Goal: Task Accomplishment & Management: Use online tool/utility

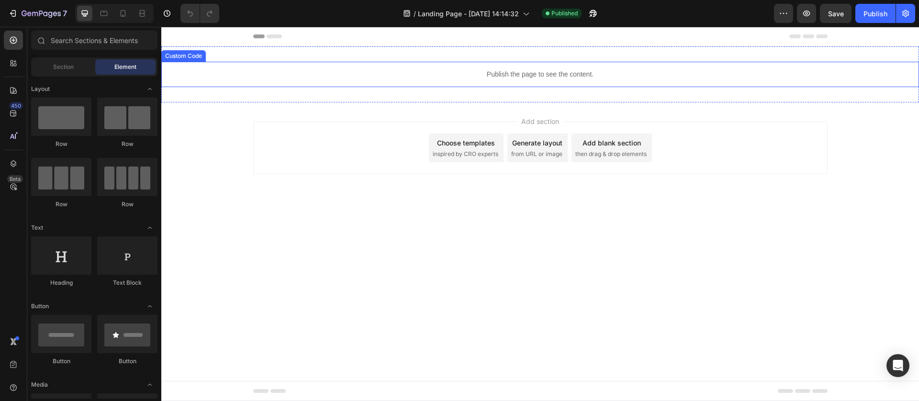
click at [300, 68] on div "Publish the page to see the content." at bounding box center [540, 74] width 758 height 25
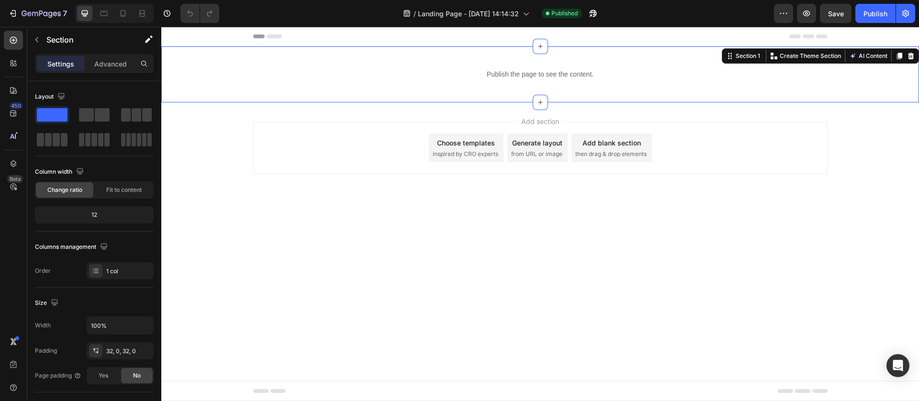
click at [208, 96] on div "Publish the page to see the content. Custom Code Section 1 You can create reusa…" at bounding box center [540, 74] width 758 height 56
click at [909, 59] on icon at bounding box center [911, 56] width 8 height 8
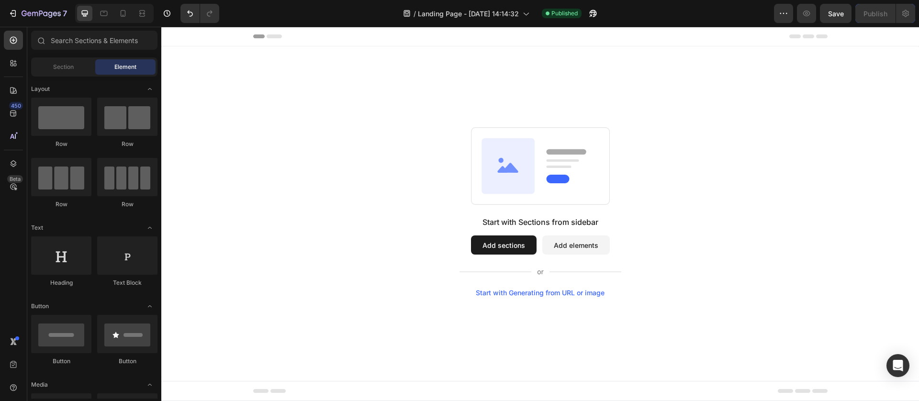
drag, startPoint x: 315, startPoint y: 74, endPoint x: 226, endPoint y: 82, distance: 89.4
click at [314, 75] on div "Start with Sections from sidebar Add sections Add elements Start with Generatin…" at bounding box center [540, 211] width 758 height 331
click at [11, 36] on icon at bounding box center [14, 40] width 10 height 10
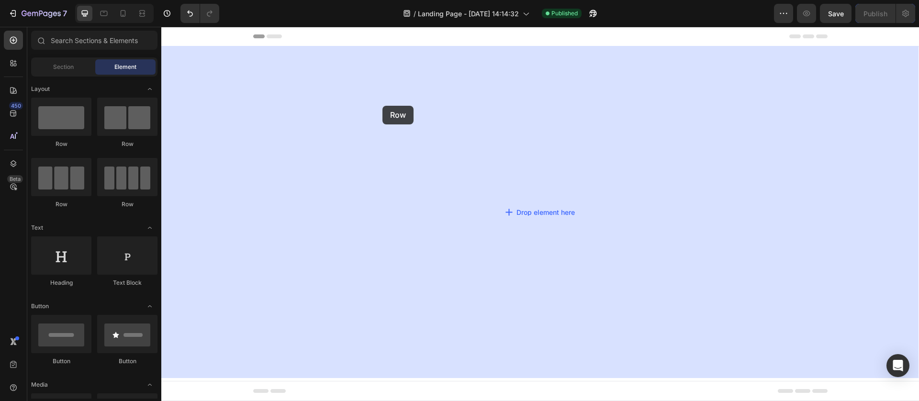
drag, startPoint x: 238, startPoint y: 148, endPoint x: 383, endPoint y: 108, distance: 149.8
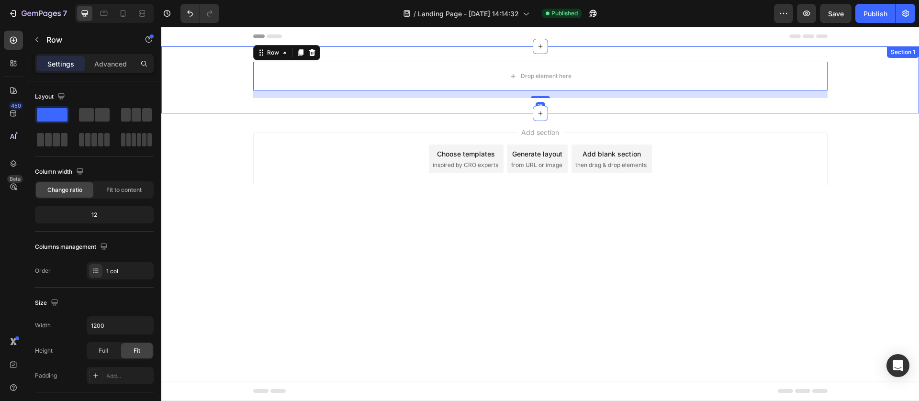
drag, startPoint x: 225, startPoint y: 72, endPoint x: 183, endPoint y: 135, distance: 75.3
click at [225, 72] on div "Drop element here Row 16" at bounding box center [540, 80] width 758 height 36
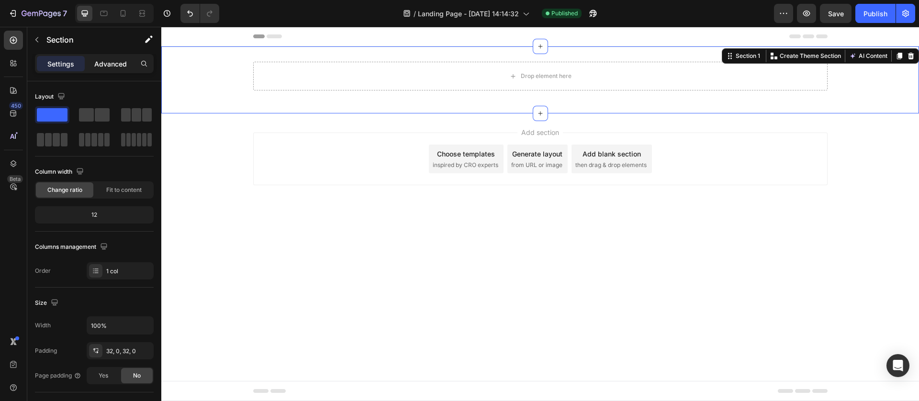
click at [102, 63] on p "Advanced" at bounding box center [110, 64] width 33 height 10
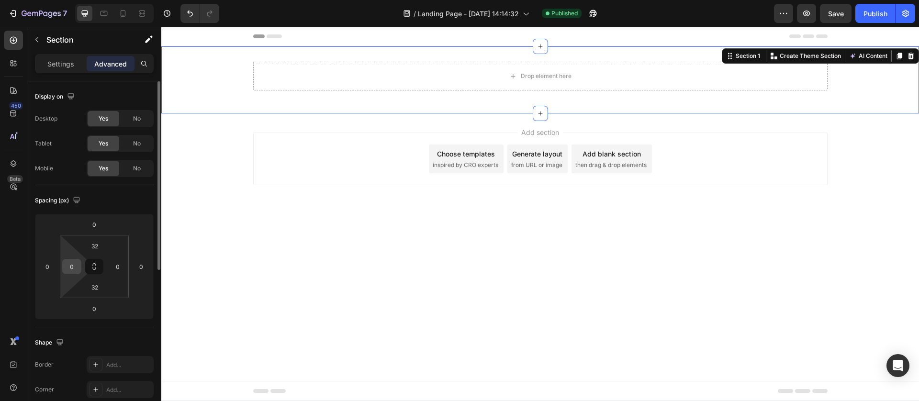
click at [76, 267] on input "0" at bounding box center [72, 267] width 14 height 14
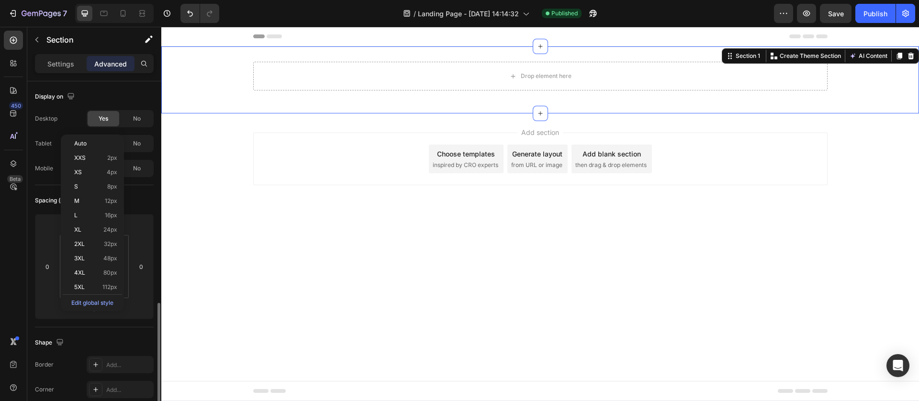
scroll to position [144, 0]
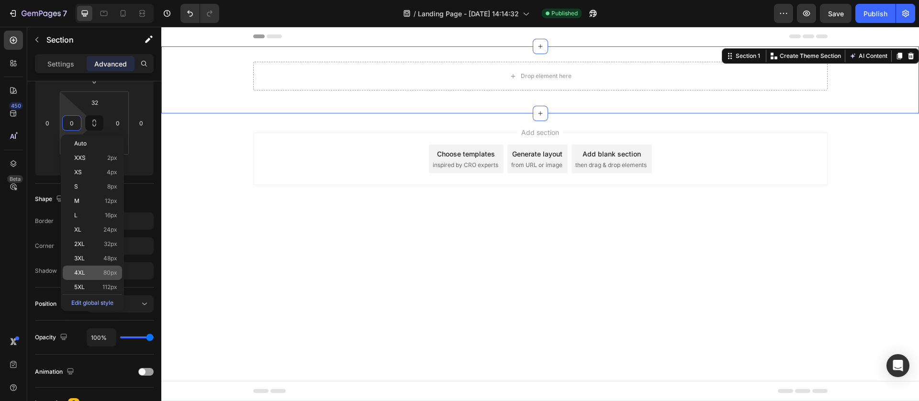
click at [108, 274] on span "80px" at bounding box center [110, 273] width 14 height 7
type input "80"
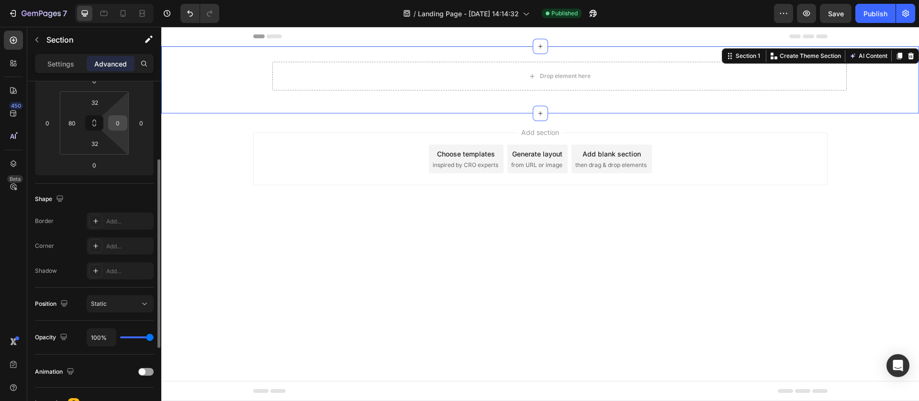
click at [122, 119] on input "0" at bounding box center [118, 123] width 14 height 14
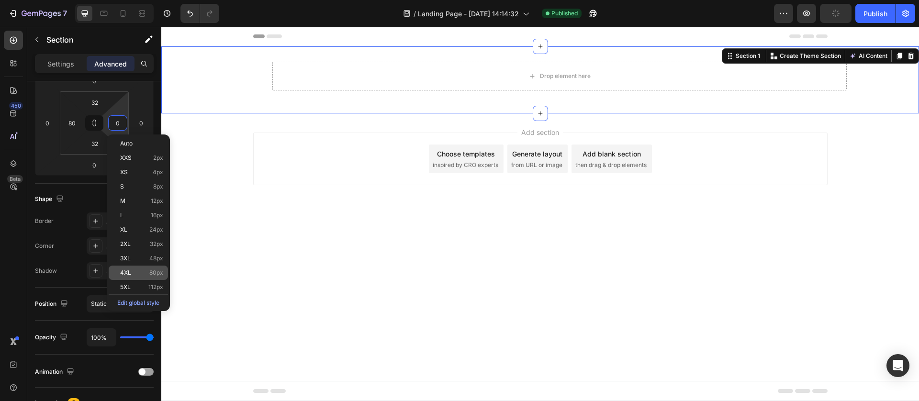
click at [133, 267] on div "4XL 80px" at bounding box center [138, 273] width 59 height 14
type input "80"
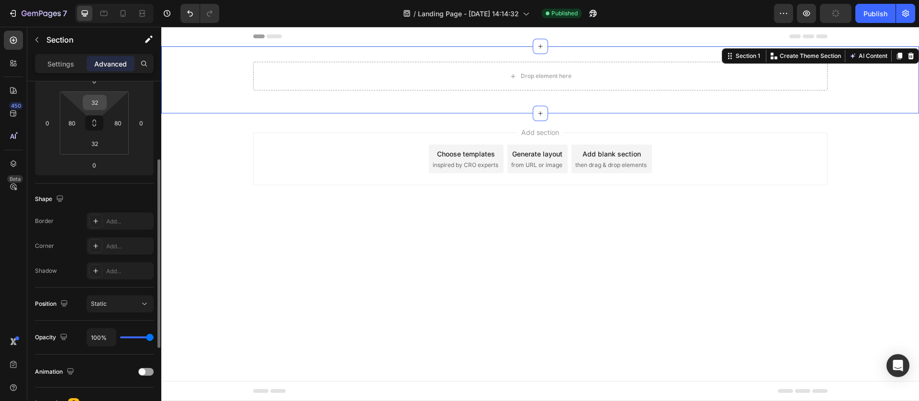
click at [94, 101] on input "32" at bounding box center [94, 102] width 19 height 14
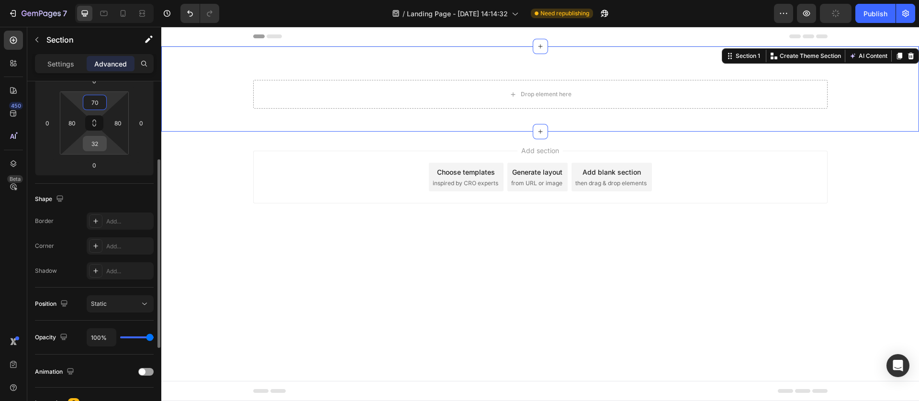
type input "70"
click at [93, 149] on input "32" at bounding box center [94, 143] width 19 height 14
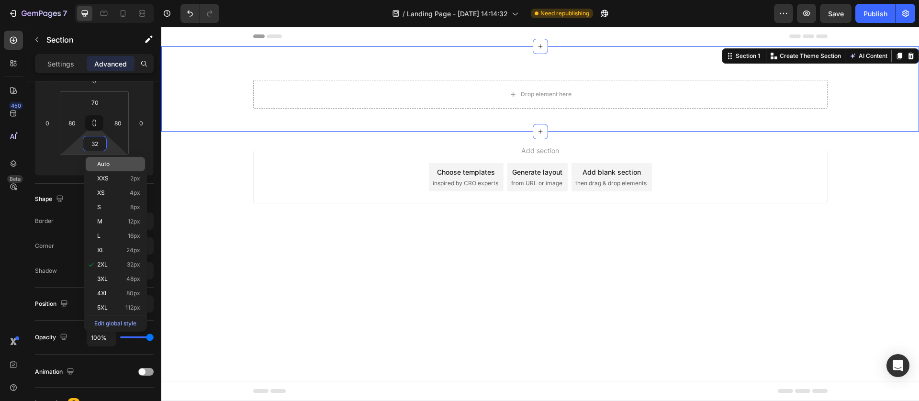
type input "1"
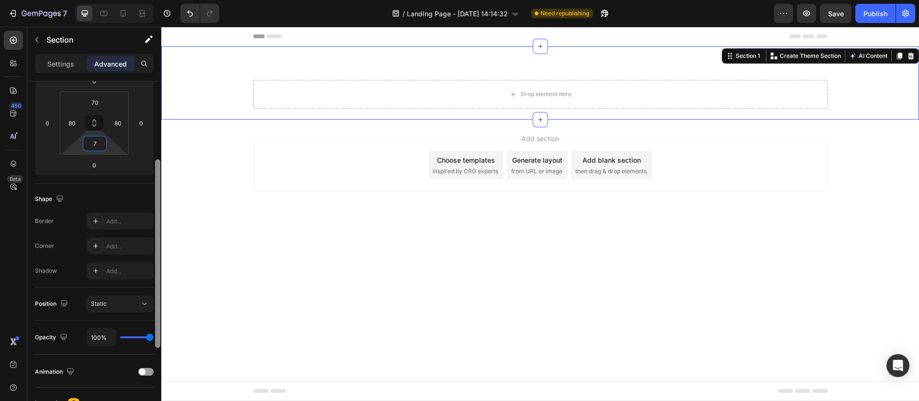
type input "70"
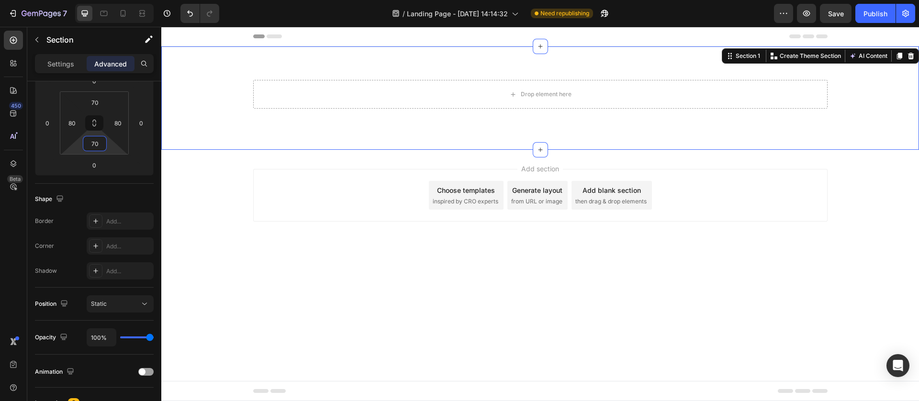
click at [317, 209] on div "Add section Choose templates inspired by CRO experts Generate layout from URL o…" at bounding box center [540, 195] width 575 height 53
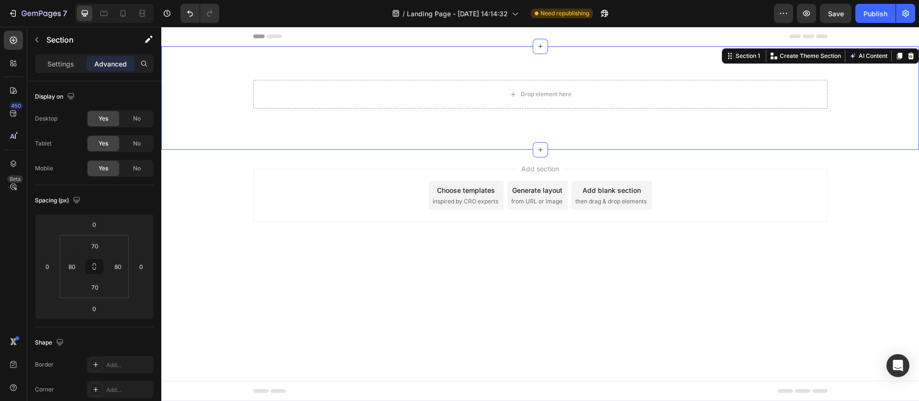
click at [403, 109] on div "Drop element here Row" at bounding box center [540, 98] width 681 height 36
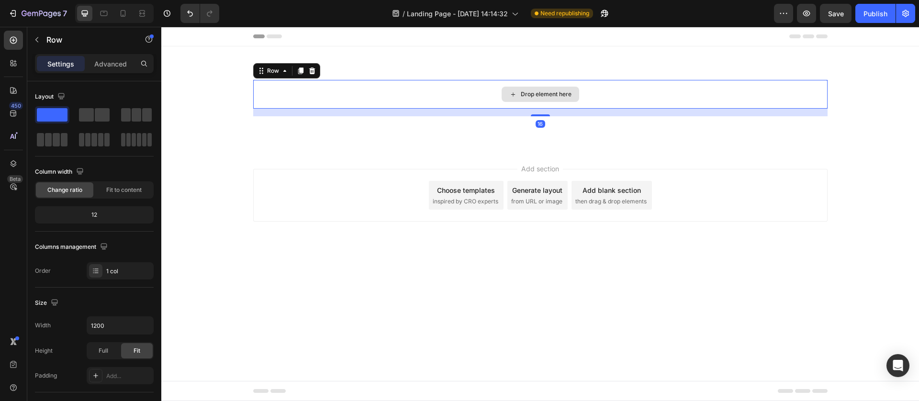
click at [386, 97] on div "Drop element here" at bounding box center [540, 94] width 575 height 29
click at [101, 66] on p "Advanced" at bounding box center [110, 64] width 33 height 10
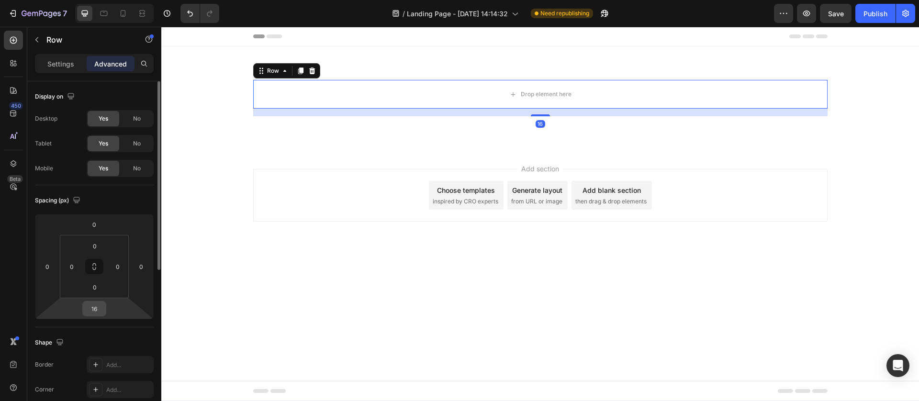
click at [103, 309] on div "16" at bounding box center [94, 308] width 24 height 15
click at [101, 306] on input "16" at bounding box center [94, 309] width 19 height 14
type input "0"
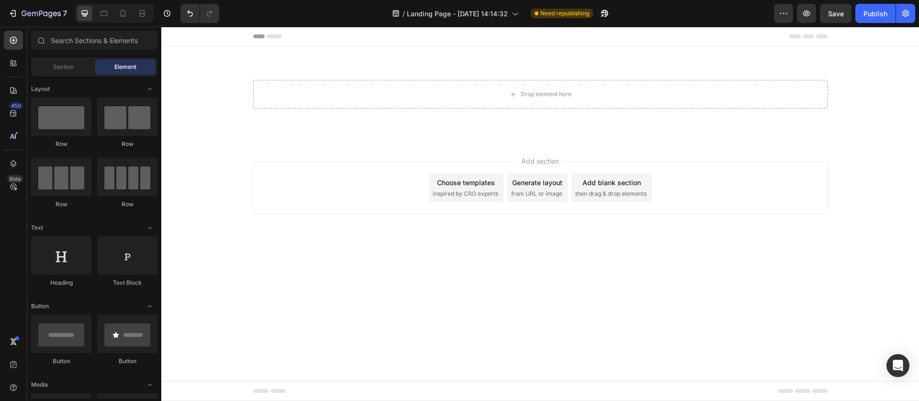
drag, startPoint x: 278, startPoint y: 269, endPoint x: 340, endPoint y: 158, distance: 127.5
click at [280, 269] on body "Header Drop element here Row Section 1 Root Start with Sections from sidebar Ad…" at bounding box center [540, 214] width 758 height 374
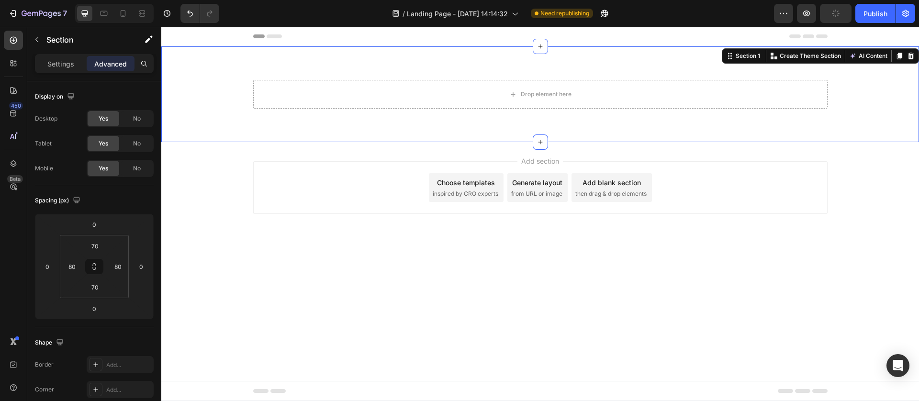
click at [182, 114] on div "Drop element here Row Section 1 You can create reusable sections Create Theme S…" at bounding box center [540, 94] width 758 height 96
click at [74, 269] on input "80" at bounding box center [72, 267] width 14 height 14
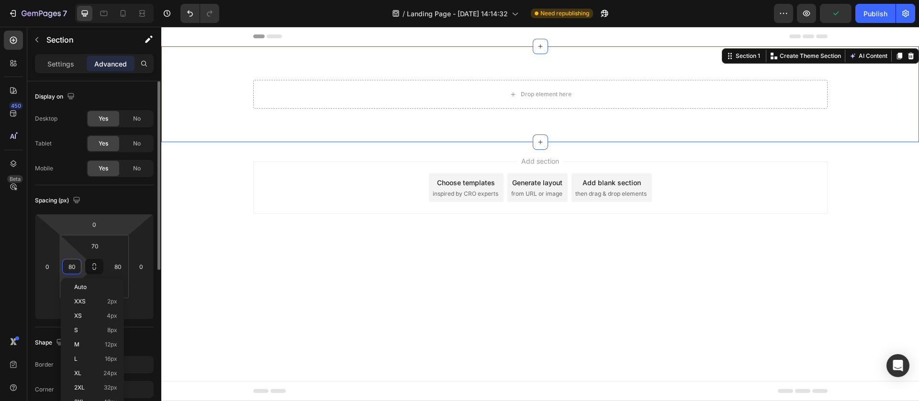
scroll to position [72, 0]
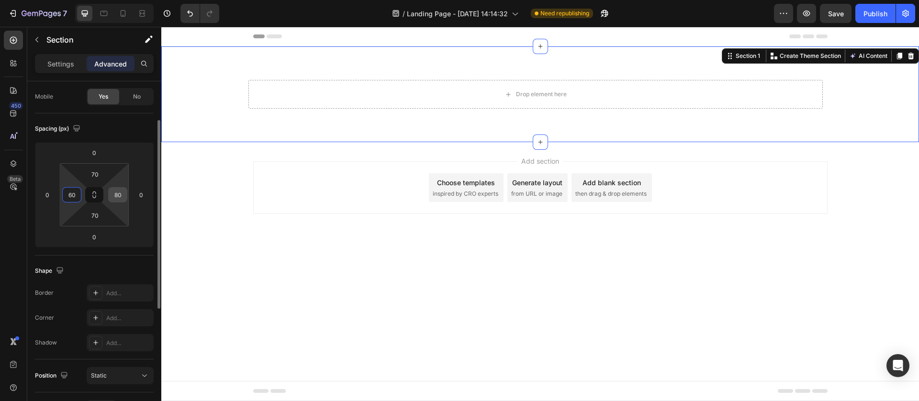
type input "60"
click at [117, 198] on input "80" at bounding box center [118, 195] width 14 height 14
type input "60"
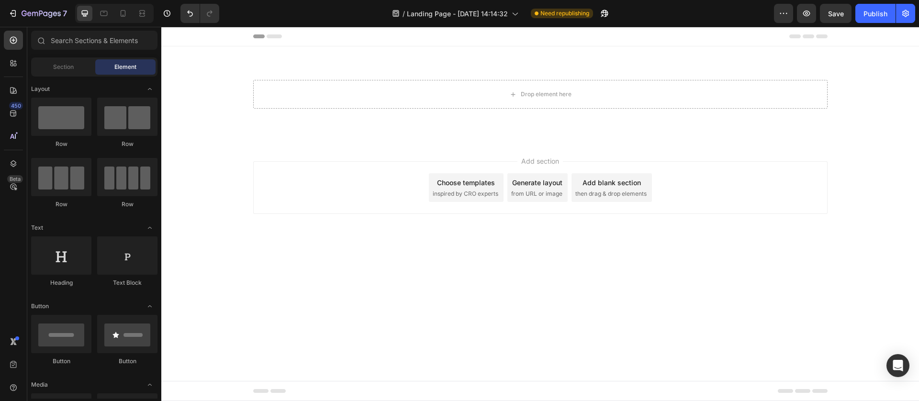
click at [288, 293] on body "Header Drop element here Row Section 1 Root Start with Sections from sidebar Ad…" at bounding box center [540, 214] width 758 height 374
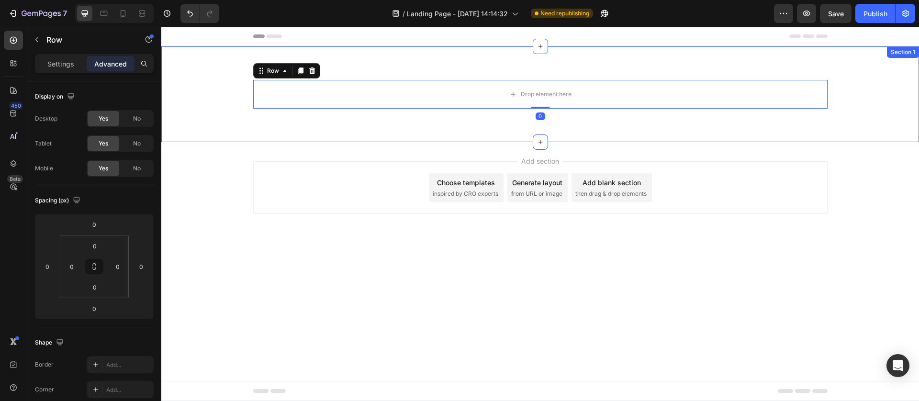
drag, startPoint x: 188, startPoint y: 102, endPoint x: 161, endPoint y: 199, distance: 100.8
click at [188, 102] on div "Drop element here Row 0 Section 1" at bounding box center [540, 94] width 758 height 96
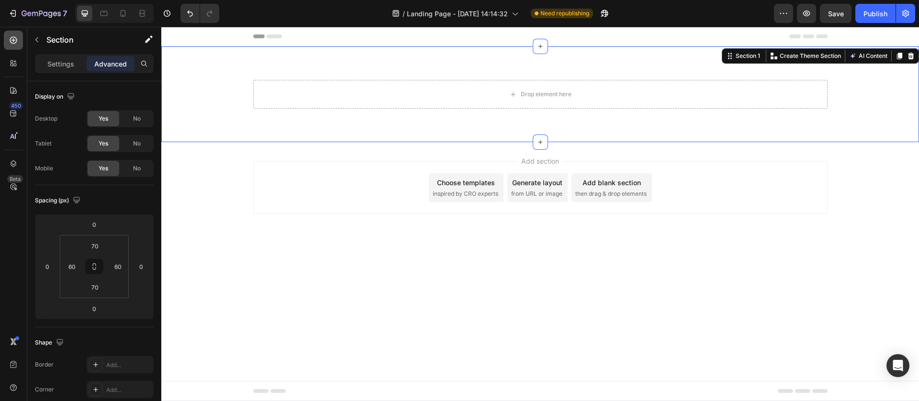
click at [11, 36] on icon at bounding box center [14, 40] width 10 height 10
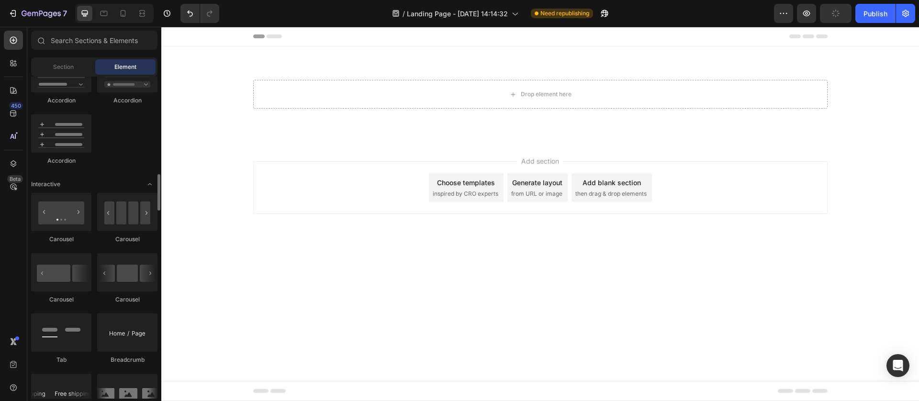
scroll to position [1006, 0]
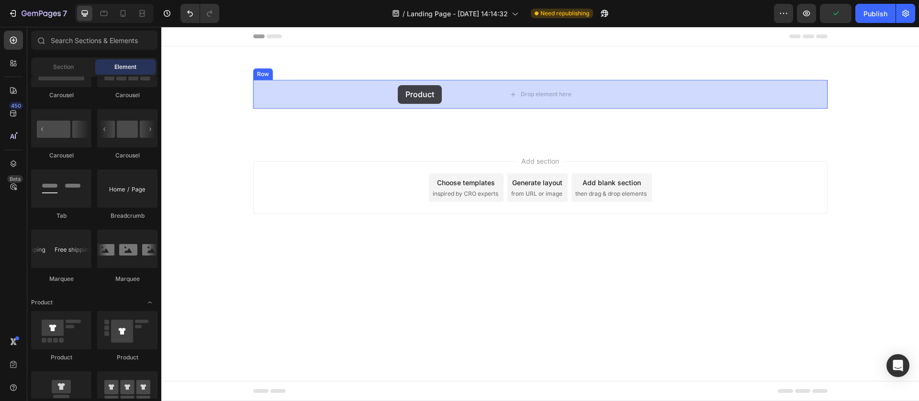
drag, startPoint x: 217, startPoint y: 363, endPoint x: 398, endPoint y: 85, distance: 331.5
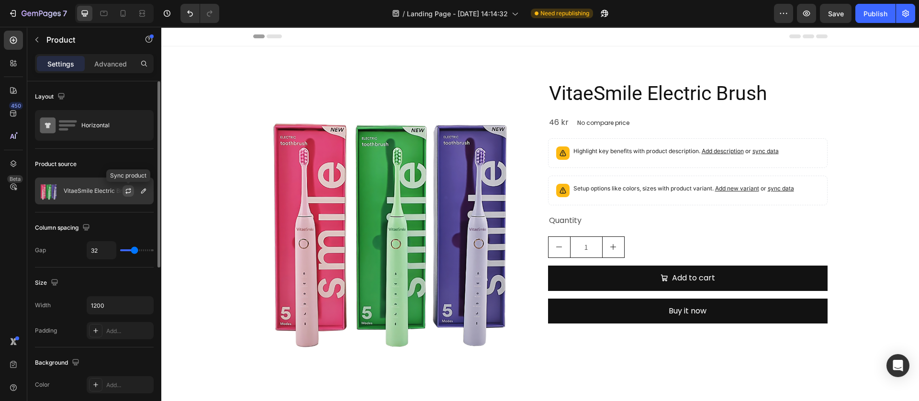
click at [130, 189] on icon "button" at bounding box center [128, 189] width 5 height 3
click at [83, 193] on p "VitaeSmile Electric Brush" at bounding box center [98, 191] width 68 height 7
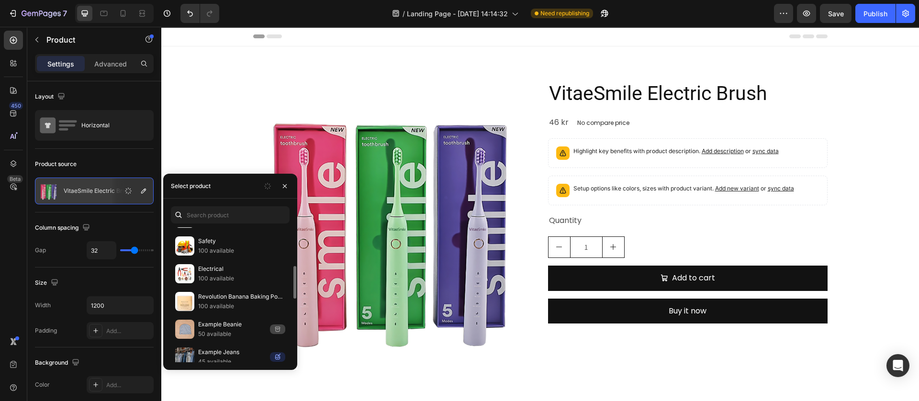
scroll to position [0, 0]
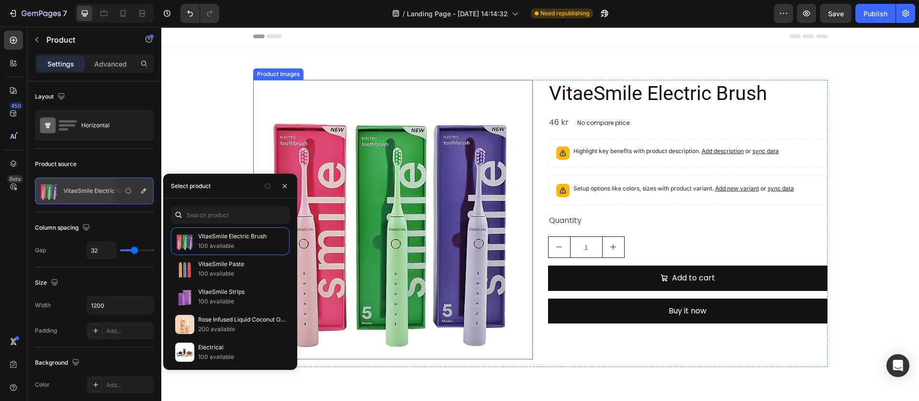
click at [510, 346] on img at bounding box center [393, 220] width 280 height 280
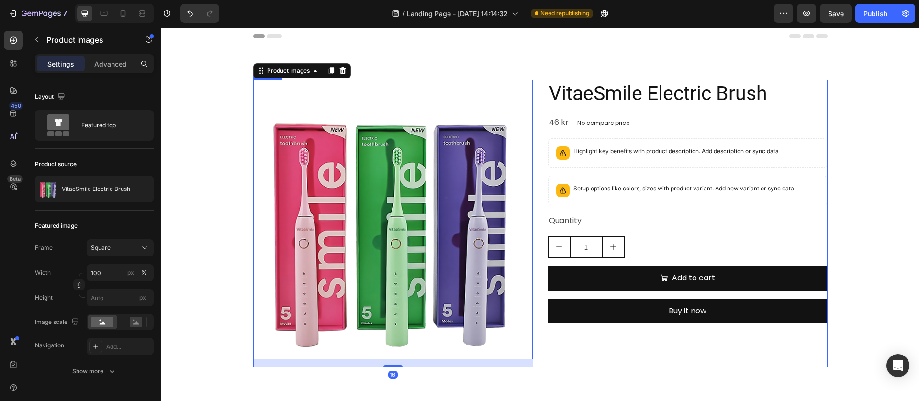
click at [561, 353] on div "VitaeSmile Electric Brush Product Title 46 kr Product Price Product Price No co…" at bounding box center [688, 223] width 280 height 287
click at [500, 347] on img at bounding box center [393, 220] width 280 height 280
click at [114, 62] on p "Advanced" at bounding box center [110, 64] width 33 height 10
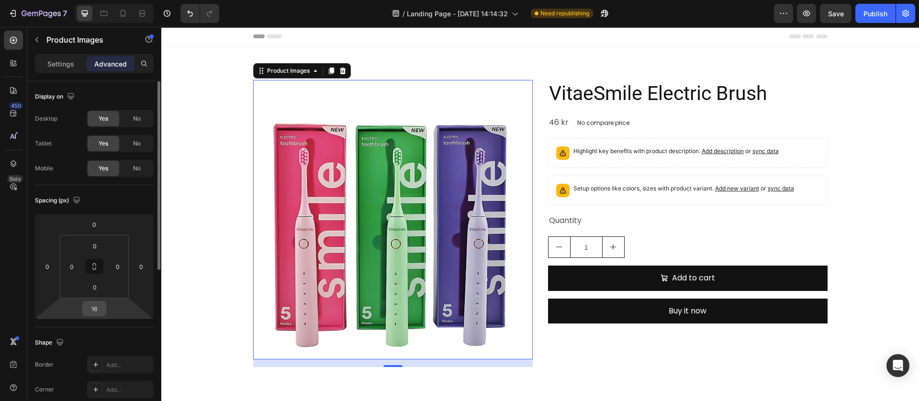
click at [96, 312] on input "16" at bounding box center [94, 309] width 19 height 14
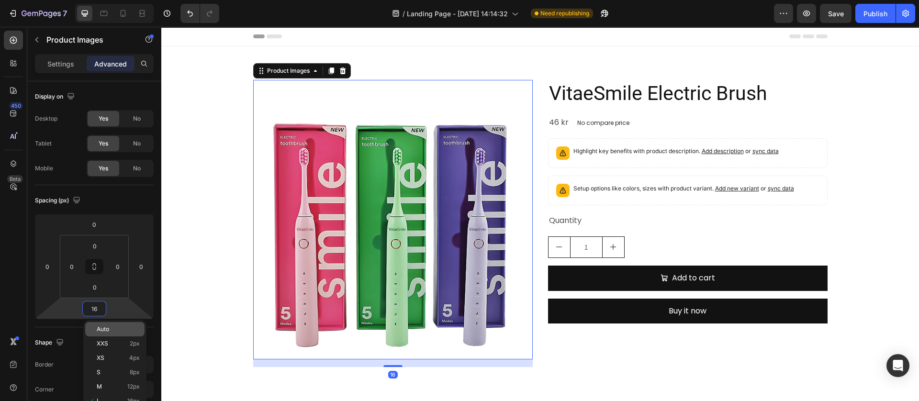
type input "0"
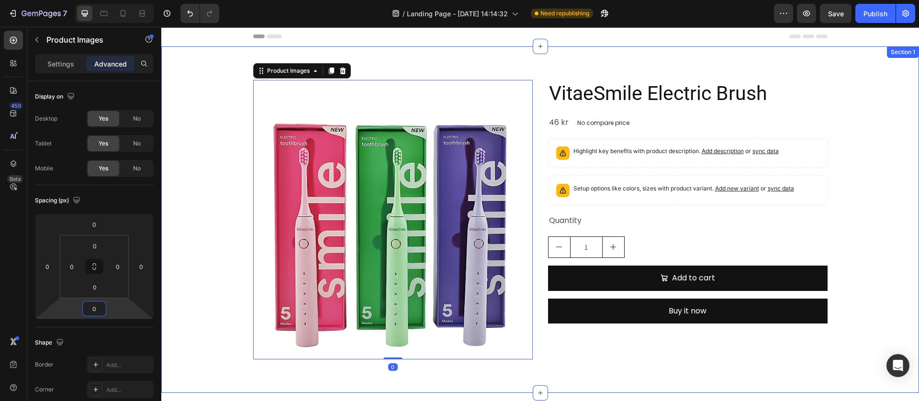
click at [223, 333] on div "Product Images 0 VitaeSmile Electric Brush Product Title 46 kr Product Price Pr…" at bounding box center [540, 220] width 701 height 280
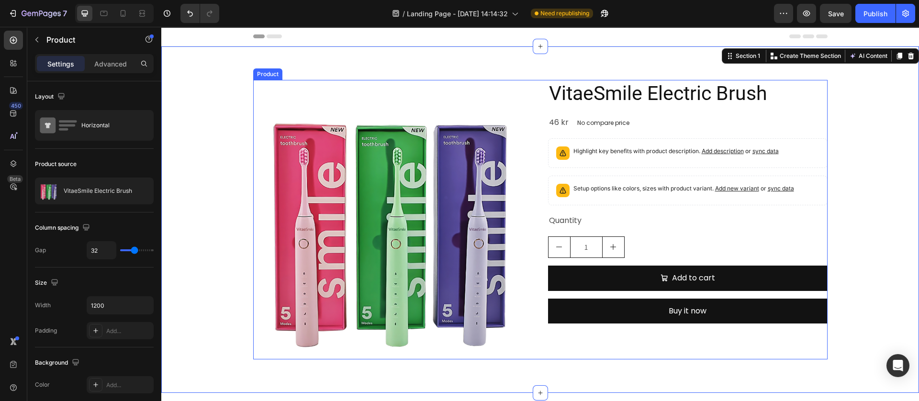
click at [532, 159] on div "Product Images VitaeSmile Electric Brush Product Title 46 kr Product Price Prod…" at bounding box center [540, 220] width 575 height 280
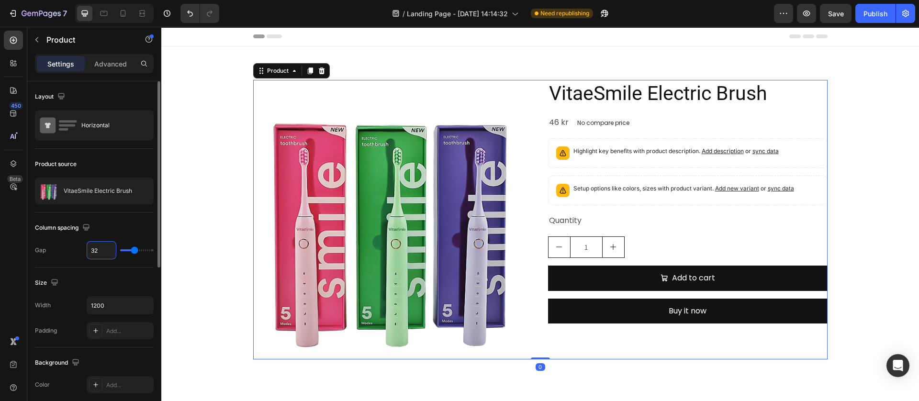
click at [96, 245] on input "32" at bounding box center [101, 250] width 29 height 17
type input "6"
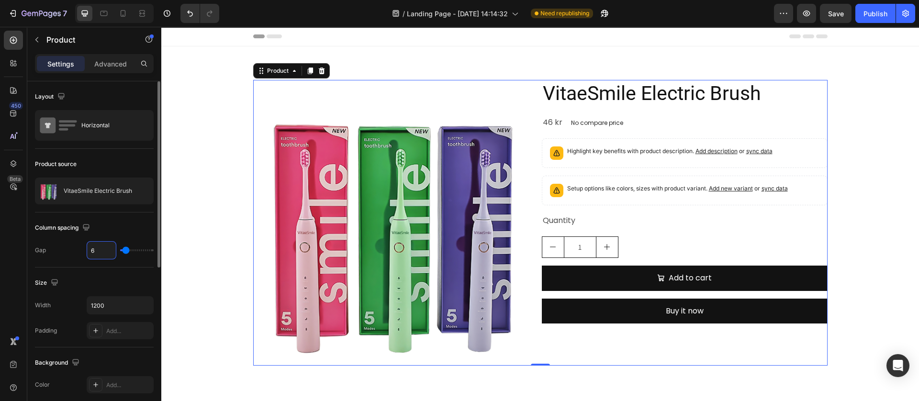
type input "60"
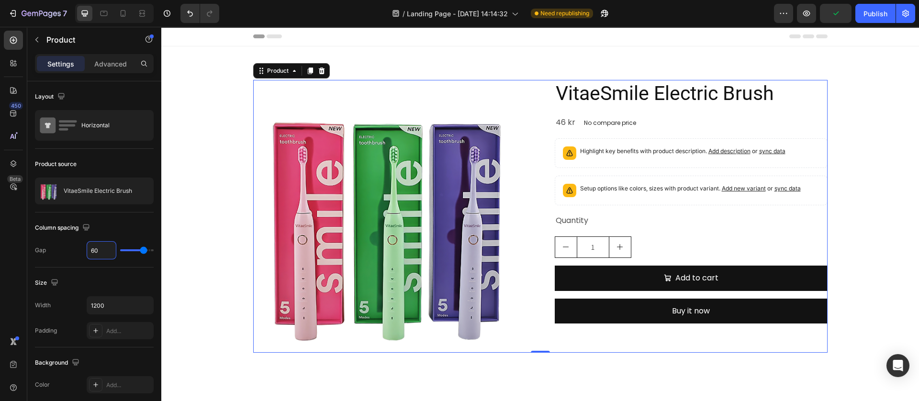
type input "60"
click at [524, 272] on div "Product Images VitaeSmile Electric Brush Product Title 46 kr Product Price Prod…" at bounding box center [540, 216] width 575 height 273
click at [125, 188] on icon "button" at bounding box center [129, 191] width 8 height 8
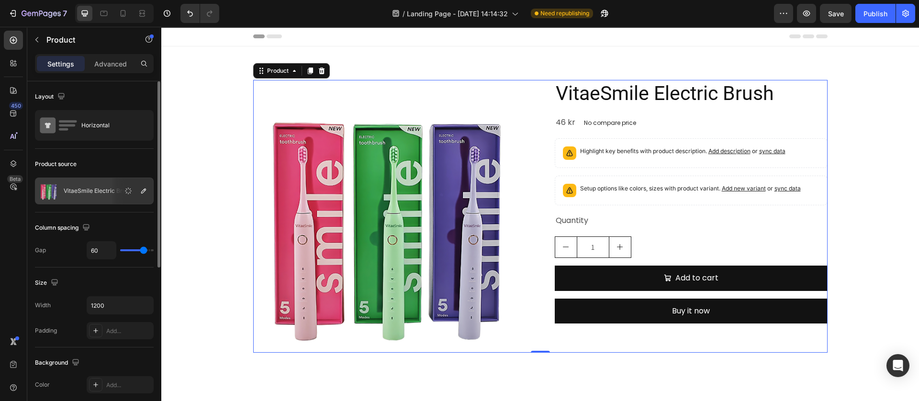
click at [95, 192] on p "VitaeSmile Electric Brush" at bounding box center [98, 191] width 68 height 7
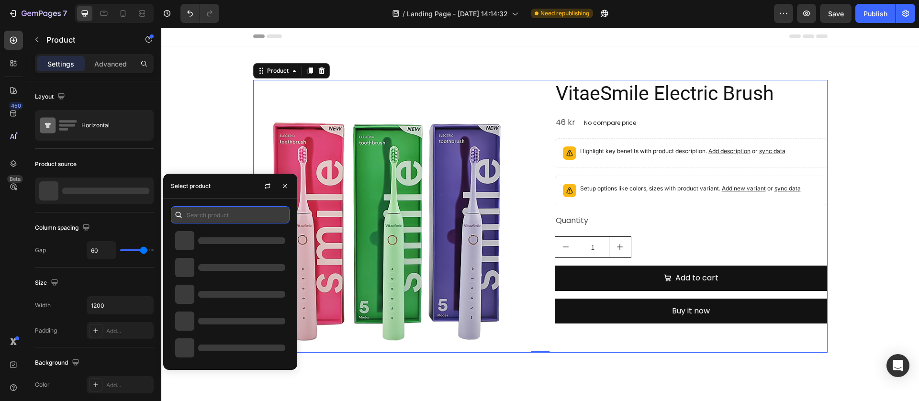
click at [211, 216] on input "text" at bounding box center [230, 214] width 119 height 17
paste input "Moira Hydrating Serum with [MEDICAL_DATA] & [MEDICAL_DATA]"
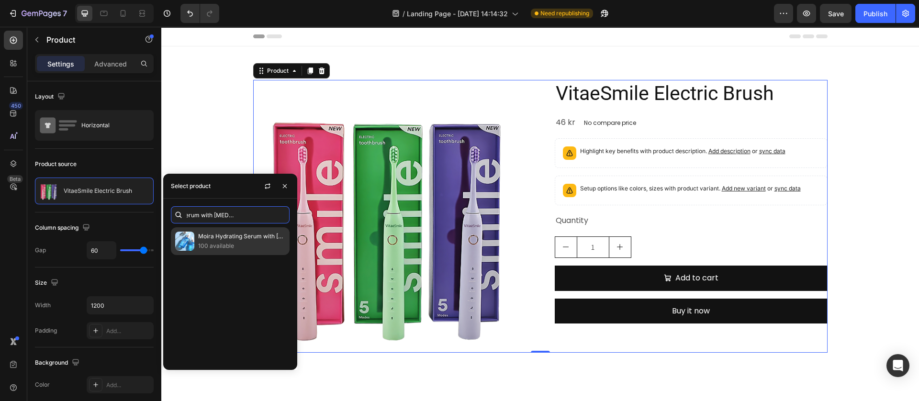
type input "Moira Hydrating Serum with [MEDICAL_DATA] & [MEDICAL_DATA]"
click at [222, 232] on p "Moira Hydrating Serum with [MEDICAL_DATA] & [MEDICAL_DATA]" at bounding box center [241, 237] width 87 height 10
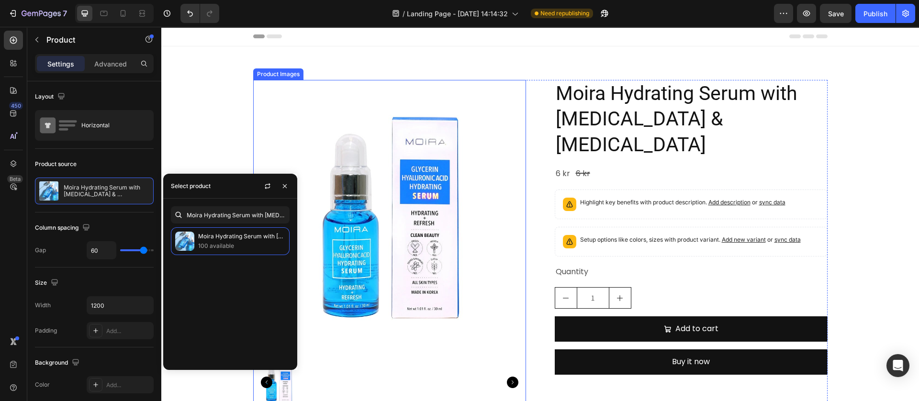
click at [378, 316] on img at bounding box center [389, 216] width 273 height 273
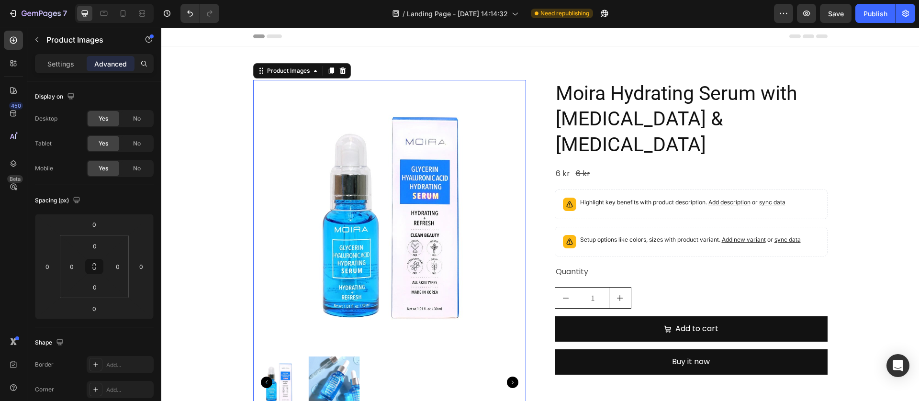
scroll to position [144, 0]
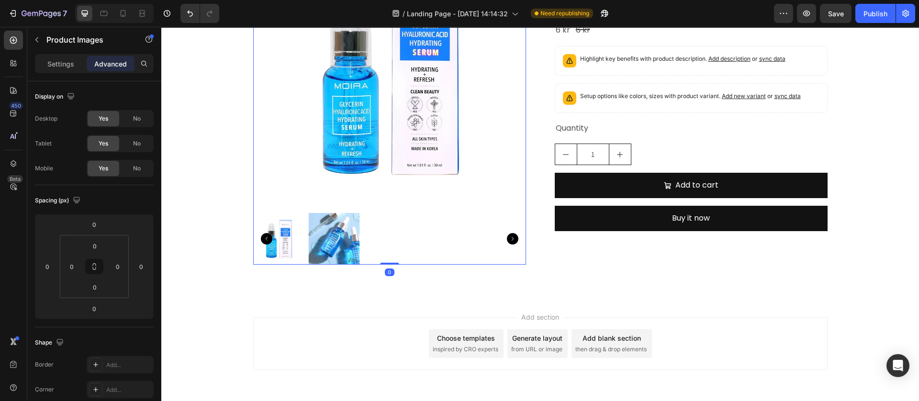
click at [345, 238] on img at bounding box center [334, 239] width 52 height 52
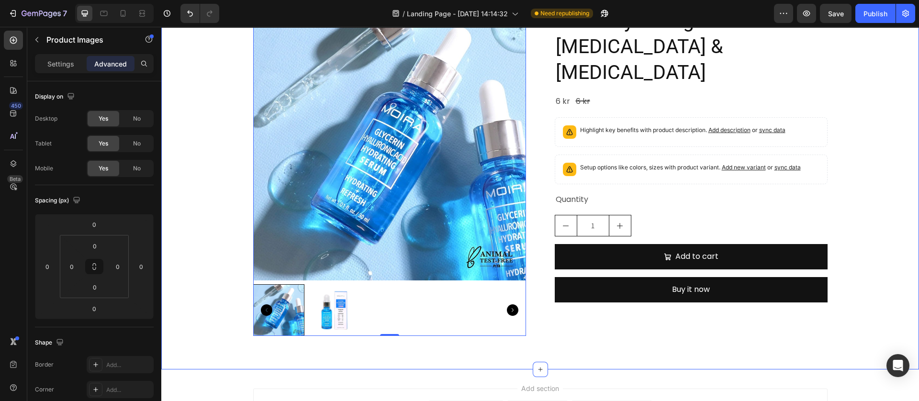
scroll to position [72, 0]
click at [285, 349] on div "Product Images 0 Moira Hydrating Serum with Glycerin & Hyaluronic Acid Product …" at bounding box center [540, 173] width 758 height 396
click at [352, 269] on img at bounding box center [389, 144] width 273 height 273
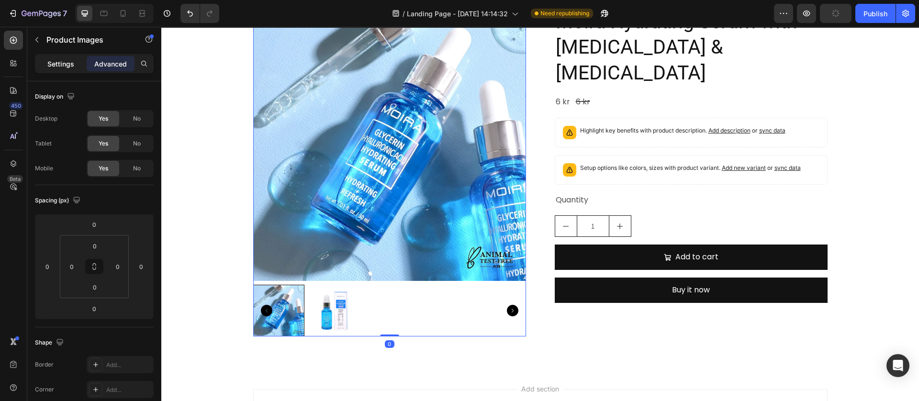
click at [53, 63] on p "Settings" at bounding box center [60, 64] width 27 height 10
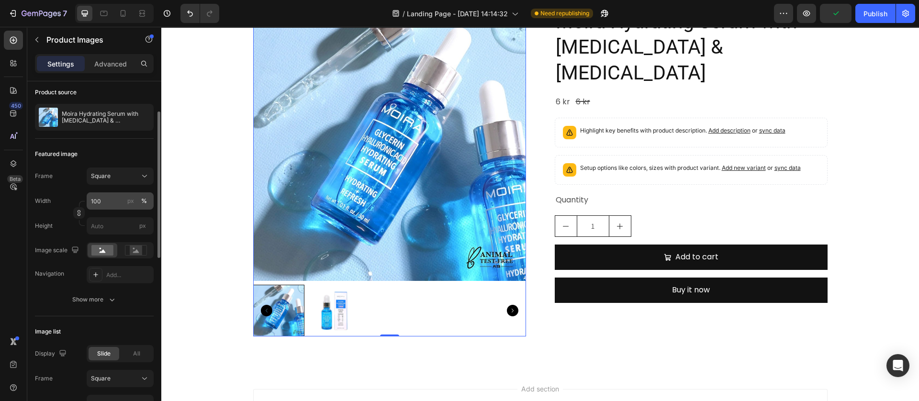
scroll to position [144, 0]
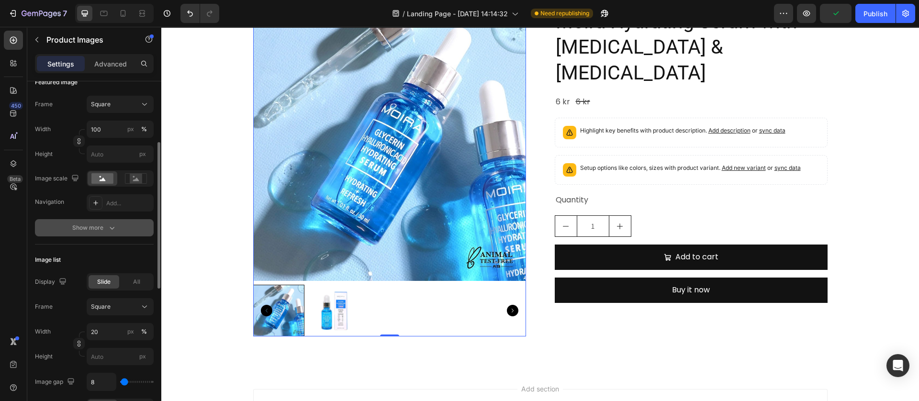
click at [111, 230] on icon "button" at bounding box center [112, 228] width 10 height 10
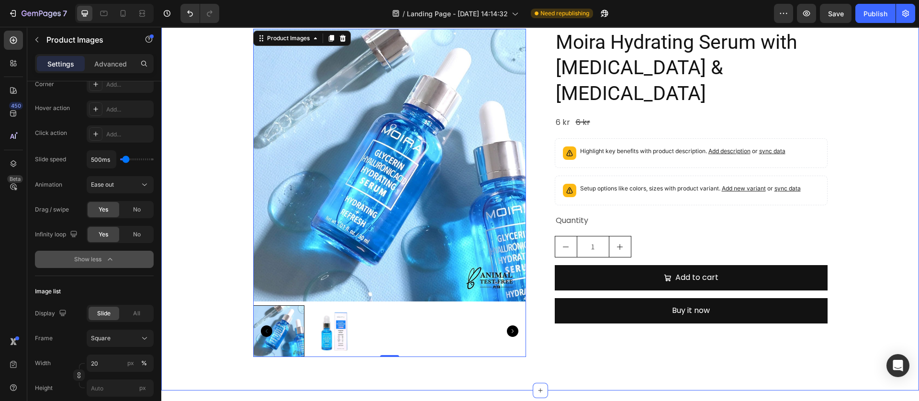
scroll to position [0, 0]
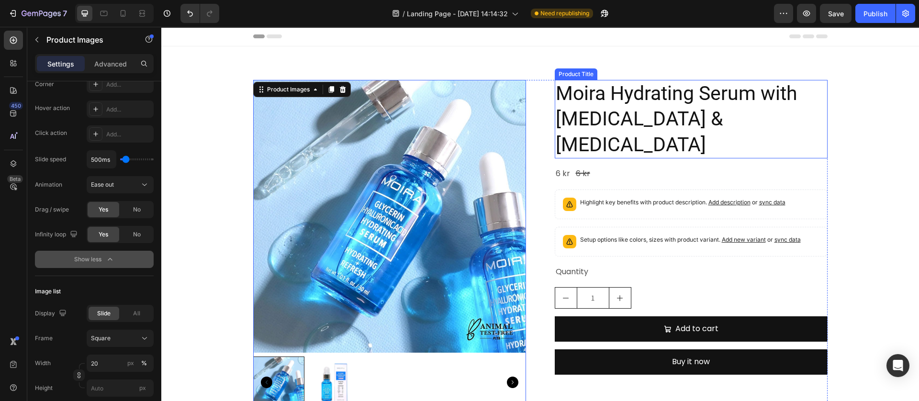
click at [602, 106] on h2 "Moira Hydrating Serum with [MEDICAL_DATA] & [MEDICAL_DATA]" at bounding box center [691, 119] width 273 height 79
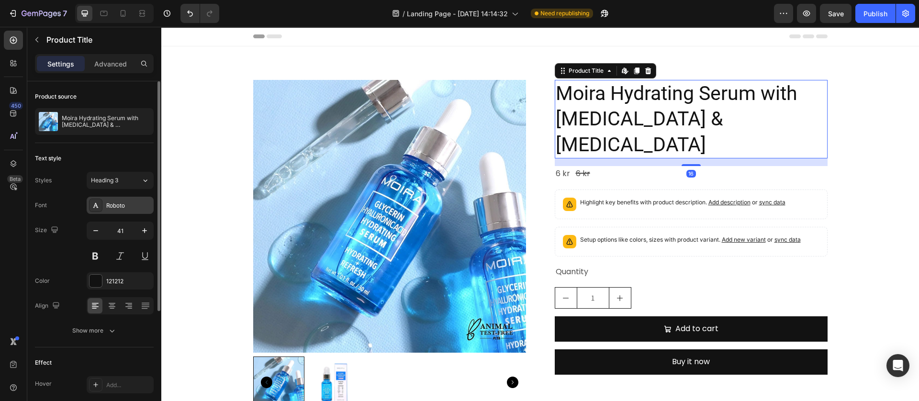
click at [113, 204] on div "Roboto" at bounding box center [128, 206] width 45 height 9
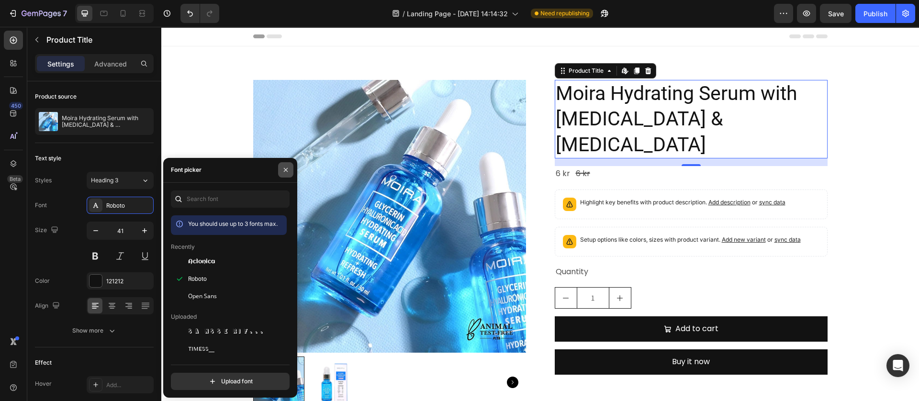
click at [284, 176] on button "button" at bounding box center [285, 169] width 15 height 15
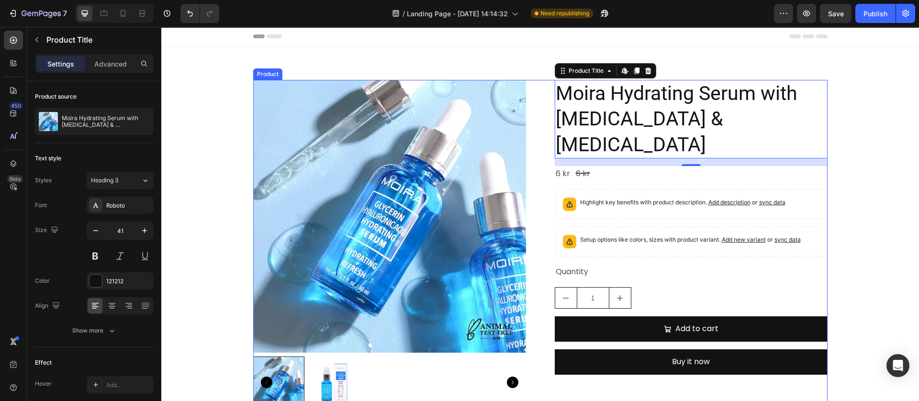
click at [534, 103] on div "Product Images Moira Hydrating Serum with Glycerin & Hyaluronic Acid Product Ti…" at bounding box center [540, 244] width 575 height 329
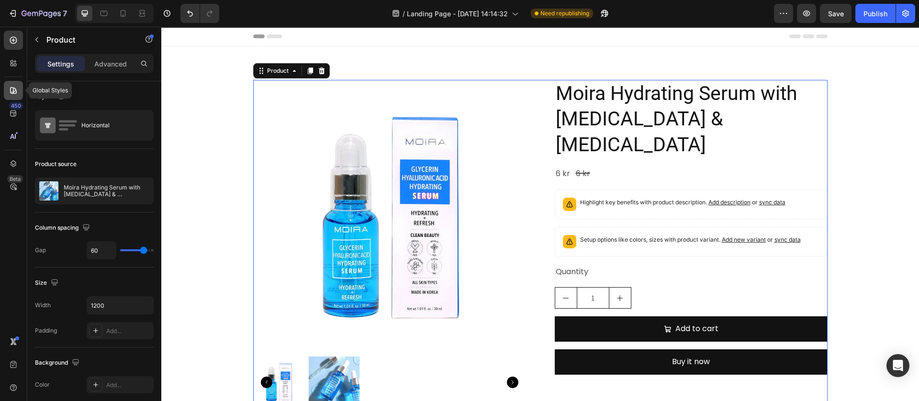
click at [11, 87] on icon at bounding box center [13, 90] width 7 height 7
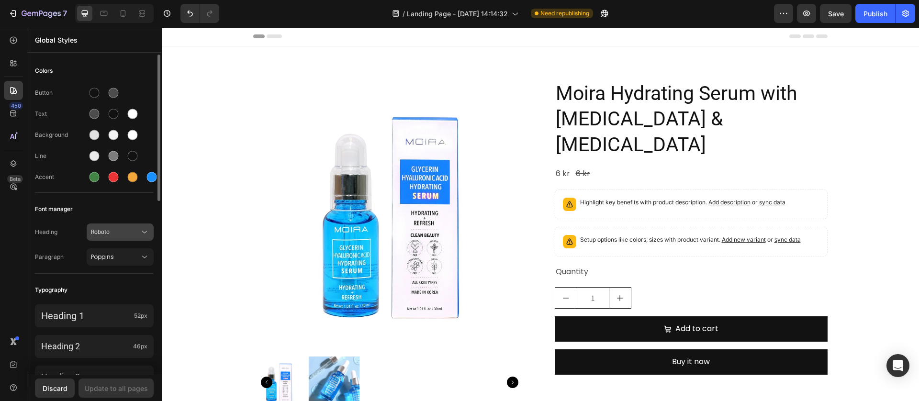
click at [125, 234] on span "Roboto" at bounding box center [115, 232] width 49 height 9
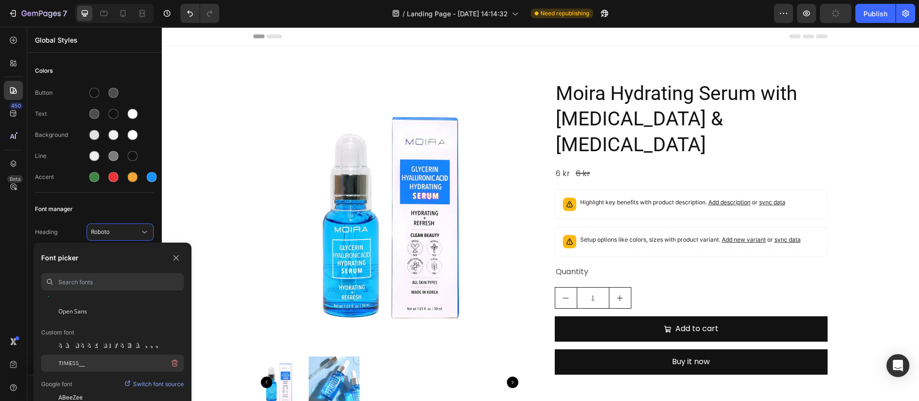
scroll to position [144, 0]
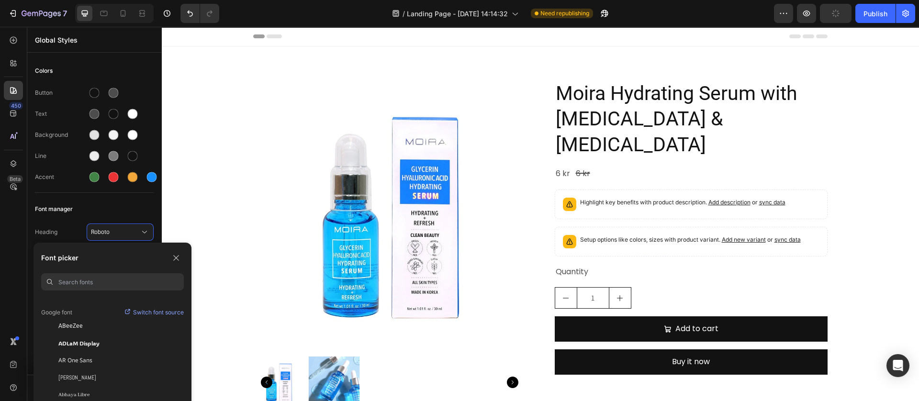
click at [84, 281] on input at bounding box center [120, 281] width 125 height 17
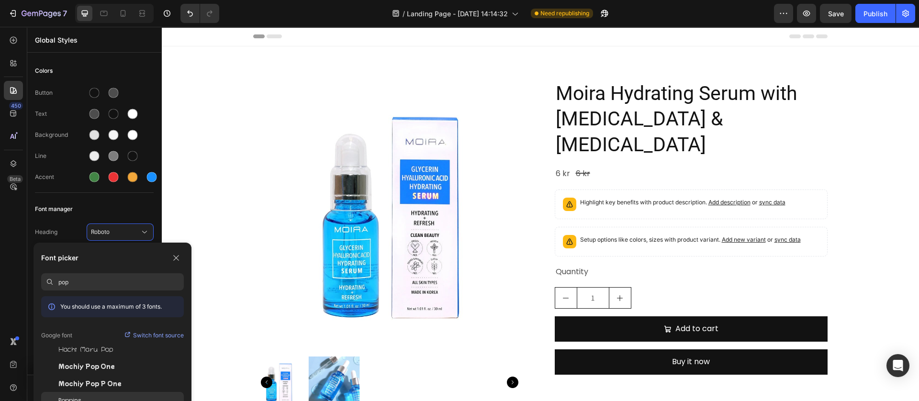
type input "pop"
click at [75, 399] on span "Poppins" at bounding box center [69, 401] width 23 height 9
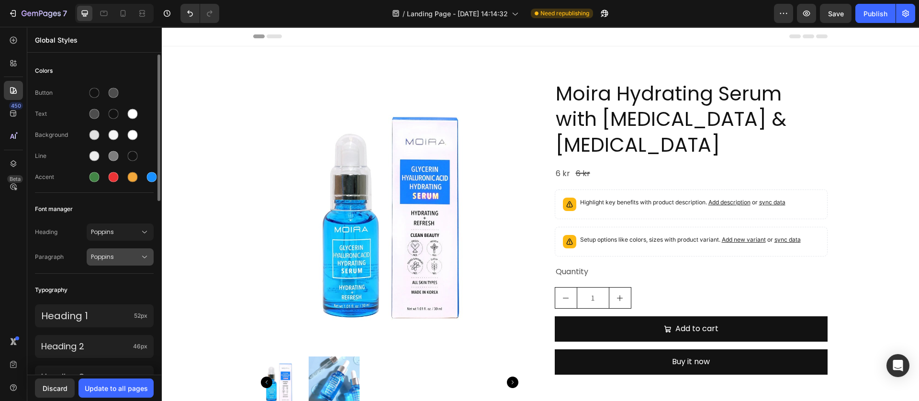
click at [143, 257] on icon at bounding box center [145, 257] width 10 height 10
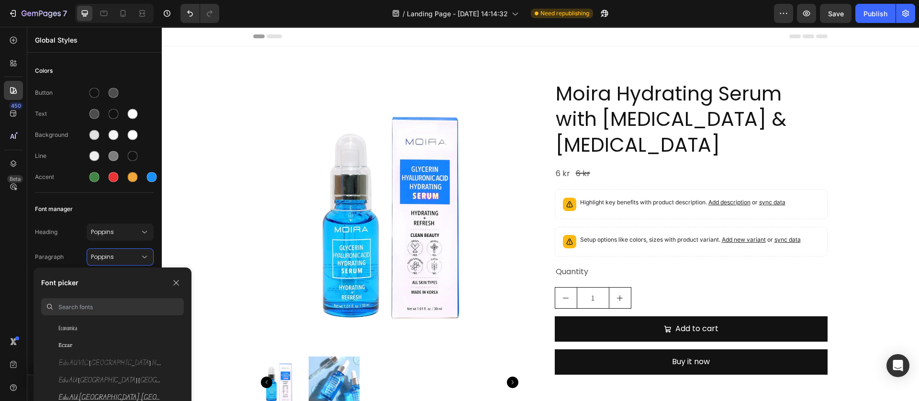
scroll to position [7464, 0]
click at [88, 310] on input at bounding box center [120, 306] width 125 height 17
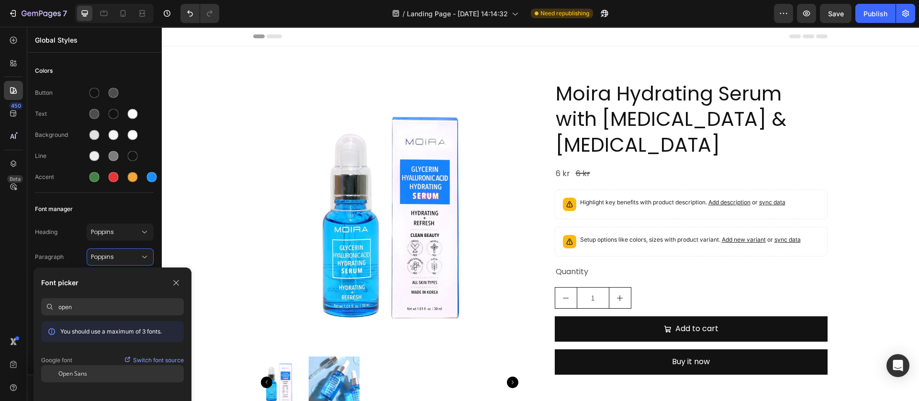
type input "open"
click at [82, 374] on span "Open Sans" at bounding box center [72, 374] width 29 height 9
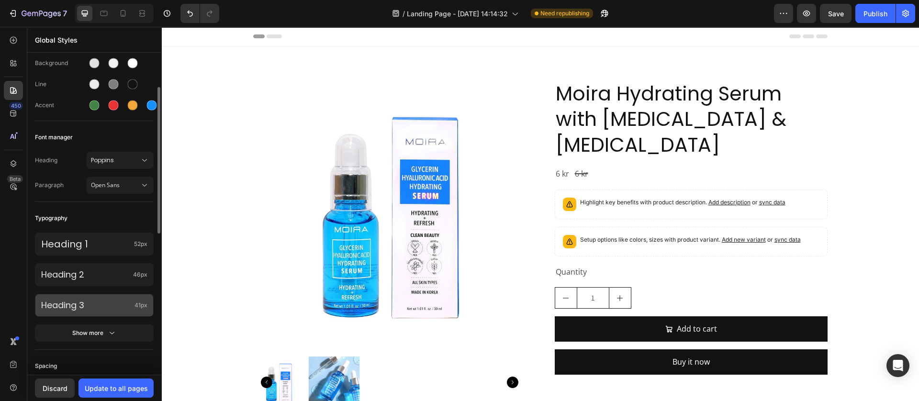
scroll to position [144, 0]
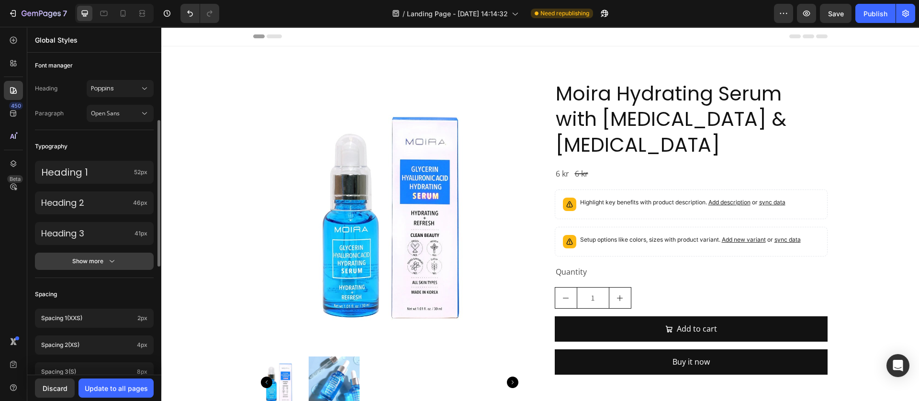
click at [107, 264] on icon "button" at bounding box center [112, 262] width 10 height 10
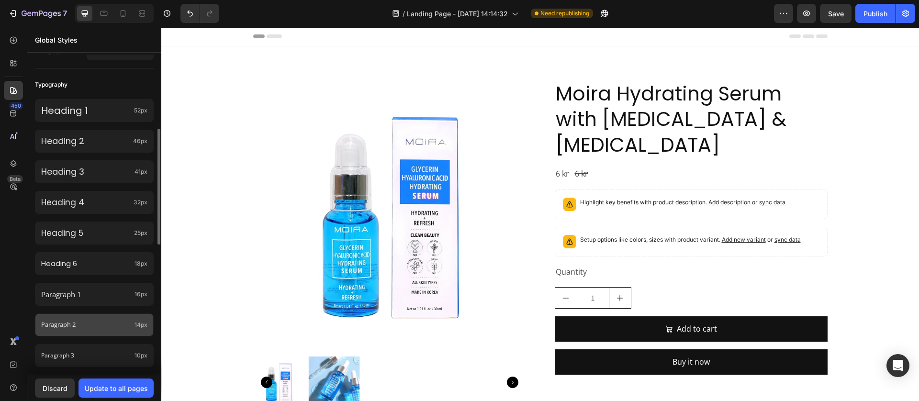
scroll to position [0, 0]
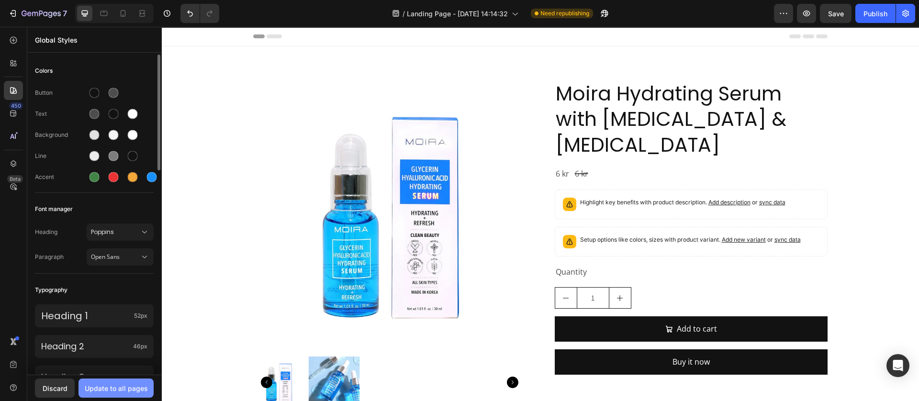
click at [111, 388] on div "Update to all pages" at bounding box center [116, 389] width 63 height 10
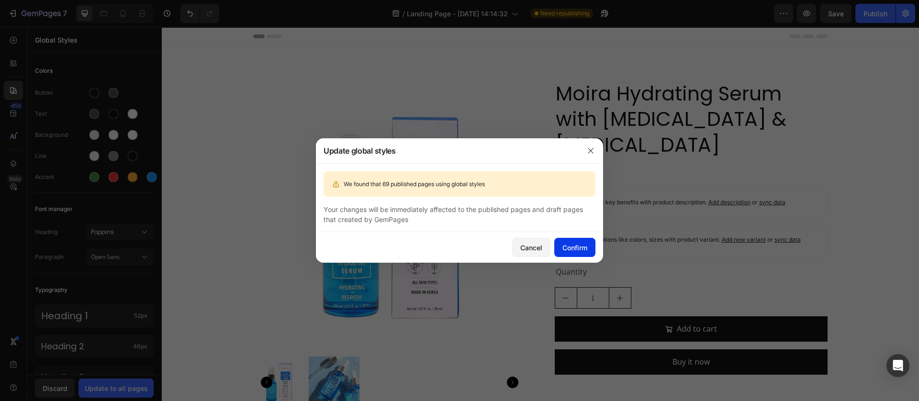
click at [568, 249] on div "Confirm" at bounding box center [575, 248] width 25 height 10
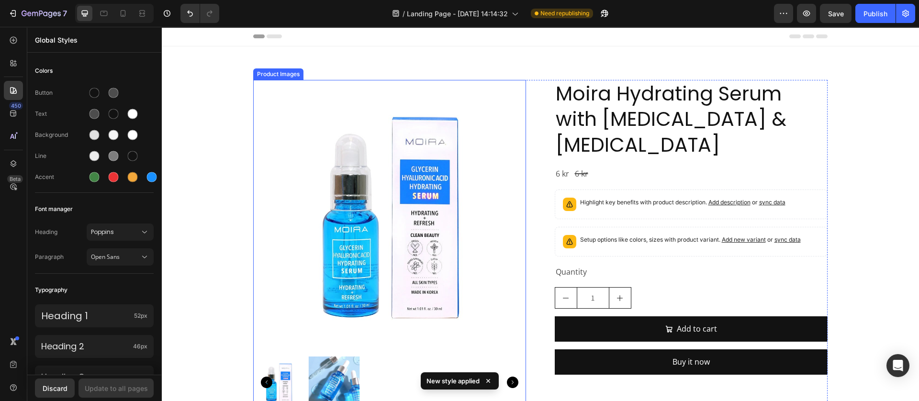
click at [336, 382] on img at bounding box center [334, 383] width 52 height 52
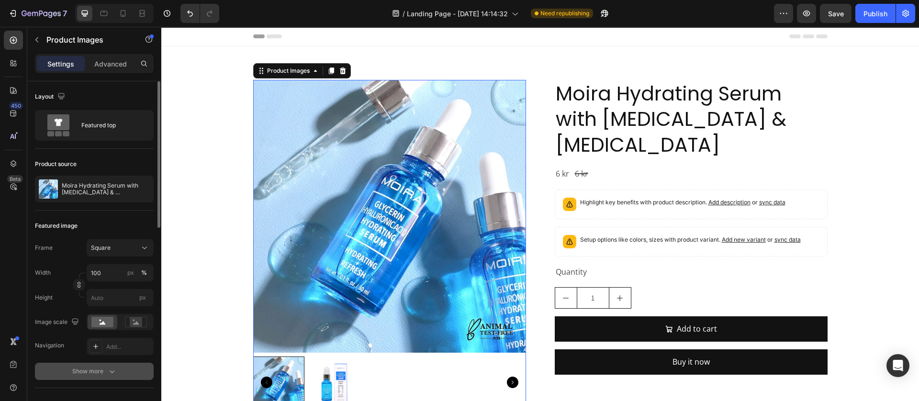
click at [100, 370] on div "Show more" at bounding box center [94, 372] width 45 height 10
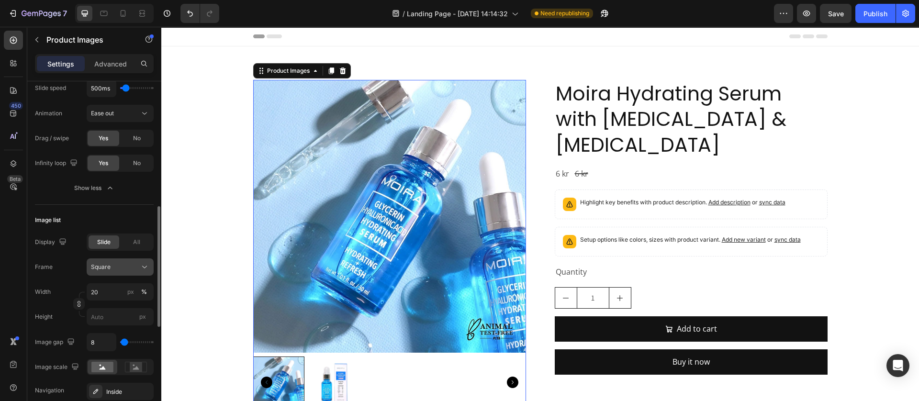
scroll to position [503, 0]
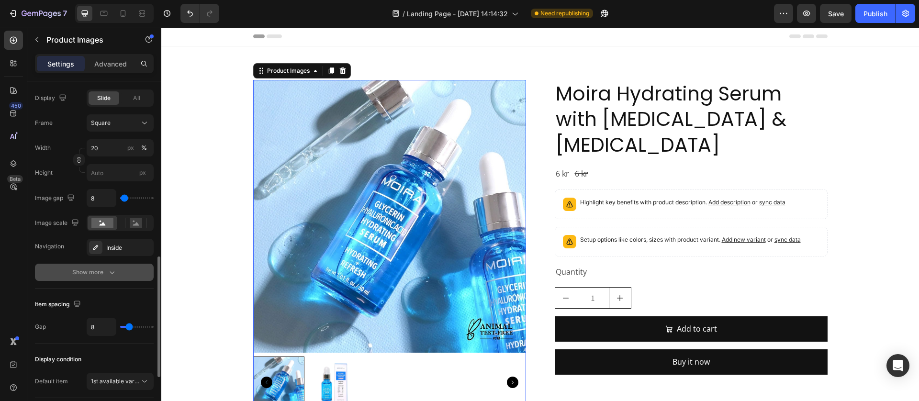
click at [105, 270] on div "Show more" at bounding box center [94, 273] width 45 height 10
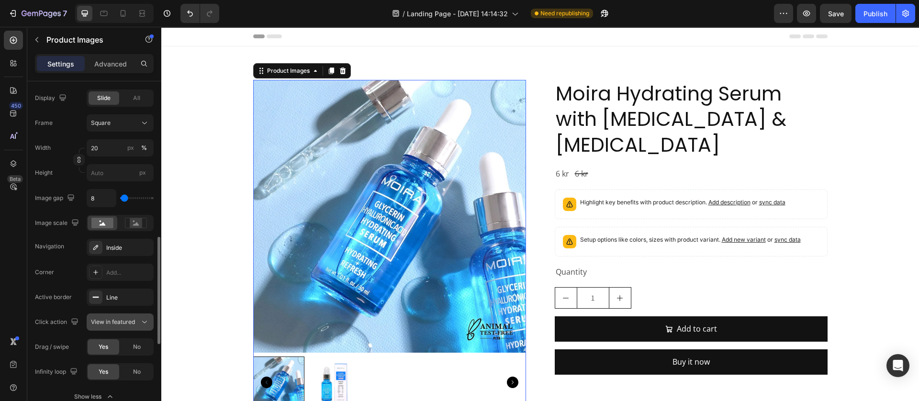
click at [111, 316] on button "View in featured" at bounding box center [120, 322] width 67 height 17
click at [110, 363] on span "Open Gallery" at bounding box center [108, 365] width 35 height 9
click at [128, 329] on button "Open Gallery" at bounding box center [120, 322] width 67 height 17
click at [110, 349] on span "View in featured" at bounding box center [113, 346] width 44 height 9
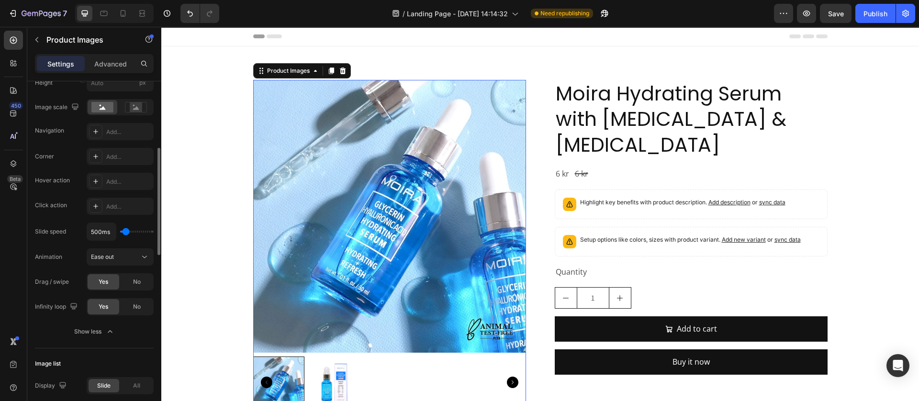
scroll to position [144, 0]
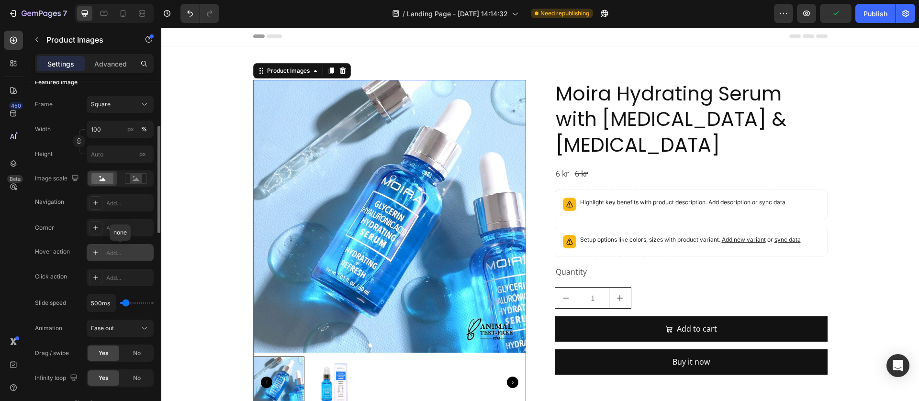
click at [96, 252] on icon at bounding box center [96, 253] width 8 height 8
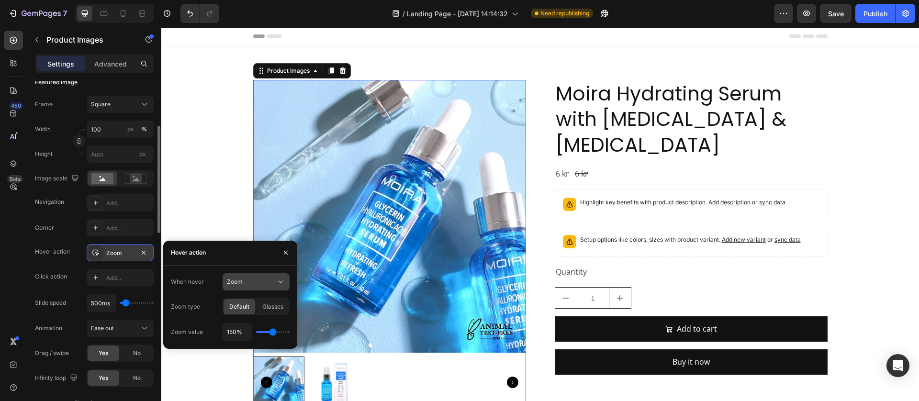
click at [278, 280] on icon at bounding box center [281, 282] width 10 height 10
click at [263, 321] on span "Show other image" at bounding box center [251, 323] width 49 height 9
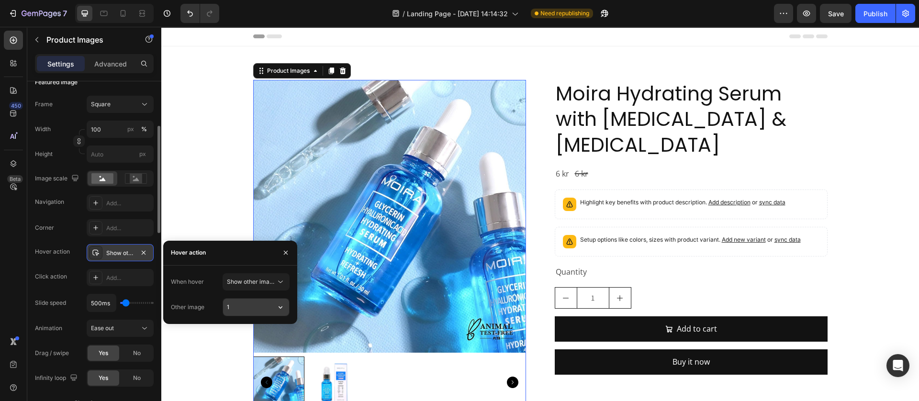
click at [268, 306] on input "1" at bounding box center [256, 307] width 66 height 17
click at [284, 306] on icon "button" at bounding box center [281, 308] width 10 height 10
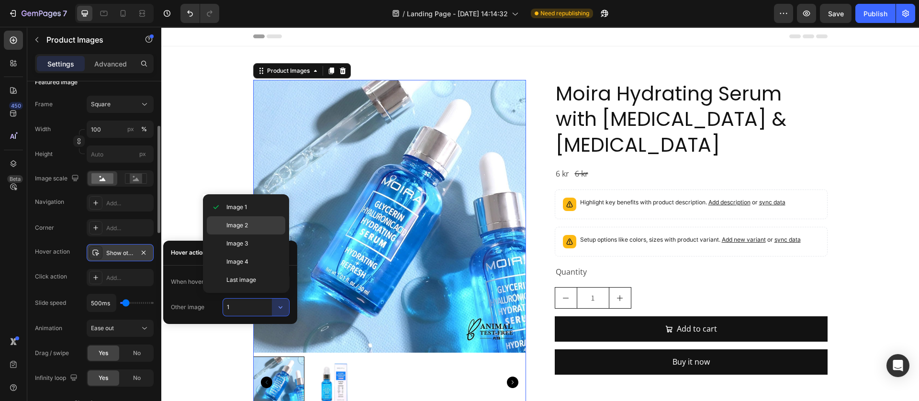
click at [244, 227] on span "Image 2" at bounding box center [238, 225] width 22 height 9
type input "2"
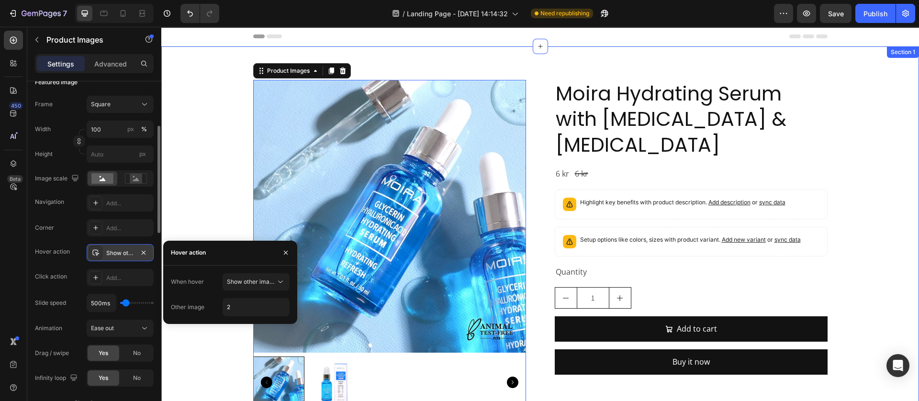
click at [193, 362] on div "Product Images 0 Moira Hydrating Serum with Glycerin & Hyaluronic Acid Product …" at bounding box center [540, 244] width 701 height 329
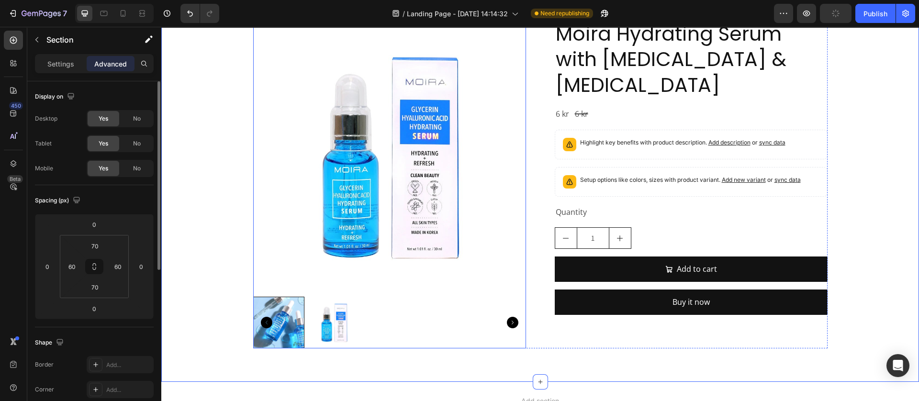
scroll to position [72, 0]
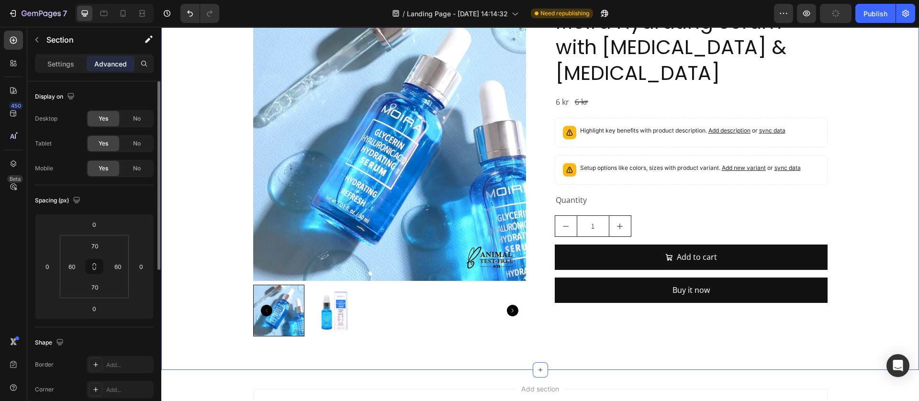
click at [562, 352] on div "Product Images Moira Hydrating Serum with Glycerin & Hyaluronic Acid Product Ti…" at bounding box center [540, 173] width 758 height 396
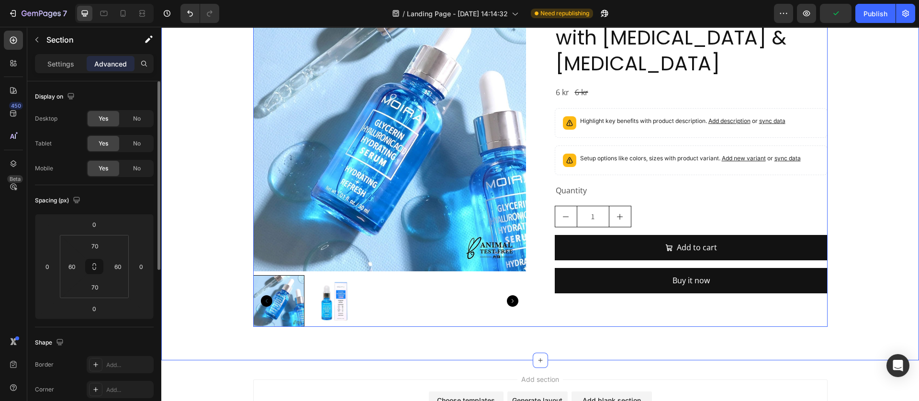
scroll to position [144, 0]
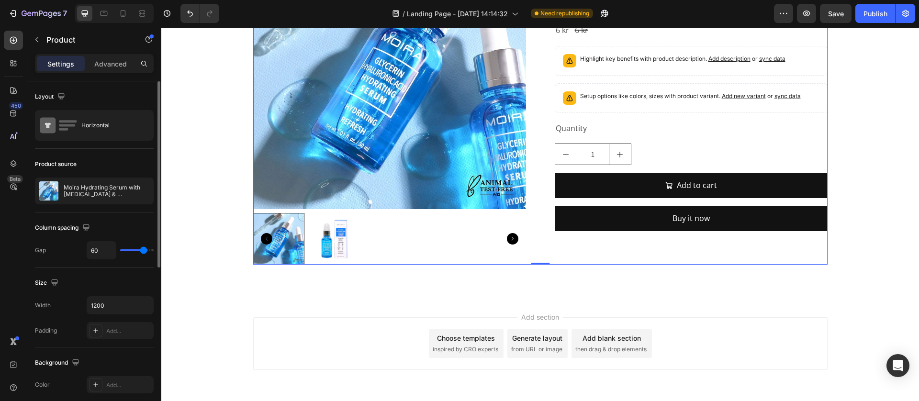
click at [536, 241] on div "Product Images Moira Hydrating Serum with Glycerin & Hyaluronic Acid Product Ti…" at bounding box center [540, 100] width 575 height 329
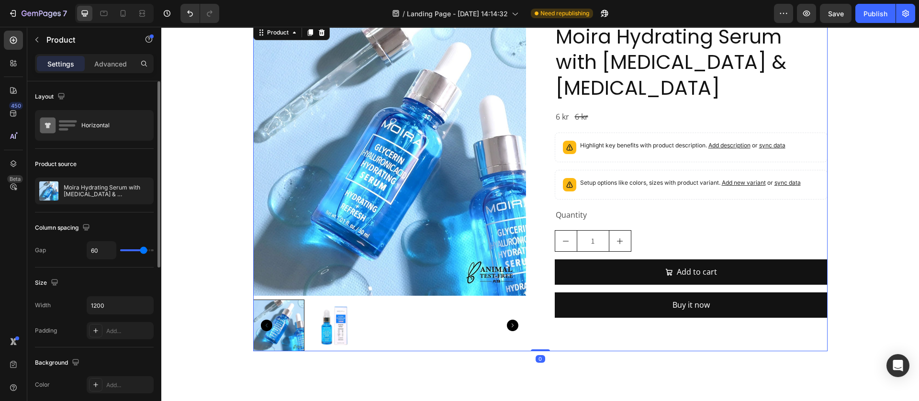
scroll to position [0, 0]
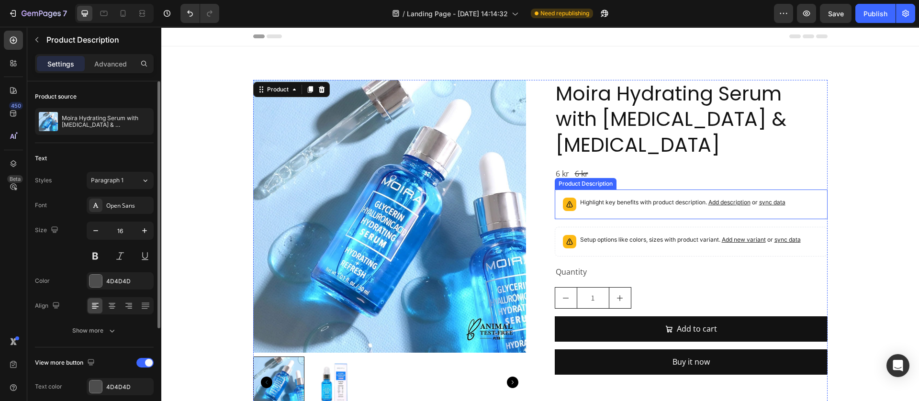
click at [604, 207] on p "Highlight key benefits with product description. Add description or sync data" at bounding box center [682, 203] width 205 height 10
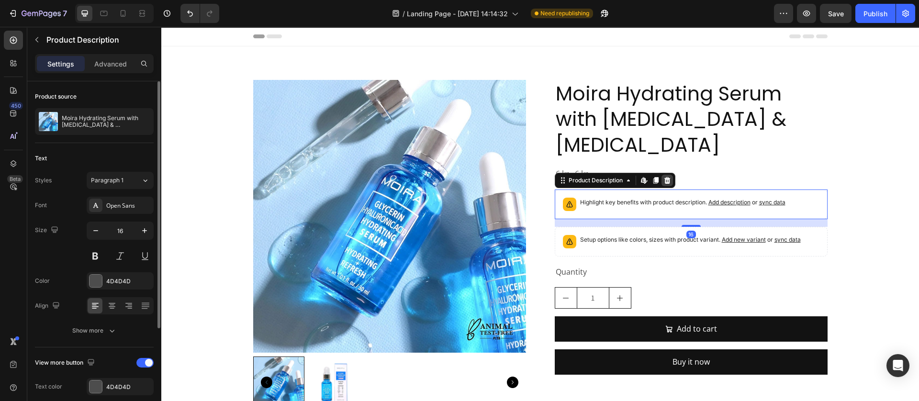
click at [664, 182] on icon at bounding box center [668, 181] width 8 height 8
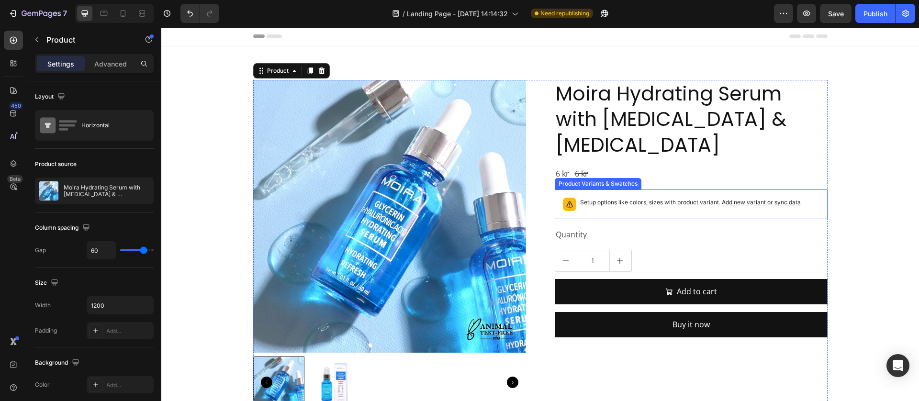
click at [612, 216] on div "Setup options like colors, sizes with product variant. Add new variant or sync …" at bounding box center [691, 205] width 273 height 30
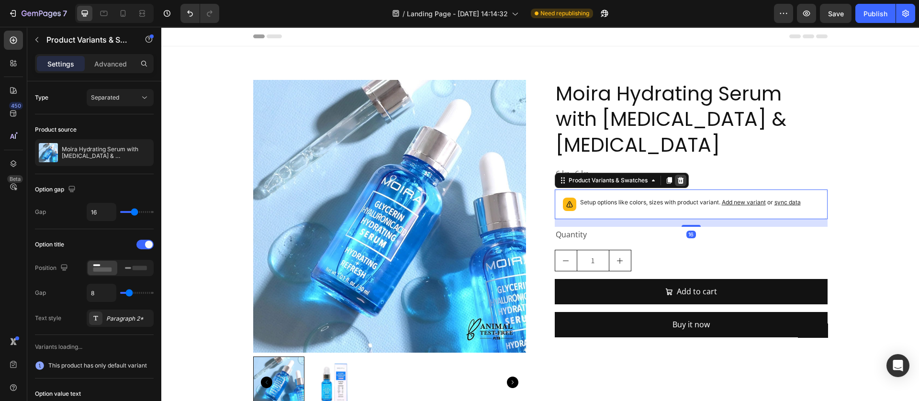
click at [675, 185] on div at bounding box center [680, 180] width 11 height 11
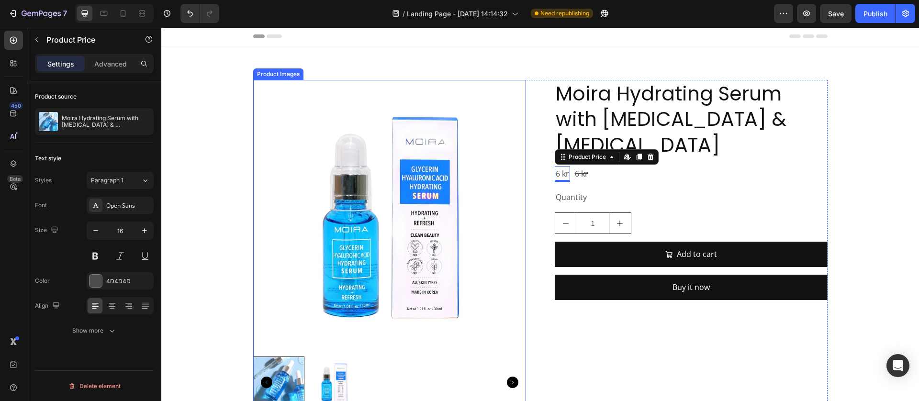
scroll to position [72, 0]
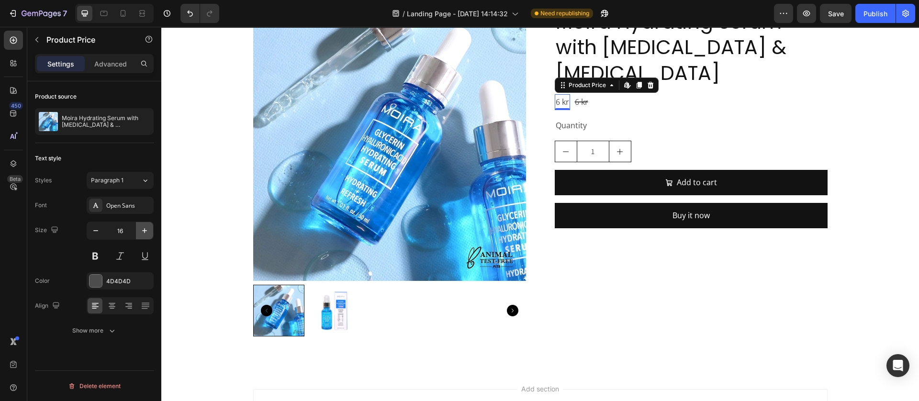
click at [146, 232] on icon "button" at bounding box center [145, 231] width 10 height 10
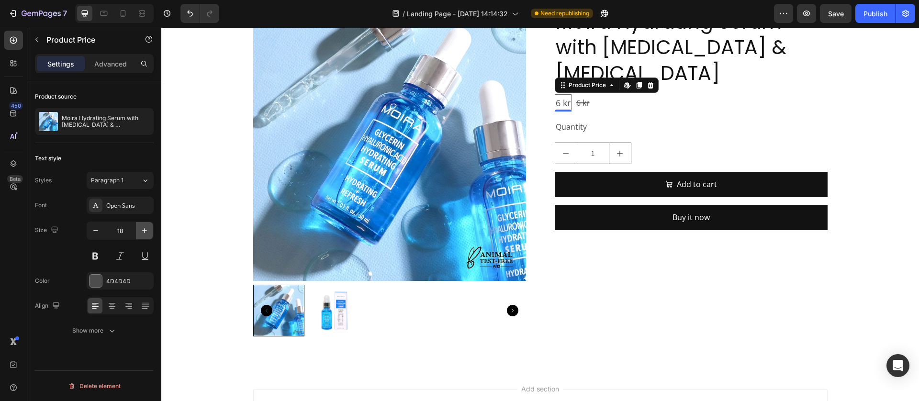
click at [146, 232] on icon "button" at bounding box center [145, 231] width 10 height 10
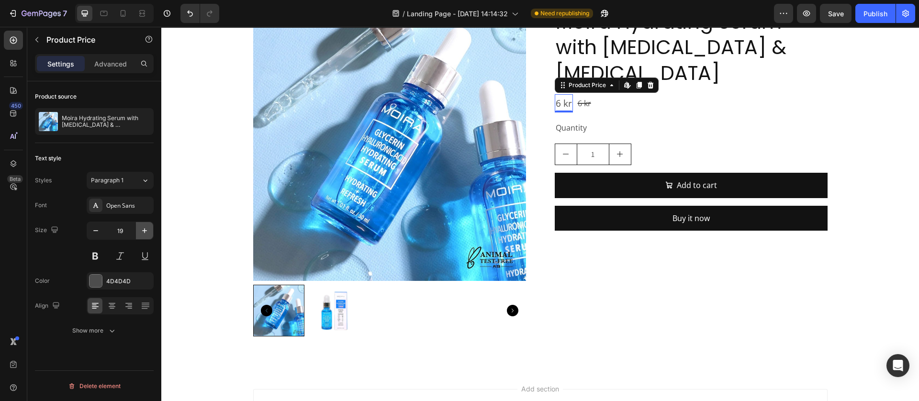
click at [146, 232] on icon "button" at bounding box center [145, 231] width 10 height 10
type input "20"
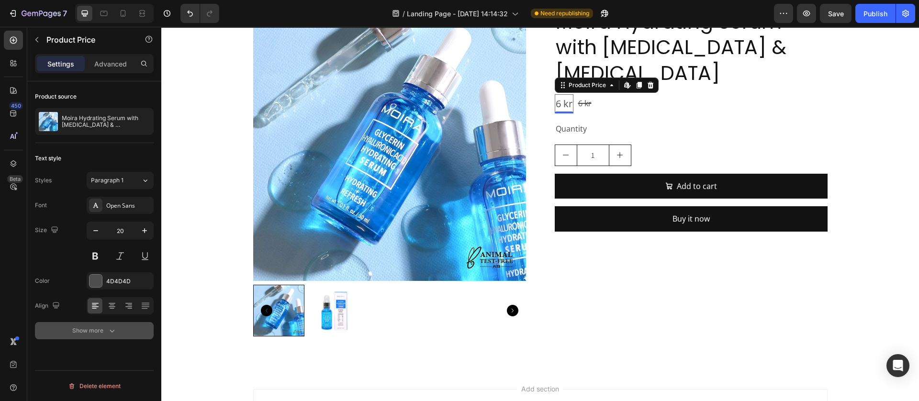
click at [102, 338] on button "Show more" at bounding box center [94, 330] width 119 height 17
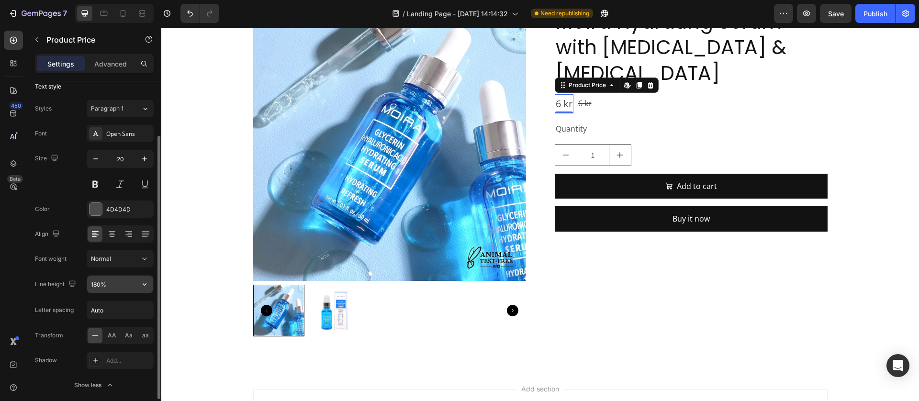
click at [106, 284] on input "180%" at bounding box center [120, 284] width 66 height 17
drag, startPoint x: 153, startPoint y: 288, endPoint x: 140, endPoint y: 295, distance: 15.0
click at [143, 284] on icon "button" at bounding box center [145, 285] width 10 height 10
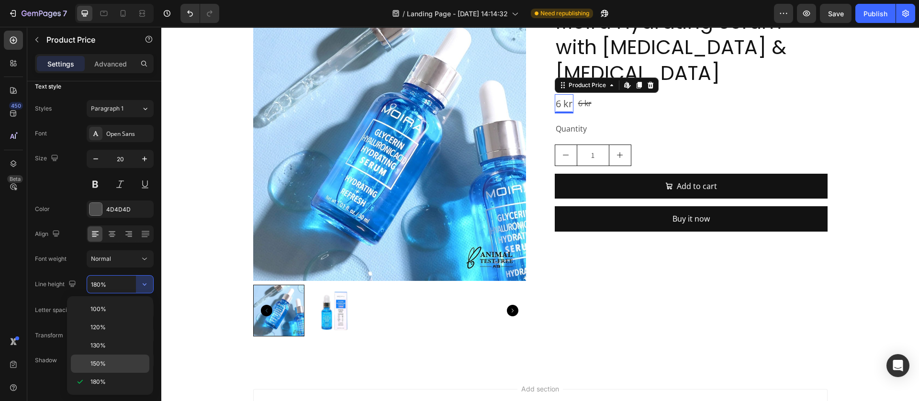
click at [104, 361] on span "150%" at bounding box center [98, 364] width 15 height 9
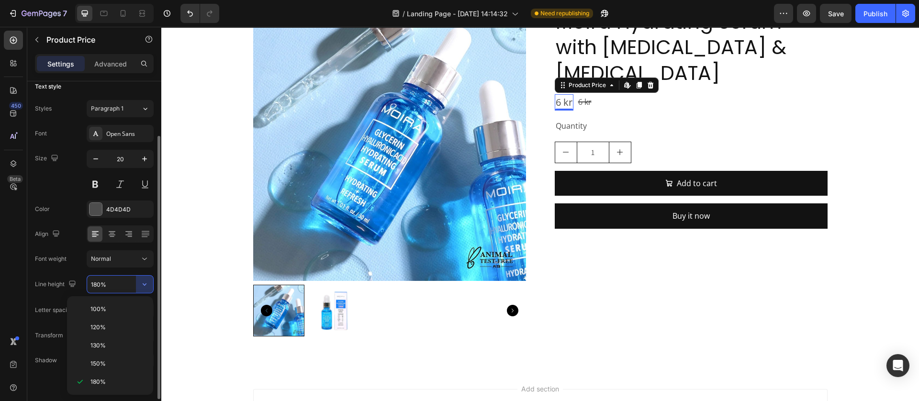
type input "150%"
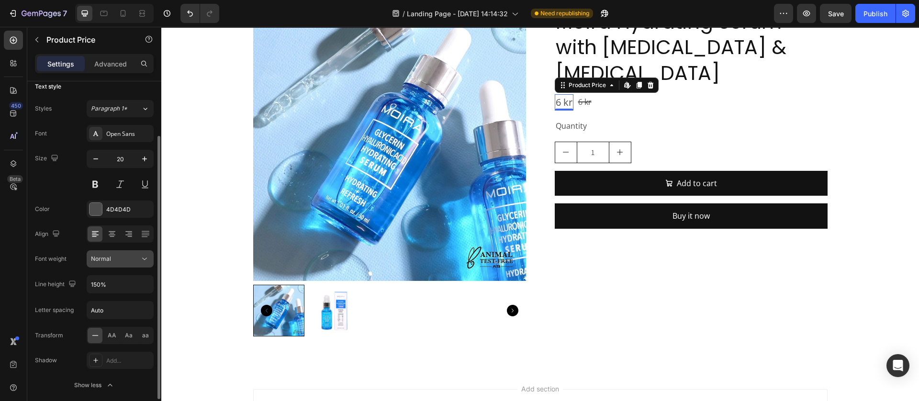
click at [139, 255] on div "Normal" at bounding box center [115, 259] width 49 height 9
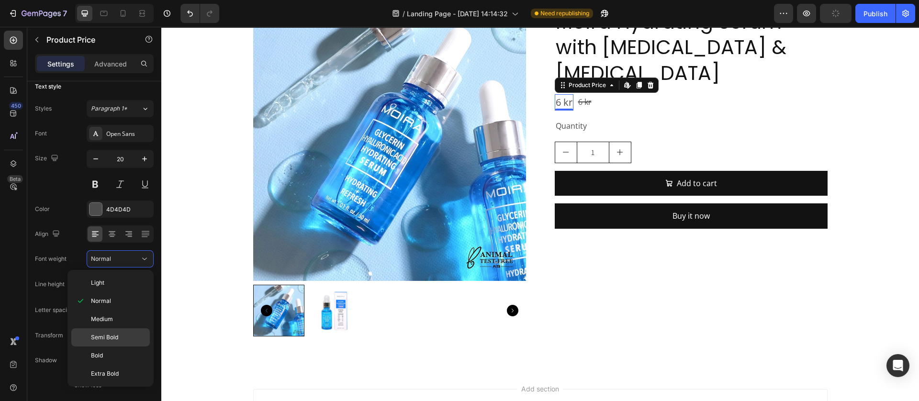
click at [113, 340] on span "Semi Bold" at bounding box center [104, 337] width 27 height 9
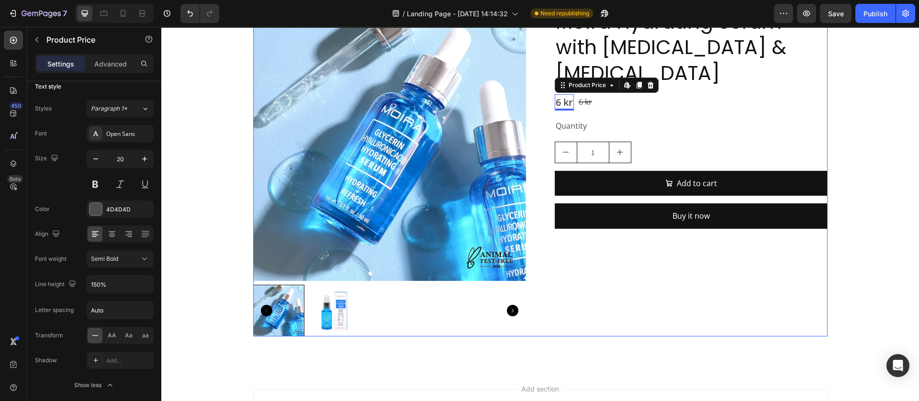
click at [585, 102] on div "6 kr" at bounding box center [585, 102] width 15 height 16
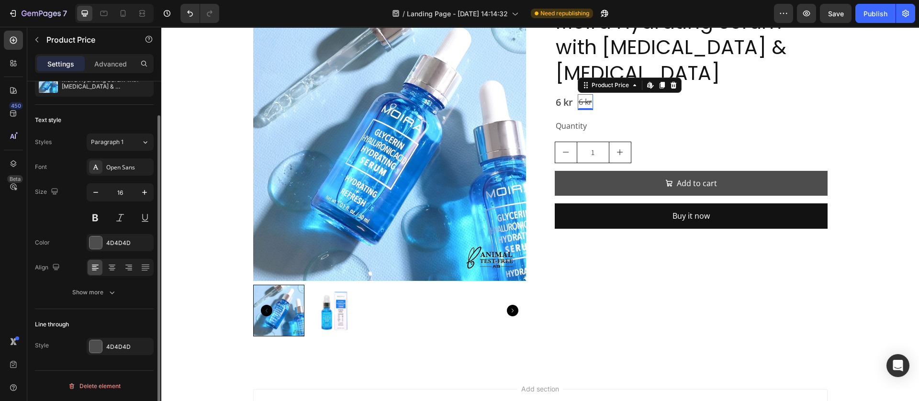
scroll to position [38, 0]
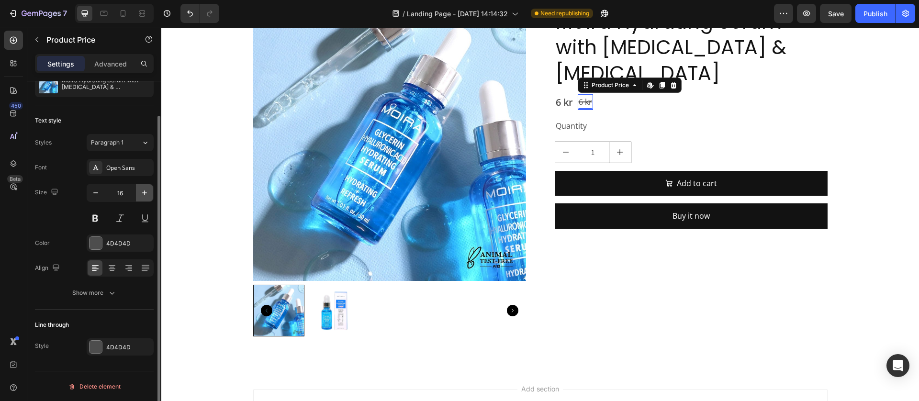
click at [140, 194] on icon "button" at bounding box center [145, 193] width 10 height 10
type input "18"
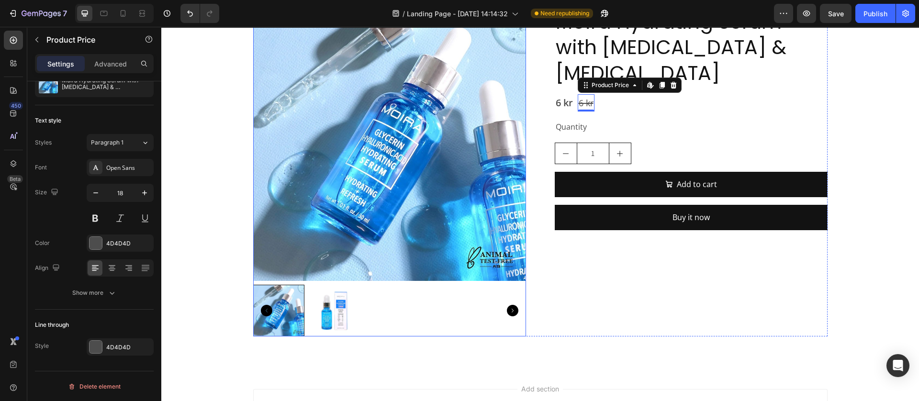
click at [754, 263] on div "Moira Hydrating Serum with Glycerin & Hyaluronic Acid Product Title 6 kr Produc…" at bounding box center [691, 172] width 273 height 329
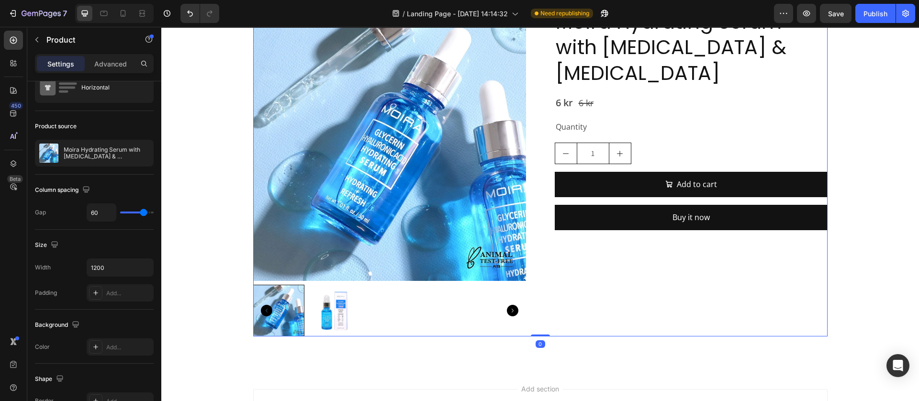
scroll to position [0, 0]
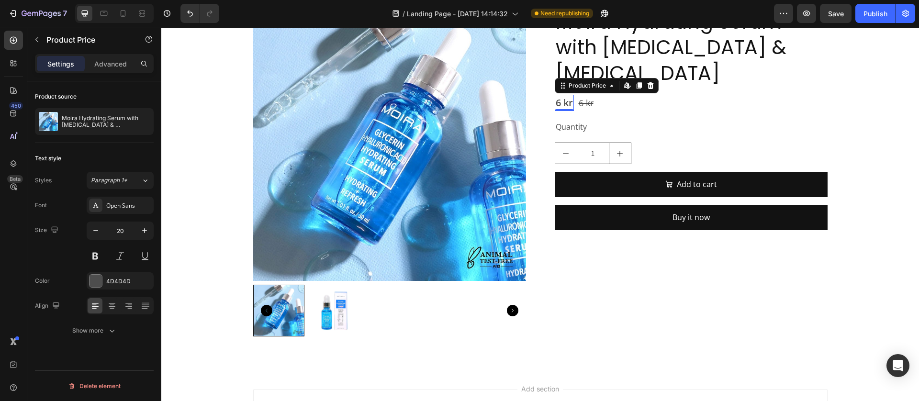
click at [564, 102] on div "6 kr" at bounding box center [564, 103] width 19 height 16
click at [91, 282] on div at bounding box center [96, 281] width 12 height 12
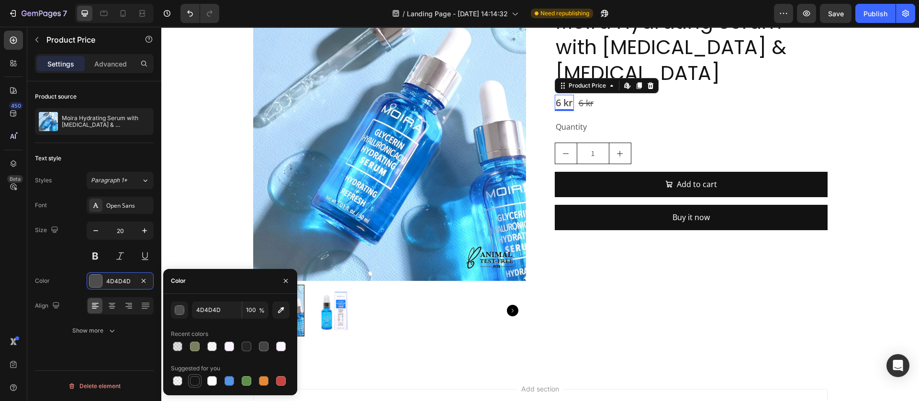
click at [193, 379] on div at bounding box center [195, 381] width 10 height 10
type input "151515"
click at [587, 105] on div "6 kr" at bounding box center [586, 102] width 17 height 17
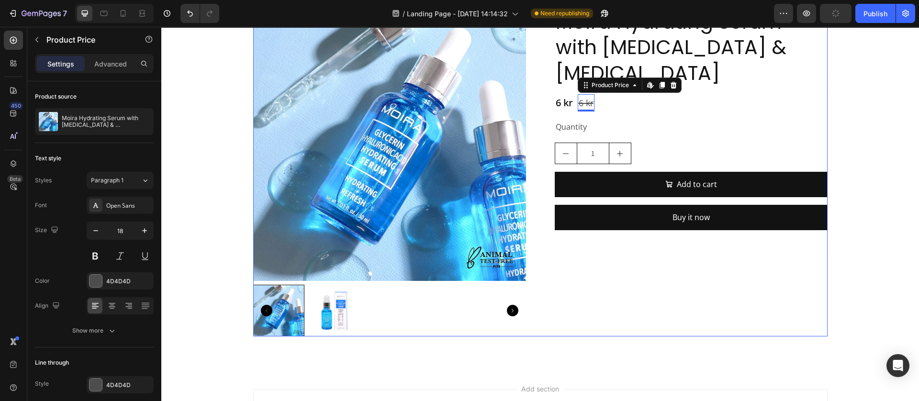
click at [575, 280] on div "Moira Hydrating Serum with Glycerin & Hyaluronic Acid Product Title 6 kr Produc…" at bounding box center [691, 172] width 273 height 329
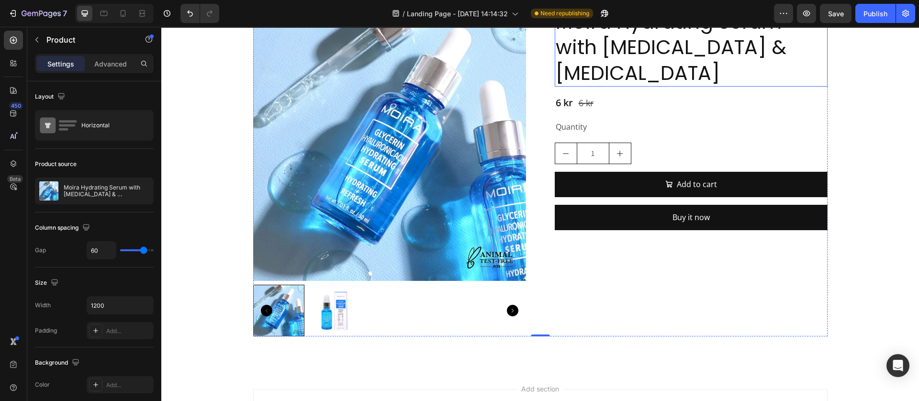
click at [623, 50] on h2 "Moira Hydrating Serum with [MEDICAL_DATA] & [MEDICAL_DATA]" at bounding box center [691, 47] width 273 height 79
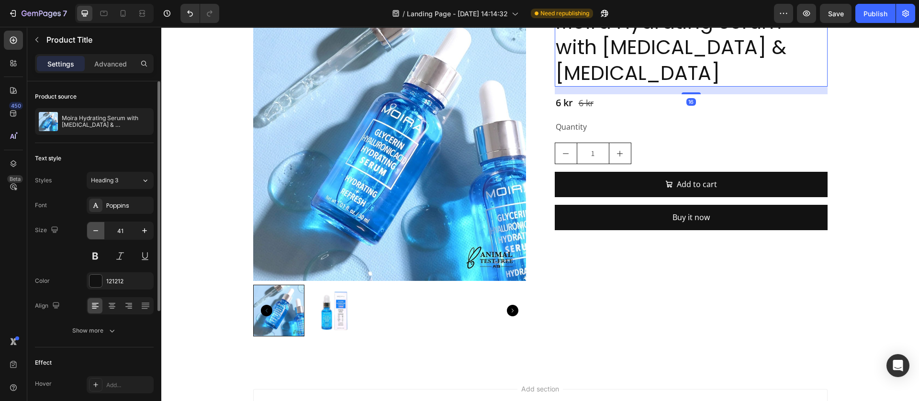
click at [96, 234] on icon "button" at bounding box center [96, 231] width 10 height 10
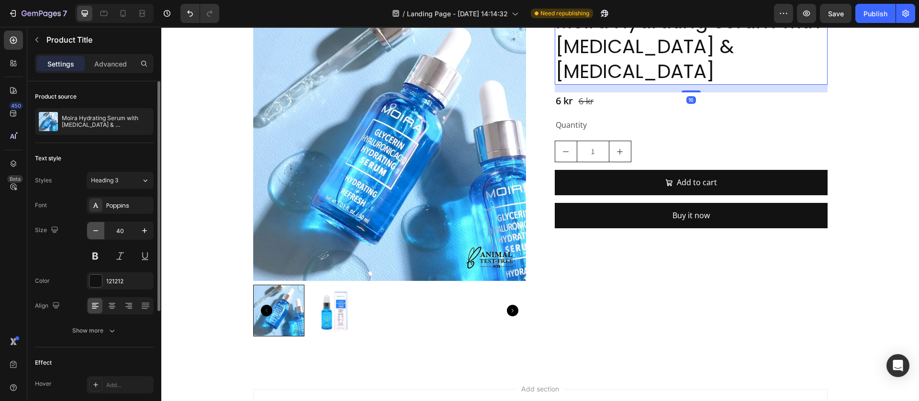
click at [98, 234] on icon "button" at bounding box center [96, 231] width 10 height 10
type input "38"
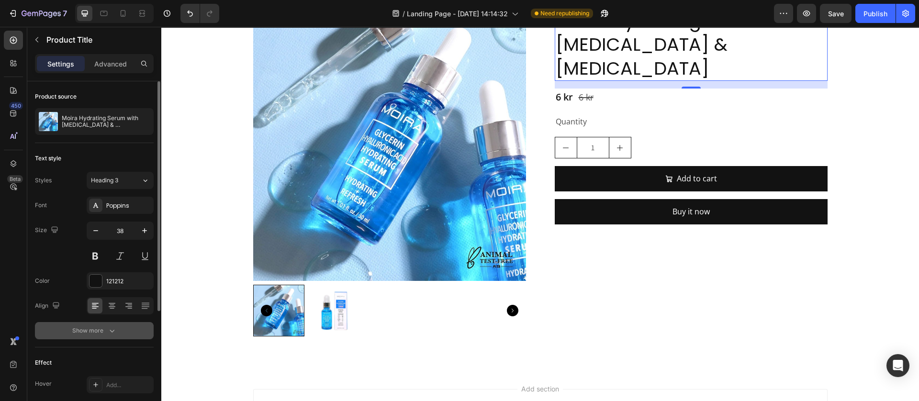
click at [107, 326] on icon "button" at bounding box center [112, 331] width 10 height 10
click at [130, 335] on div "Normal" at bounding box center [115, 331] width 49 height 9
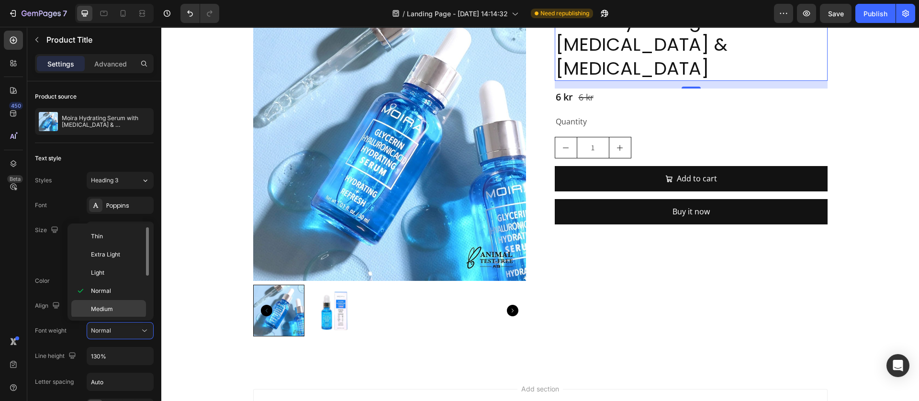
click at [105, 307] on span "Medium" at bounding box center [102, 309] width 22 height 9
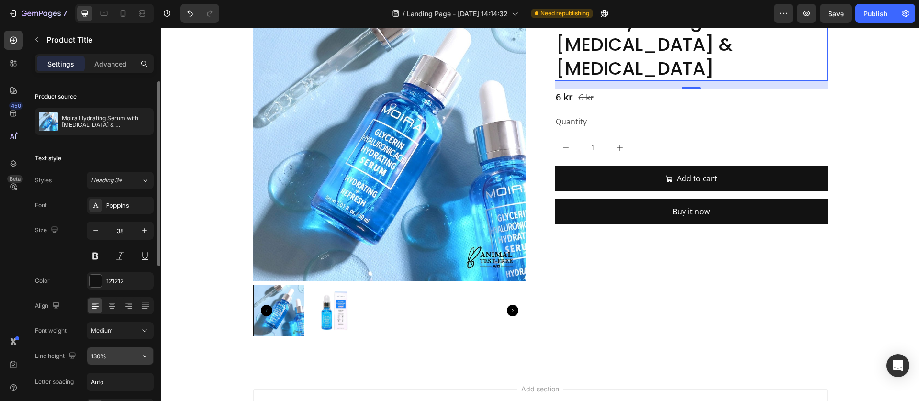
click at [135, 359] on input "130%" at bounding box center [120, 356] width 66 height 17
click at [140, 362] on button "button" at bounding box center [144, 356] width 17 height 17
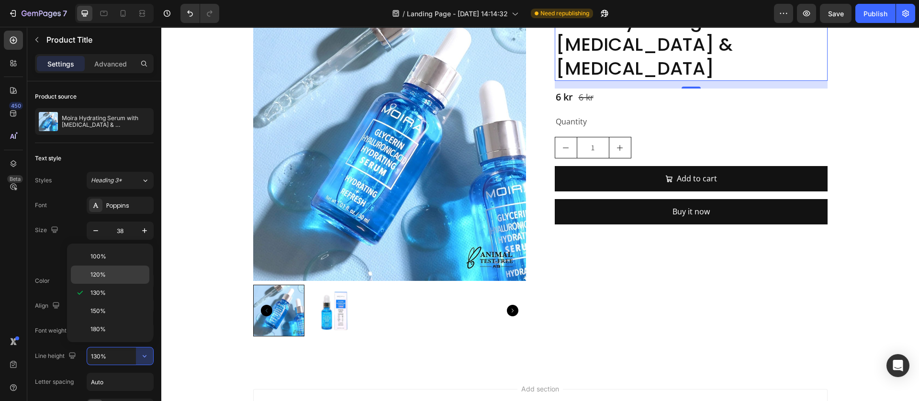
click at [105, 278] on p "120%" at bounding box center [118, 275] width 55 height 9
type input "120%"
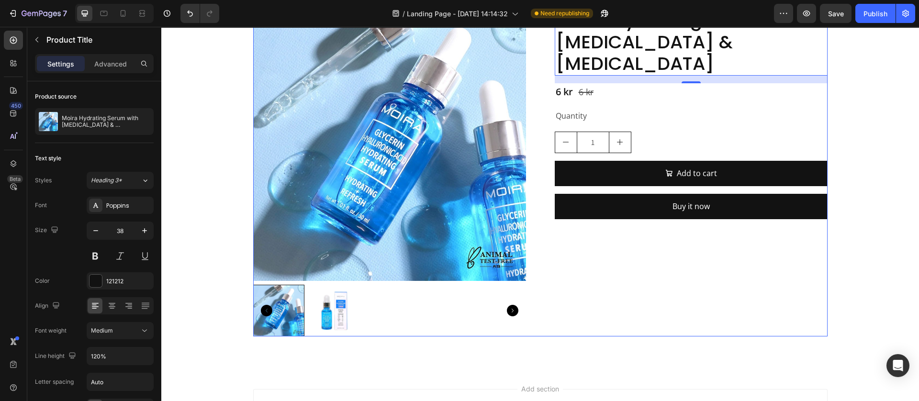
click at [634, 270] on div "Moira Hydrating Serum with Glycerin & Hyaluronic Acid Product Title Edit conten…" at bounding box center [691, 172] width 273 height 329
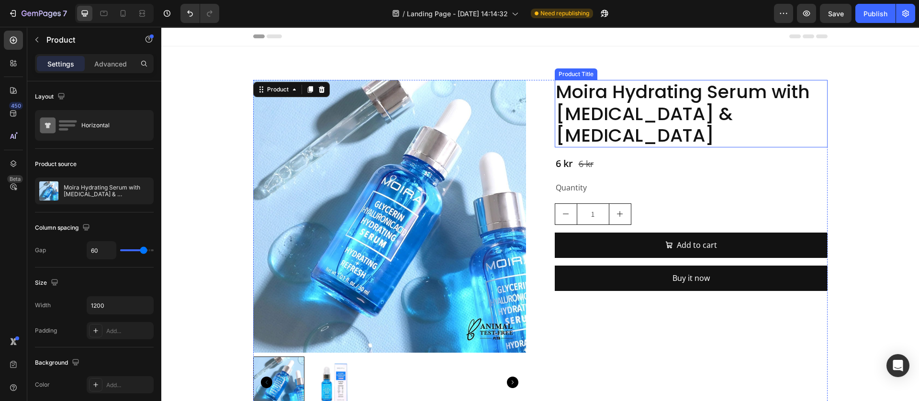
click at [664, 103] on h2 "Moira Hydrating Serum with [MEDICAL_DATA] & [MEDICAL_DATA]" at bounding box center [691, 114] width 273 height 68
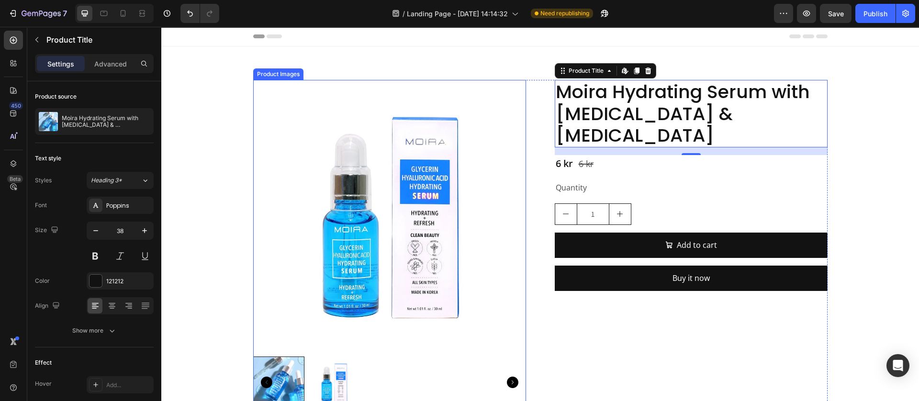
click at [322, 241] on img at bounding box center [389, 216] width 273 height 273
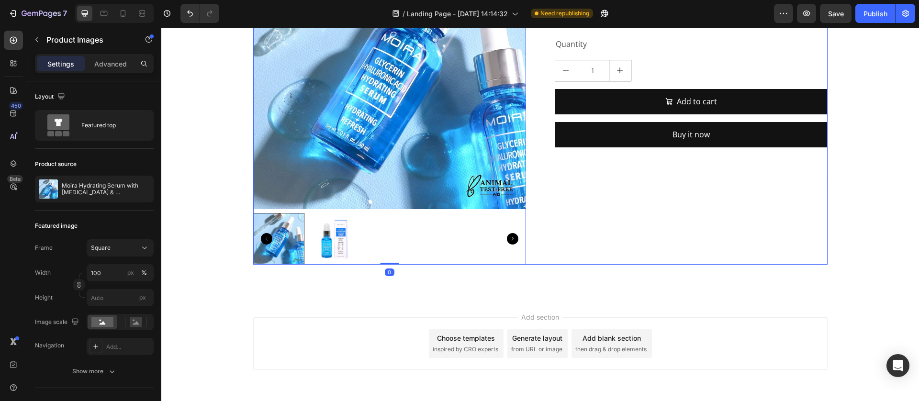
click at [605, 234] on div "Moira Hydrating Serum with Glycerin & Hyaluronic Acid Product Title 6 kr Produc…" at bounding box center [691, 100] width 273 height 329
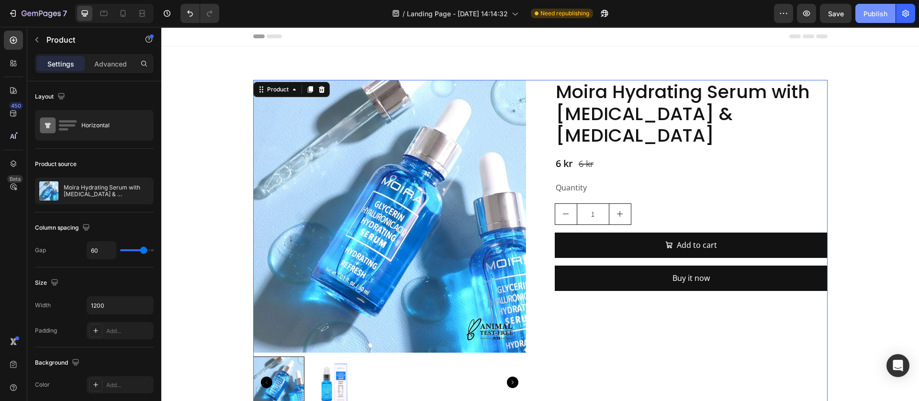
click at [872, 11] on div "Publish" at bounding box center [876, 14] width 24 height 10
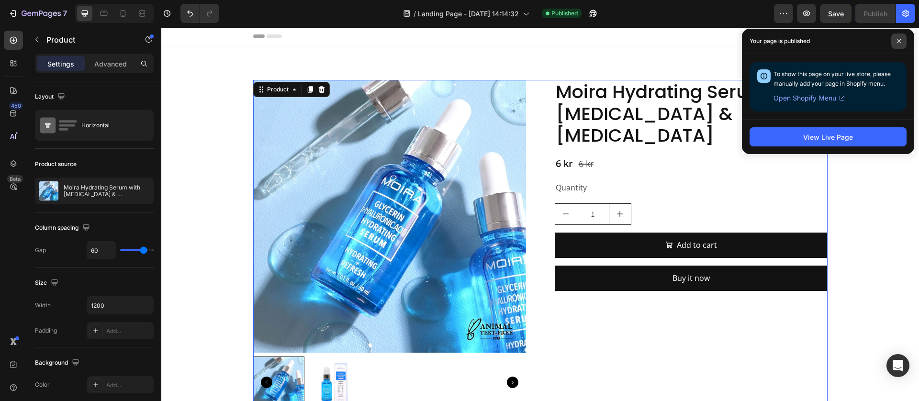
click at [900, 39] on icon at bounding box center [899, 41] width 5 height 5
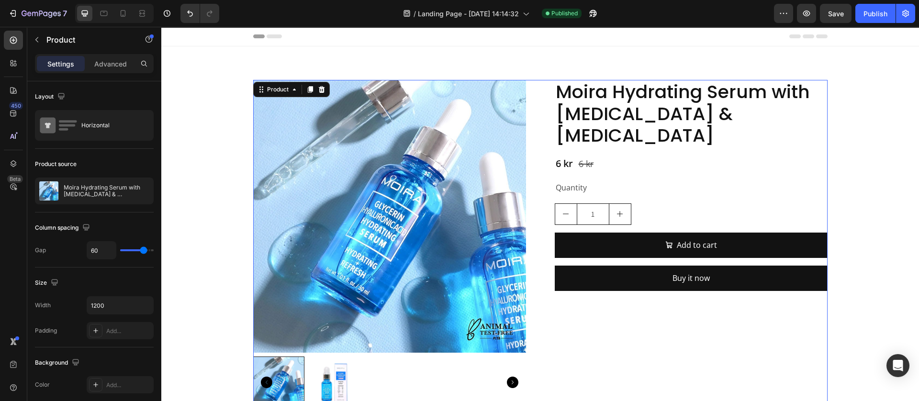
click at [623, 118] on h2 "Moira Hydrating Serum with [MEDICAL_DATA] & [MEDICAL_DATA]" at bounding box center [691, 114] width 273 height 68
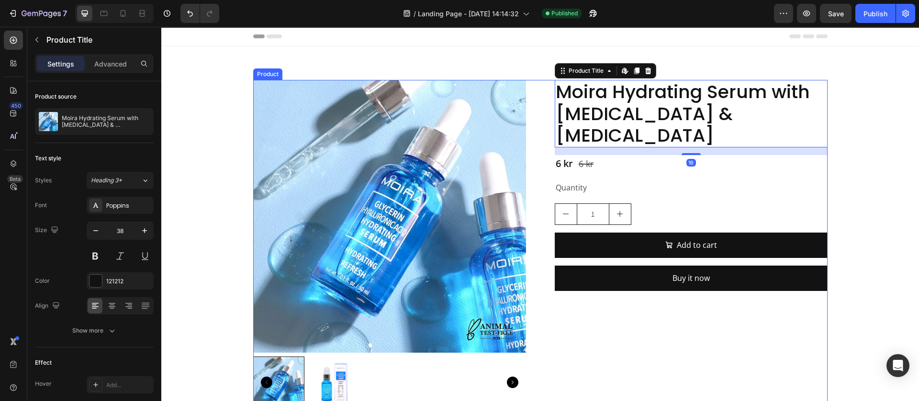
click at [607, 295] on div "Moira Hydrating Serum with Glycerin & Hyaluronic Acid Product Title Edit conten…" at bounding box center [691, 244] width 273 height 329
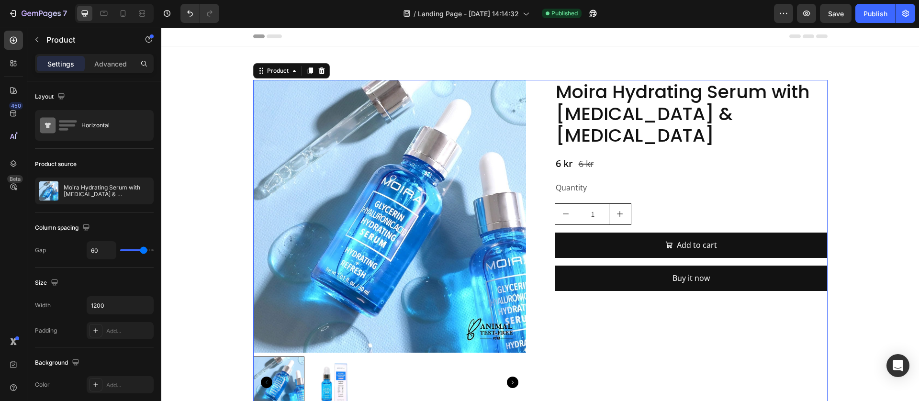
click at [578, 300] on div "Moira Hydrating Serum with Glycerin & Hyaluronic Acid Product Title 6 kr Produc…" at bounding box center [691, 244] width 273 height 329
click at [590, 180] on div "Quantity" at bounding box center [691, 188] width 273 height 16
click at [607, 296] on div "Moira Hydrating Serum with Glycerin & Hyaluronic Acid Product Title 6 kr Produc…" at bounding box center [691, 244] width 273 height 329
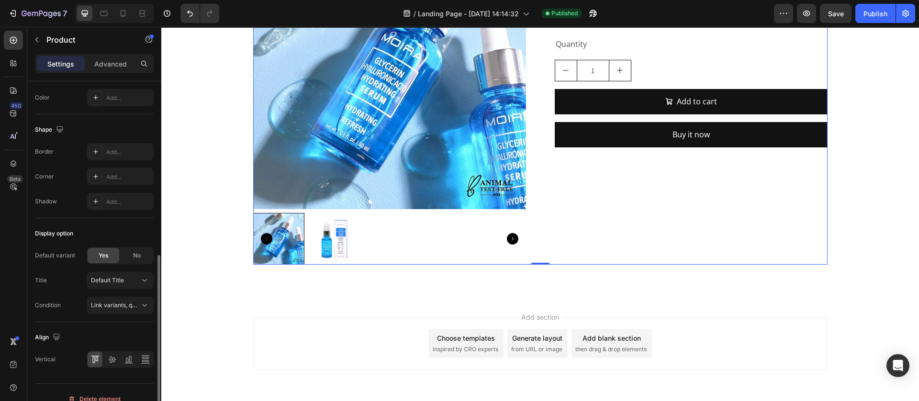
scroll to position [300, 0]
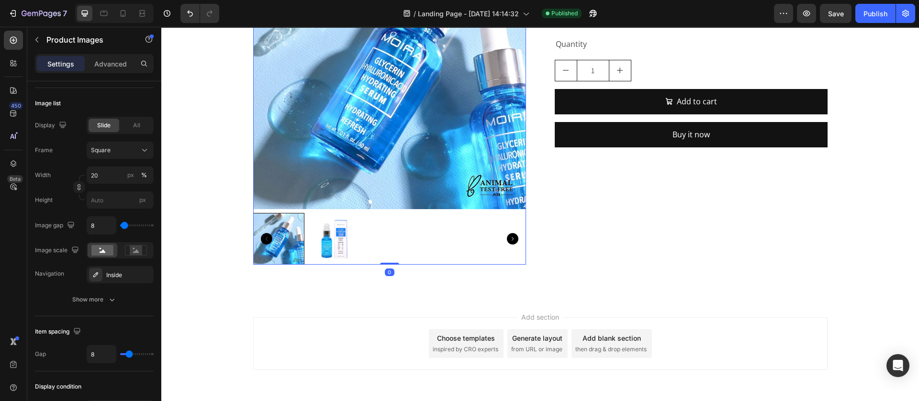
click at [382, 214] on div at bounding box center [389, 239] width 273 height 52
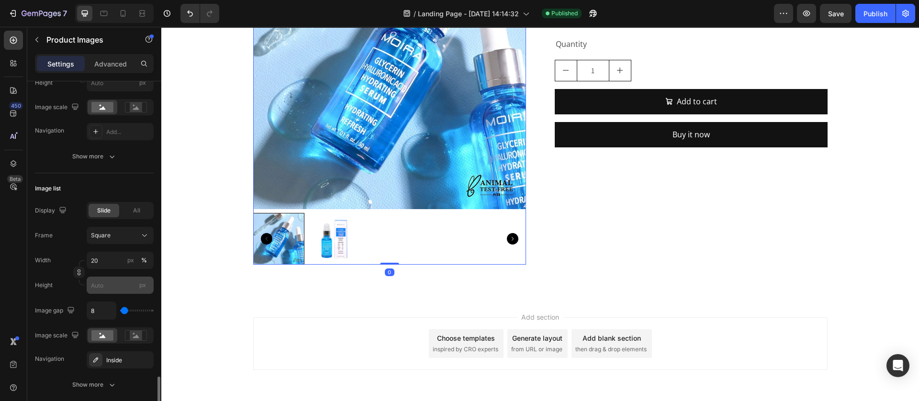
scroll to position [359, 0]
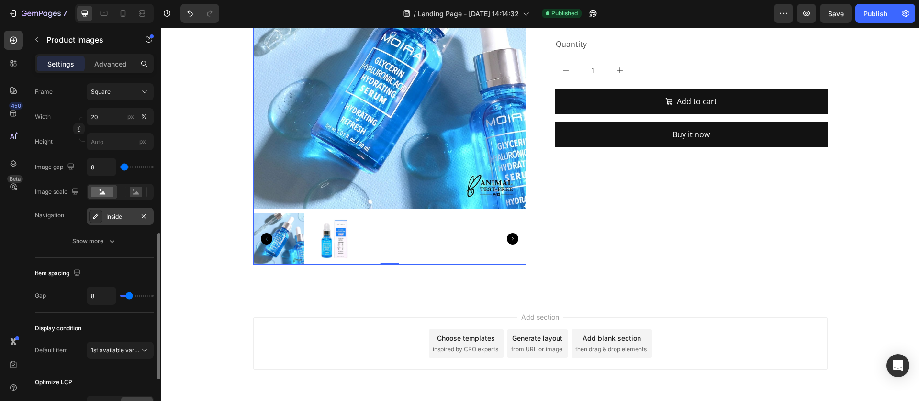
click at [93, 214] on icon at bounding box center [96, 217] width 8 height 8
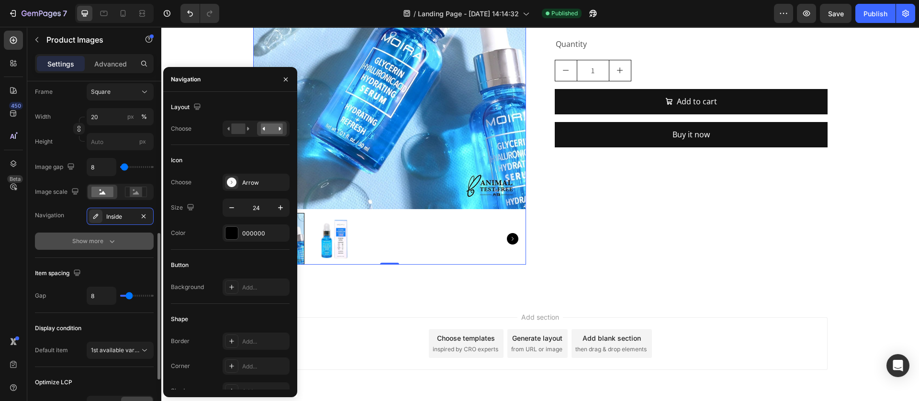
click at [102, 240] on div "Show more" at bounding box center [94, 242] width 45 height 10
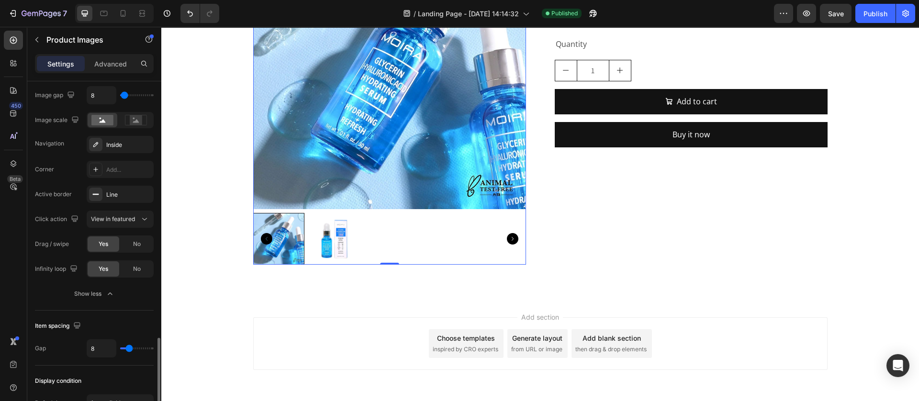
scroll to position [503, 0]
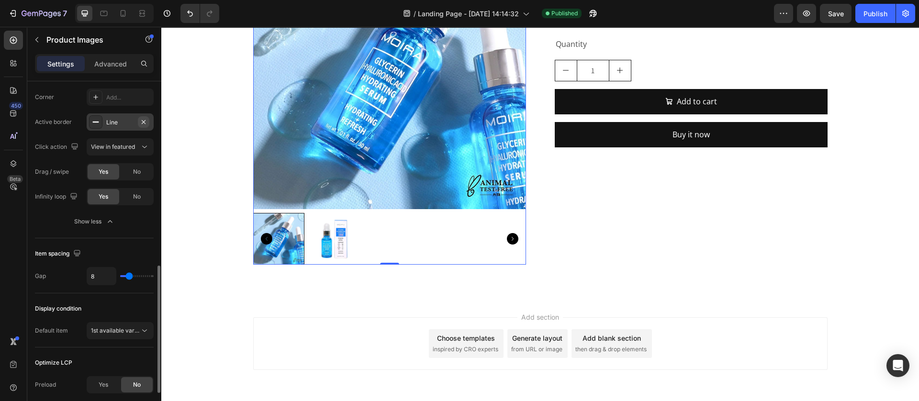
click at [145, 125] on icon "button" at bounding box center [144, 122] width 8 height 8
click at [300, 306] on div "Add section Choose templates inspired by CRO experts Generate layout from URL o…" at bounding box center [540, 357] width 758 height 118
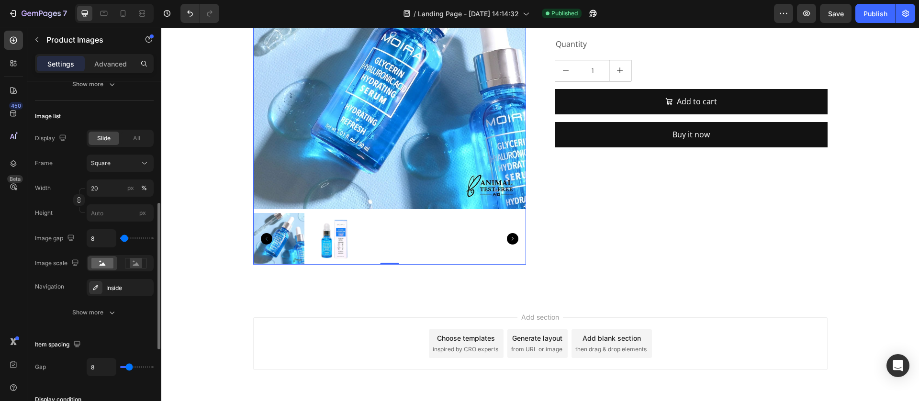
scroll to position [431, 0]
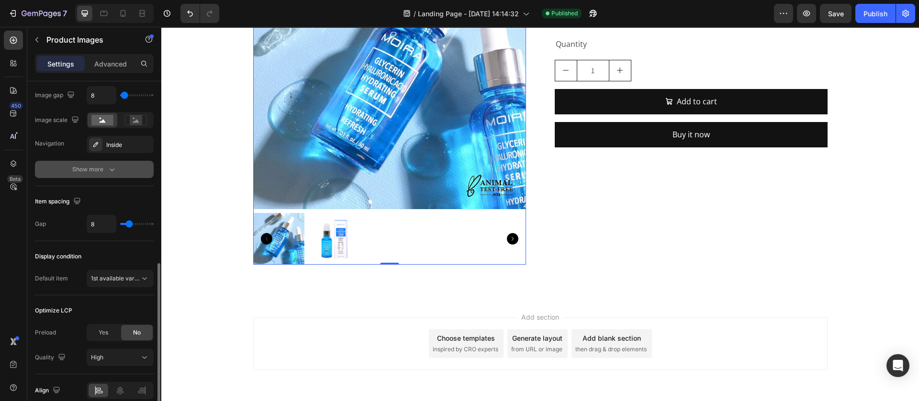
click at [104, 167] on div "Show more" at bounding box center [94, 170] width 45 height 10
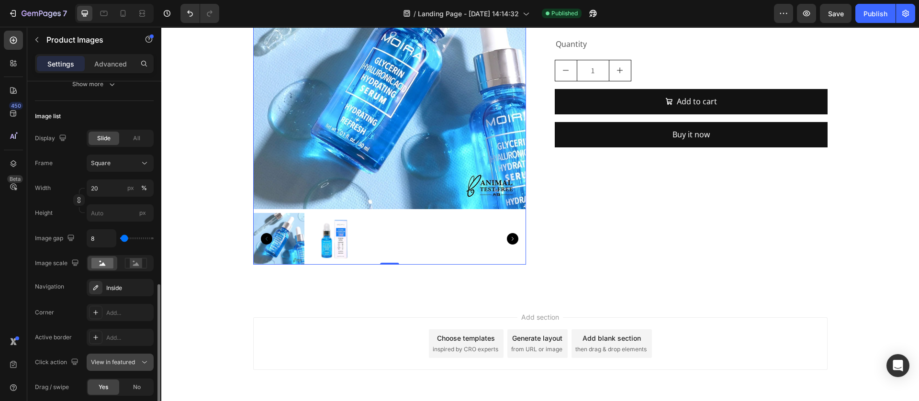
scroll to position [359, 0]
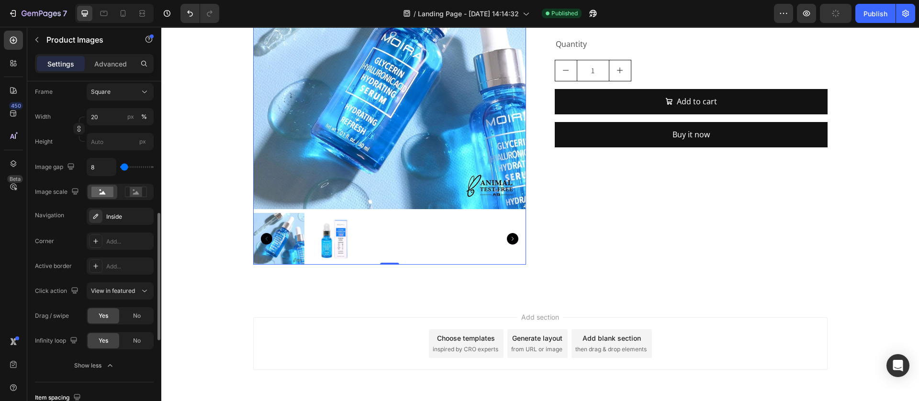
drag, startPoint x: 119, startPoint y: 218, endPoint x: 136, endPoint y: 251, distance: 37.1
click at [119, 218] on div "Inside" at bounding box center [128, 217] width 45 height 9
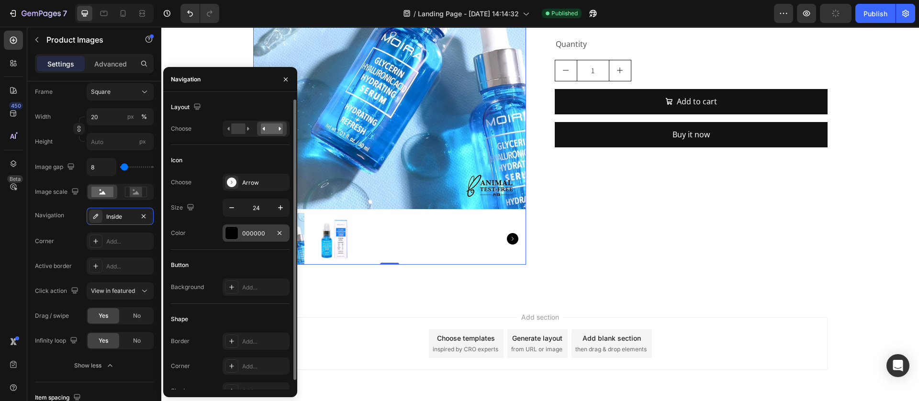
click at [232, 229] on div at bounding box center [232, 233] width 12 height 12
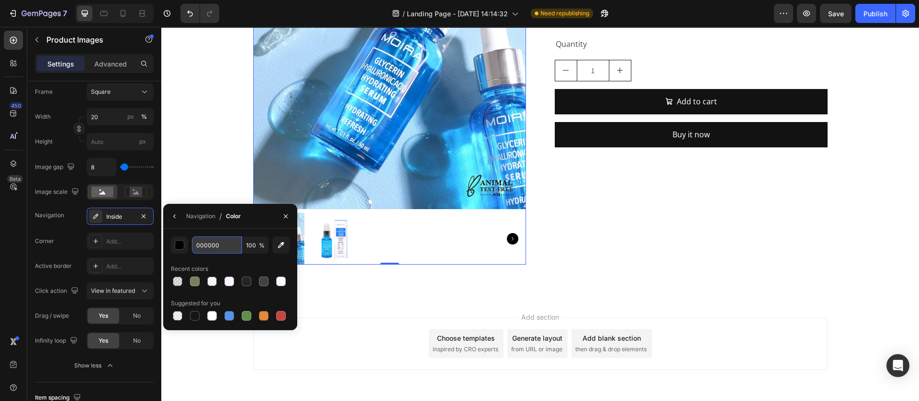
click at [215, 243] on input "000000" at bounding box center [217, 245] width 50 height 17
paste input "#bcddf4"
type input "#bcddf4"
click at [375, 303] on div "Add section Choose templates inspired by CRO experts Generate layout from URL o…" at bounding box center [540, 357] width 758 height 118
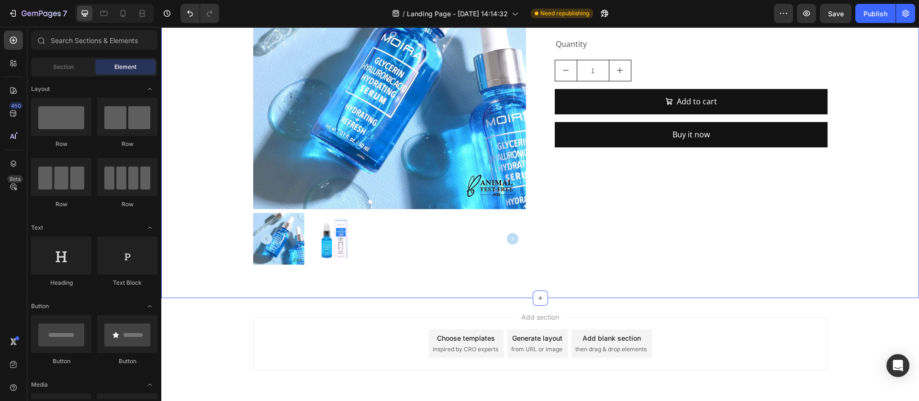
click at [274, 259] on img at bounding box center [279, 239] width 52 height 52
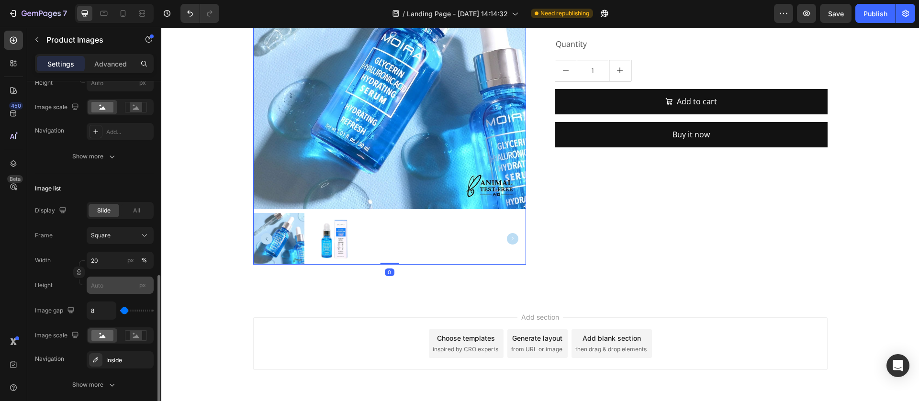
scroll to position [287, 0]
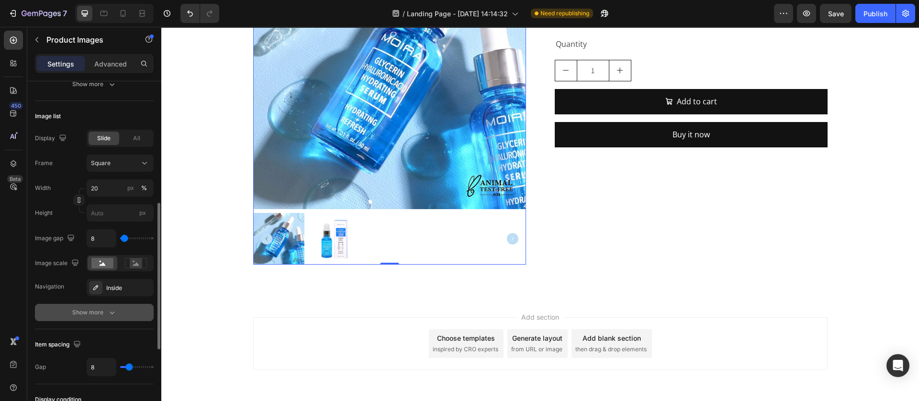
click at [100, 315] on div "Show more" at bounding box center [94, 313] width 45 height 10
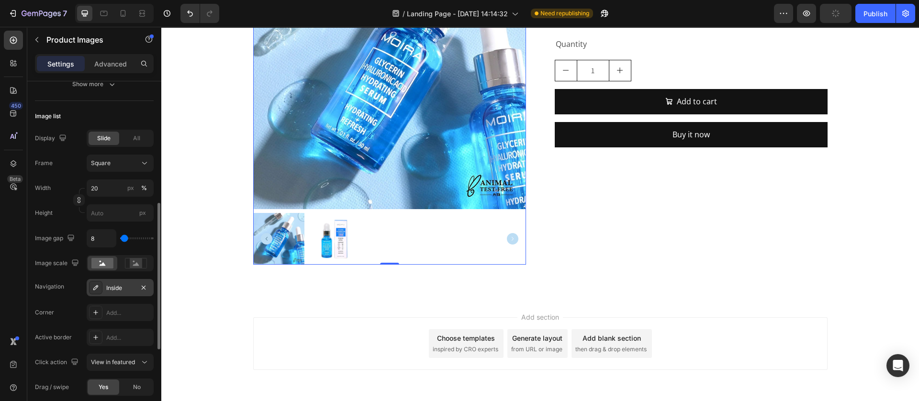
click at [111, 292] on div "Inside" at bounding box center [120, 288] width 28 height 9
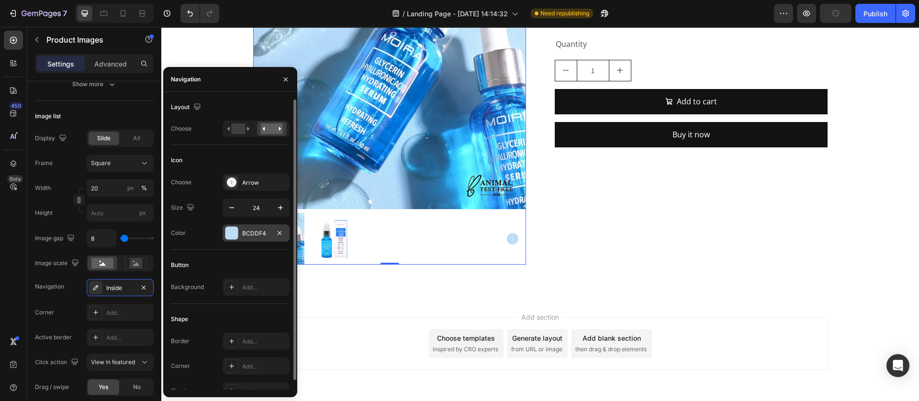
click at [253, 234] on div "BCDDF4" at bounding box center [256, 233] width 28 height 9
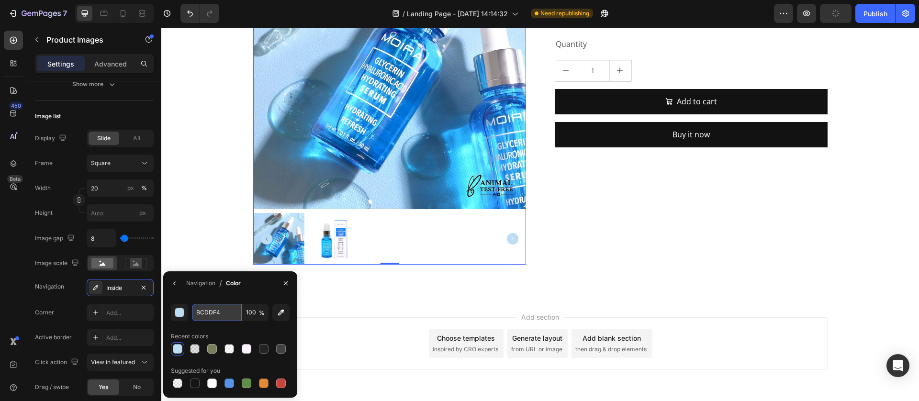
click at [197, 313] on input "BCDDF4" at bounding box center [217, 312] width 50 height 17
paste input "#bcc1f"
type input "#bcc1f4"
click at [411, 303] on div "Add section Choose templates inspired by CRO experts Generate layout from URL o…" at bounding box center [540, 357] width 758 height 118
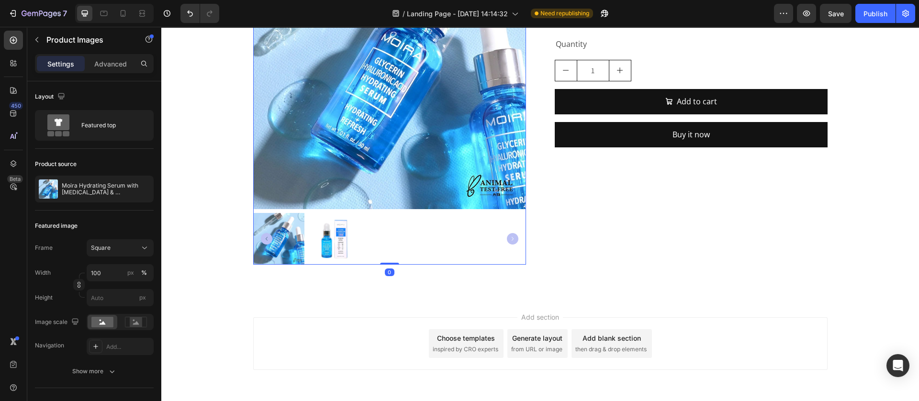
drag, startPoint x: 261, startPoint y: 238, endPoint x: 279, endPoint y: 246, distance: 19.5
click at [261, 238] on icon "Carousel Back Arrow" at bounding box center [266, 238] width 11 height 11
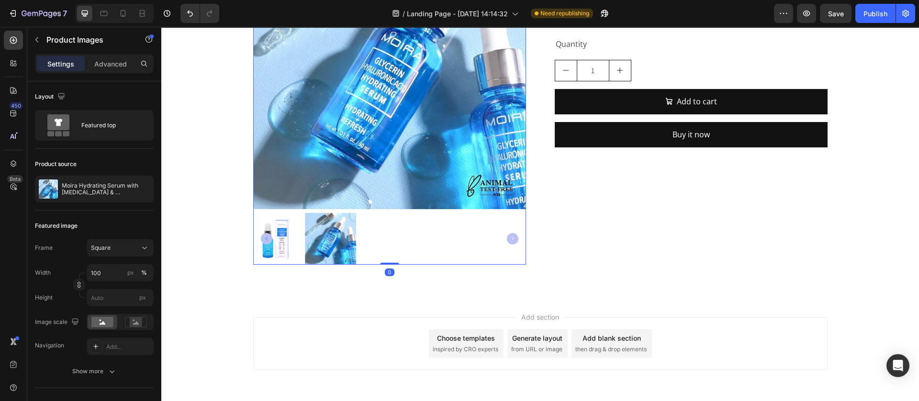
click at [427, 241] on div at bounding box center [389, 239] width 273 height 52
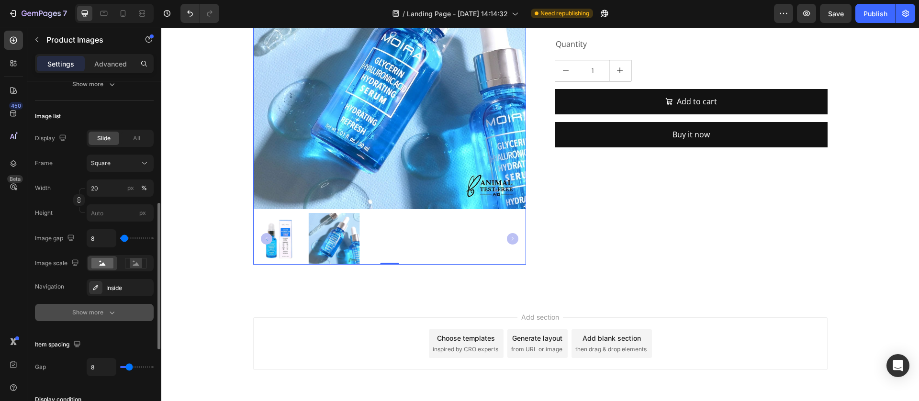
click at [88, 316] on div "Show more" at bounding box center [94, 313] width 45 height 10
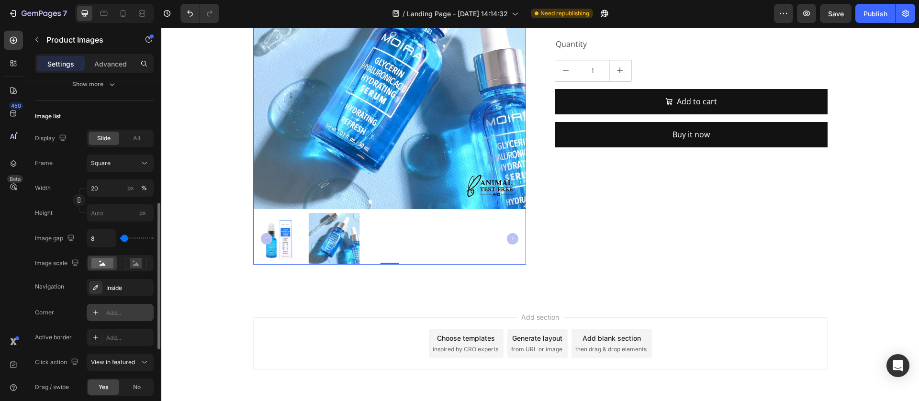
scroll to position [431, 0]
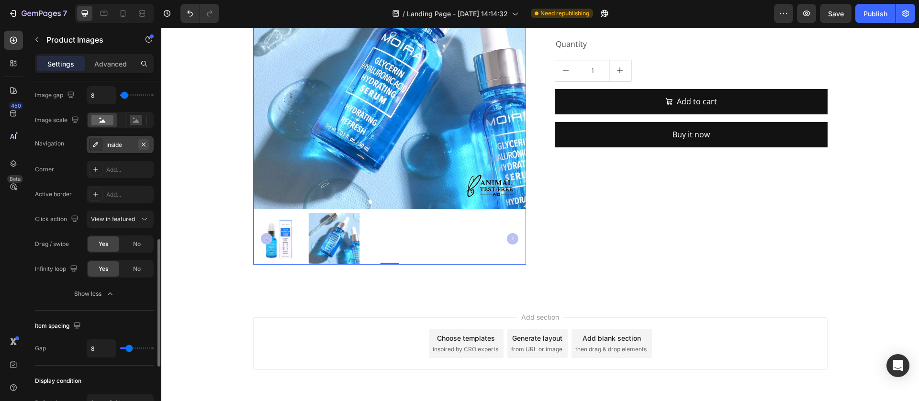
click at [140, 146] on icon "button" at bounding box center [144, 145] width 8 height 8
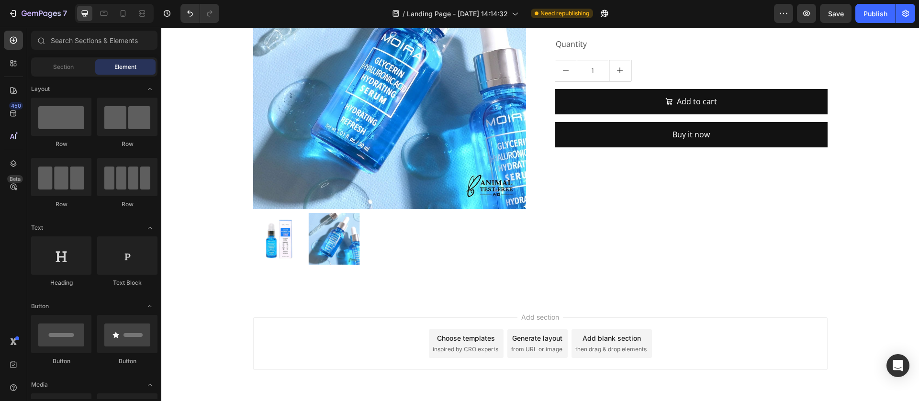
drag, startPoint x: 311, startPoint y: 314, endPoint x: 456, endPoint y: 238, distance: 163.2
click at [315, 314] on div "Add section Choose templates inspired by CRO experts Generate layout from URL o…" at bounding box center [540, 357] width 758 height 118
click at [456, 238] on div at bounding box center [389, 239] width 273 height 52
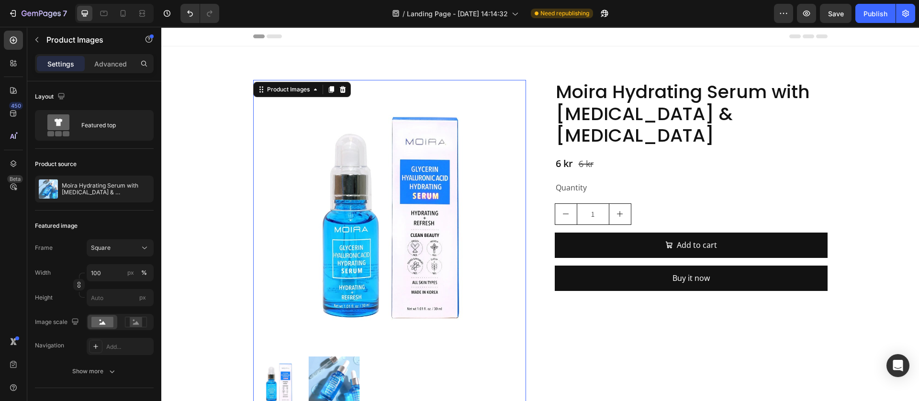
scroll to position [144, 0]
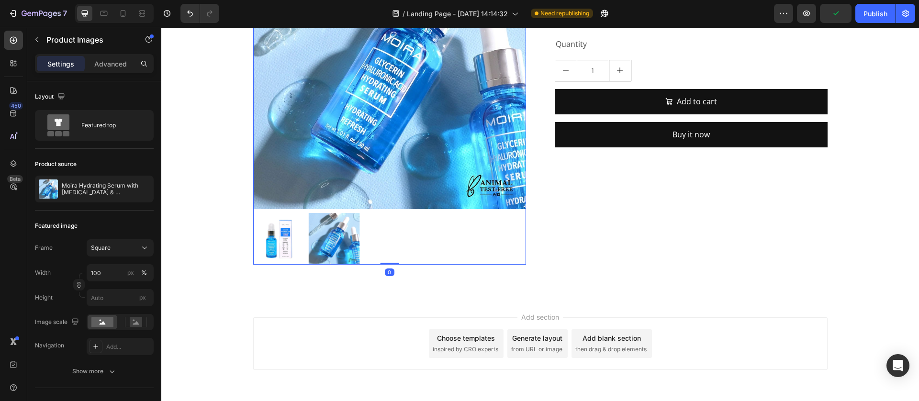
click at [403, 243] on div at bounding box center [389, 239] width 273 height 52
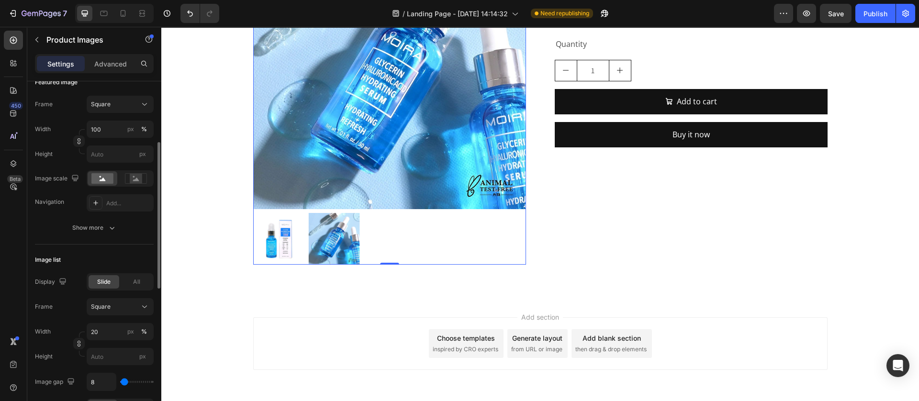
click at [107, 217] on div "Frame Square Width 100 px % Height px Image scale Navigation Add... Show more" at bounding box center [94, 166] width 119 height 141
click at [110, 220] on button "Show more" at bounding box center [94, 227] width 119 height 17
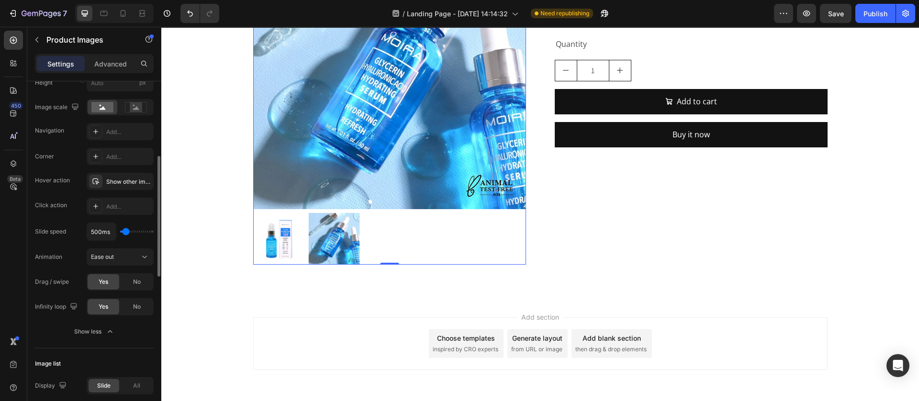
scroll to position [359, 0]
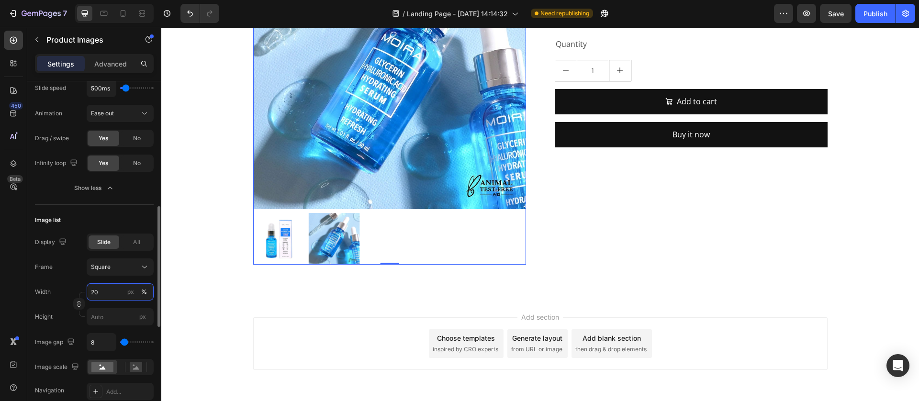
click at [110, 286] on input "20" at bounding box center [120, 292] width 67 height 17
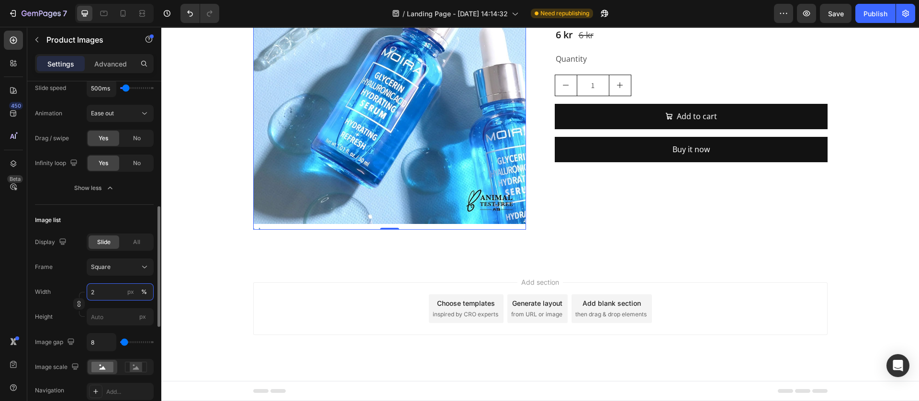
scroll to position [128, 0]
type input "2"
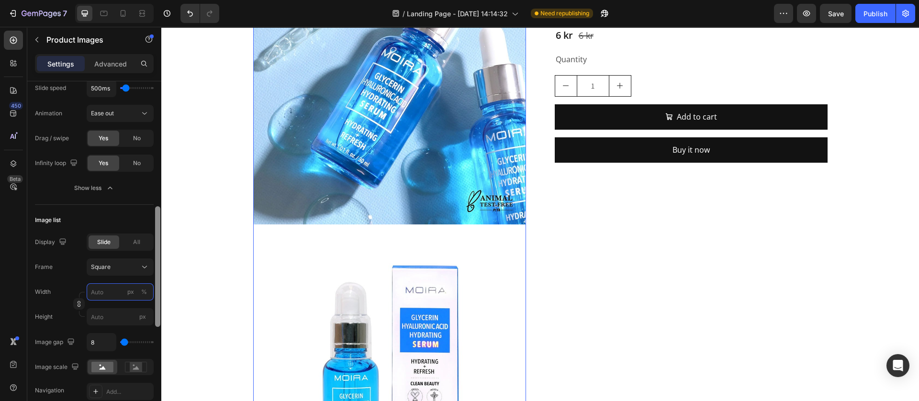
type input "2"
click at [188, 13] on icon "Undo/Redo" at bounding box center [190, 14] width 10 height 10
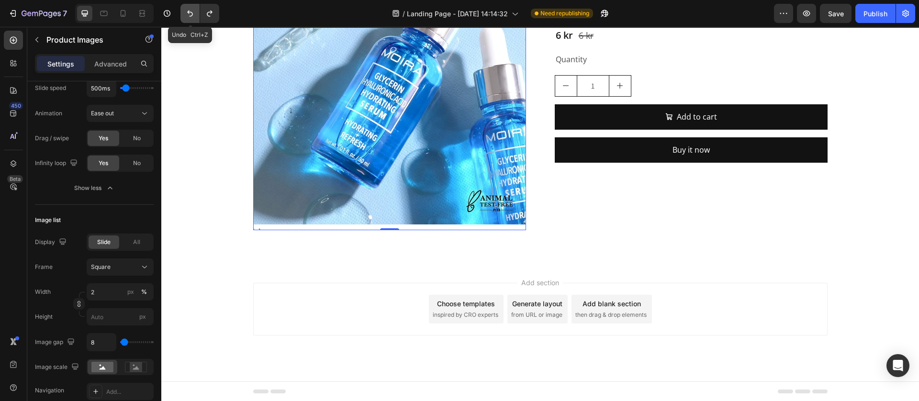
click at [188, 13] on icon "Undo/Redo" at bounding box center [190, 14] width 10 height 10
type input "20"
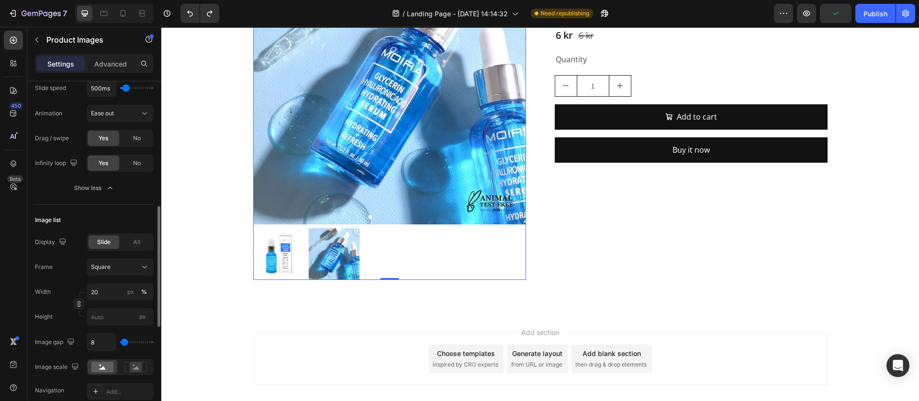
scroll to position [503, 0]
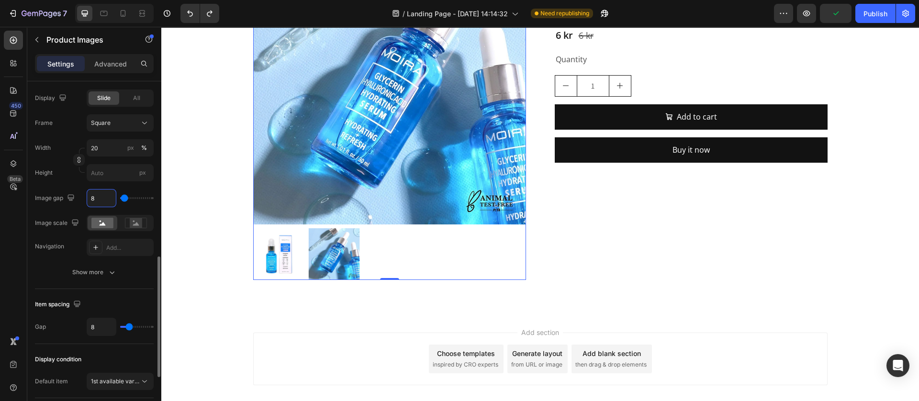
click at [100, 197] on input "8" at bounding box center [101, 198] width 29 height 17
type input "2"
type input "20"
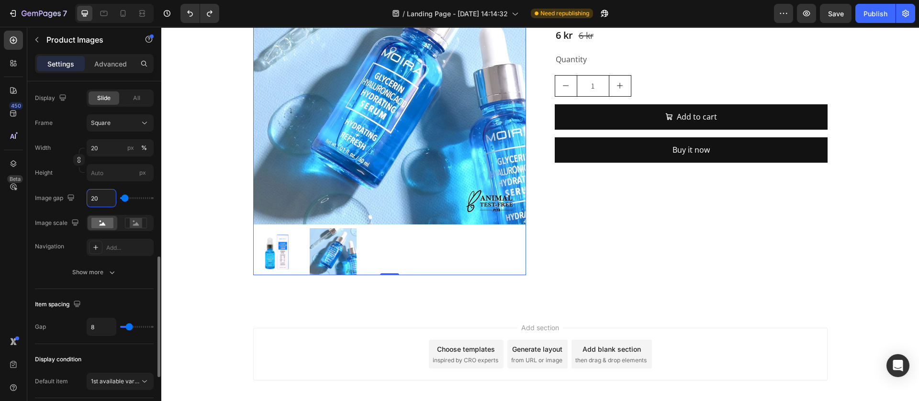
type input "2"
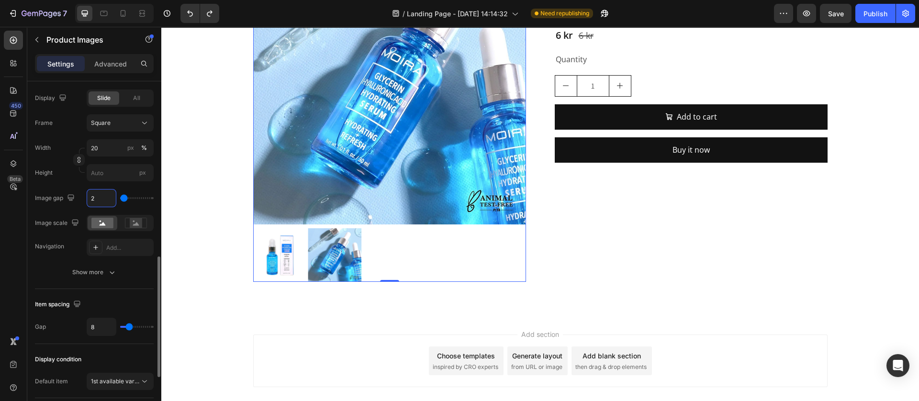
type input "0"
type input "8"
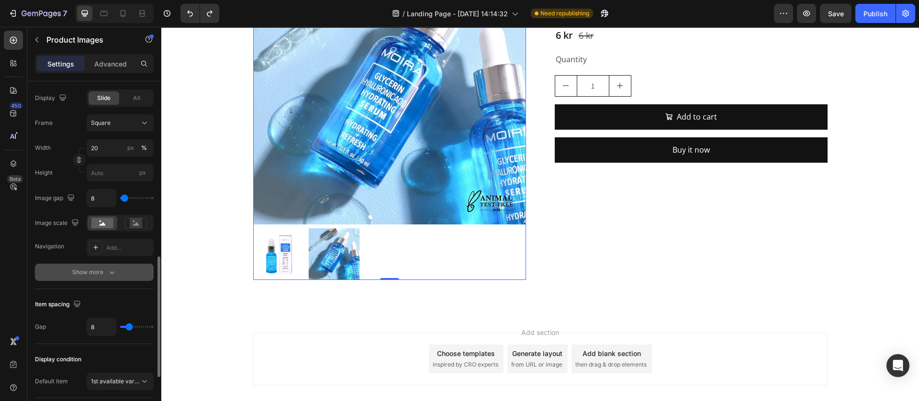
click at [102, 268] on div "Show more" at bounding box center [94, 273] width 45 height 10
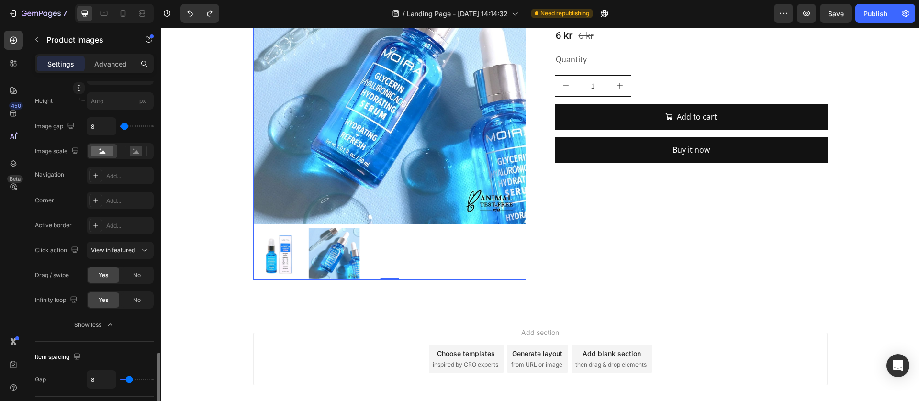
scroll to position [646, 0]
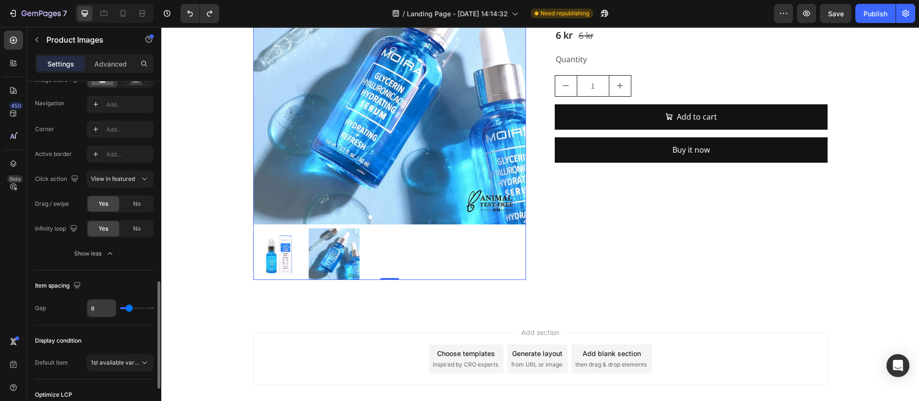
click at [108, 307] on input "8" at bounding box center [101, 308] width 29 height 17
type input "2"
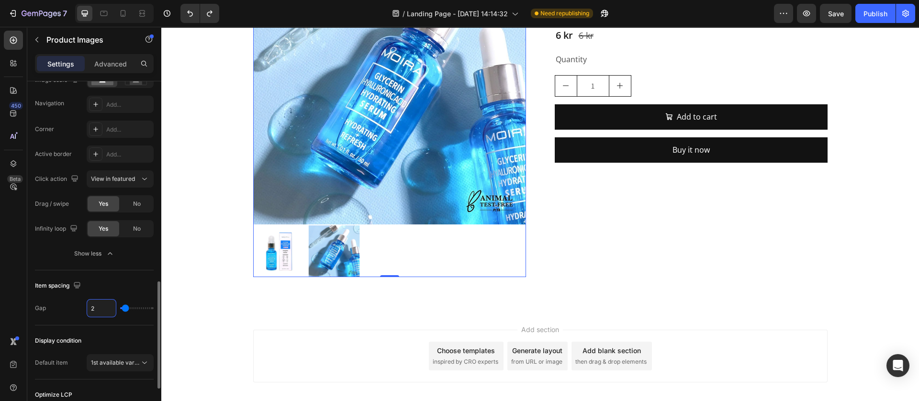
type input "20"
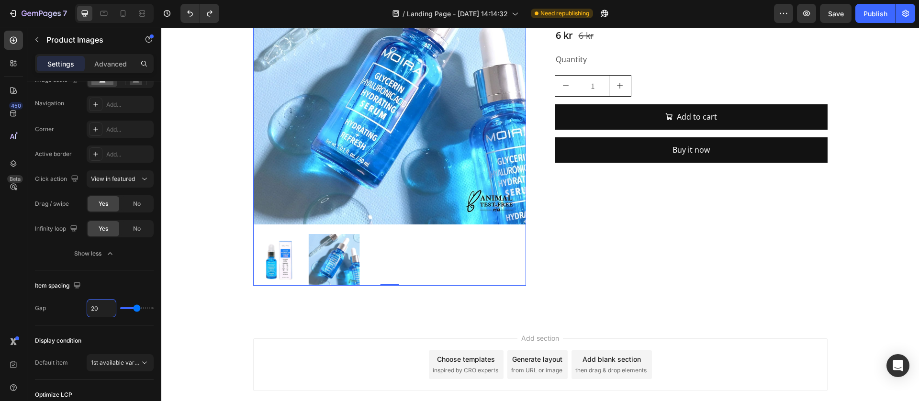
click at [256, 340] on div "Add section Choose templates inspired by CRO experts Generate layout from URL o…" at bounding box center [540, 365] width 575 height 53
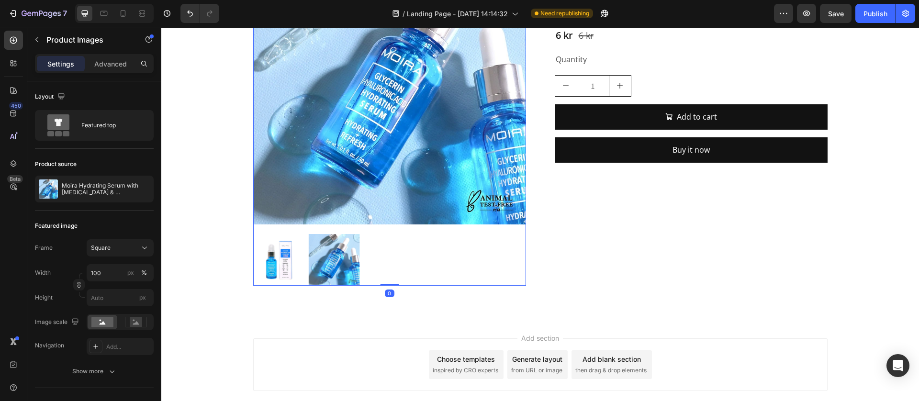
click at [373, 252] on div at bounding box center [389, 260] width 273 height 52
click at [321, 319] on div "Add section Choose templates inspired by CRO experts Generate layout from URL o…" at bounding box center [540, 378] width 758 height 118
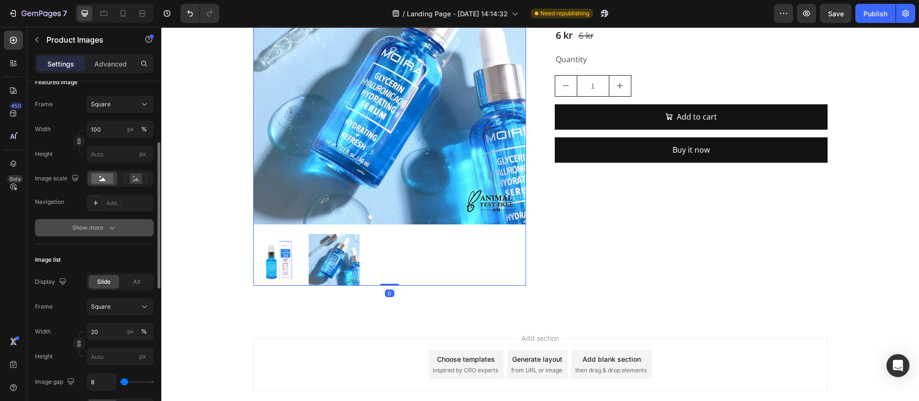
click at [112, 234] on button "Show more" at bounding box center [94, 227] width 119 height 17
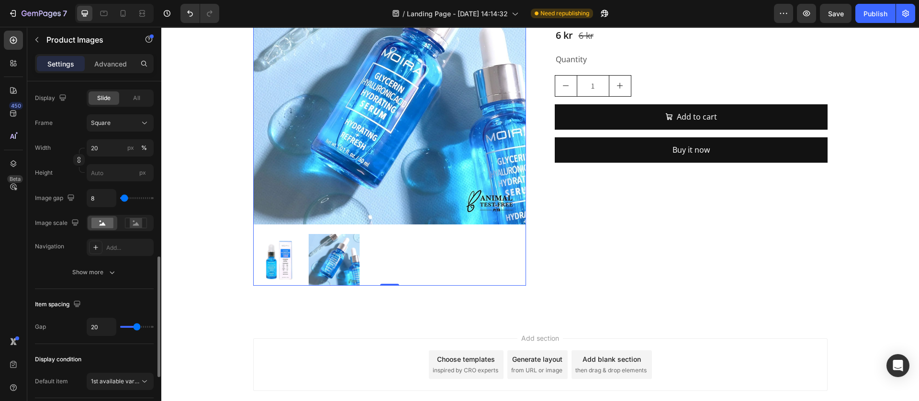
scroll to position [575, 0]
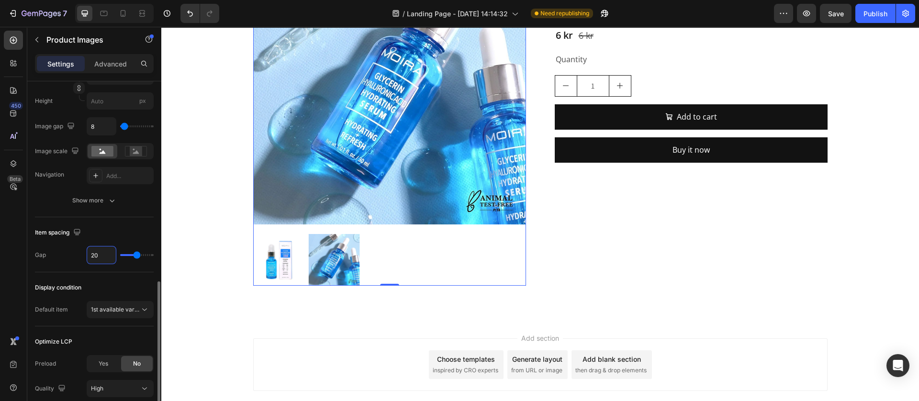
click at [102, 256] on input "20" at bounding box center [101, 255] width 29 height 17
type input "1"
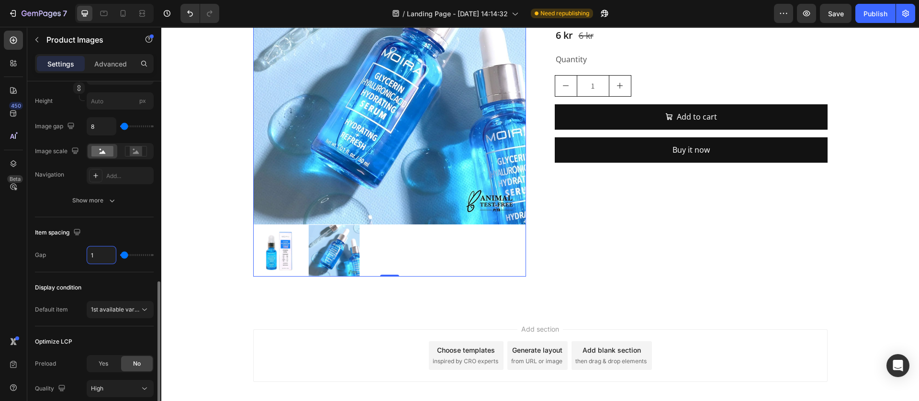
type input "12"
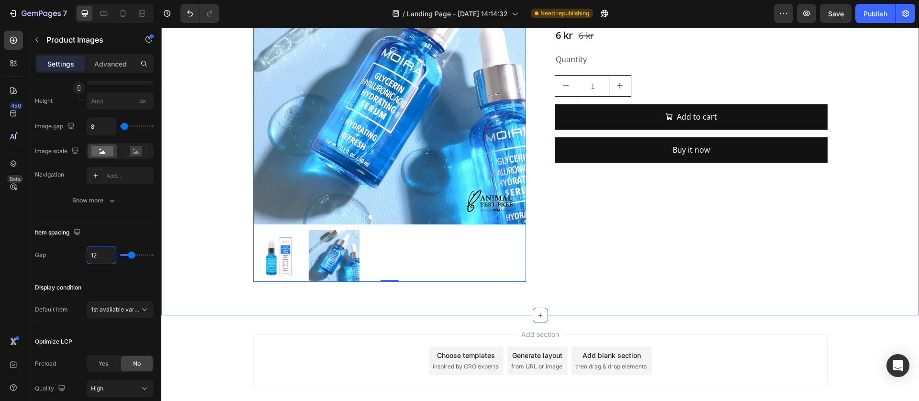
click at [394, 303] on div "Product Images 0 Moira Hydrating Serum with Glycerin & Hyaluronic Acid Product …" at bounding box center [540, 116] width 758 height 397
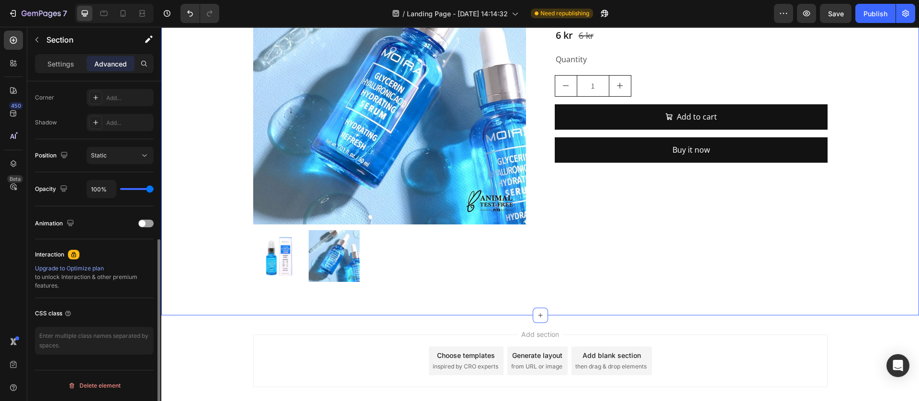
scroll to position [0, 0]
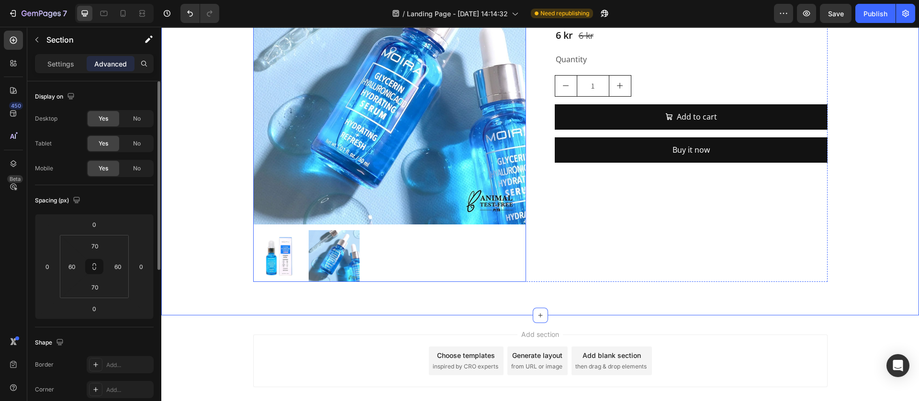
click at [420, 257] on div at bounding box center [389, 256] width 273 height 52
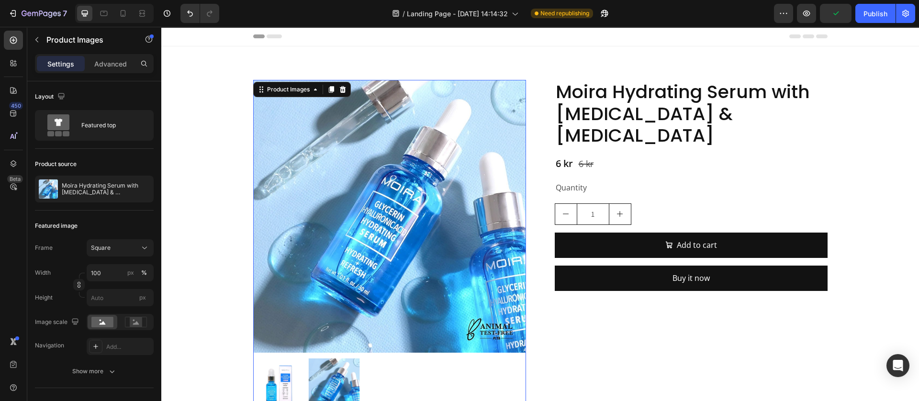
scroll to position [347, 0]
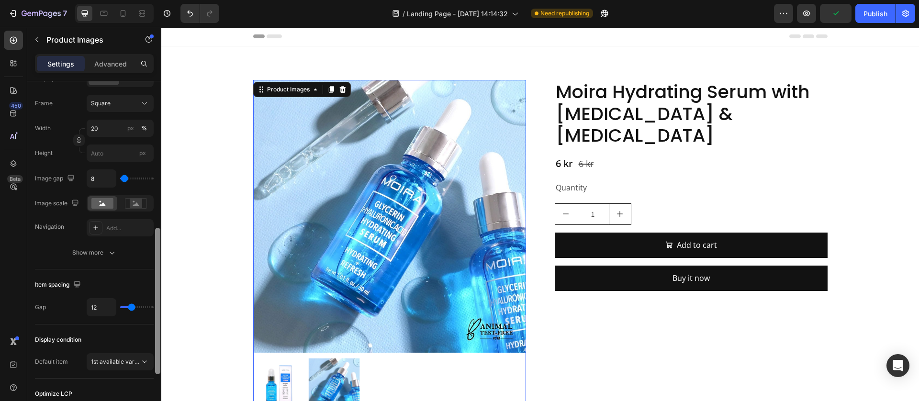
click at [156, 246] on div at bounding box center [157, 255] width 7 height 348
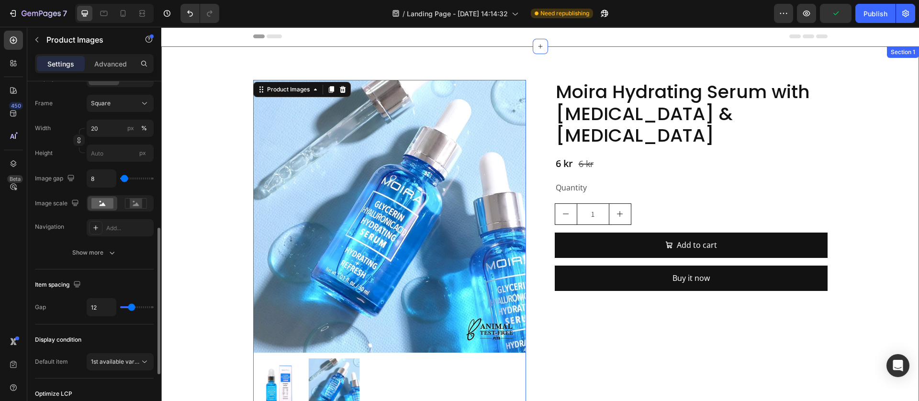
click at [194, 245] on div "Product Images 0 Moira Hydrating Serum with Glycerin & Hyaluronic Acid Product …" at bounding box center [540, 245] width 701 height 330
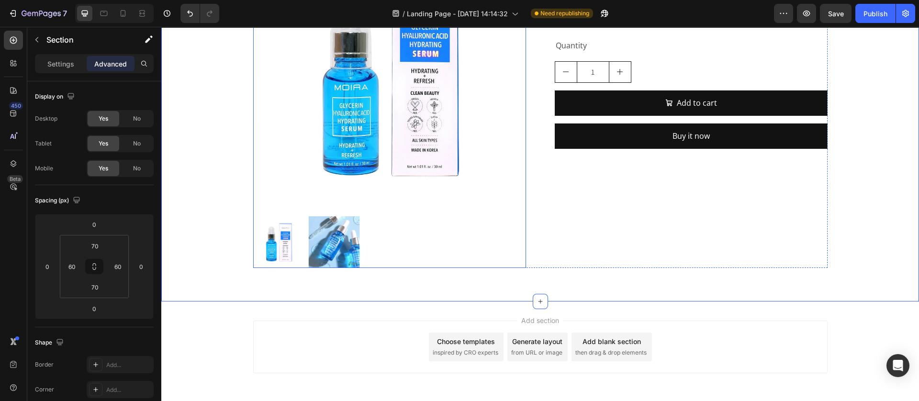
scroll to position [144, 0]
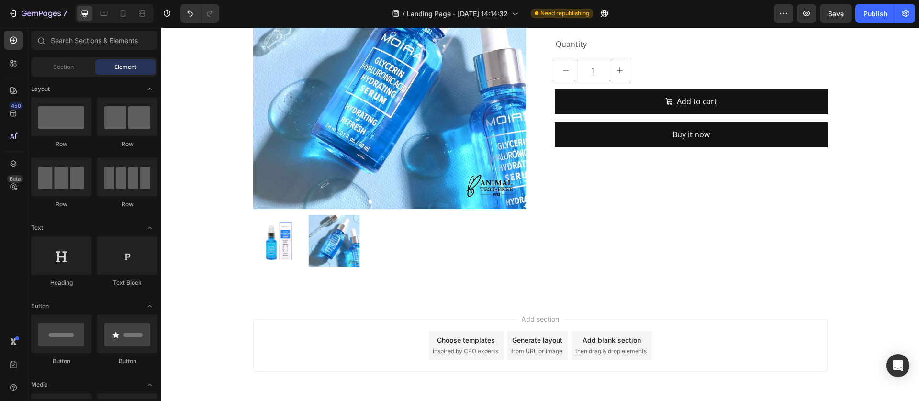
click at [375, 301] on div "Add section Choose templates inspired by CRO experts Generate layout from URL o…" at bounding box center [540, 359] width 758 height 118
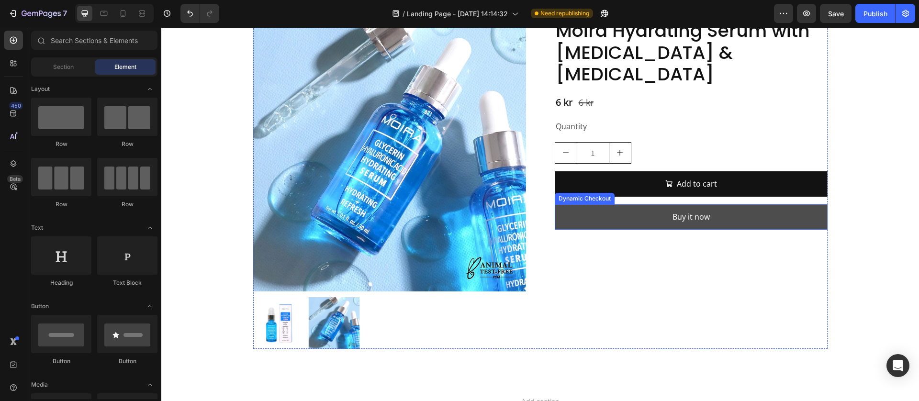
scroll to position [0, 0]
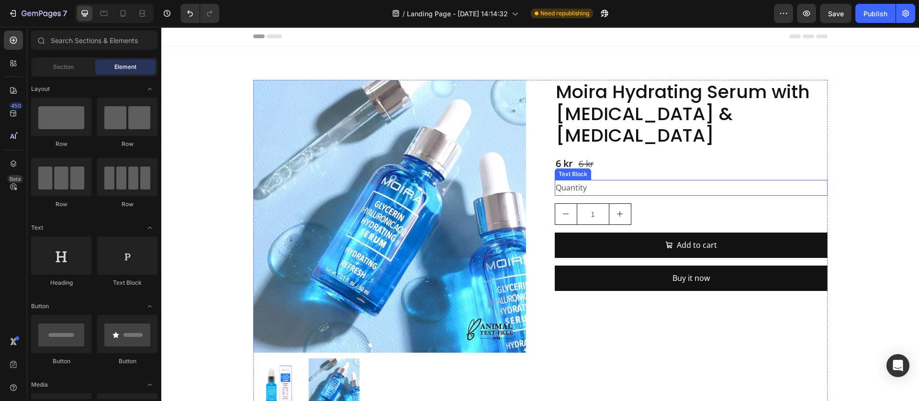
click at [586, 180] on div "Quantity" at bounding box center [691, 188] width 273 height 16
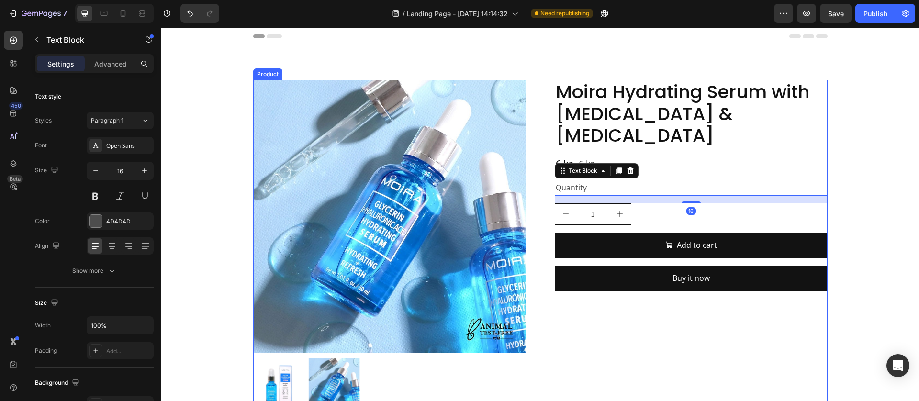
click at [567, 293] on div "Moira Hydrating Serum with Glycerin & Hyaluronic Acid Product Title 6 kr Produc…" at bounding box center [691, 245] width 273 height 330
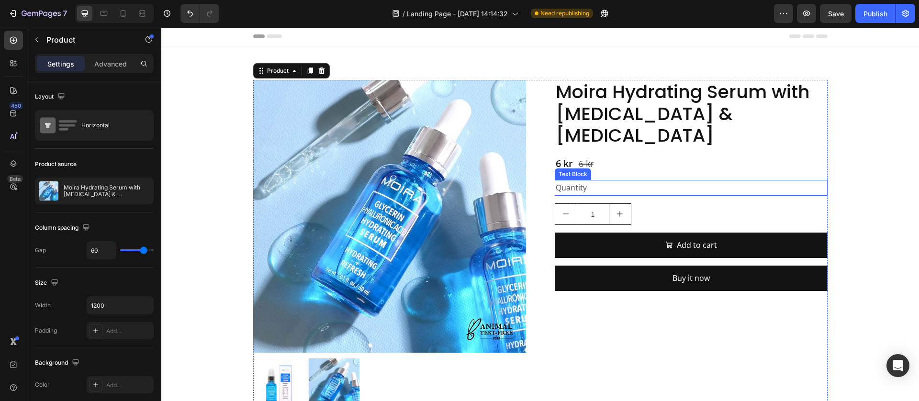
click at [638, 180] on div "Quantity" at bounding box center [691, 188] width 273 height 16
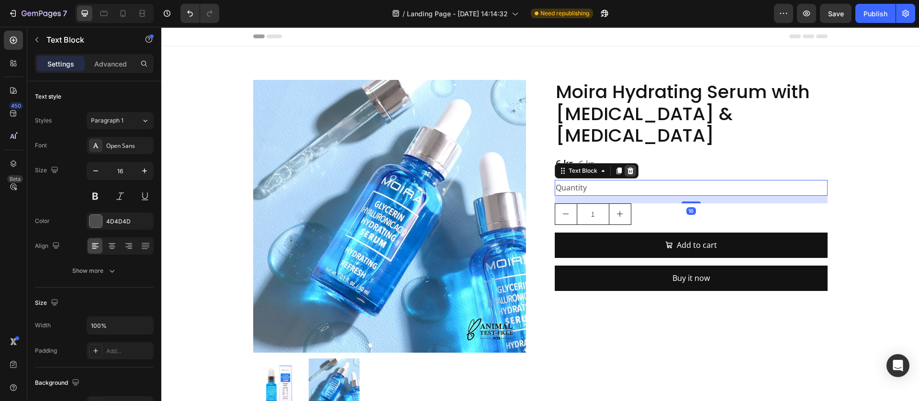
click at [628, 167] on icon at bounding box center [631, 171] width 8 height 8
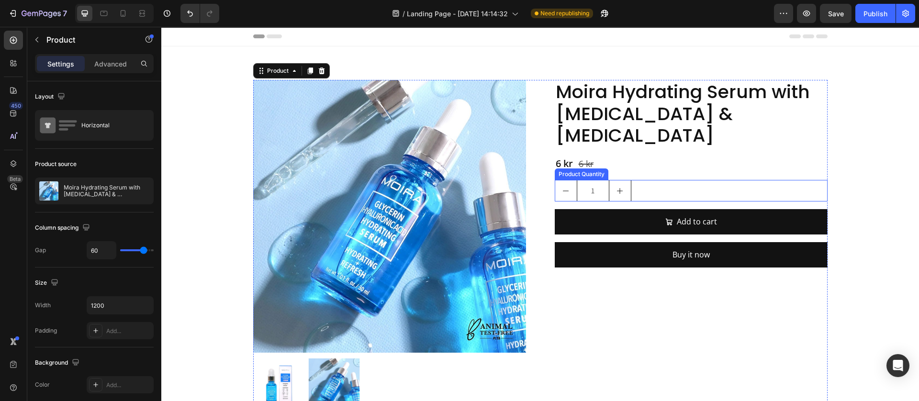
click at [659, 180] on div "1" at bounding box center [691, 191] width 273 height 22
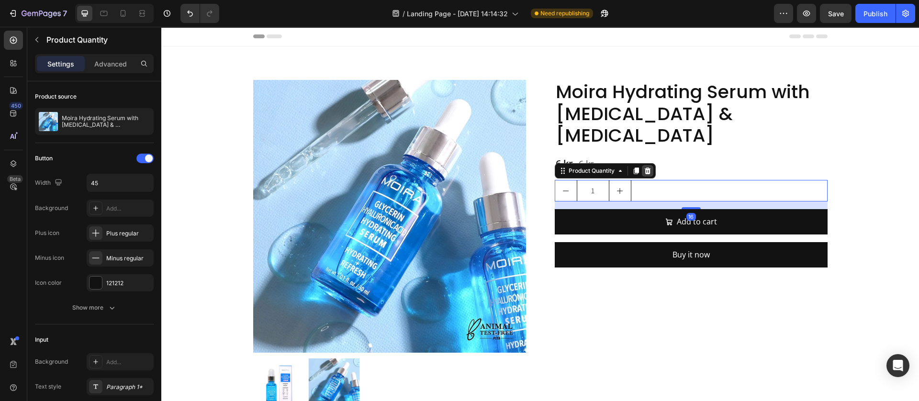
click at [644, 167] on icon at bounding box center [648, 171] width 8 height 8
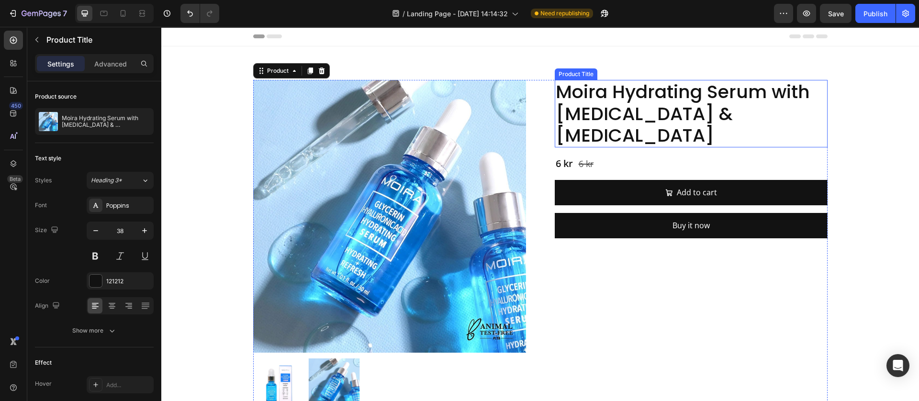
click at [642, 116] on h2 "Moira Hydrating Serum with [MEDICAL_DATA] & [MEDICAL_DATA]" at bounding box center [691, 114] width 273 height 68
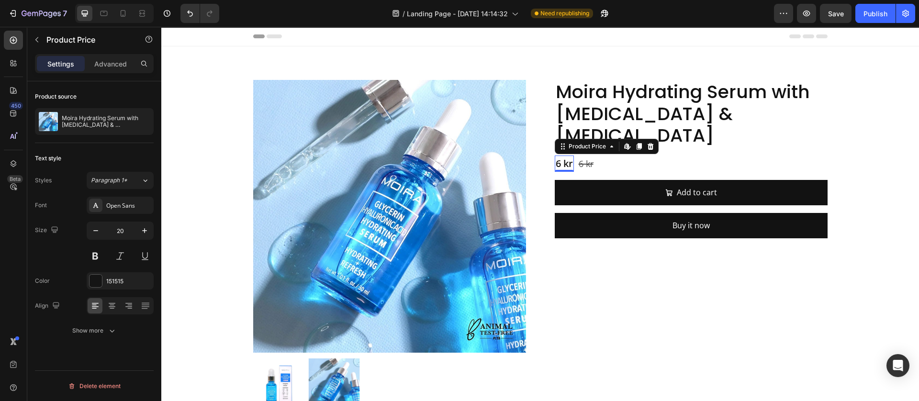
click at [560, 156] on div "6 kr" at bounding box center [564, 164] width 19 height 16
click at [92, 285] on div at bounding box center [96, 281] width 12 height 12
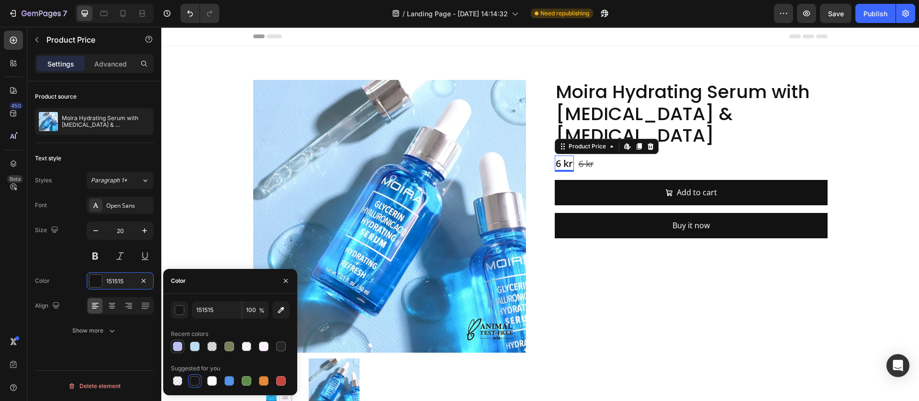
click at [173, 346] on div at bounding box center [178, 347] width 10 height 10
type input "BCC1F4"
click at [630, 293] on div "Moira Hydrating Serum with Glycerin & Hyaluronic Acid Product Title 6 kr Produc…" at bounding box center [691, 245] width 273 height 330
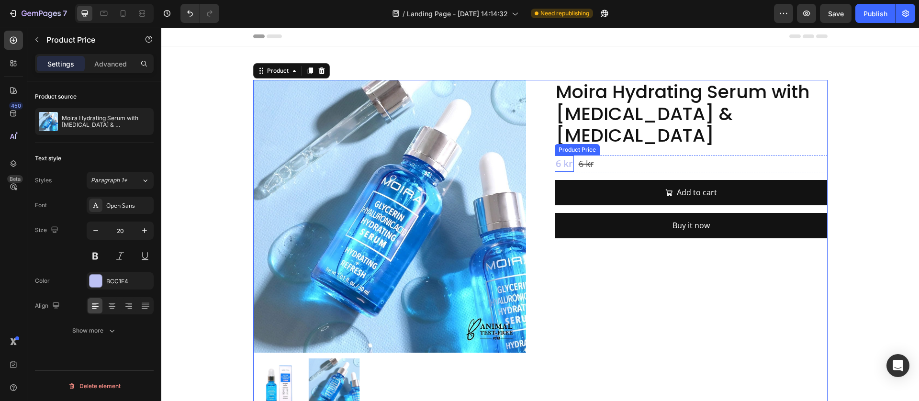
click at [562, 156] on div "6 kr" at bounding box center [564, 164] width 19 height 16
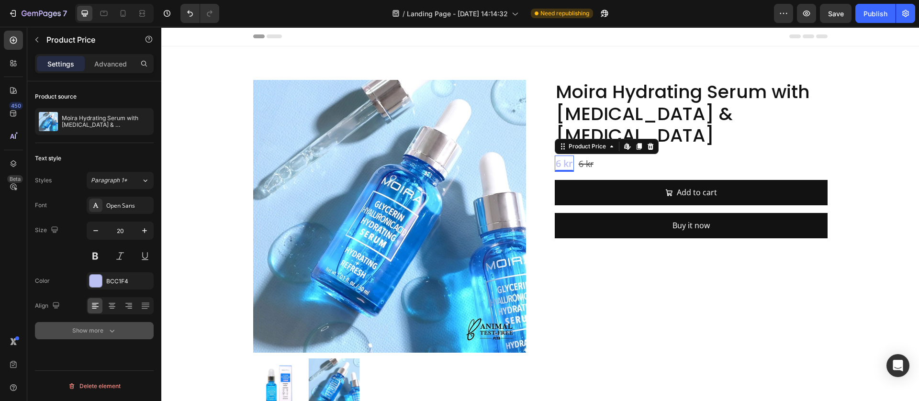
click at [101, 324] on button "Show more" at bounding box center [94, 330] width 119 height 17
click at [129, 329] on div "Semi Bold" at bounding box center [115, 331] width 49 height 9
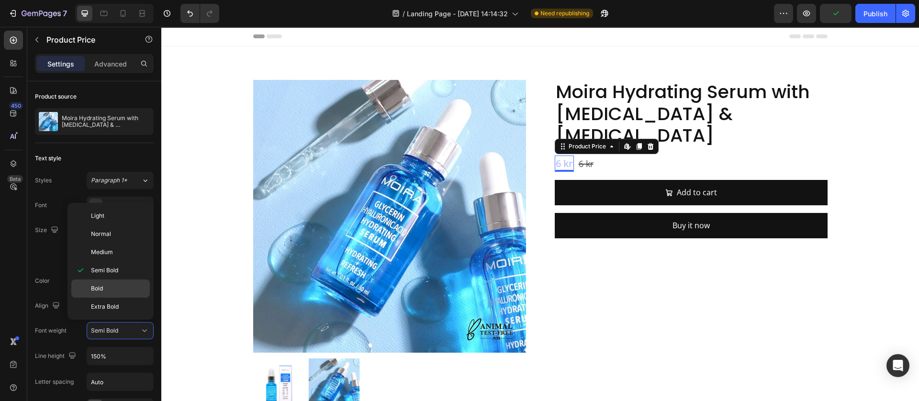
click at [108, 289] on p "Bold" at bounding box center [118, 288] width 55 height 9
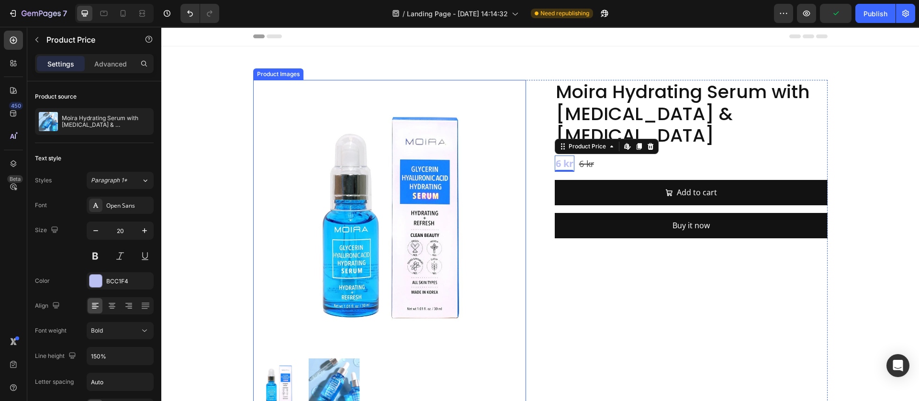
drag, startPoint x: 616, startPoint y: 316, endPoint x: 665, endPoint y: 278, distance: 61.4
click at [618, 316] on div "Moira Hydrating Serum with Glycerin & Hyaluronic Acid Product Title 6 kr Produc…" at bounding box center [691, 245] width 273 height 330
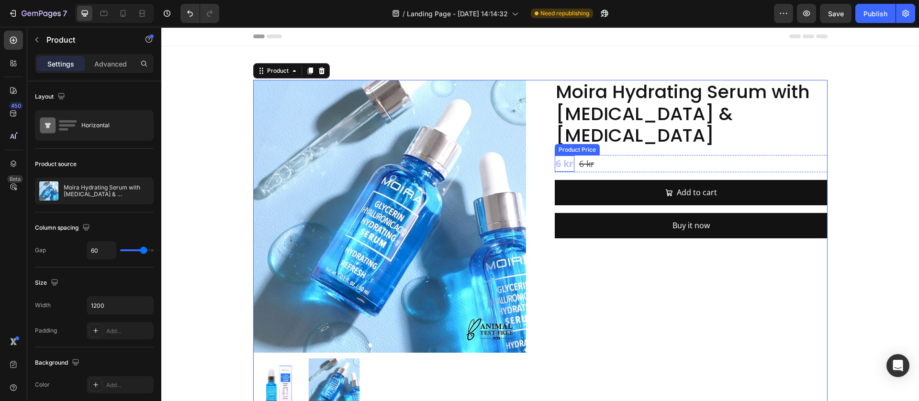
click at [555, 156] on div "6 kr" at bounding box center [565, 164] width 20 height 16
drag, startPoint x: 590, startPoint y: 264, endPoint x: 670, endPoint y: 102, distance: 180.1
click at [591, 263] on div "Moira Hydrating Serum with Glycerin & Hyaluronic Acid Product Title 6 kr Produc…" at bounding box center [691, 245] width 273 height 330
click at [662, 99] on h2 "Moira Hydrating Serum with [MEDICAL_DATA] & [MEDICAL_DATA]" at bounding box center [691, 114] width 273 height 68
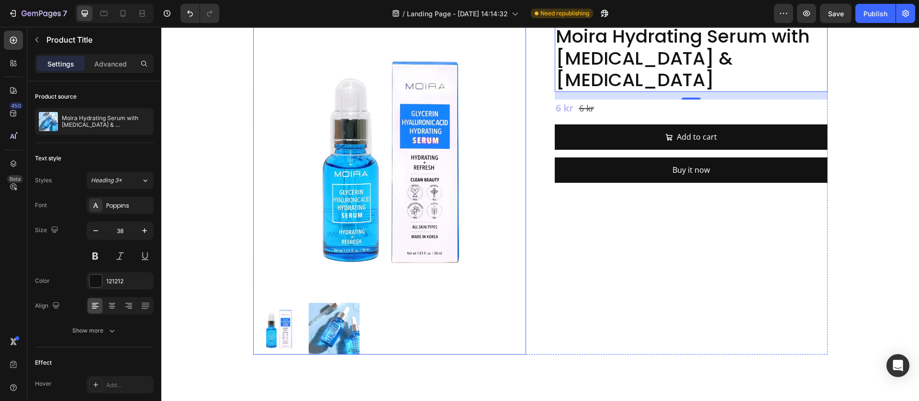
scroll to position [144, 0]
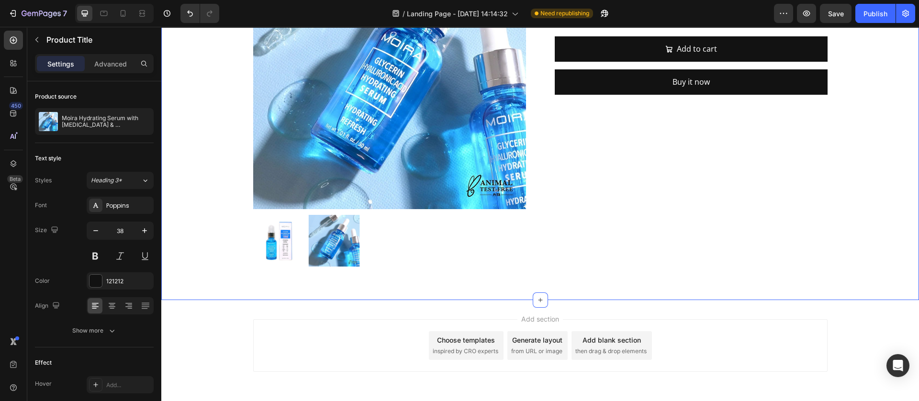
click at [376, 298] on div "Product Images Moira Hydrating Serum with Glycerin & Hyaluronic Acid Product Ti…" at bounding box center [540, 101] width 758 height 397
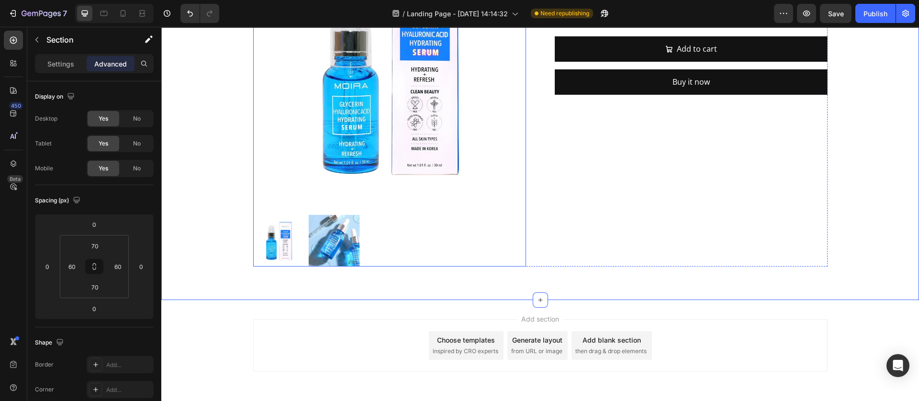
click at [443, 191] on img at bounding box center [389, 72] width 273 height 273
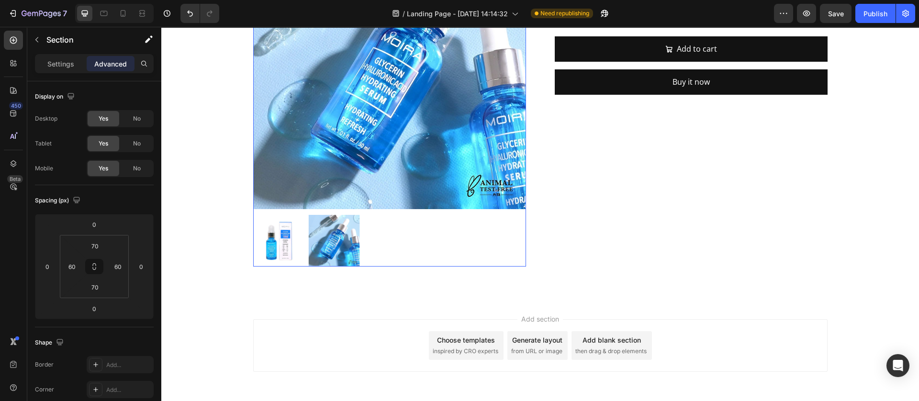
scroll to position [72, 0]
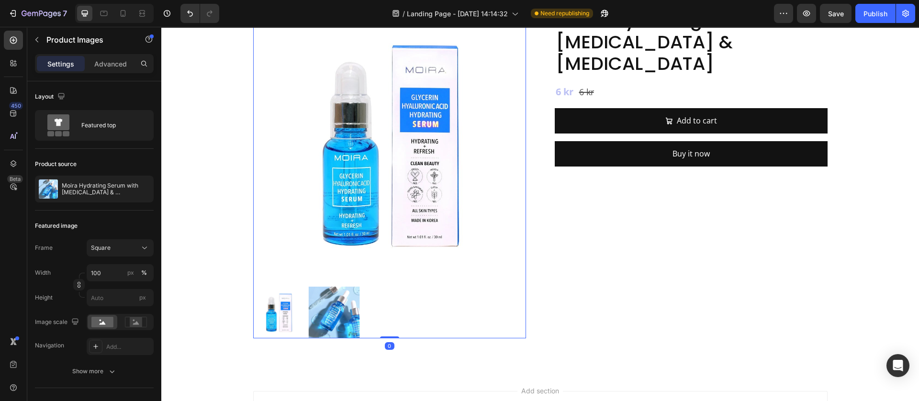
click at [381, 260] on img at bounding box center [389, 144] width 273 height 273
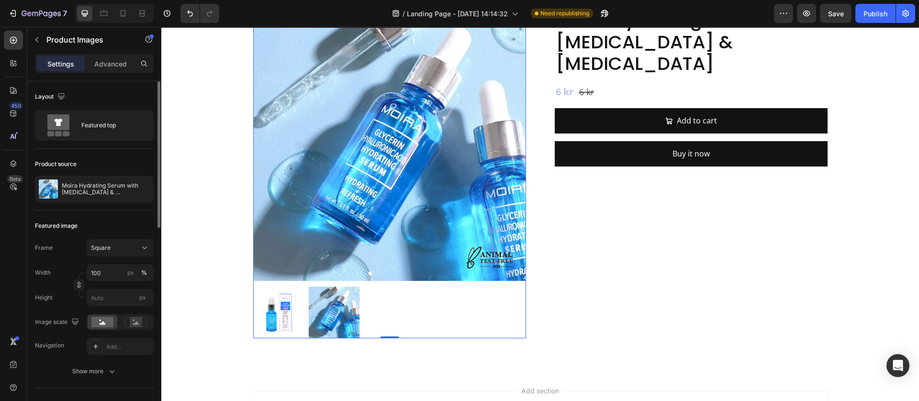
scroll to position [144, 0]
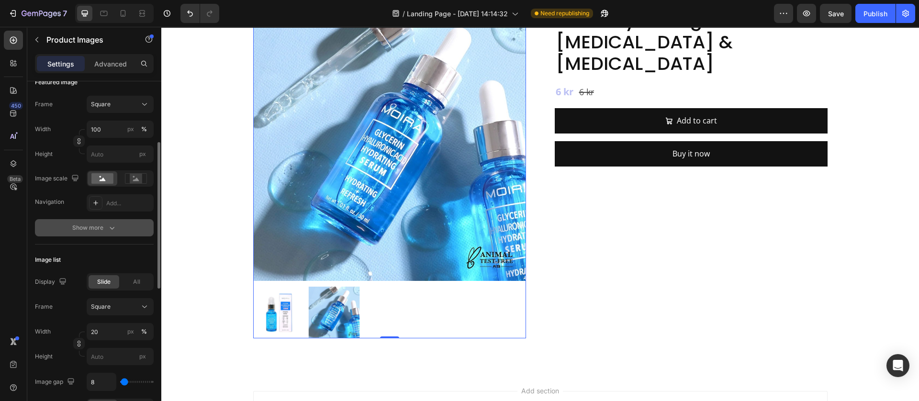
click at [85, 232] on div "Show more" at bounding box center [94, 228] width 45 height 10
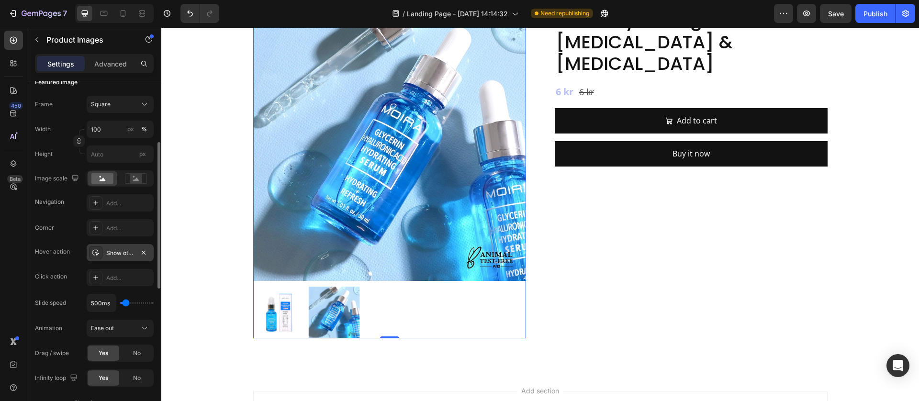
drag, startPoint x: 99, startPoint y: 223, endPoint x: 137, endPoint y: 257, distance: 51.2
click at [99, 224] on div at bounding box center [95, 227] width 13 height 13
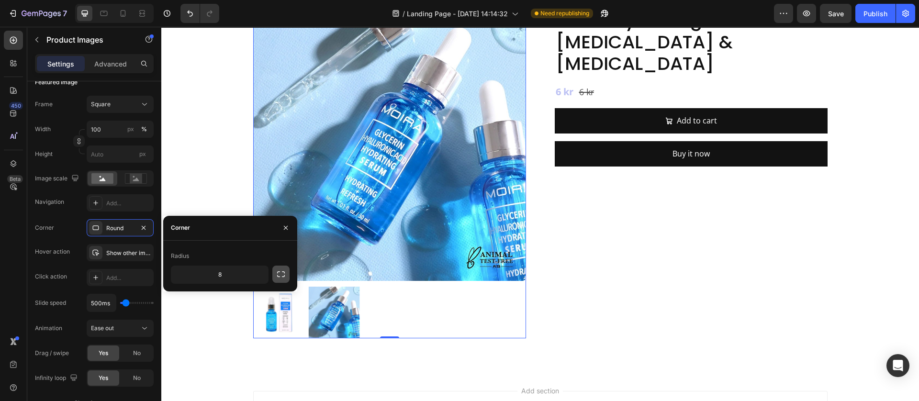
click at [286, 273] on button "button" at bounding box center [280, 274] width 17 height 17
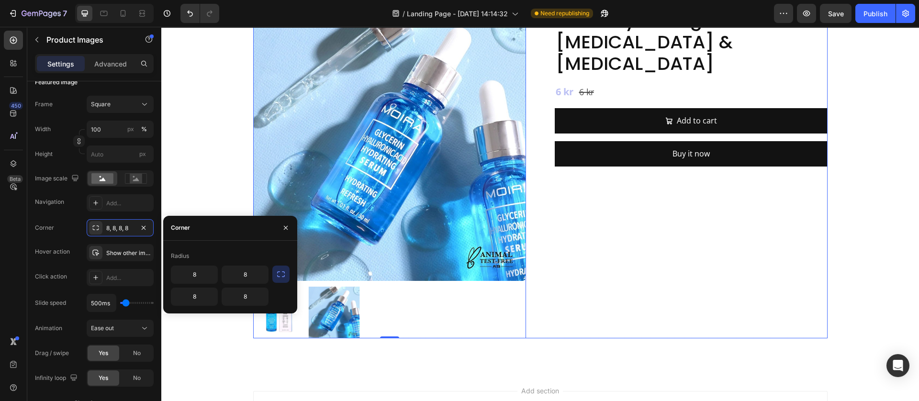
click at [562, 289] on div "Moira Hydrating Serum with Glycerin & Hyaluronic Acid Product Title 6 kr Produc…" at bounding box center [691, 173] width 273 height 330
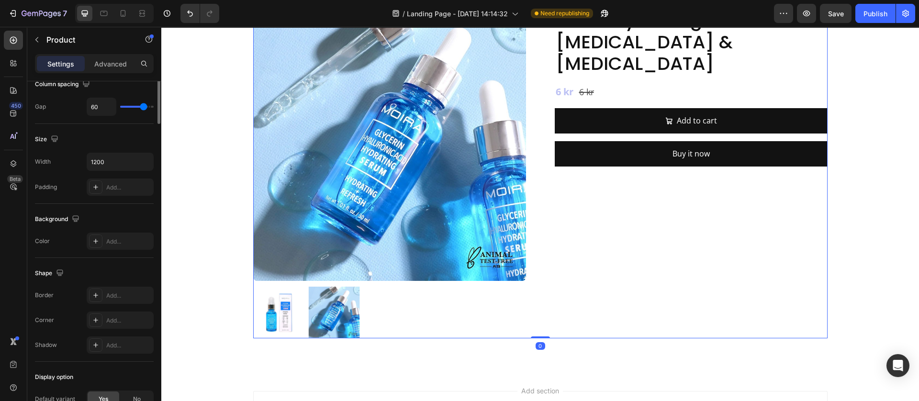
scroll to position [0, 0]
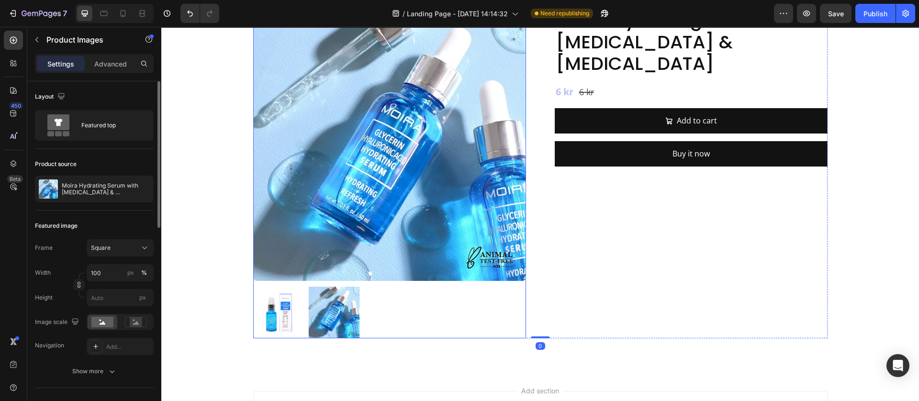
click at [308, 320] on img at bounding box center [334, 313] width 52 height 52
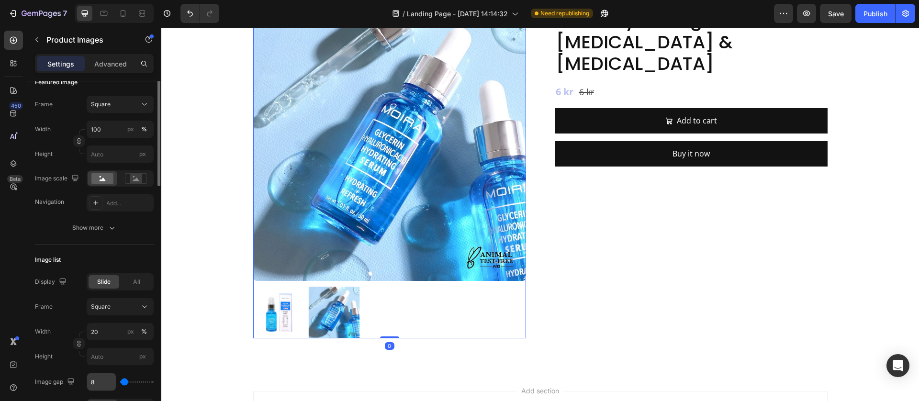
scroll to position [287, 0]
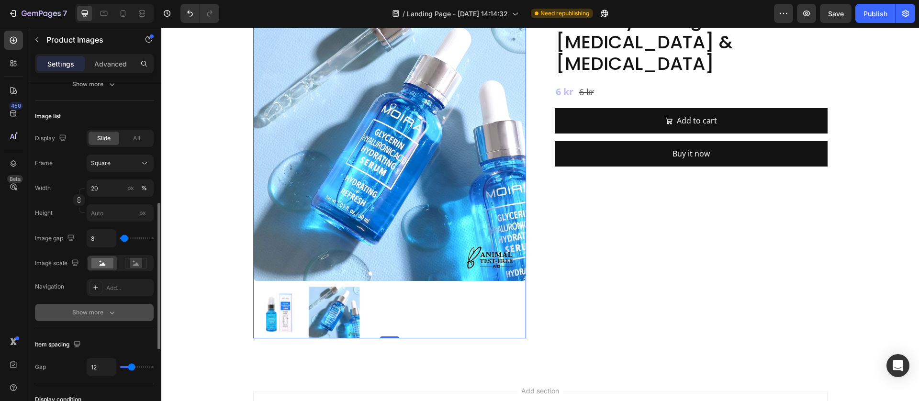
click at [93, 313] on div "Show more" at bounding box center [94, 313] width 45 height 10
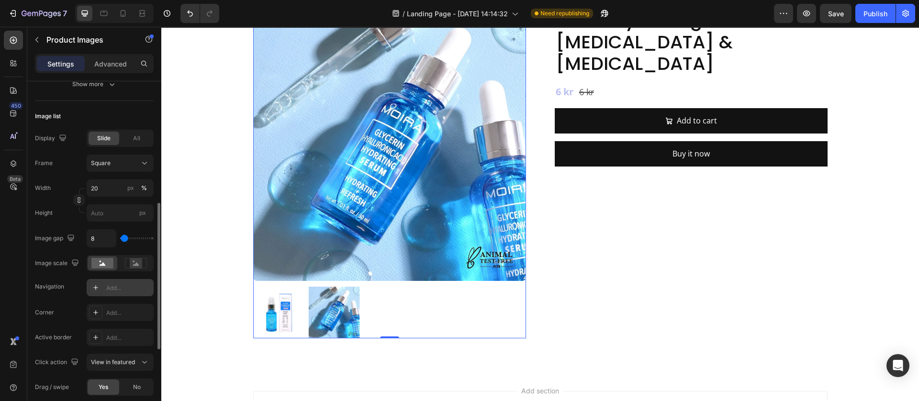
scroll to position [359, 0]
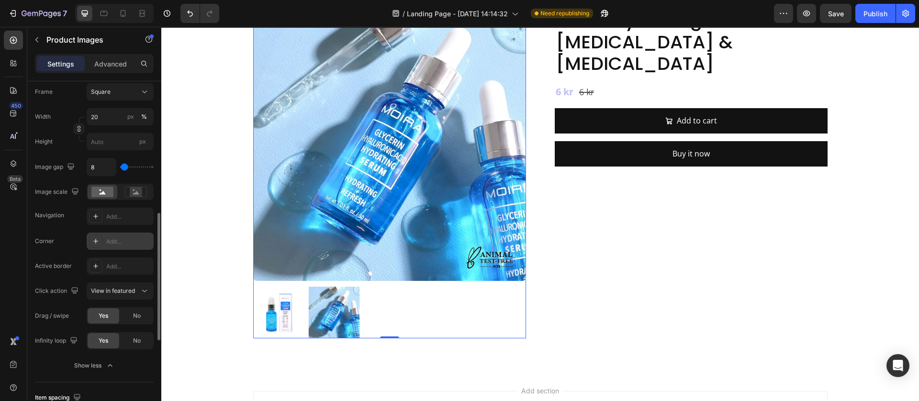
click at [96, 245] on icon at bounding box center [96, 242] width 8 height 8
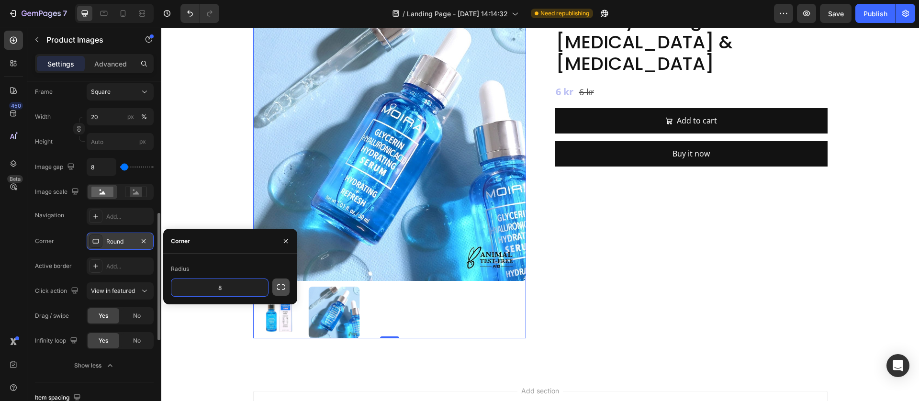
click at [276, 284] on icon "button" at bounding box center [281, 288] width 10 height 10
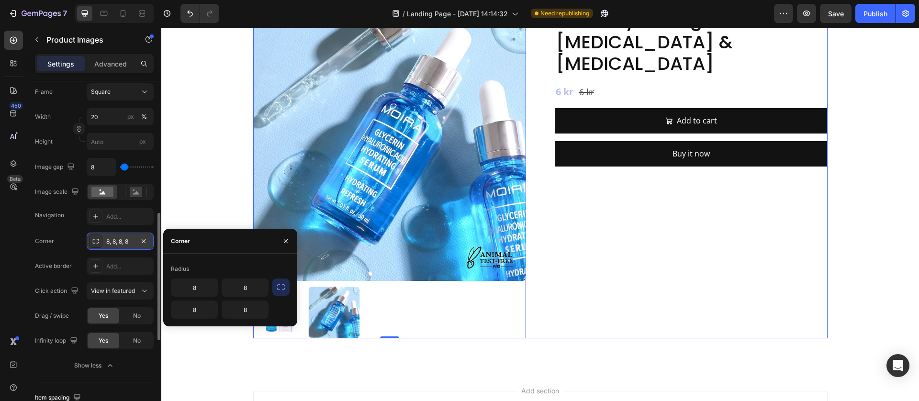
click at [628, 326] on div "Moira Hydrating Serum with Glycerin & Hyaluronic Acid Product Title 6 kr Produc…" at bounding box center [691, 173] width 273 height 330
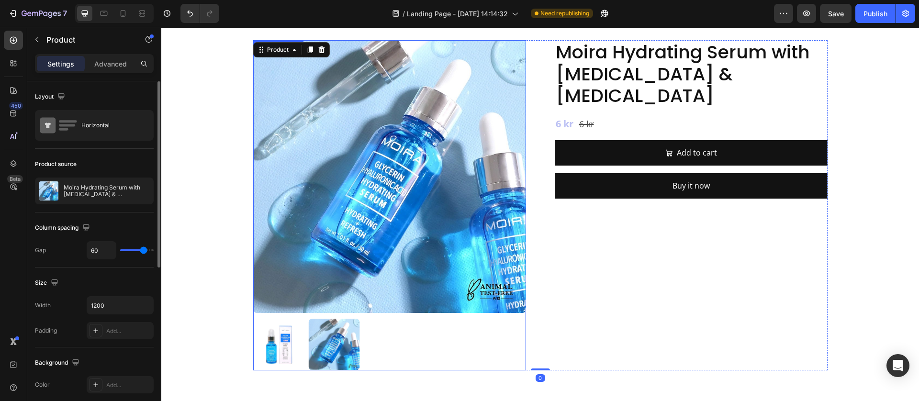
scroll to position [72, 0]
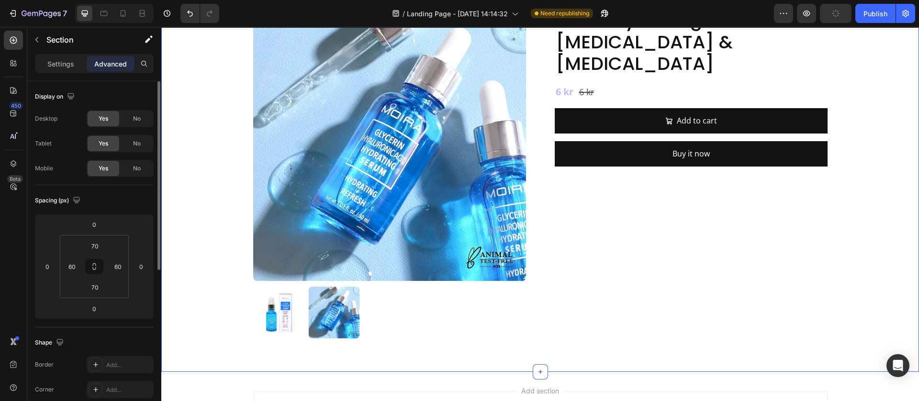
click at [243, 334] on div "Product Images Moira Hydrating Serum with Glycerin & Hyaluronic Acid Product Ti…" at bounding box center [540, 173] width 701 height 330
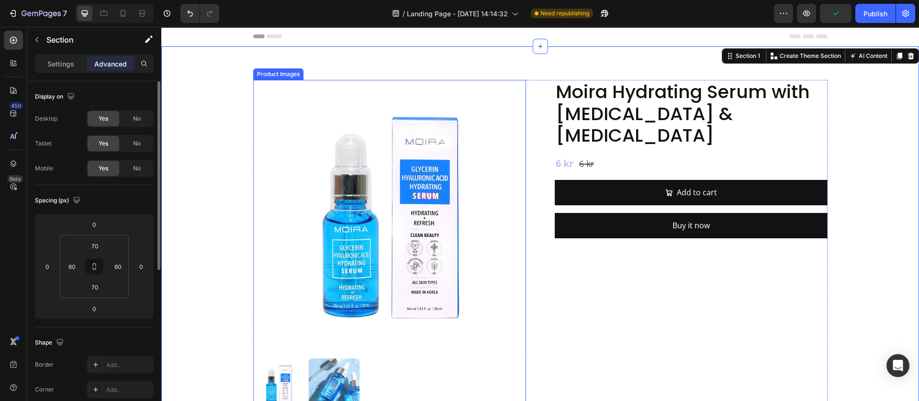
click at [395, 307] on img at bounding box center [389, 216] width 273 height 273
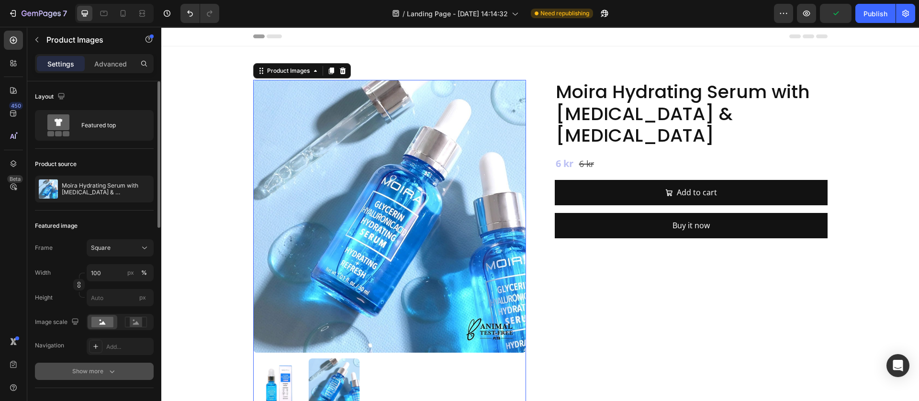
scroll to position [144, 0]
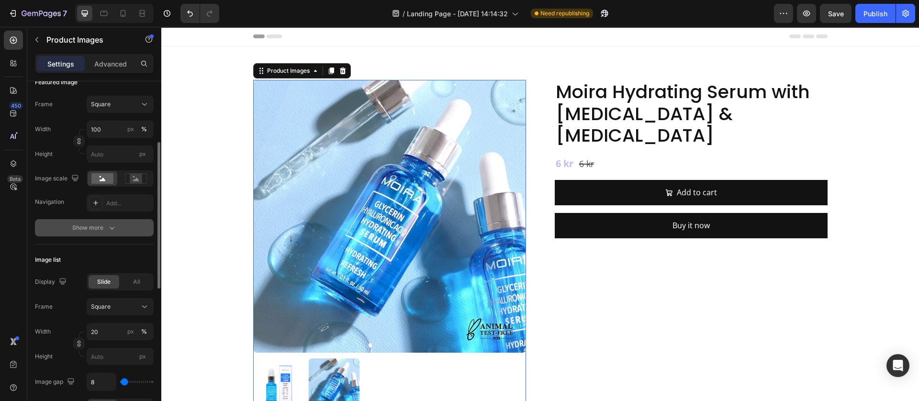
click at [102, 227] on div "Show more" at bounding box center [94, 228] width 45 height 10
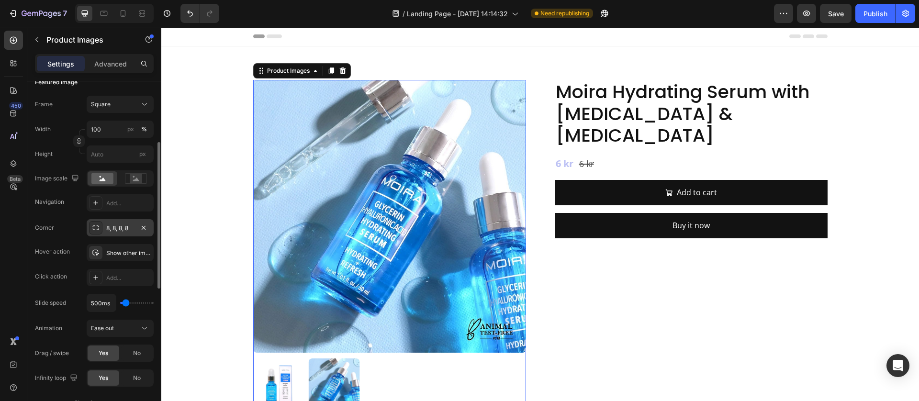
click at [99, 227] on icon at bounding box center [96, 228] width 6 height 5
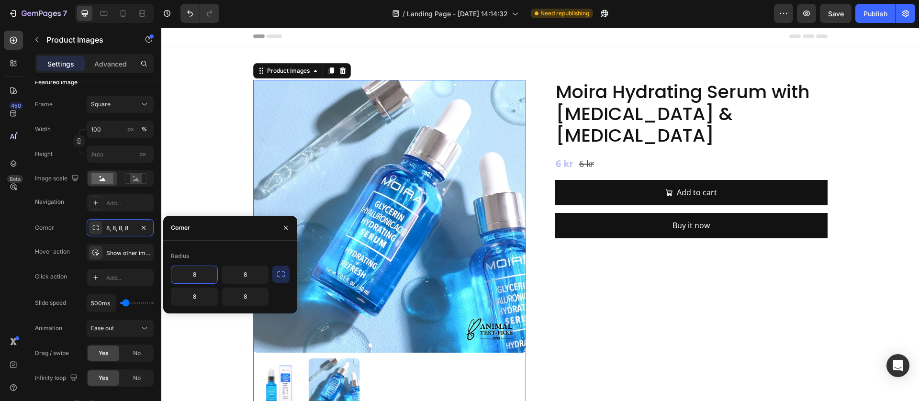
drag, startPoint x: 183, startPoint y: 270, endPoint x: 192, endPoint y: 270, distance: 8.1
click at [185, 270] on input "8" at bounding box center [194, 274] width 46 height 17
type input "3"
click at [289, 276] on button "button" at bounding box center [280, 274] width 17 height 17
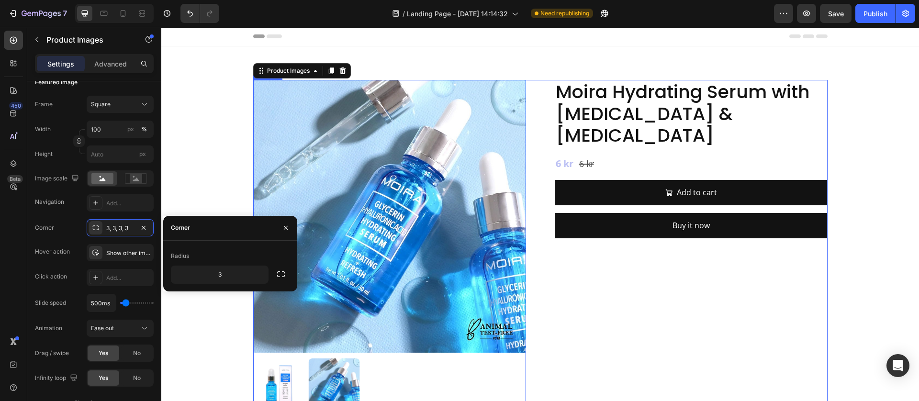
click at [635, 311] on div "Moira Hydrating Serum with Glycerin & Hyaluronic Acid Product Title 6 kr Produc…" at bounding box center [691, 245] width 273 height 330
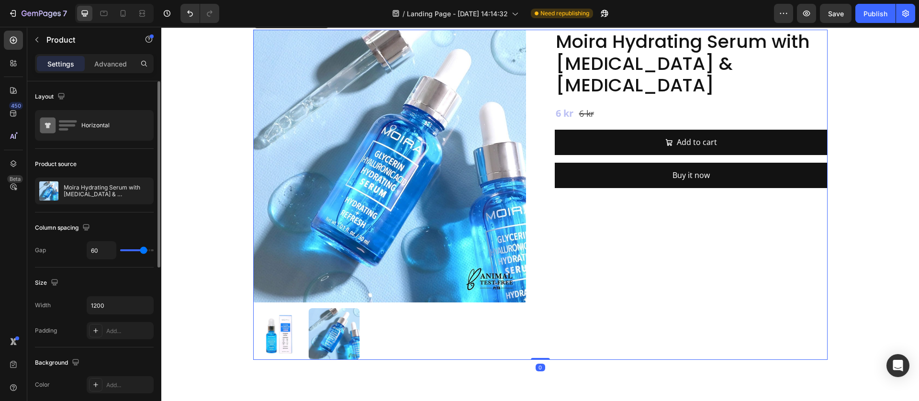
scroll to position [72, 0]
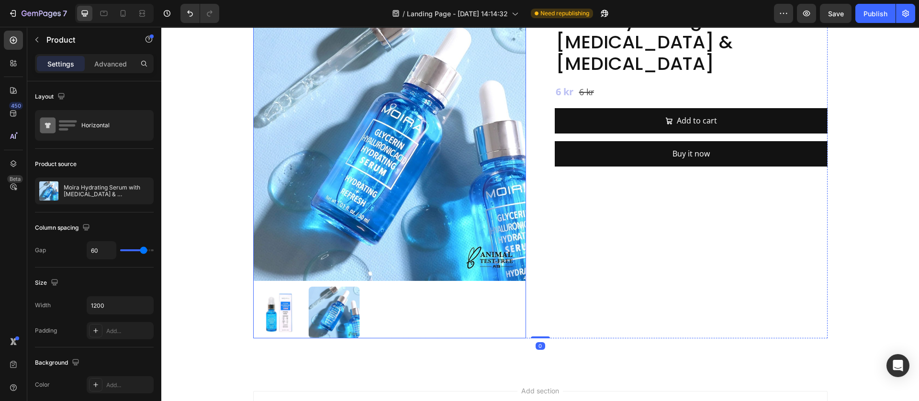
click at [354, 310] on img at bounding box center [334, 313] width 52 height 52
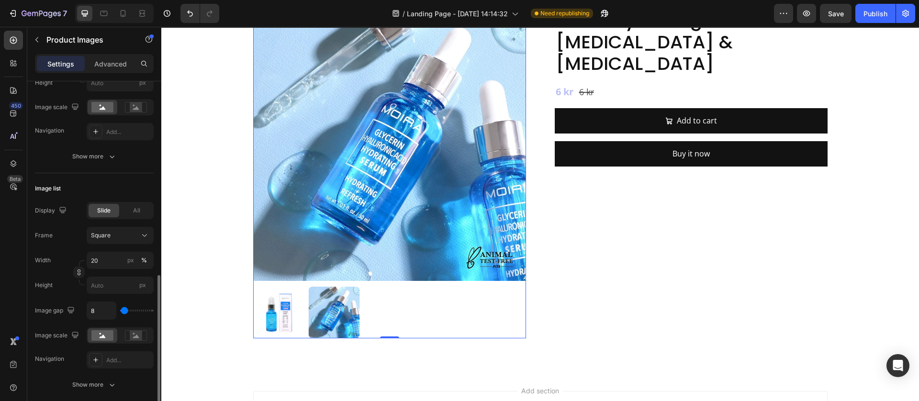
scroll to position [287, 0]
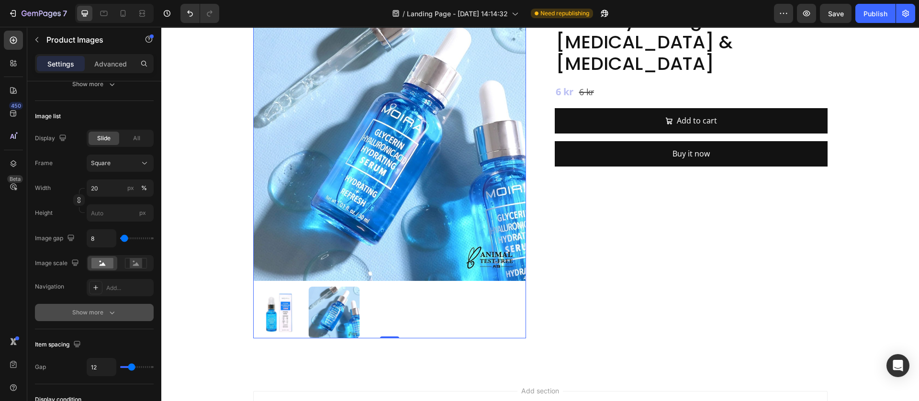
click at [107, 313] on icon "button" at bounding box center [112, 313] width 10 height 10
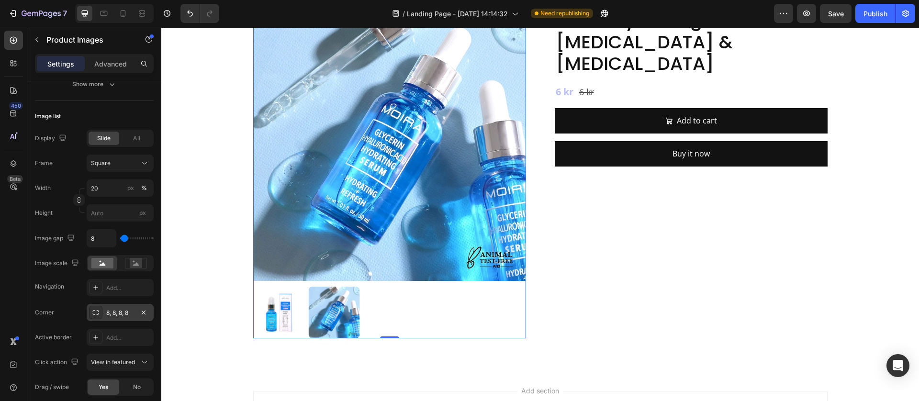
click at [99, 313] on icon at bounding box center [96, 313] width 8 height 8
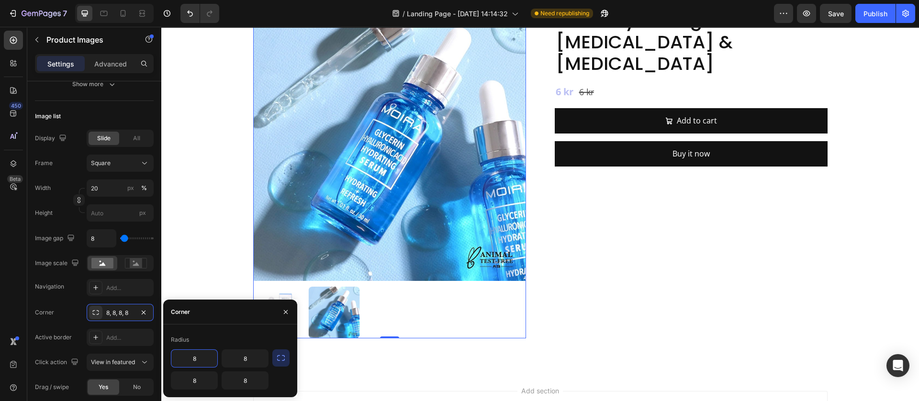
click at [200, 358] on input "8" at bounding box center [194, 358] width 46 height 17
type input "3"
click at [283, 361] on icon "button" at bounding box center [281, 358] width 8 height 6
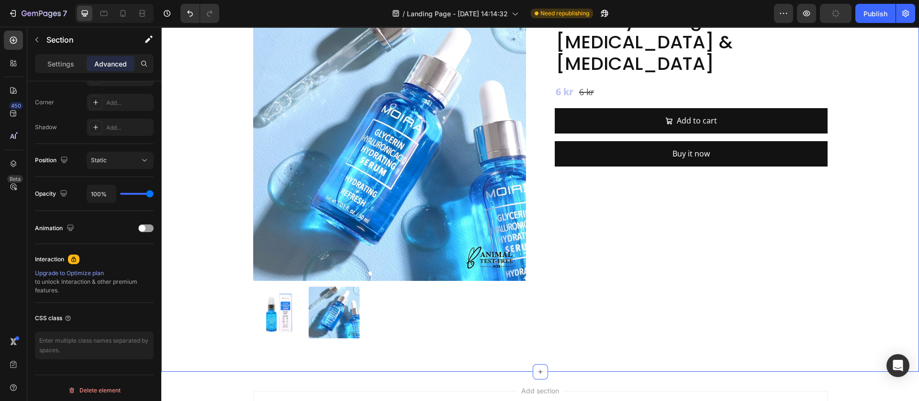
click at [434, 363] on div "Product Images Moira Hydrating Serum with Glycerin & Hyaluronic Acid Product Ti…" at bounding box center [540, 173] width 758 height 397
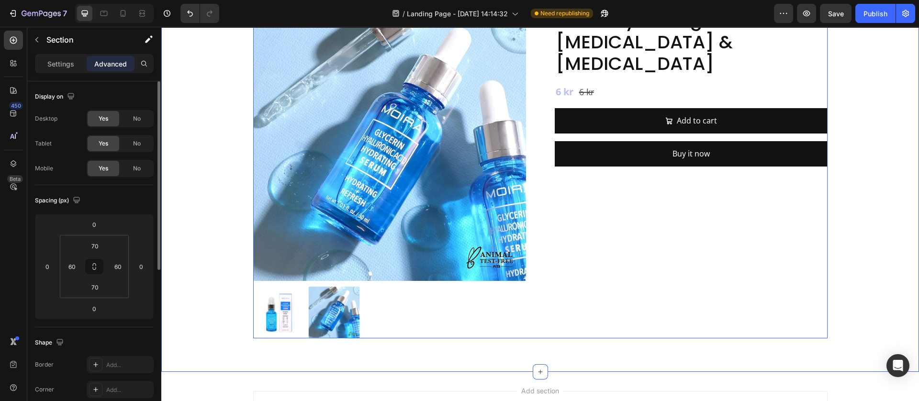
scroll to position [0, 0]
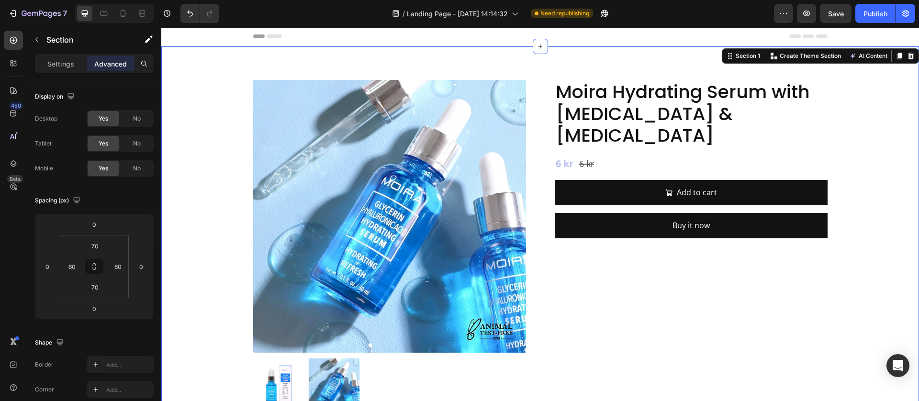
click at [174, 323] on div "Product Images Moira Hydrating Serum with Glycerin & Hyaluronic Acid Product Ti…" at bounding box center [540, 244] width 758 height 397
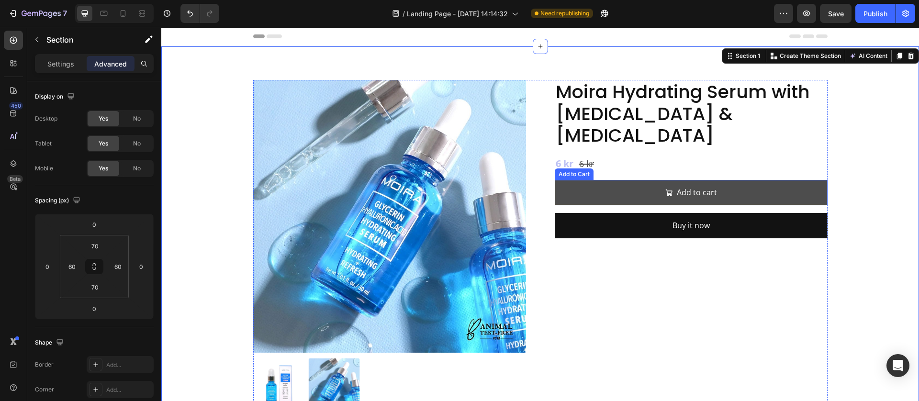
click at [575, 180] on button "Add to cart" at bounding box center [691, 192] width 273 height 25
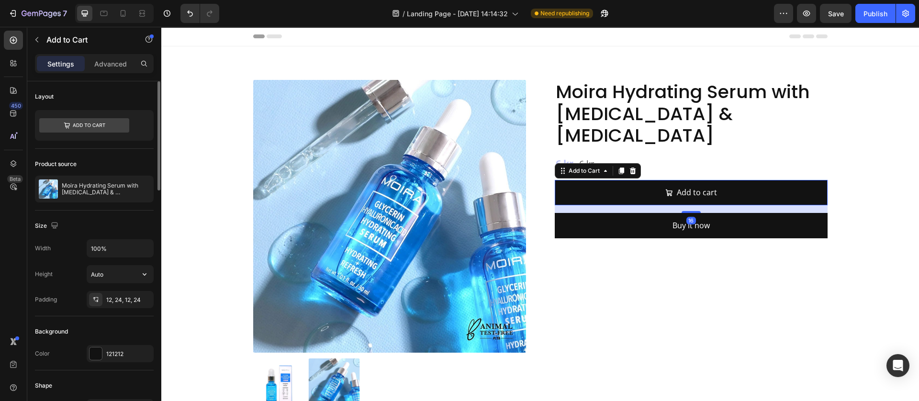
scroll to position [72, 0]
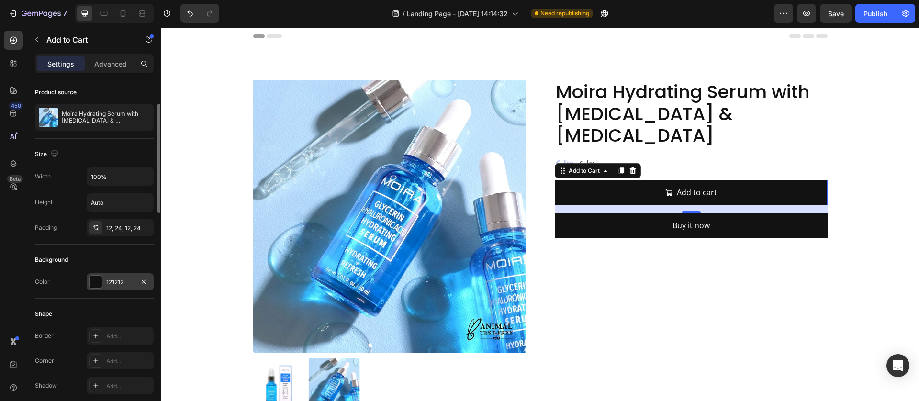
click at [92, 283] on div at bounding box center [96, 282] width 12 height 12
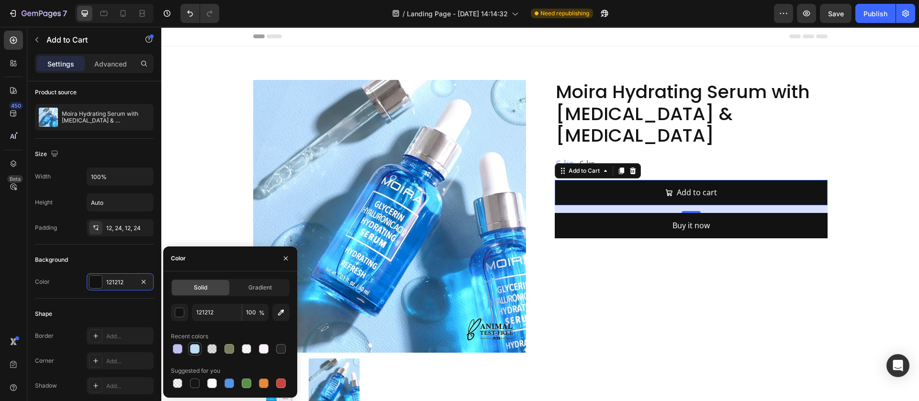
click at [196, 348] on div at bounding box center [195, 349] width 10 height 10
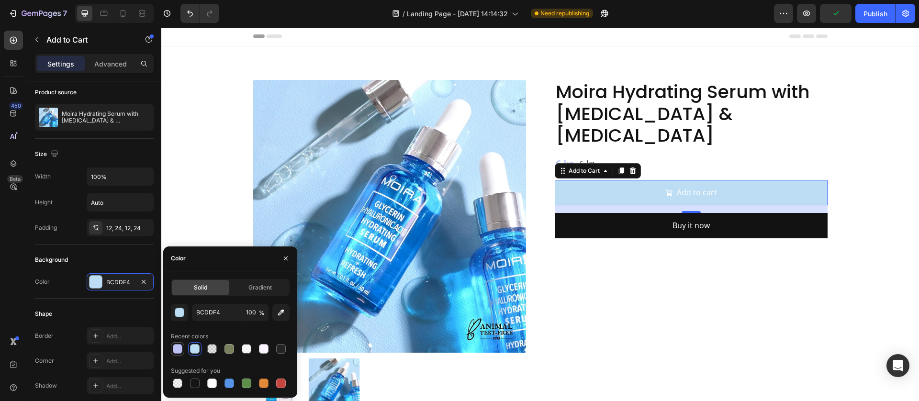
click at [177, 348] on div at bounding box center [178, 349] width 10 height 10
type input "BCC1F4"
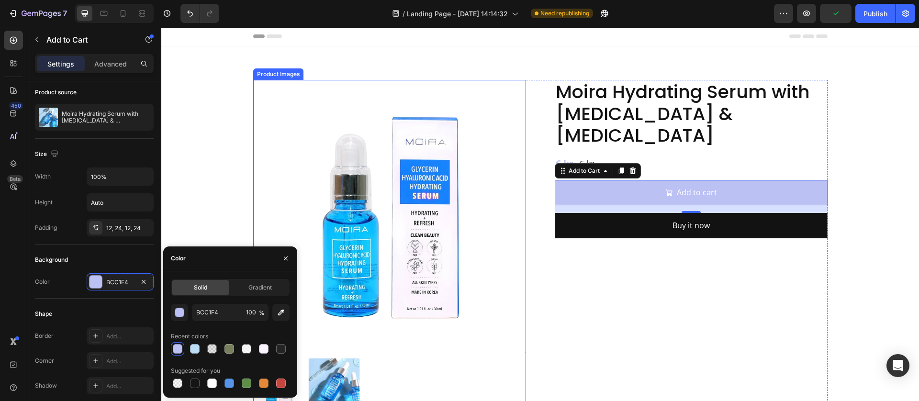
click at [544, 338] on div "Product Images Moira Hydrating Serum with Glycerin & Hyaluronic Acid Product Ti…" at bounding box center [540, 245] width 575 height 330
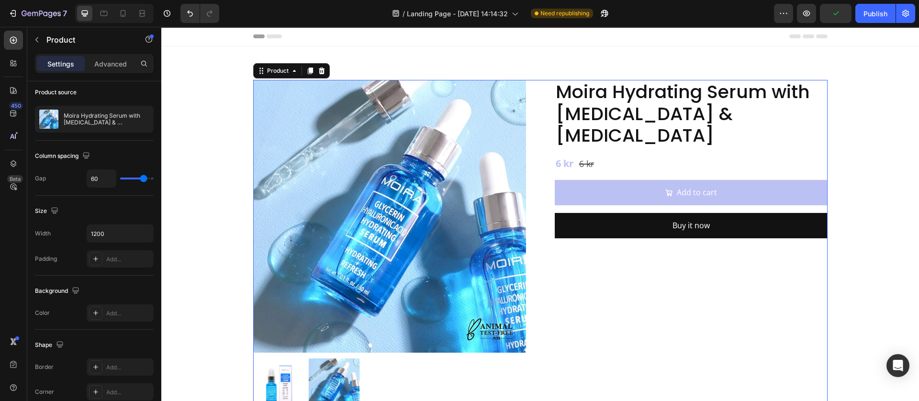
scroll to position [0, 0]
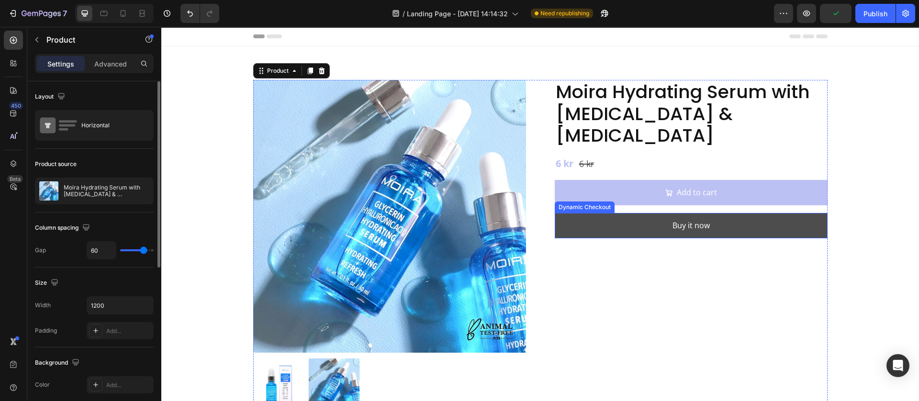
click at [607, 213] on button "Buy it now" at bounding box center [691, 225] width 273 height 25
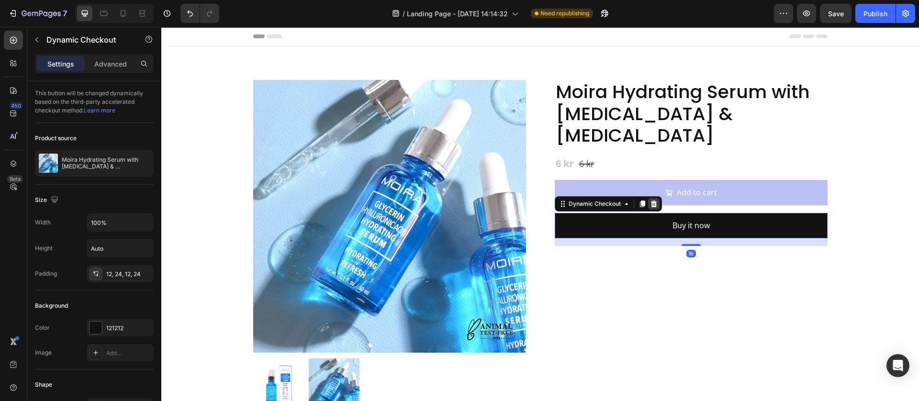
click at [650, 200] on icon at bounding box center [654, 204] width 8 height 8
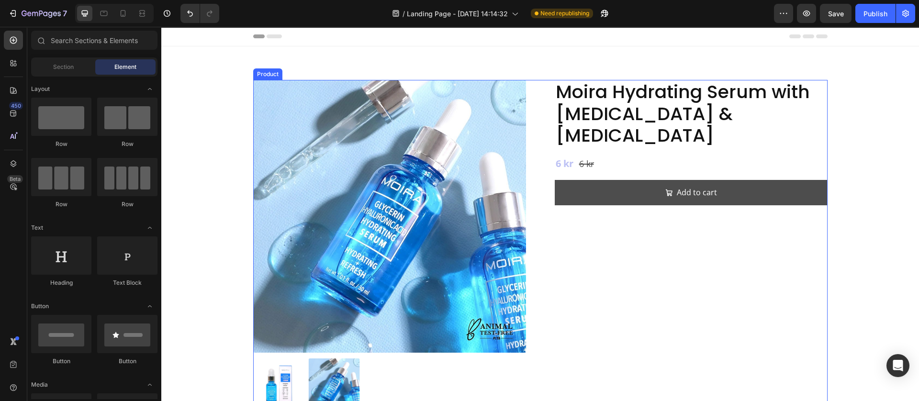
click at [577, 180] on button "Add to cart" at bounding box center [691, 192] width 273 height 25
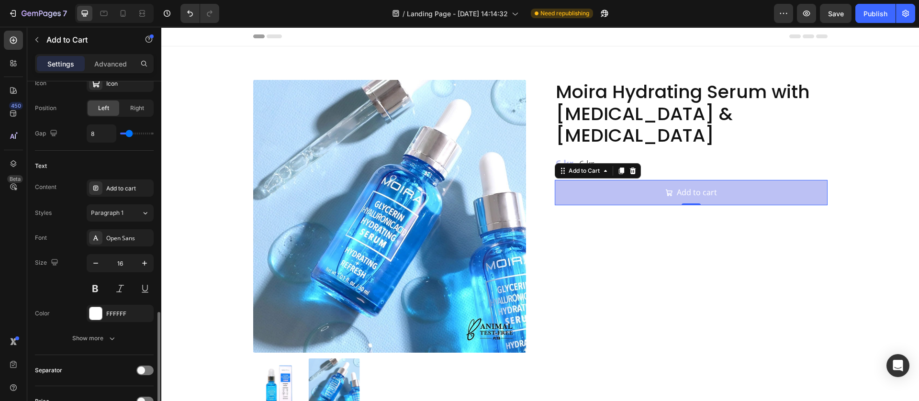
scroll to position [503, 0]
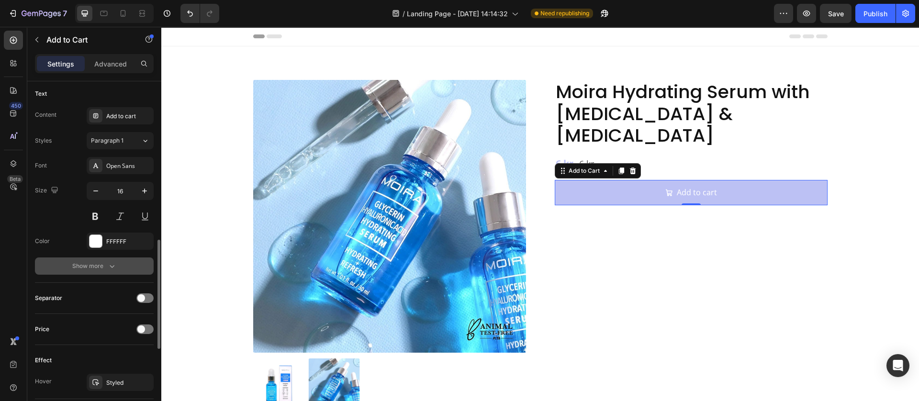
click at [103, 269] on div "Show more" at bounding box center [94, 266] width 45 height 10
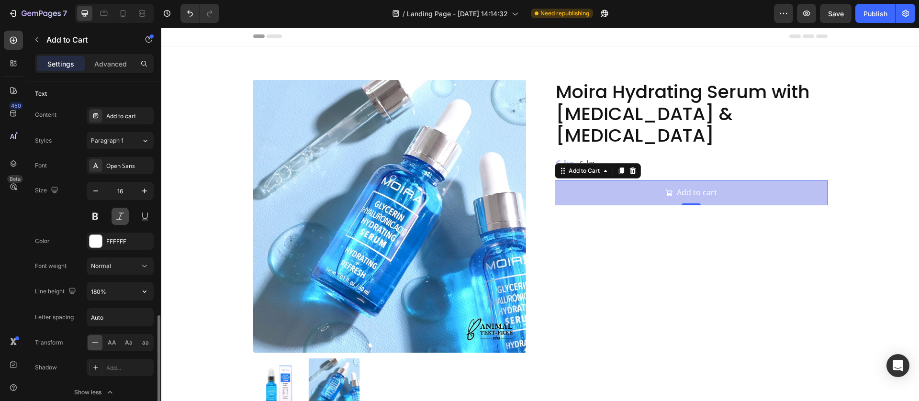
scroll to position [646, 0]
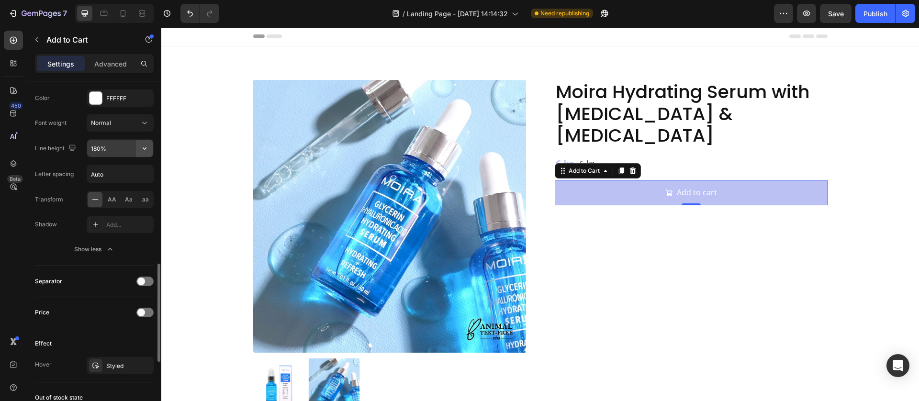
click at [146, 147] on icon "button" at bounding box center [145, 149] width 10 height 10
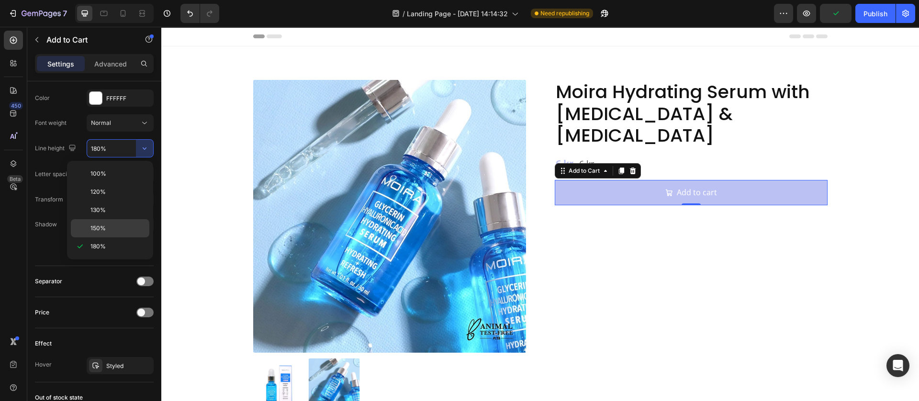
click at [108, 226] on p "150%" at bounding box center [118, 228] width 55 height 9
type input "150%"
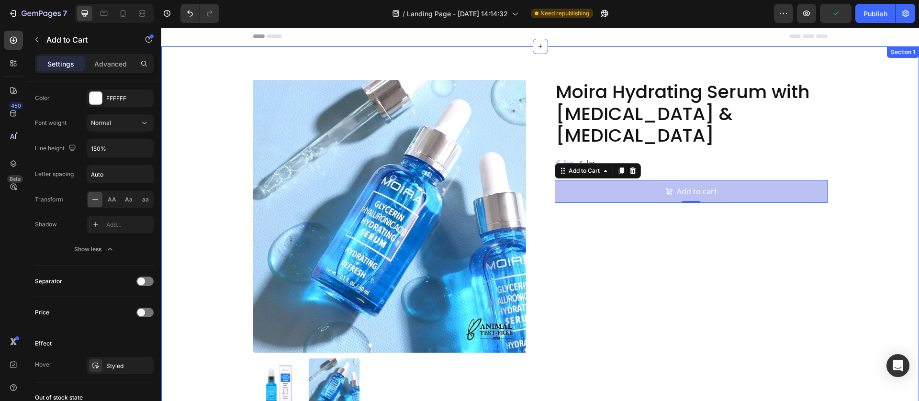
drag, startPoint x: 631, startPoint y: 257, endPoint x: 636, endPoint y: 251, distance: 7.1
click at [632, 257] on div "Moira Hydrating Serum with Glycerin & Hyaluronic Acid Product Title 6 kr Produc…" at bounding box center [691, 245] width 273 height 330
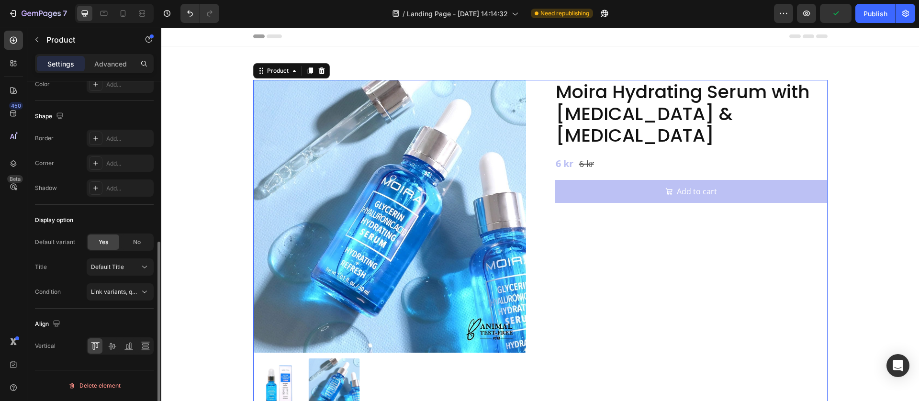
scroll to position [0, 0]
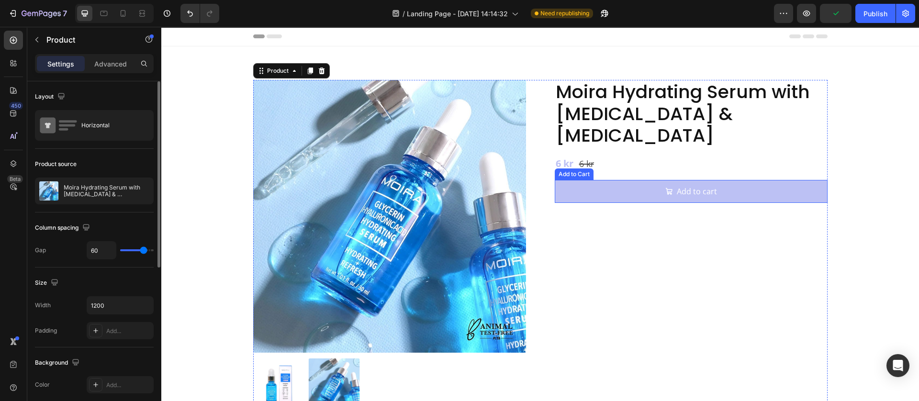
click at [564, 180] on button "Add to cart" at bounding box center [691, 191] width 273 height 23
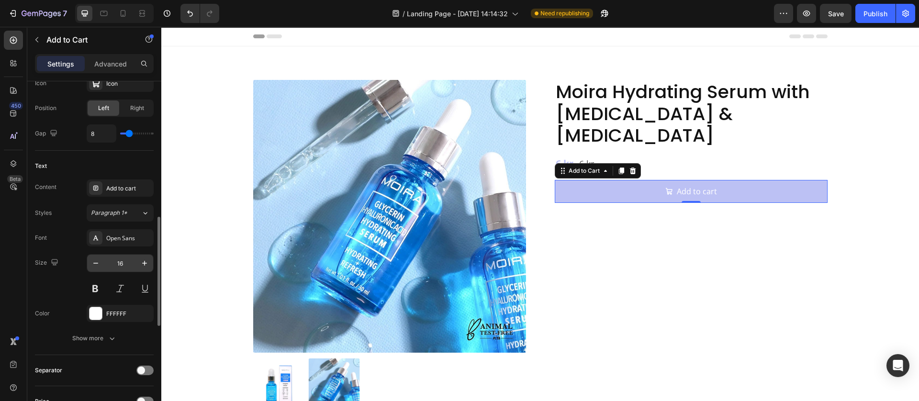
scroll to position [575, 0]
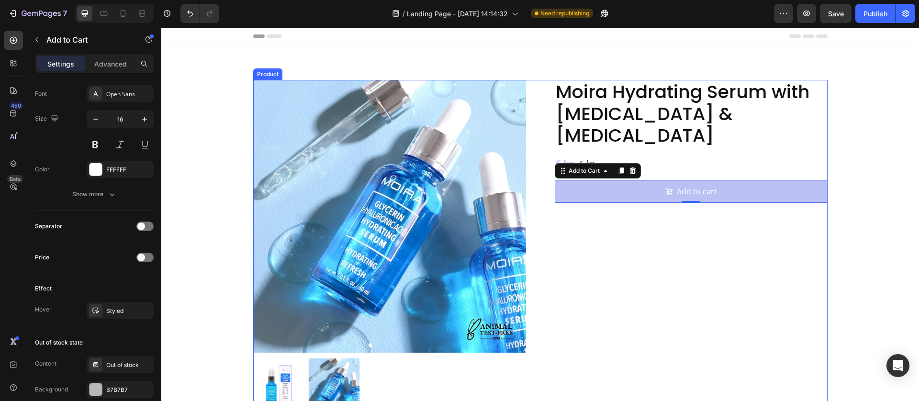
click at [584, 284] on div "Moira Hydrating Serum with Glycerin & Hyaluronic Acid Product Title 6 kr Produc…" at bounding box center [691, 245] width 273 height 330
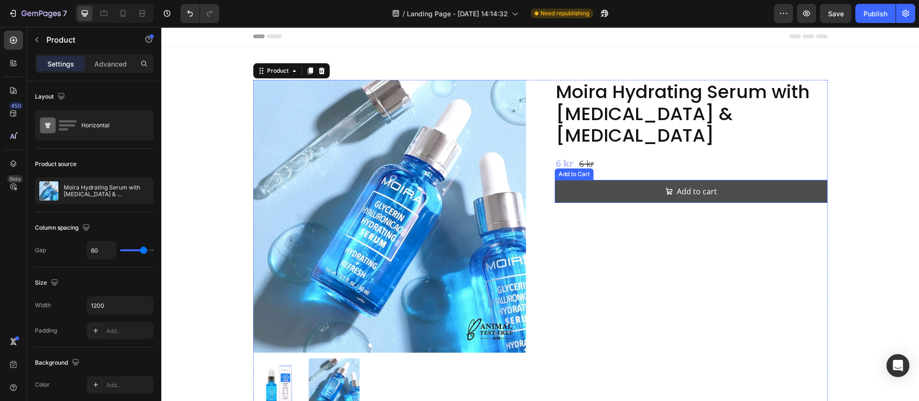
click at [575, 180] on button "Add to cart" at bounding box center [691, 191] width 273 height 23
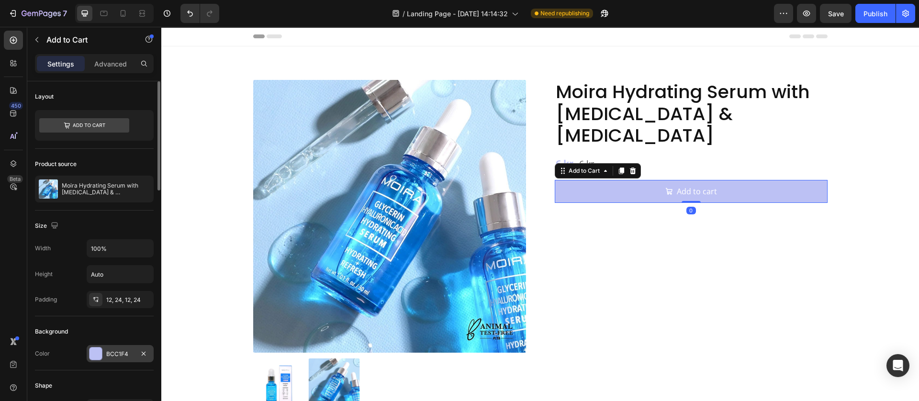
click at [92, 352] on div at bounding box center [96, 354] width 12 height 12
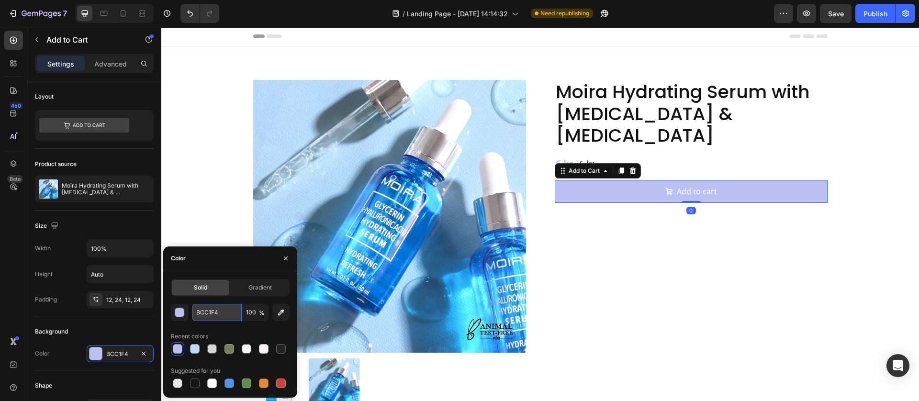
click at [208, 313] on input "BCC1F4" at bounding box center [217, 312] width 50 height 17
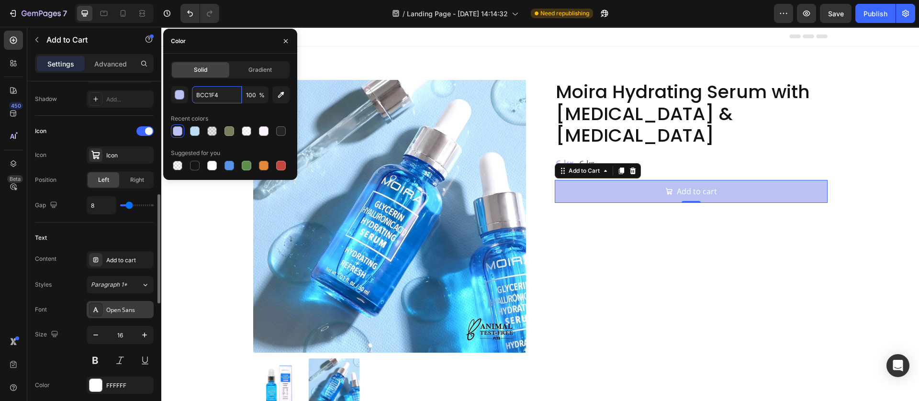
scroll to position [431, 0]
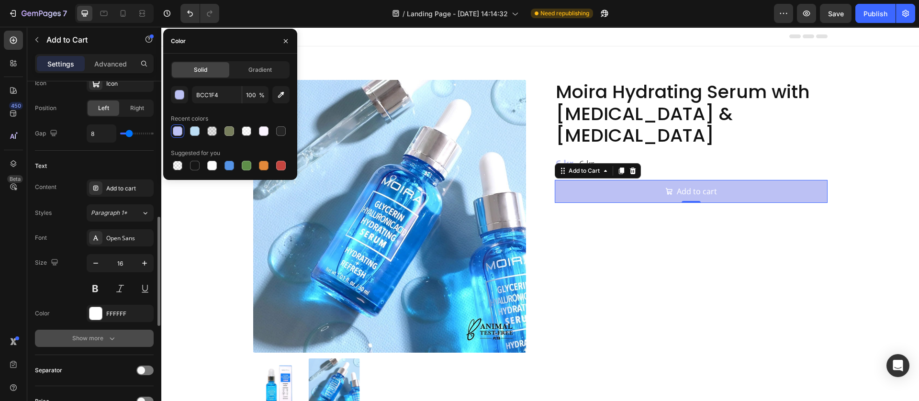
click at [113, 330] on button "Show more" at bounding box center [94, 338] width 119 height 17
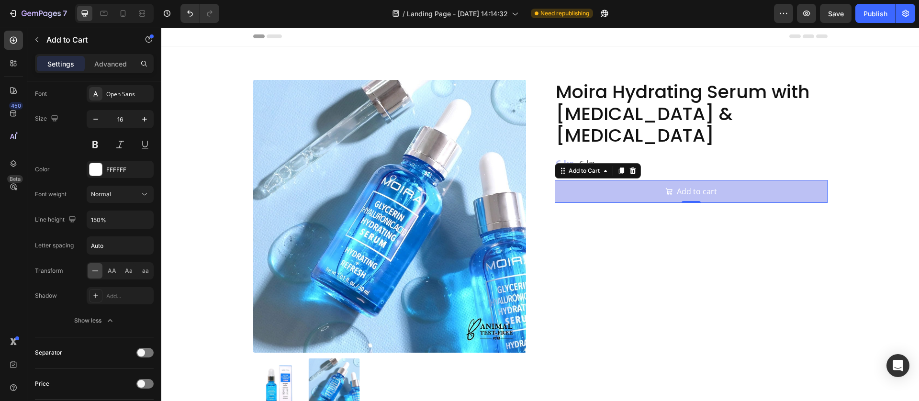
scroll to position [790, 0]
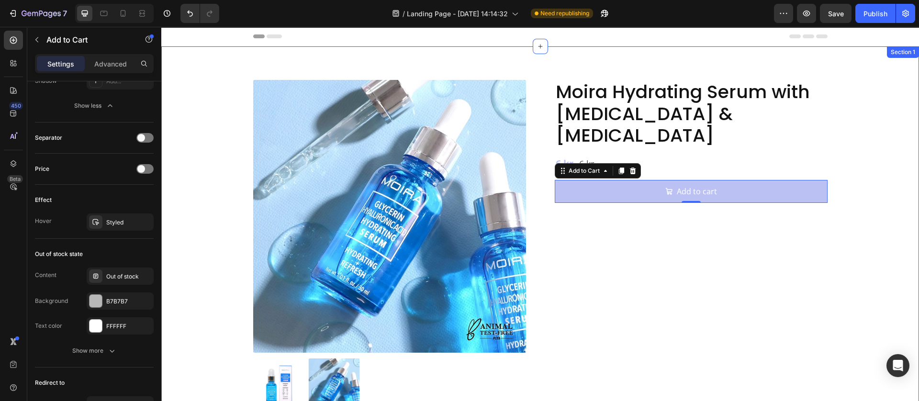
click at [214, 300] on div "Product Images Moira Hydrating Serum with Glycerin & Hyaluronic Acid Product Ti…" at bounding box center [540, 245] width 701 height 330
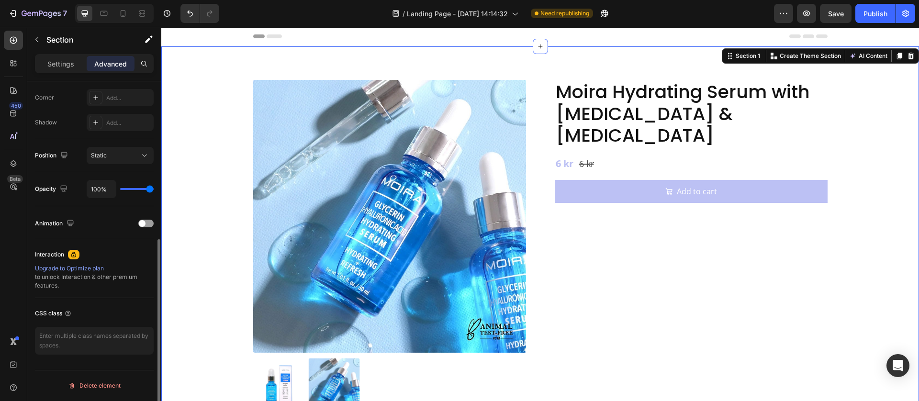
scroll to position [0, 0]
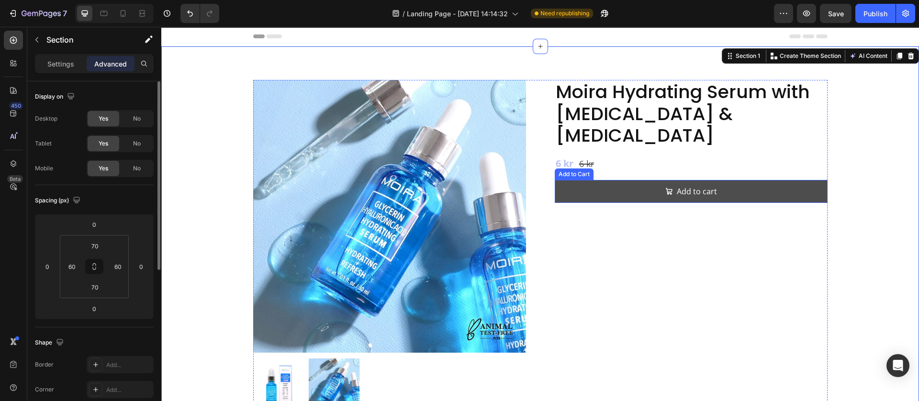
click at [571, 180] on button "Add to cart" at bounding box center [691, 191] width 273 height 23
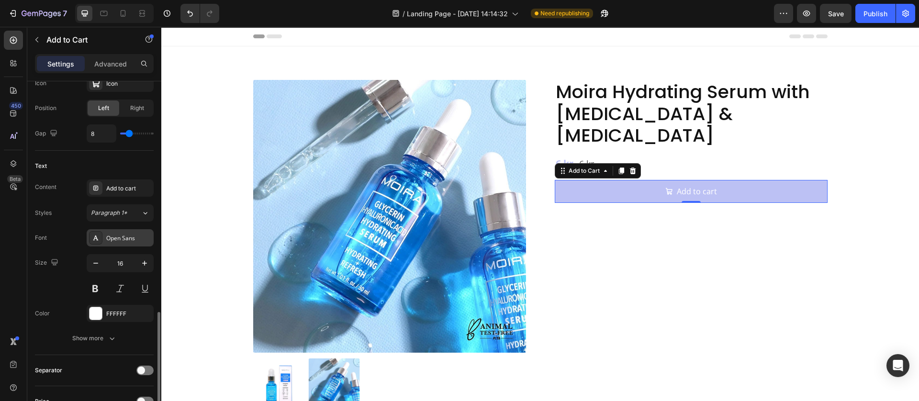
scroll to position [575, 0]
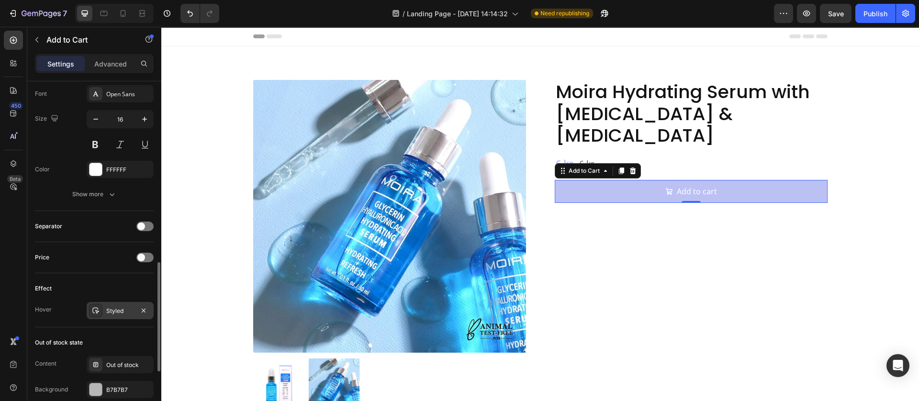
click at [122, 312] on div "Styled" at bounding box center [120, 311] width 28 height 9
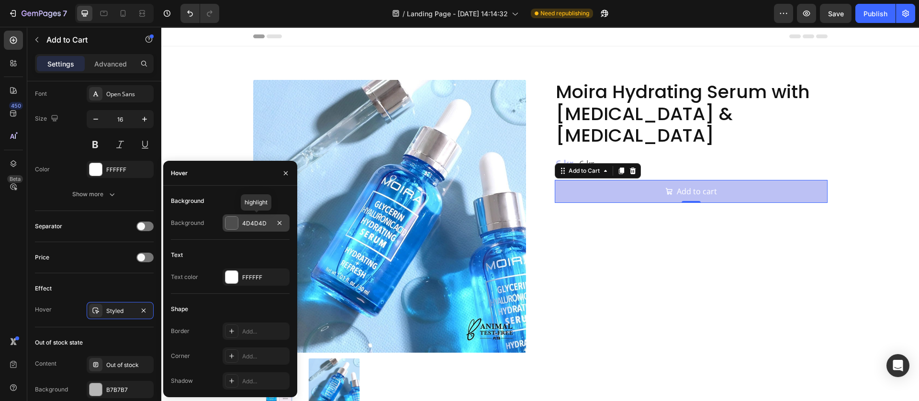
click at [229, 228] on div at bounding box center [232, 223] width 12 height 12
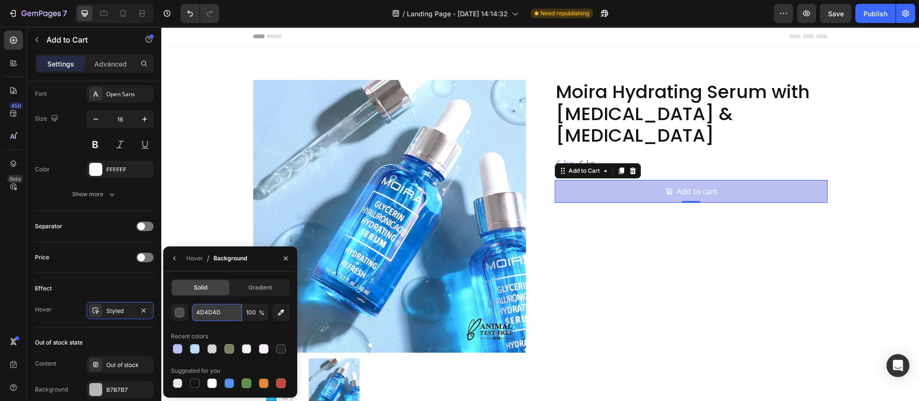
click at [220, 305] on input "4D4D4D" at bounding box center [217, 312] width 50 height 17
paste input "#A8ADC2"
type input "#A8ADC2"
click at [201, 261] on div "Hover" at bounding box center [194, 258] width 17 height 9
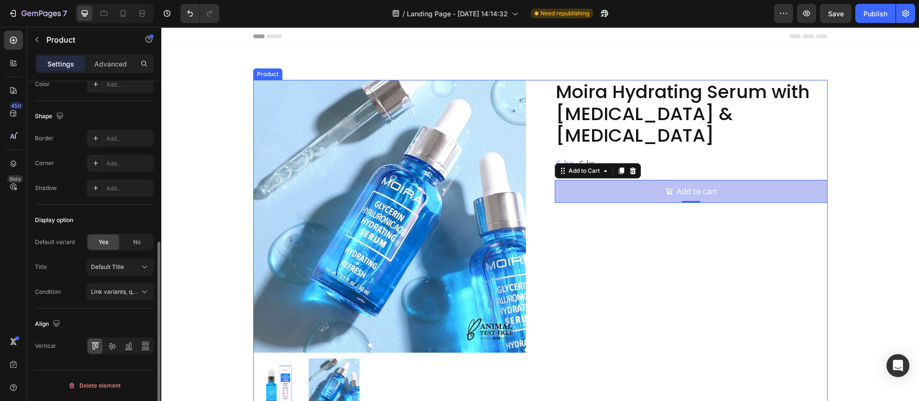
click at [745, 250] on div "Moira Hydrating Serum with Glycerin & Hyaluronic Acid Product Title 6 kr Produc…" at bounding box center [691, 245] width 273 height 330
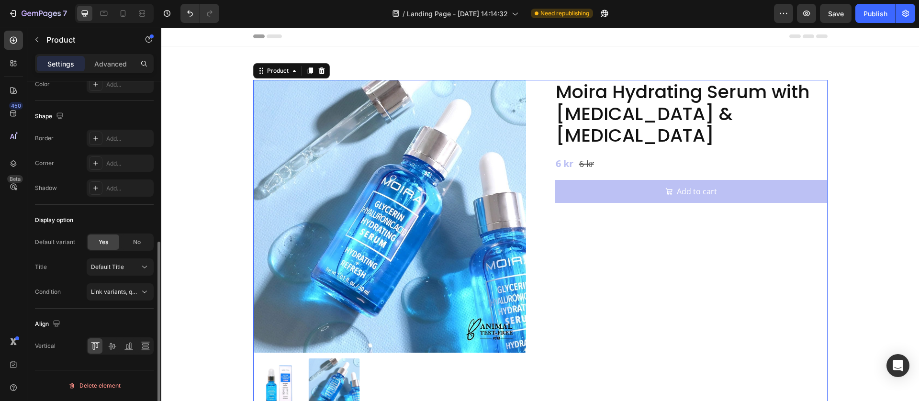
scroll to position [0, 0]
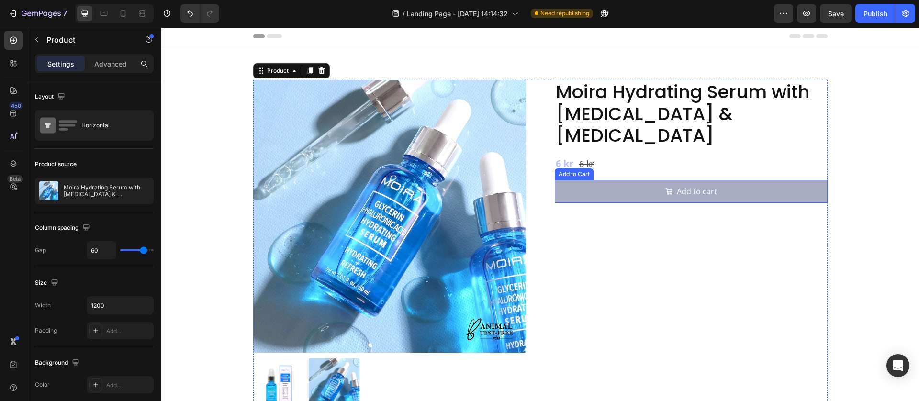
click at [582, 180] on button "Add to cart" at bounding box center [691, 191] width 273 height 23
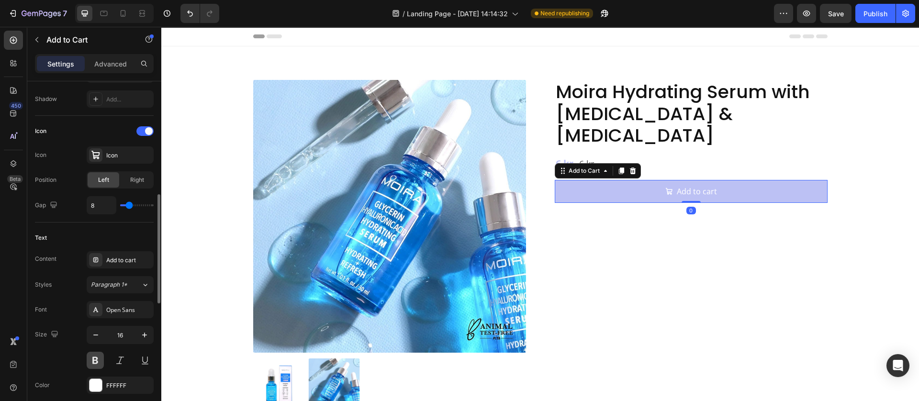
scroll to position [431, 0]
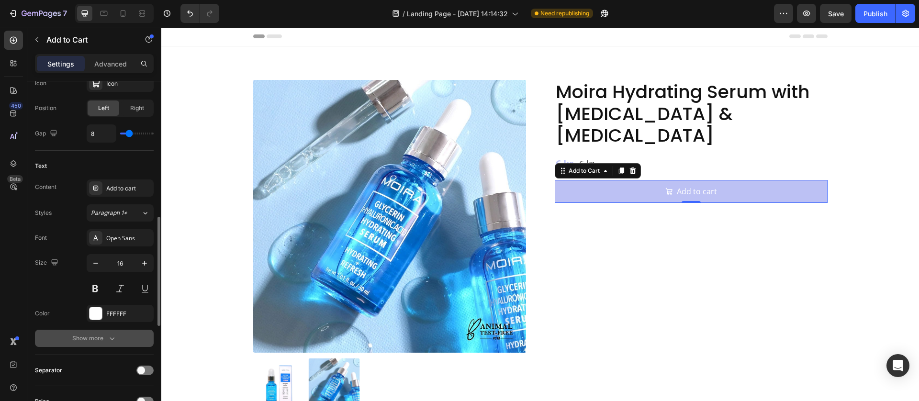
click at [97, 338] on div "Show more" at bounding box center [94, 339] width 45 height 10
click at [146, 331] on button "Normal" at bounding box center [120, 338] width 67 height 17
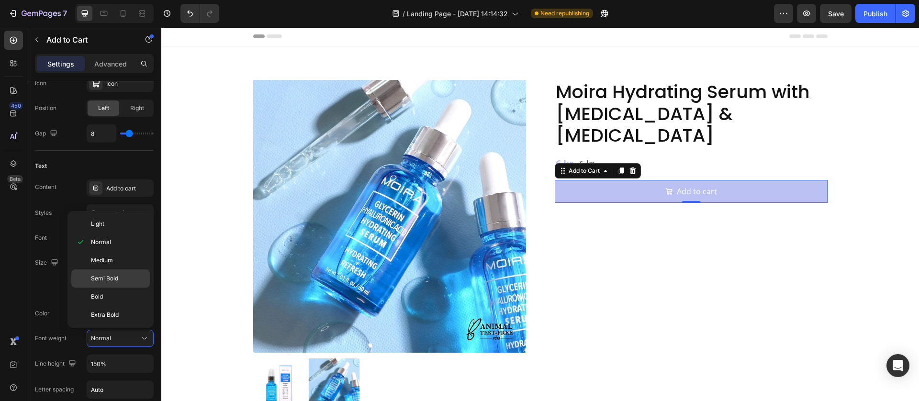
click at [112, 281] on span "Semi Bold" at bounding box center [104, 278] width 27 height 9
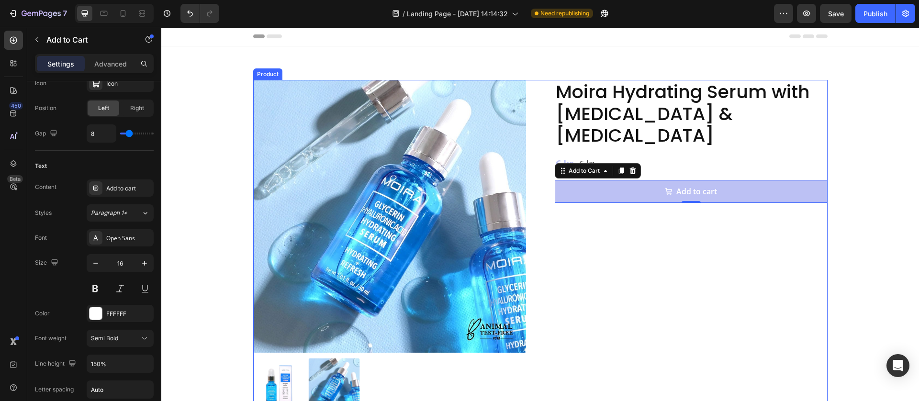
click at [678, 286] on div "Moira Hydrating Serum with Glycerin & Hyaluronic Acid Product Title 6 kr Produc…" at bounding box center [691, 245] width 273 height 330
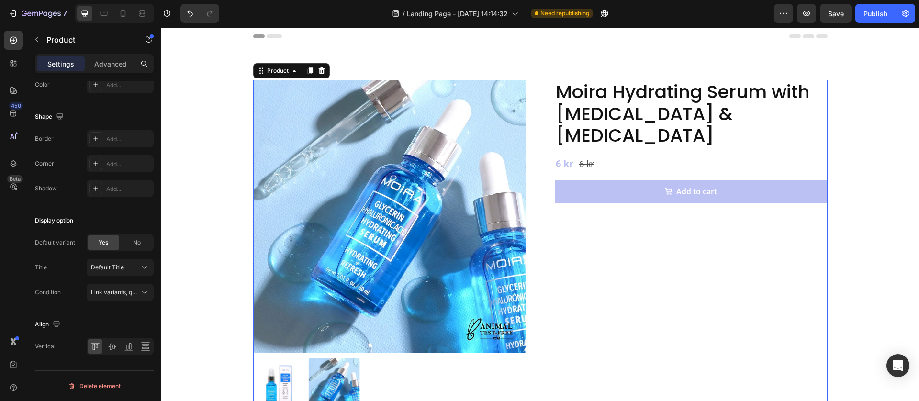
scroll to position [0, 0]
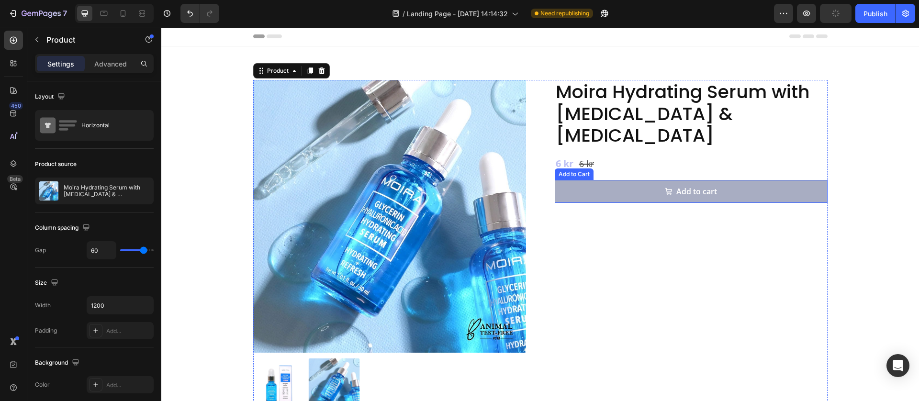
click at [592, 180] on button "Add to cart" at bounding box center [691, 191] width 273 height 23
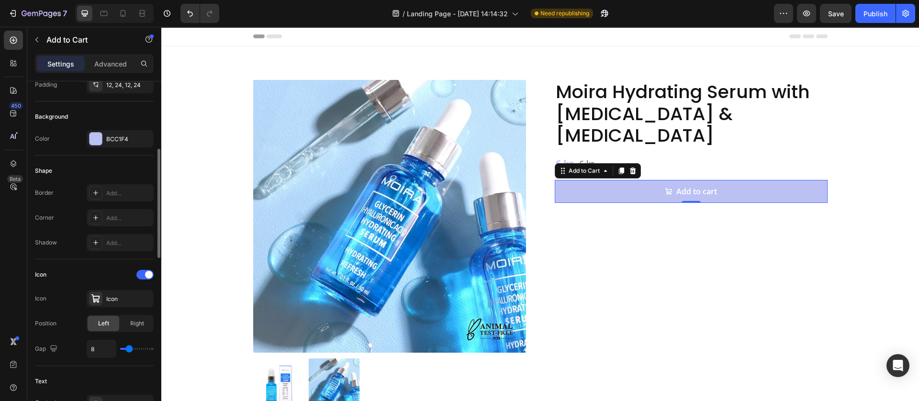
scroll to position [359, 0]
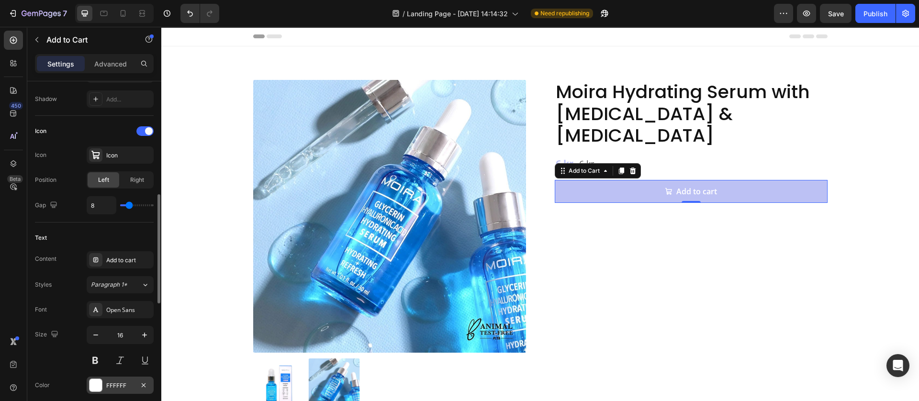
click at [95, 381] on div at bounding box center [96, 385] width 12 height 12
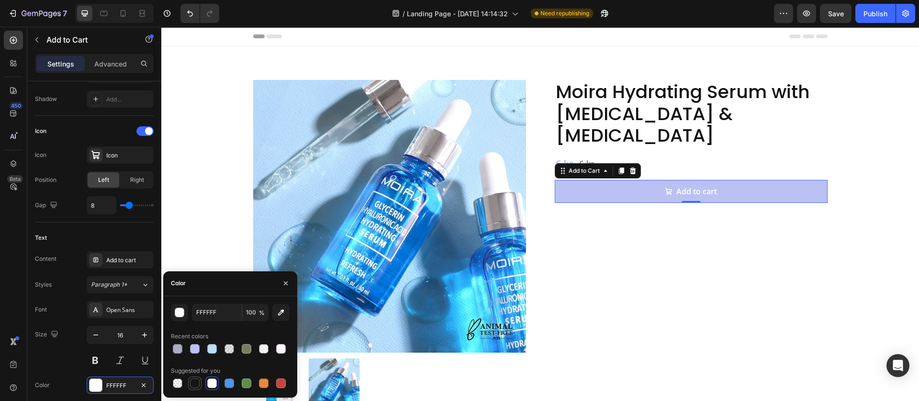
click at [194, 384] on div at bounding box center [195, 384] width 10 height 10
click at [220, 306] on input "151515" at bounding box center [217, 312] width 50 height 17
type input "0000"
click at [102, 235] on div "Text" at bounding box center [94, 237] width 119 height 15
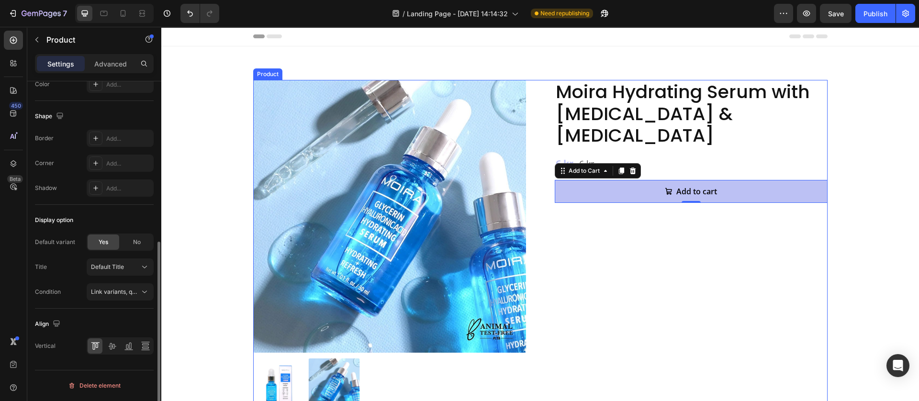
click at [736, 273] on div "Moira Hydrating Serum with Glycerin & Hyaluronic Acid Product Title 6 kr Produc…" at bounding box center [691, 245] width 273 height 330
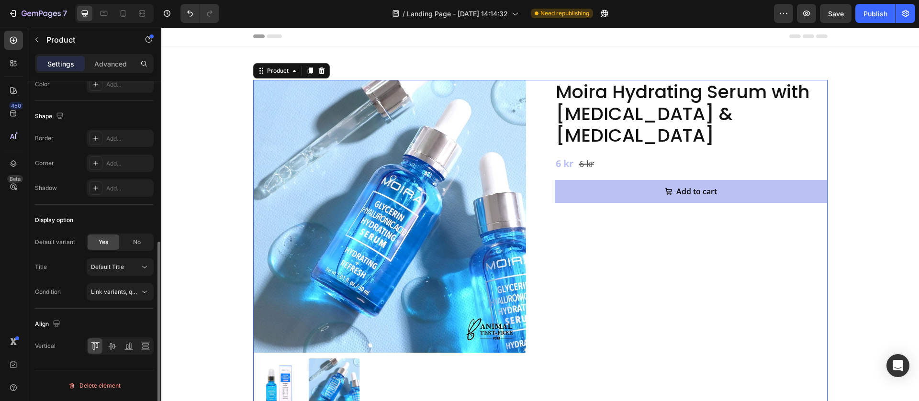
scroll to position [0, 0]
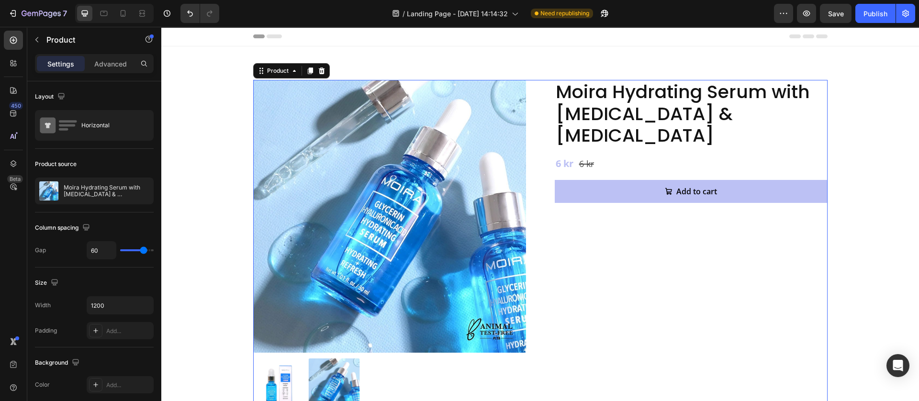
click at [601, 181] on div "Moira Hydrating Serum with Glycerin & Hyaluronic Acid Product Title 6 kr Produc…" at bounding box center [691, 245] width 273 height 330
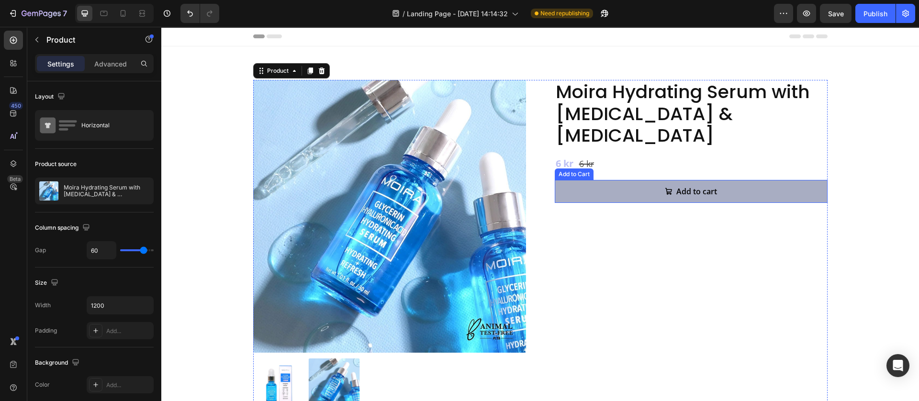
click at [616, 180] on button "Add to cart" at bounding box center [691, 191] width 273 height 23
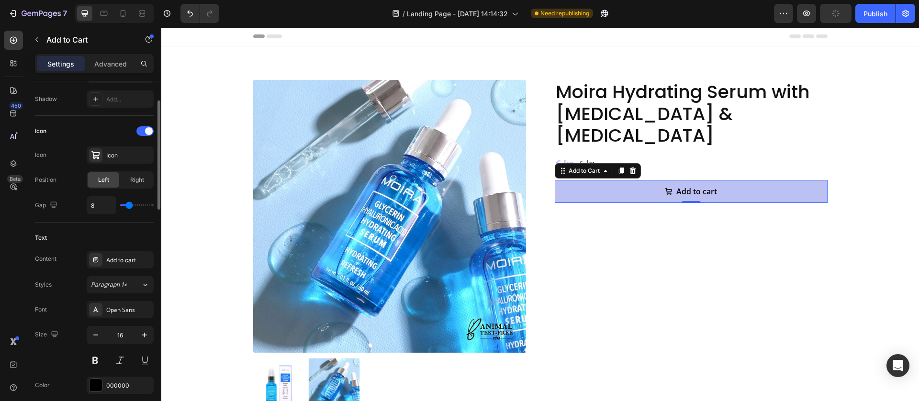
scroll to position [431, 0]
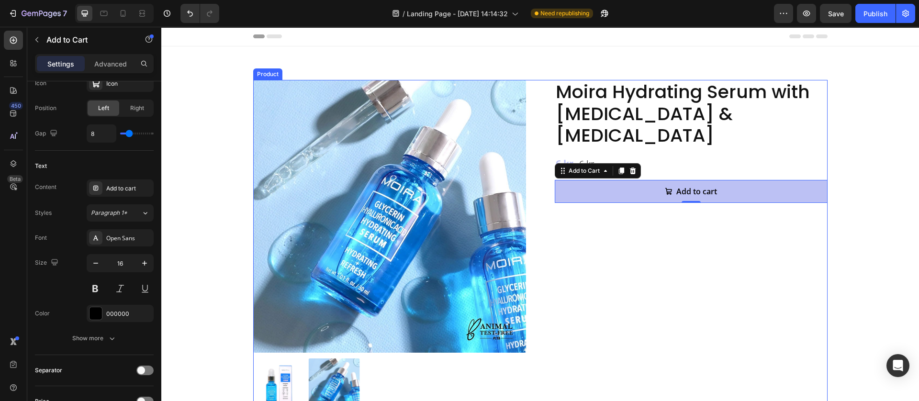
click at [690, 216] on div "Moira Hydrating Serum with Glycerin & Hyaluronic Acid Product Title 6 kr Produc…" at bounding box center [691, 245] width 273 height 330
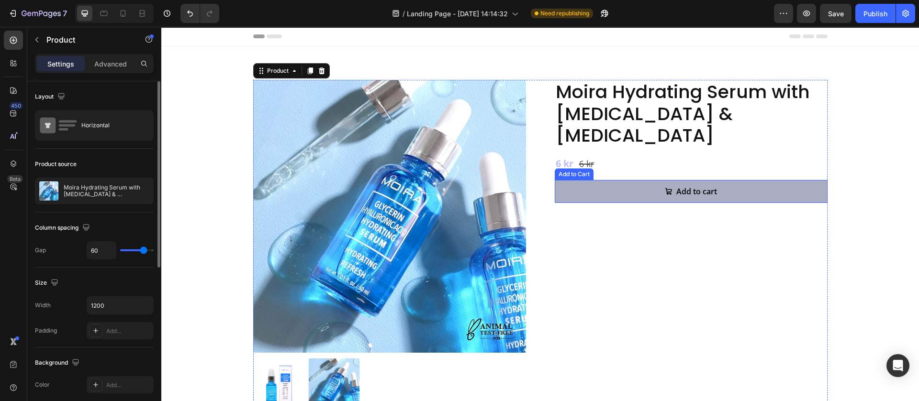
click at [604, 180] on button "Add to cart" at bounding box center [691, 191] width 273 height 23
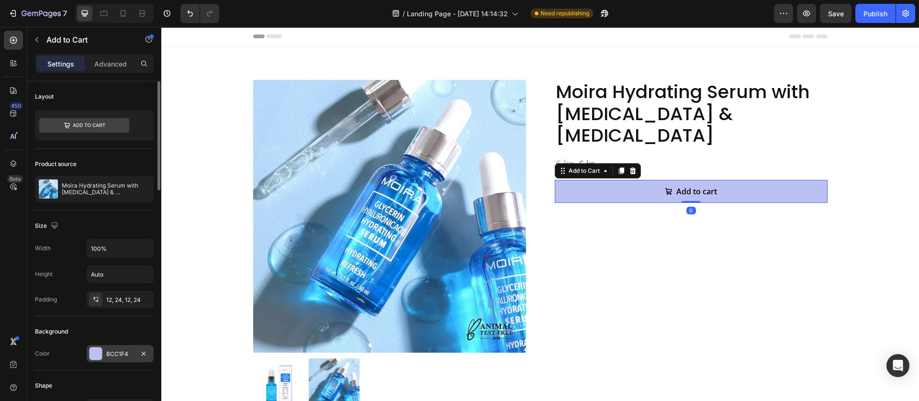
scroll to position [144, 0]
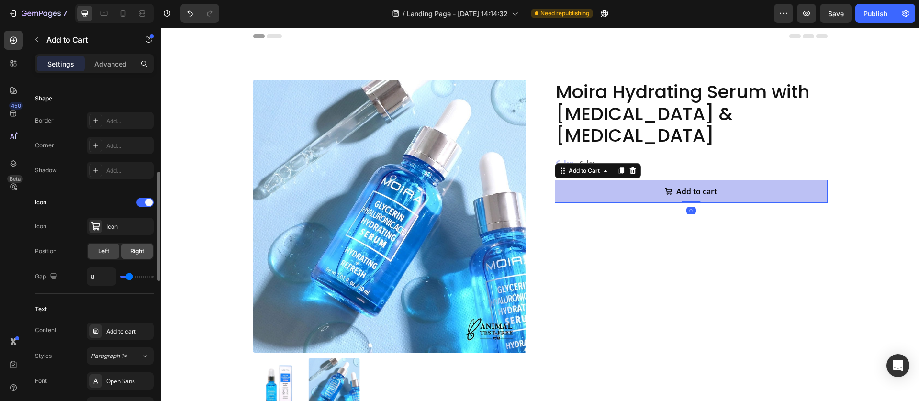
click at [134, 252] on span "Right" at bounding box center [137, 251] width 14 height 9
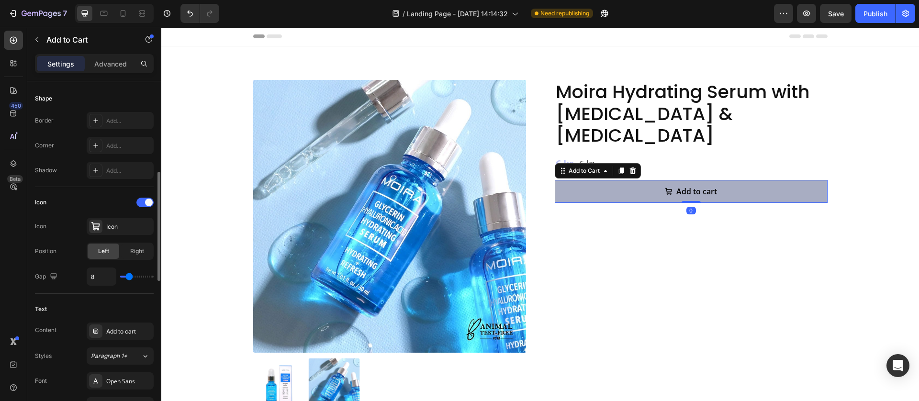
click at [532, 256] on div "Product Images Moira Hydrating Serum with Glycerin & Hyaluronic Acid Product Ti…" at bounding box center [540, 245] width 575 height 330
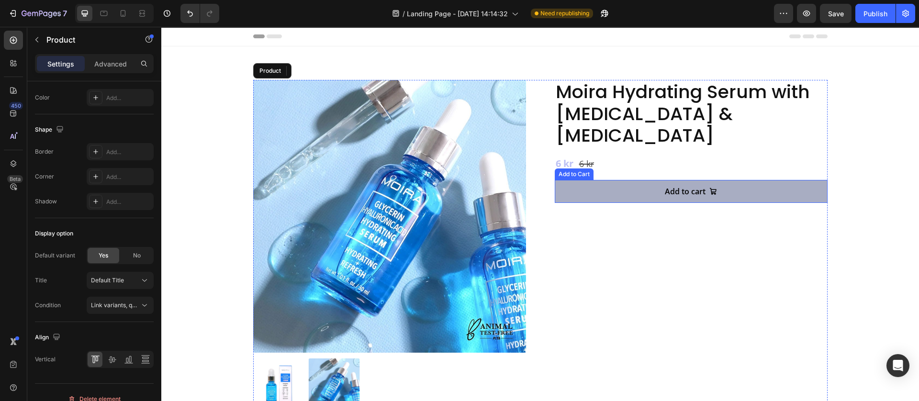
scroll to position [0, 0]
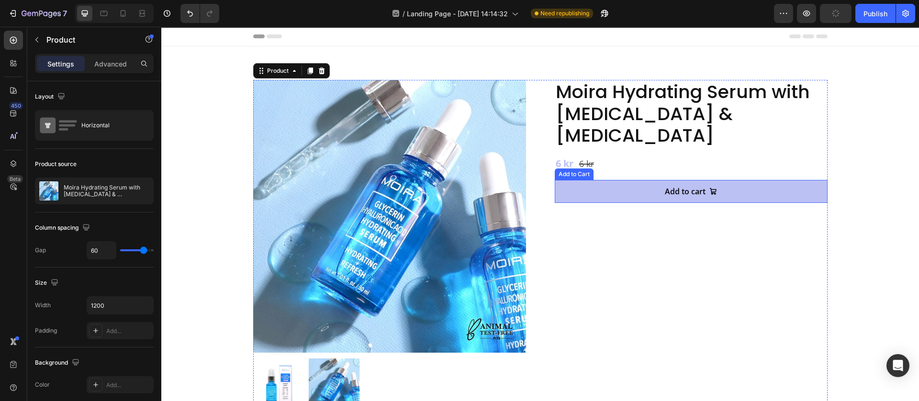
click at [575, 169] on div "Add to Cart" at bounding box center [574, 174] width 39 height 11
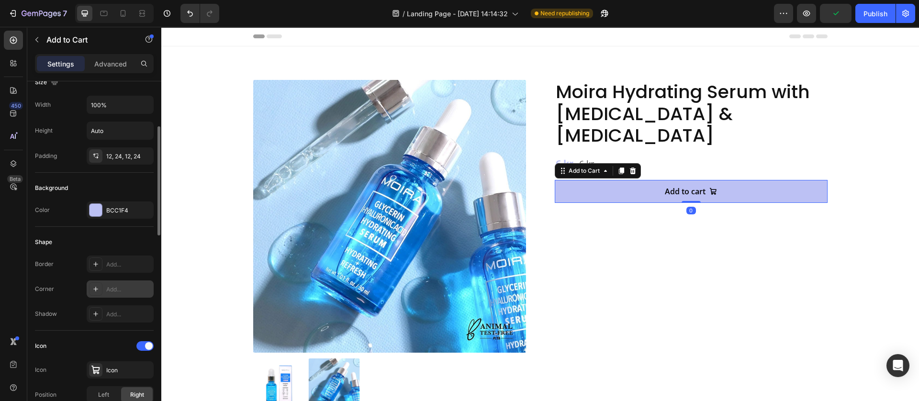
scroll to position [215, 0]
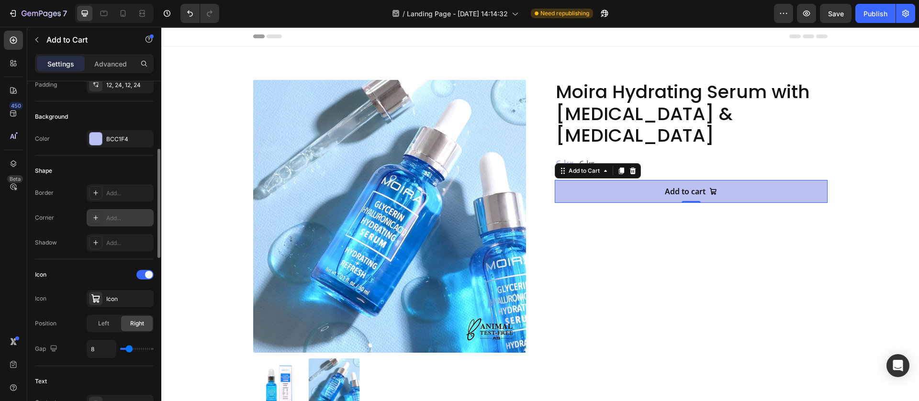
click at [97, 224] on div at bounding box center [95, 217] width 13 height 13
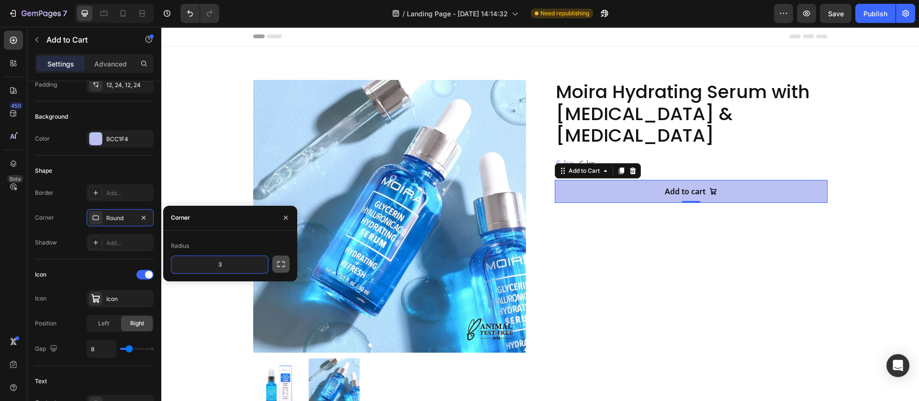
type input "3"
click at [279, 268] on icon "button" at bounding box center [281, 265] width 10 height 10
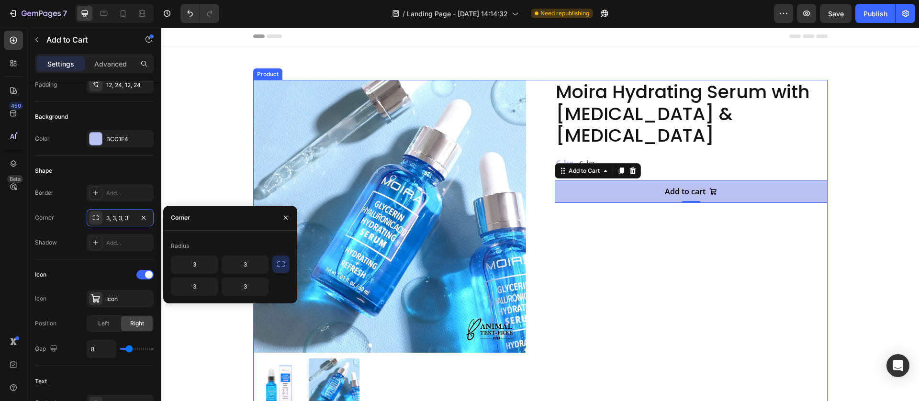
click at [671, 289] on div "Moira Hydrating Serum with Glycerin & Hyaluronic Acid Product Title 6 kr Produc…" at bounding box center [691, 245] width 273 height 330
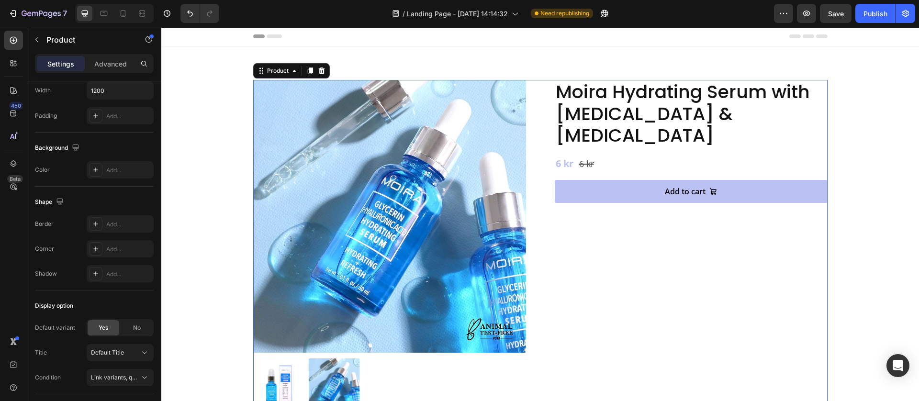
scroll to position [0, 0]
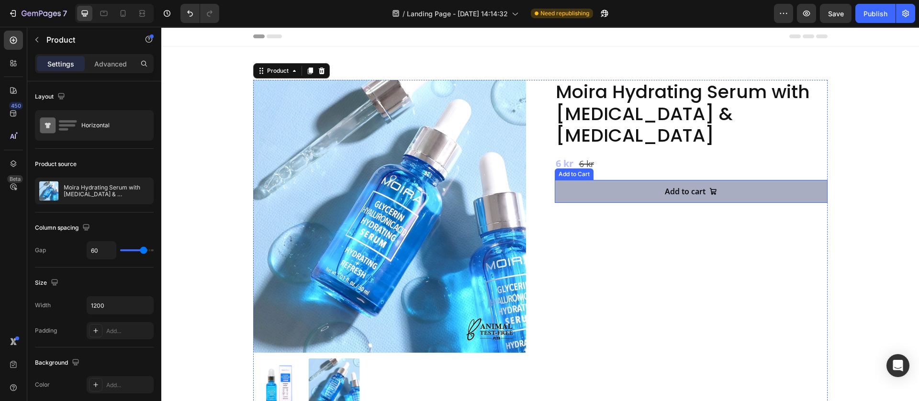
click at [562, 180] on button "Add to cart" at bounding box center [691, 191] width 273 height 23
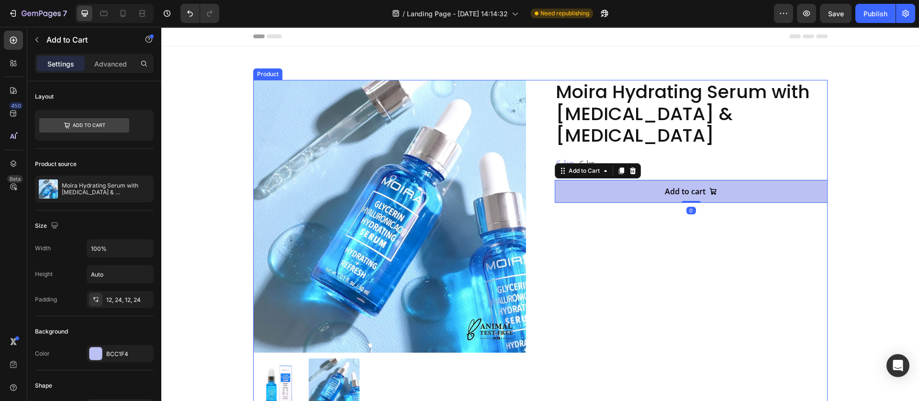
click at [663, 125] on div "Moira Hydrating Serum with Glycerin & Hyaluronic Acid Product Title 6 kr Produc…" at bounding box center [691, 245] width 273 height 330
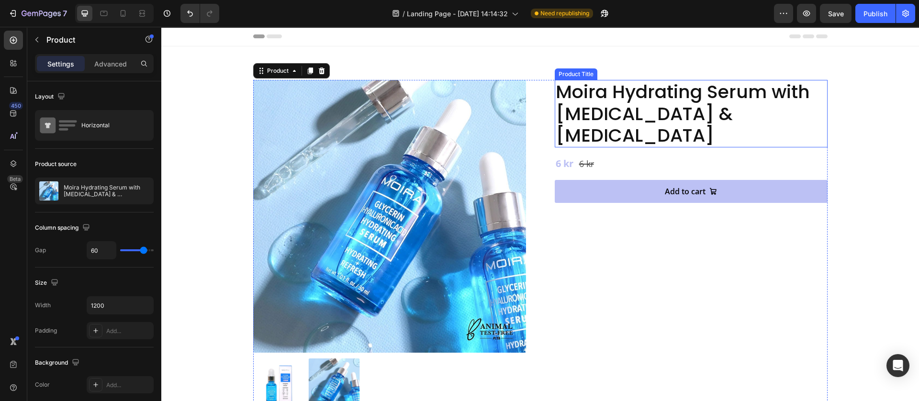
click at [593, 111] on h2 "Moira Hydrating Serum with [MEDICAL_DATA] & [MEDICAL_DATA]" at bounding box center [691, 114] width 273 height 68
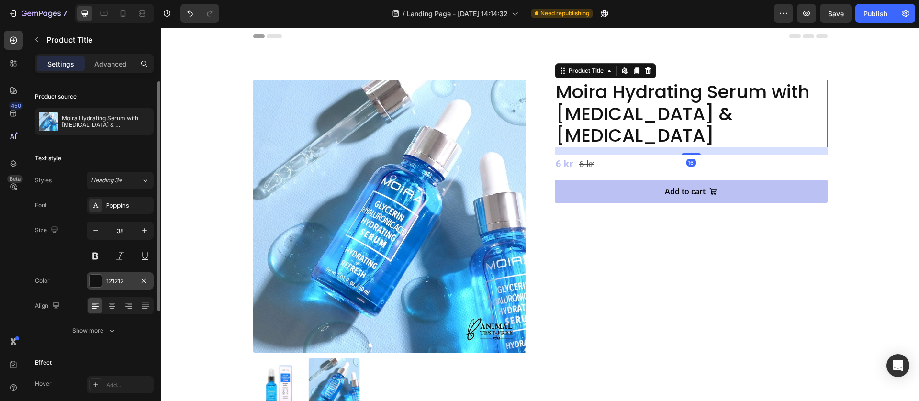
click at [95, 277] on div at bounding box center [96, 281] width 12 height 12
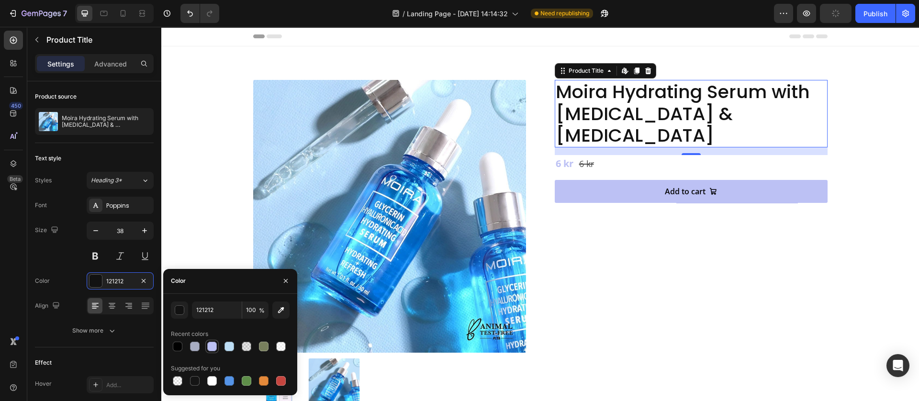
click at [209, 346] on div at bounding box center [212, 347] width 10 height 10
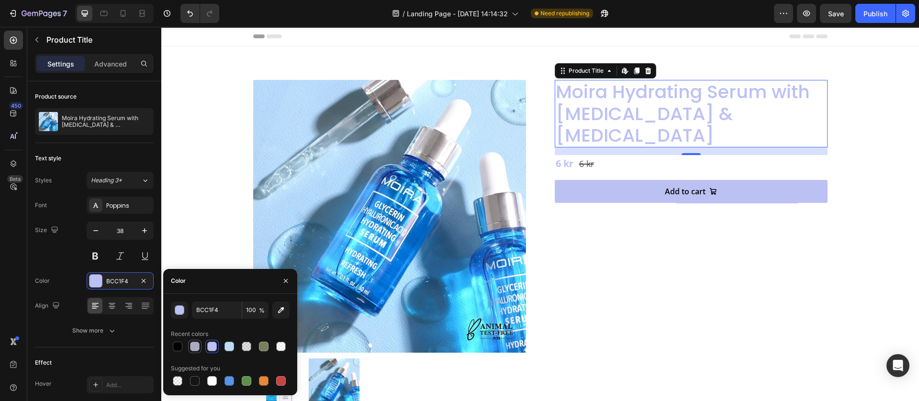
click at [190, 349] on div at bounding box center [195, 347] width 10 height 10
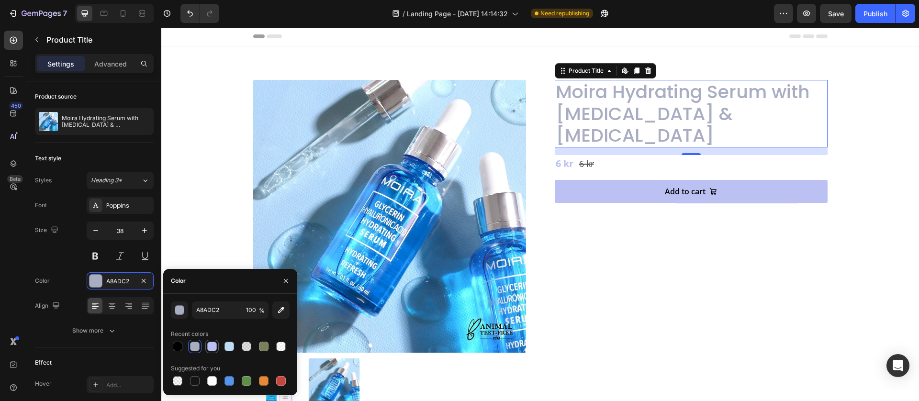
click at [208, 345] on div at bounding box center [212, 347] width 10 height 10
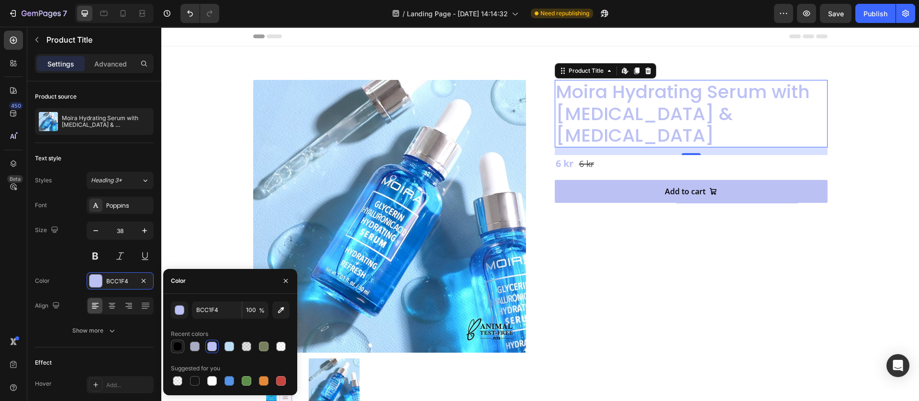
click at [178, 344] on div at bounding box center [178, 347] width 10 height 10
type input "000000"
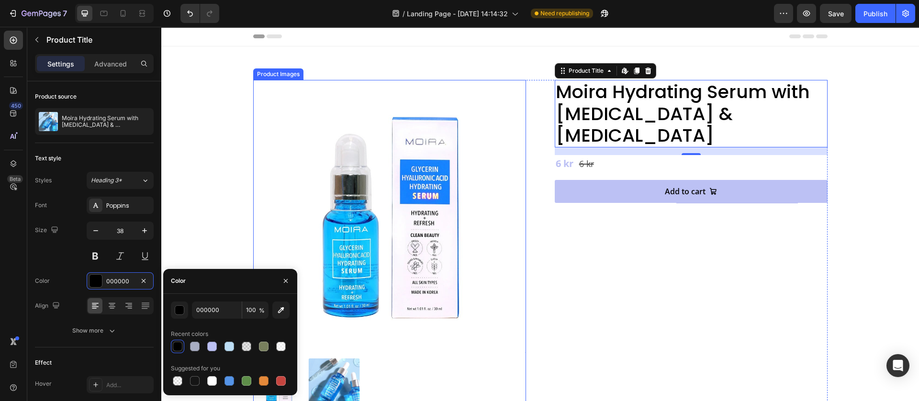
click at [750, 303] on div "Moira Hydrating Serum with Glycerin & Hyaluronic Acid Product Title Edit conten…" at bounding box center [691, 245] width 273 height 330
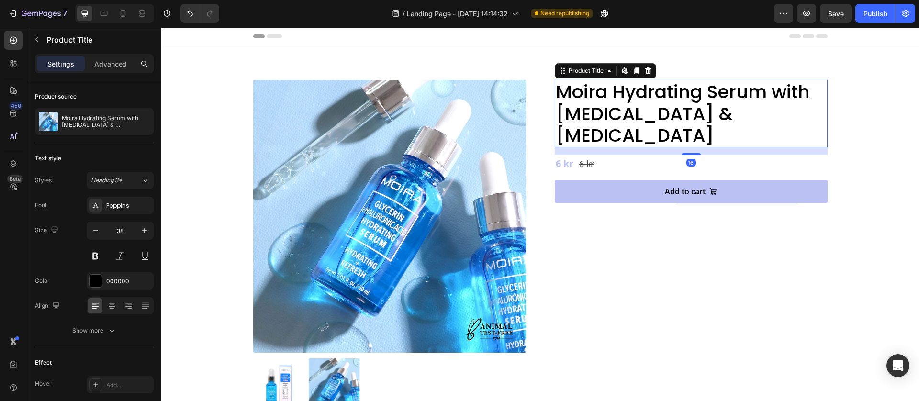
click at [619, 96] on h2 "Moira Hydrating Serum with [MEDICAL_DATA] & [MEDICAL_DATA]" at bounding box center [691, 114] width 273 height 68
click at [631, 255] on div "Moira Hydrating Serum with Glycerin & Hyaluronic Acid Product Title Edit conten…" at bounding box center [691, 245] width 273 height 330
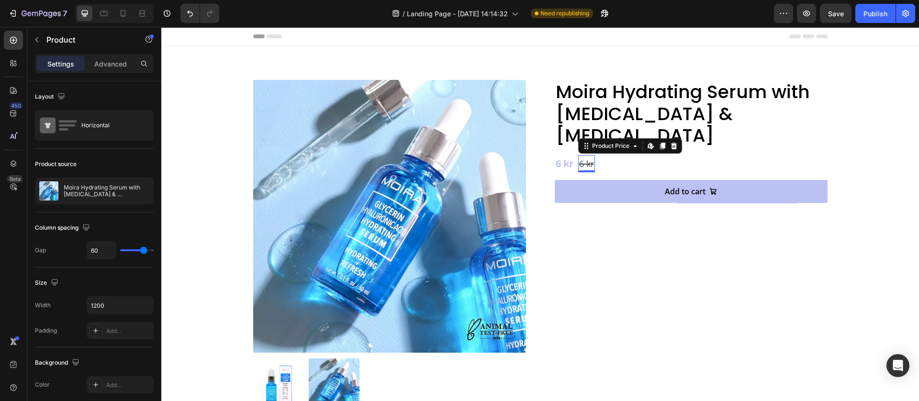
click at [586, 155] on div "6 kr" at bounding box center [586, 163] width 17 height 17
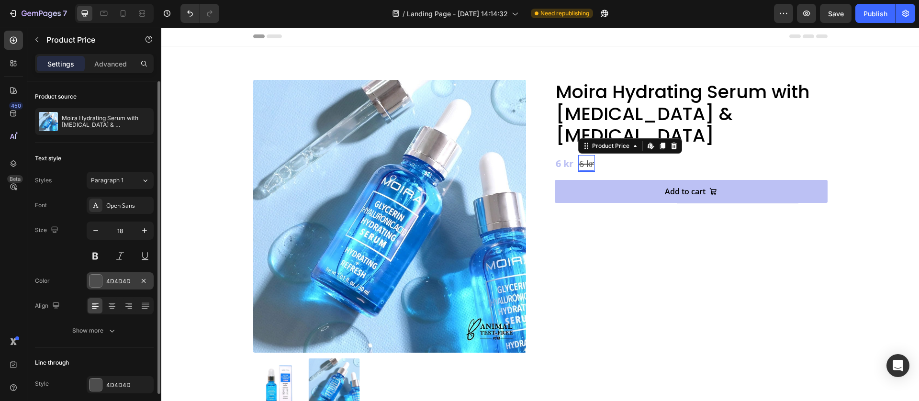
click at [97, 275] on div at bounding box center [96, 281] width 12 height 12
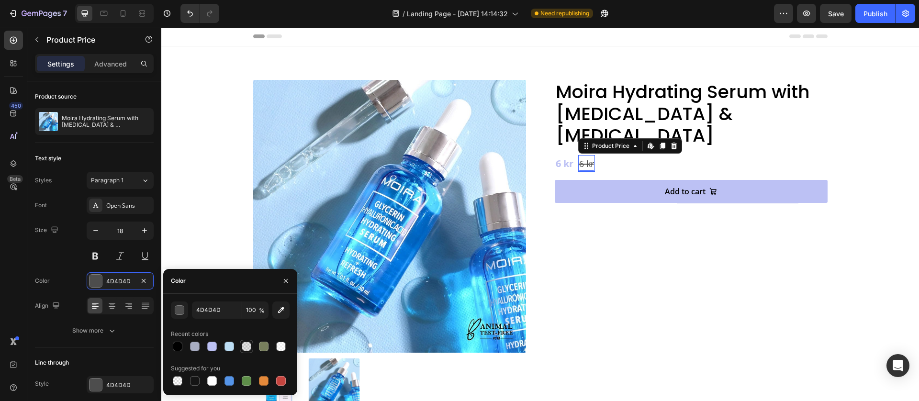
drag, startPoint x: 173, startPoint y: 345, endPoint x: 251, endPoint y: 347, distance: 77.6
click at [173, 345] on div at bounding box center [178, 347] width 10 height 10
type input "000000"
drag, startPoint x: 691, startPoint y: 301, endPoint x: 693, endPoint y: 296, distance: 5.4
click at [691, 300] on div "Moira Hydrating Serum with Glycerin & Hyaluronic Acid Product Title 6 kr Produc…" at bounding box center [691, 245] width 273 height 330
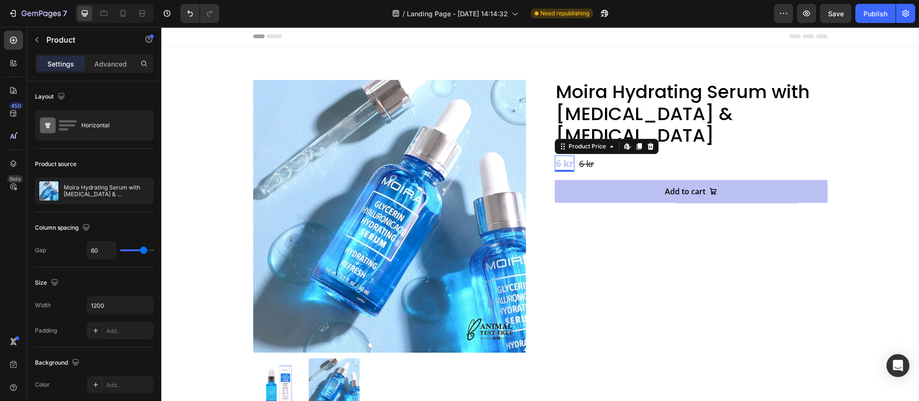
click at [559, 156] on div "6 kr" at bounding box center [565, 164] width 20 height 16
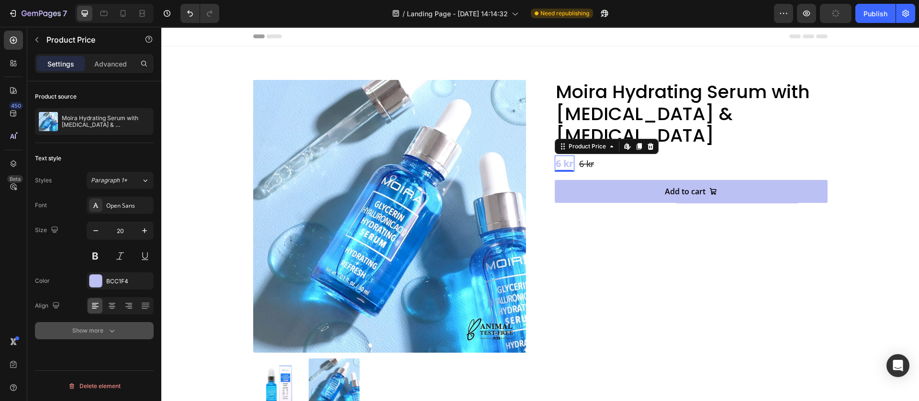
click at [101, 333] on div "Show more" at bounding box center [94, 331] width 45 height 10
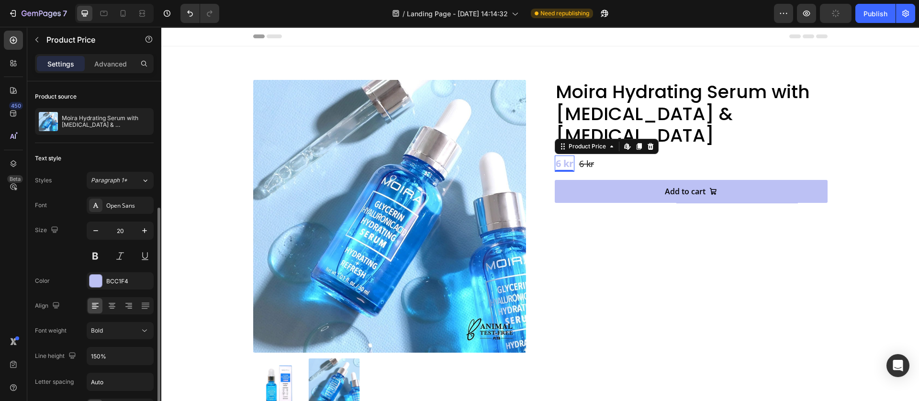
scroll to position [72, 0]
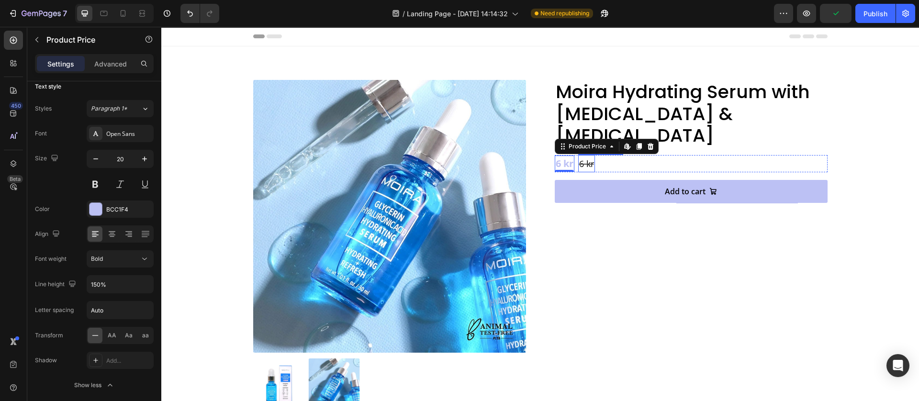
click at [588, 155] on div "6 kr" at bounding box center [586, 163] width 17 height 17
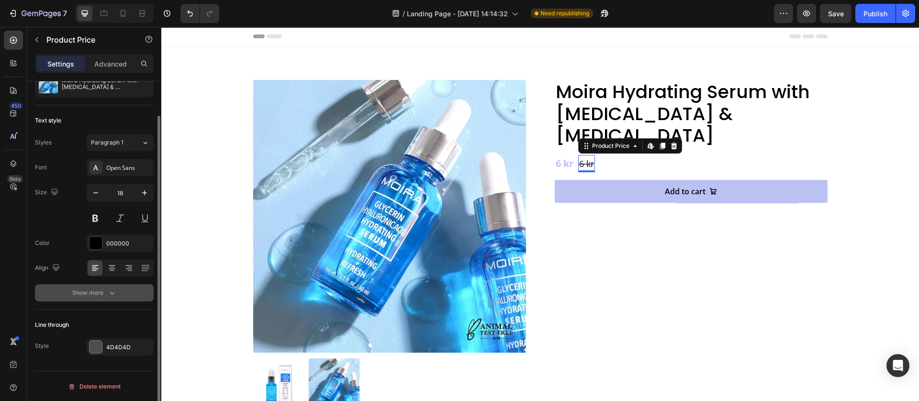
click at [108, 292] on icon "button" at bounding box center [112, 293] width 10 height 10
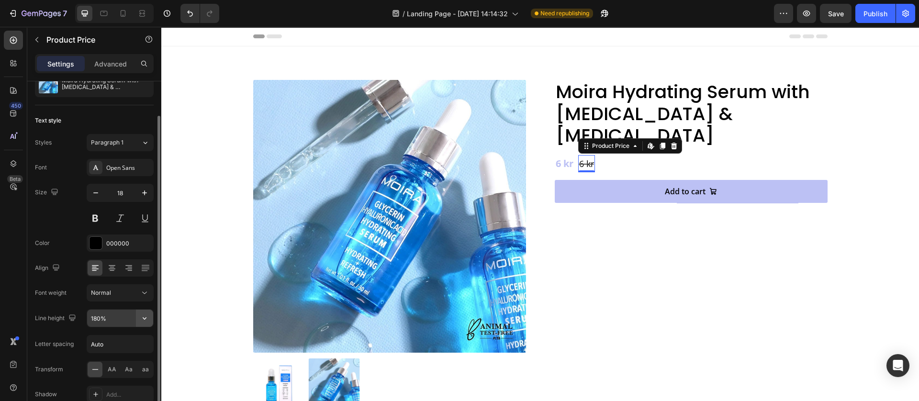
click at [140, 318] on icon "button" at bounding box center [145, 319] width 10 height 10
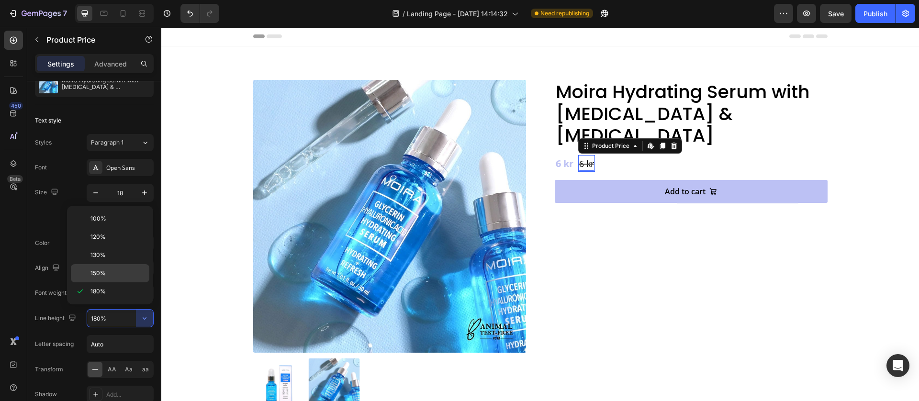
click at [113, 266] on div "150%" at bounding box center [110, 273] width 79 height 18
type input "150%"
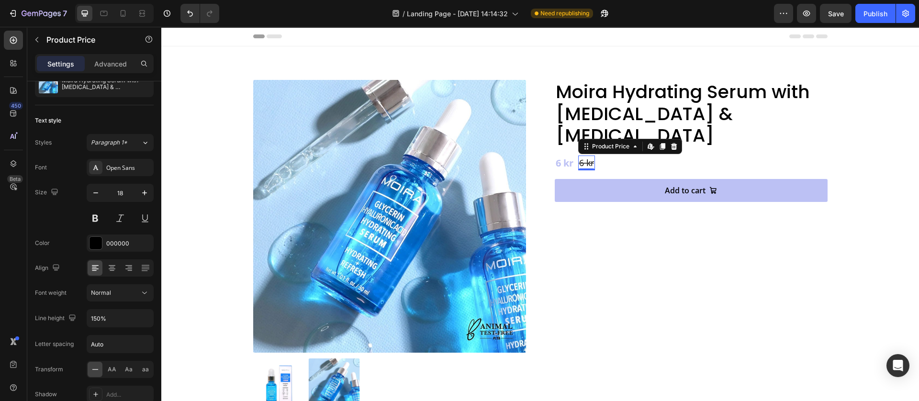
click at [713, 283] on div "Moira Hydrating Serum with Glycerin & Hyaluronic Acid Product Title 6 kr Produc…" at bounding box center [691, 245] width 273 height 330
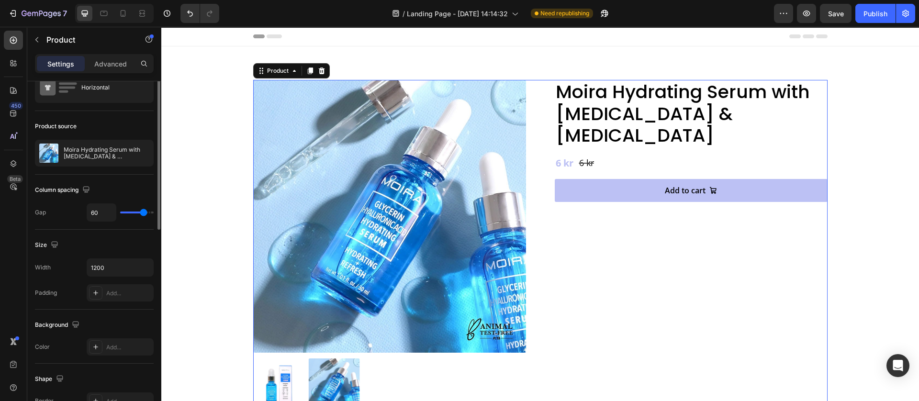
scroll to position [0, 0]
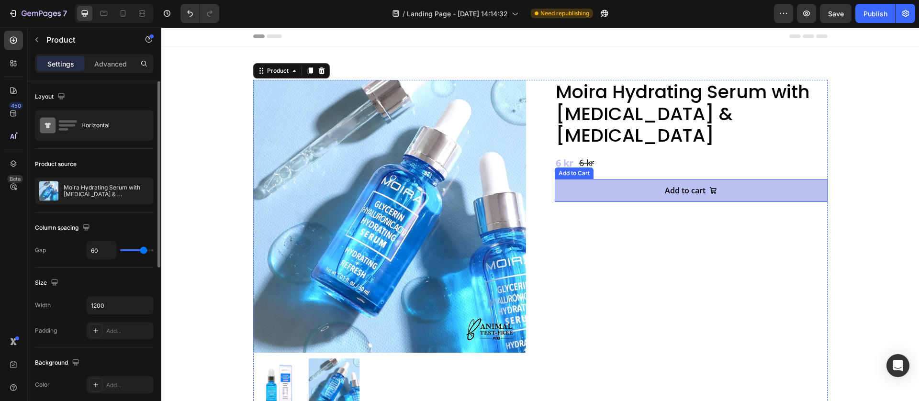
click at [598, 179] on button "Add to cart" at bounding box center [691, 190] width 273 height 23
click at [623, 323] on div "Moira Hydrating Serum with Glycerin & Hyaluronic Acid Product Title 6 kr Produc…" at bounding box center [691, 245] width 273 height 330
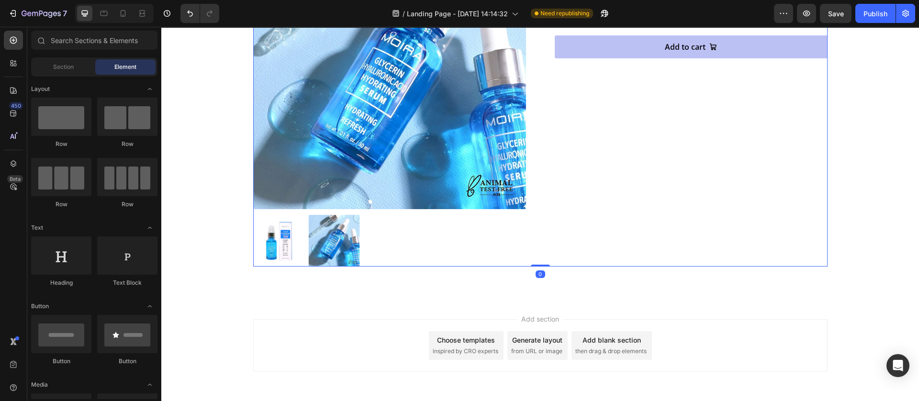
click at [379, 326] on div "Add section Choose templates inspired by CRO experts Generate layout from URL o…" at bounding box center [540, 345] width 575 height 53
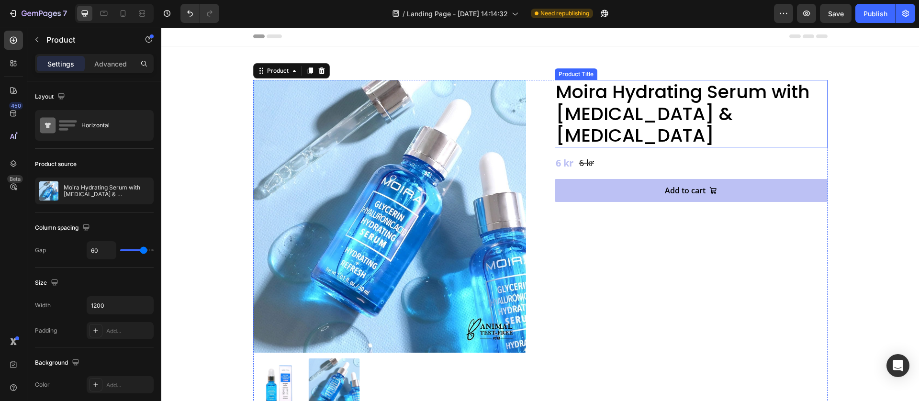
click at [587, 89] on h2 "Moira Hydrating Serum with [MEDICAL_DATA] & [MEDICAL_DATA]" at bounding box center [691, 114] width 273 height 68
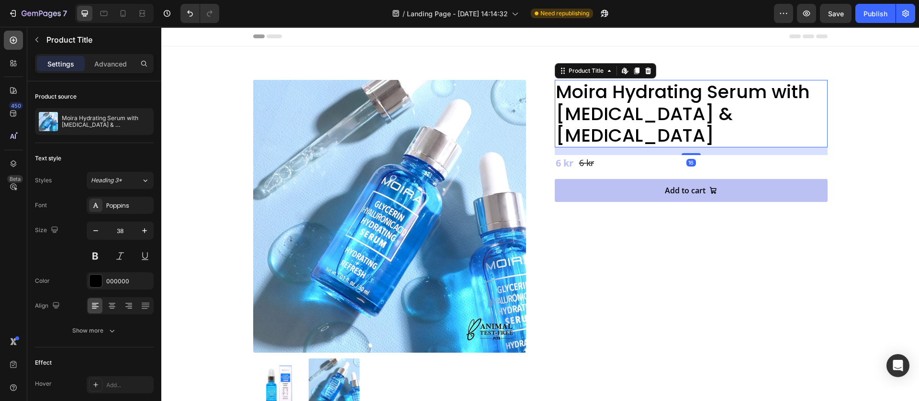
click at [16, 41] on icon at bounding box center [13, 40] width 7 height 7
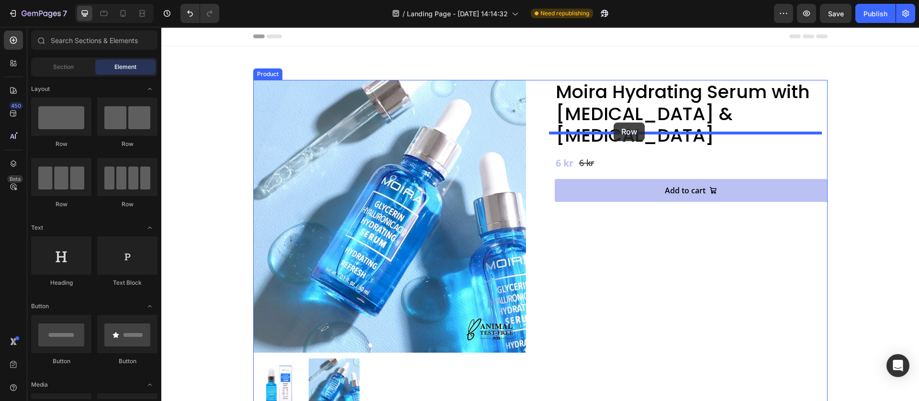
drag, startPoint x: 274, startPoint y: 136, endPoint x: 614, endPoint y: 123, distance: 339.8
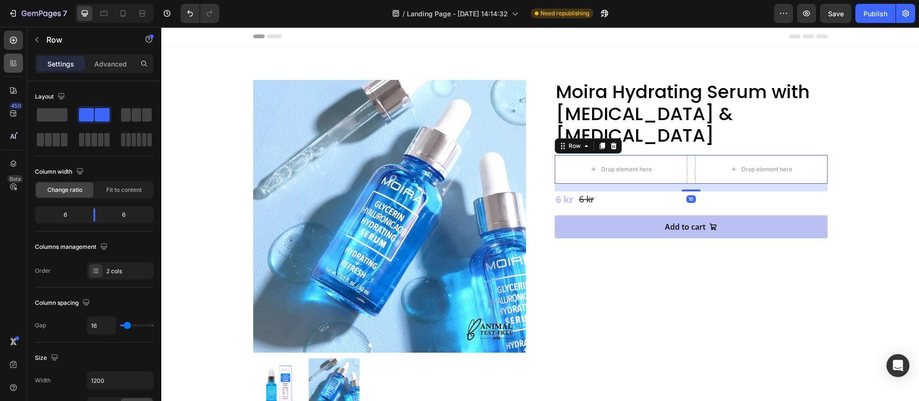
click at [12, 38] on icon at bounding box center [14, 40] width 10 height 10
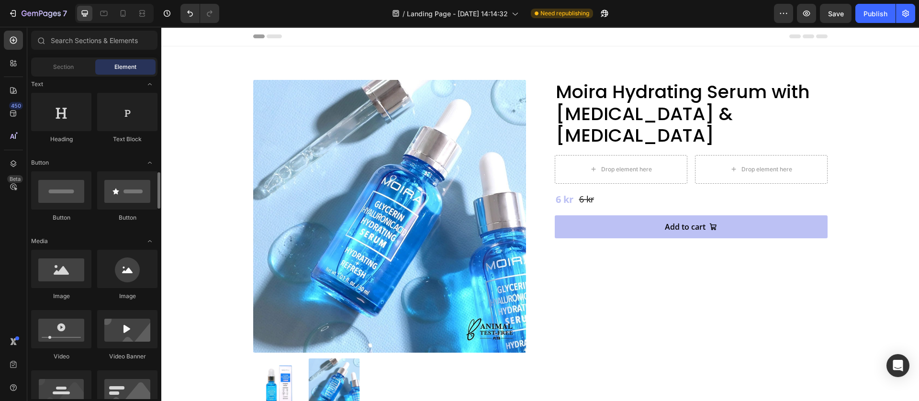
scroll to position [359, 0]
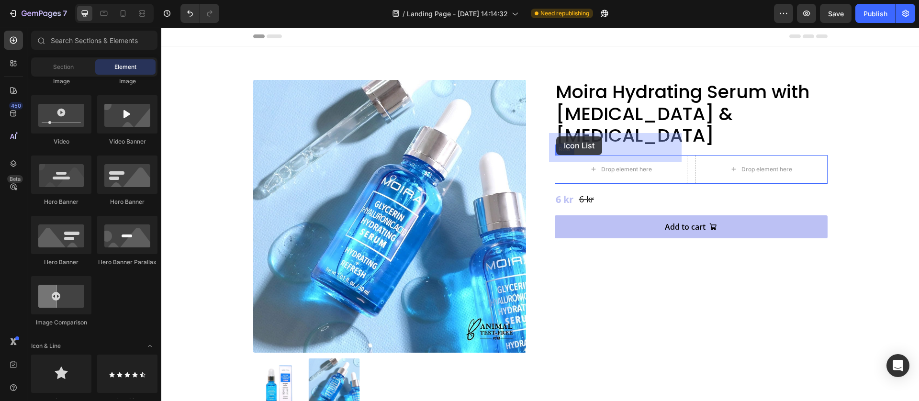
drag, startPoint x: 281, startPoint y: 398, endPoint x: 556, endPoint y: 136, distance: 380.1
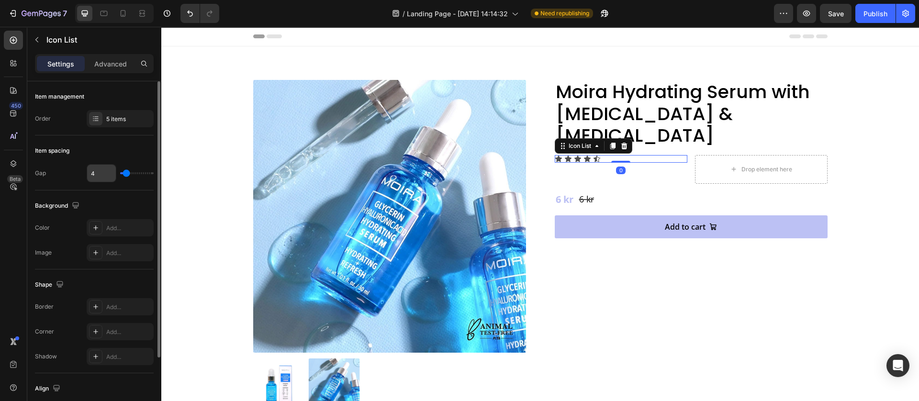
click at [102, 172] on input "4" at bounding box center [101, 173] width 29 height 17
type input "2"
click at [98, 117] on icon at bounding box center [96, 119] width 8 height 8
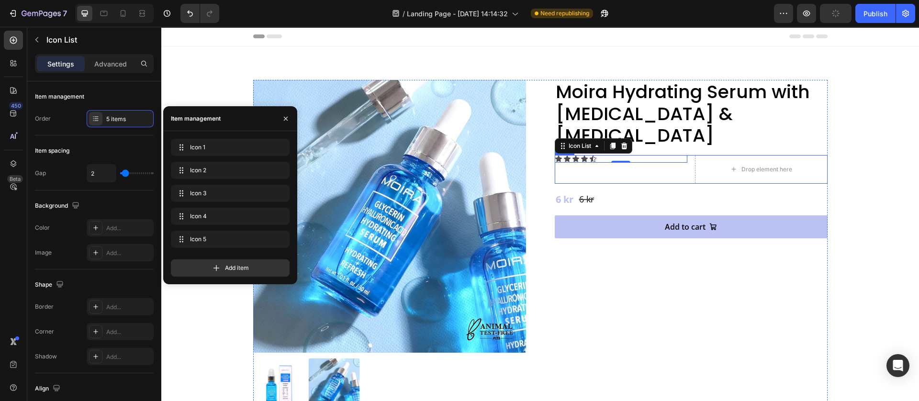
click at [616, 167] on div "0" at bounding box center [621, 171] width 10 height 8
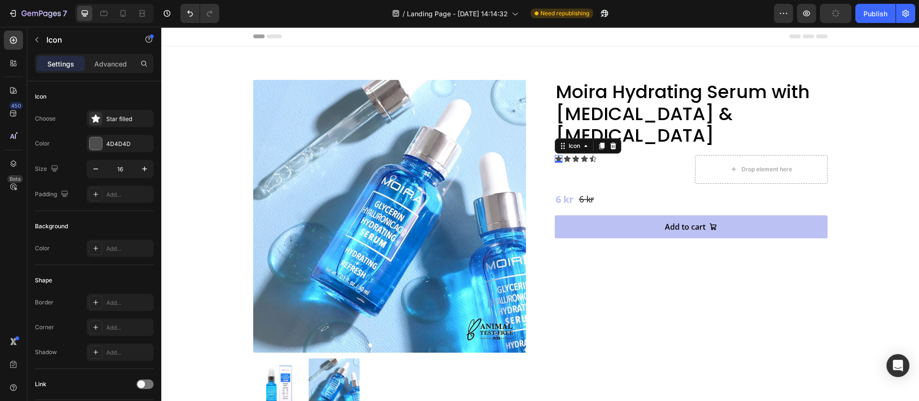
click at [555, 155] on icon at bounding box center [559, 159] width 8 height 8
click at [91, 171] on icon "button" at bounding box center [96, 169] width 10 height 10
type input "14"
click at [95, 143] on div at bounding box center [96, 143] width 12 height 12
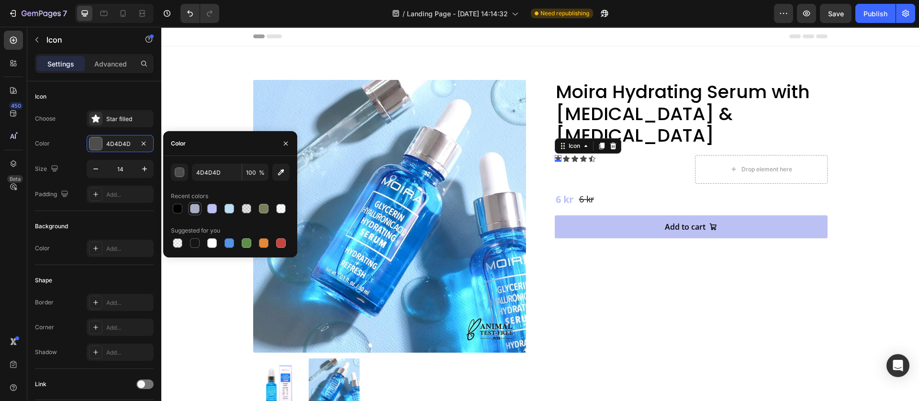
click at [191, 209] on div at bounding box center [195, 209] width 10 height 10
type input "A8ADC2"
click at [668, 277] on div "Moira Hydrating Serum with Glycerin & Hyaluronic Acid Product Title Icon 0 Icon…" at bounding box center [691, 245] width 273 height 330
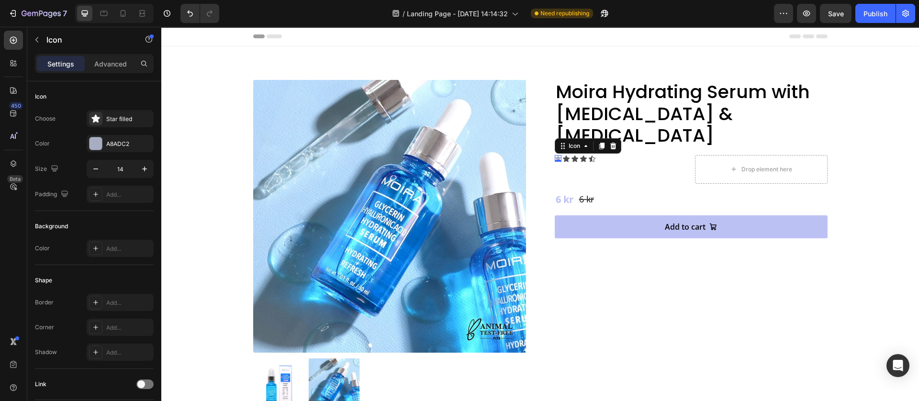
click at [555, 155] on icon at bounding box center [558, 158] width 7 height 7
click at [98, 146] on div at bounding box center [96, 143] width 12 height 12
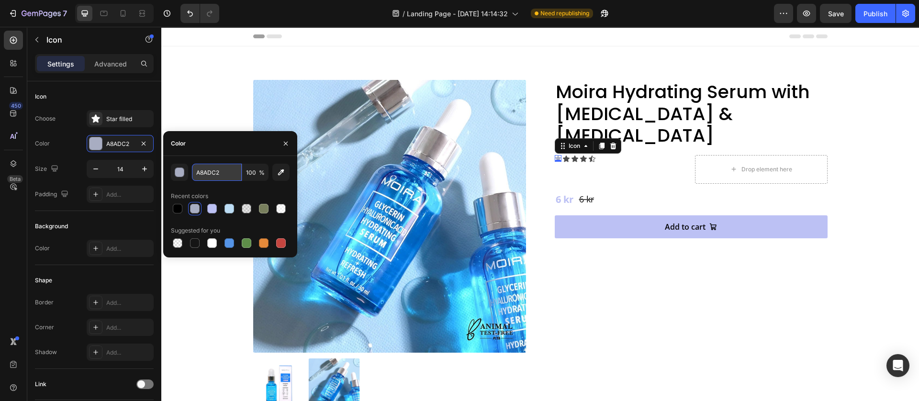
click at [216, 178] on input "A8ADC2" at bounding box center [217, 172] width 50 height 17
paste input "#bcf4ef"
type input "#bcf4ef"
click at [548, 345] on div "Product Images Moira Hydrating Serum with Glycerin & Hyaluronic Acid Product Ti…" at bounding box center [540, 245] width 575 height 330
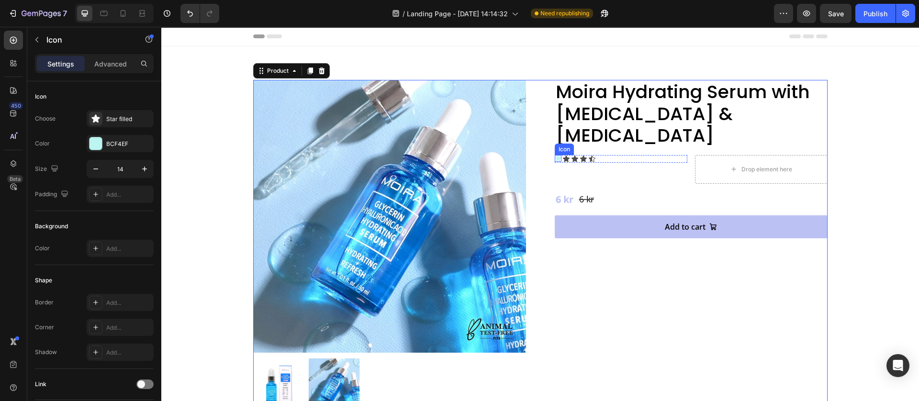
click at [555, 155] on div "Icon" at bounding box center [558, 158] width 7 height 7
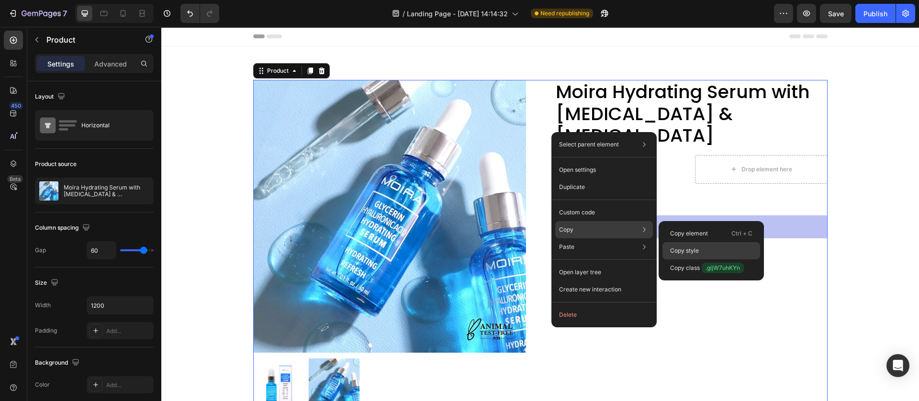
click at [674, 260] on div "Copy style" at bounding box center [712, 268] width 98 height 17
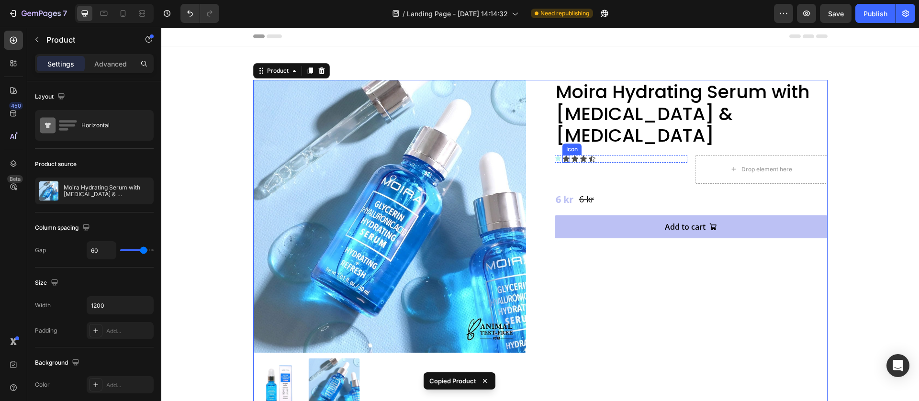
click at [563, 155] on div "Icon" at bounding box center [567, 159] width 8 height 8
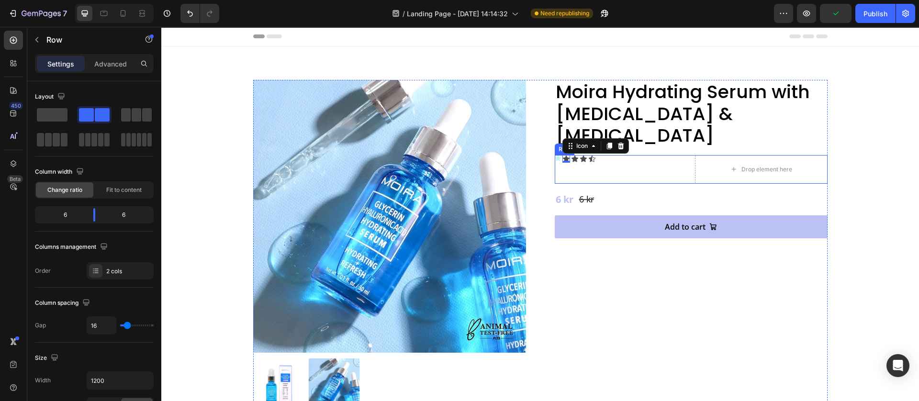
click at [571, 155] on div "Icon Icon 0 Icon Icon Icon Icon List" at bounding box center [621, 169] width 133 height 29
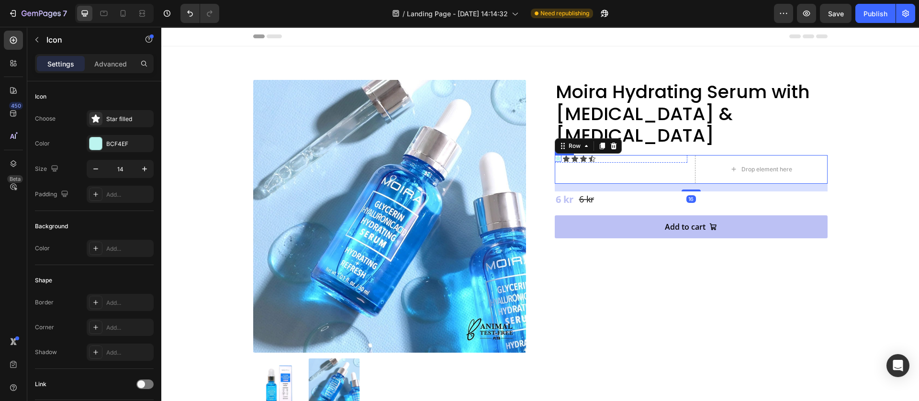
click at [555, 155] on div "Icon" at bounding box center [558, 158] width 7 height 7
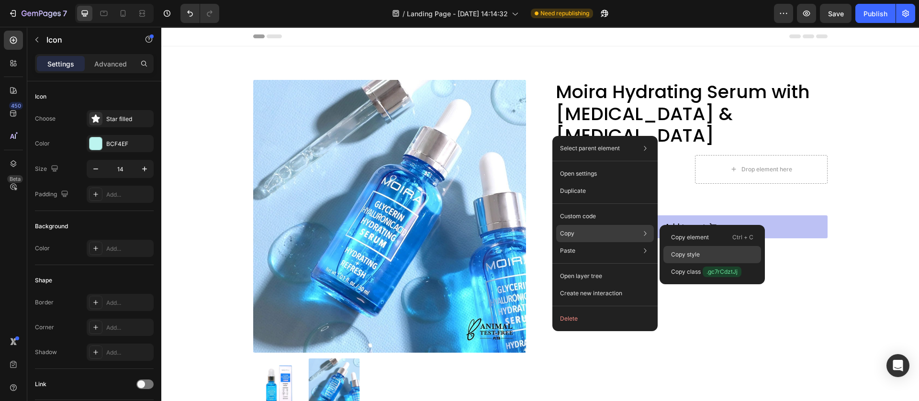
click at [677, 251] on p "Copy style" at bounding box center [685, 254] width 29 height 9
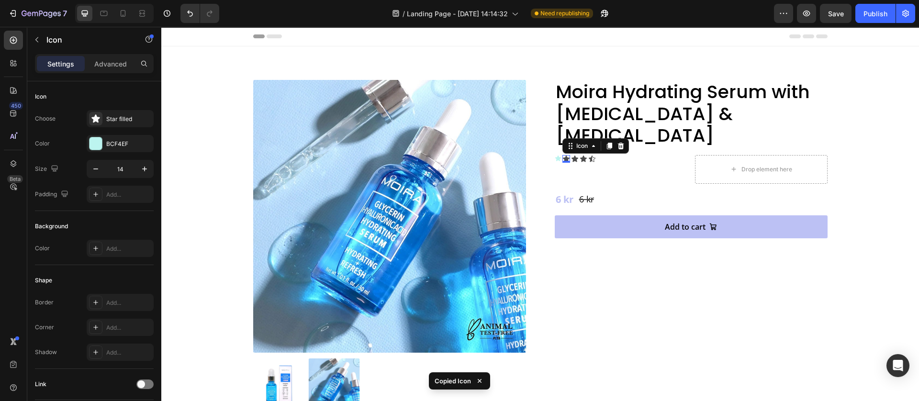
click at [563, 155] on div "Icon 0" at bounding box center [567, 159] width 8 height 8
type input "14"
click at [570, 155] on icon at bounding box center [574, 159] width 8 height 8
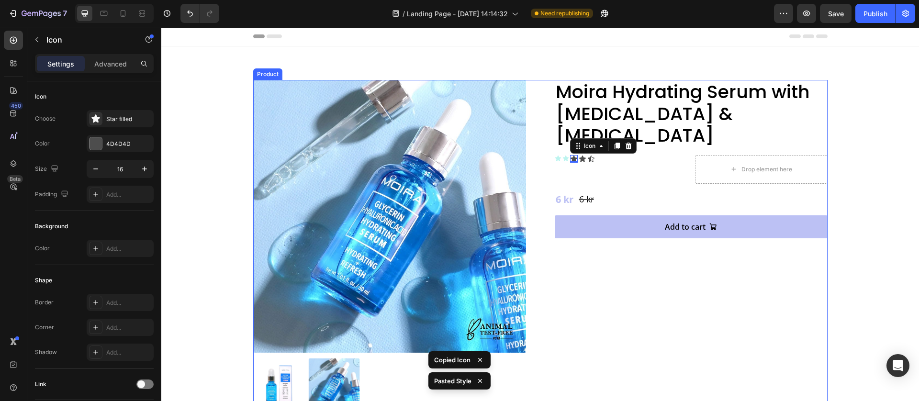
type input "14"
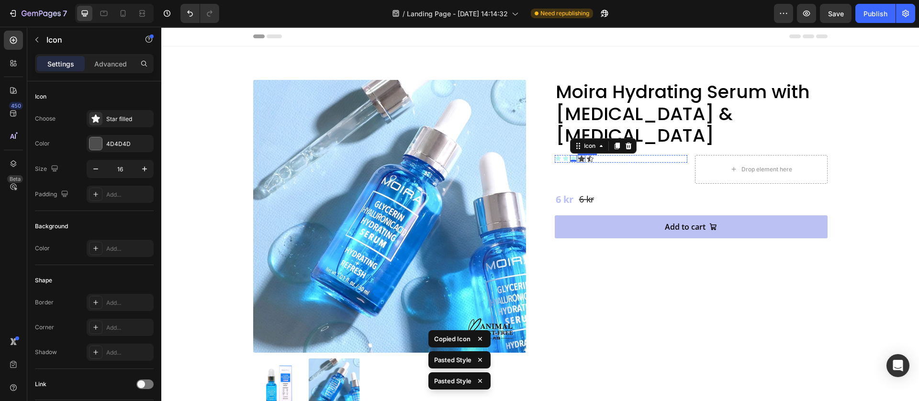
click at [579, 156] on icon at bounding box center [581, 159] width 7 height 6
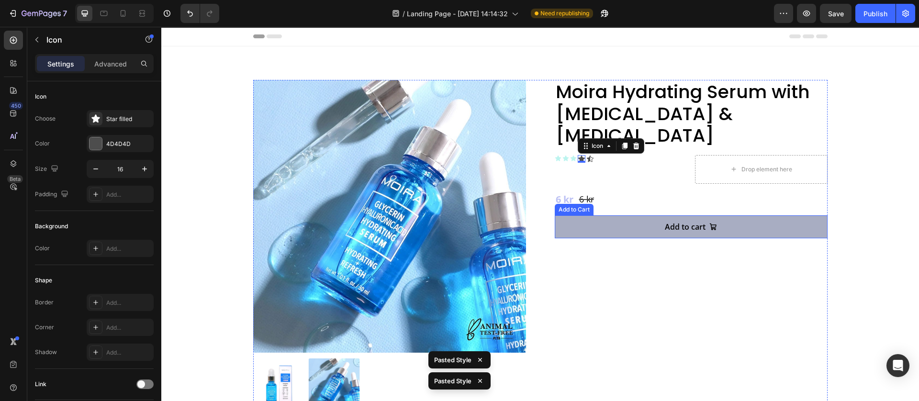
type input "14"
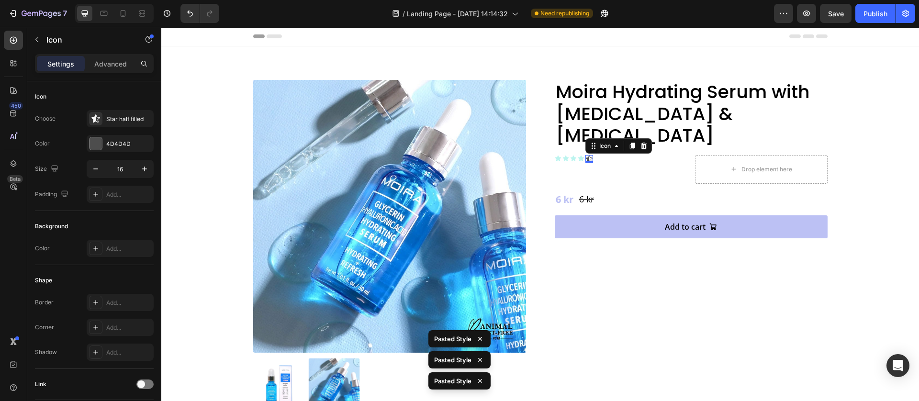
click at [586, 155] on div "Icon 0" at bounding box center [590, 159] width 8 height 8
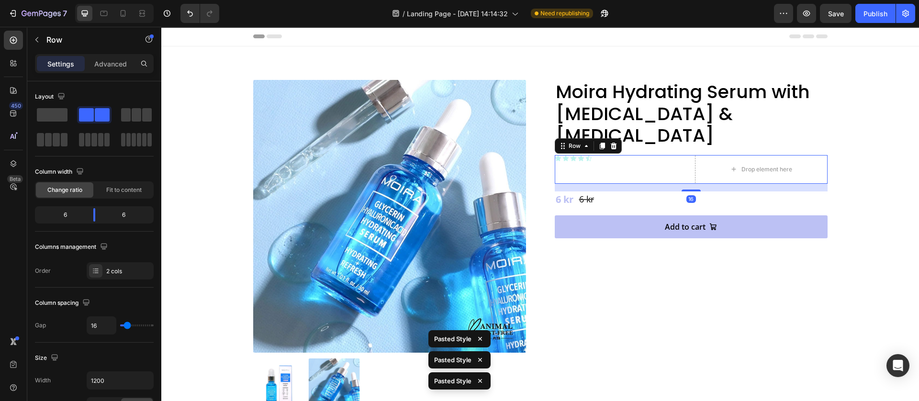
click at [615, 155] on div "Icon Icon Icon Icon Icon Icon List" at bounding box center [621, 169] width 133 height 29
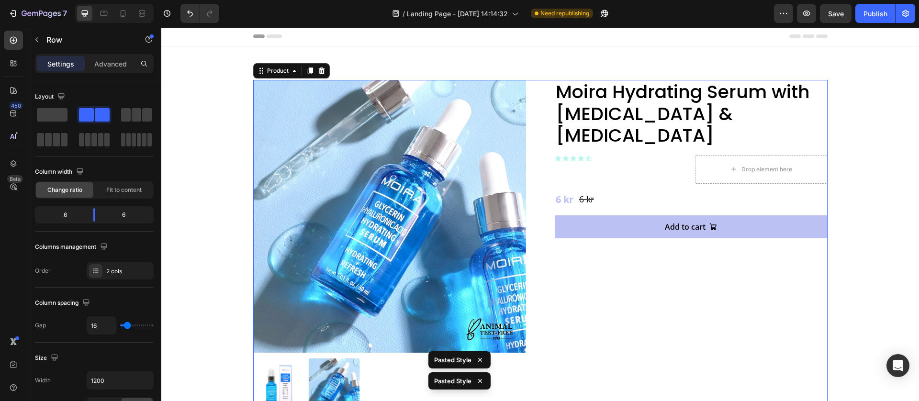
click at [585, 283] on div "Moira Hydrating Serum with Glycerin & Hyaluronic Acid Product Title Icon Icon I…" at bounding box center [691, 245] width 273 height 330
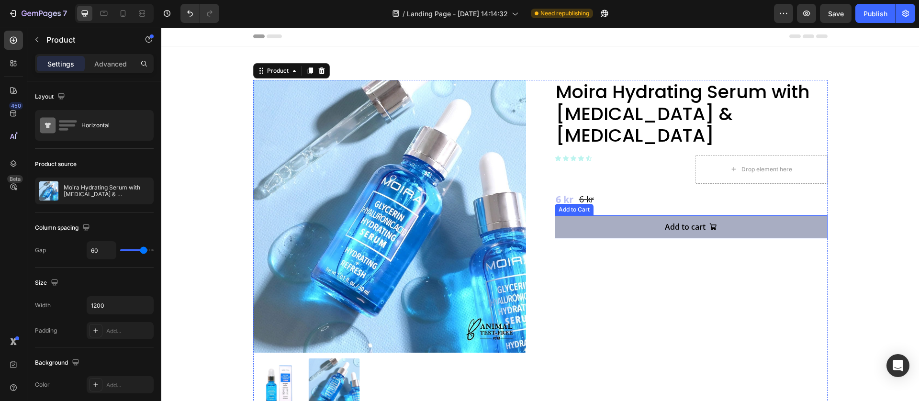
click at [558, 216] on button "Add to cart" at bounding box center [691, 227] width 273 height 23
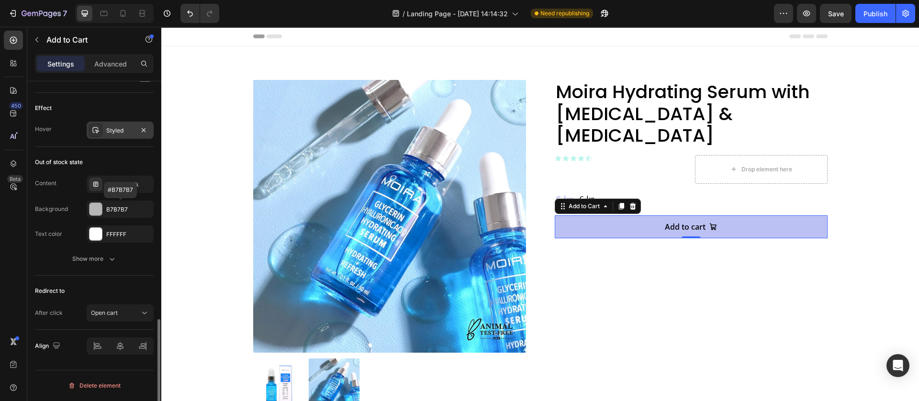
scroll to position [683, 0]
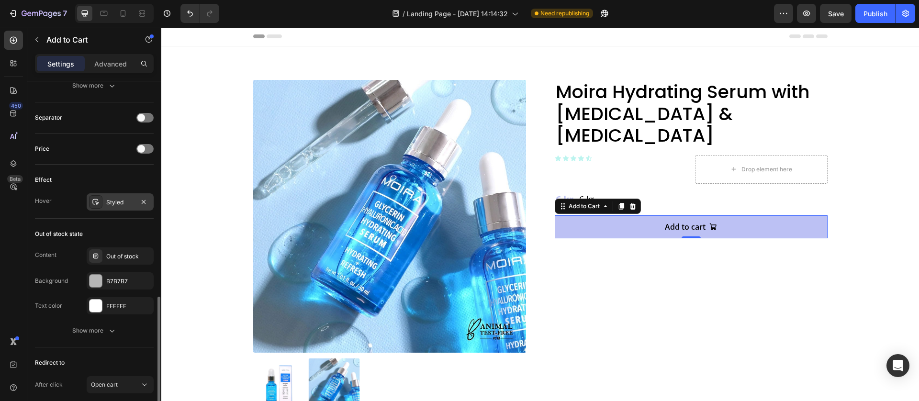
click at [113, 197] on div "Styled" at bounding box center [120, 201] width 67 height 17
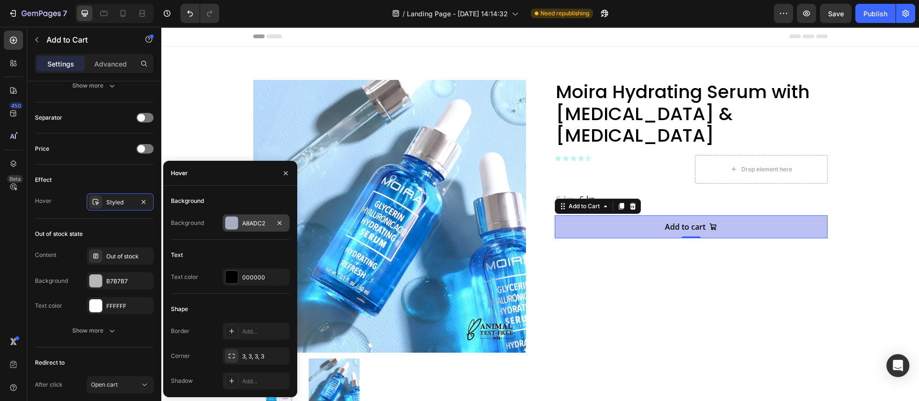
click at [238, 225] on div at bounding box center [231, 222] width 13 height 13
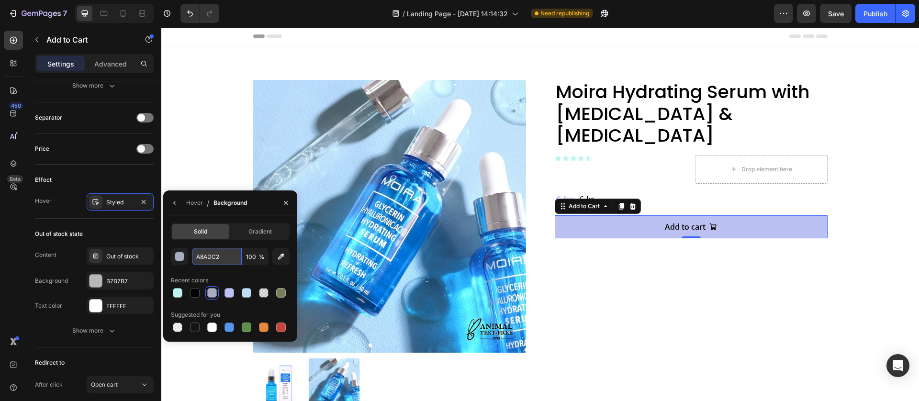
click at [214, 255] on input "A8ADC2" at bounding box center [217, 256] width 50 height 17
paste input "#bcddf4"
type input "#bcddf4"
click at [578, 274] on div "Moira Hydrating Serum with Glycerin & Hyaluronic Acid Product Title Icon Icon I…" at bounding box center [691, 245] width 273 height 330
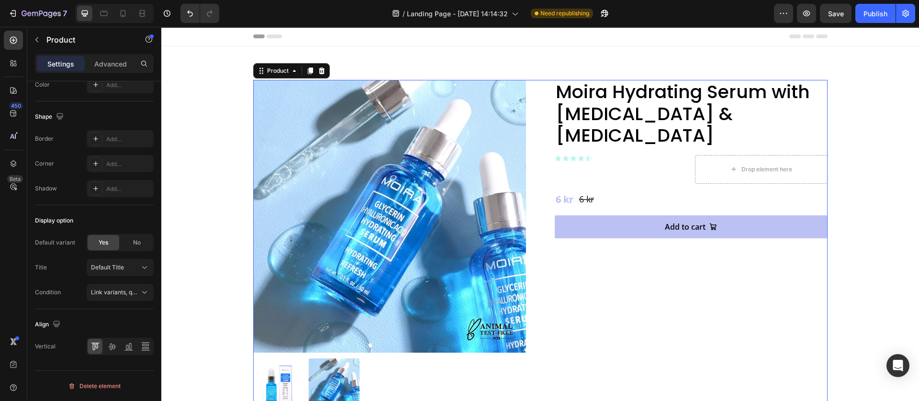
scroll to position [0, 0]
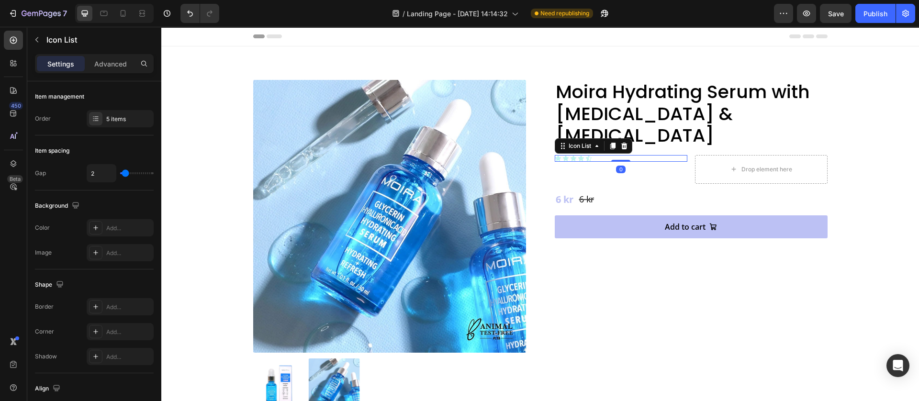
click at [588, 155] on div "Icon Icon Icon Icon Icon" at bounding box center [621, 158] width 133 height 7
click at [555, 156] on icon at bounding box center [558, 159] width 6 height 6
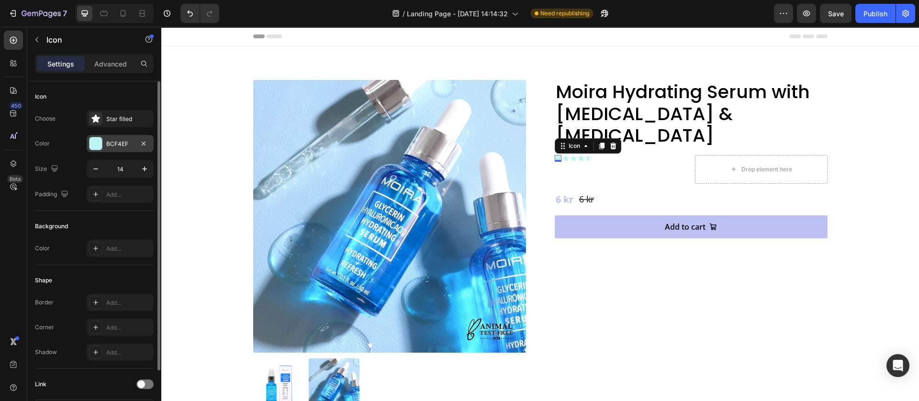
click at [88, 138] on div "BCF4EF" at bounding box center [120, 143] width 67 height 17
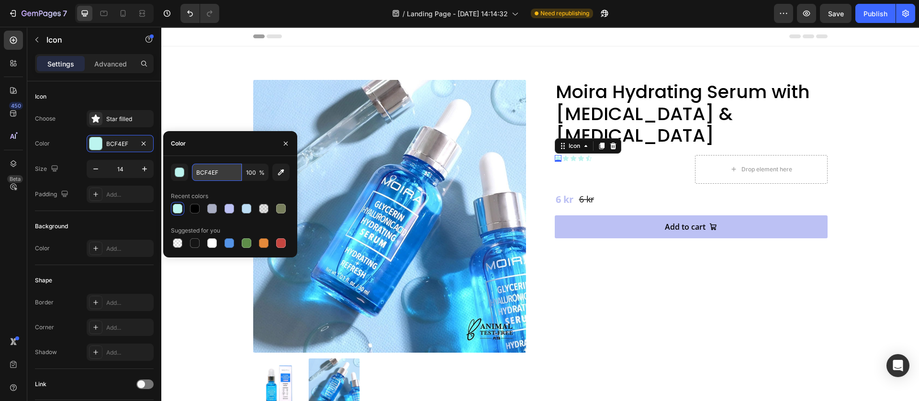
click at [210, 173] on input "BCF4EF" at bounding box center [217, 172] width 50 height 17
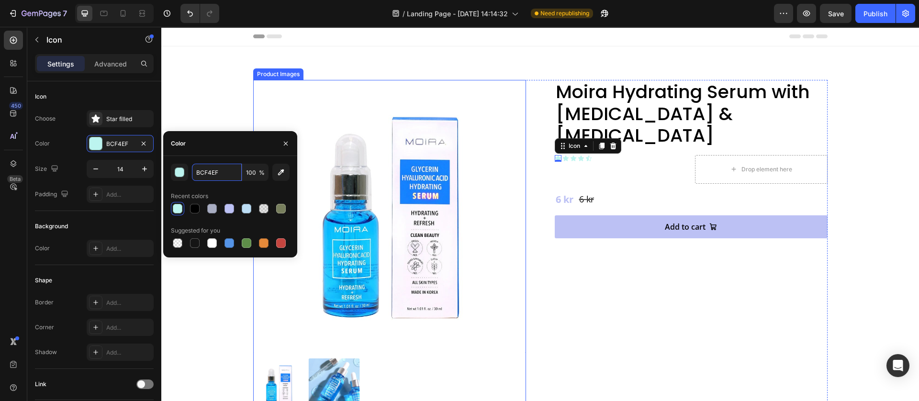
paste input "#bcddf4"
type input "#bcddf4"
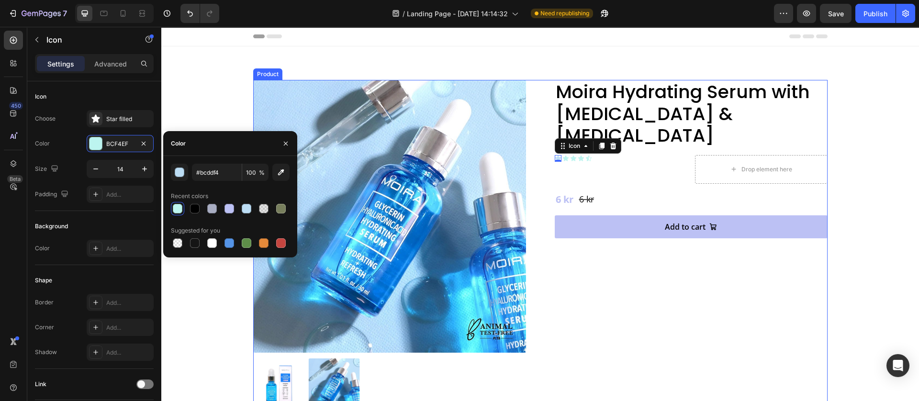
click at [590, 261] on div "Moira Hydrating Serum with Glycerin & Hyaluronic Acid Product Title Icon 0 Icon…" at bounding box center [691, 245] width 273 height 330
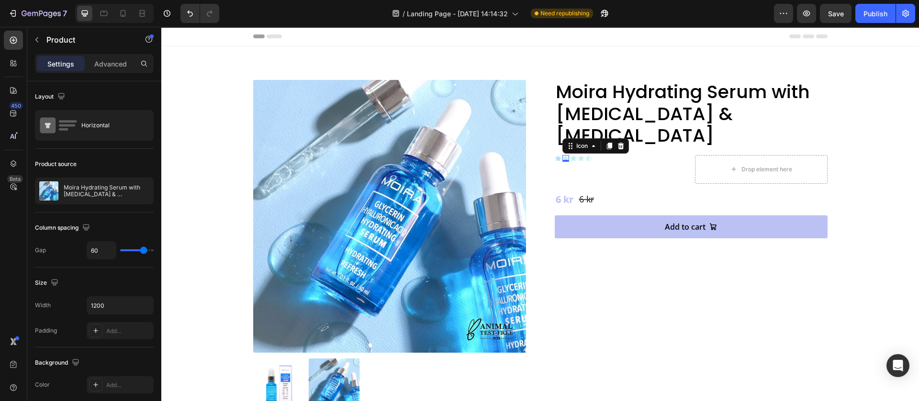
click at [563, 155] on div "Icon 0" at bounding box center [566, 158] width 7 height 7
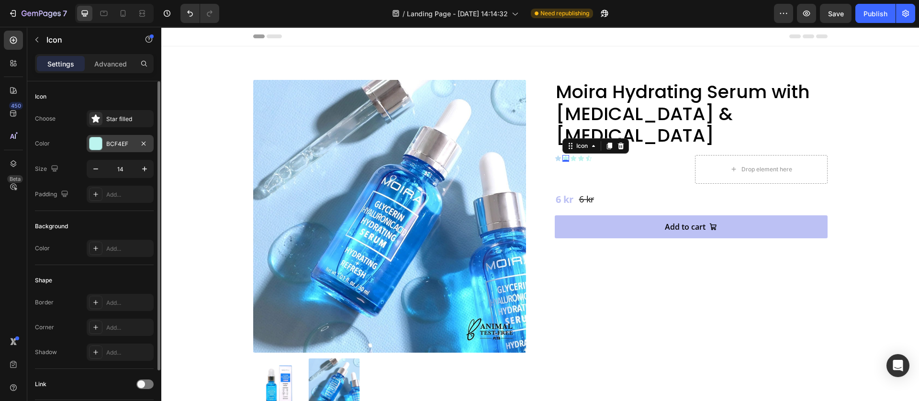
click at [113, 148] on div "BCF4EF" at bounding box center [120, 143] width 67 height 17
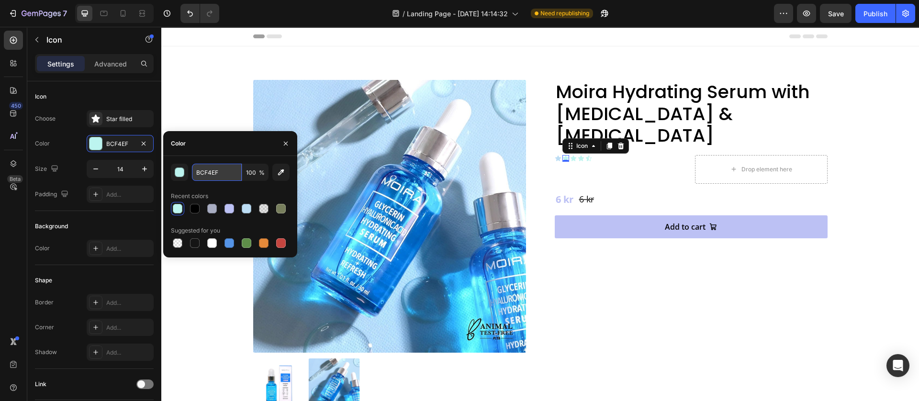
click at [231, 178] on input "BCF4EF" at bounding box center [217, 172] width 50 height 17
paste input "#bcddf4"
type input "#bcddf4"
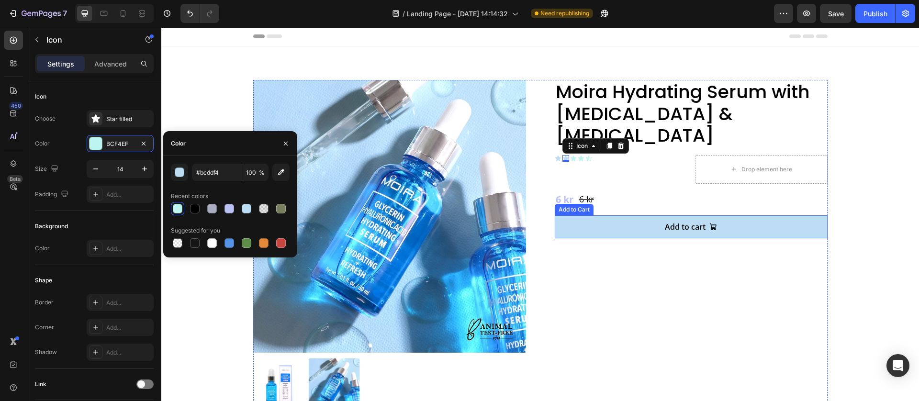
click at [571, 216] on button "Add to cart" at bounding box center [691, 227] width 273 height 23
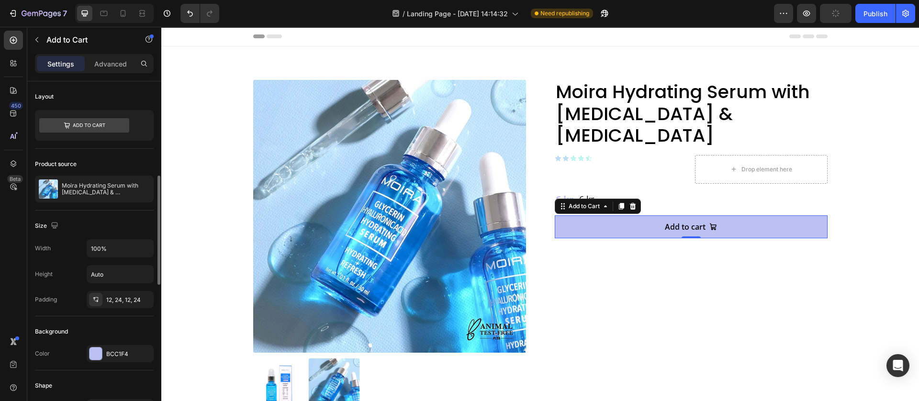
scroll to position [72, 0]
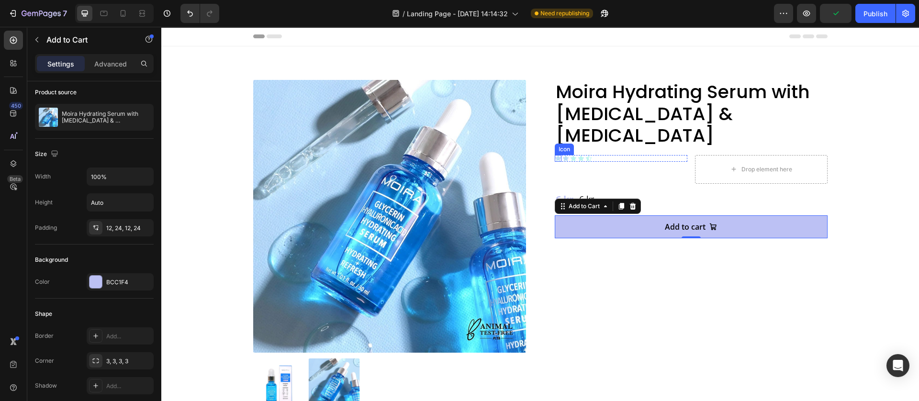
click at [555, 155] on icon at bounding box center [558, 158] width 7 height 7
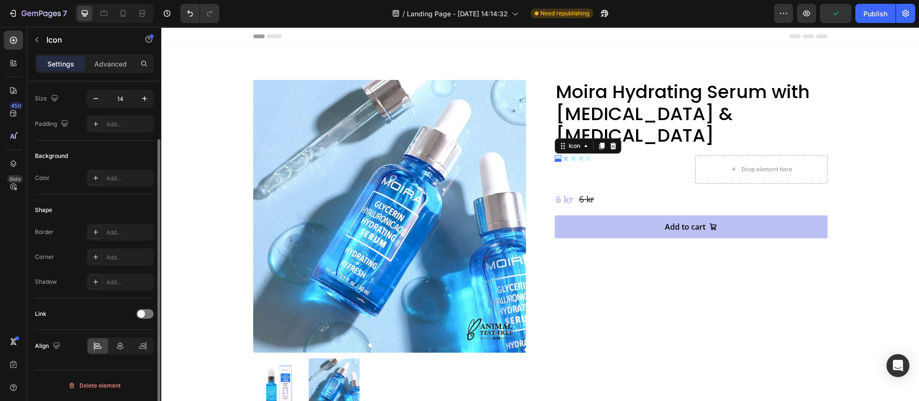
scroll to position [0, 0]
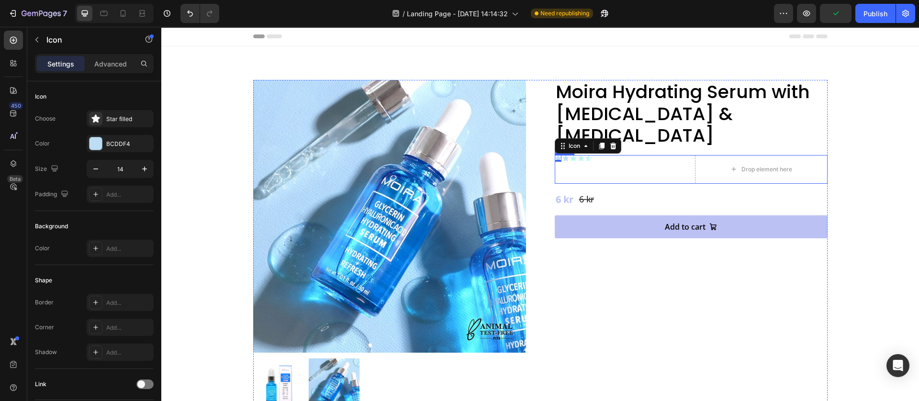
click at [593, 155] on div "Icon 0 Icon Icon Icon Icon Icon List" at bounding box center [621, 169] width 133 height 29
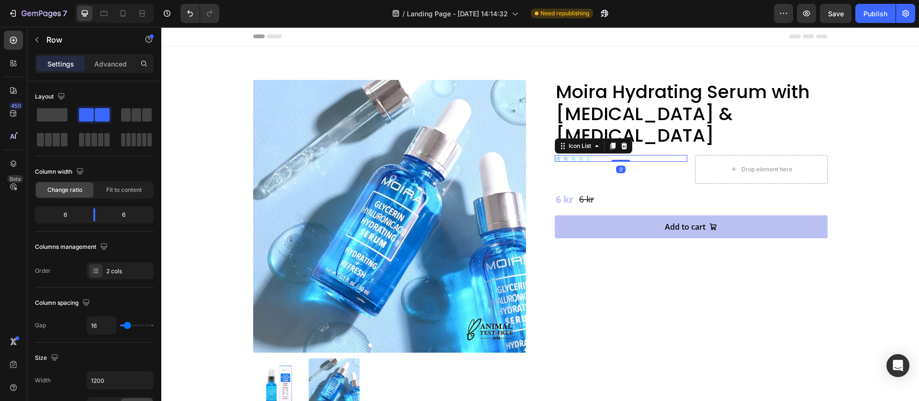
click at [556, 155] on div "Icon Icon Icon Icon Icon" at bounding box center [621, 158] width 133 height 7
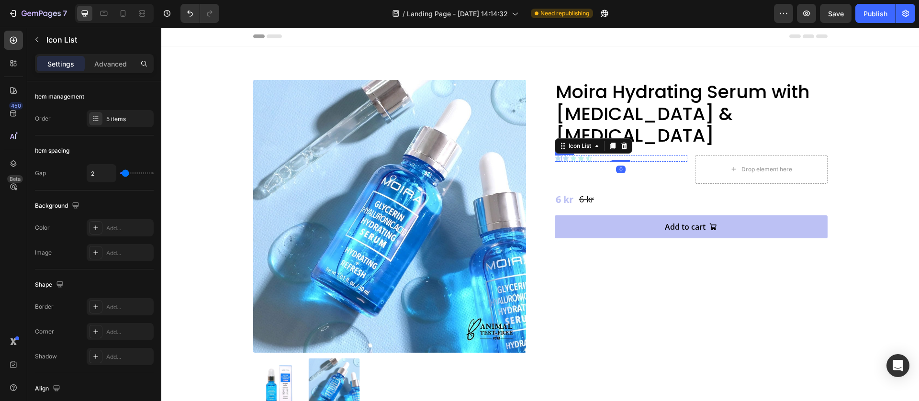
click at [555, 155] on div "Icon" at bounding box center [558, 158] width 7 height 7
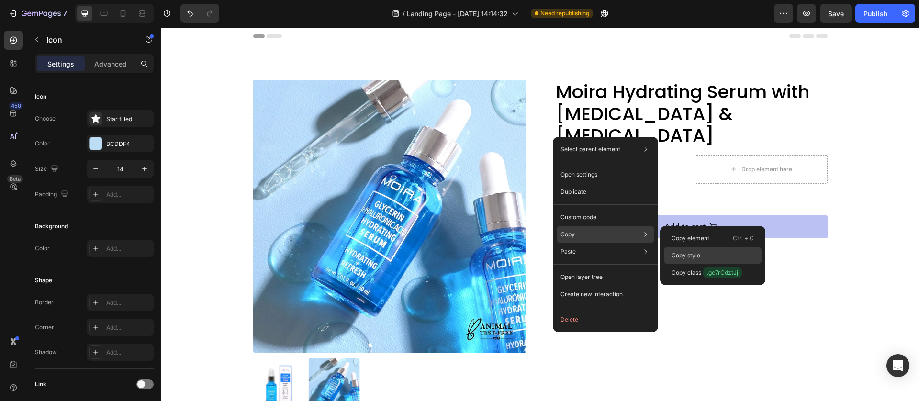
drag, startPoint x: 673, startPoint y: 251, endPoint x: 431, endPoint y: 150, distance: 261.7
click at [673, 251] on p "Copy style" at bounding box center [686, 255] width 29 height 9
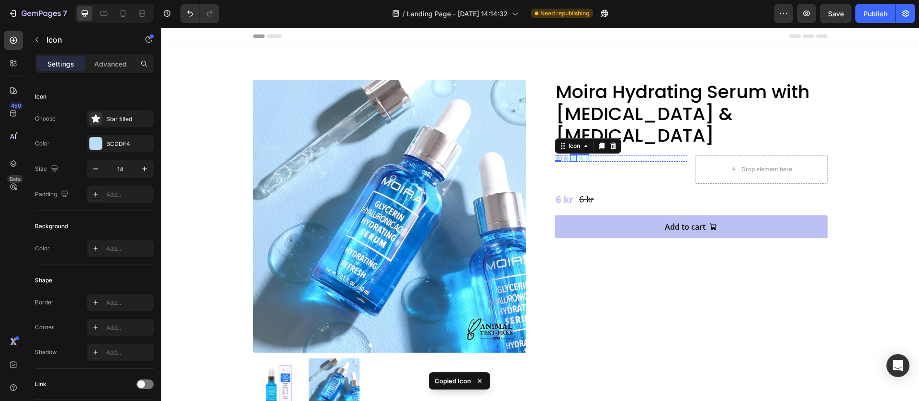
click at [570, 155] on div "Icon" at bounding box center [573, 158] width 7 height 7
click at [578, 155] on div "Icon" at bounding box center [581, 158] width 7 height 7
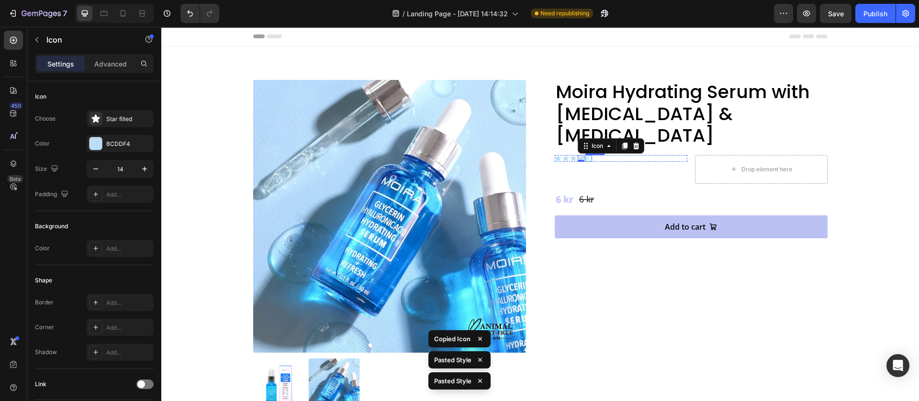
click at [586, 156] on icon at bounding box center [589, 159] width 6 height 6
click at [593, 280] on div "Moira Hydrating Serum with Glycerin & Hyaluronic Acid Product Title Icon Icon I…" at bounding box center [691, 245] width 273 height 330
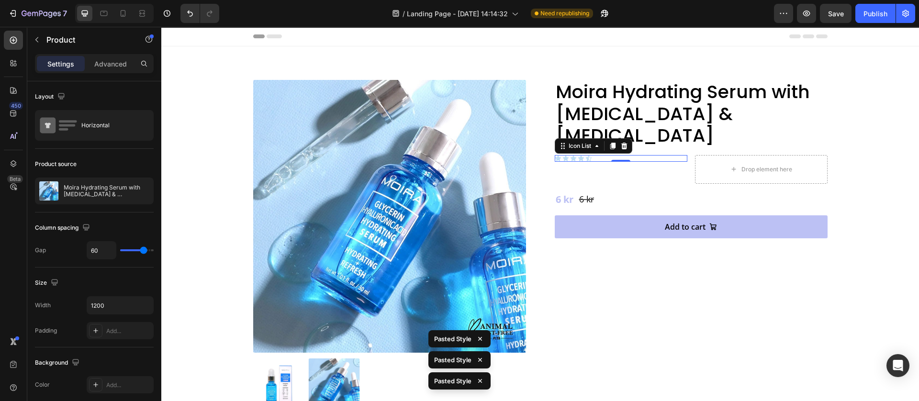
click at [622, 155] on div "Icon Icon Icon Icon Icon" at bounding box center [621, 158] width 133 height 7
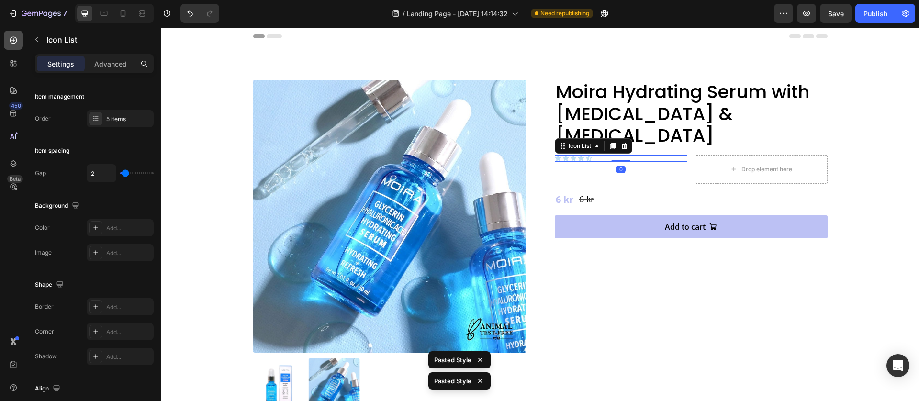
drag, startPoint x: 12, startPoint y: 34, endPoint x: 11, endPoint y: 42, distance: 7.2
click at [11, 42] on div at bounding box center [13, 40] width 19 height 19
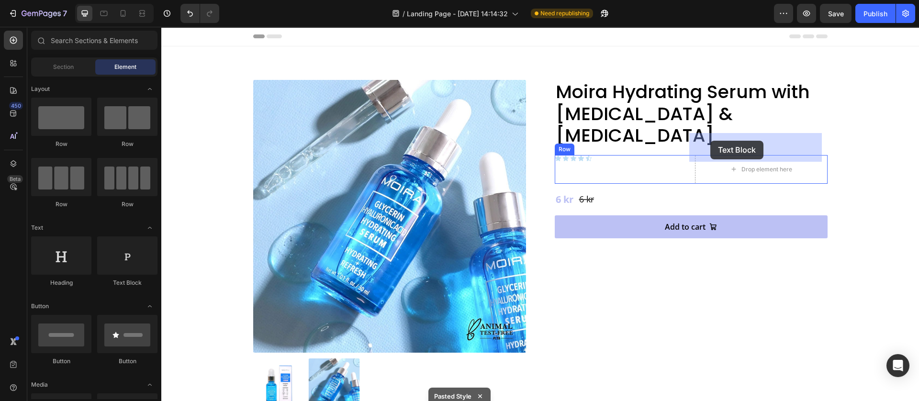
drag, startPoint x: 289, startPoint y: 284, endPoint x: 711, endPoint y: 141, distance: 444.9
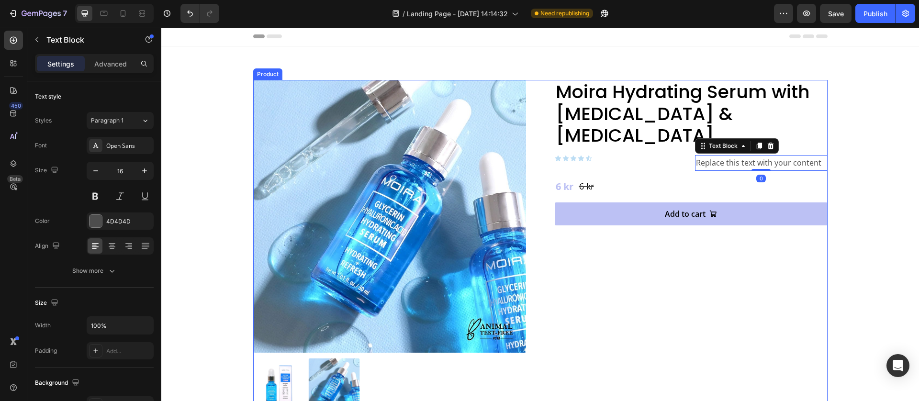
click at [712, 155] on div "Replace this text with your content" at bounding box center [761, 163] width 133 height 16
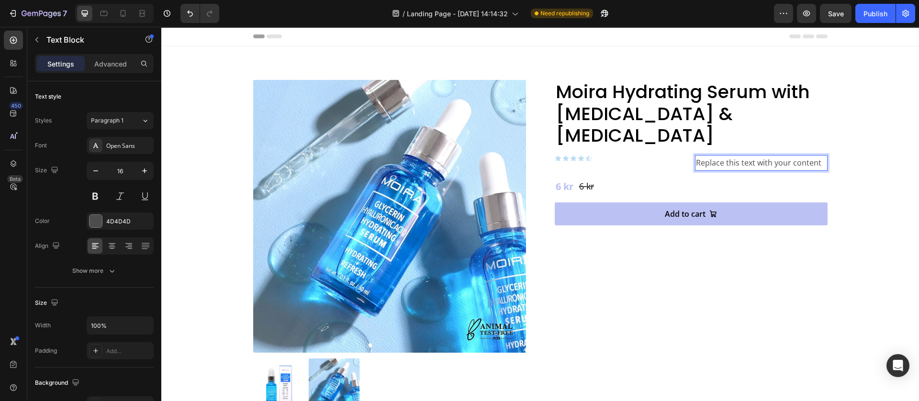
click at [729, 156] on p "Replace this text with your content" at bounding box center [761, 163] width 131 height 14
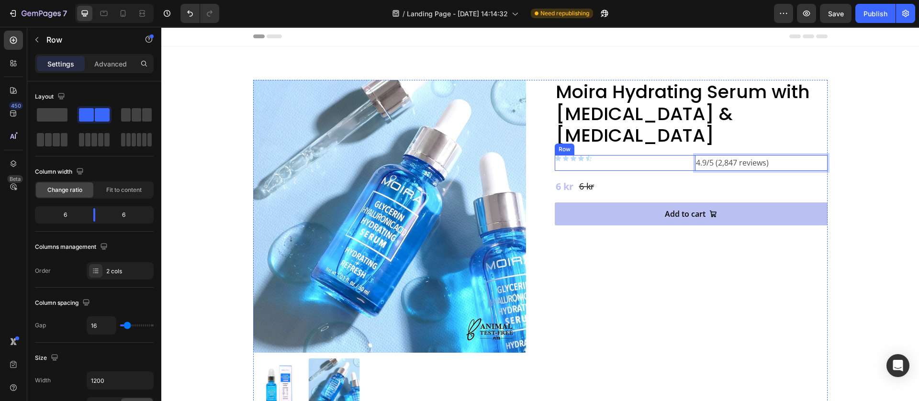
click at [682, 155] on div "Icon Icon Icon Icon Icon Icon List 4.9/5 (2,847 reviews) Text Block 0 Row" at bounding box center [691, 163] width 273 height 16
click at [108, 68] on p "Advanced" at bounding box center [110, 64] width 33 height 10
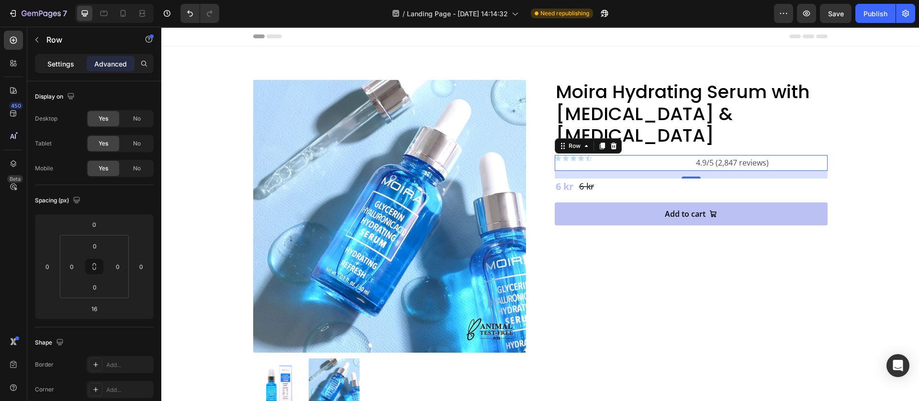
click at [53, 61] on p "Settings" at bounding box center [60, 64] width 27 height 10
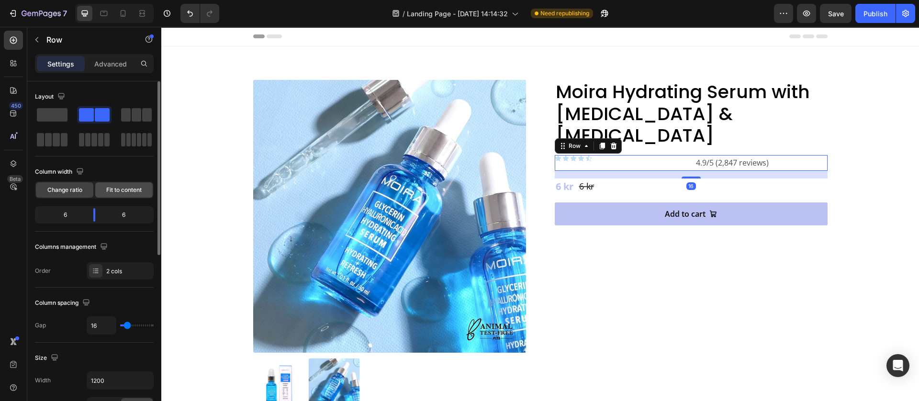
click at [131, 188] on span "Fit to content" at bounding box center [123, 190] width 35 height 9
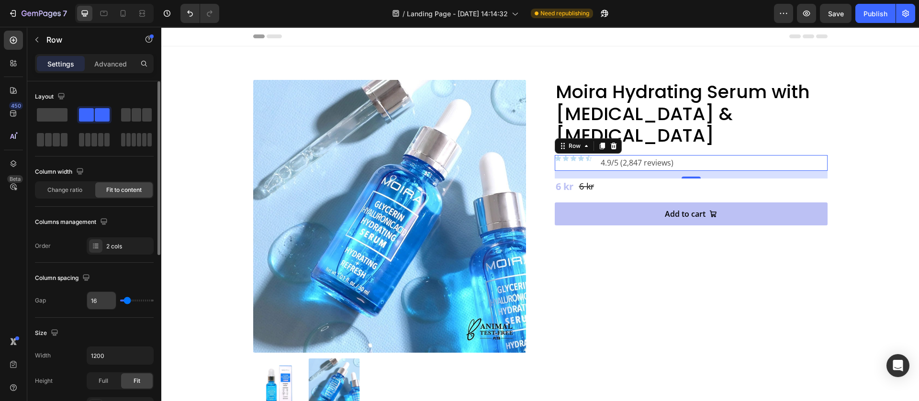
click at [102, 299] on input "16" at bounding box center [101, 300] width 29 height 17
type input "8"
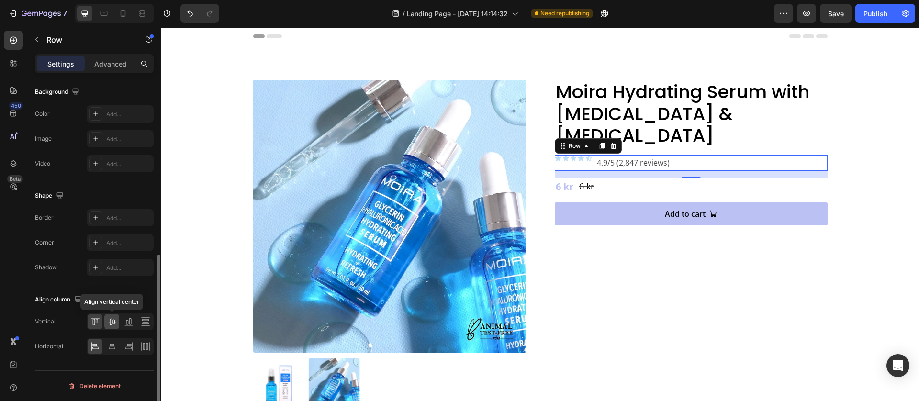
type input "8"
click at [110, 328] on div at bounding box center [111, 321] width 15 height 15
click at [625, 156] on p "4.9/5 (2,847 reviews)" at bounding box center [633, 163] width 73 height 14
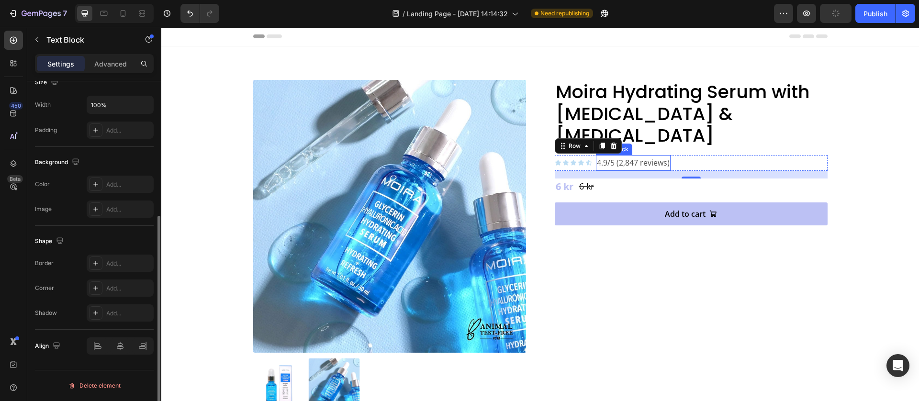
scroll to position [0, 0]
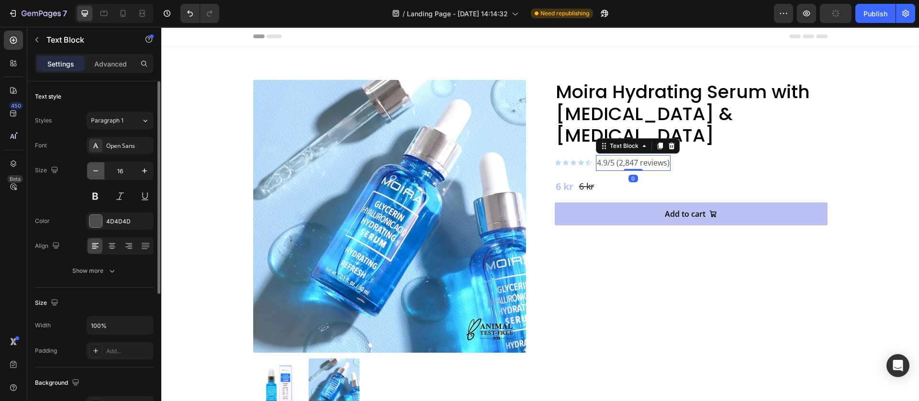
click at [91, 169] on icon "button" at bounding box center [96, 171] width 10 height 10
type input "14"
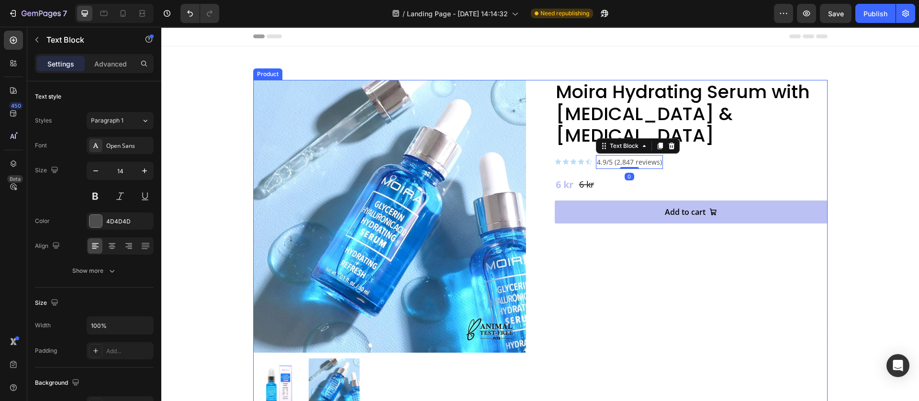
click at [579, 241] on div "Moira Hydrating Serum with Glycerin & Hyaluronic Acid Product Title Icon Icon I…" at bounding box center [691, 245] width 273 height 330
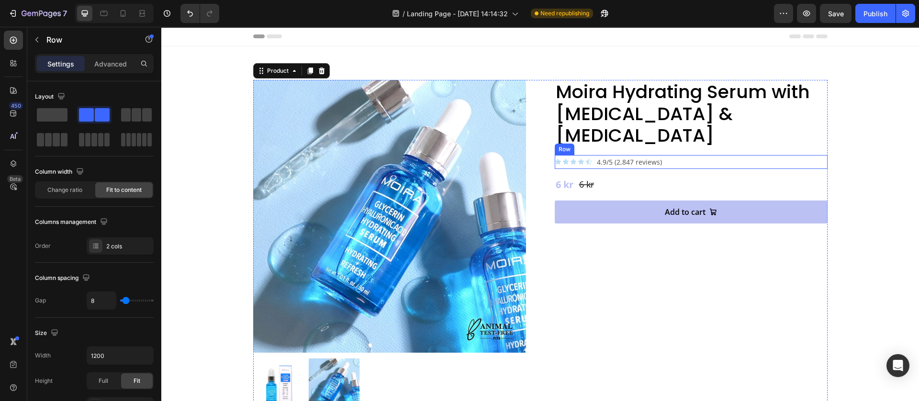
click at [666, 155] on div "Icon Icon Icon Icon Icon Icon List 4.9/5 (2,847 reviews) Text Block Row" at bounding box center [691, 162] width 273 height 14
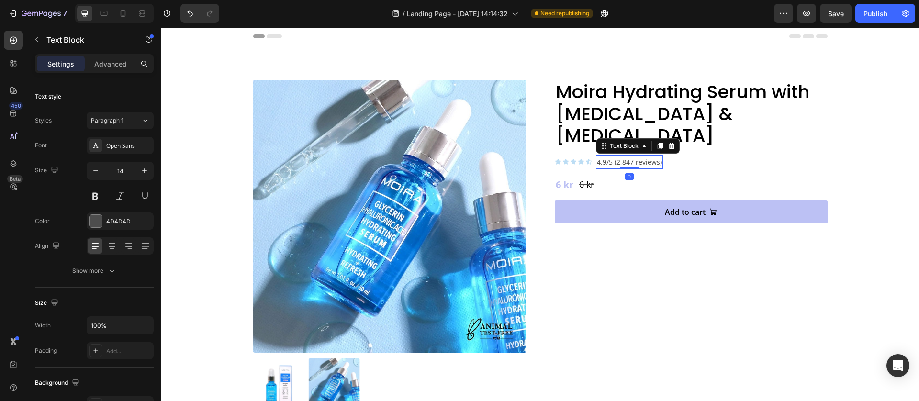
drag, startPoint x: 630, startPoint y: 139, endPoint x: 203, endPoint y: 284, distance: 451.4
click at [630, 156] on p "4.9/5 (2,847 reviews)" at bounding box center [629, 162] width 65 height 12
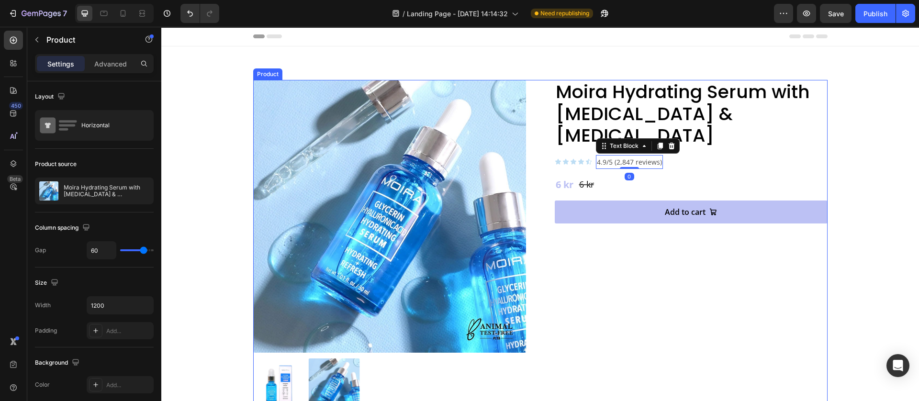
click at [650, 281] on div "Moira Hydrating Serum with Glycerin & Hyaluronic Acid Product Title Icon Icon I…" at bounding box center [691, 245] width 273 height 330
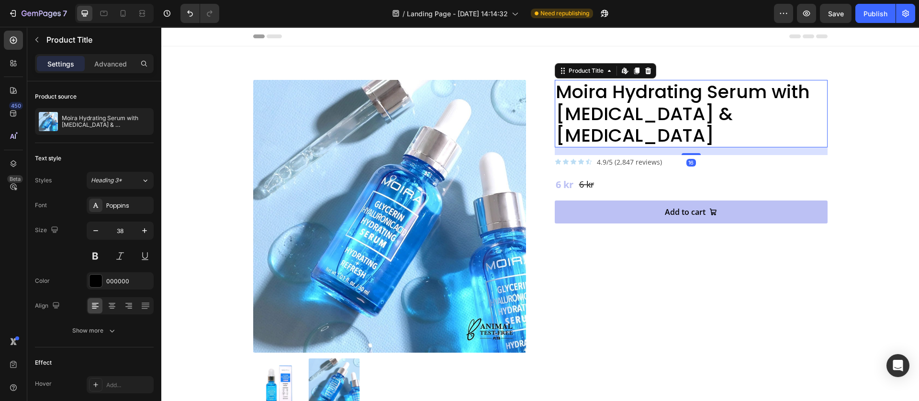
click at [651, 116] on h2 "Moira Hydrating Serum with [MEDICAL_DATA] & [MEDICAL_DATA]" at bounding box center [691, 114] width 273 height 68
click at [113, 62] on p "Advanced" at bounding box center [110, 64] width 33 height 10
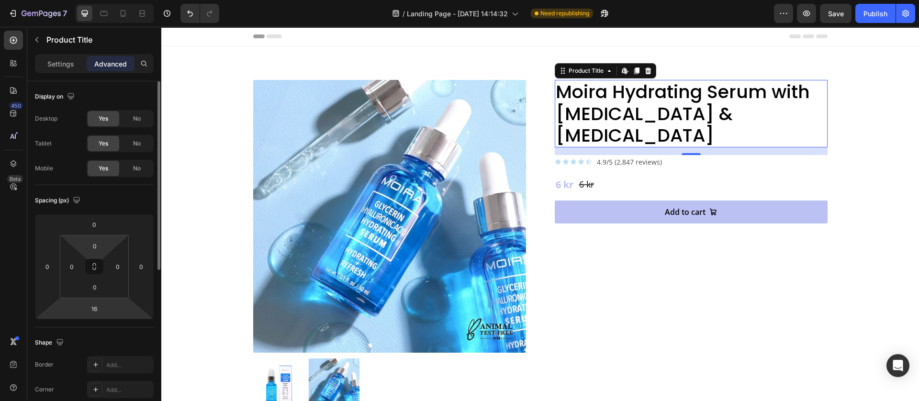
click at [94, 310] on input "16" at bounding box center [94, 309] width 19 height 14
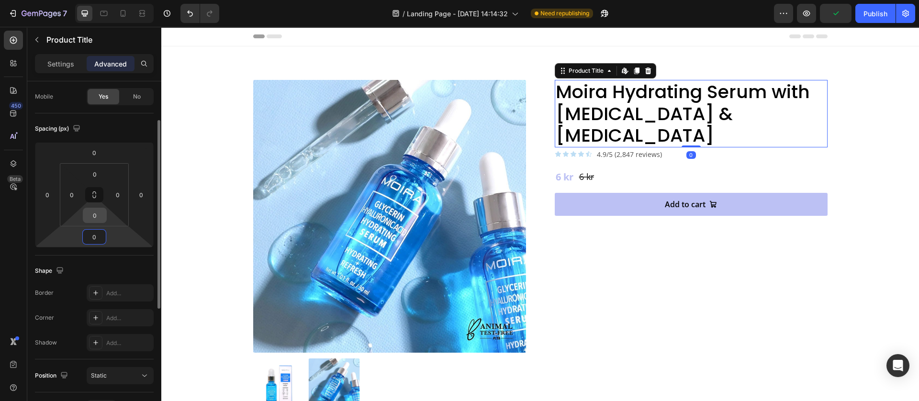
type input "0"
click at [96, 210] on input "0" at bounding box center [94, 215] width 19 height 14
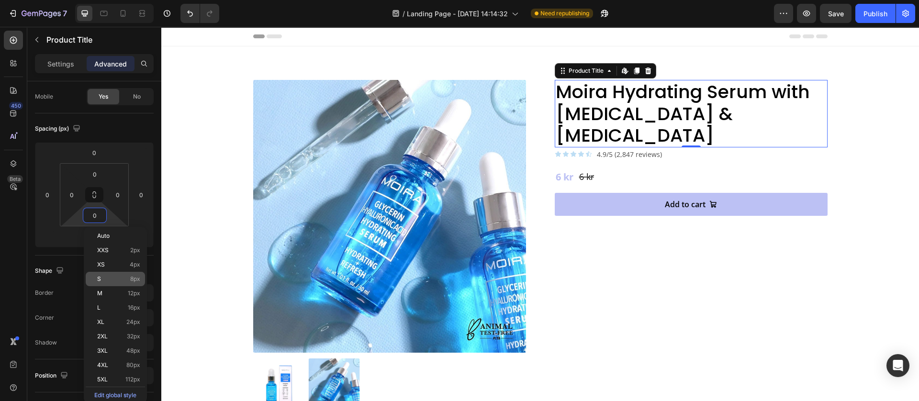
click at [114, 277] on p "S 8px" at bounding box center [118, 279] width 43 height 7
type input "8"
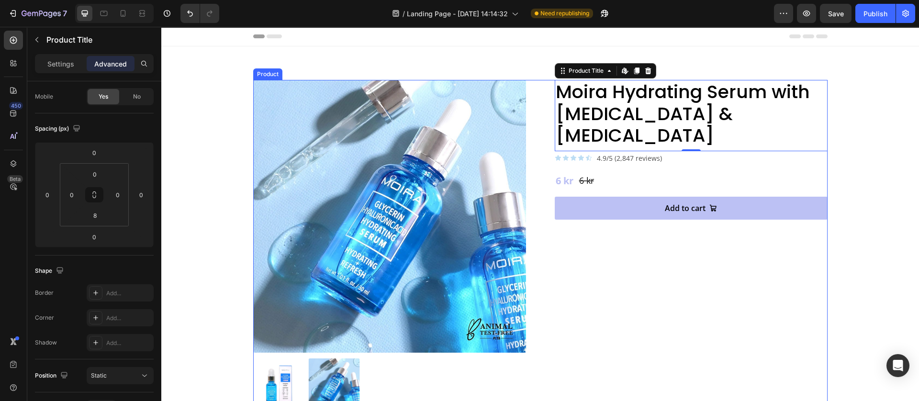
click at [751, 244] on div "Moira Hydrating Serum with Glycerin & Hyaluronic Acid Product Title Edit conten…" at bounding box center [691, 245] width 273 height 330
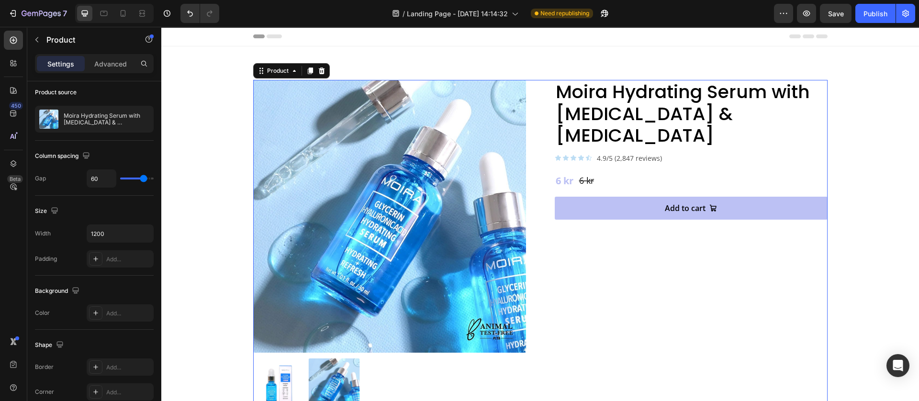
scroll to position [0, 0]
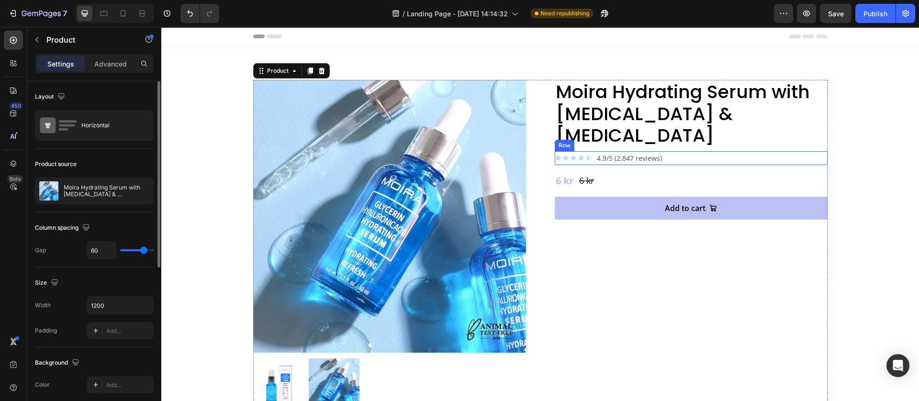
click at [679, 151] on div "Icon Icon Icon Icon Icon Icon List 4.9/5 (2,847 reviews) Text Block Row" at bounding box center [691, 158] width 273 height 14
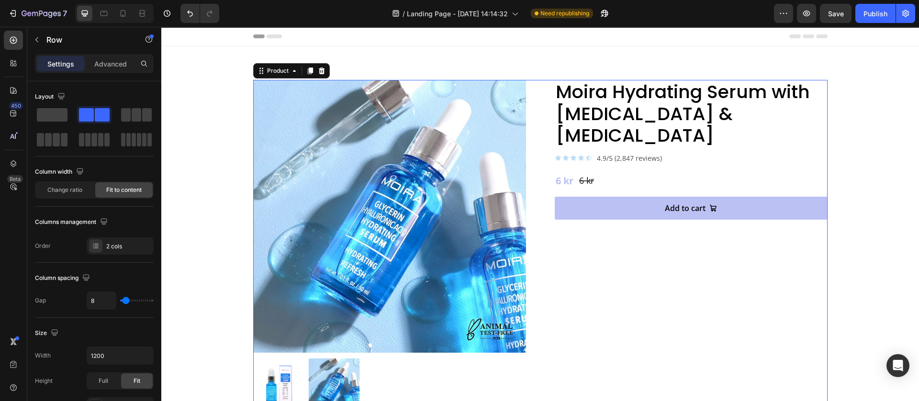
drag, startPoint x: 634, startPoint y: 272, endPoint x: 664, endPoint y: 258, distance: 32.8
click at [636, 272] on div "Moira Hydrating Serum with Glycerin & Hyaluronic Acid Product Title Icon Icon I…" at bounding box center [691, 245] width 273 height 330
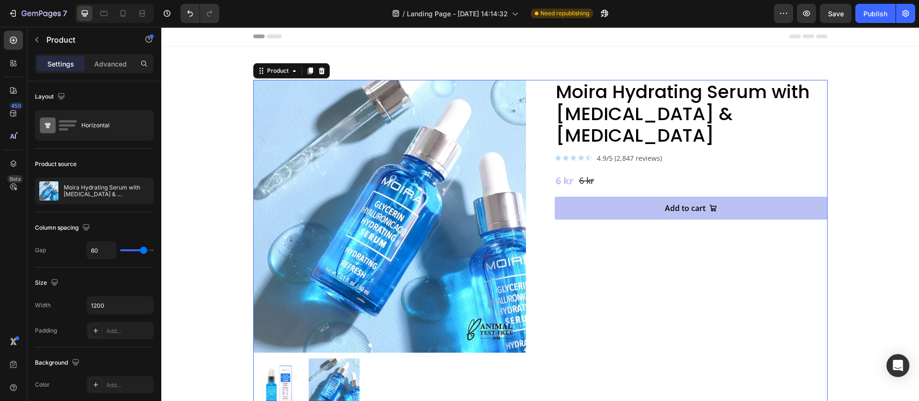
click at [607, 275] on div "Moira Hydrating Serum with Glycerin & Hyaluronic Acid Product Title Icon Icon I…" at bounding box center [691, 245] width 273 height 330
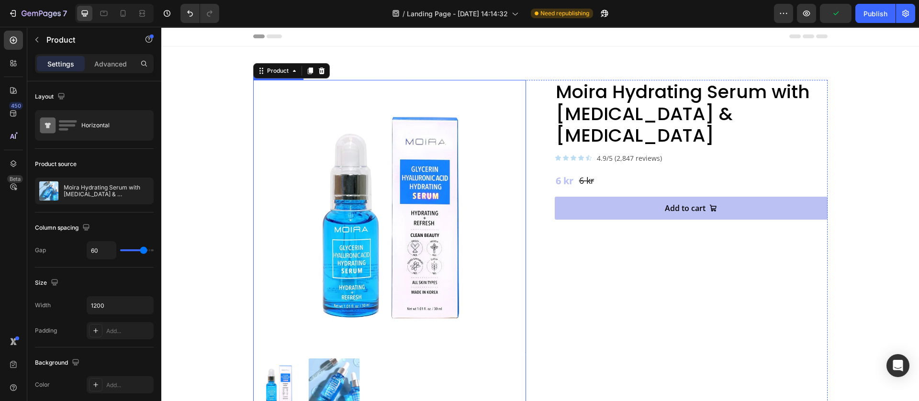
scroll to position [72, 0]
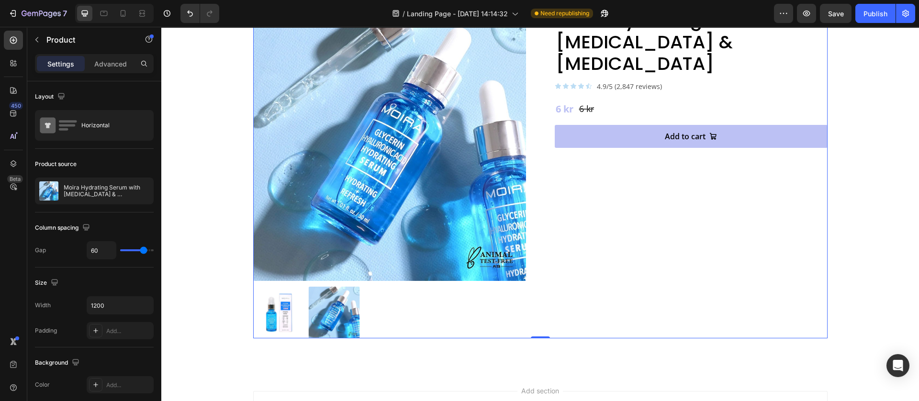
click at [603, 269] on div "Moira Hydrating Serum with Glycerin & Hyaluronic Acid Product Title Icon Icon I…" at bounding box center [691, 173] width 273 height 330
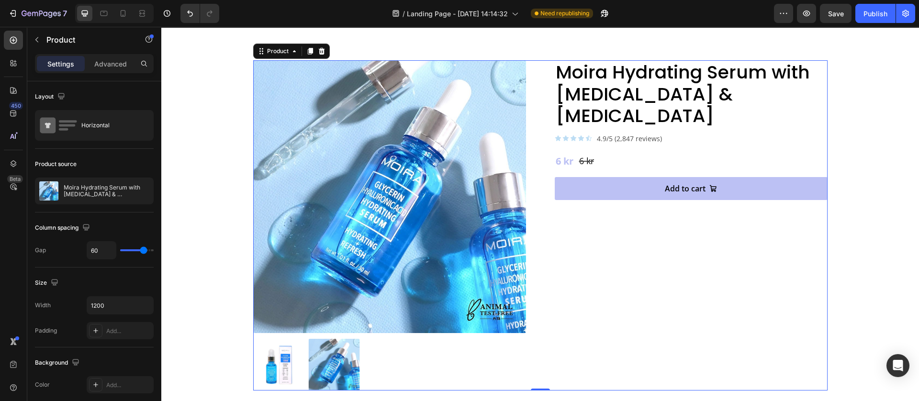
scroll to position [0, 0]
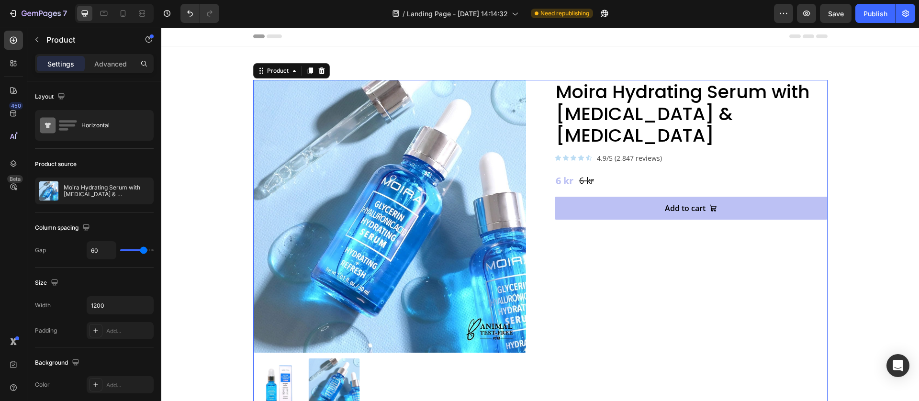
click at [597, 234] on div "Moira Hydrating Serum with Glycerin & Hyaluronic Acid Product Title Icon Icon I…" at bounding box center [691, 245] width 273 height 330
click at [5, 33] on div at bounding box center [13, 40] width 19 height 19
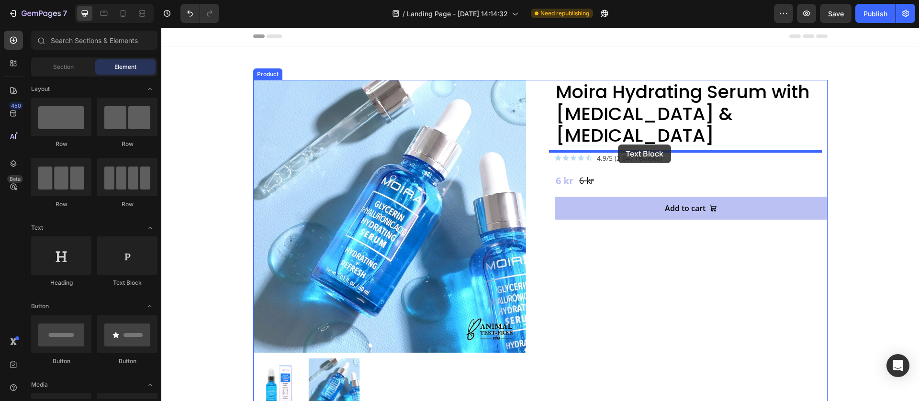
drag, startPoint x: 304, startPoint y: 284, endPoint x: 618, endPoint y: 145, distance: 343.7
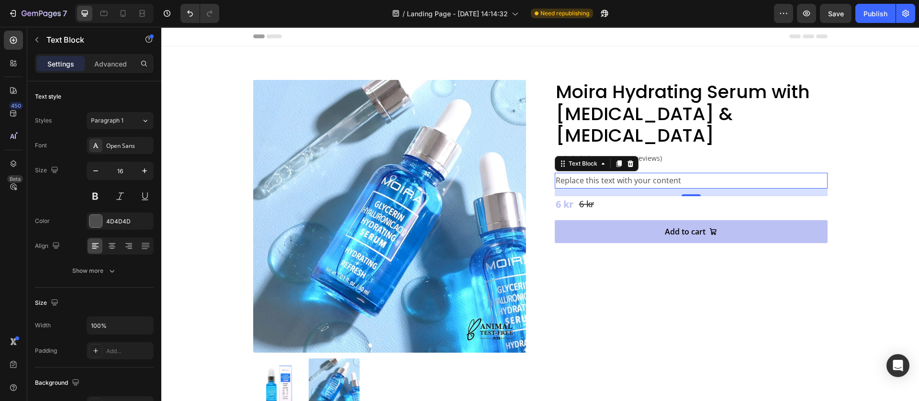
click at [613, 173] on div "Replace this text with your content" at bounding box center [691, 181] width 273 height 16
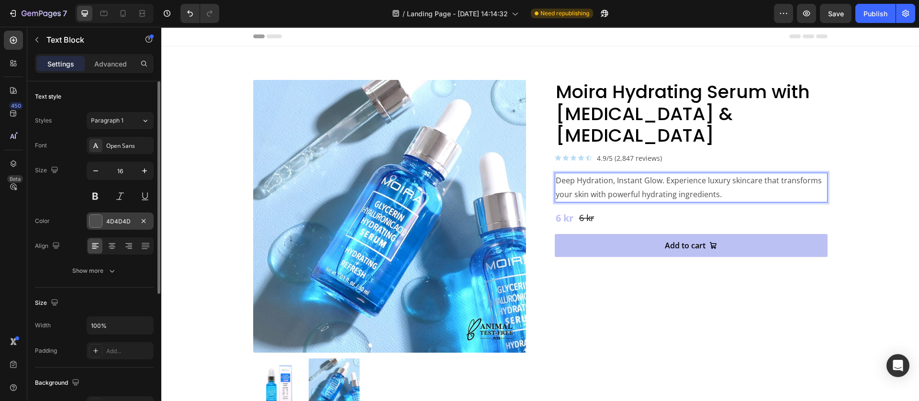
click at [99, 220] on div at bounding box center [96, 221] width 12 height 12
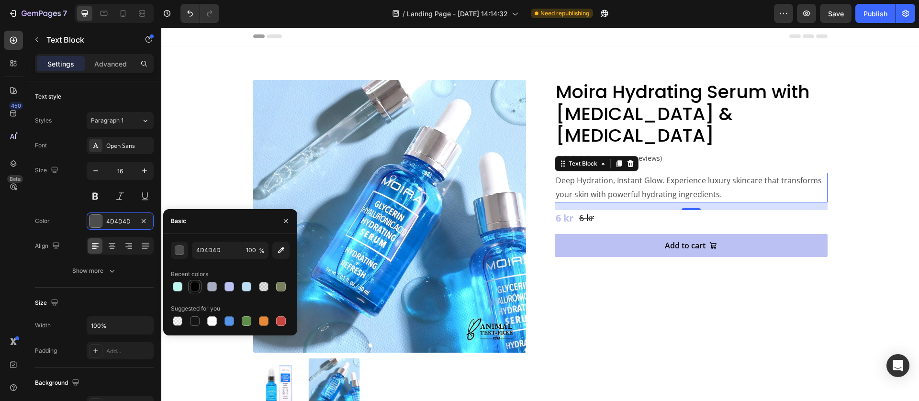
click at [194, 287] on div at bounding box center [195, 287] width 10 height 10
type input "000000"
click at [630, 269] on div "Moira Hydrating Serum with Glycerin & Hyaluronic Acid Product Title Icon Icon I…" at bounding box center [691, 245] width 273 height 330
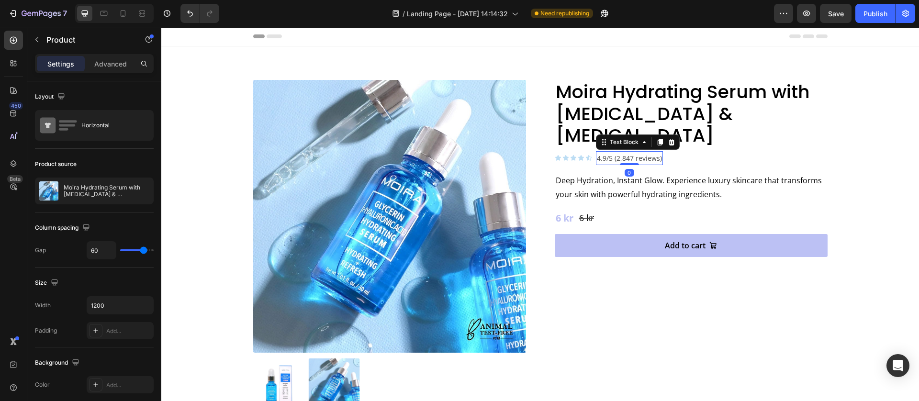
click at [641, 152] on p "4.9/5 (2,847 reviews)" at bounding box center [629, 158] width 65 height 12
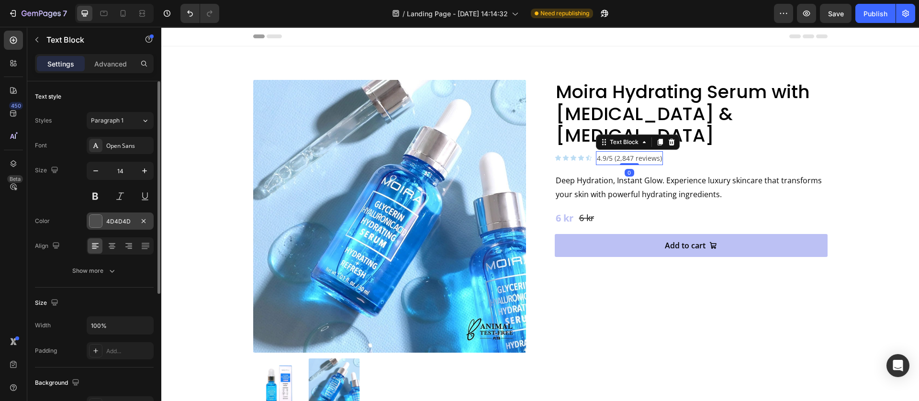
drag, startPoint x: 92, startPoint y: 216, endPoint x: 125, endPoint y: 298, distance: 88.7
click at [91, 216] on div at bounding box center [96, 221] width 12 height 12
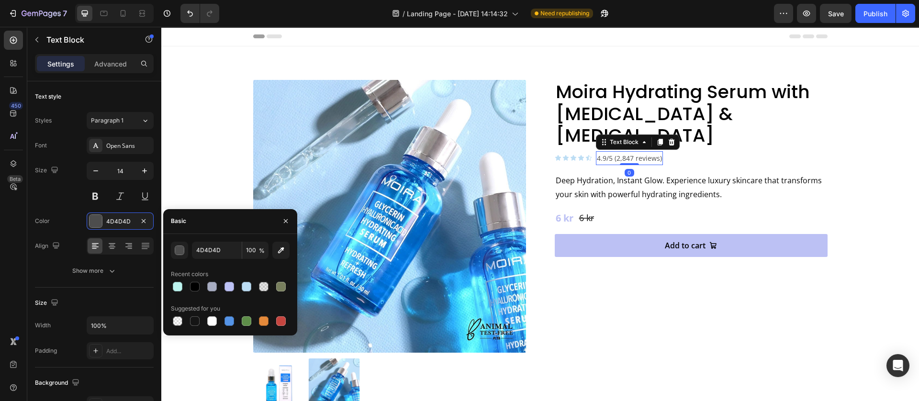
click at [185, 284] on div at bounding box center [230, 286] width 119 height 13
click at [193, 287] on div at bounding box center [195, 287] width 10 height 10
type input "000000"
click at [643, 275] on div "Moira Hydrating Serum with Glycerin & Hyaluronic Acid Product Title Icon Icon I…" at bounding box center [691, 245] width 273 height 330
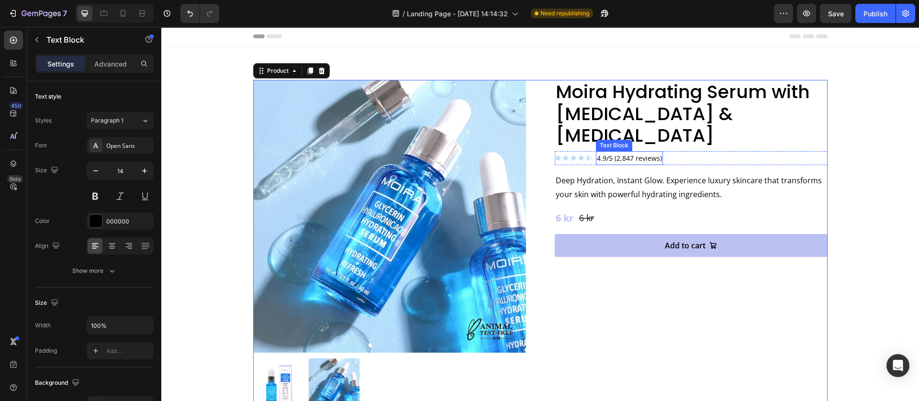
click at [640, 152] on p "4.9/5 (2,847 reviews)" at bounding box center [629, 158] width 65 height 12
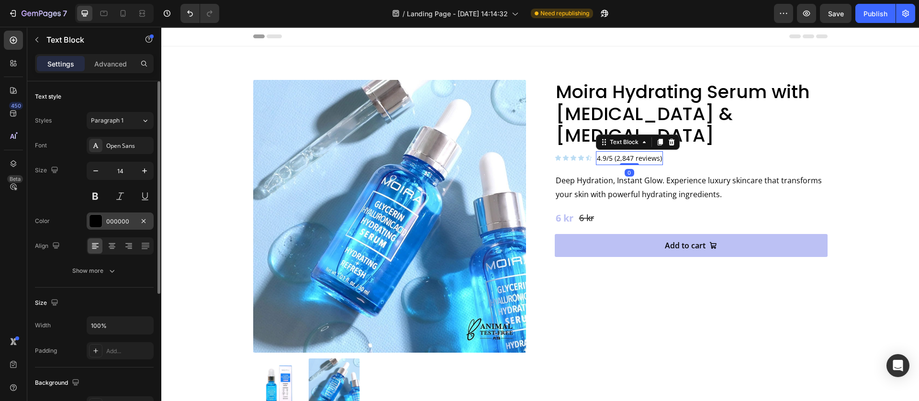
drag, startPoint x: 93, startPoint y: 216, endPoint x: 93, endPoint y: 221, distance: 5.3
click at [93, 218] on div at bounding box center [96, 221] width 12 height 12
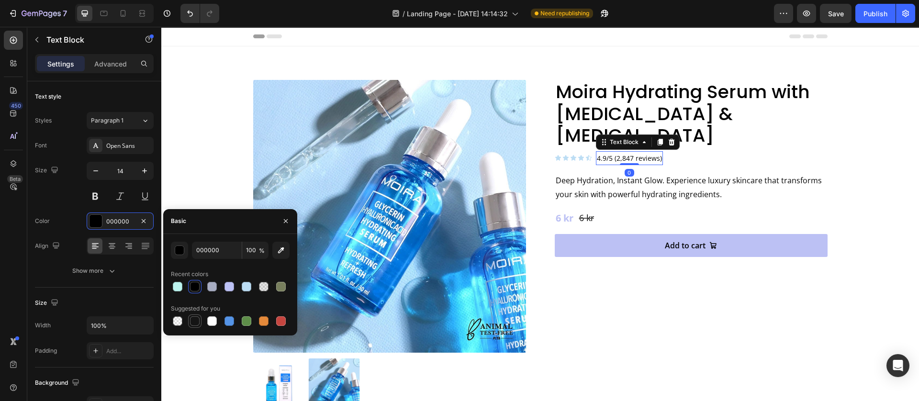
click at [196, 323] on div at bounding box center [195, 322] width 10 height 10
type input "151515"
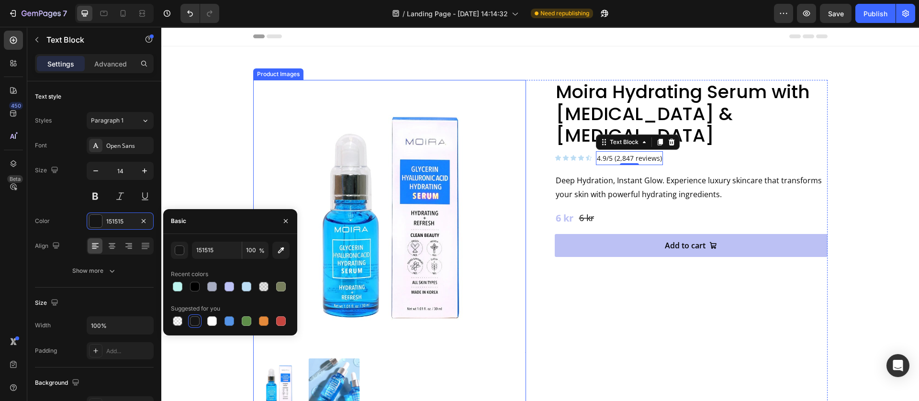
drag, startPoint x: 626, startPoint y: 297, endPoint x: 658, endPoint y: 239, distance: 65.8
click at [630, 296] on div "Moira Hydrating Serum with Glycerin & Hyaluronic Acid Product Title Icon Icon I…" at bounding box center [691, 245] width 273 height 330
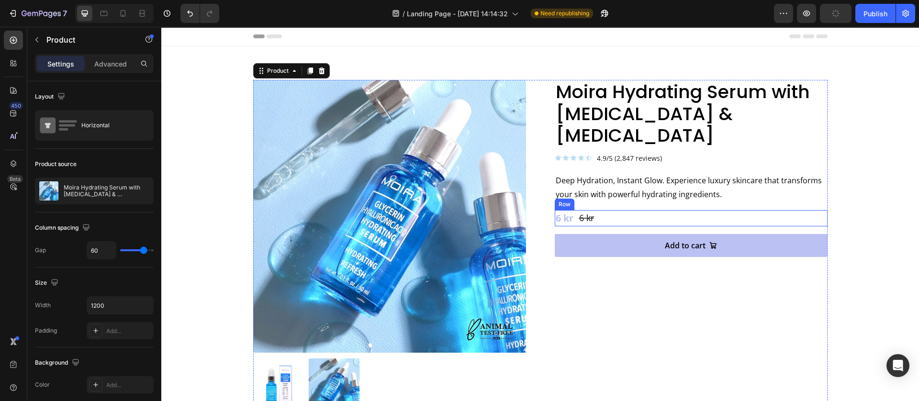
click at [611, 174] on p "Deep Hydration, Instant Glow. Experience luxury skincare that transforms your s…" at bounding box center [691, 188] width 271 height 28
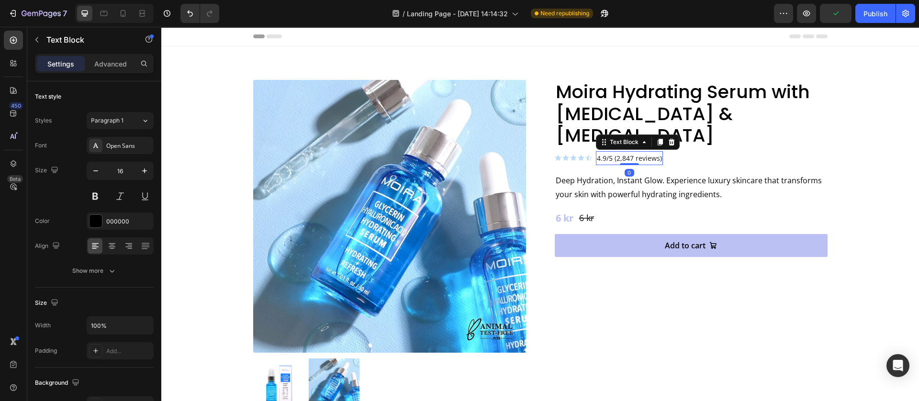
click at [653, 152] on p "4.9/5 (2,847 reviews)" at bounding box center [629, 158] width 65 height 12
click at [610, 174] on p "Deep Hydration, Instant Glow. Experience luxury skincare that transforms your s…" at bounding box center [691, 188] width 271 height 28
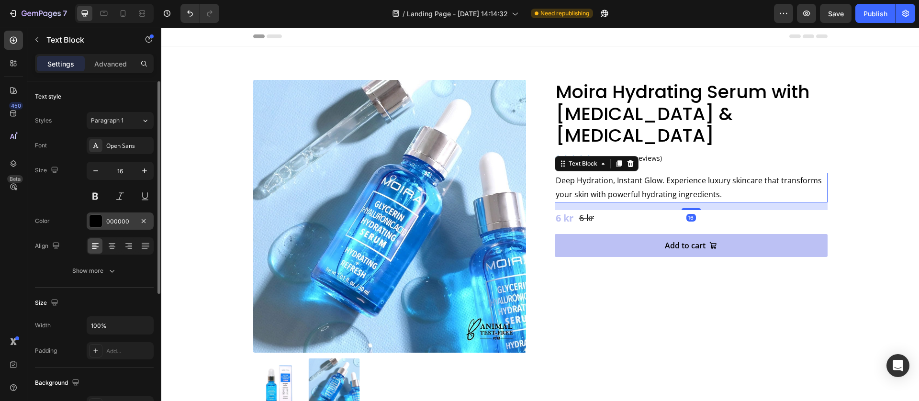
drag, startPoint x: 88, startPoint y: 226, endPoint x: 87, endPoint y: 241, distance: 15.3
click at [88, 226] on div "000000" at bounding box center [120, 221] width 67 height 17
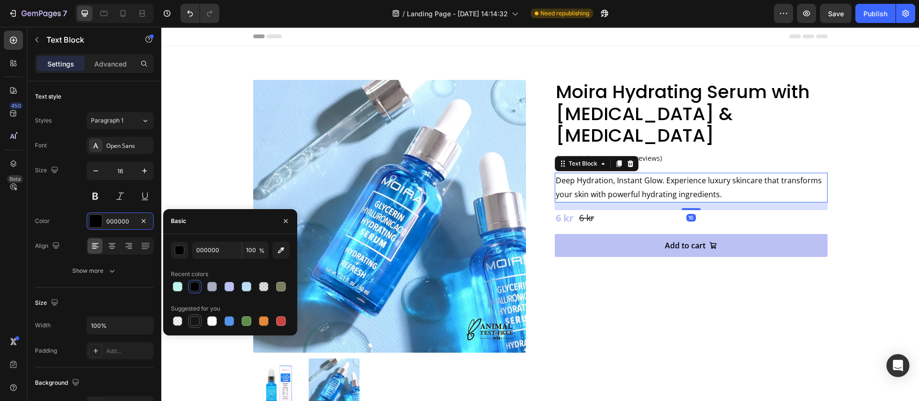
click at [197, 323] on div at bounding box center [195, 322] width 10 height 10
type input "151515"
click at [572, 254] on div "Moira Hydrating Serum with Glycerin & Hyaluronic Acid Product Title Icon Icon I…" at bounding box center [691, 245] width 273 height 330
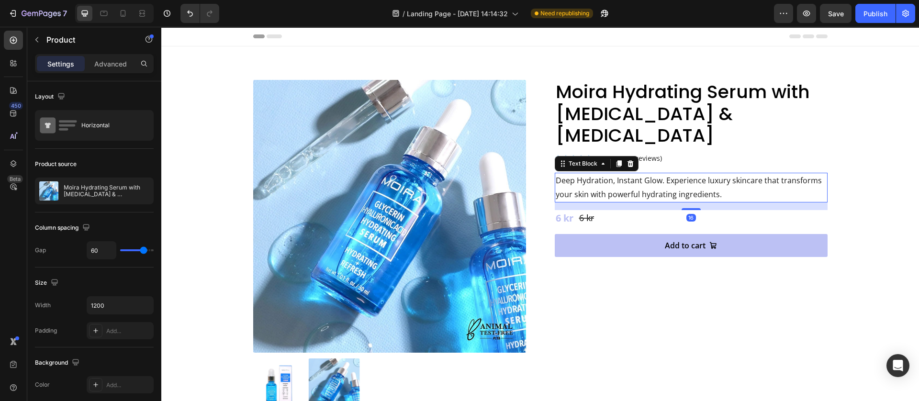
click at [634, 175] on p "Deep Hydration, Instant Glow. Experience luxury skincare that transforms your s…" at bounding box center [691, 188] width 271 height 28
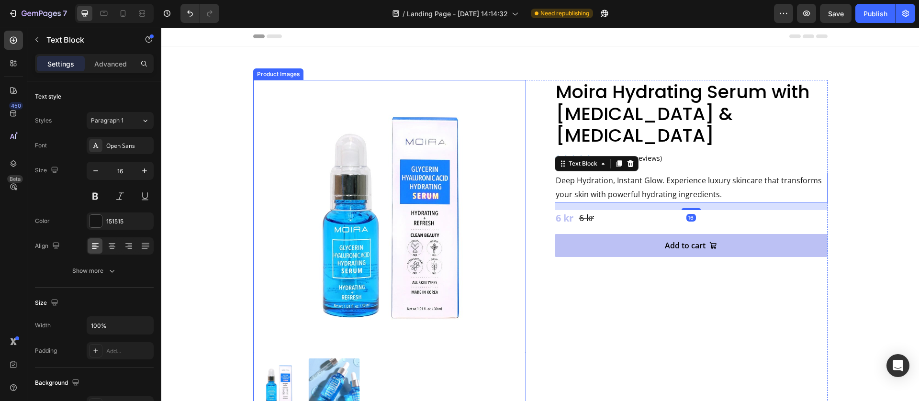
click at [556, 322] on div "Moira Hydrating Serum with Glycerin & Hyaluronic Acid Product Title Icon Icon I…" at bounding box center [691, 245] width 273 height 330
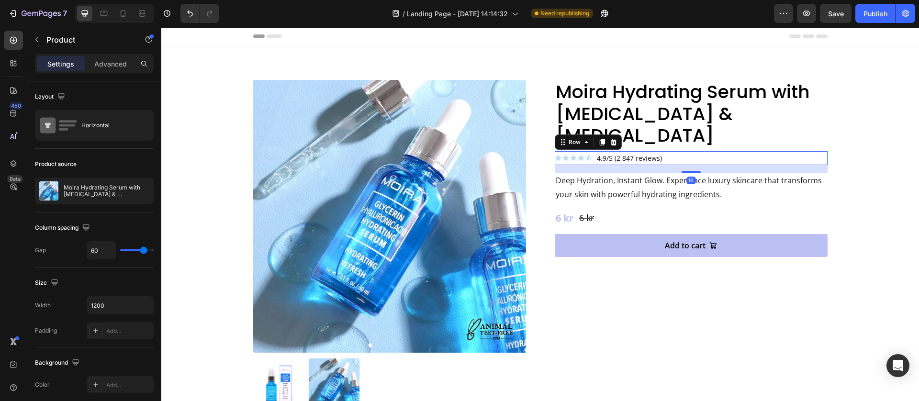
click at [683, 151] on div "Icon Icon Icon Icon Icon Icon List 4.9/5 (2,847 reviews) Text Block Row 16" at bounding box center [691, 158] width 273 height 14
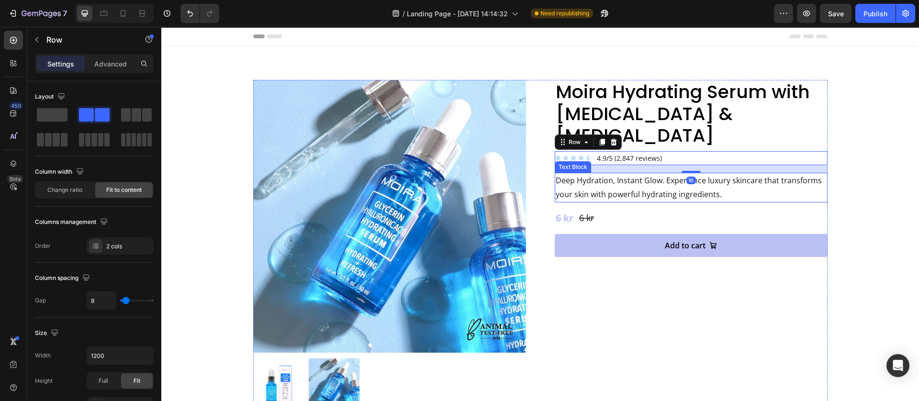
click at [652, 175] on p "Deep Hydration, Instant Glow. Experience luxury skincare that transforms your s…" at bounding box center [691, 188] width 271 height 28
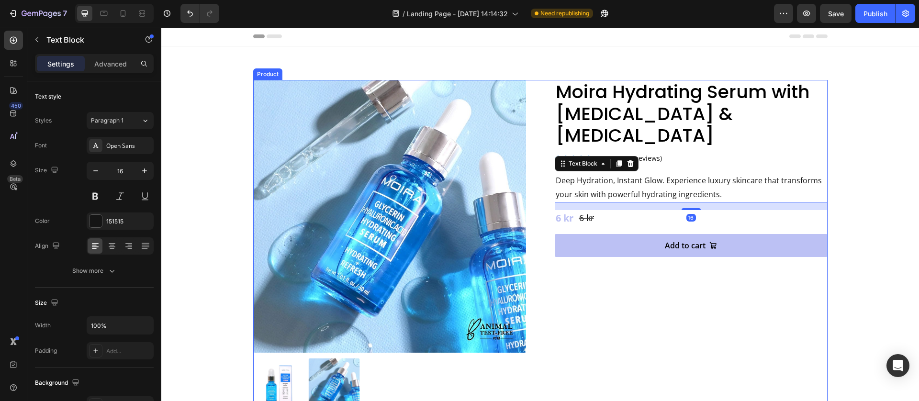
click at [648, 278] on div "Moira Hydrating Serum with Glycerin & Hyaluronic Acid Product Title Icon Icon I…" at bounding box center [691, 245] width 273 height 330
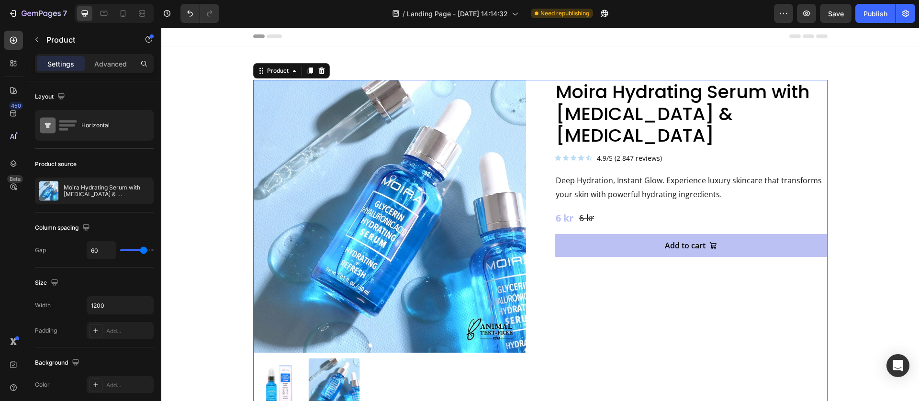
click at [593, 306] on div "Moira Hydrating Serum with Glycerin & Hyaluronic Acid Product Title Icon Icon I…" at bounding box center [691, 245] width 273 height 330
click at [605, 174] on p "Deep Hydration, Instant Glow. Experience luxury skincare that transforms your s…" at bounding box center [691, 188] width 271 height 28
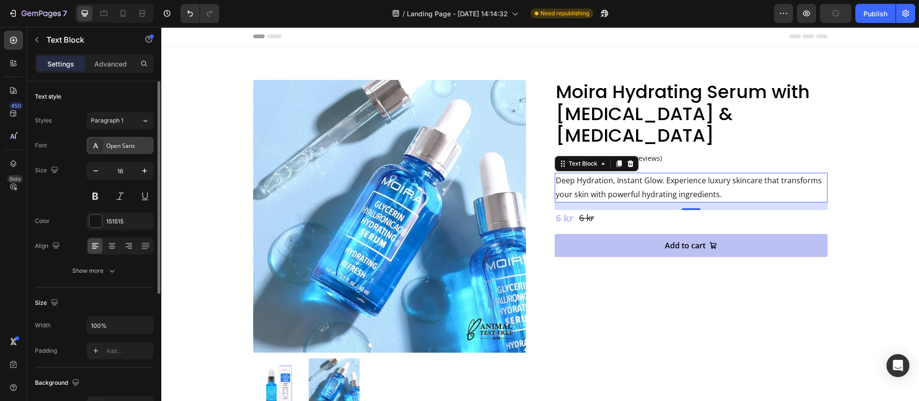
click at [120, 148] on div "Open Sans" at bounding box center [128, 146] width 45 height 9
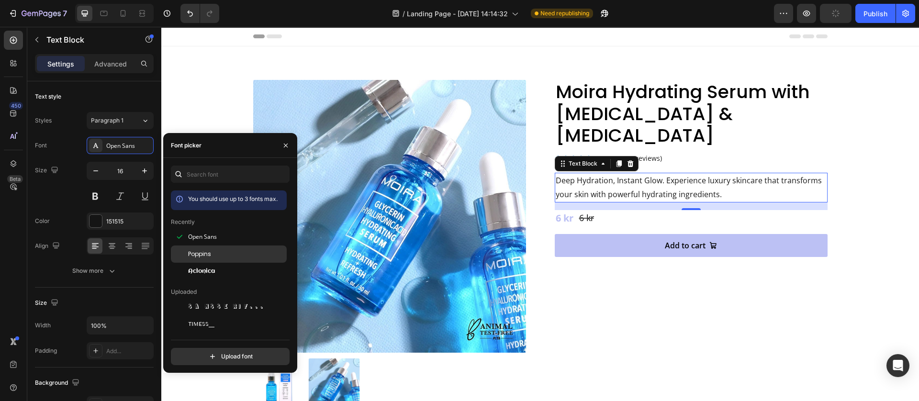
click at [204, 255] on span "Poppins" at bounding box center [199, 254] width 23 height 9
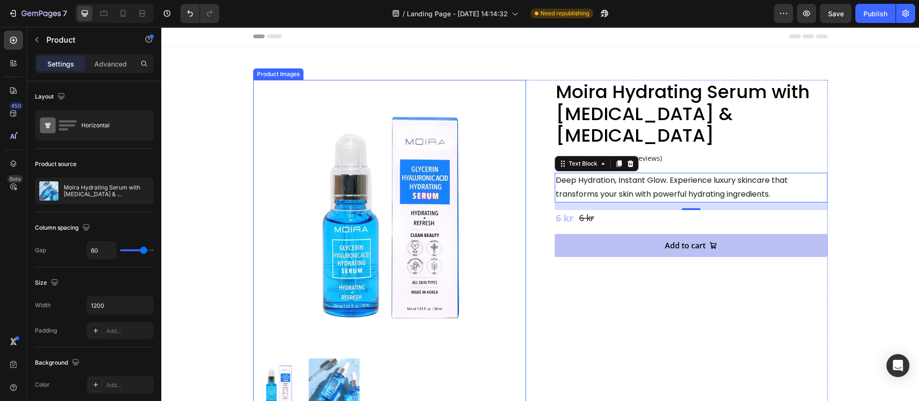
click at [688, 245] on div "Moira Hydrating Serum with Glycerin & Hyaluronic Acid Product Title Icon Icon I…" at bounding box center [691, 245] width 273 height 330
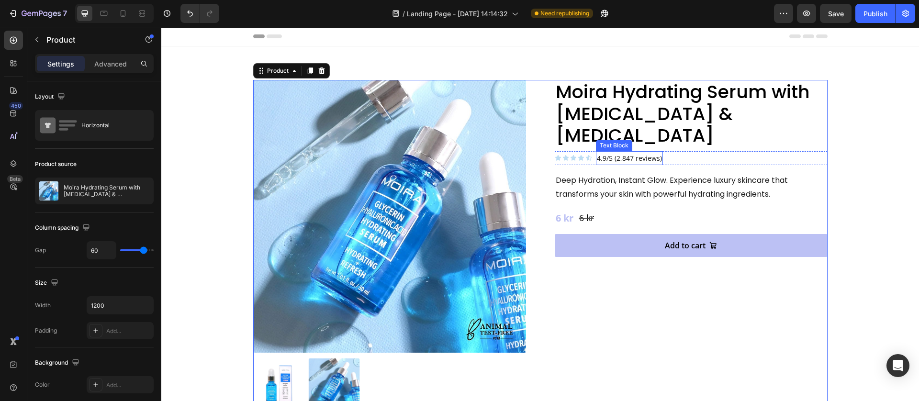
click at [650, 152] on p "4.9/5 (2,847 reviews)" at bounding box center [629, 158] width 65 height 12
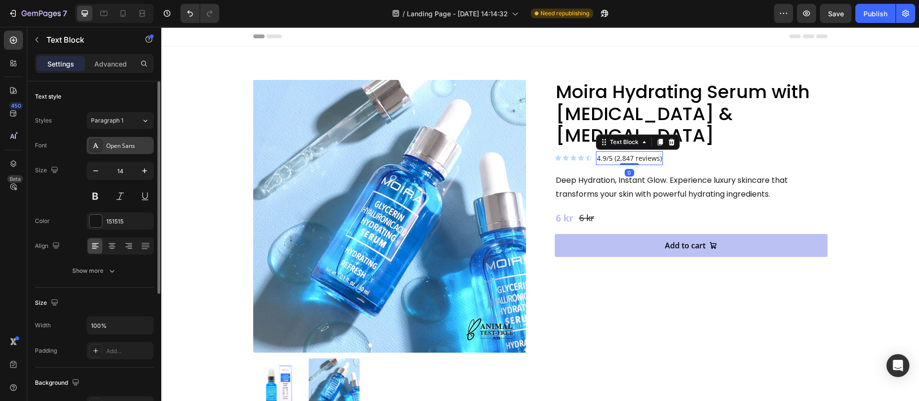
click at [110, 146] on div "Open Sans" at bounding box center [128, 146] width 45 height 9
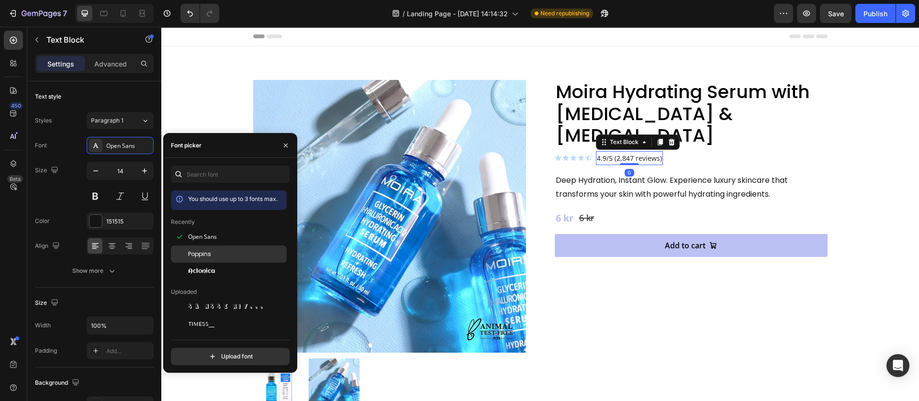
drag, startPoint x: 201, startPoint y: 255, endPoint x: 502, endPoint y: 254, distance: 301.7
click at [201, 255] on span "Poppins" at bounding box center [199, 254] width 23 height 9
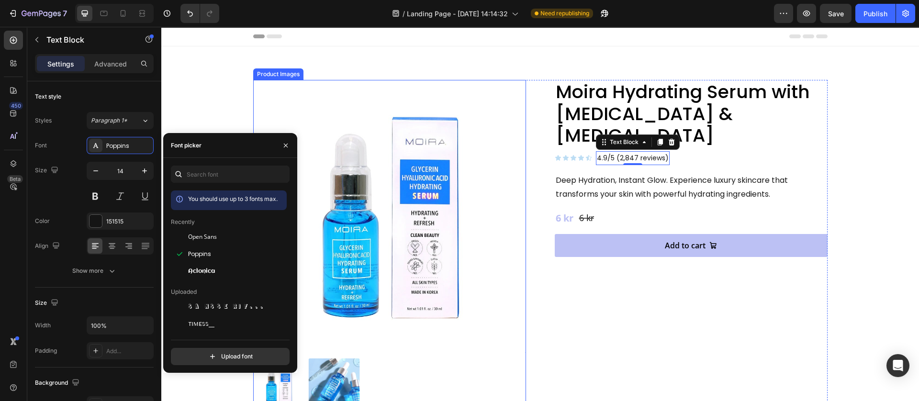
drag, startPoint x: 664, startPoint y: 281, endPoint x: 682, endPoint y: 267, distance: 23.6
click at [665, 281] on div "Moira Hydrating Serum with Glycerin & Hyaluronic Acid Product Title Icon Icon I…" at bounding box center [691, 245] width 273 height 330
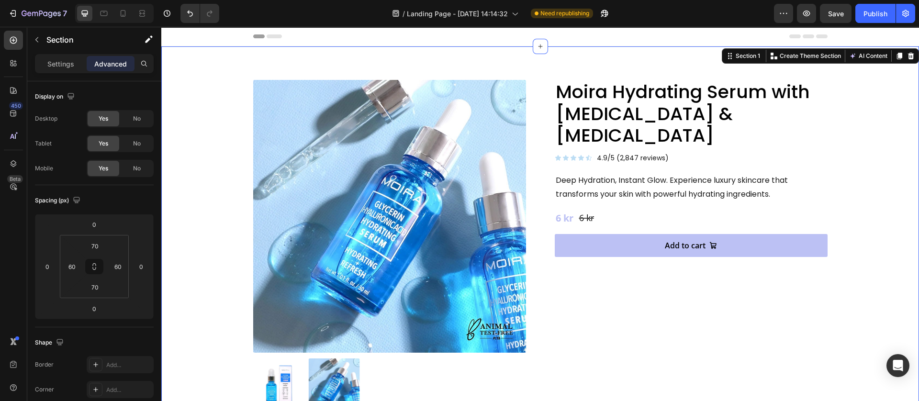
click at [661, 77] on div "Product Images Moira Hydrating Serum with Glycerin & Hyaluronic Acid Product Ti…" at bounding box center [540, 244] width 758 height 397
click at [661, 124] on h2 "Moira Hydrating Serum with [MEDICAL_DATA] & [MEDICAL_DATA]" at bounding box center [691, 114] width 273 height 68
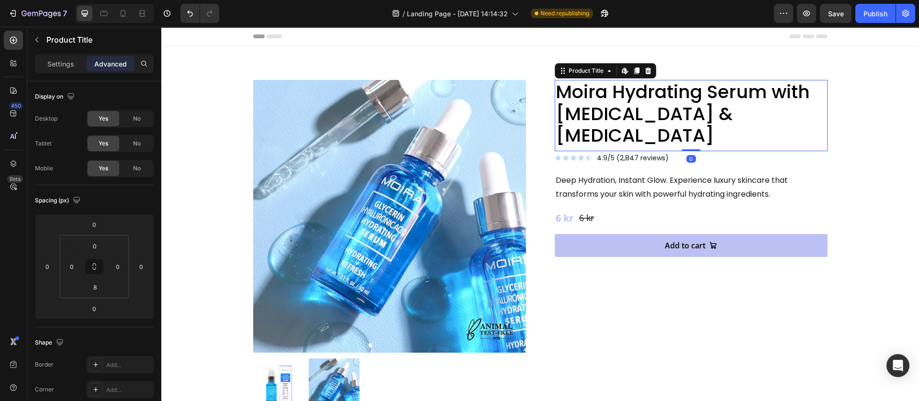
drag, startPoint x: 62, startPoint y: 64, endPoint x: 25, endPoint y: 220, distance: 160.4
click at [61, 63] on p "Settings" at bounding box center [60, 64] width 27 height 10
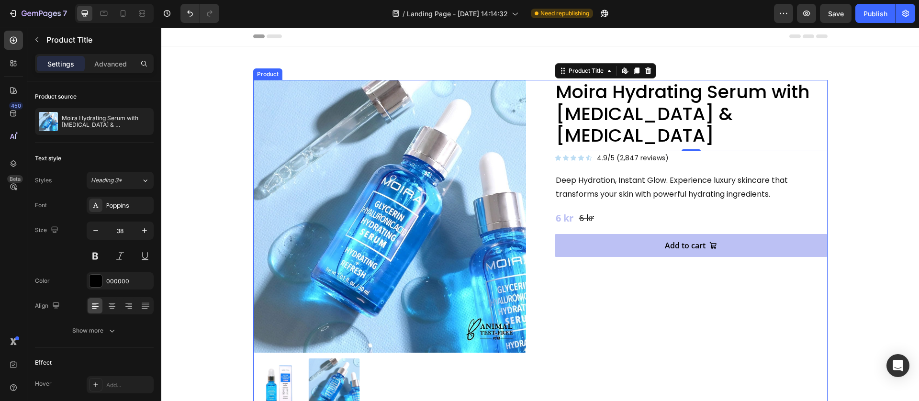
drag, startPoint x: 631, startPoint y: 284, endPoint x: 636, endPoint y: 283, distance: 5.9
click at [633, 284] on div "Moira Hydrating Serum with Glycerin & Hyaluronic Acid Product Title Edit conten…" at bounding box center [691, 245] width 273 height 330
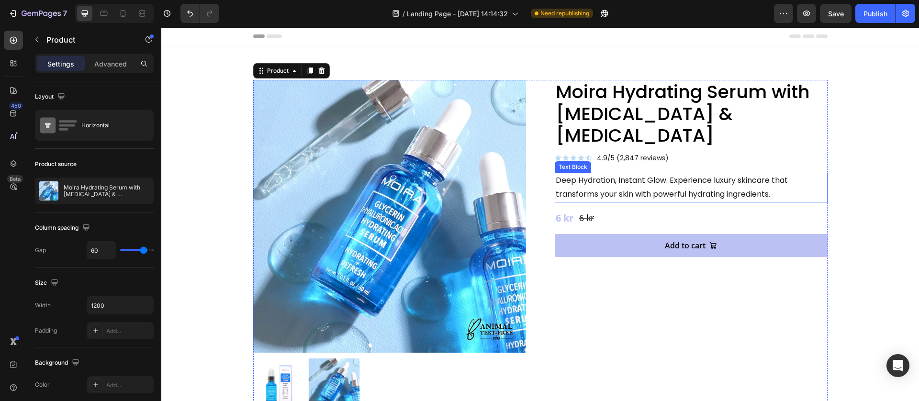
click at [657, 174] on p "Deep Hydration, Instant Glow. Experience luxury skincare that transforms your s…" at bounding box center [691, 188] width 271 height 28
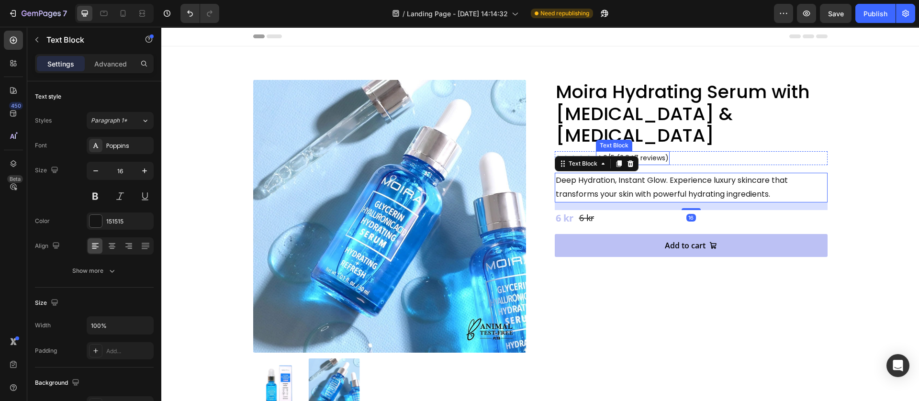
click at [644, 152] on p "4.9/5 (2,847 reviews)" at bounding box center [633, 158] width 72 height 12
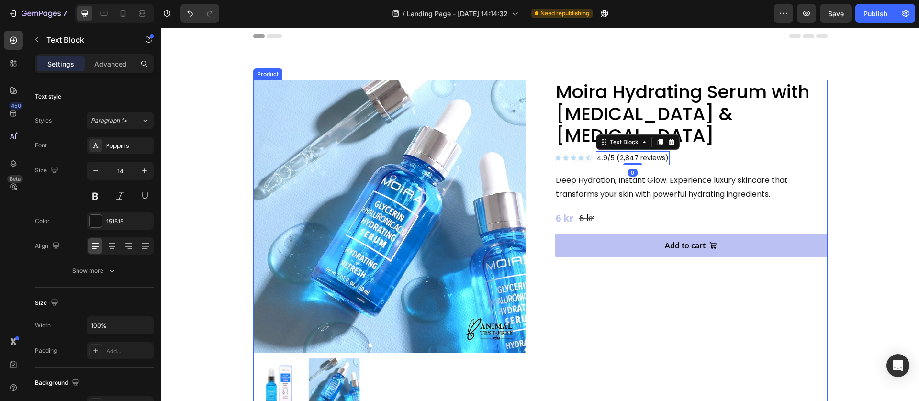
drag, startPoint x: 619, startPoint y: 268, endPoint x: 638, endPoint y: 267, distance: 18.7
click at [630, 269] on div "Moira Hydrating Serum with Glycerin & Hyaluronic Acid Product Title Icon Icon I…" at bounding box center [691, 245] width 273 height 330
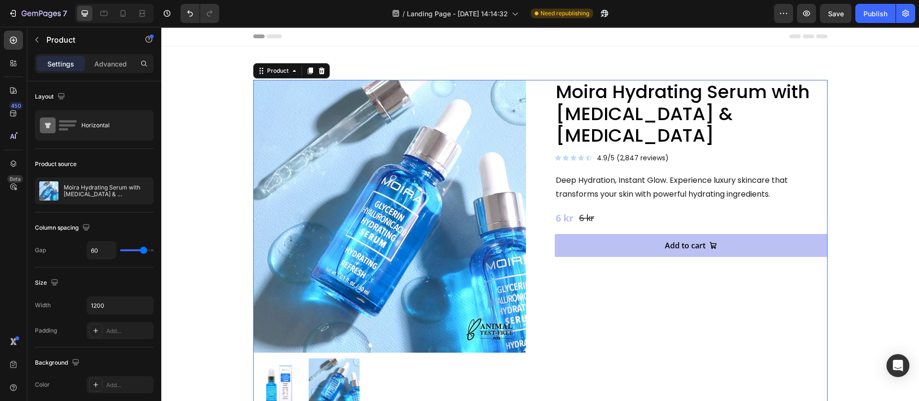
click at [642, 178] on p "Deep Hydration, Instant Glow. Experience luxury skincare that transforms your s…" at bounding box center [691, 188] width 271 height 28
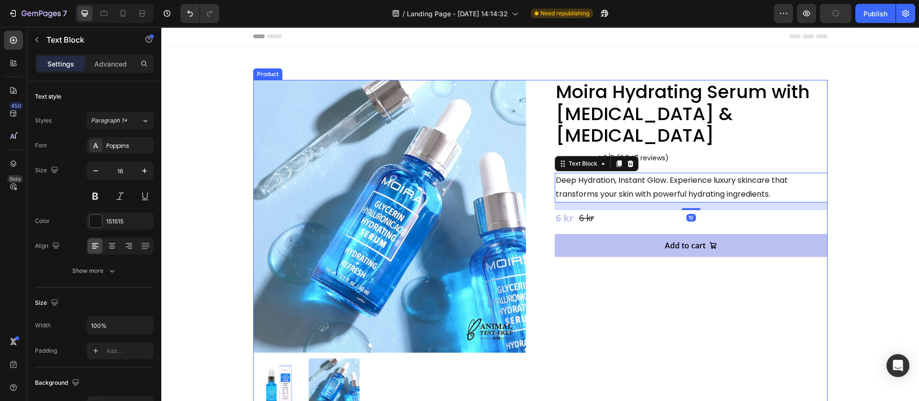
click at [607, 271] on div "Moira Hydrating Serum with Glycerin & Hyaluronic Acid Product Title Icon Icon I…" at bounding box center [691, 245] width 273 height 330
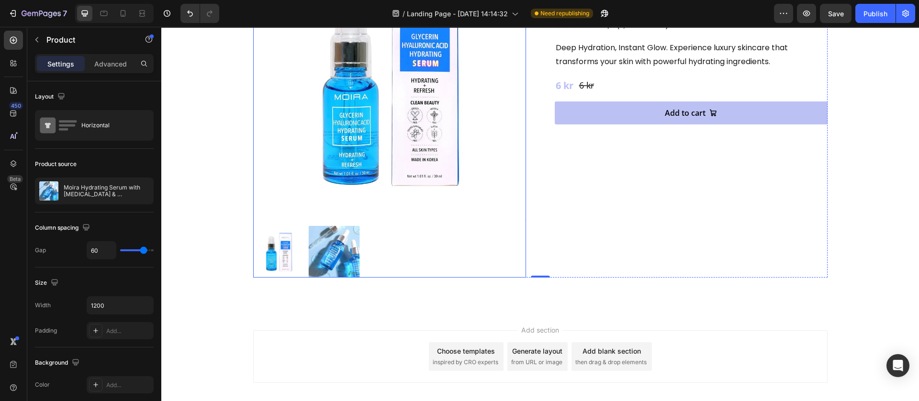
scroll to position [180, 0]
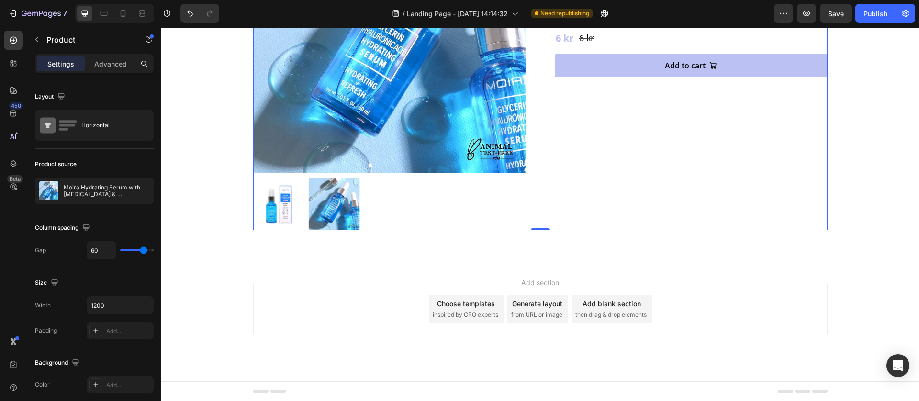
click at [452, 307] on div "Choose templates" at bounding box center [466, 304] width 58 height 10
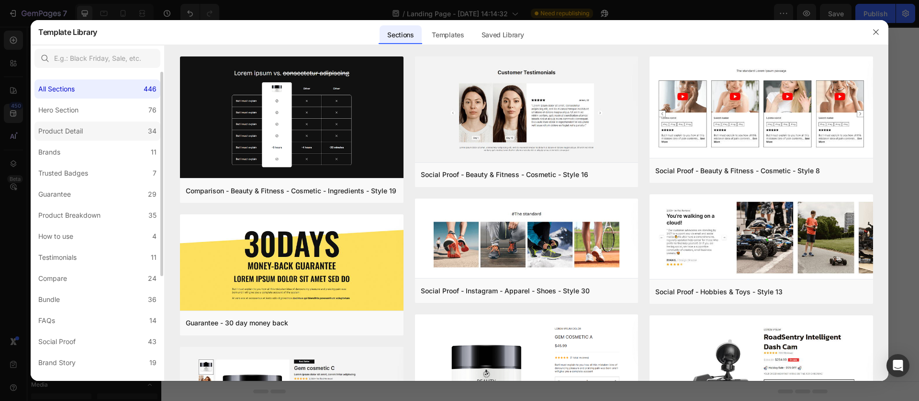
click at [66, 132] on div "Product Detail" at bounding box center [60, 130] width 45 height 11
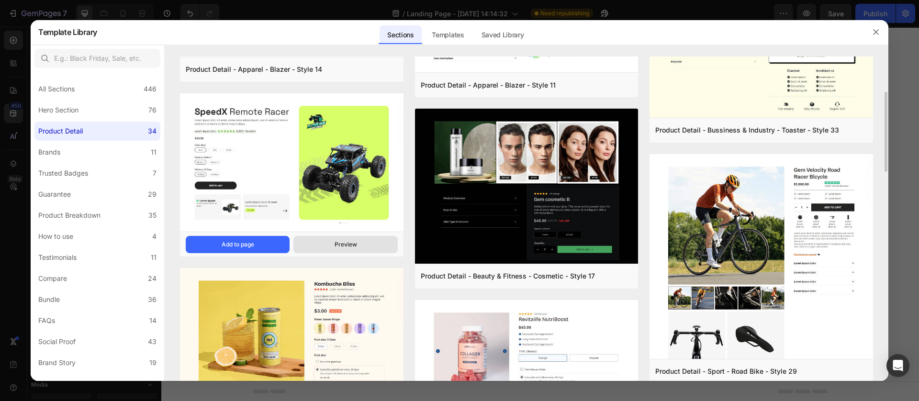
scroll to position [287, 0]
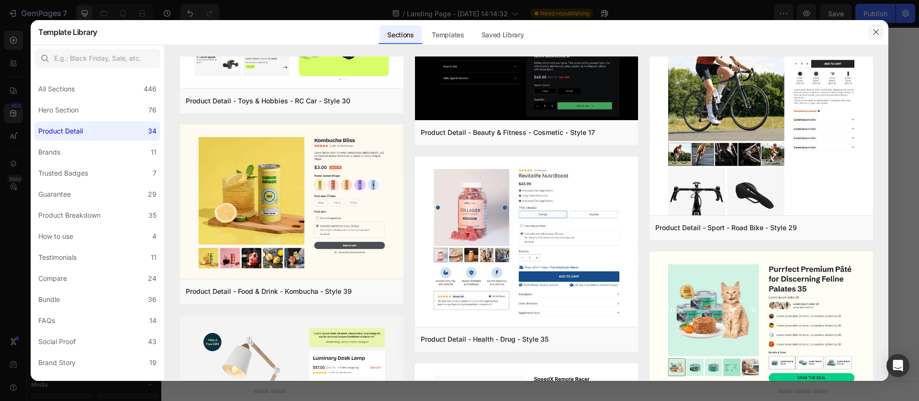
click at [878, 29] on icon "button" at bounding box center [877, 32] width 8 height 8
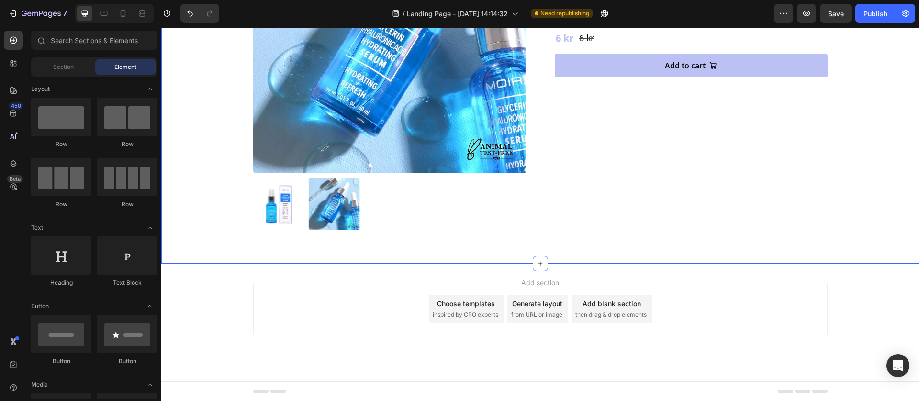
click at [190, 125] on div "Product Images Moira Hydrating Serum with Glycerin & Hyaluronic Acid Product Ti…" at bounding box center [540, 65] width 701 height 330
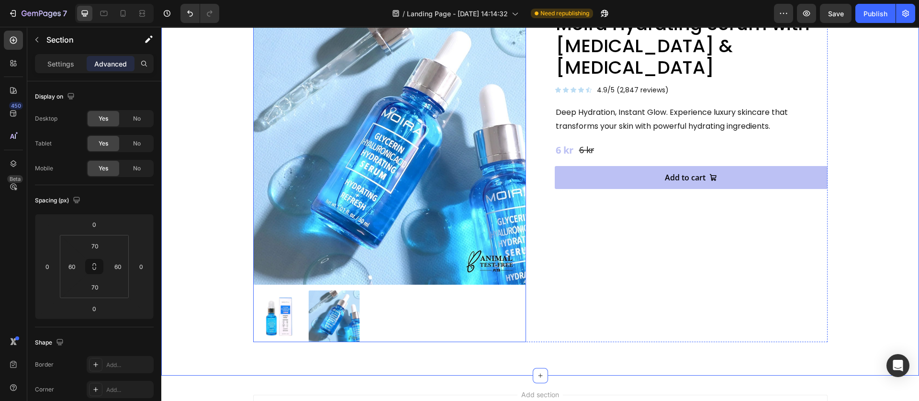
scroll to position [144, 0]
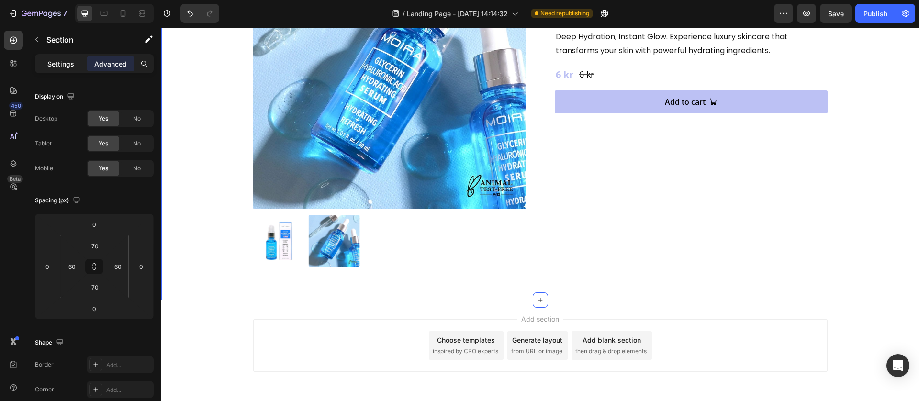
click at [50, 63] on p "Settings" at bounding box center [60, 64] width 27 height 10
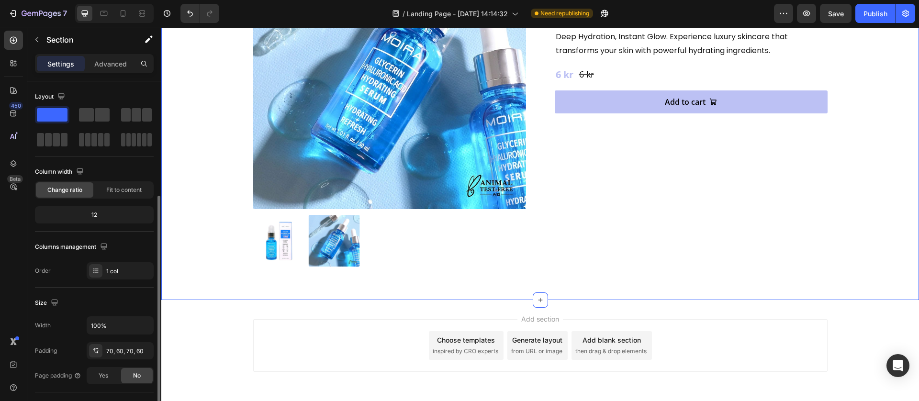
scroll to position [215, 0]
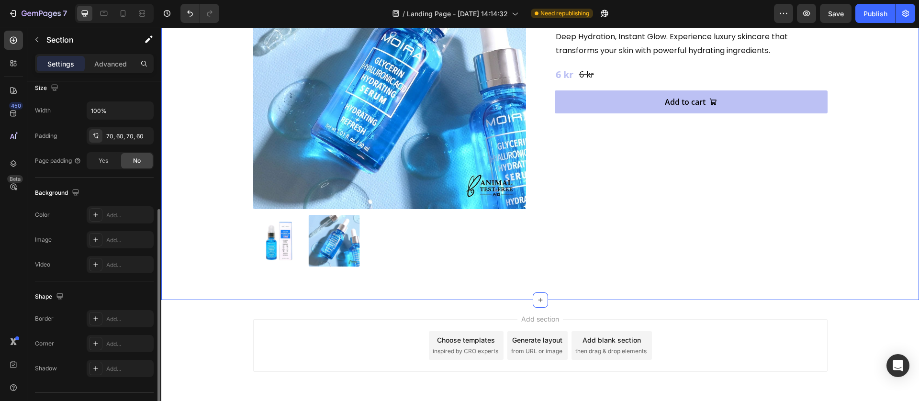
click at [91, 205] on div "Background The changes might be hidden by the video. Color Add... Image Add... …" at bounding box center [94, 230] width 119 height 104
click at [92, 213] on icon at bounding box center [96, 215] width 8 height 8
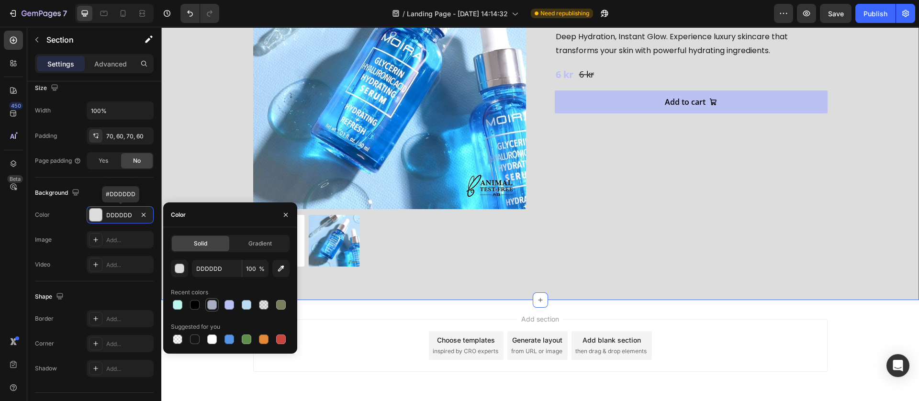
click at [214, 306] on div at bounding box center [212, 305] width 10 height 10
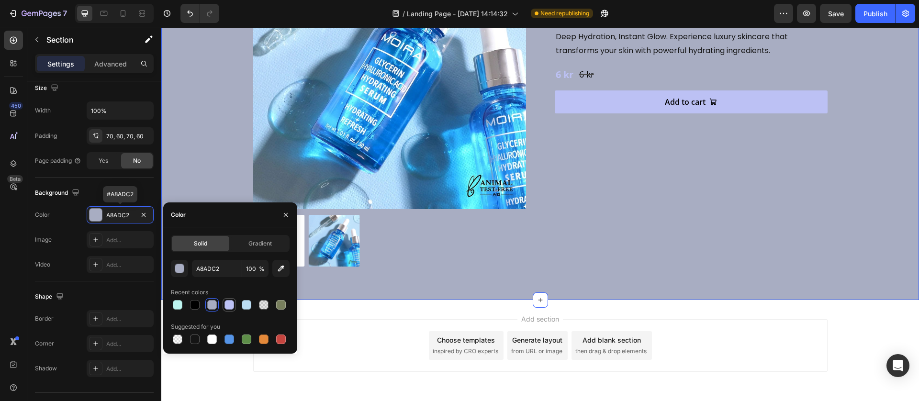
click at [228, 306] on div at bounding box center [230, 305] width 10 height 10
type input "BCC1F4"
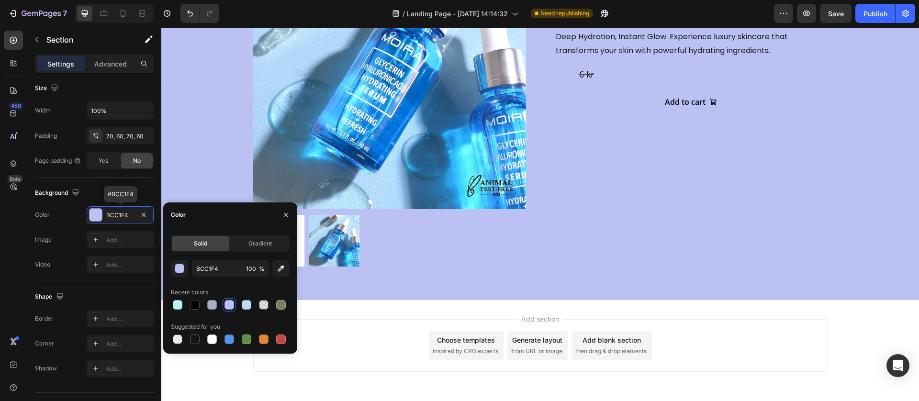
click at [475, 346] on div "Choose templates inspired by CRO experts" at bounding box center [466, 345] width 75 height 29
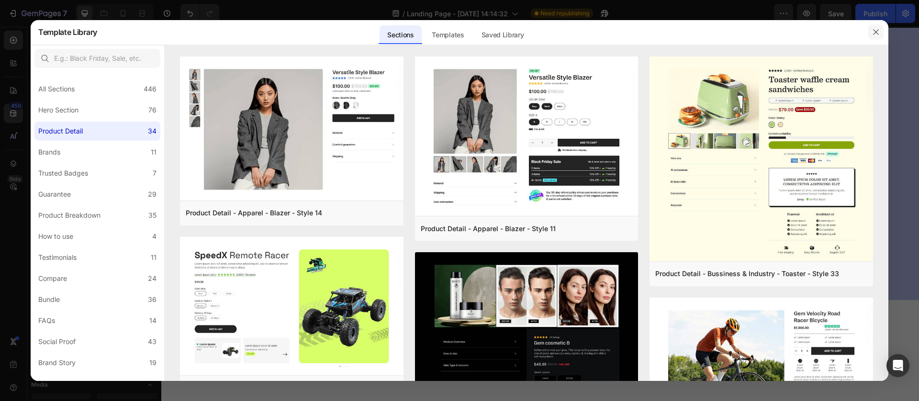
click at [884, 29] on button "button" at bounding box center [876, 31] width 15 height 15
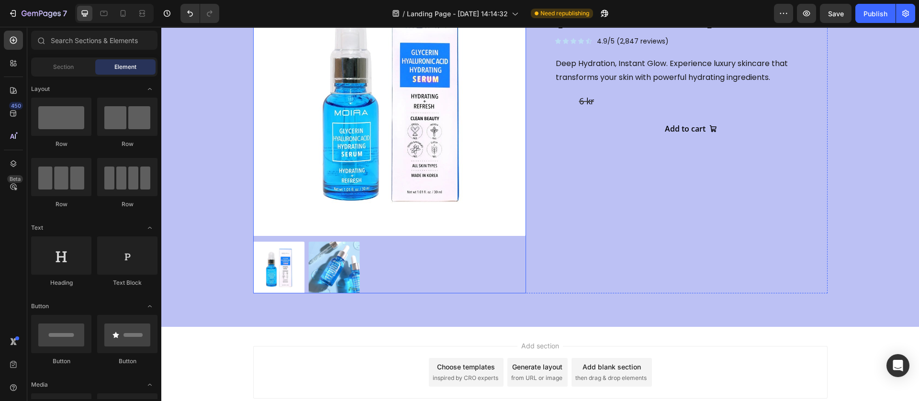
scroll to position [0, 0]
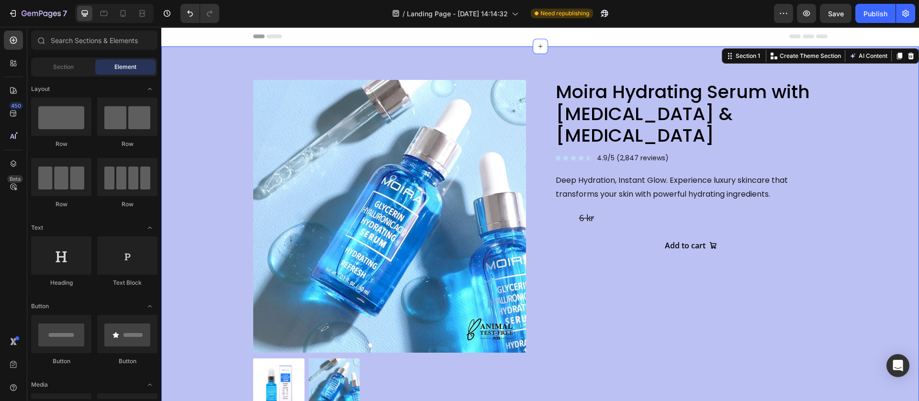
click at [203, 166] on div "Product Images Moira Hydrating Serum with Glycerin & Hyaluronic Acid Product Ti…" at bounding box center [540, 245] width 701 height 330
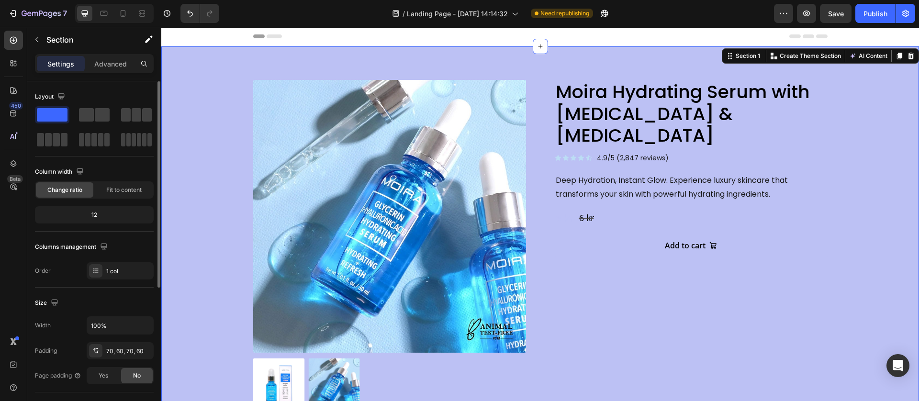
scroll to position [144, 0]
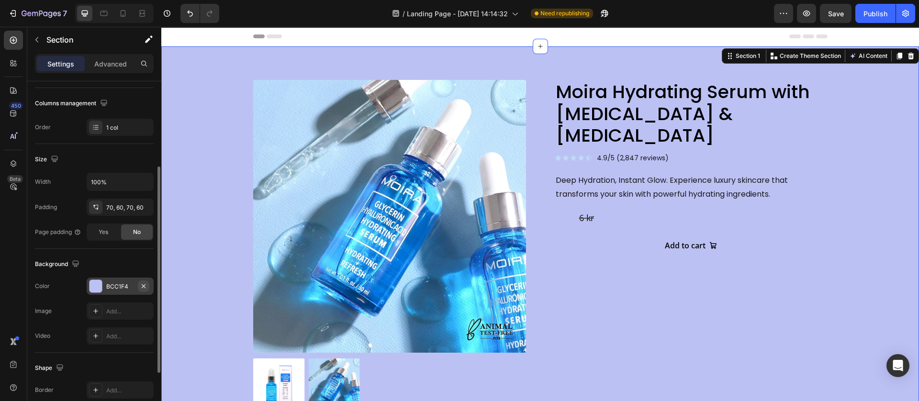
click at [143, 287] on icon "button" at bounding box center [144, 287] width 8 height 8
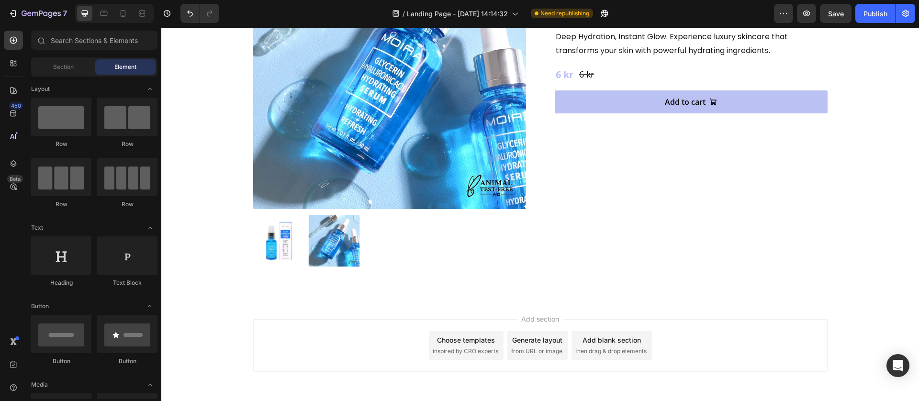
click at [377, 316] on div "Add section Choose templates inspired by CRO experts Generate layout from URL o…" at bounding box center [540, 359] width 758 height 118
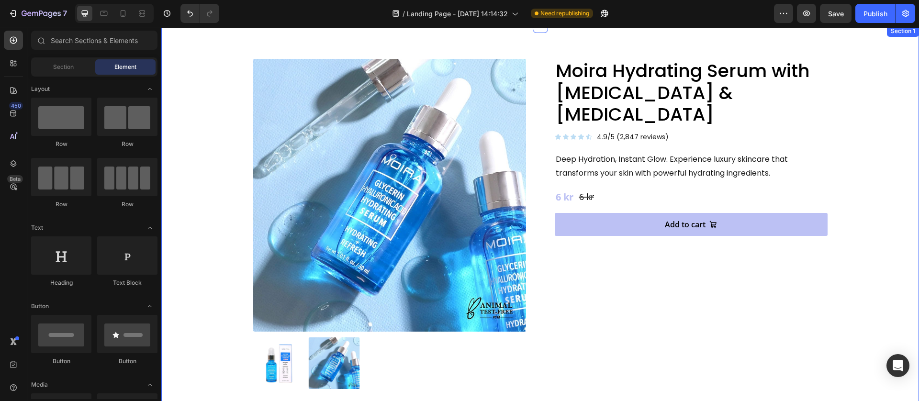
scroll to position [0, 0]
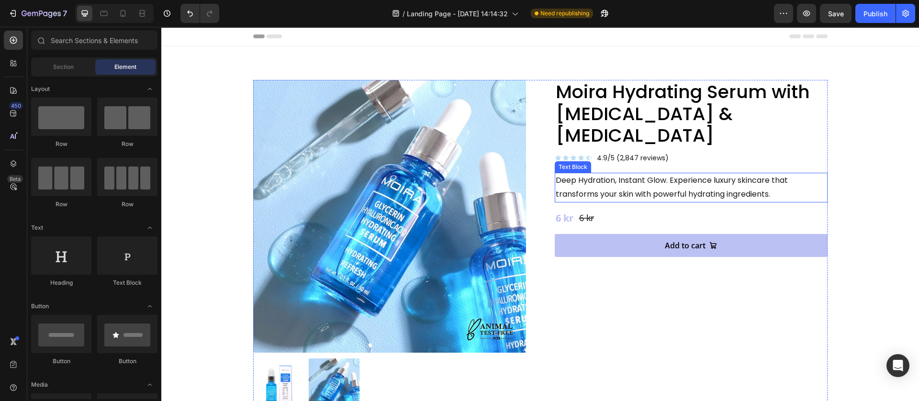
click at [590, 174] on p "Deep Hydration, Instant Glow. Experience luxury skincare that transforms your s…" at bounding box center [691, 188] width 271 height 28
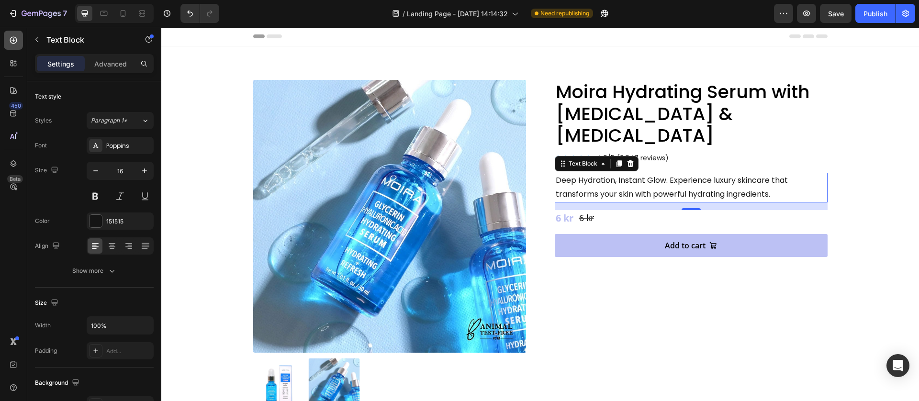
click at [10, 43] on icon at bounding box center [14, 40] width 10 height 10
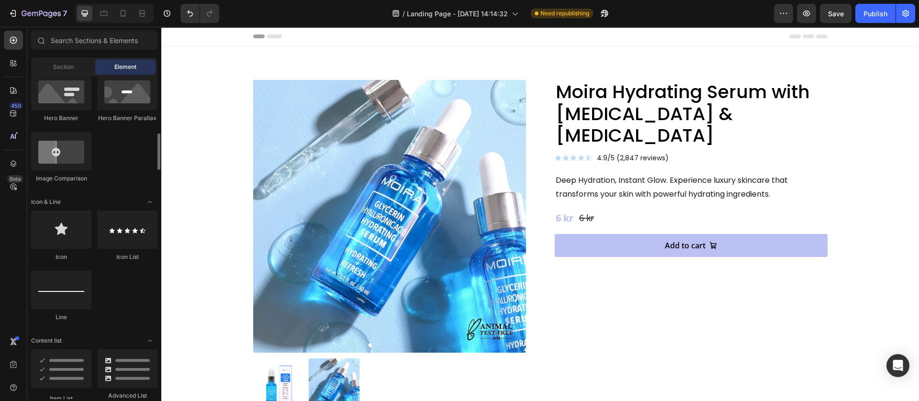
scroll to position [575, 0]
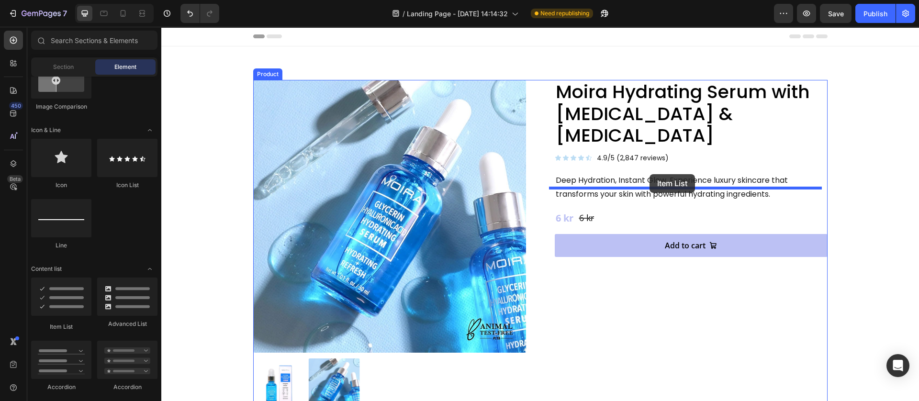
drag, startPoint x: 277, startPoint y: 334, endPoint x: 650, endPoint y: 174, distance: 405.9
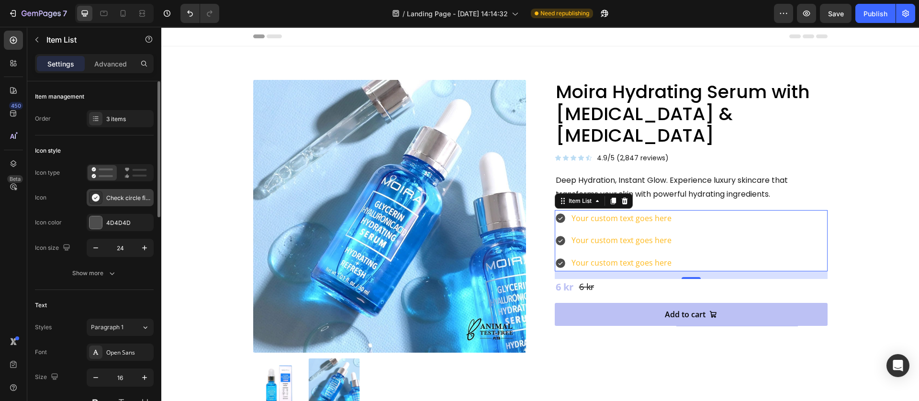
click at [102, 197] on div "Check circle filled" at bounding box center [120, 197] width 67 height 17
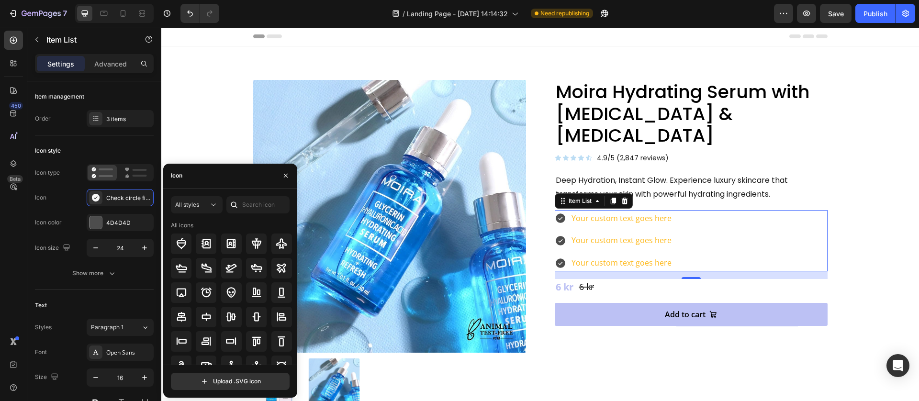
click at [239, 204] on div at bounding box center [234, 204] width 15 height 17
click at [246, 204] on input "text" at bounding box center [258, 204] width 63 height 17
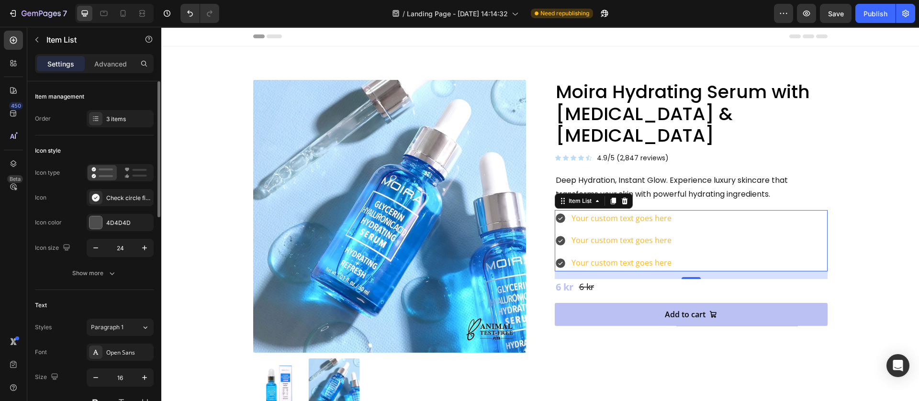
click at [70, 197] on div "Icon Check circle filled" at bounding box center [94, 197] width 119 height 17
click at [96, 228] on div at bounding box center [96, 222] width 12 height 12
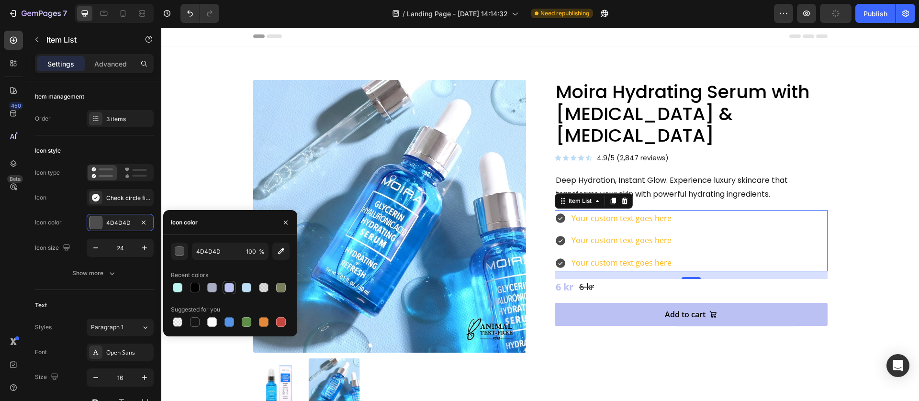
click at [223, 286] on div at bounding box center [229, 287] width 13 height 13
click at [241, 290] on div at bounding box center [246, 287] width 13 height 13
type input "BCDDF4"
click at [602, 348] on div "Moira Hydrating Serum with Glycerin & Hyaluronic Acid Product Title Icon Icon I…" at bounding box center [691, 245] width 273 height 330
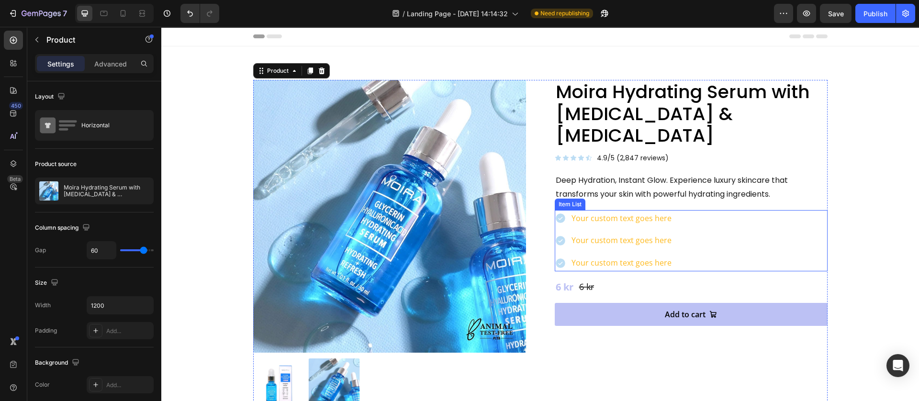
click at [609, 210] on div "Your custom text goes here" at bounding box center [621, 218] width 103 height 17
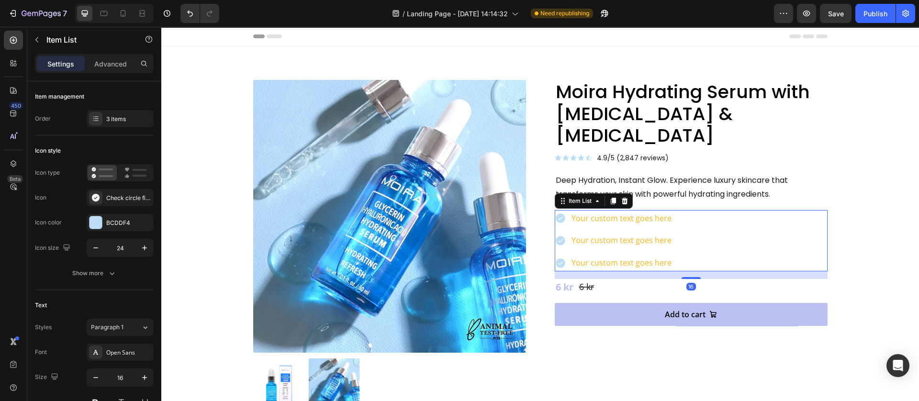
click at [609, 210] on div "Your custom text goes here" at bounding box center [621, 218] width 103 height 17
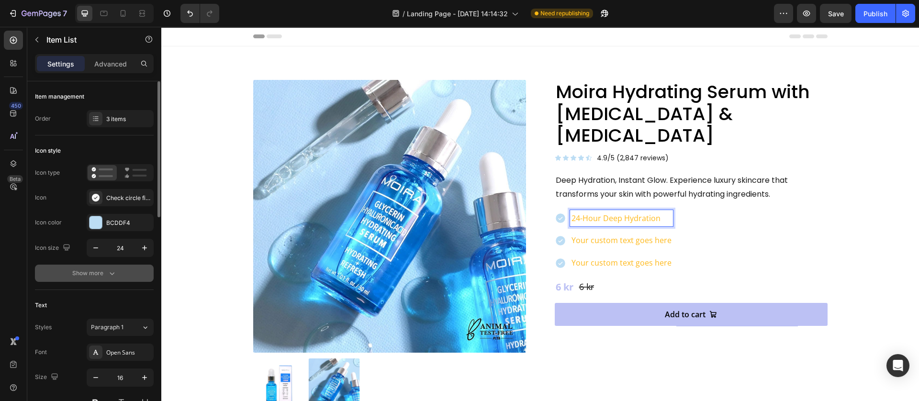
click at [82, 270] on div "Show more" at bounding box center [94, 274] width 45 height 10
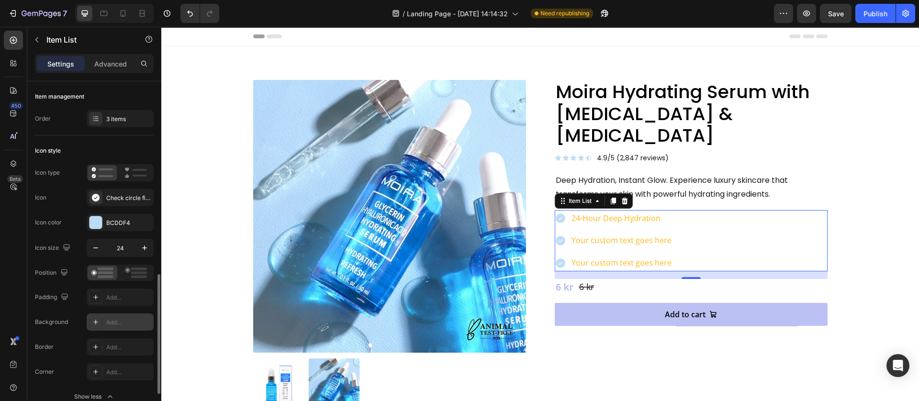
scroll to position [144, 0]
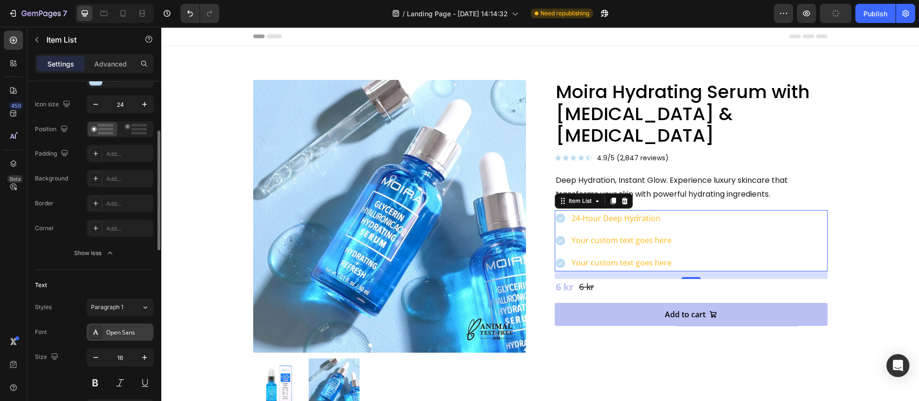
click at [115, 330] on div "Open Sans" at bounding box center [128, 333] width 45 height 9
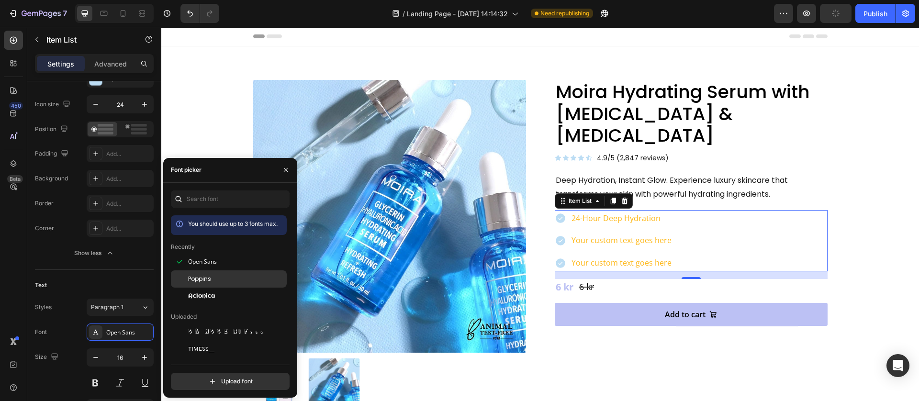
click at [202, 283] on span "Poppins" at bounding box center [199, 279] width 23 height 9
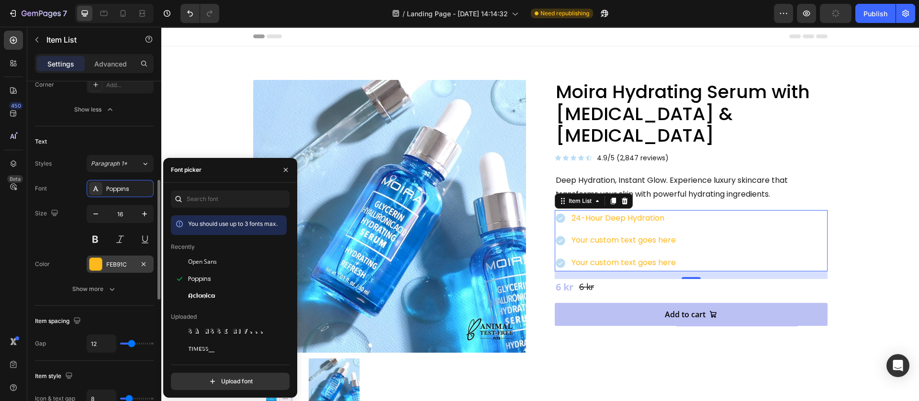
click at [102, 267] on div "FEB91C" at bounding box center [120, 264] width 67 height 17
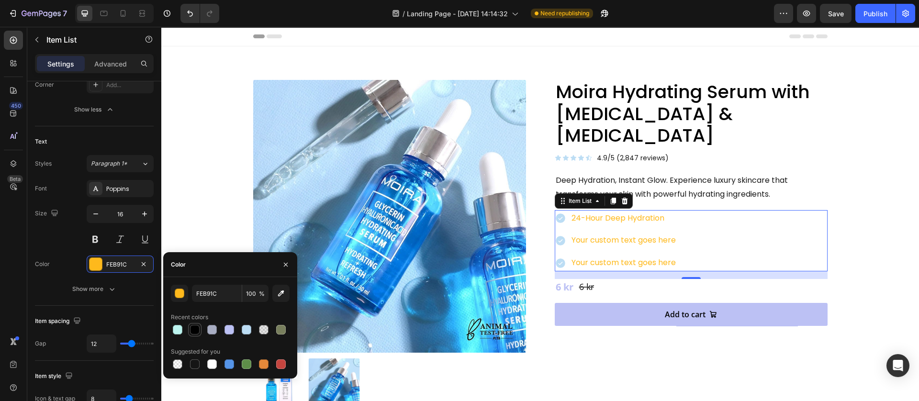
click at [198, 330] on div at bounding box center [195, 330] width 10 height 10
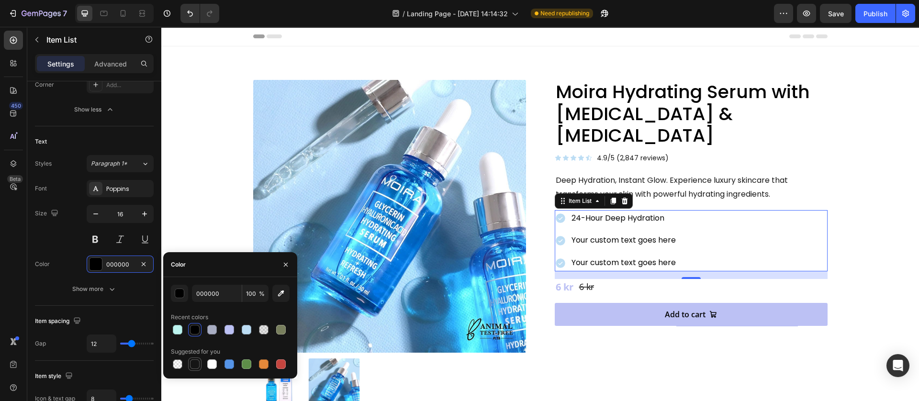
click at [194, 358] on div at bounding box center [194, 364] width 13 height 13
type input "151515"
click at [608, 336] on div "Moira Hydrating Serum with Glycerin & Hyaluronic Acid Product Title Icon Icon I…" at bounding box center [691, 245] width 273 height 330
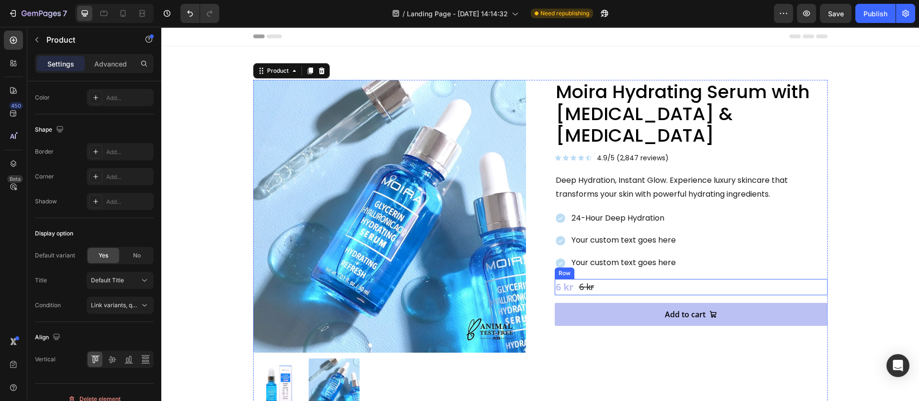
scroll to position [0, 0]
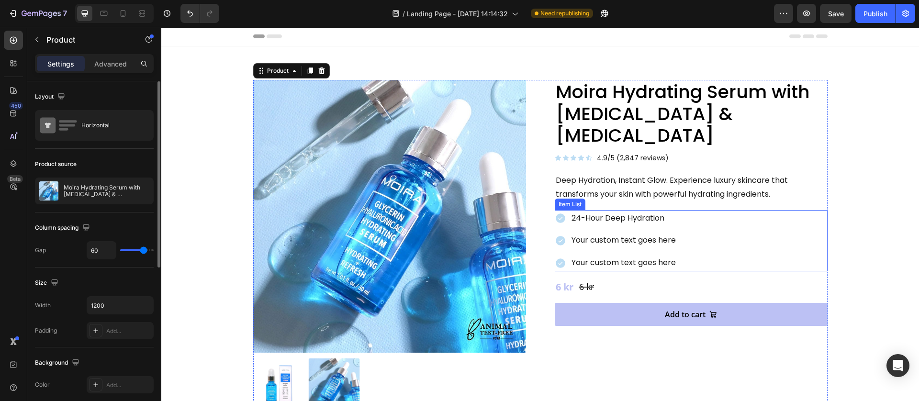
click at [670, 210] on div "24-Hour Deep Hydration" at bounding box center [623, 218] width 107 height 17
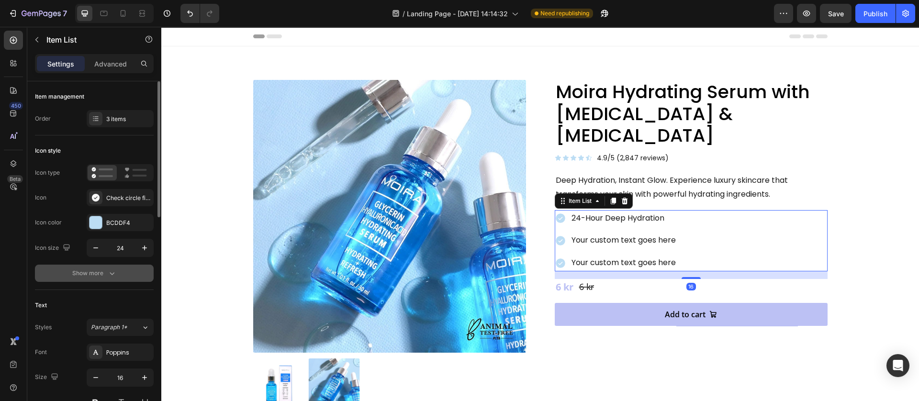
click at [91, 277] on div "Show more" at bounding box center [94, 274] width 45 height 10
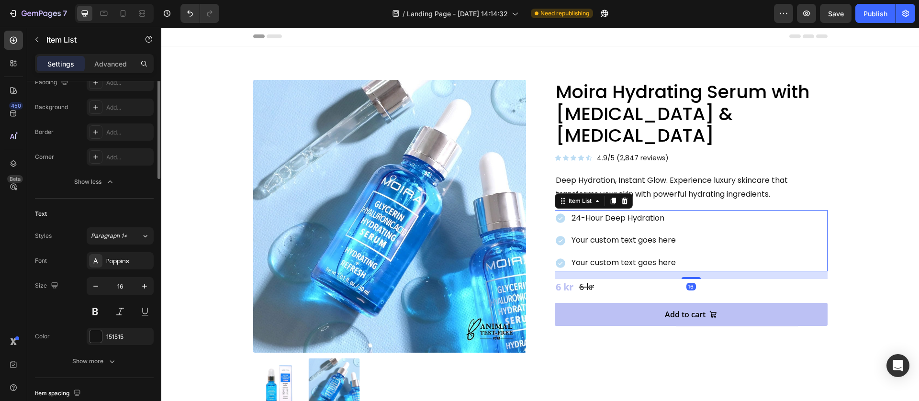
scroll to position [72, 0]
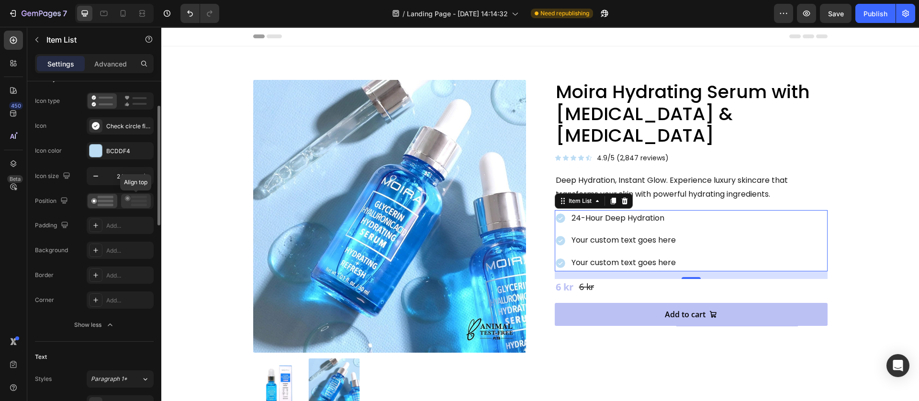
click at [129, 207] on div at bounding box center [136, 201] width 30 height 14
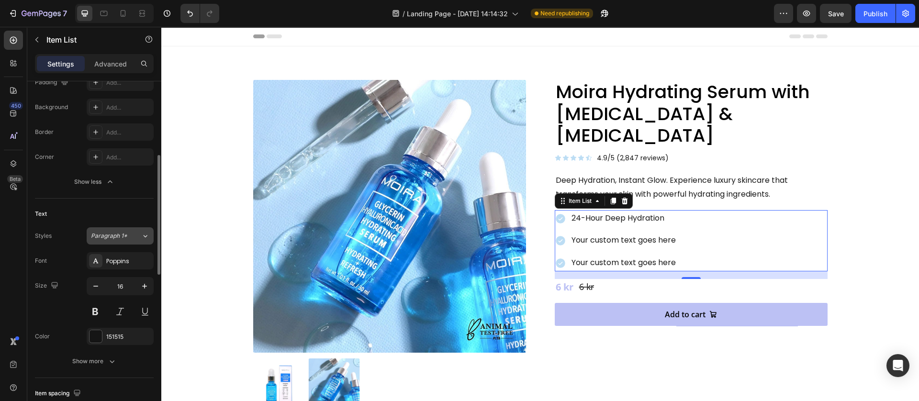
scroll to position [359, 0]
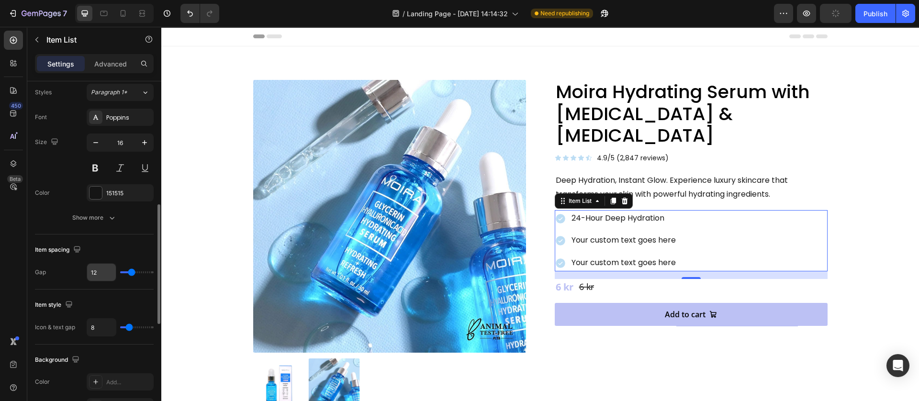
click at [100, 270] on input "12" at bounding box center [101, 272] width 29 height 17
type input "8"
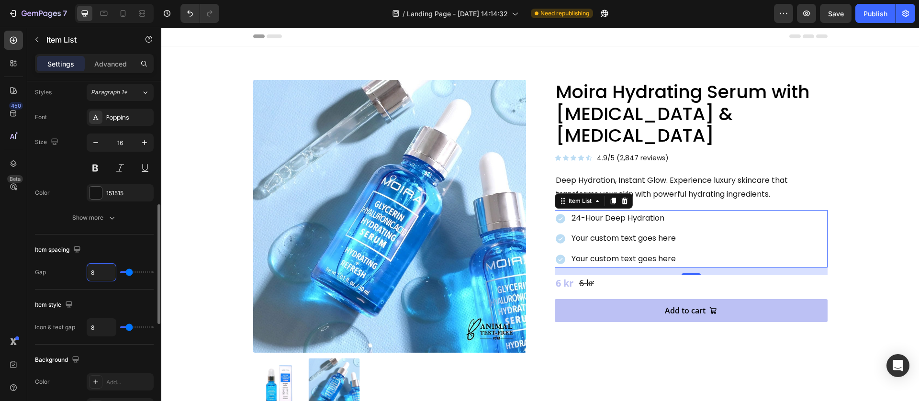
type input "8"
click at [91, 300] on div "Item style" at bounding box center [94, 304] width 119 height 15
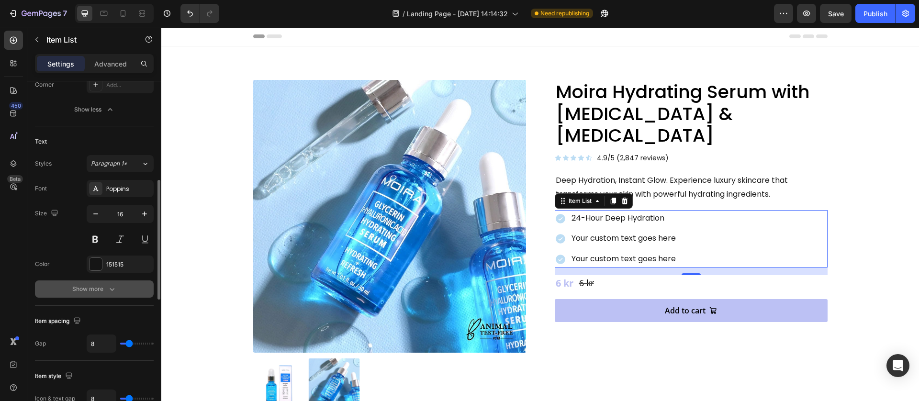
click at [114, 288] on icon "button" at bounding box center [112, 289] width 10 height 10
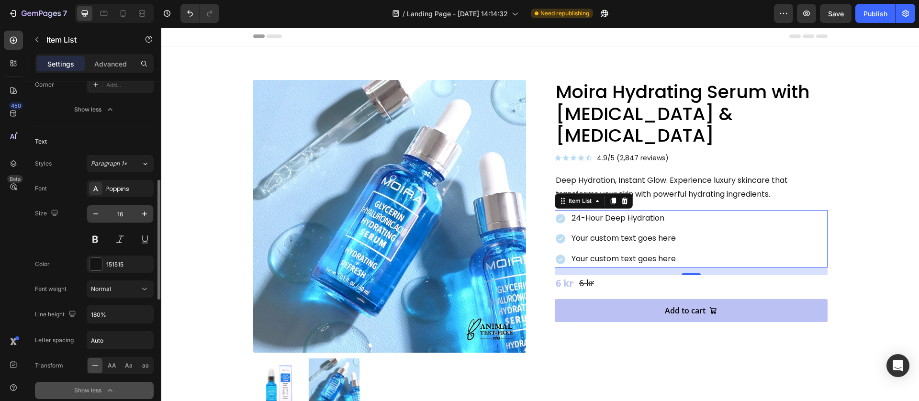
scroll to position [359, 0]
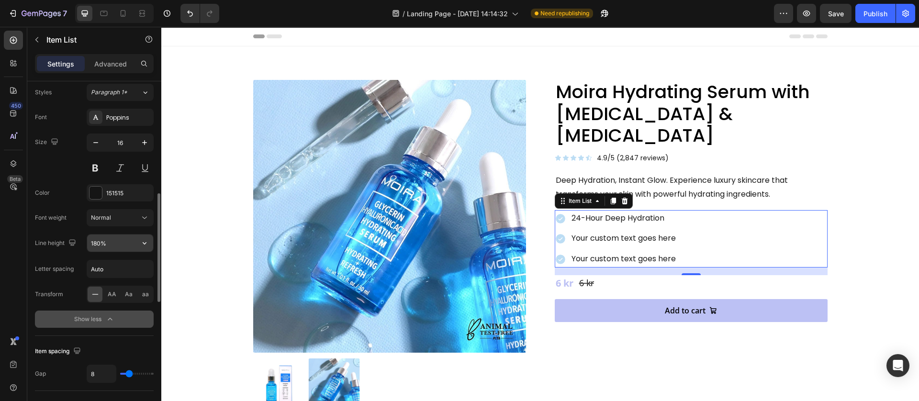
click at [149, 246] on button "button" at bounding box center [144, 243] width 17 height 17
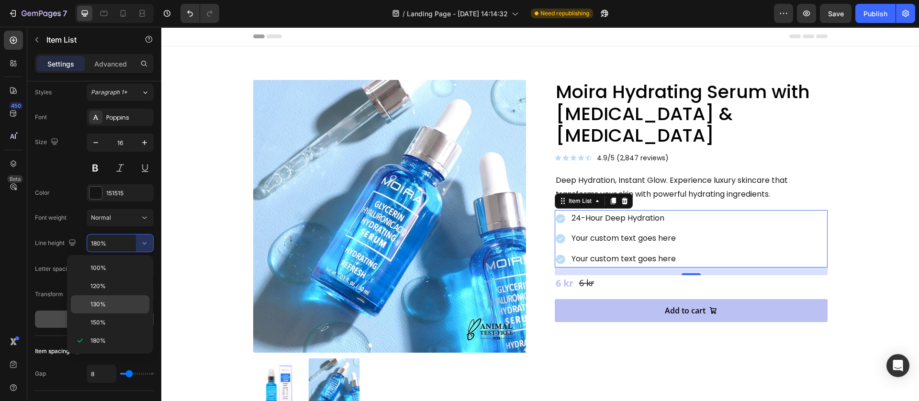
click at [119, 306] on p "130%" at bounding box center [118, 304] width 55 height 9
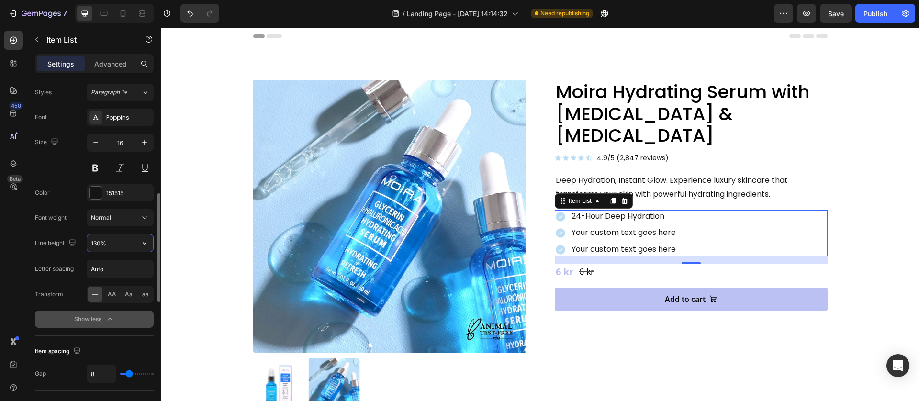
click at [134, 243] on input "130%" at bounding box center [120, 243] width 66 height 17
click at [142, 244] on icon "button" at bounding box center [145, 243] width 10 height 10
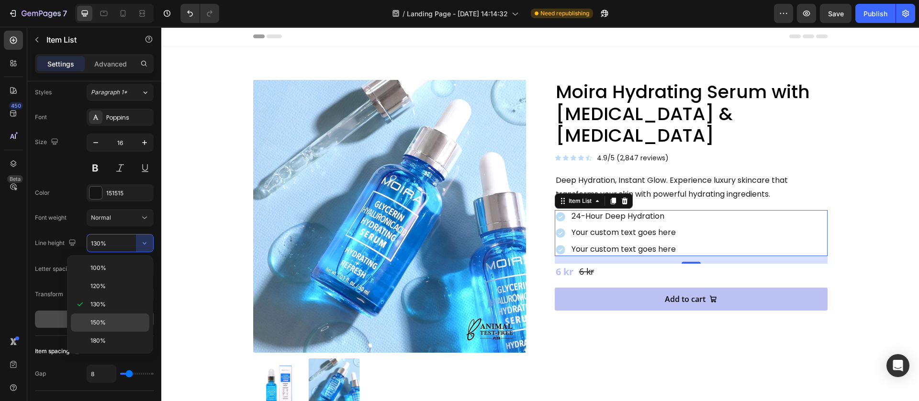
click at [102, 321] on span "150%" at bounding box center [98, 322] width 15 height 9
type input "150%"
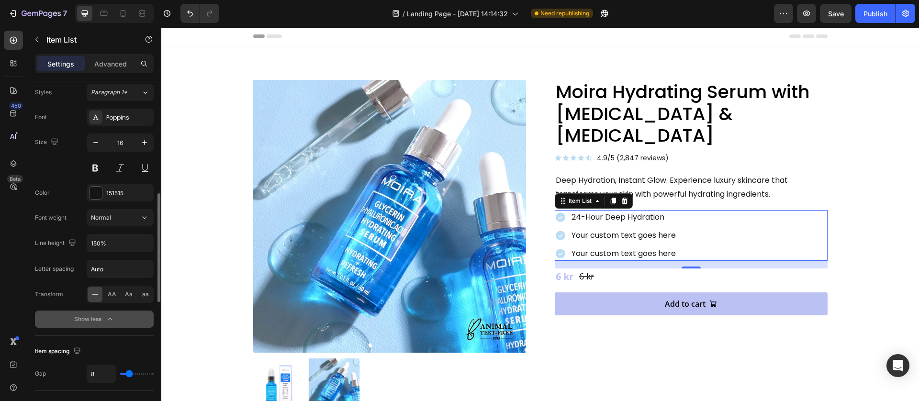
click at [64, 180] on div "Font Poppins Size 16 Color 151515 Font weight Normal Line height 150% Letter sp…" at bounding box center [94, 218] width 119 height 219
drag, startPoint x: 137, startPoint y: 216, endPoint x: 131, endPoint y: 227, distance: 12.7
click at [137, 217] on div "Normal" at bounding box center [115, 218] width 49 height 9
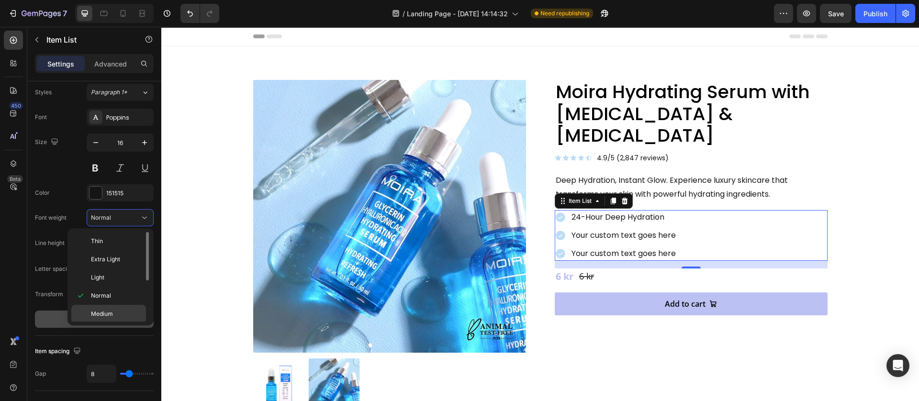
click at [114, 311] on p "Medium" at bounding box center [116, 314] width 51 height 9
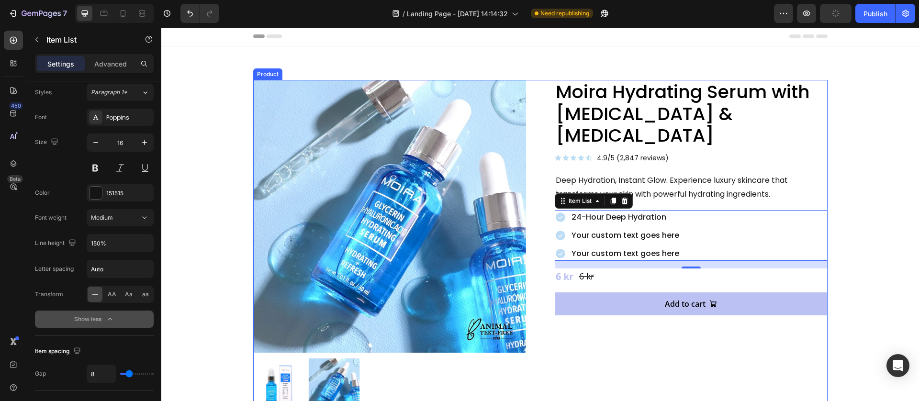
click at [549, 355] on div "Product Images Moira Hydrating Serum with Glycerin & Hyaluronic Acid Product Ti…" at bounding box center [540, 245] width 575 height 330
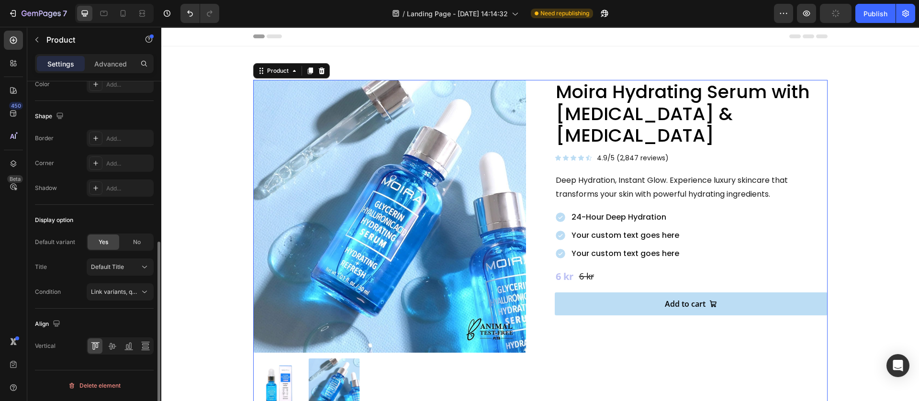
scroll to position [0, 0]
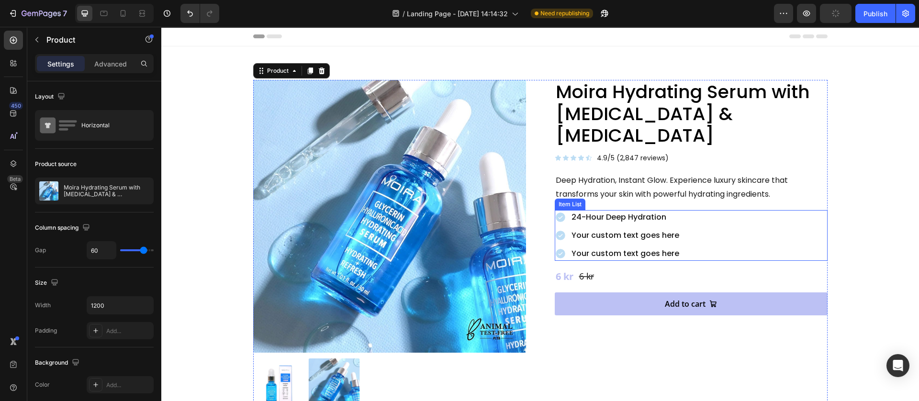
click at [625, 230] on p "Your custom text goes here" at bounding box center [626, 235] width 108 height 11
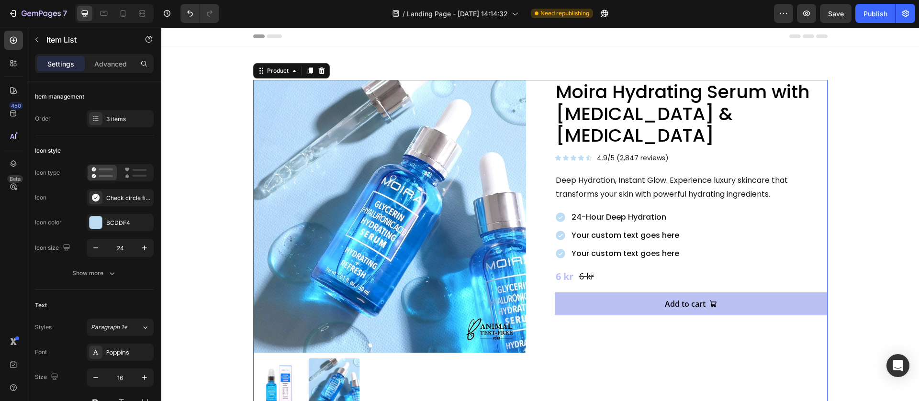
click at [575, 335] on div "Moira Hydrating Serum with Glycerin & Hyaluronic Acid Product Title Icon Icon I…" at bounding box center [691, 245] width 273 height 330
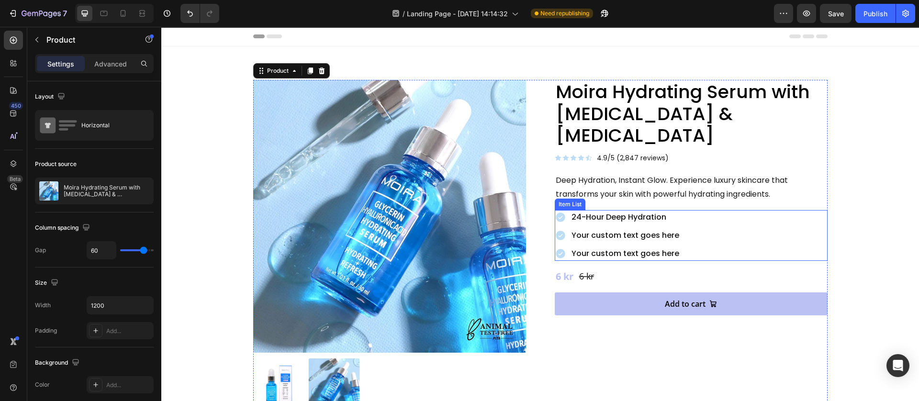
click at [666, 230] on p "Your custom text goes here" at bounding box center [626, 235] width 108 height 11
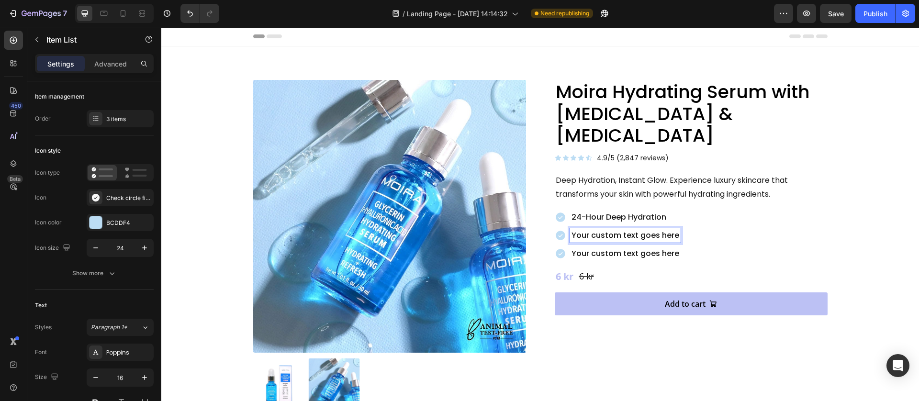
click at [607, 230] on p "Your custom text goes here" at bounding box center [626, 235] width 108 height 11
click at [596, 248] on p "Your custom text goes here" at bounding box center [628, 253] width 112 height 11
click at [693, 228] on div "24-Hour Deep Hydration Plumps & Smooths Fine Lines Boosts Natural Glow" at bounding box center [691, 235] width 273 height 51
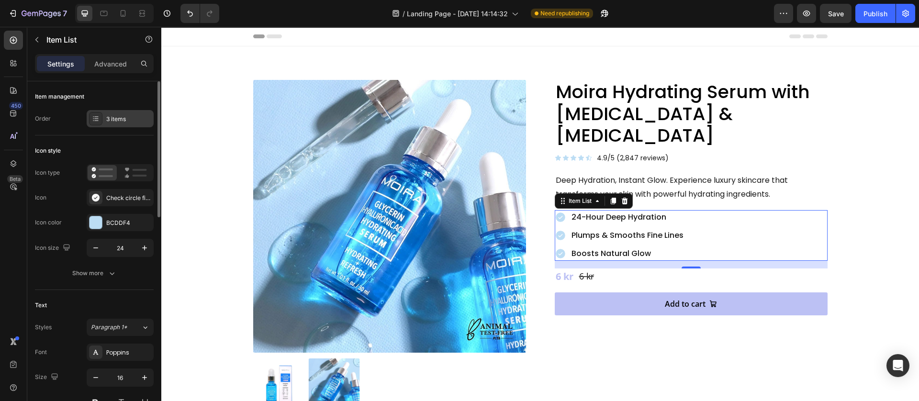
click at [103, 120] on div "3 items" at bounding box center [120, 118] width 67 height 17
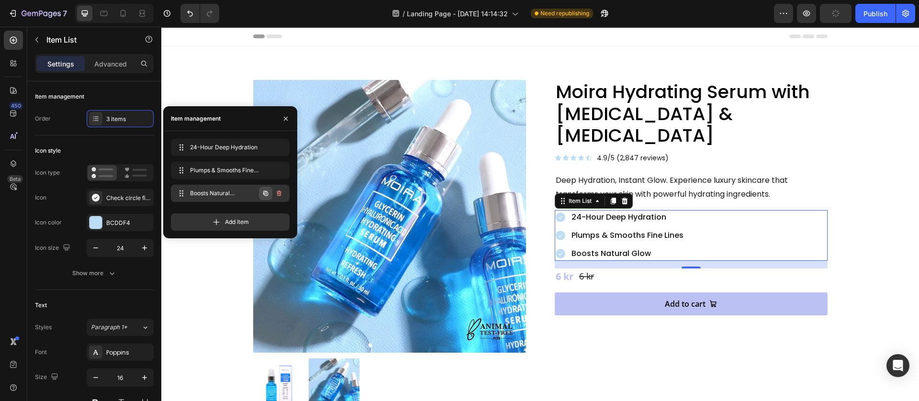
click at [265, 192] on icon "button" at bounding box center [266, 194] width 8 height 8
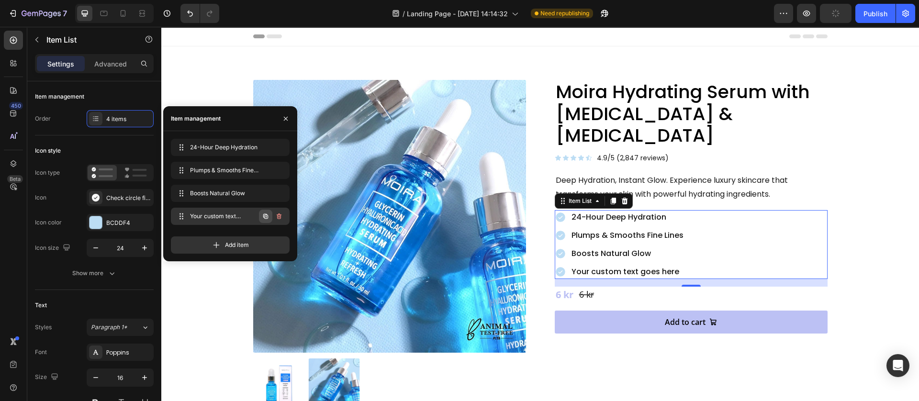
click at [264, 215] on icon "button" at bounding box center [266, 217] width 8 height 8
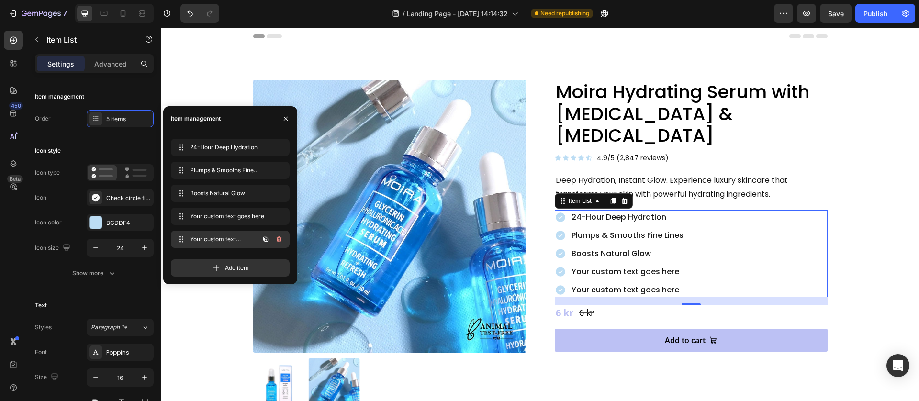
click at [265, 238] on icon "button" at bounding box center [265, 239] width 5 height 5
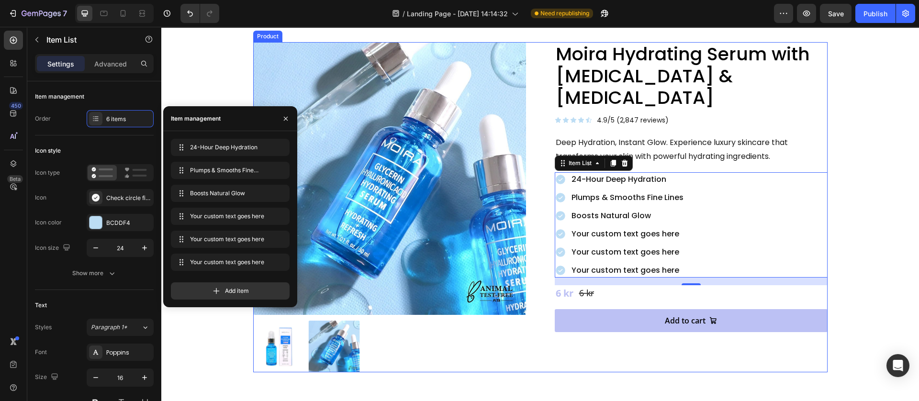
scroll to position [72, 0]
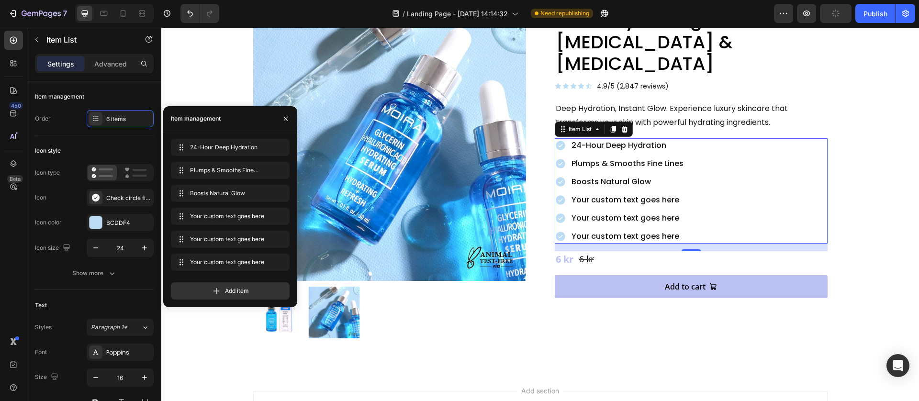
click at [591, 193] on div "Your custom text goes here" at bounding box center [627, 200] width 115 height 14
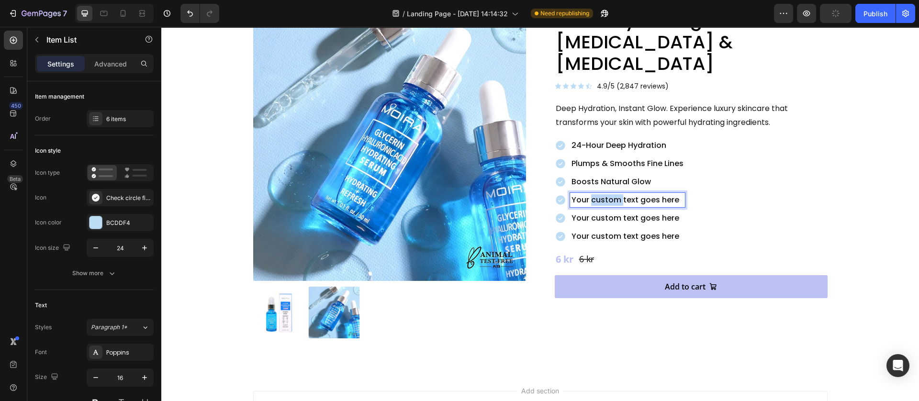
click at [591, 194] on p "Your custom text goes here" at bounding box center [628, 199] width 112 height 11
click at [587, 213] on p "Your custom text goes here" at bounding box center [628, 218] width 112 height 11
click at [588, 213] on p "Your custom text goes here" at bounding box center [628, 218] width 112 height 11
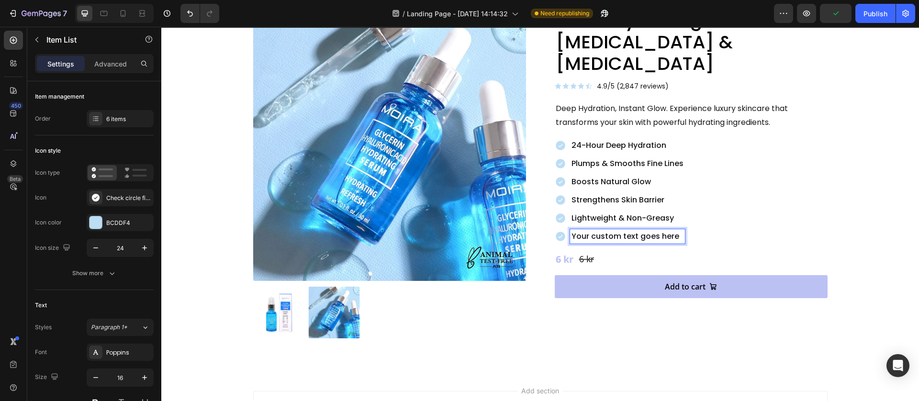
click at [597, 231] on p "Your custom text goes here" at bounding box center [628, 236] width 112 height 11
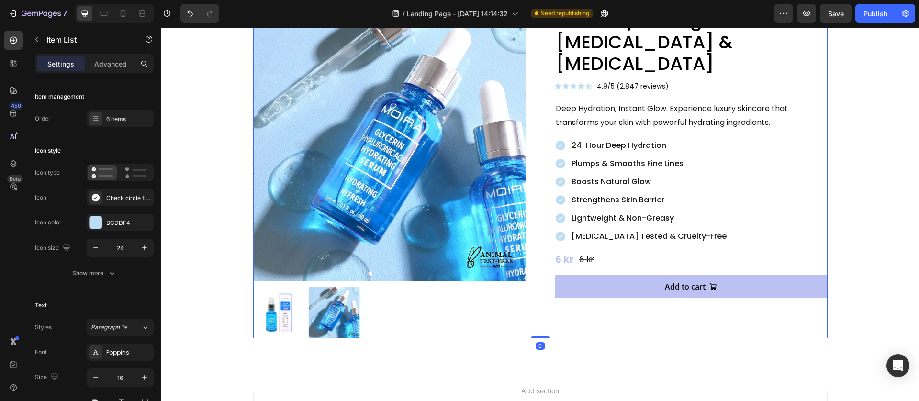
click at [619, 323] on div "Moira Hydrating Serum with Glycerin & Hyaluronic Acid Product Title Icon Icon I…" at bounding box center [691, 173] width 273 height 330
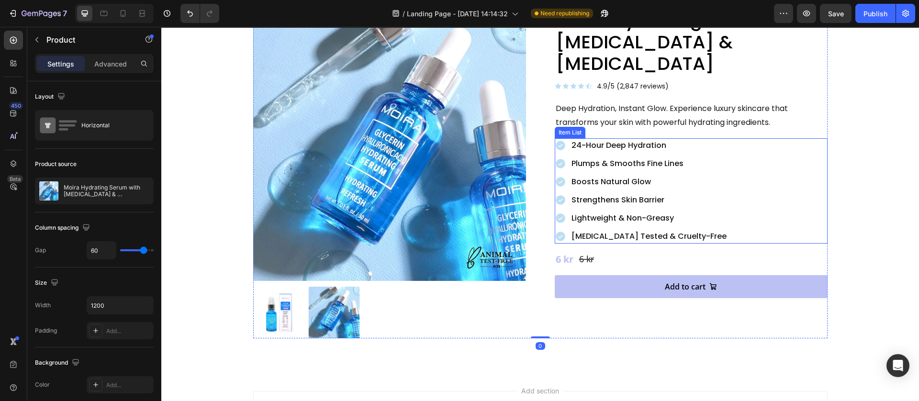
click at [734, 138] on div "24-Hour Deep Hydration Plumps & Smooths Fine Lines Boosts Natural Glow Strength…" at bounding box center [691, 190] width 273 height 105
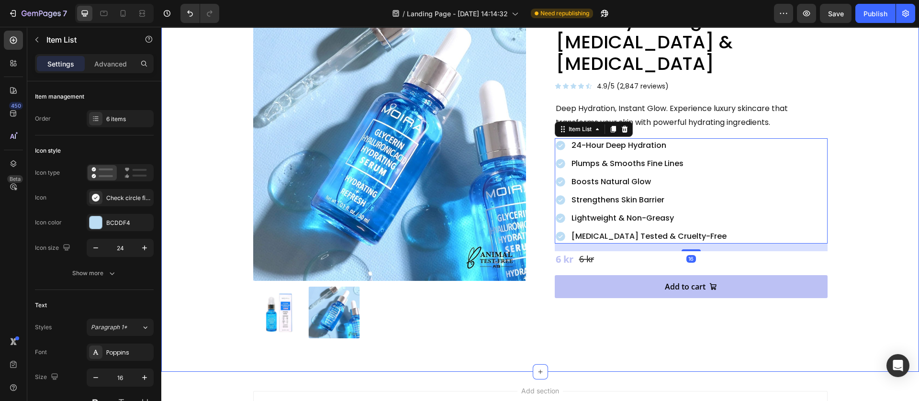
click at [585, 366] on div "Product Images Moira Hydrating Serum with Glycerin & Hyaluronic Acid Product Ti…" at bounding box center [540, 173] width 758 height 397
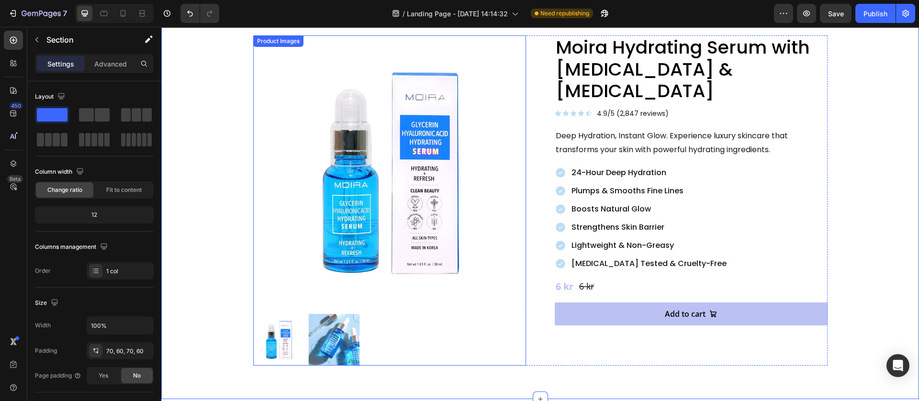
scroll to position [0, 0]
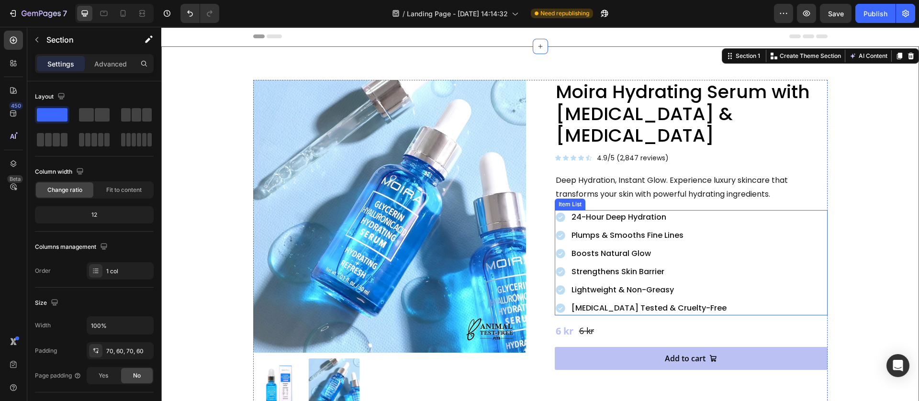
click at [708, 301] on div "Dermatologist Tested & Cruelty-Free" at bounding box center [649, 308] width 158 height 14
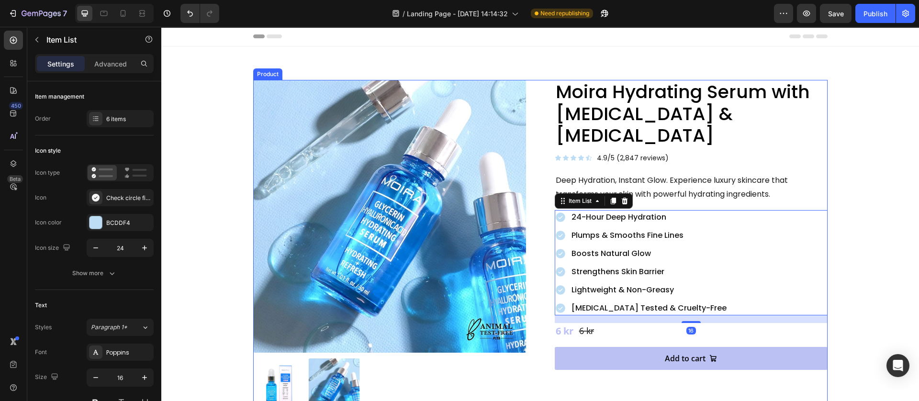
click at [560, 374] on div "Moira Hydrating Serum with Glycerin & Hyaluronic Acid Product Title Icon Icon I…" at bounding box center [691, 245] width 273 height 330
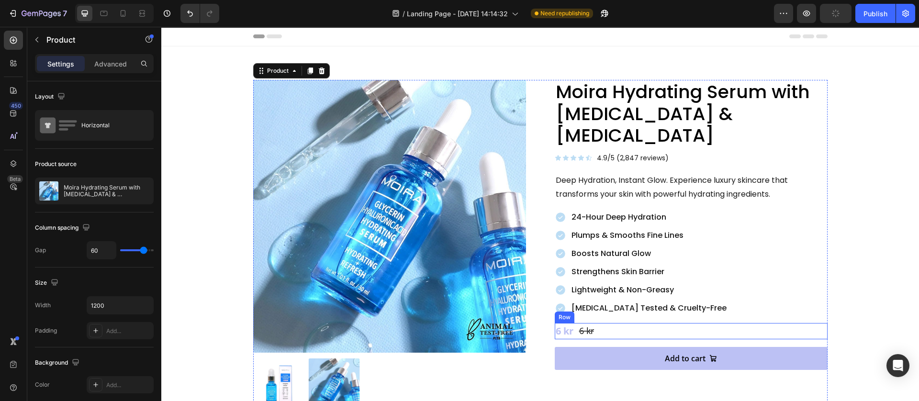
click at [610, 323] on div "6 kr Product Price Product Price 6 kr Product Price Product Price Row" at bounding box center [691, 331] width 273 height 16
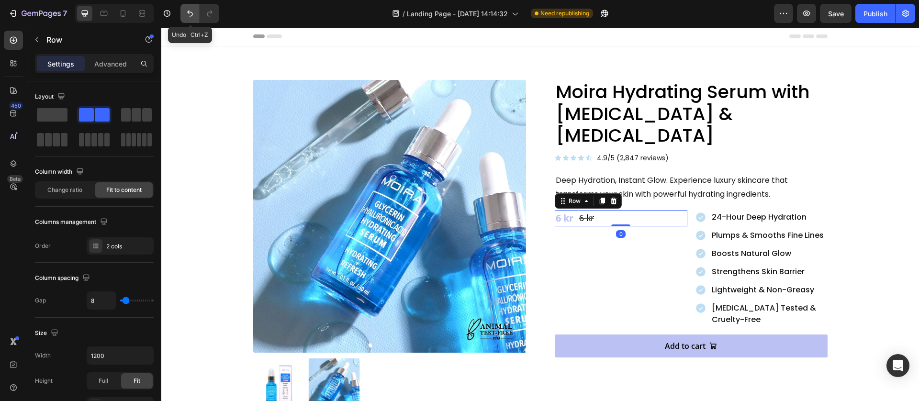
click at [192, 16] on icon "Undo/Redo" at bounding box center [190, 14] width 10 height 10
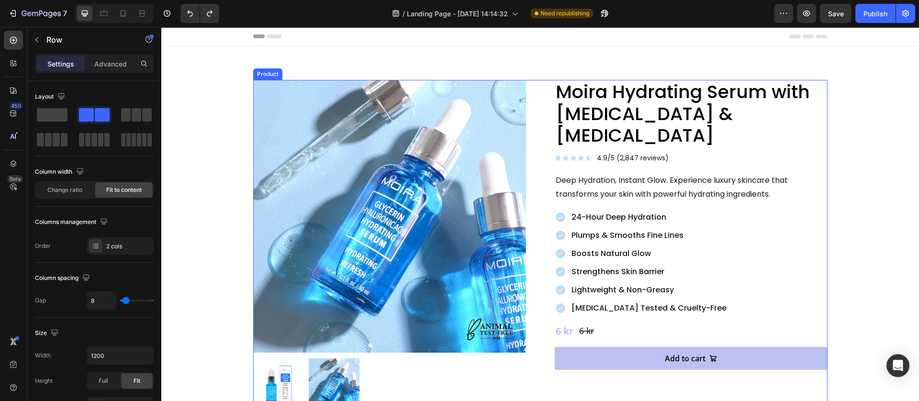
click at [530, 234] on div "Product Images Moira Hydrating Serum with [MEDICAL_DATA] & [MEDICAL_DATA] Produ…" at bounding box center [540, 245] width 575 height 330
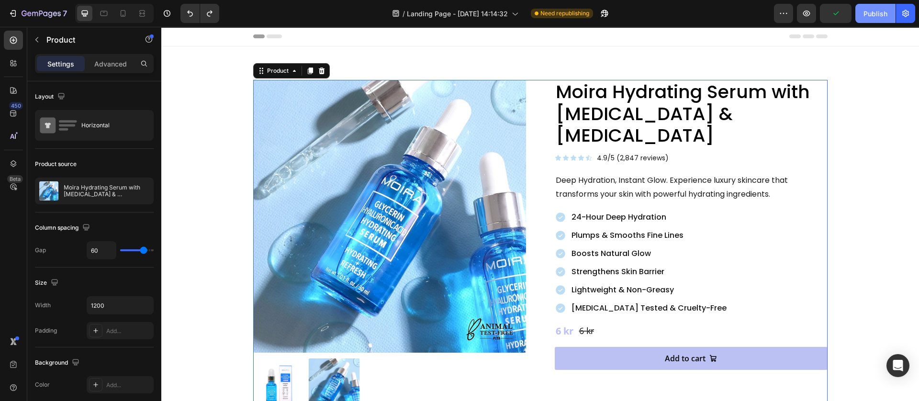
click at [882, 14] on div "Publish" at bounding box center [876, 14] width 24 height 10
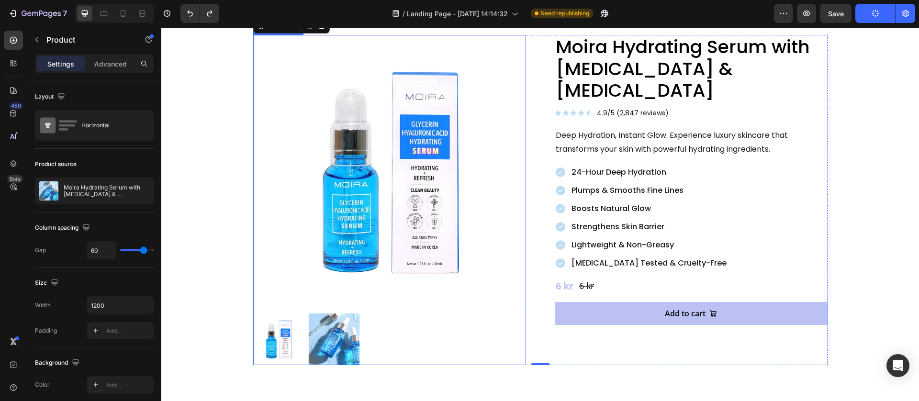
scroll to position [72, 0]
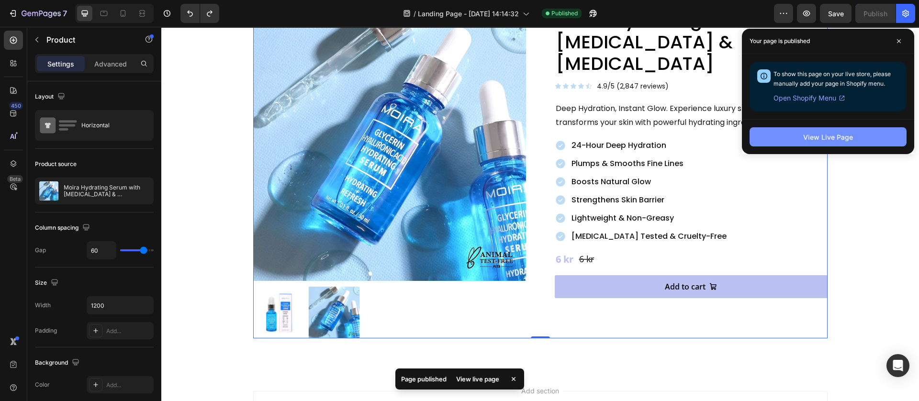
click at [820, 129] on button "View Live Page" at bounding box center [828, 136] width 157 height 19
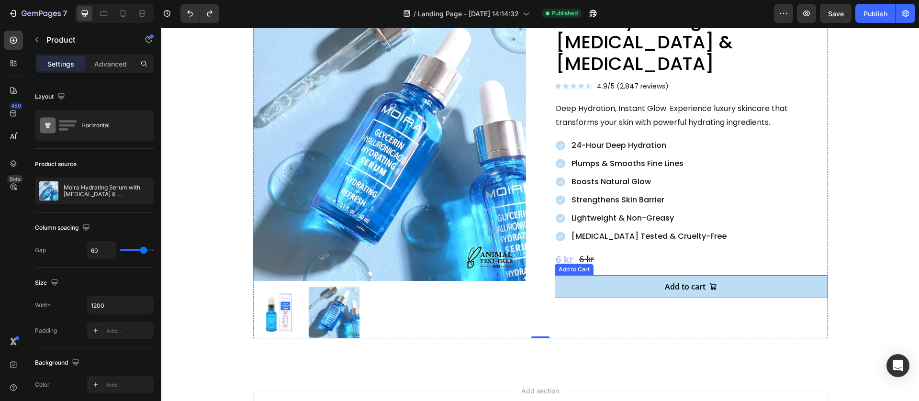
click at [590, 275] on button "Add to cart" at bounding box center [691, 286] width 273 height 23
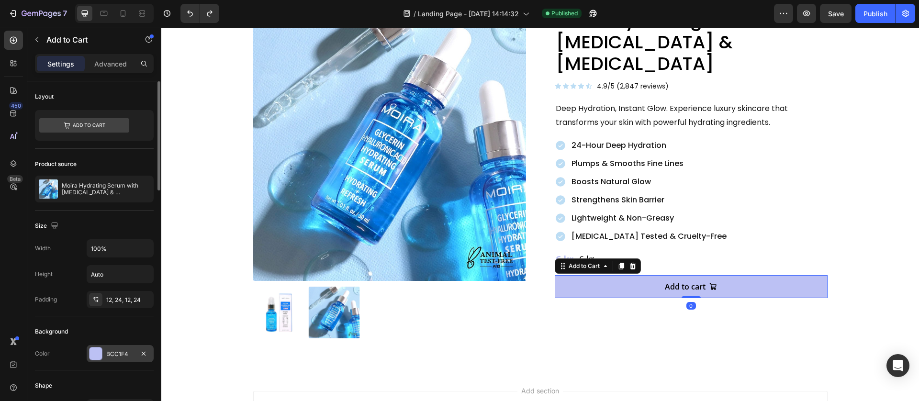
click at [97, 353] on div at bounding box center [96, 354] width 12 height 12
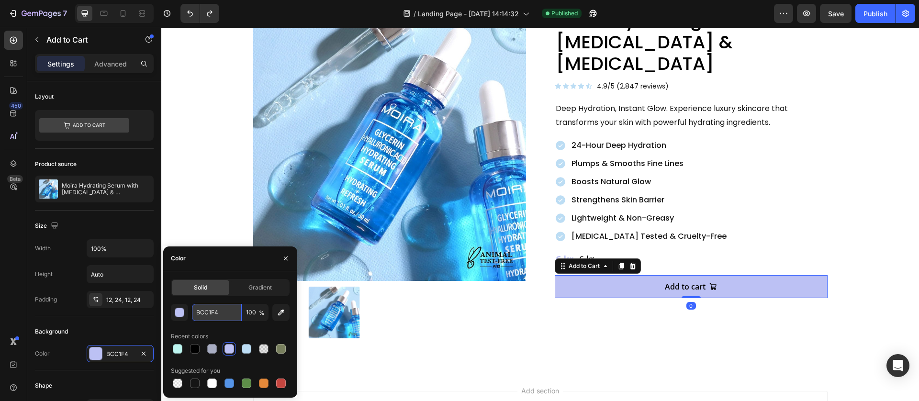
click at [212, 320] on input "BCC1F4" at bounding box center [217, 312] width 50 height 17
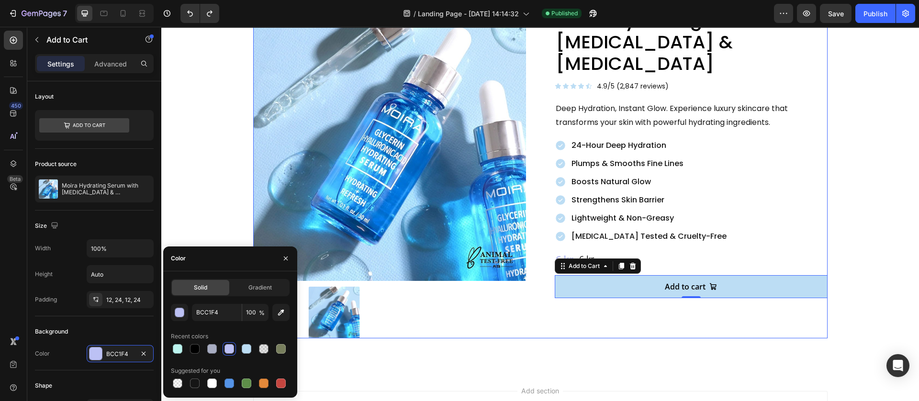
click at [556, 275] on button "Add to cart" at bounding box center [691, 286] width 273 height 23
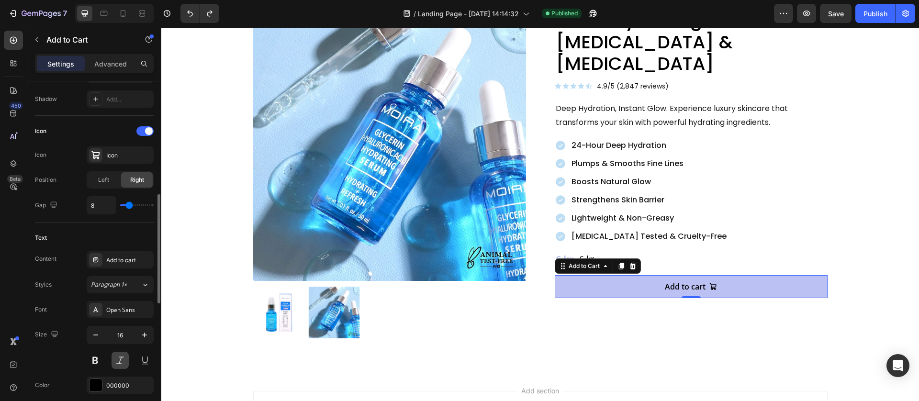
scroll to position [646, 0]
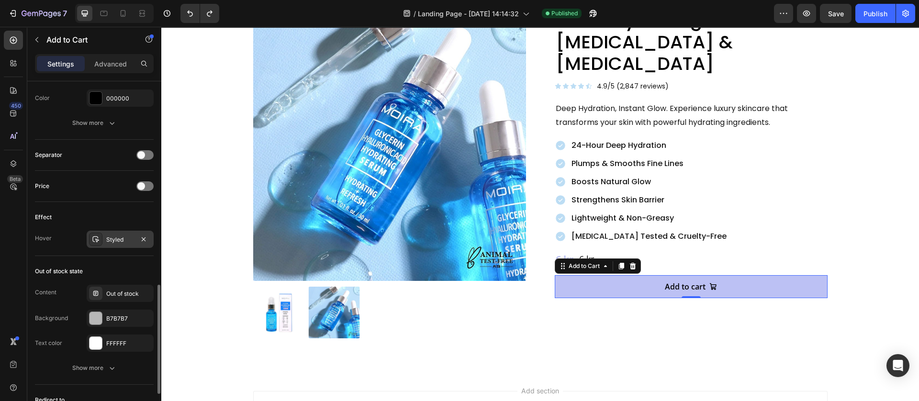
click at [125, 239] on div "Styled" at bounding box center [120, 240] width 28 height 9
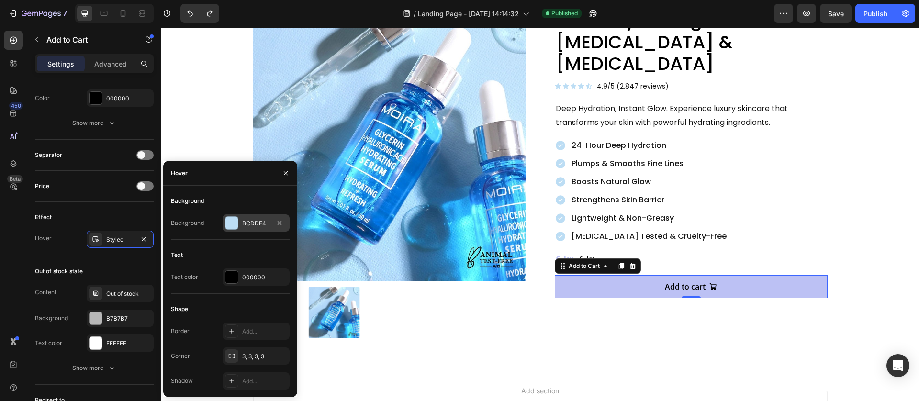
click at [246, 225] on div "BCDDF4" at bounding box center [256, 223] width 28 height 9
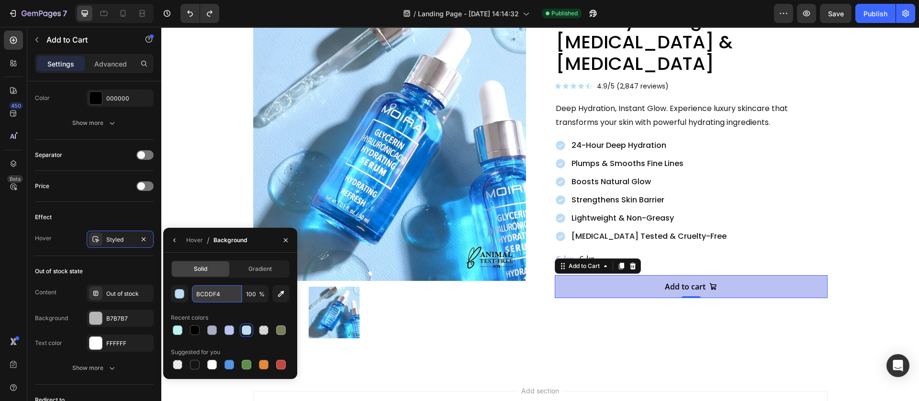
click at [0, 0] on input "BCDDF4" at bounding box center [0, 0] width 0 height 0
paste input "#9DA3F2"
type input "#9DA3F2"
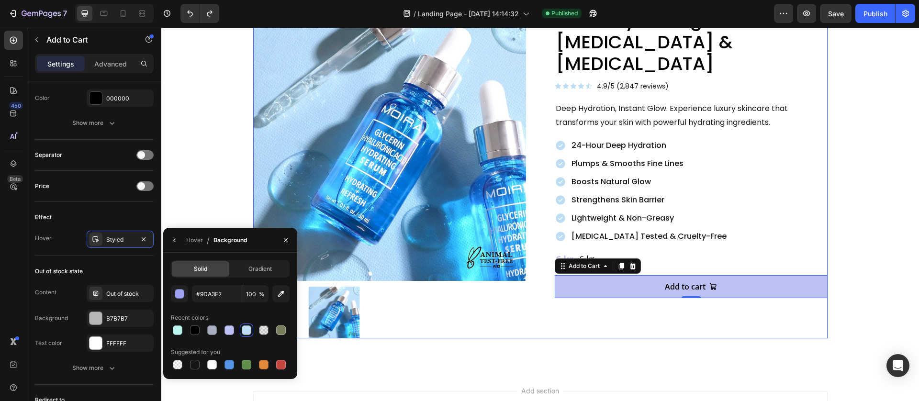
click at [578, 302] on div "Moira Hydrating Serum with [MEDICAL_DATA] & [MEDICAL_DATA] Product Title Icon I…" at bounding box center [691, 173] width 273 height 330
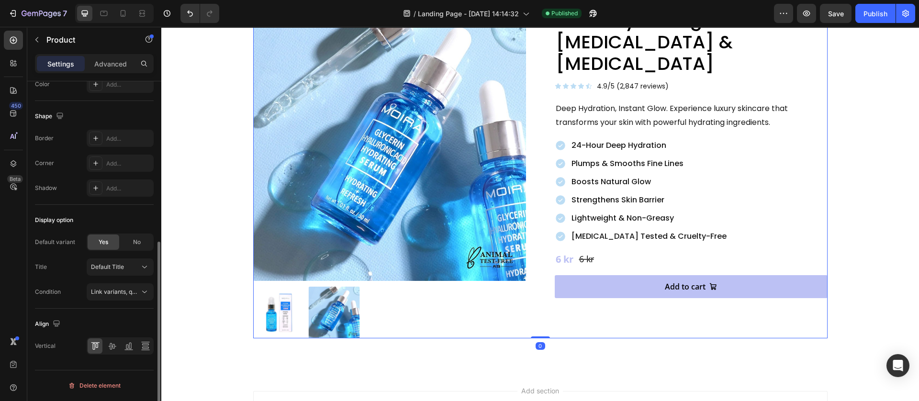
scroll to position [0, 0]
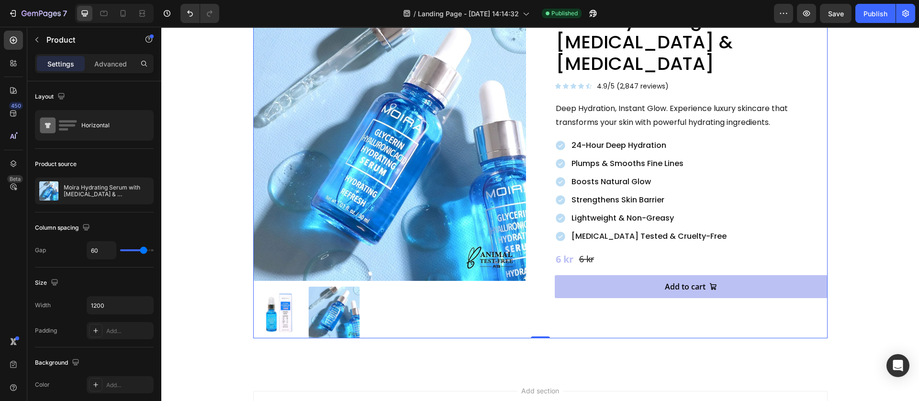
click at [578, 303] on div "Moira Hydrating Serum with [MEDICAL_DATA] & [MEDICAL_DATA] Product Title Icon I…" at bounding box center [691, 173] width 273 height 330
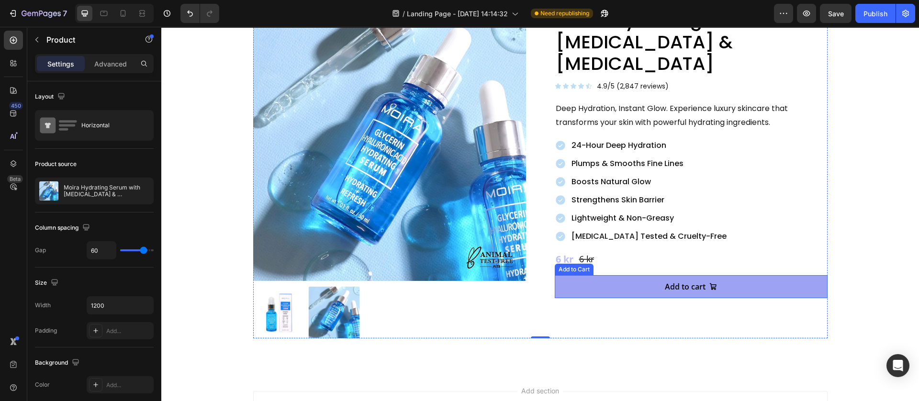
click at [583, 275] on button "Add to cart" at bounding box center [691, 286] width 273 height 23
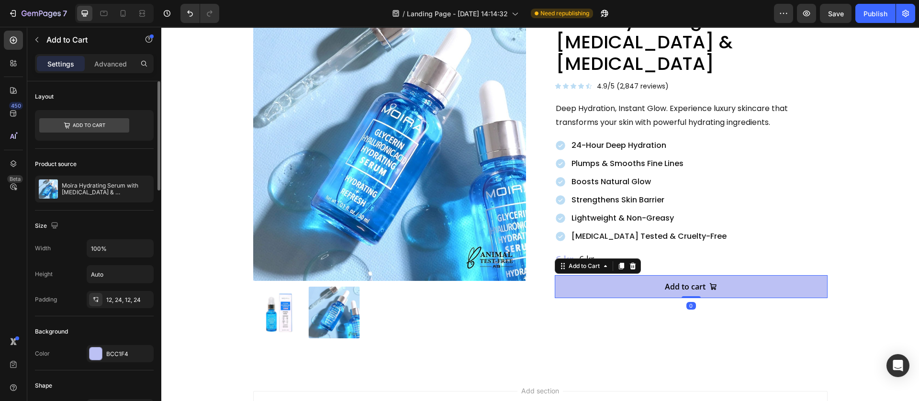
scroll to position [215, 0]
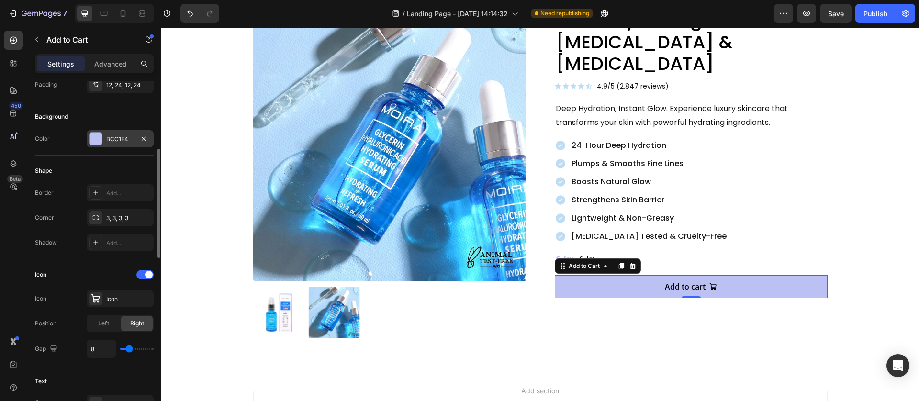
click at [98, 135] on div at bounding box center [96, 139] width 12 height 12
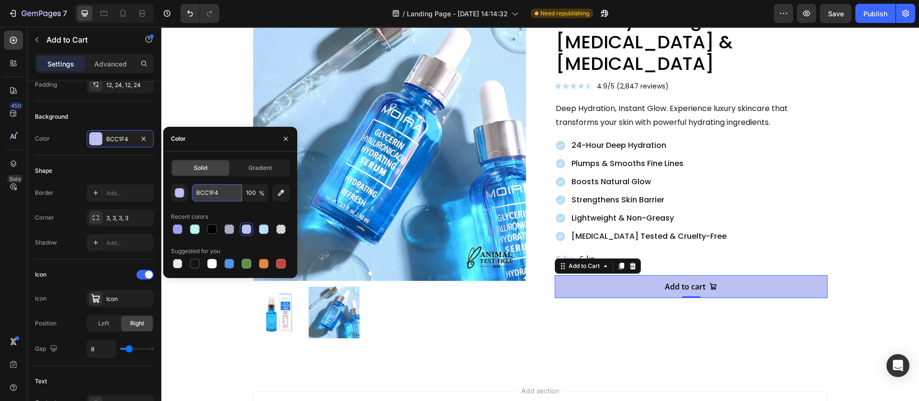
click at [212, 197] on input "BCC1F4" at bounding box center [217, 192] width 50 height 17
drag, startPoint x: 172, startPoint y: 231, endPoint x: 261, endPoint y: 277, distance: 100.0
click at [173, 231] on div at bounding box center [178, 230] width 10 height 10
type input "9DA3F2"
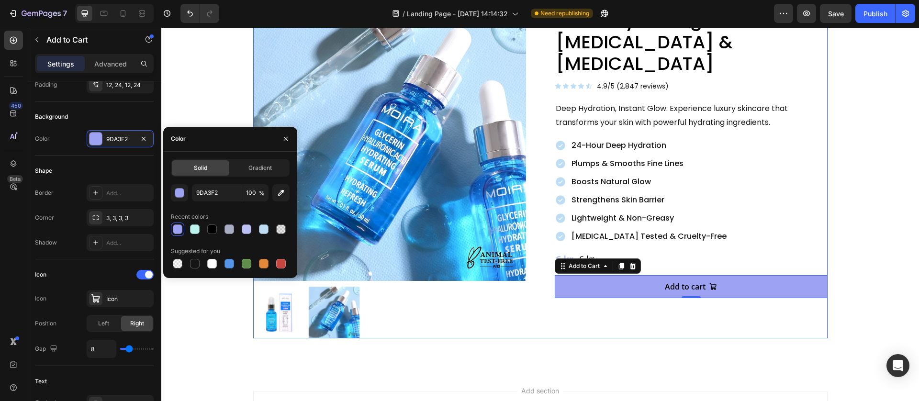
click at [563, 306] on div "Moira Hydrating Serum with [MEDICAL_DATA] & [MEDICAL_DATA] Product Title Icon I…" at bounding box center [691, 173] width 273 height 330
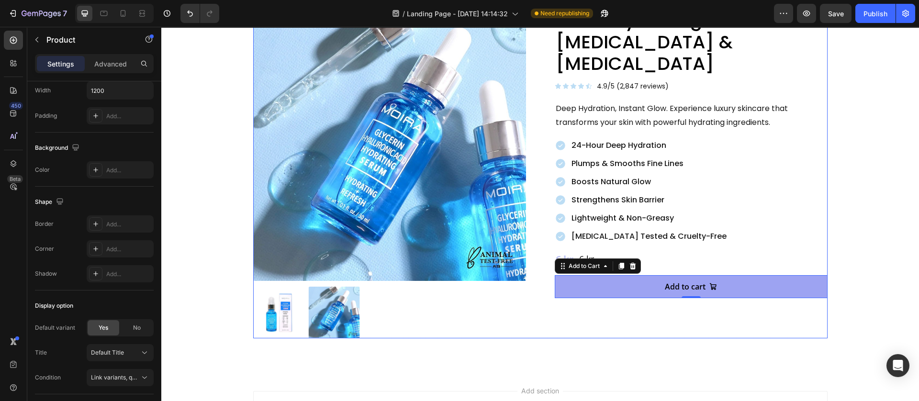
scroll to position [0, 0]
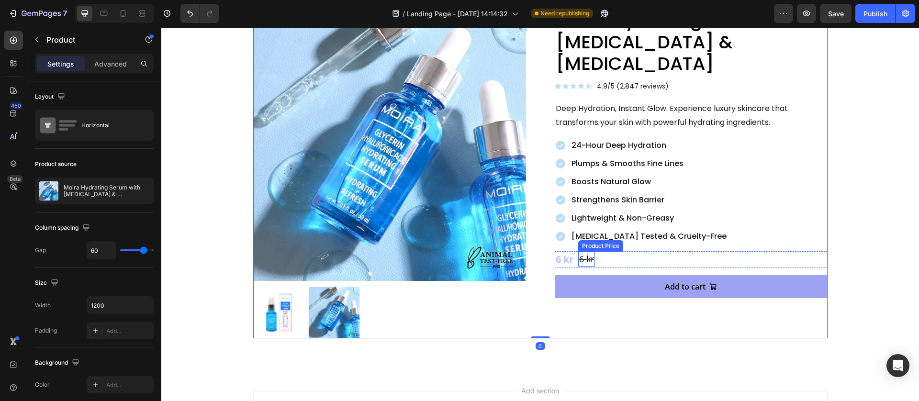
click at [561, 251] on div "6 kr" at bounding box center [565, 259] width 20 height 16
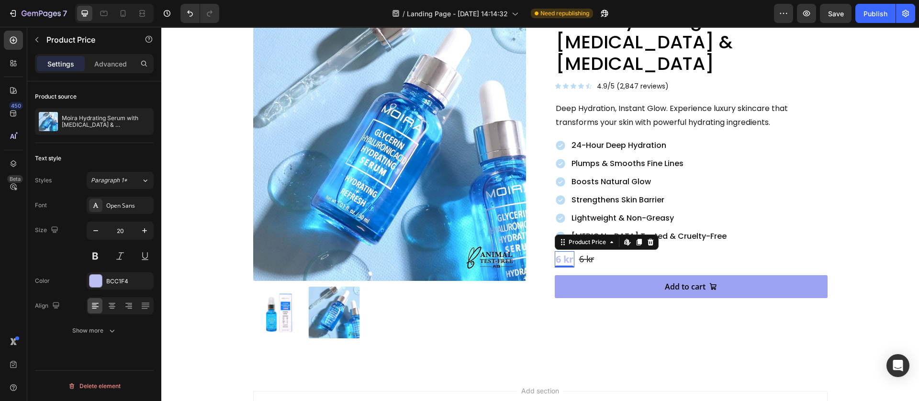
click at [99, 292] on div "Font Open Sans Size 20 Color BCC1F4 Align Show more" at bounding box center [94, 268] width 119 height 143
click at [97, 278] on div at bounding box center [96, 281] width 12 height 12
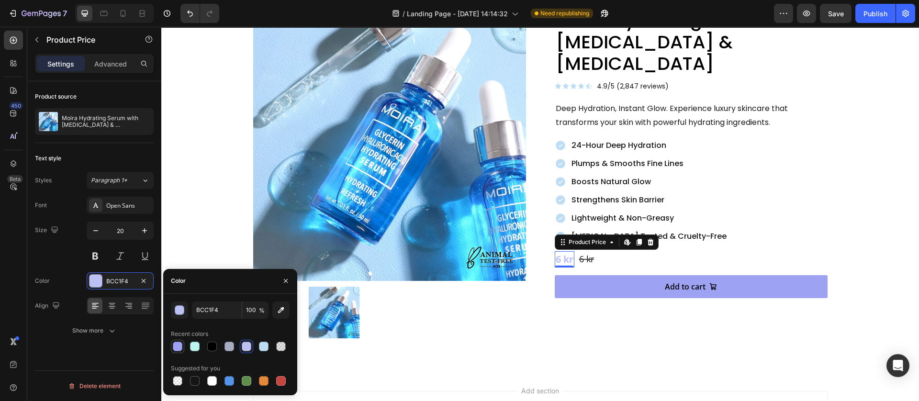
click at [178, 345] on div at bounding box center [178, 347] width 10 height 10
type input "9DA3F2"
click at [599, 327] on div "Moira Hydrating Serum with [MEDICAL_DATA] & [MEDICAL_DATA] Product Title Icon I…" at bounding box center [691, 173] width 273 height 330
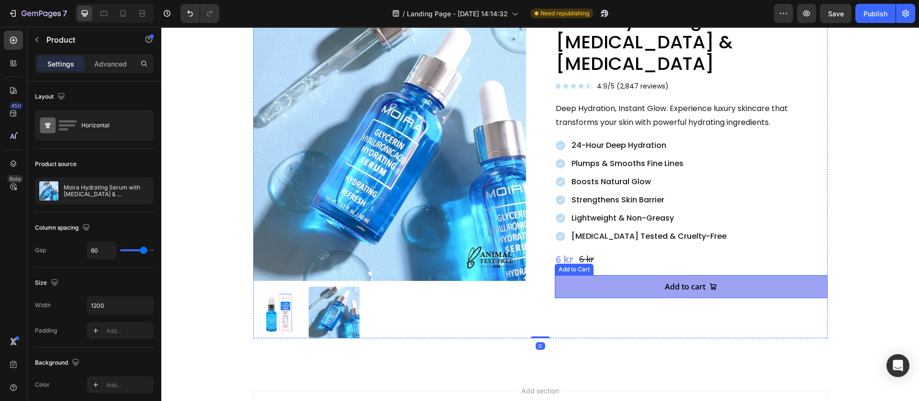
click at [596, 275] on button "Add to cart" at bounding box center [691, 286] width 273 height 23
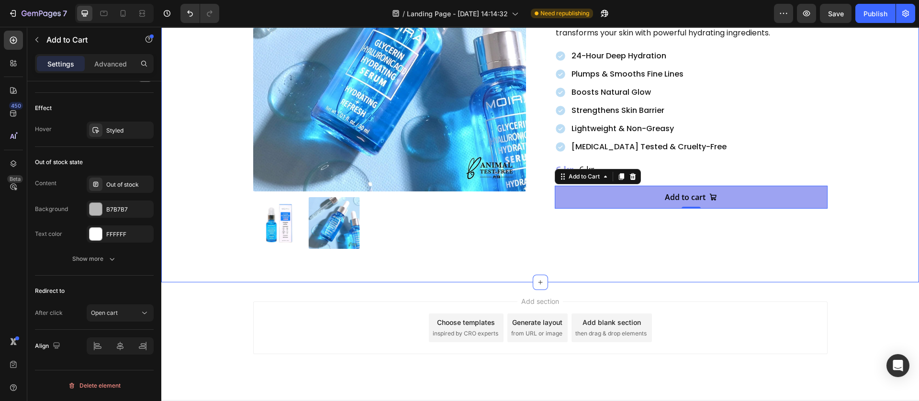
scroll to position [180, 0]
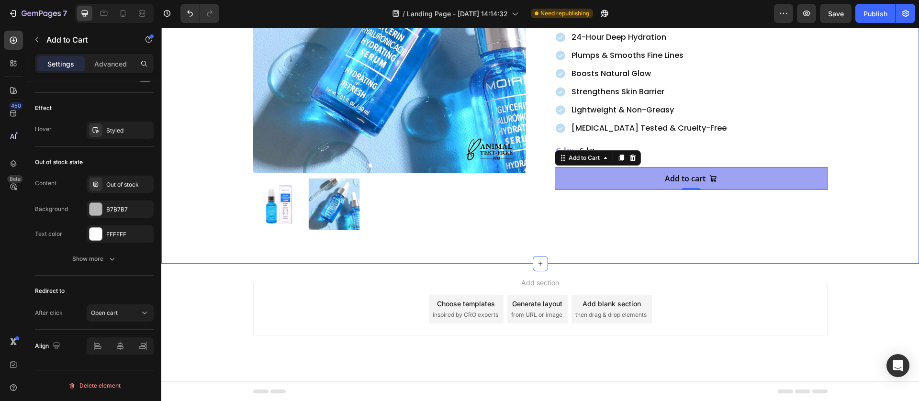
click at [371, 258] on div "Product Images Moira Hydrating Serum with [MEDICAL_DATA] & [MEDICAL_DATA] Produ…" at bounding box center [540, 64] width 758 height 397
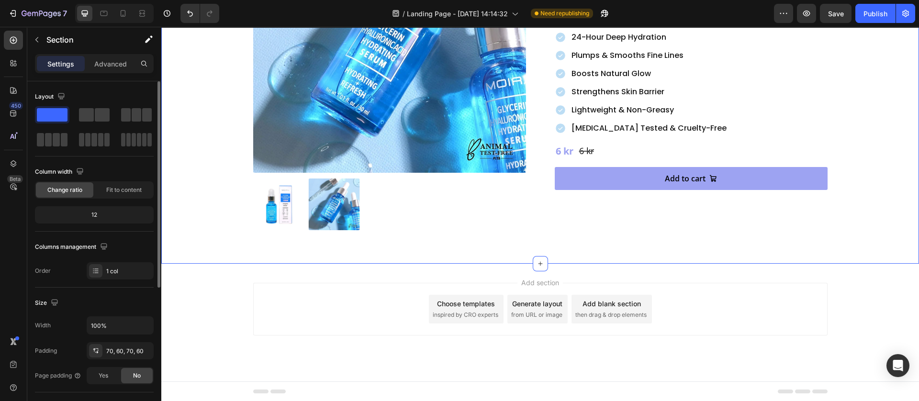
scroll to position [36, 0]
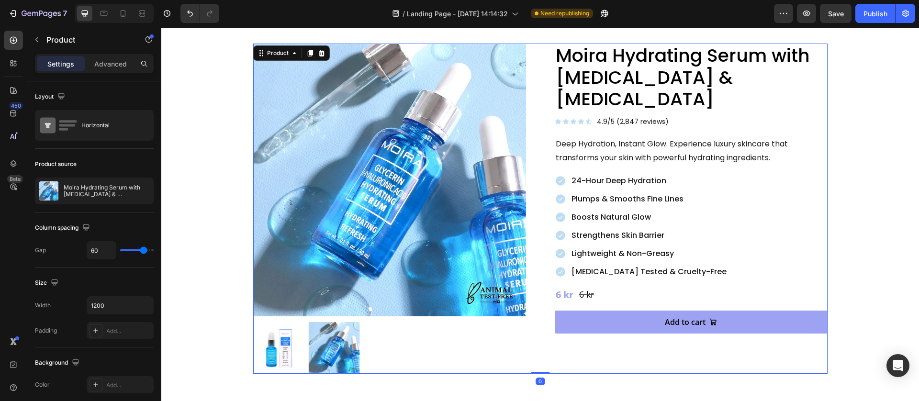
click at [565, 349] on div "Moira Hydrating Serum with [MEDICAL_DATA] & [MEDICAL_DATA] Product Title Icon I…" at bounding box center [691, 209] width 273 height 330
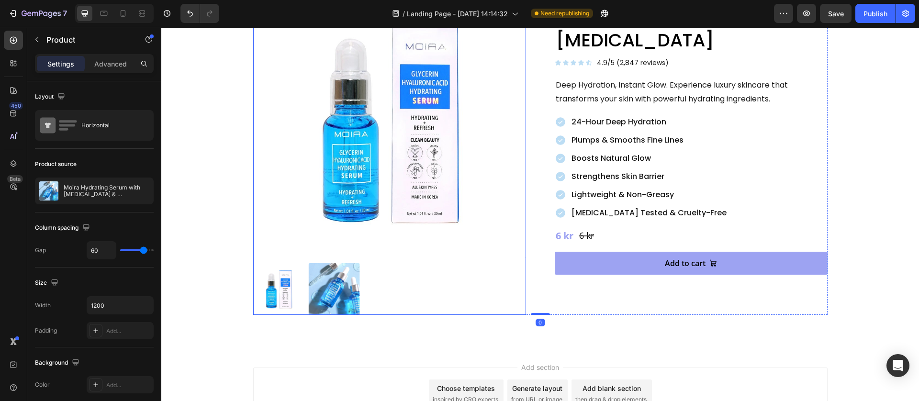
scroll to position [180, 0]
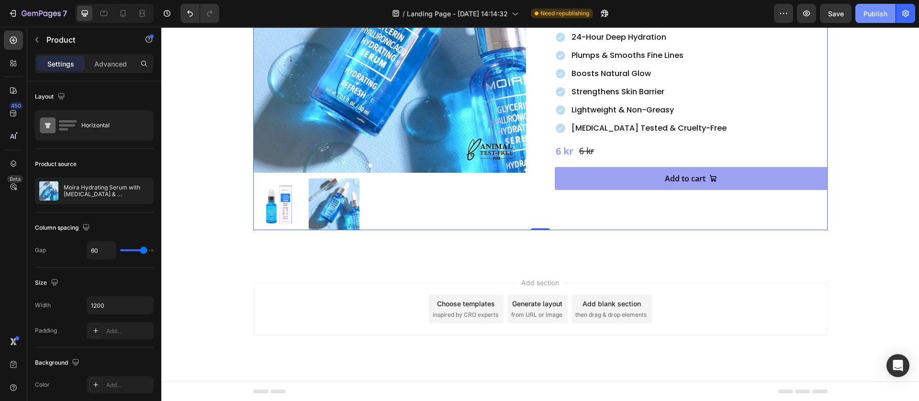
click at [873, 12] on div "Publish" at bounding box center [876, 14] width 24 height 10
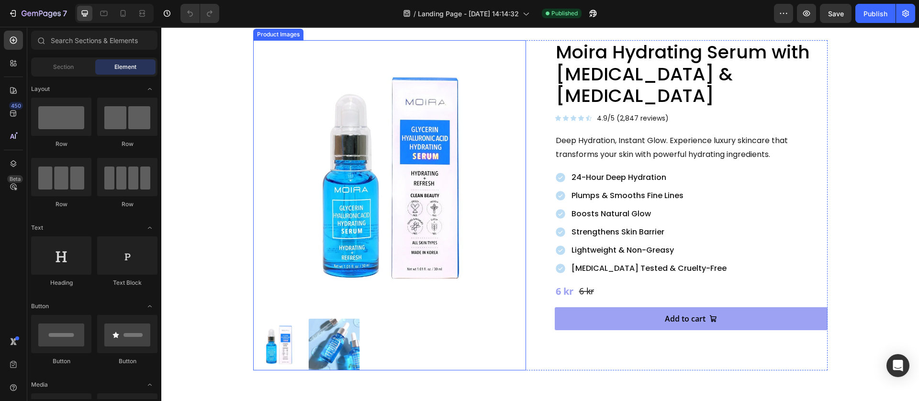
scroll to position [72, 0]
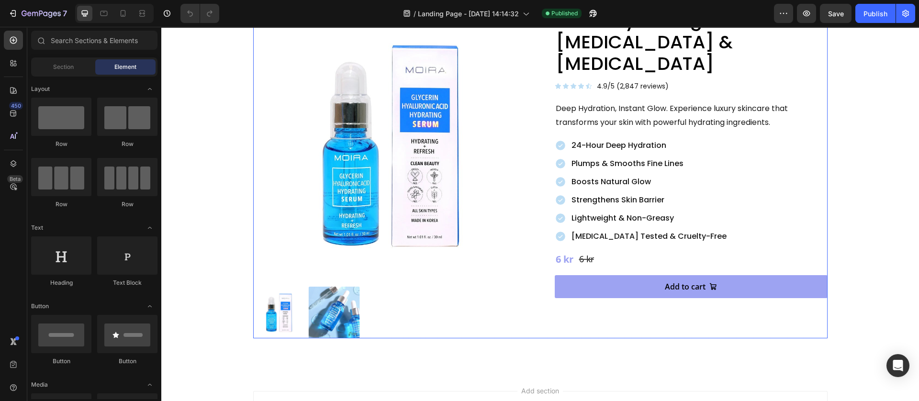
click at [572, 309] on div "Moira Hydrating Serum with [MEDICAL_DATA] & [MEDICAL_DATA] Product Title Icon I…" at bounding box center [691, 173] width 273 height 330
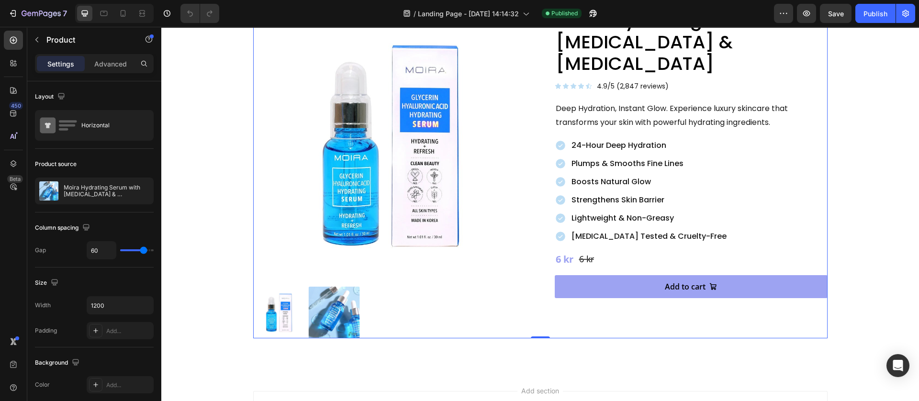
click at [572, 339] on div "Product Images Moira Hydrating Serum with Glycerin & Hyaluronic Acid Product Ti…" at bounding box center [540, 173] width 758 height 397
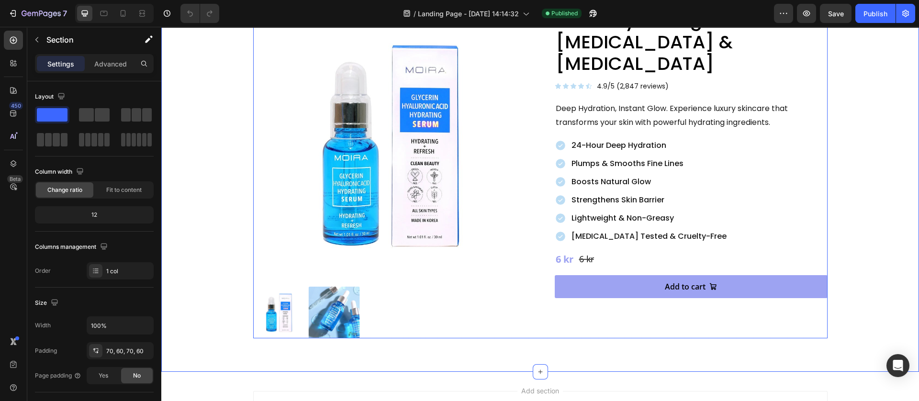
click at [544, 305] on div "Product Images Moira Hydrating Serum with Glycerin & Hyaluronic Acid Product Ti…" at bounding box center [540, 173] width 575 height 330
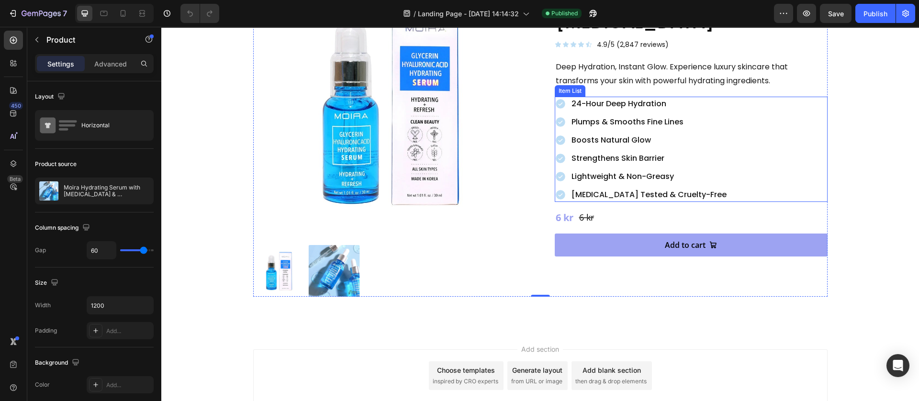
scroll to position [144, 0]
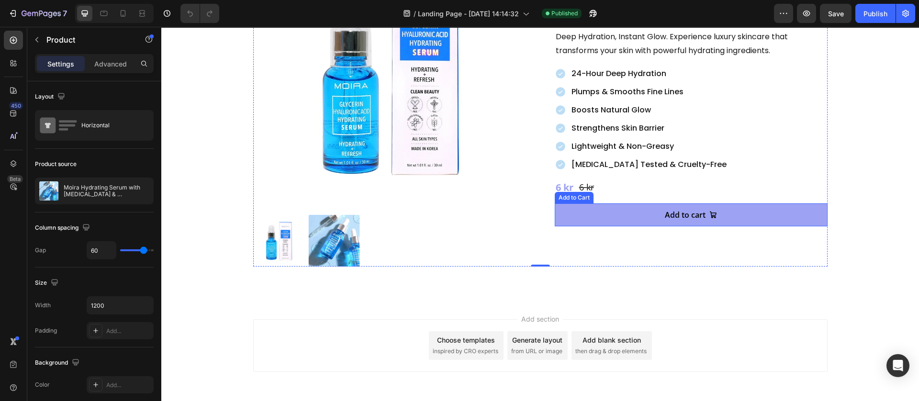
click at [604, 204] on button "Add to cart" at bounding box center [691, 215] width 273 height 23
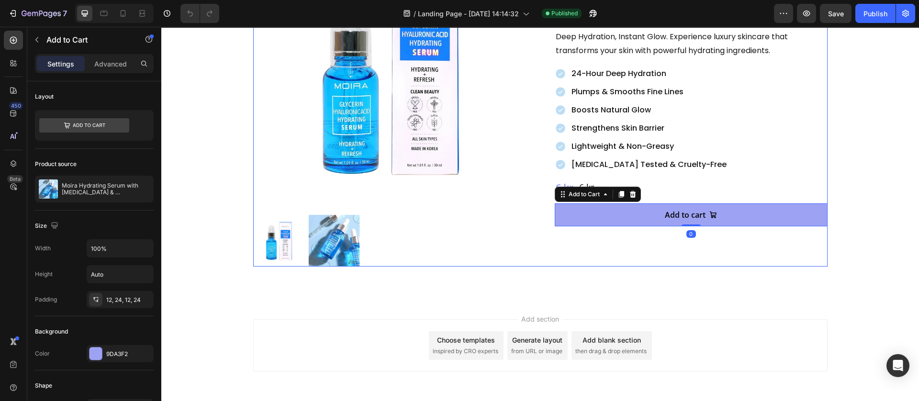
click at [579, 223] on div "Moira Hydrating Serum with [MEDICAL_DATA] & [MEDICAL_DATA] Product Title Icon I…" at bounding box center [691, 101] width 273 height 330
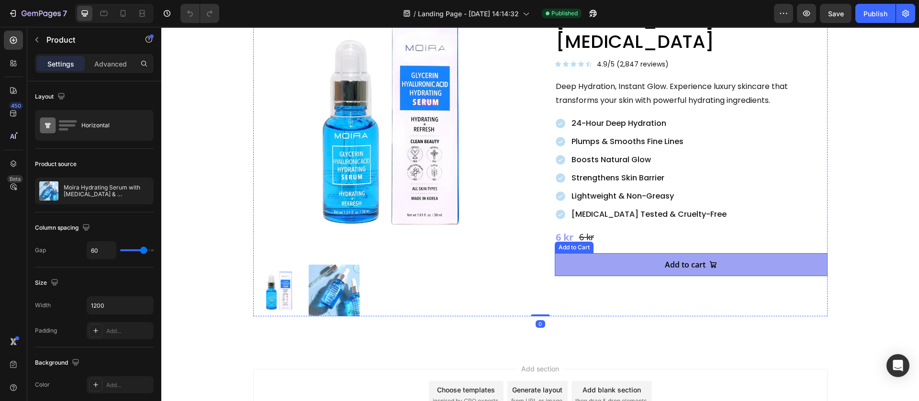
scroll to position [72, 0]
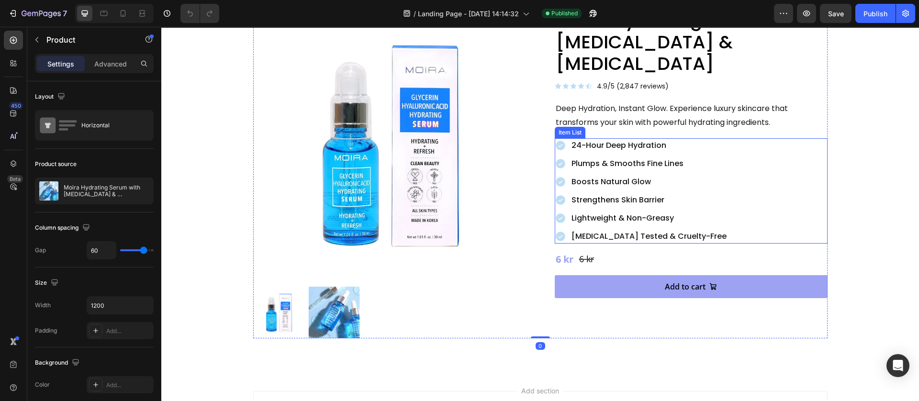
click at [613, 194] on p "Strengthens Skin Barrier" at bounding box center [649, 199] width 155 height 11
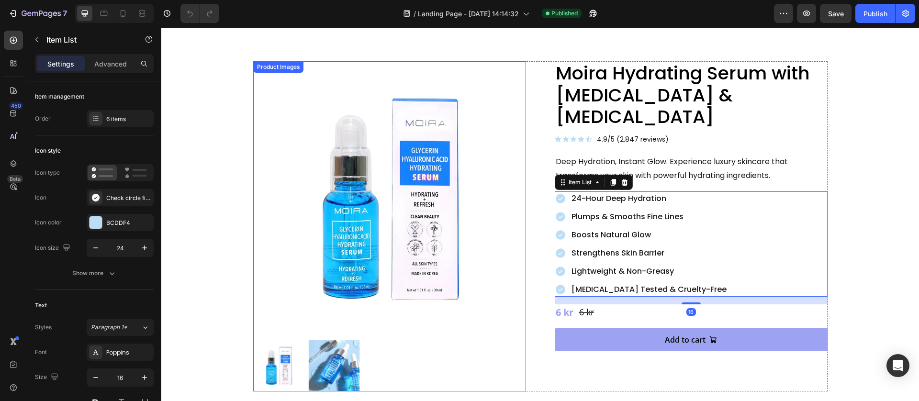
scroll to position [0, 0]
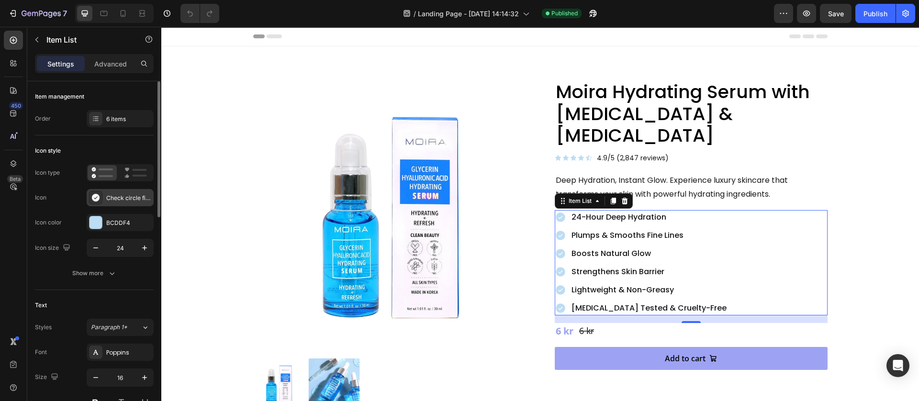
click at [101, 195] on div at bounding box center [95, 197] width 13 height 13
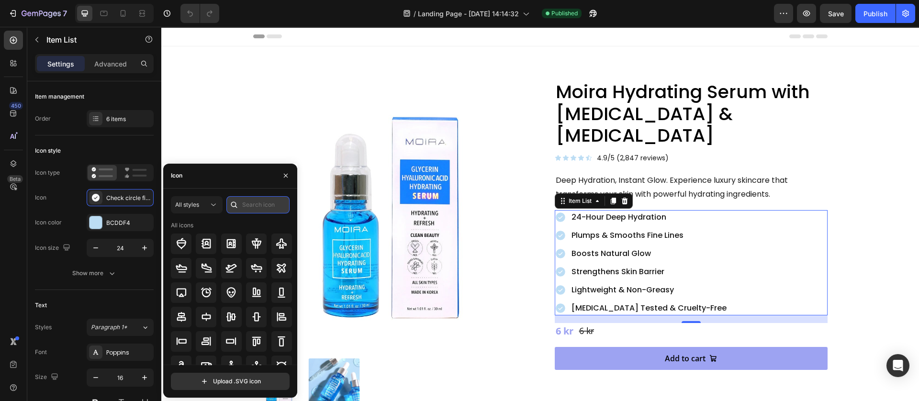
click at [251, 200] on input "text" at bounding box center [258, 204] width 63 height 17
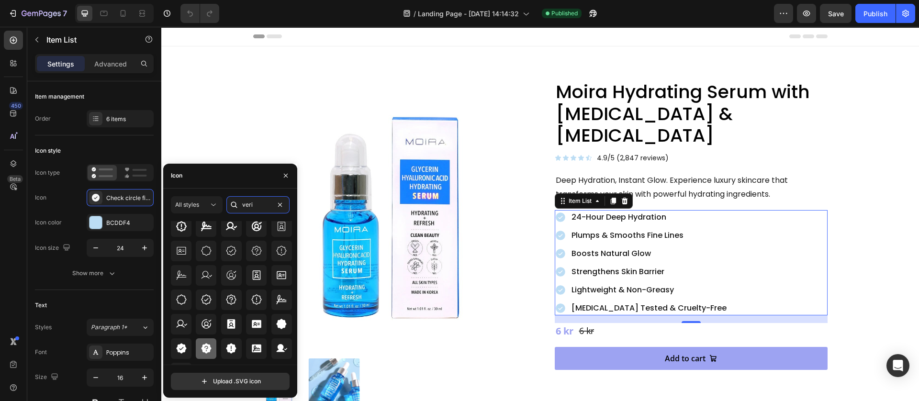
scroll to position [60, 0]
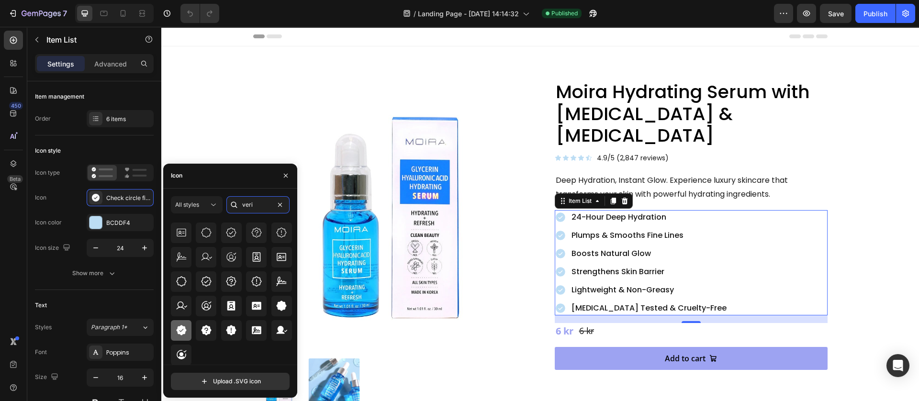
type input "veri"
drag, startPoint x: 180, startPoint y: 332, endPoint x: 191, endPoint y: 307, distance: 26.6
click at [180, 332] on icon at bounding box center [181, 331] width 10 height 10
click at [569, 356] on div "Moira Hydrating Serum with Glycerin & Hyaluronic Acid Product Title Icon Icon I…" at bounding box center [691, 245] width 273 height 330
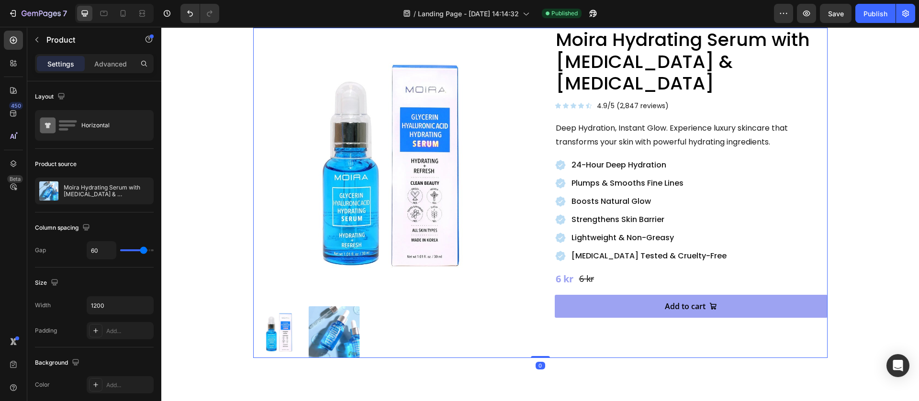
scroll to position [72, 0]
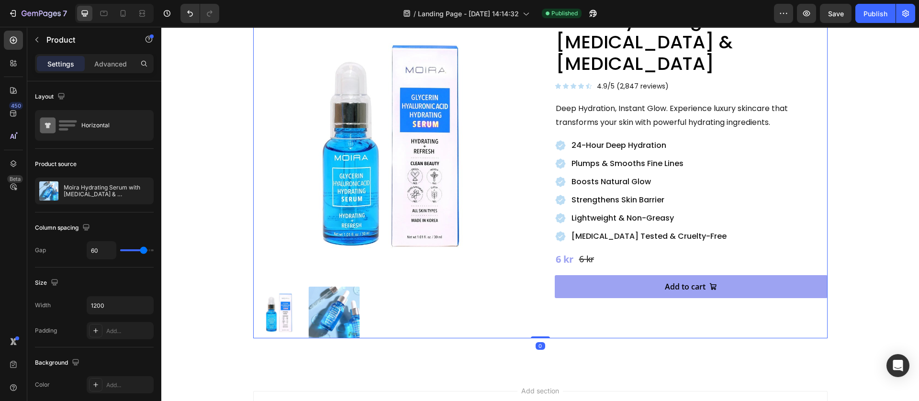
click at [638, 297] on div "Moira Hydrating Serum with Glycerin & Hyaluronic Acid Product Title Icon Icon I…" at bounding box center [691, 173] width 273 height 330
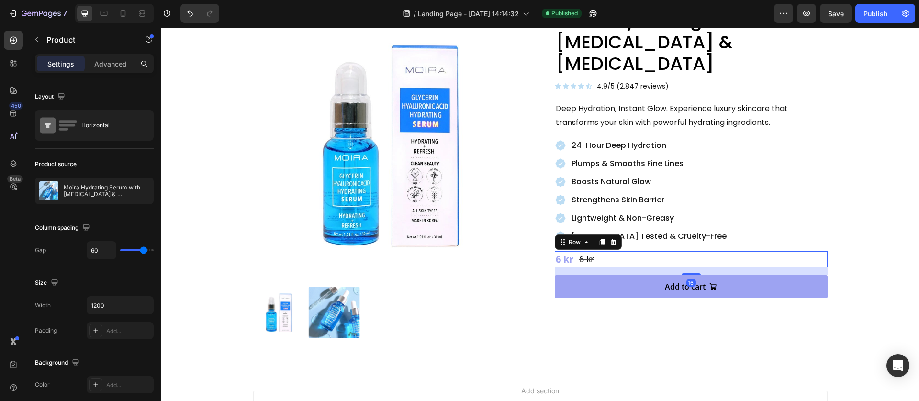
click at [601, 251] on div "6 kr Product Price Product Price 6 kr Product Price Product Price Row 16" at bounding box center [691, 259] width 273 height 16
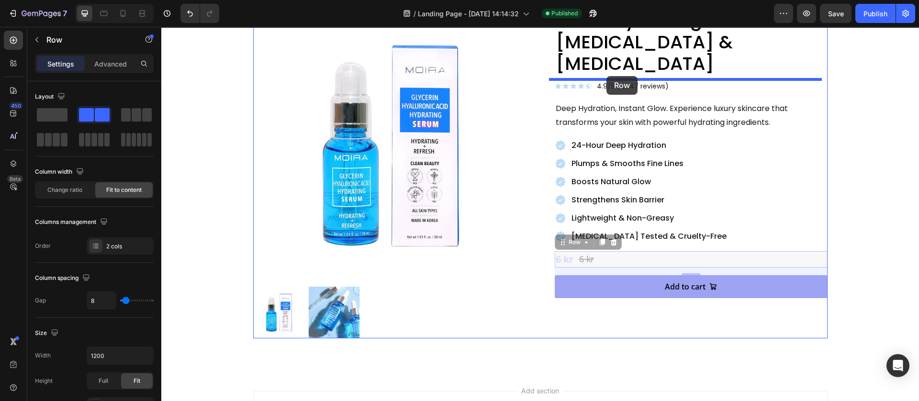
drag, startPoint x: 555, startPoint y: 218, endPoint x: 607, endPoint y: 76, distance: 151.3
click at [607, 76] on div "Header Product Images Moira Hydrating Serum with Glycerin & Hyaluronic Acid Pro…" at bounding box center [540, 232] width 758 height 555
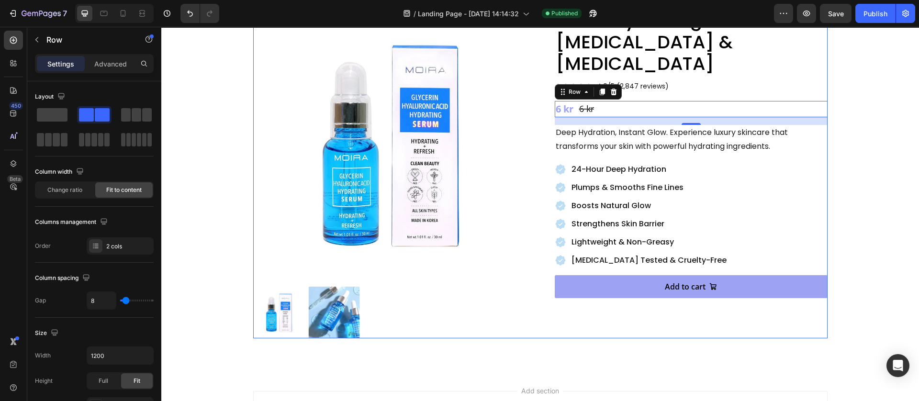
click at [555, 325] on div "Moira Hydrating Serum with Glycerin & Hyaluronic Acid Product Title Icon Icon I…" at bounding box center [691, 173] width 273 height 330
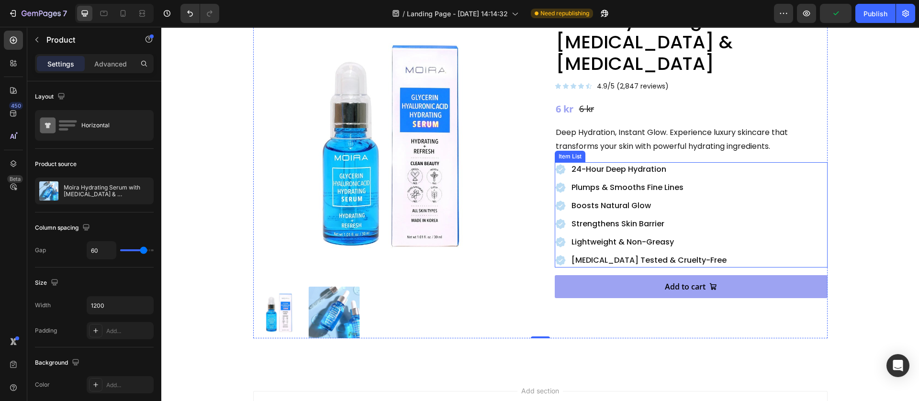
scroll to position [144, 0]
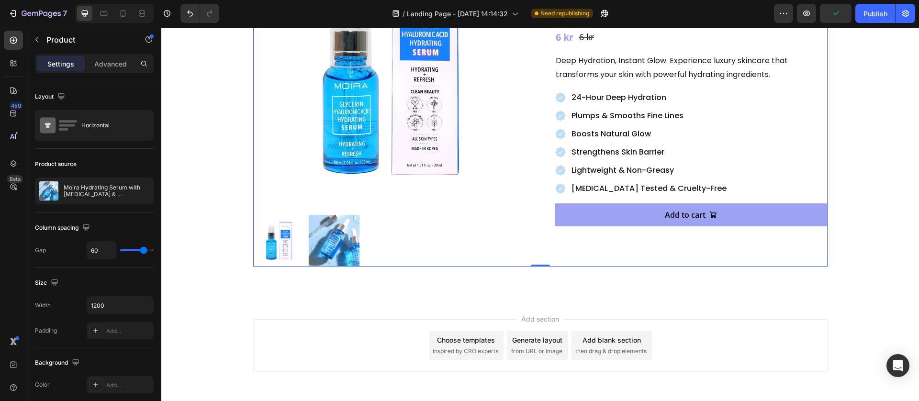
click at [587, 244] on div "Moira Hydrating Serum with Glycerin & Hyaluronic Acid Product Title Icon Icon I…" at bounding box center [691, 101] width 273 height 330
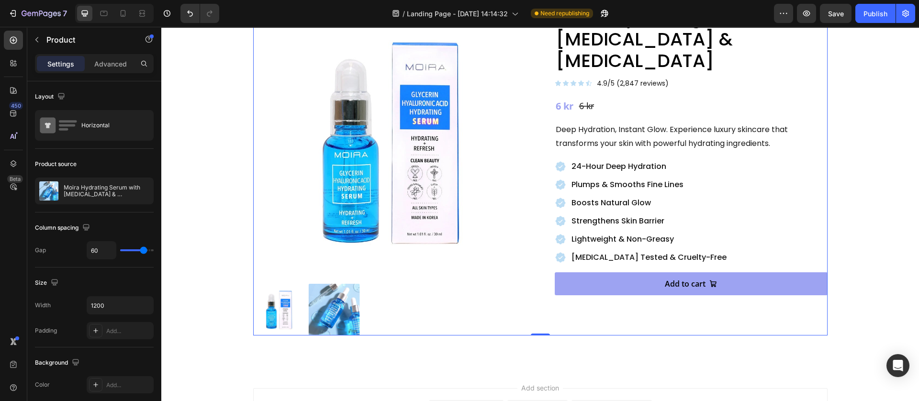
scroll to position [0, 0]
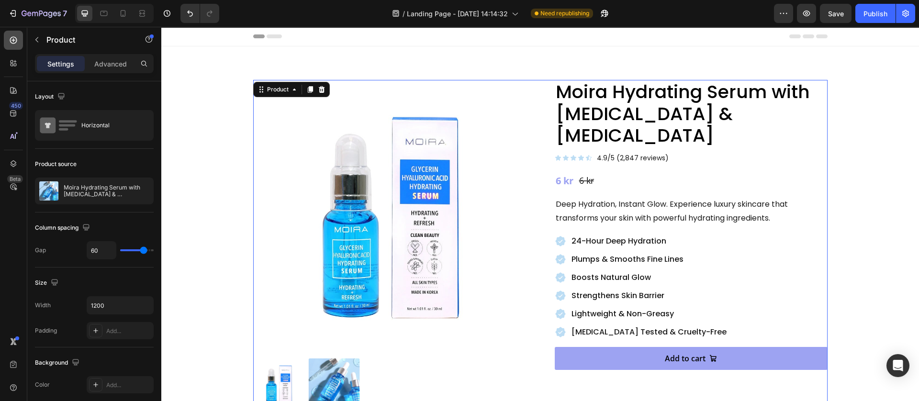
click at [17, 43] on icon at bounding box center [14, 40] width 10 height 10
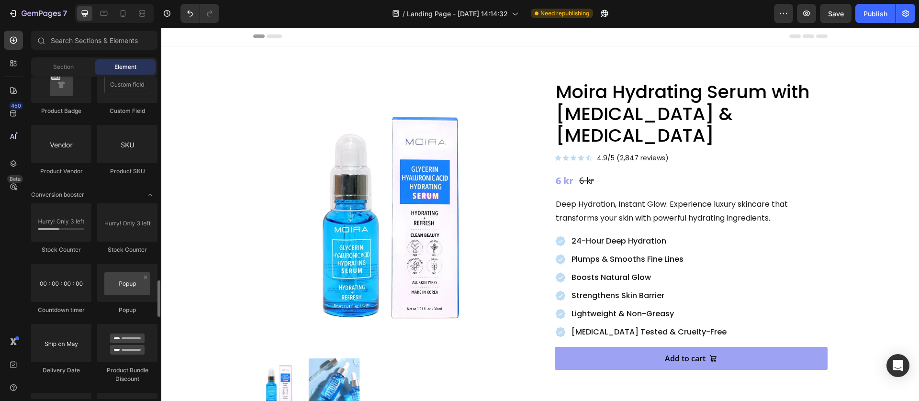
scroll to position [1652, 0]
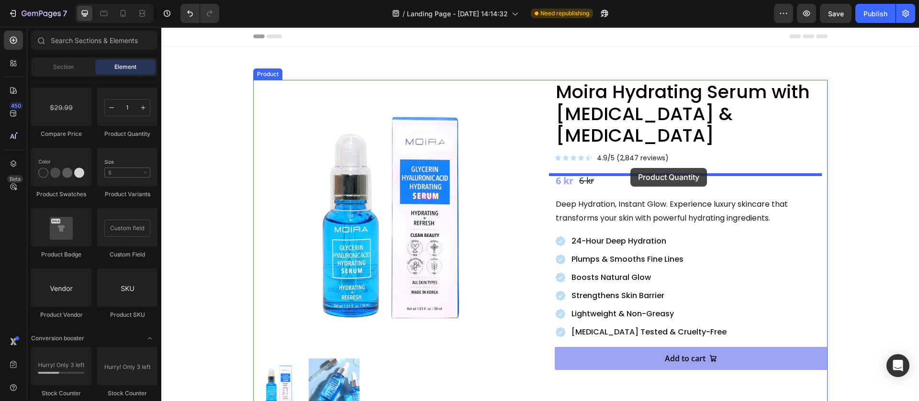
drag, startPoint x: 306, startPoint y: 150, endPoint x: 631, endPoint y: 168, distance: 324.7
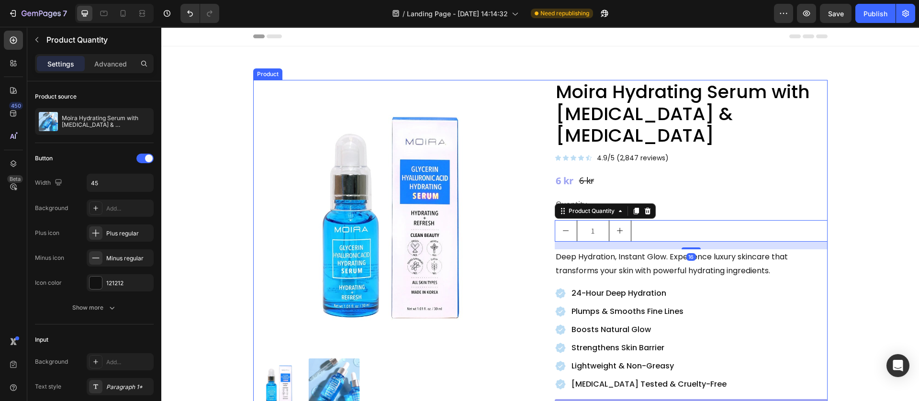
click at [526, 330] on div "Product Images Moira Hydrating Serum with Glycerin & Hyaluronic Acid Product Ti…" at bounding box center [540, 251] width 575 height 342
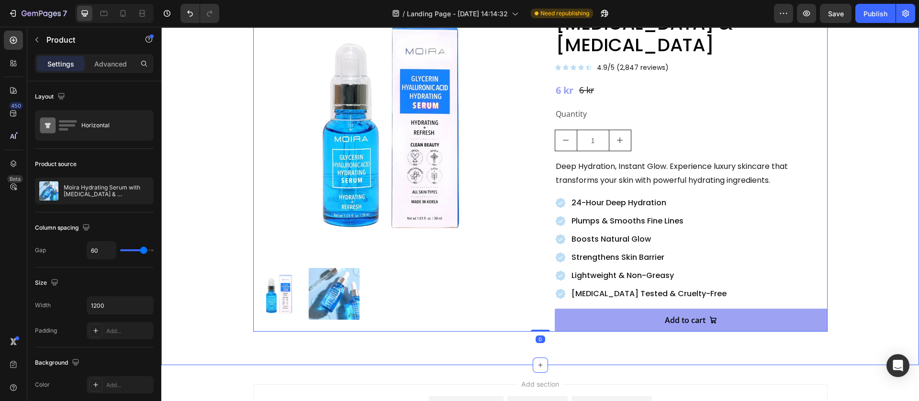
scroll to position [72, 0]
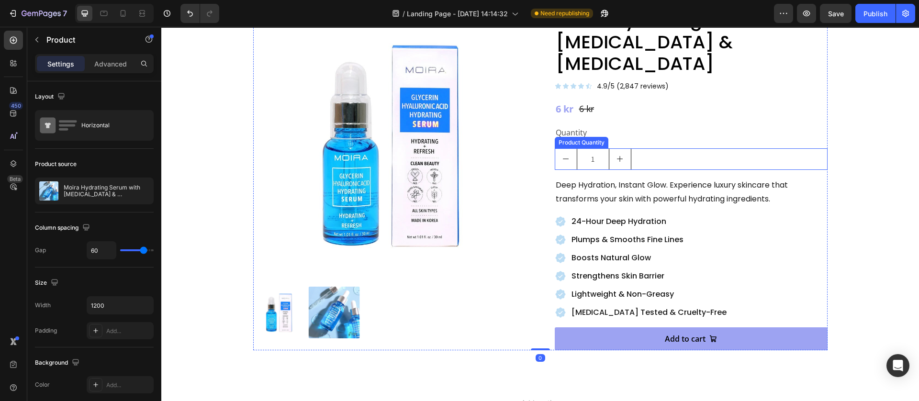
click at [657, 148] on div "1" at bounding box center [691, 159] width 273 height 22
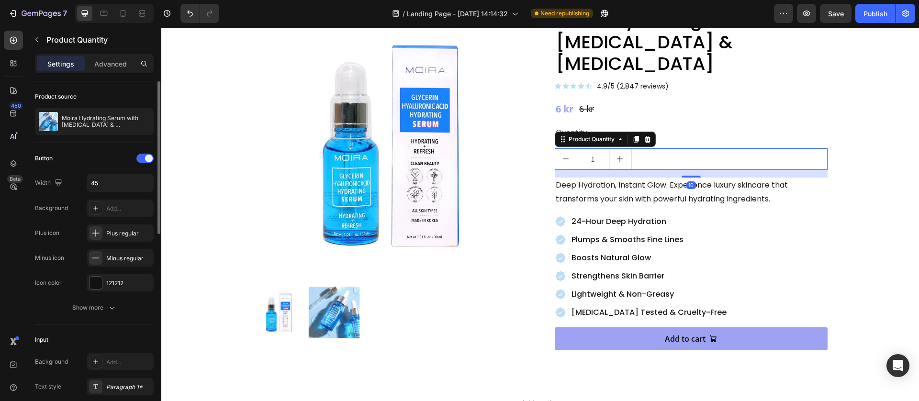
scroll to position [144, 0]
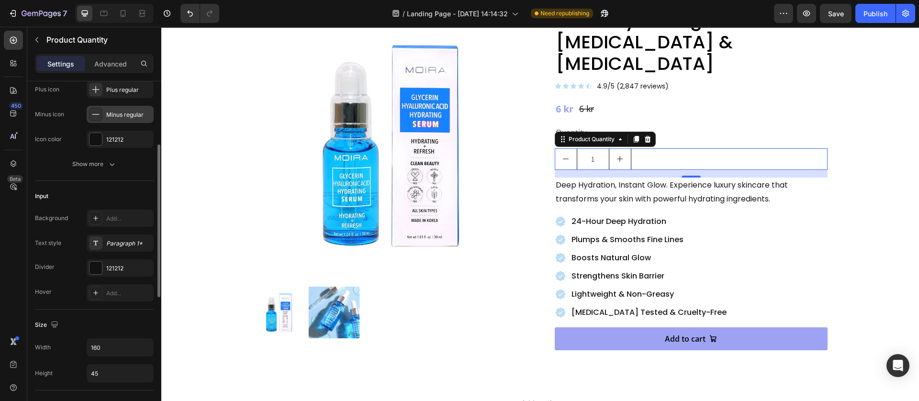
click at [96, 116] on icon at bounding box center [96, 115] width 10 height 10
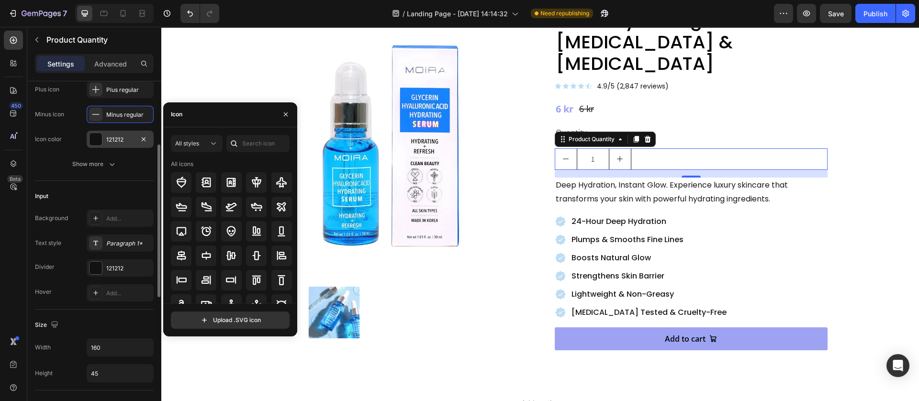
click at [94, 139] on div at bounding box center [96, 139] width 12 height 12
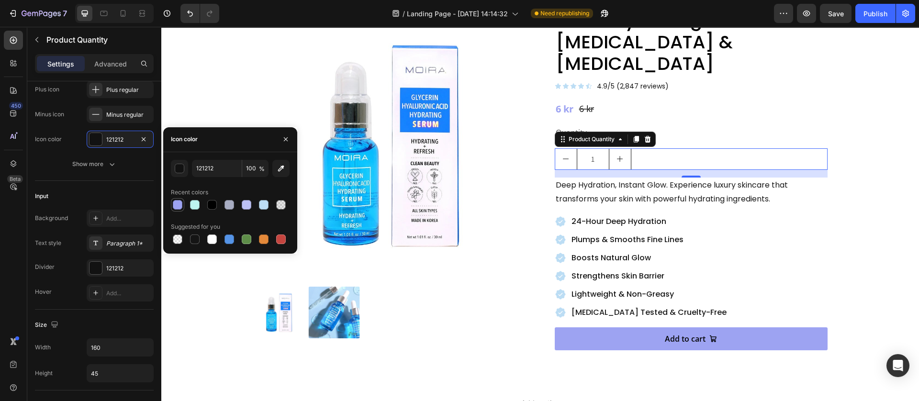
click at [180, 203] on div at bounding box center [178, 205] width 10 height 10
click at [214, 203] on div at bounding box center [212, 205] width 10 height 10
type input "000000"
click at [105, 166] on div "Show more" at bounding box center [94, 164] width 45 height 10
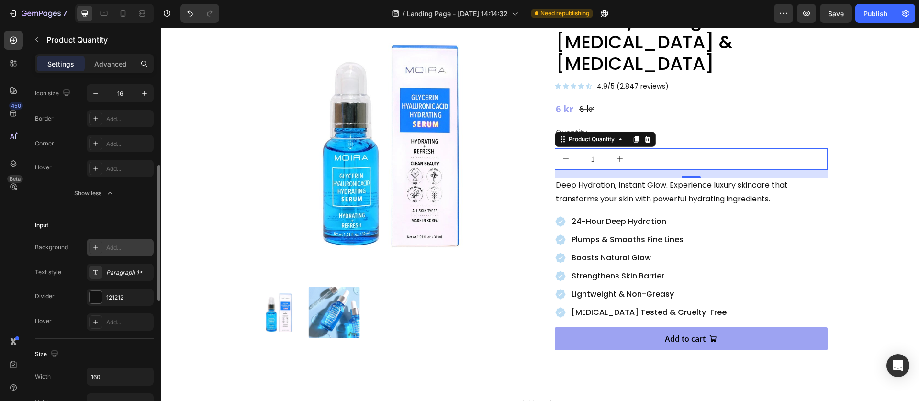
scroll to position [287, 0]
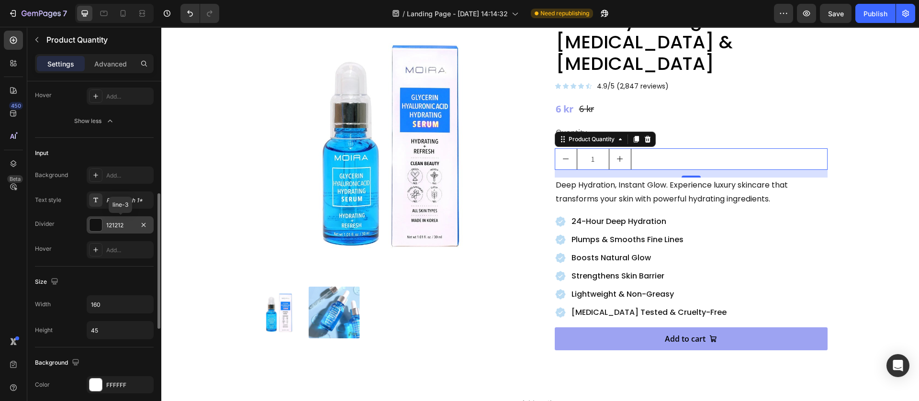
click at [97, 225] on div at bounding box center [96, 225] width 12 height 12
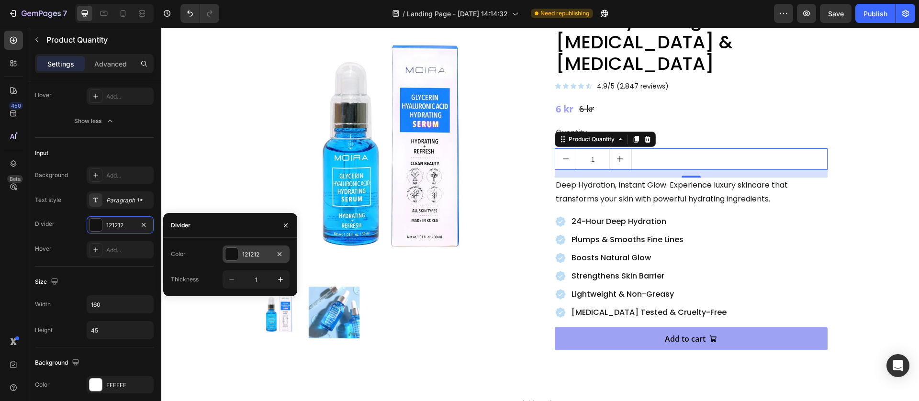
click at [234, 254] on div at bounding box center [232, 254] width 12 height 12
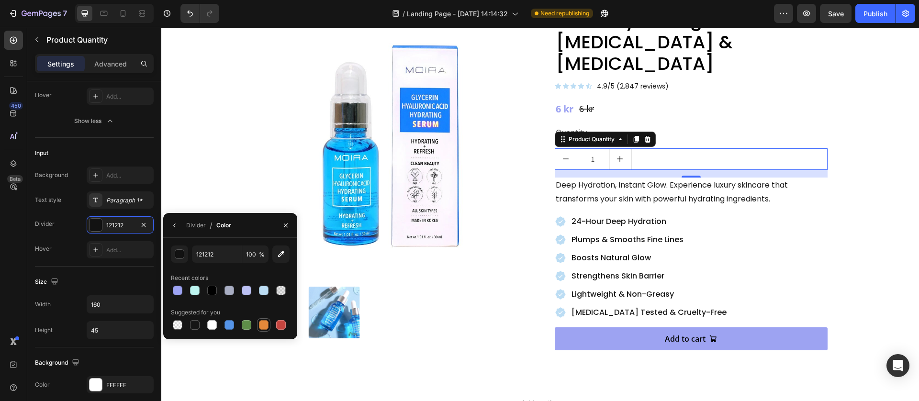
click at [266, 321] on div at bounding box center [264, 325] width 10 height 10
click at [181, 290] on div at bounding box center [178, 291] width 10 height 10
type input "9DA3F2"
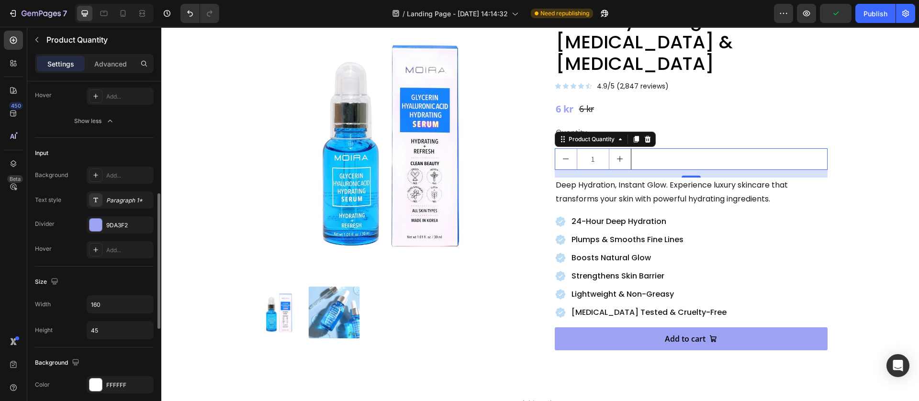
click at [68, 240] on div "Background Add... Text style Paragraph 1* Divider 9DA3F2 Hover Add..." at bounding box center [94, 213] width 119 height 92
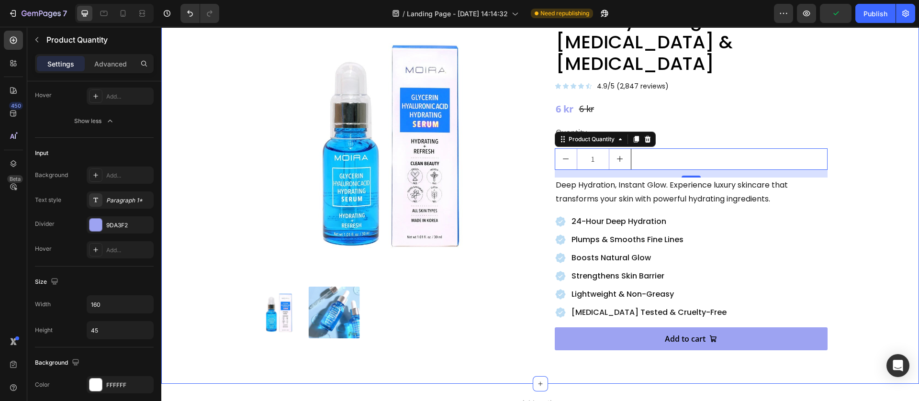
click at [630, 345] on div "Product Images Moira Hydrating Serum with Glycerin & Hyaluronic Acid Product Ti…" at bounding box center [540, 179] width 758 height 409
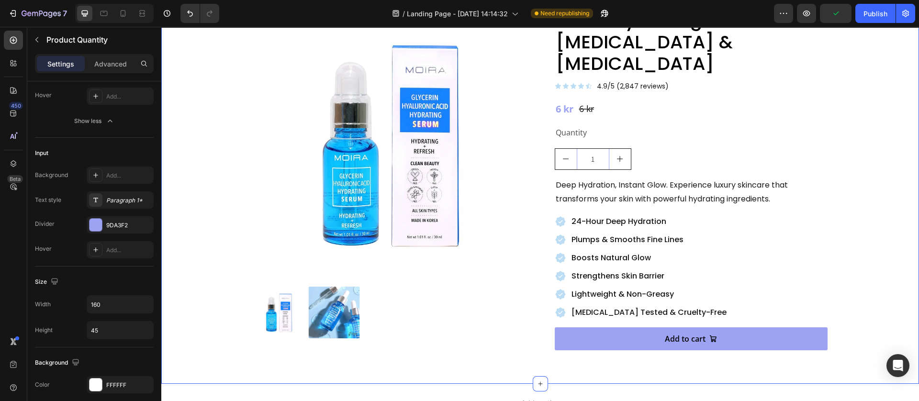
scroll to position [0, 0]
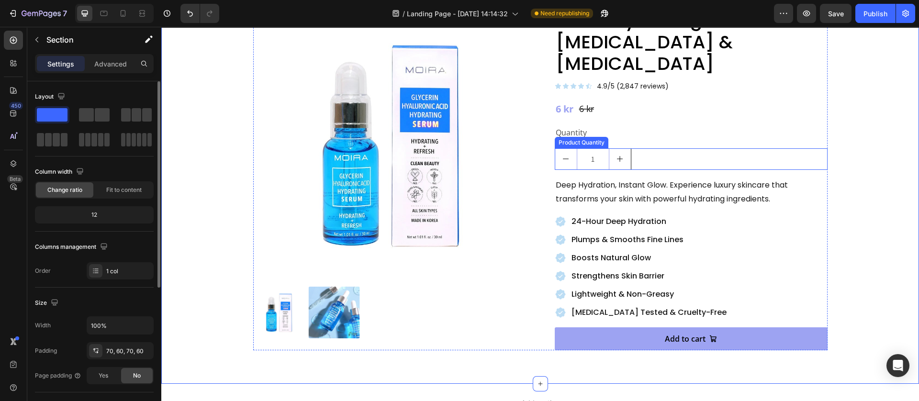
click at [628, 148] on div "1" at bounding box center [691, 159] width 273 height 22
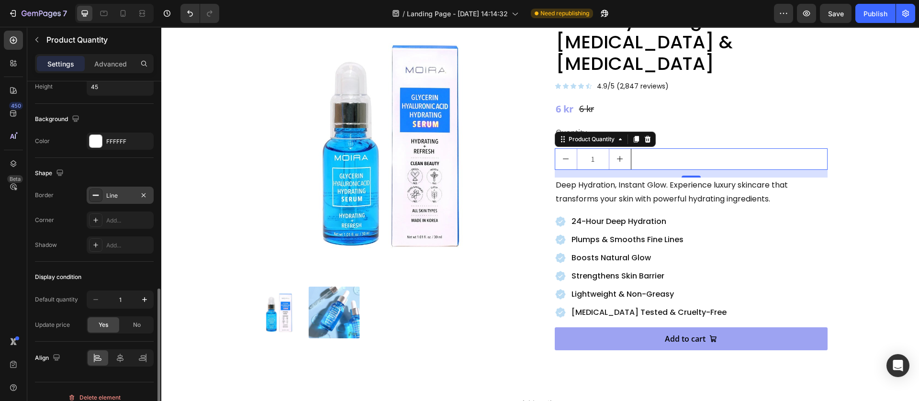
scroll to position [443, 0]
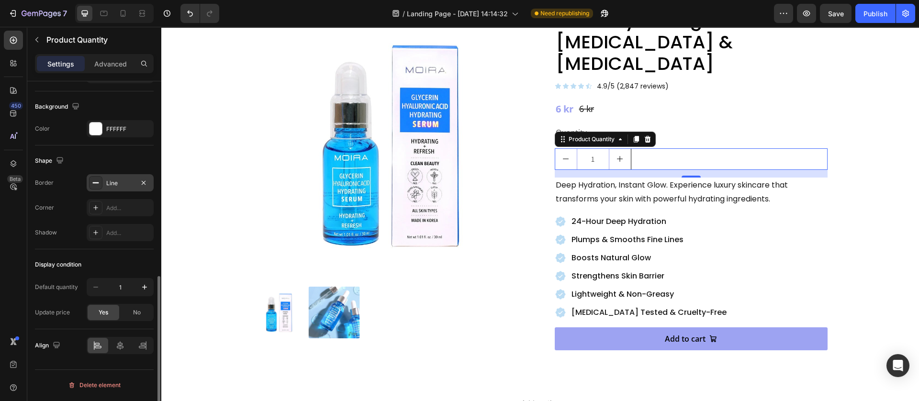
click at [95, 185] on icon at bounding box center [96, 183] width 8 height 8
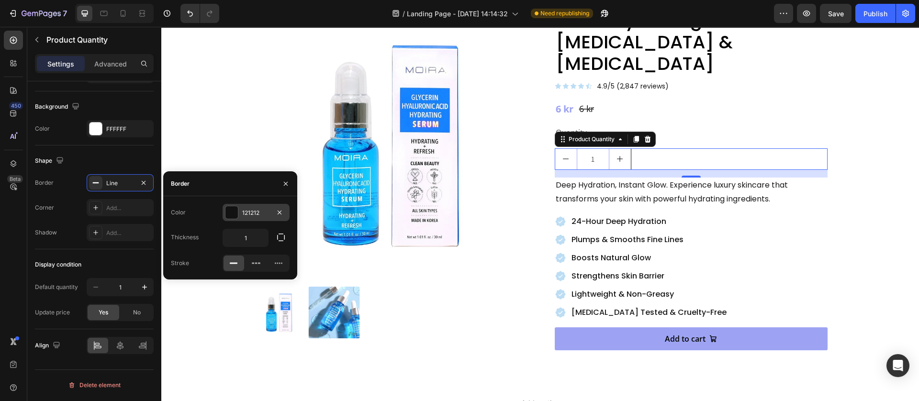
click at [237, 206] on div at bounding box center [232, 212] width 12 height 12
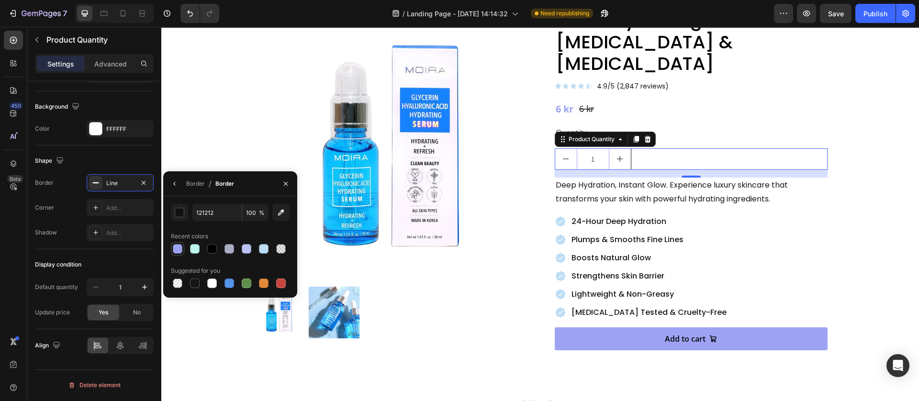
click at [174, 249] on div at bounding box center [178, 249] width 10 height 10
type input "9DA3F2"
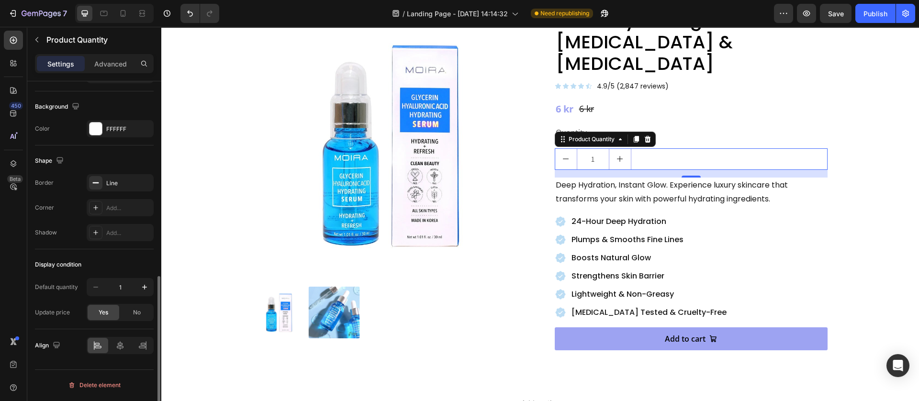
click at [59, 229] on div "Shadow Add..." at bounding box center [94, 232] width 119 height 17
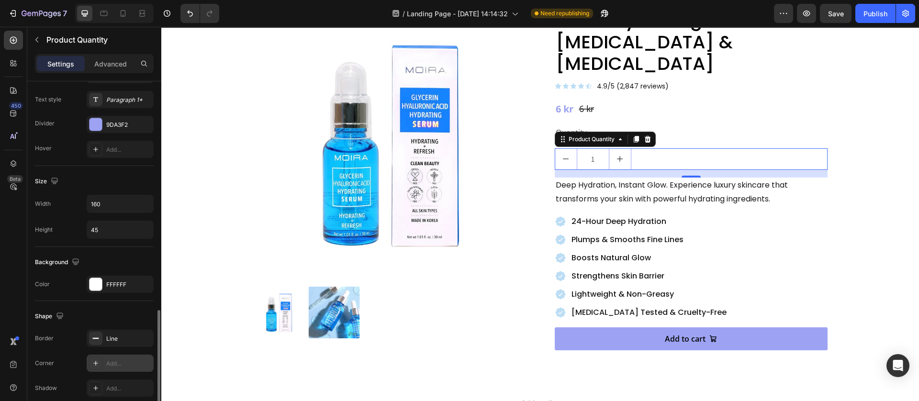
scroll to position [359, 0]
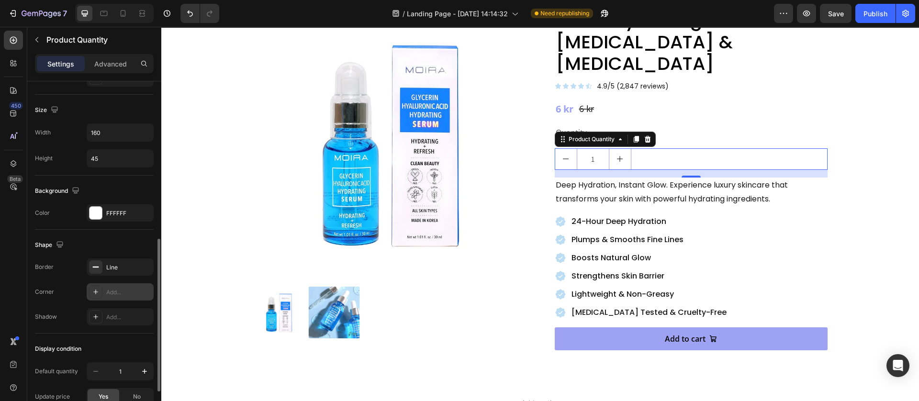
click at [94, 293] on icon at bounding box center [95, 292] width 5 height 5
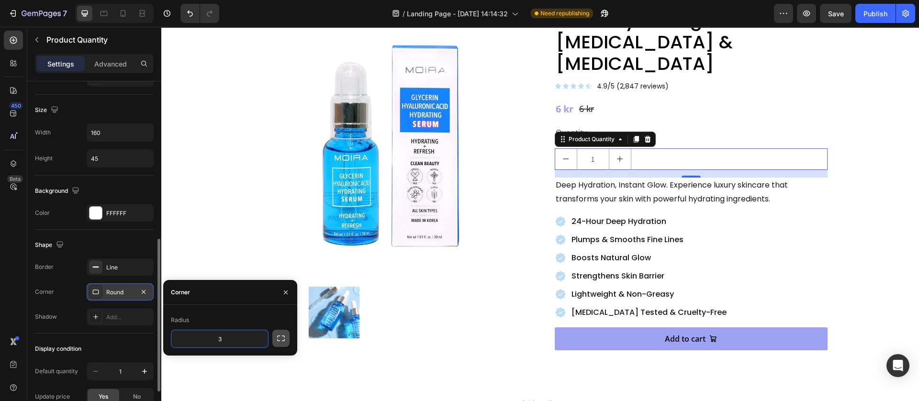
type input "3"
click at [283, 336] on icon "button" at bounding box center [281, 339] width 8 height 6
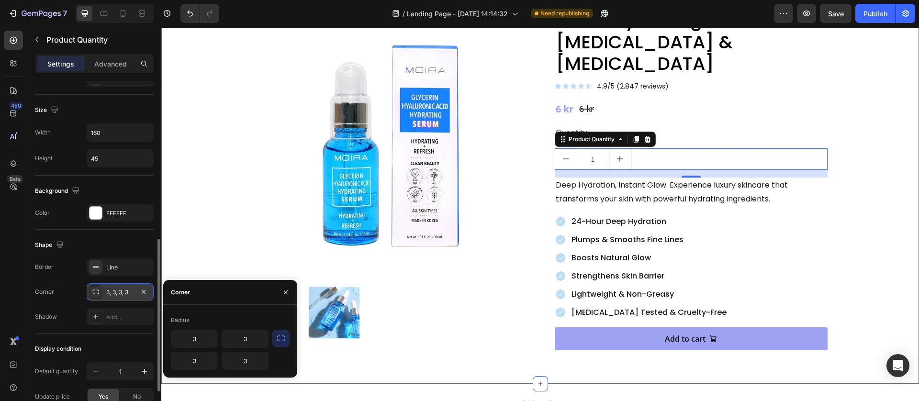
click at [621, 348] on div "Product Images Moira Hydrating Serum with Glycerin & Hyaluronic Acid Product Ti…" at bounding box center [540, 179] width 758 height 409
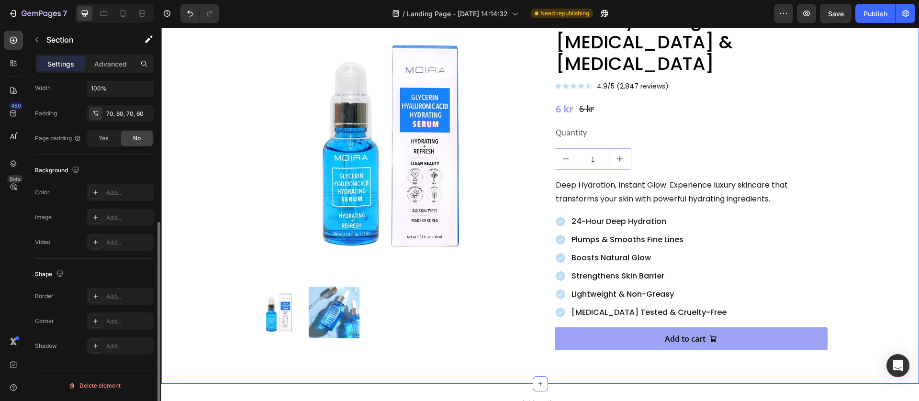
scroll to position [0, 0]
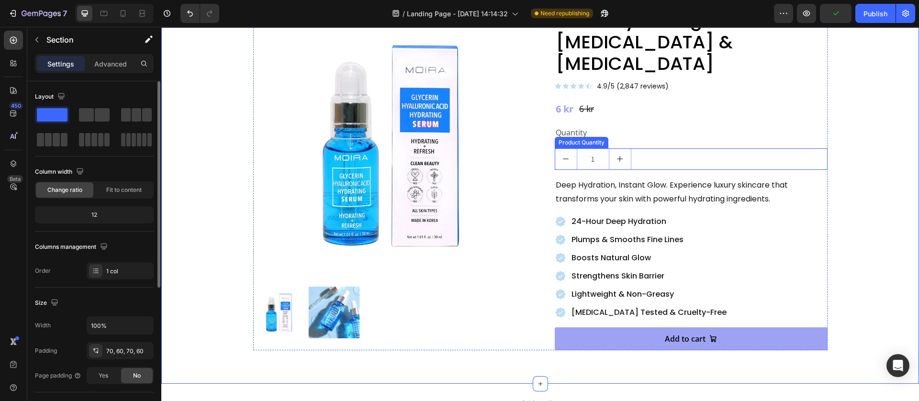
click at [651, 148] on div "1" at bounding box center [691, 159] width 273 height 22
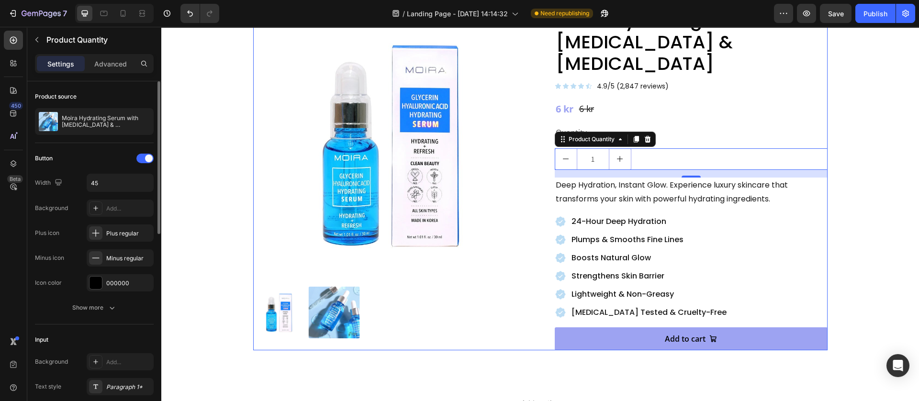
click at [667, 98] on div "Moira Hydrating Serum with Glycerin & Hyaluronic Acid Product Title Icon Icon I…" at bounding box center [691, 179] width 273 height 342
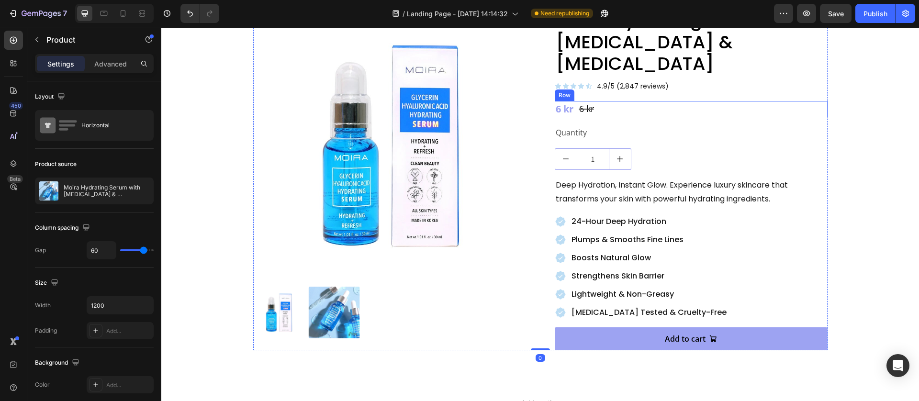
click at [628, 101] on div "6 kr Product Price Product Price 6 kr Product Price Product Price Row" at bounding box center [691, 109] width 273 height 16
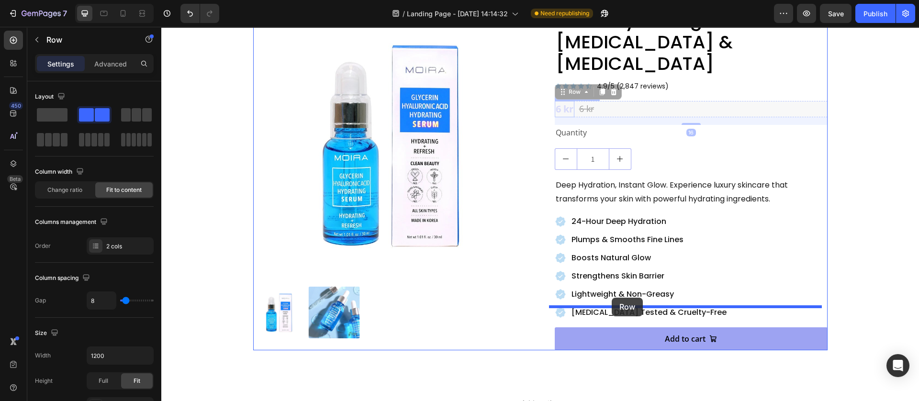
drag, startPoint x: 556, startPoint y: 66, endPoint x: 630, endPoint y: 201, distance: 154.3
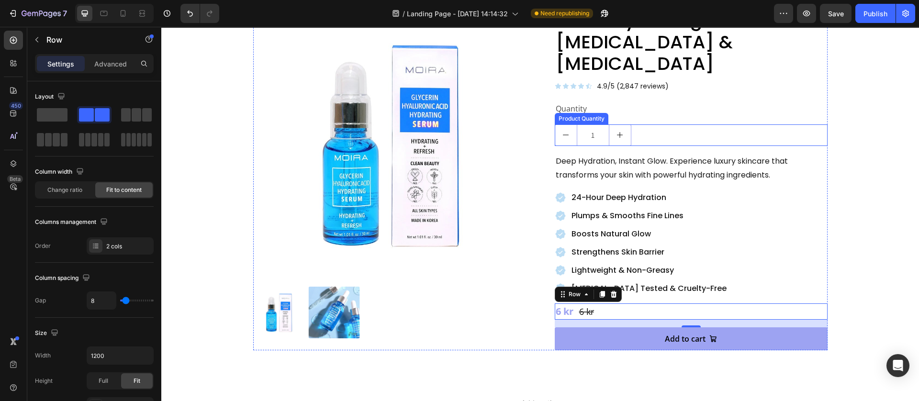
click at [656, 125] on div "1" at bounding box center [691, 136] width 273 height 22
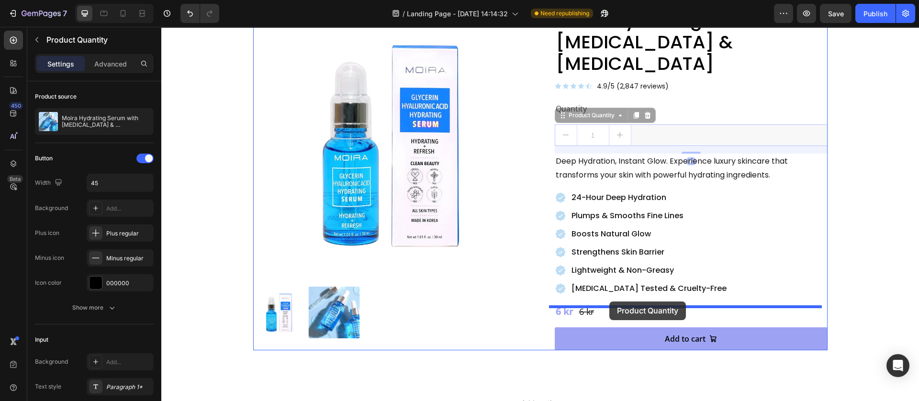
drag, startPoint x: 556, startPoint y: 90, endPoint x: 610, endPoint y: 302, distance: 218.4
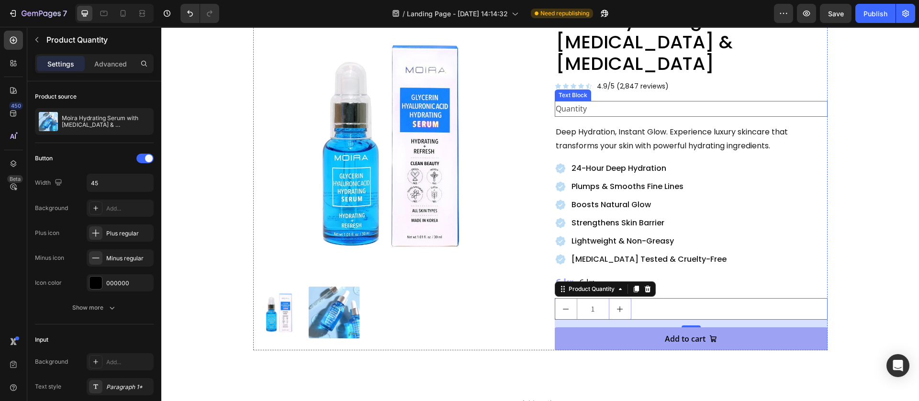
click at [612, 101] on div "Quantity" at bounding box center [691, 109] width 273 height 16
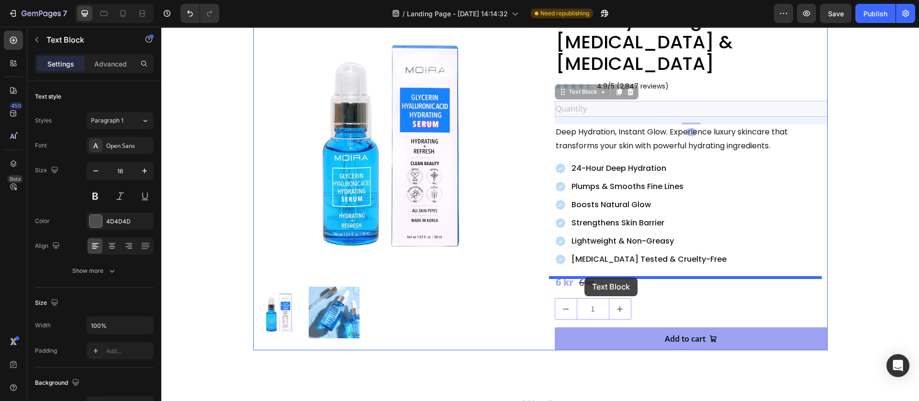
drag, startPoint x: 556, startPoint y: 71, endPoint x: 585, endPoint y: 278, distance: 208.5
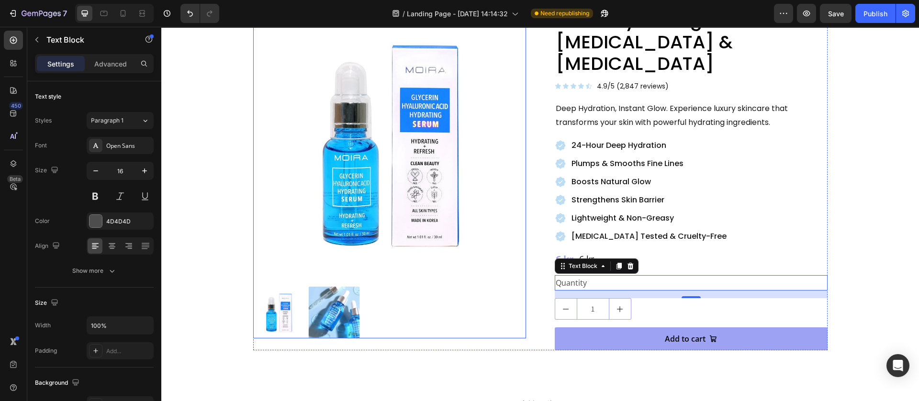
click at [464, 300] on div at bounding box center [389, 313] width 273 height 52
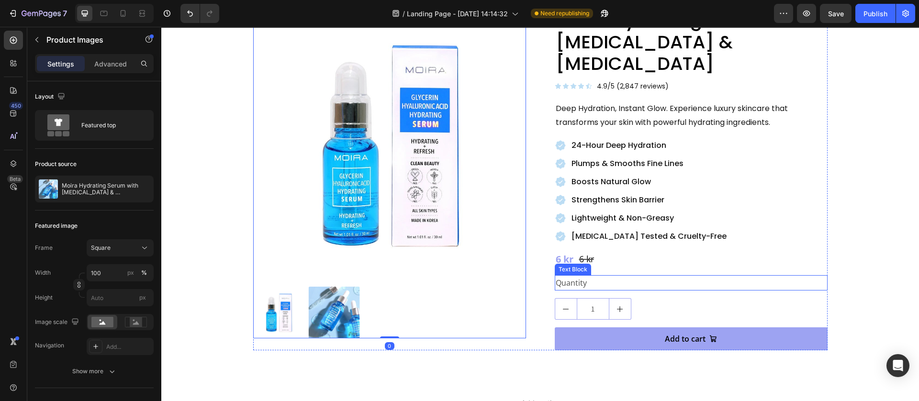
click at [577, 275] on div "Quantity" at bounding box center [691, 283] width 273 height 16
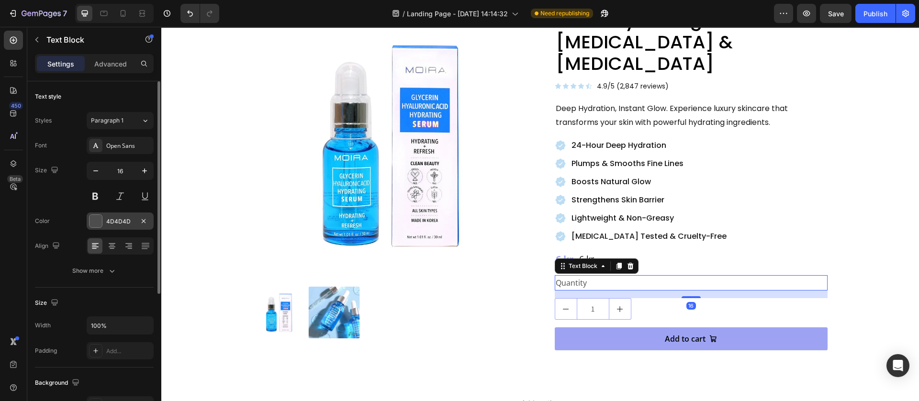
click at [95, 227] on div at bounding box center [96, 221] width 12 height 12
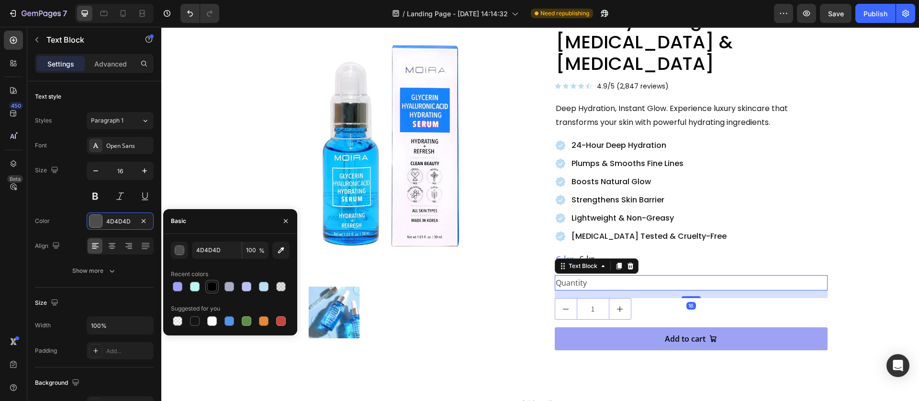
click at [212, 283] on div at bounding box center [212, 287] width 10 height 10
type input "000000"
click at [574, 328] on button "Add to cart" at bounding box center [691, 339] width 273 height 23
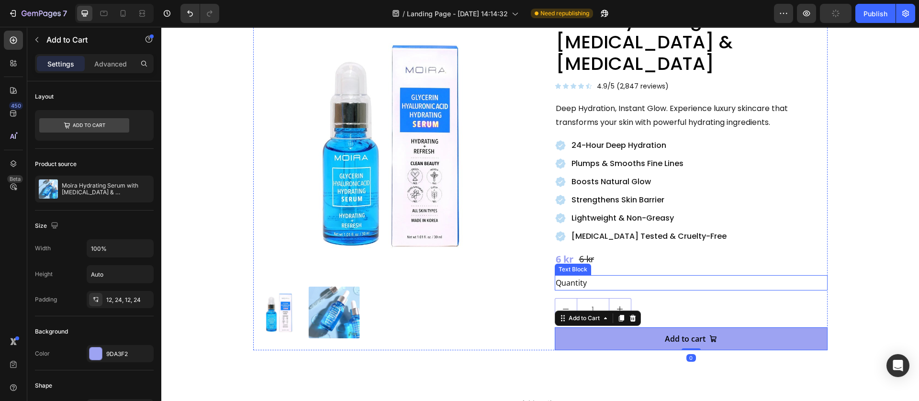
click at [587, 275] on div "Quantity" at bounding box center [691, 283] width 273 height 16
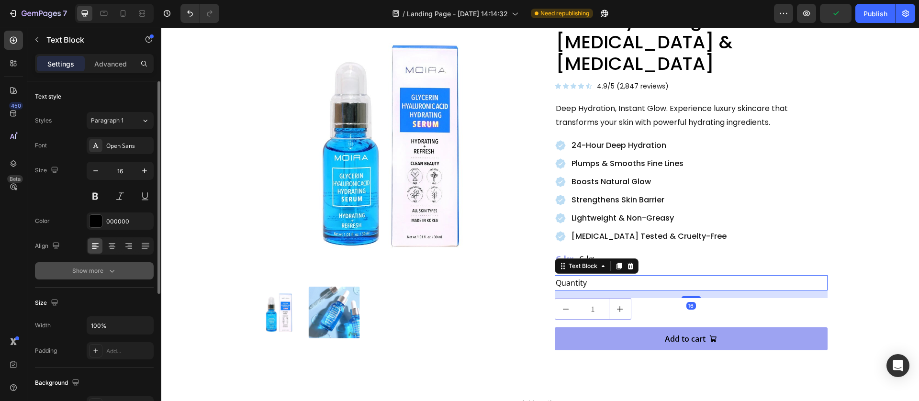
click at [116, 275] on icon "button" at bounding box center [112, 271] width 10 height 10
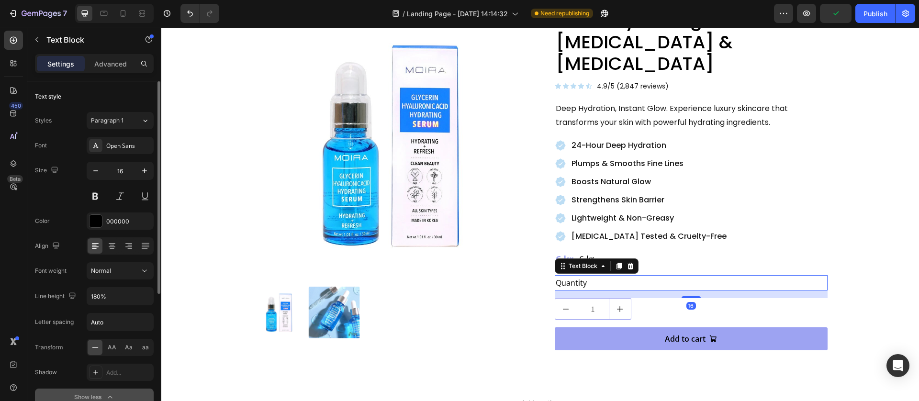
scroll to position [72, 0]
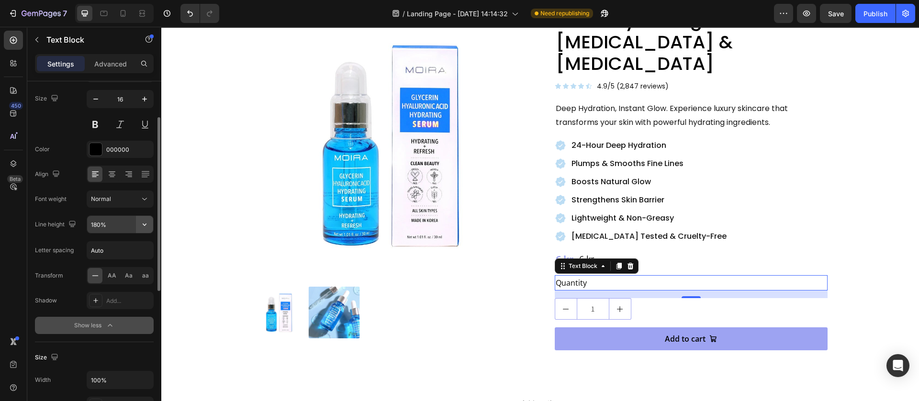
click at [140, 229] on icon "button" at bounding box center [145, 225] width 10 height 10
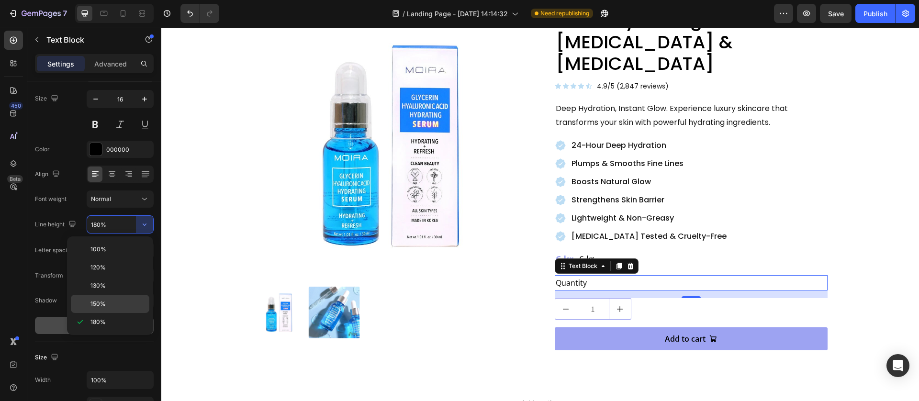
click at [104, 297] on div "150%" at bounding box center [110, 304] width 79 height 18
type input "150%"
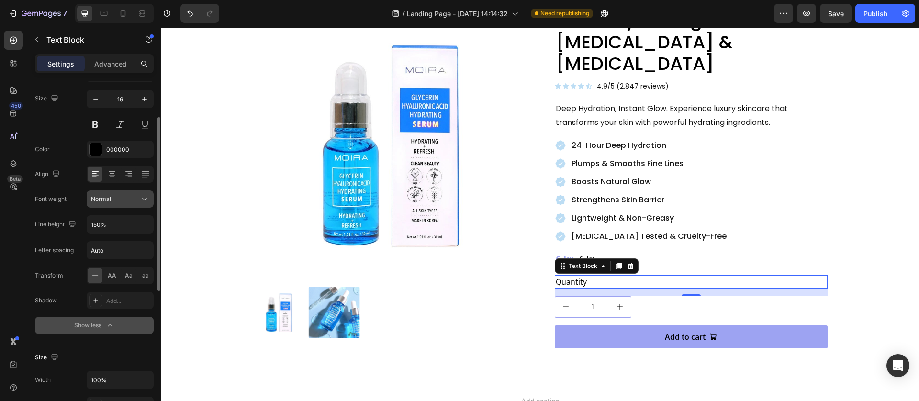
click at [134, 201] on div "Normal" at bounding box center [115, 199] width 49 height 9
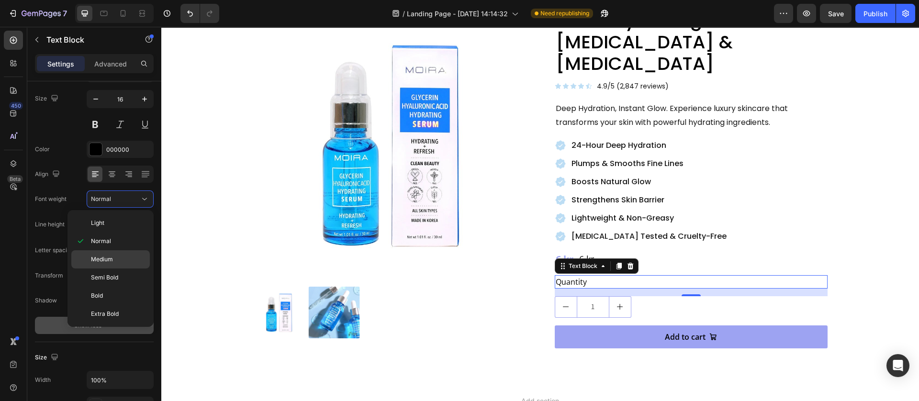
click at [122, 259] on p "Medium" at bounding box center [118, 259] width 55 height 9
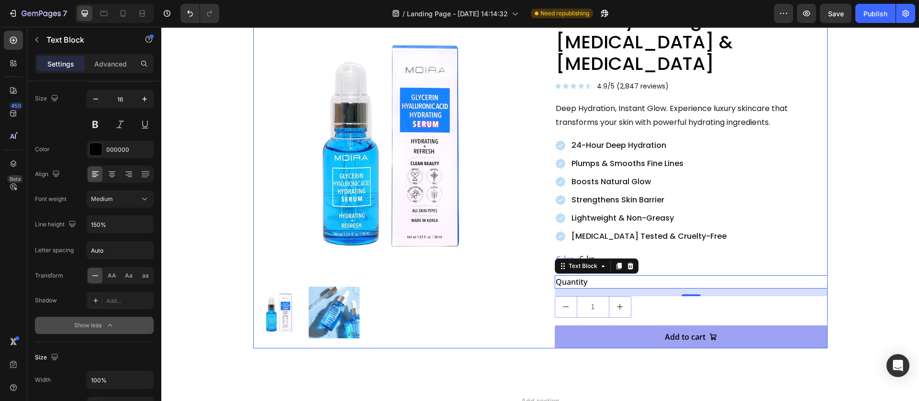
drag, startPoint x: 608, startPoint y: 313, endPoint x: 644, endPoint y: 248, distance: 74.1
click at [609, 326] on button "Add to cart" at bounding box center [691, 337] width 273 height 23
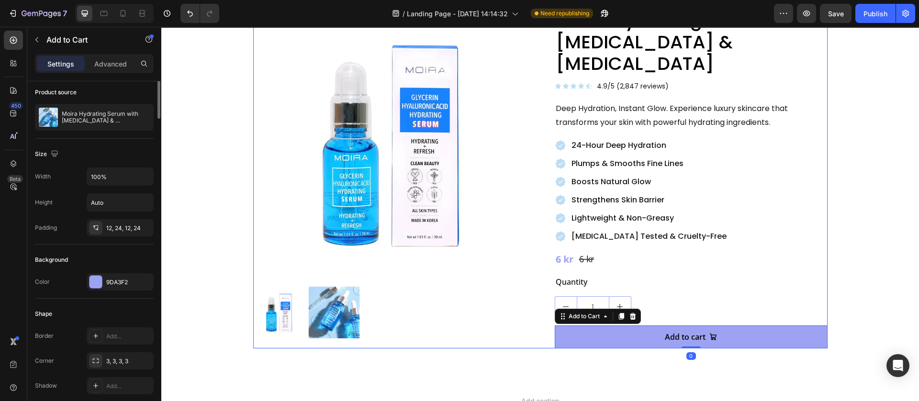
scroll to position [0, 0]
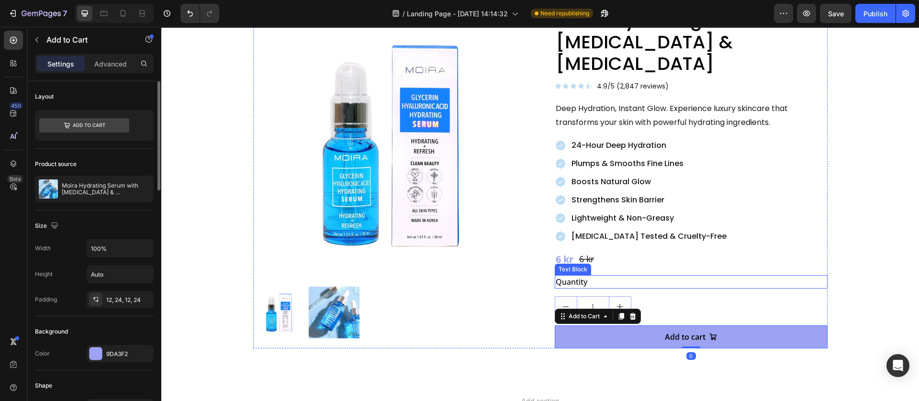
click at [605, 275] on div "Quantity" at bounding box center [691, 281] width 273 height 13
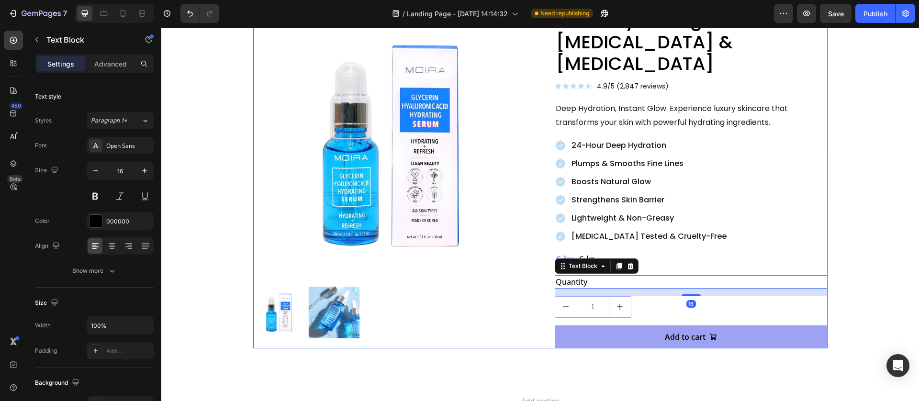
click at [677, 228] on div "Moira Hydrating Serum with Glycerin & Hyaluronic Acid Product Title Icon Icon I…" at bounding box center [691, 178] width 273 height 340
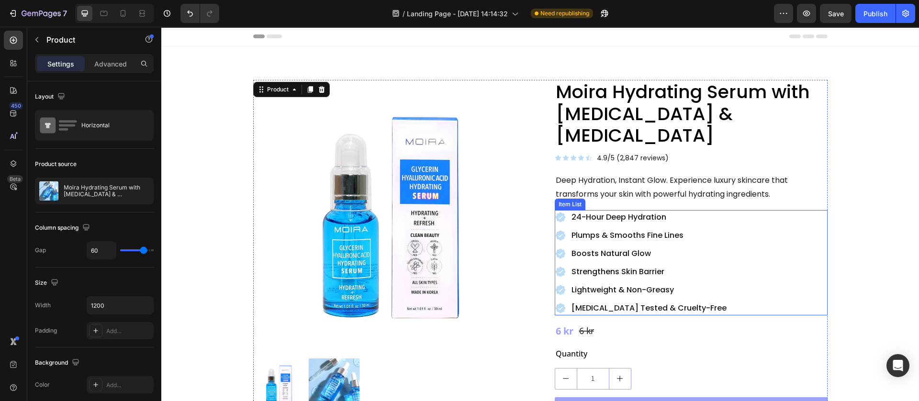
scroll to position [144, 0]
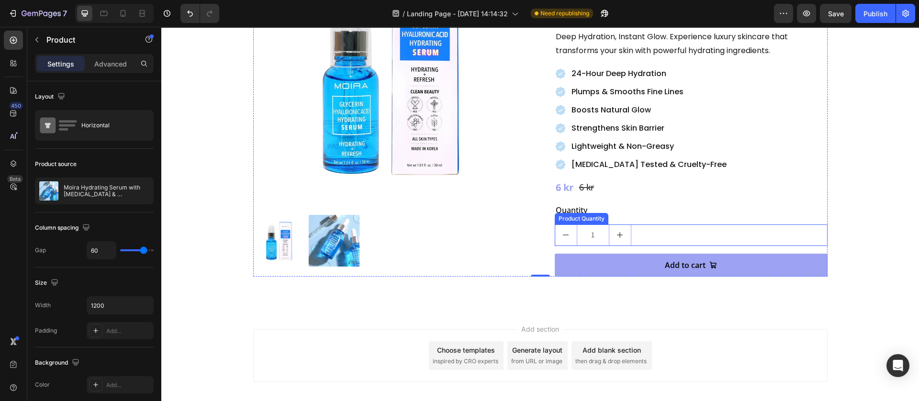
click at [645, 225] on div "1" at bounding box center [691, 236] width 273 height 22
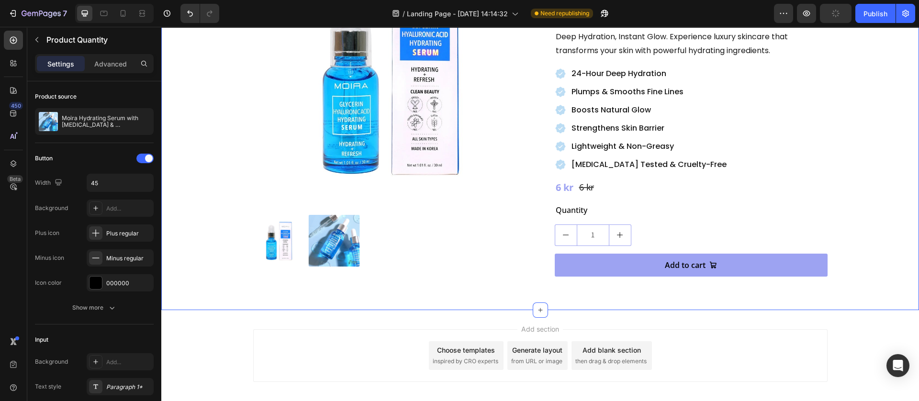
click at [676, 285] on div "Product Images Moira Hydrating Serum with Glycerin & Hyaluronic Acid Product Ti…" at bounding box center [540, 107] width 758 height 408
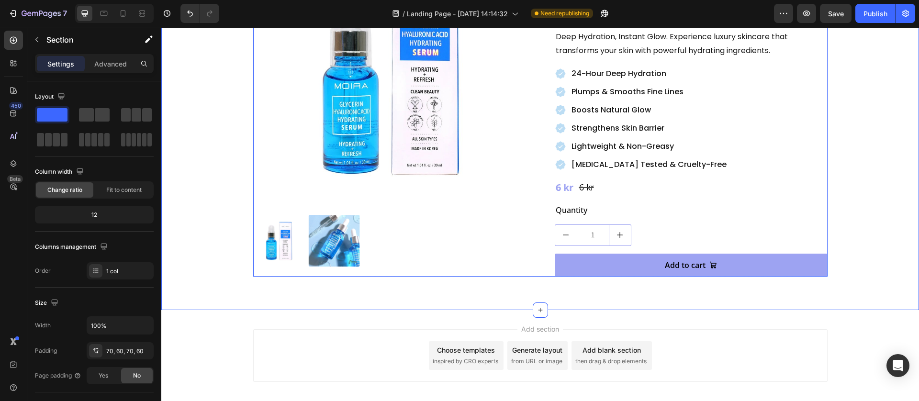
click at [617, 225] on button "increment" at bounding box center [621, 235] width 22 height 21
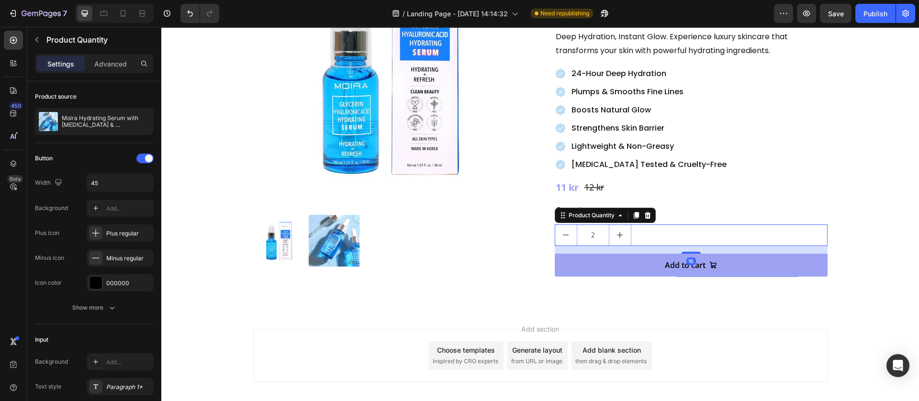
click at [652, 225] on div "2" at bounding box center [691, 236] width 273 height 22
click at [562, 231] on icon "decrement" at bounding box center [566, 235] width 8 height 8
type input "1"
click at [586, 274] on div "Product Images Moira Hydrating Serum with Glycerin & Hyaluronic Acid Product Ti…" at bounding box center [540, 107] width 758 height 408
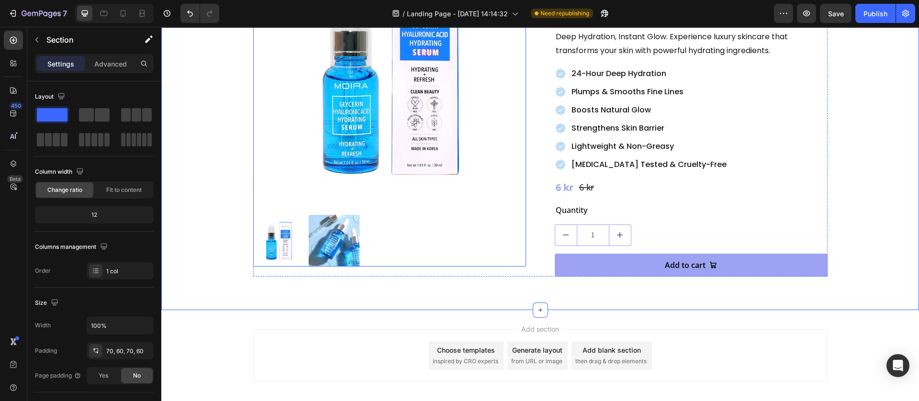
click at [329, 246] on img at bounding box center [334, 241] width 52 height 52
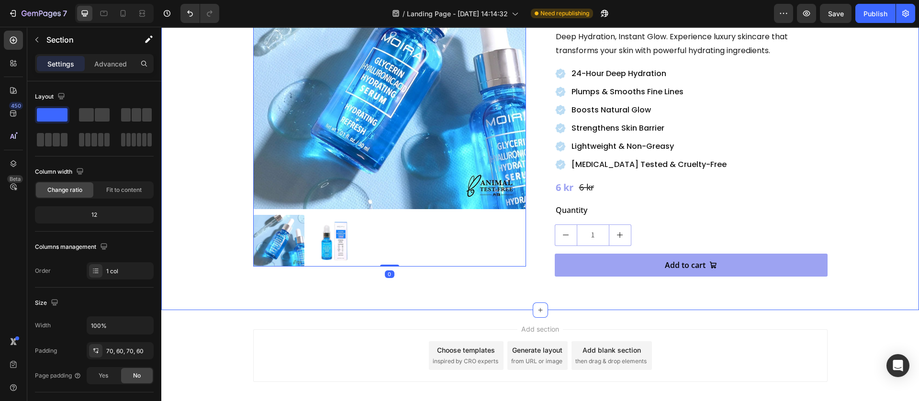
click at [343, 290] on div "Product Images 0 Moira Hydrating Serum with Glycerin & Hyaluronic Acid Product …" at bounding box center [540, 107] width 758 height 408
click at [618, 260] on div "Moira Hydrating Serum with Glycerin & Hyaluronic Acid Product Title Icon Icon I…" at bounding box center [691, 106] width 273 height 340
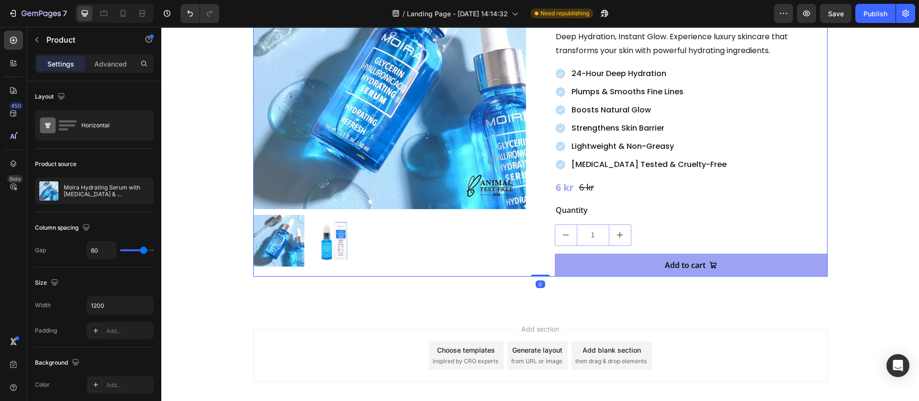
click at [616, 254] on button "Add to cart" at bounding box center [691, 265] width 273 height 23
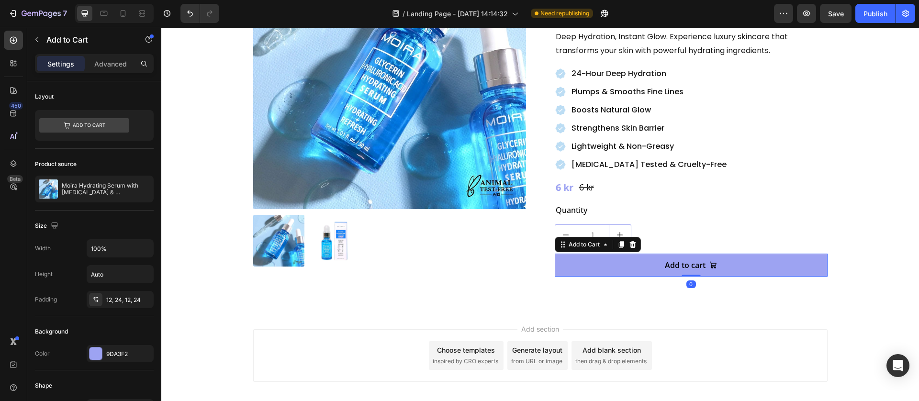
click at [0, 41] on div "450 Beta" at bounding box center [13, 214] width 27 height 374
drag, startPoint x: 16, startPoint y: 35, endPoint x: 17, endPoint y: 109, distance: 73.8
click at [14, 36] on icon at bounding box center [14, 40] width 10 height 10
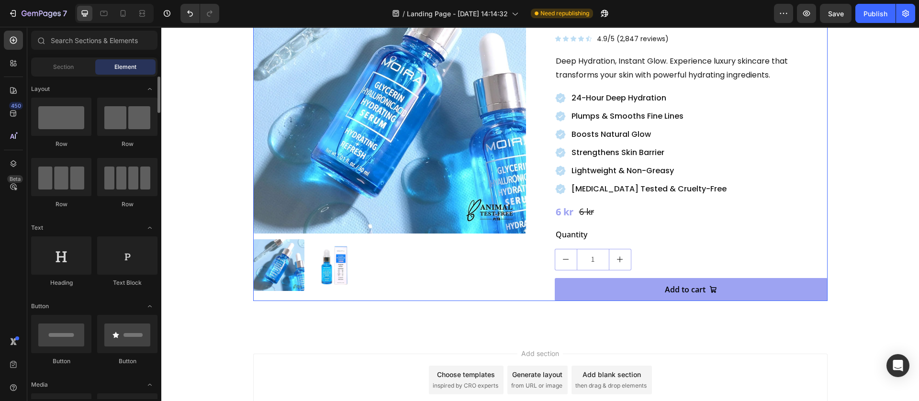
scroll to position [0, 0]
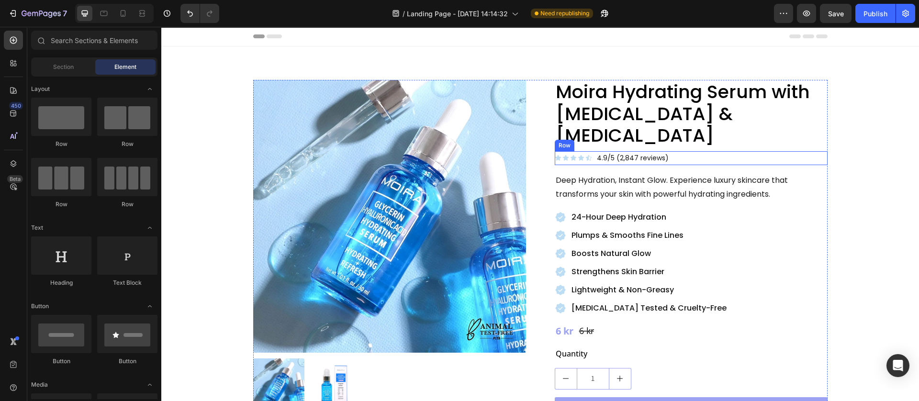
click at [700, 151] on div "Icon Icon Icon Icon Icon Icon List 4.9/5 (2,847 reviews) Text Block Row" at bounding box center [691, 158] width 273 height 14
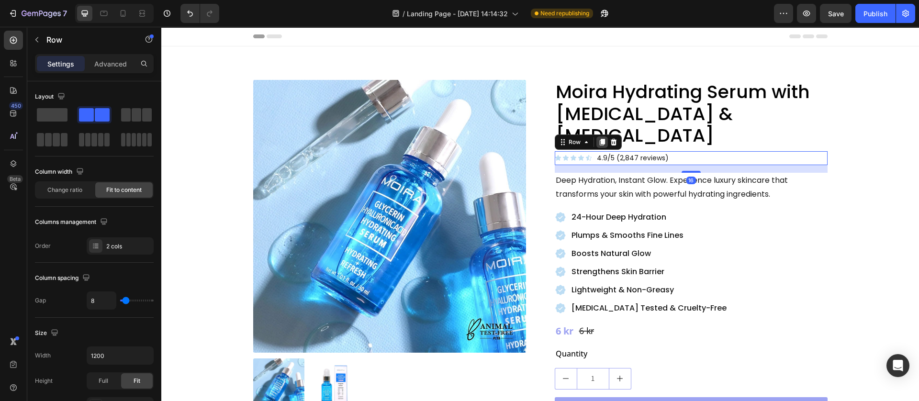
click at [599, 138] on icon at bounding box center [603, 142] width 8 height 8
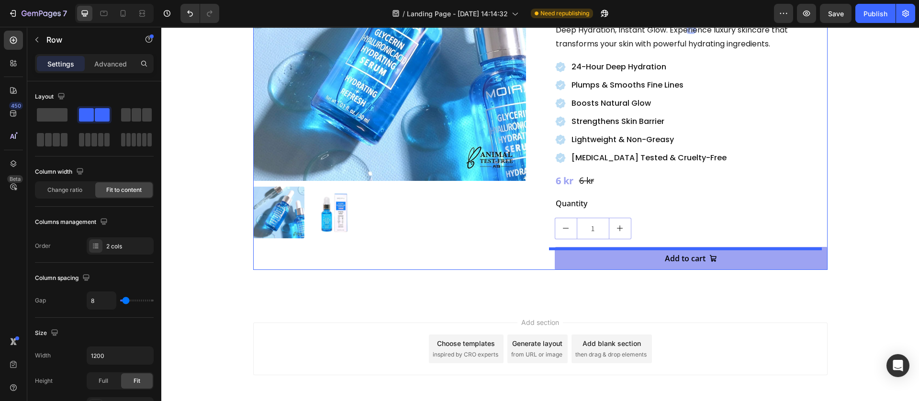
scroll to position [191, 0]
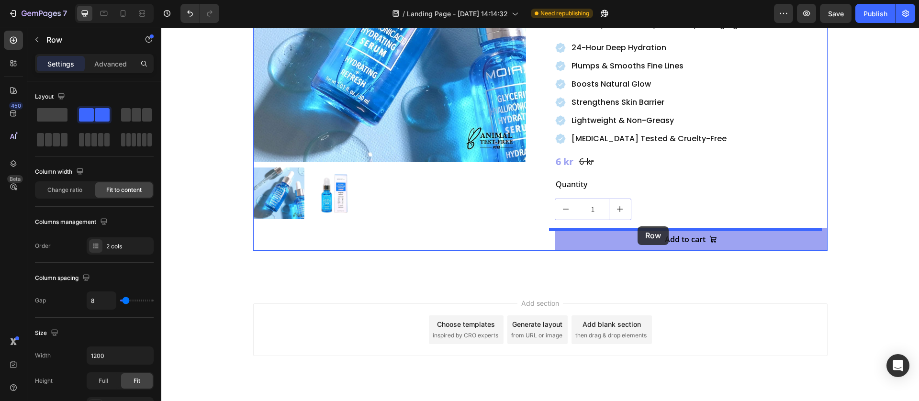
drag, startPoint x: 559, startPoint y: 144, endPoint x: 638, endPoint y: 227, distance: 114.5
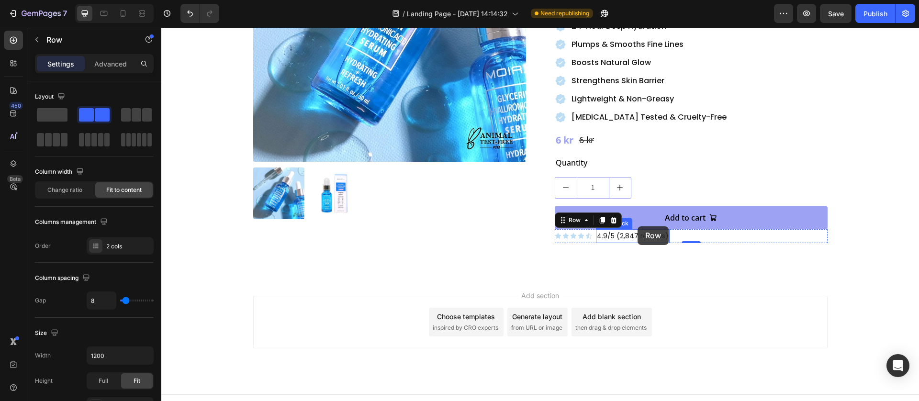
scroll to position [183, 0]
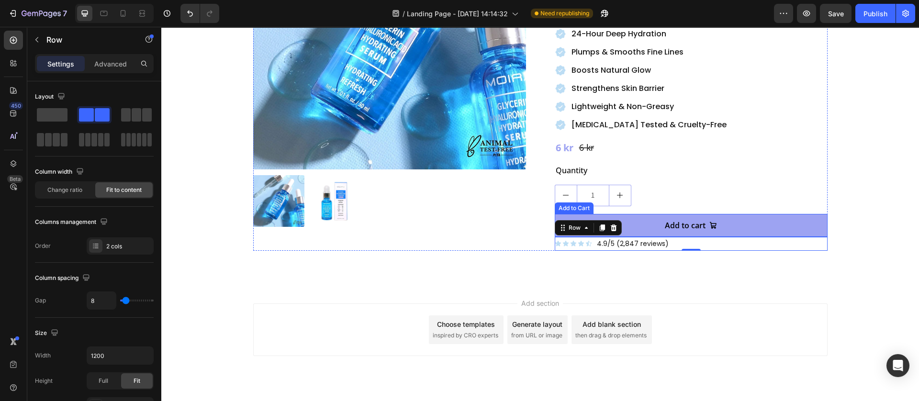
click at [754, 214] on button "Add to cart" at bounding box center [691, 225] width 273 height 23
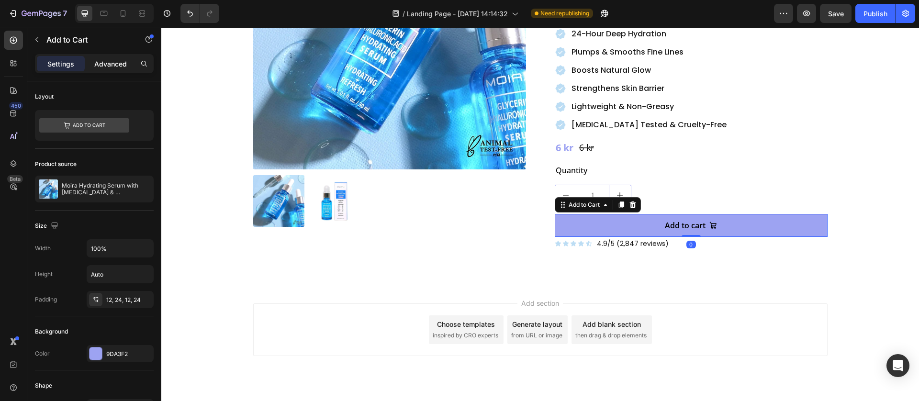
click at [116, 66] on p "Advanced" at bounding box center [110, 64] width 33 height 10
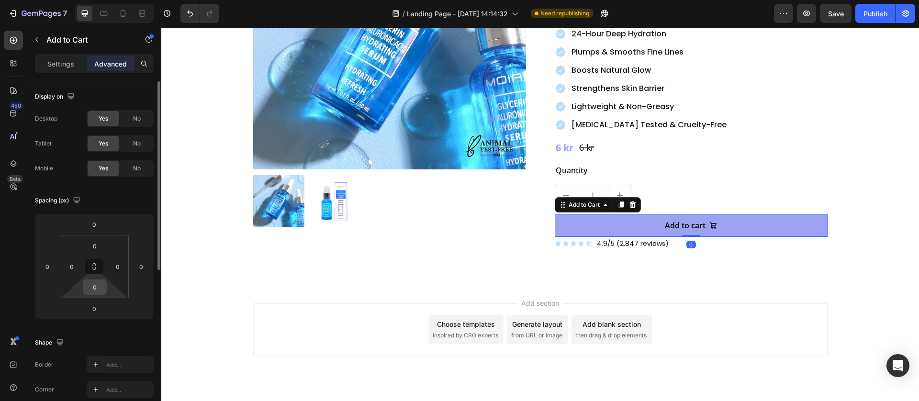
click at [97, 289] on input "0" at bounding box center [94, 287] width 19 height 14
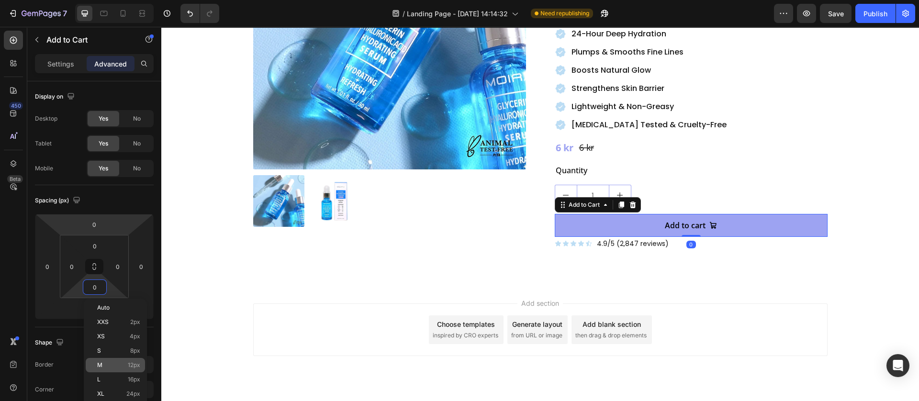
scroll to position [144, 0]
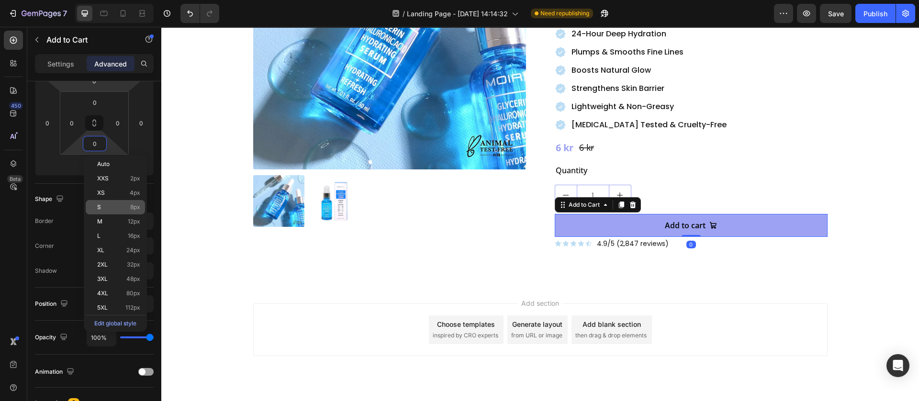
click at [119, 210] on p "S 8px" at bounding box center [118, 207] width 43 height 7
type input "8"
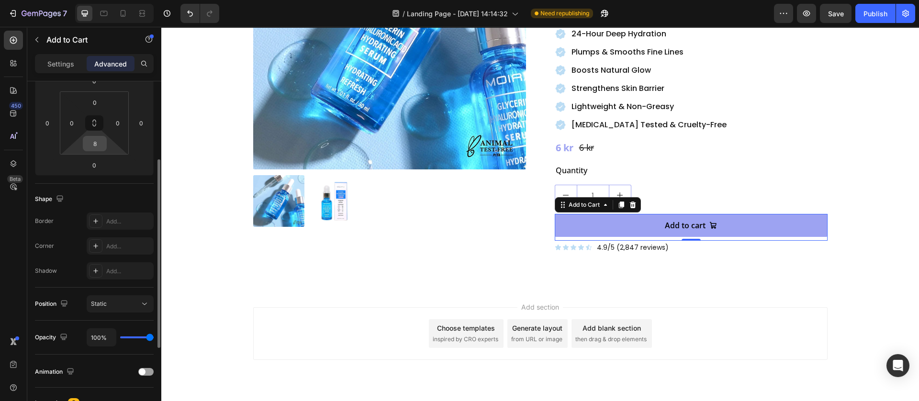
click at [93, 145] on input "8" at bounding box center [94, 143] width 19 height 14
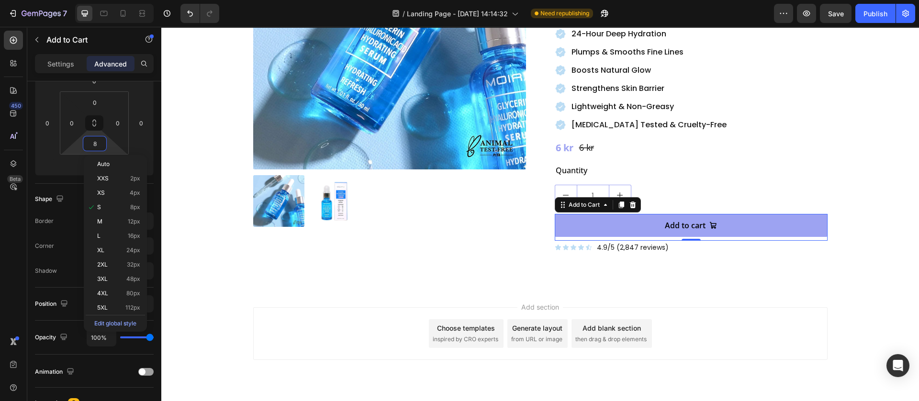
drag, startPoint x: 522, startPoint y: 266, endPoint x: 605, endPoint y: 254, distance: 84.3
click at [523, 266] on div "Product Images Moira Hydrating Serum with Glycerin & Hyaluronic Acid Product Ti…" at bounding box center [540, 75] width 758 height 425
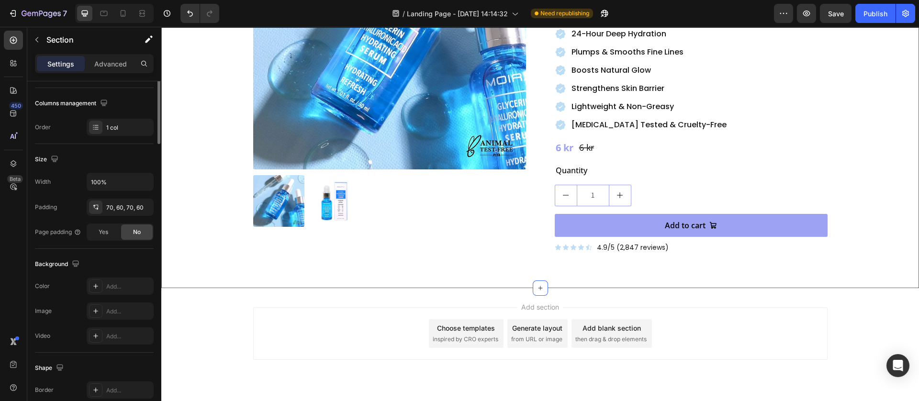
scroll to position [0, 0]
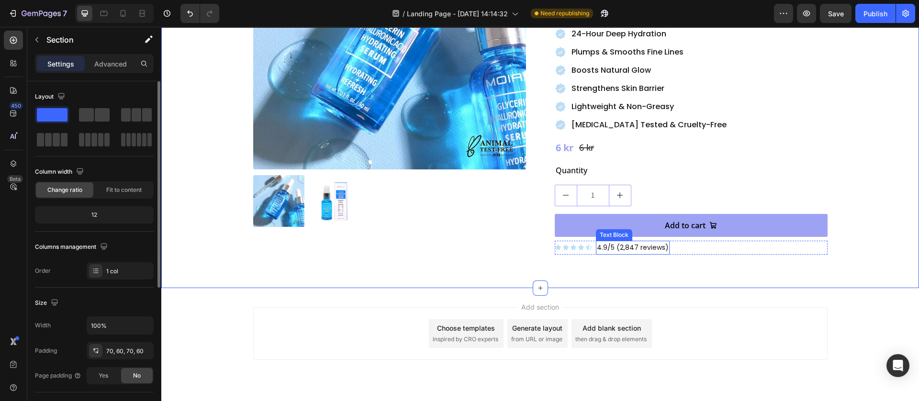
click at [674, 241] on div "Icon Icon Icon Icon Icon Icon List 4.9/5 (2,847 reviews) Text Block Row" at bounding box center [691, 248] width 273 height 14
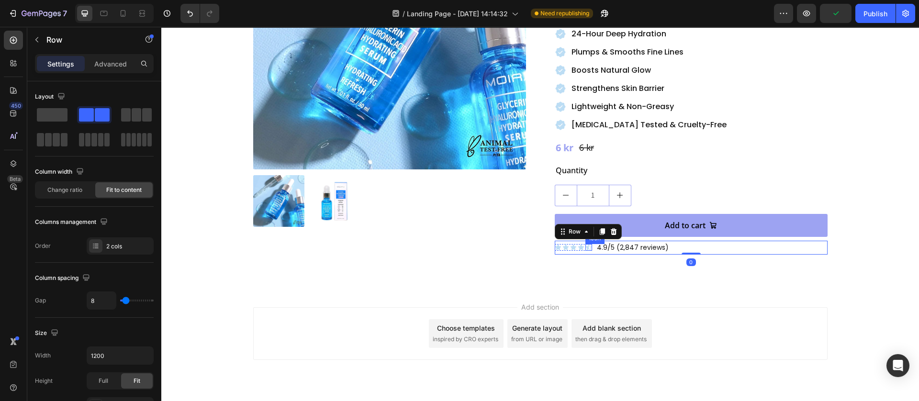
click at [586, 245] on icon at bounding box center [589, 248] width 6 height 6
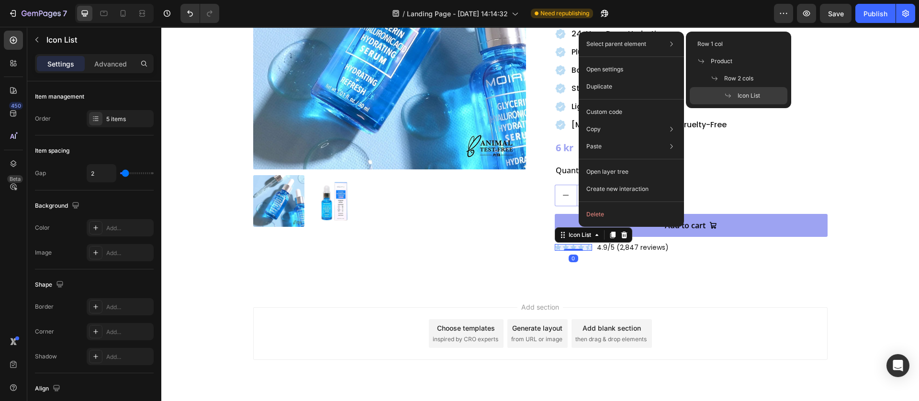
click at [726, 97] on icon at bounding box center [729, 96] width 8 height 8
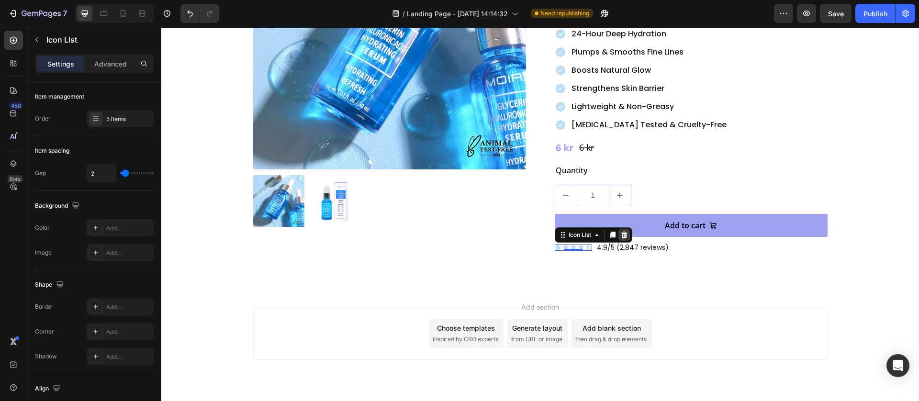
click at [622, 231] on icon at bounding box center [625, 235] width 8 height 8
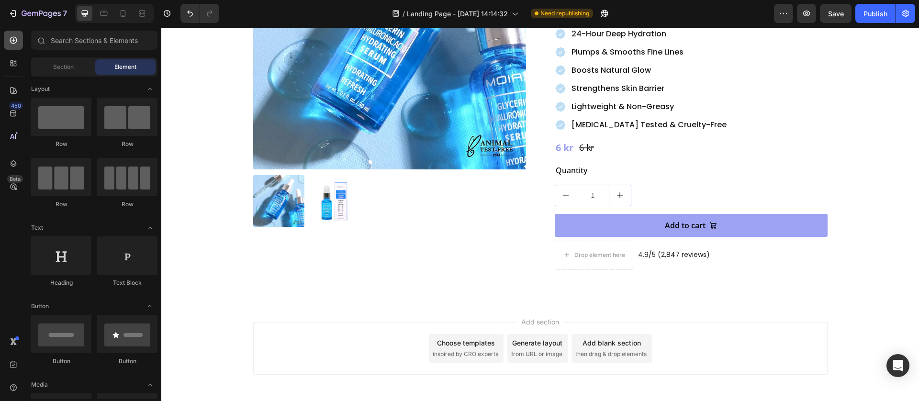
click at [16, 34] on div at bounding box center [13, 40] width 19 height 19
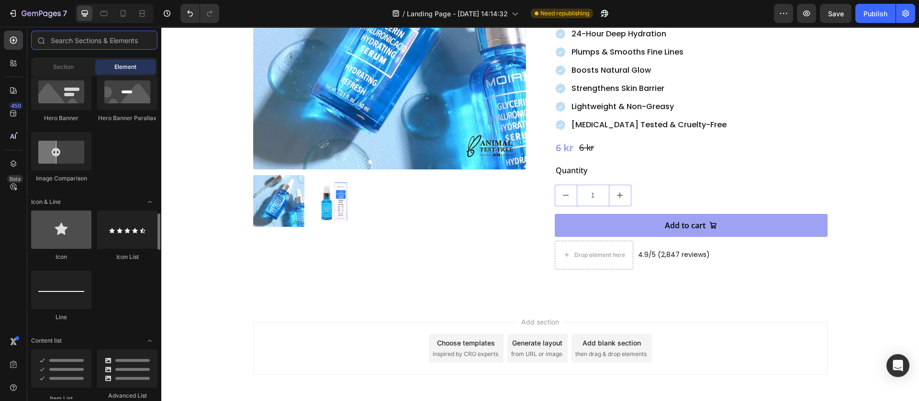
scroll to position [575, 0]
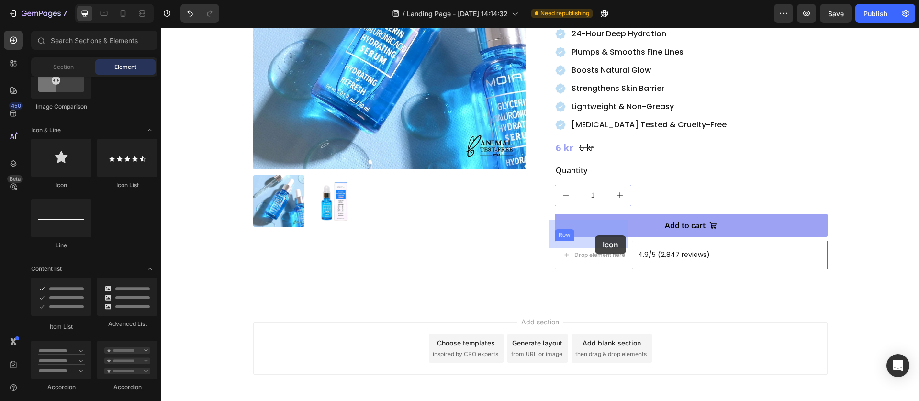
drag, startPoint x: 249, startPoint y: 196, endPoint x: 595, endPoint y: 236, distance: 348.9
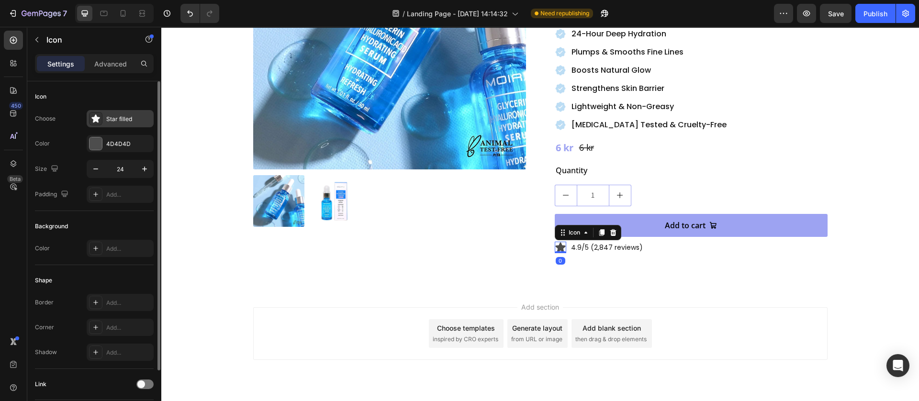
click at [113, 116] on div "Star filled" at bounding box center [128, 119] width 45 height 9
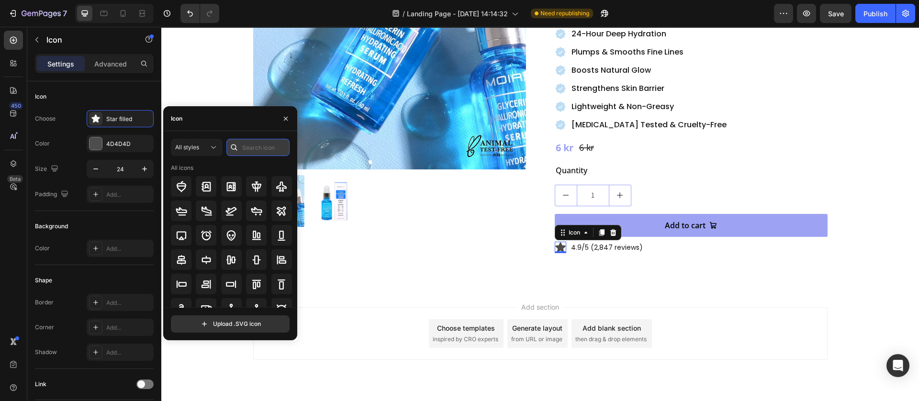
click at [259, 144] on input "text" at bounding box center [258, 147] width 63 height 17
type input "s"
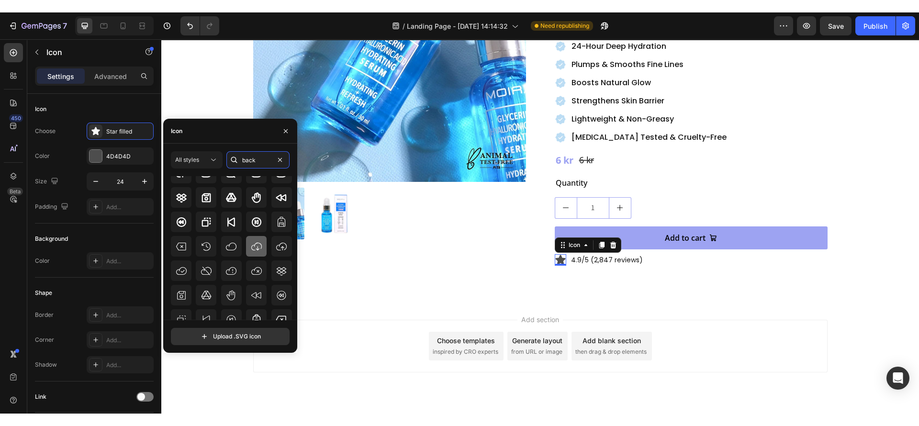
scroll to position [105, 0]
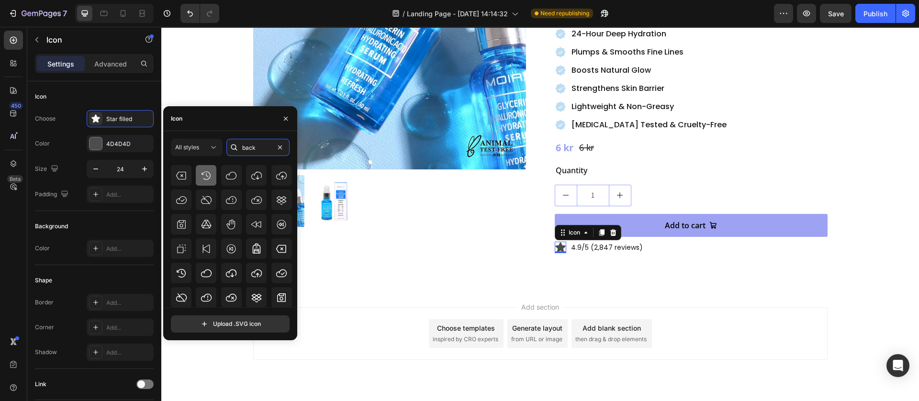
type input "back"
click at [203, 177] on icon at bounding box center [206, 175] width 11 height 11
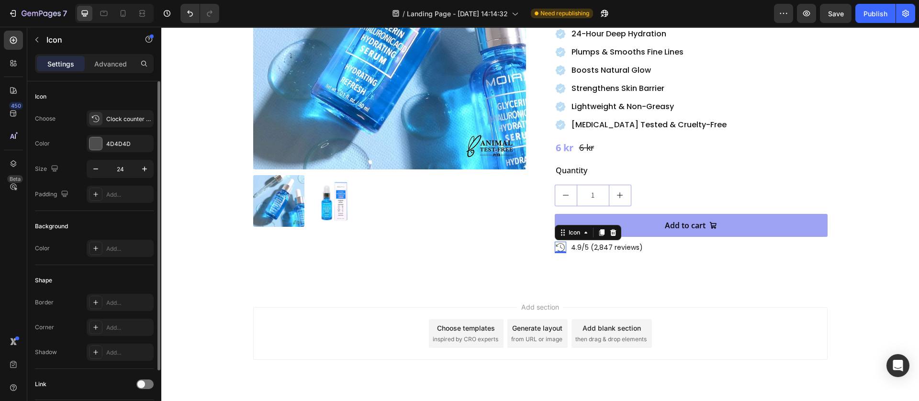
drag, startPoint x: 97, startPoint y: 137, endPoint x: 91, endPoint y: 207, distance: 70.2
click at [96, 137] on div at bounding box center [96, 143] width 12 height 12
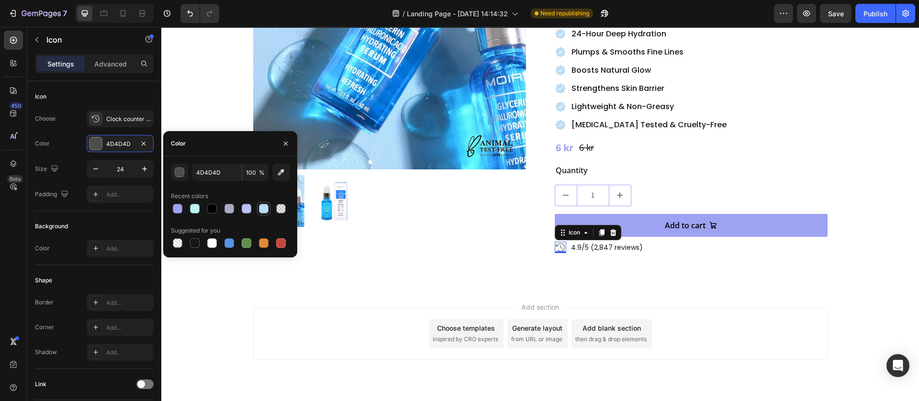
click at [259, 208] on div at bounding box center [264, 209] width 10 height 10
click at [242, 214] on div at bounding box center [246, 208] width 11 height 11
type input "BCC1F4"
click at [549, 288] on div "Add section Choose templates inspired by CRO experts Generate layout from URL o…" at bounding box center [540, 347] width 758 height 118
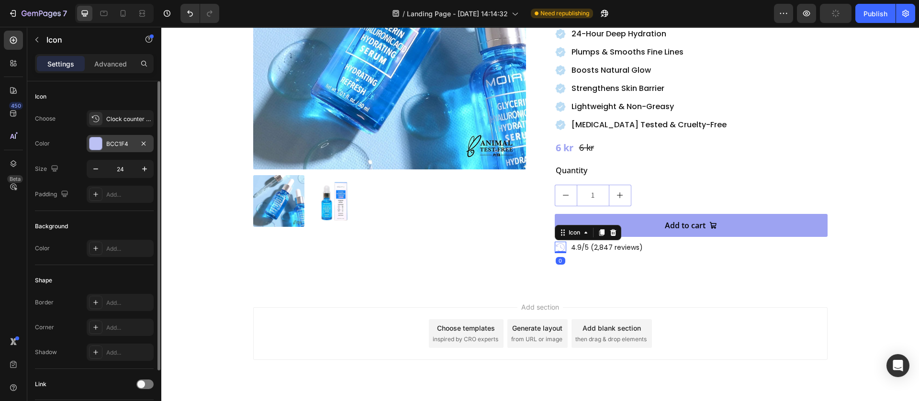
click at [97, 149] on div at bounding box center [95, 143] width 13 height 13
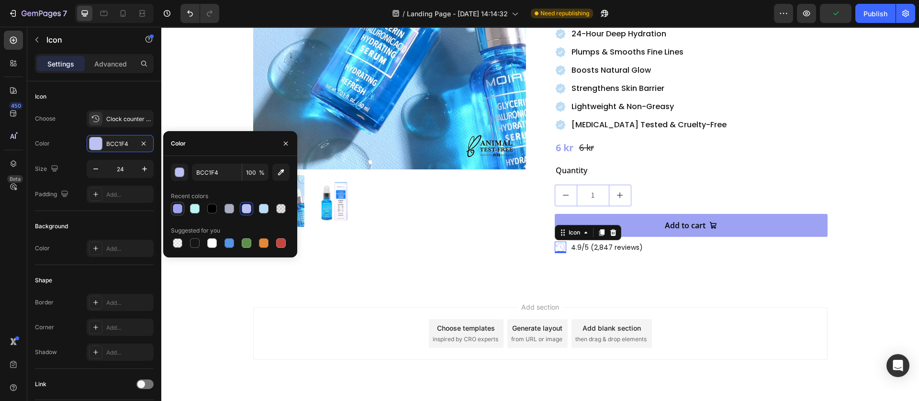
click at [180, 205] on div at bounding box center [178, 209] width 10 height 10
type input "9DA3F2"
drag, startPoint x: 419, startPoint y: 255, endPoint x: 571, endPoint y: 257, distance: 152.3
click at [432, 258] on div "Product Images Moira Hydrating Serum with Glycerin & Hyaluronic Acid Product Ti…" at bounding box center [540, 75] width 758 height 425
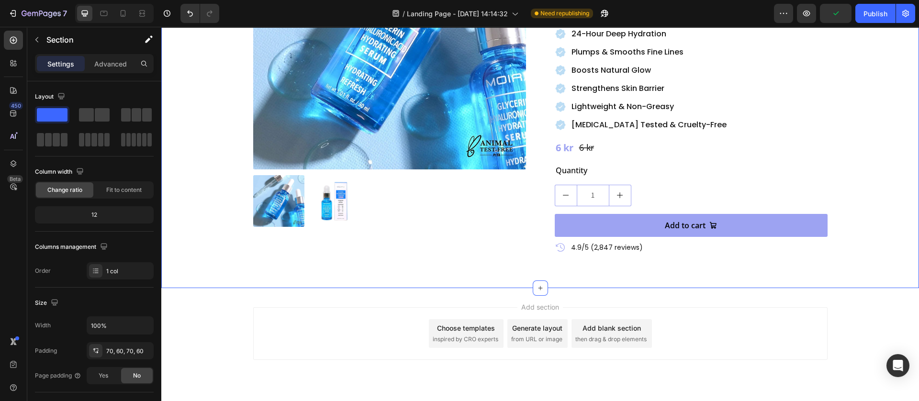
click at [655, 234] on div "Product Images Moira Hydrating Serum with Glycerin & Hyaluronic Acid Product Ti…" at bounding box center [540, 75] width 758 height 425
click at [624, 242] on p "4.9/5 (2,847 reviews)" at bounding box center [607, 248] width 72 height 12
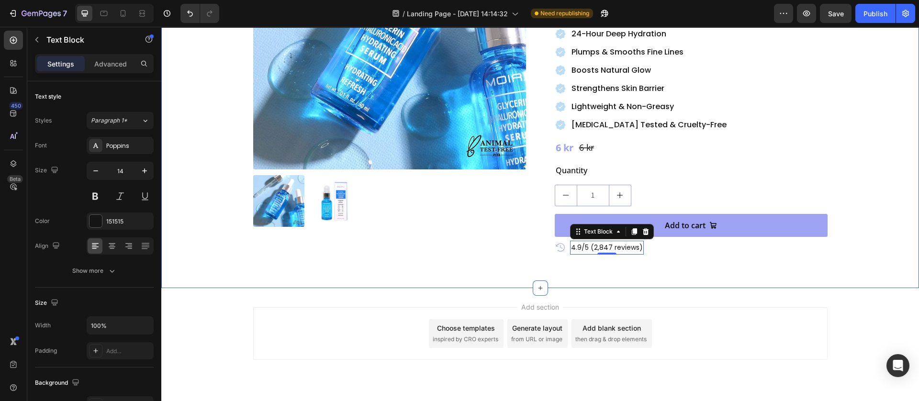
click at [615, 242] on p "4.9/5 (2,847 reviews)" at bounding box center [607, 248] width 72 height 12
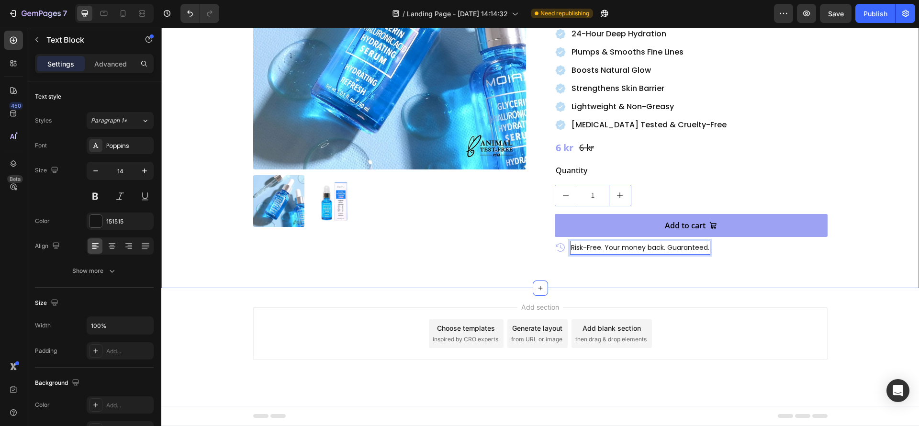
scroll to position [162, 0]
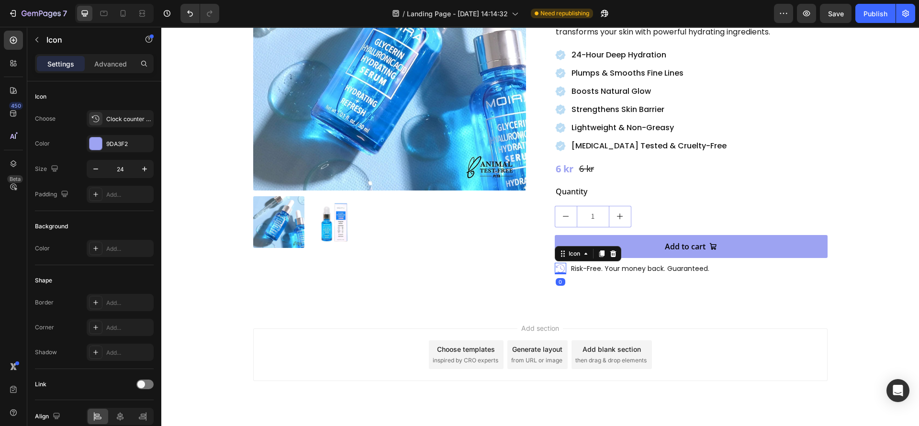
click at [558, 263] on div "Icon 0" at bounding box center [560, 268] width 11 height 11
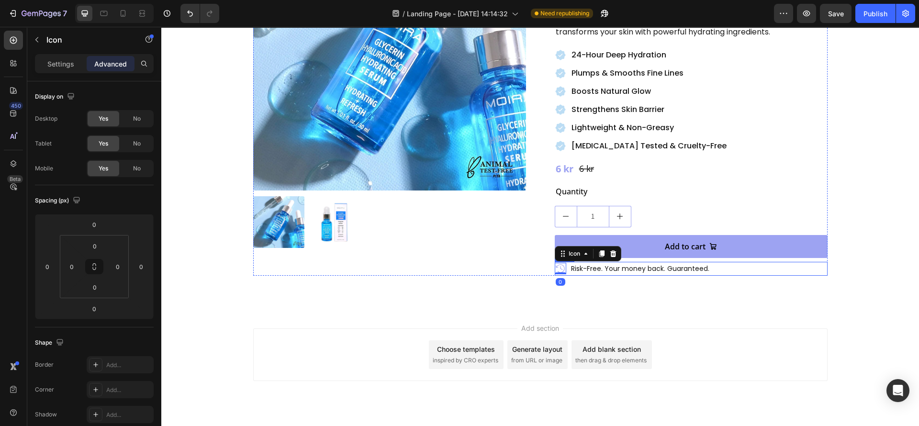
click at [563, 262] on div "Icon 0 Risk-Free. Your money back. Guaranteed. Text Block Row" at bounding box center [691, 269] width 273 height 14
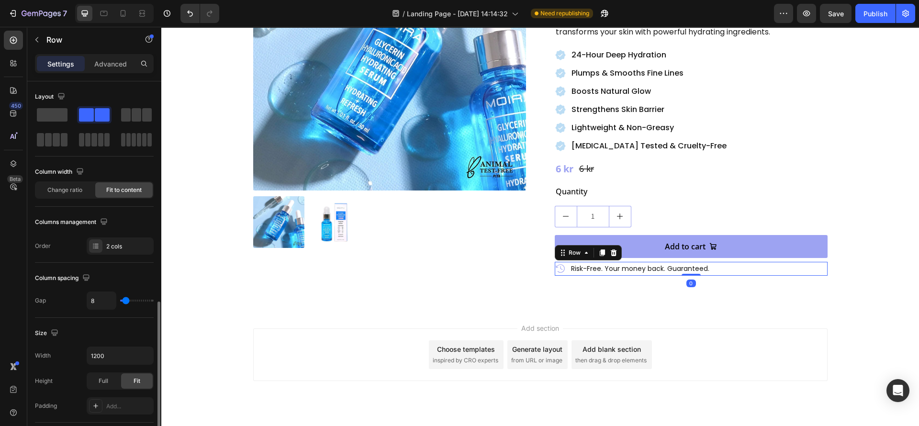
scroll to position [321, 0]
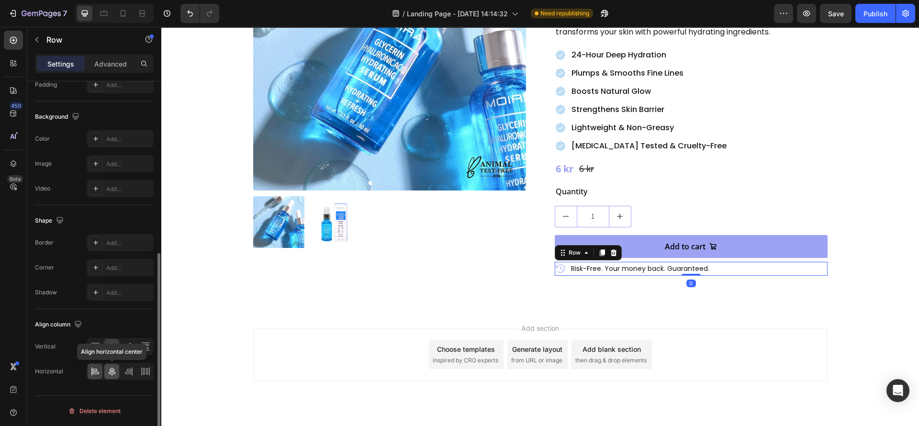
drag, startPoint x: 108, startPoint y: 369, endPoint x: 242, endPoint y: 252, distance: 177.8
click at [108, 369] on icon at bounding box center [112, 372] width 10 height 10
click at [403, 279] on div "Product Images Moira Hydrating Serum with Glycerin & Hyaluronic Acid Product Ti…" at bounding box center [540, 96] width 758 height 425
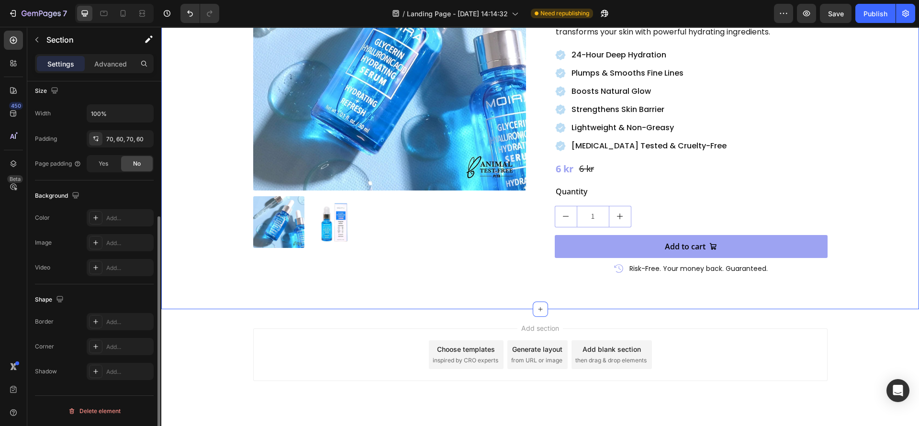
scroll to position [0, 0]
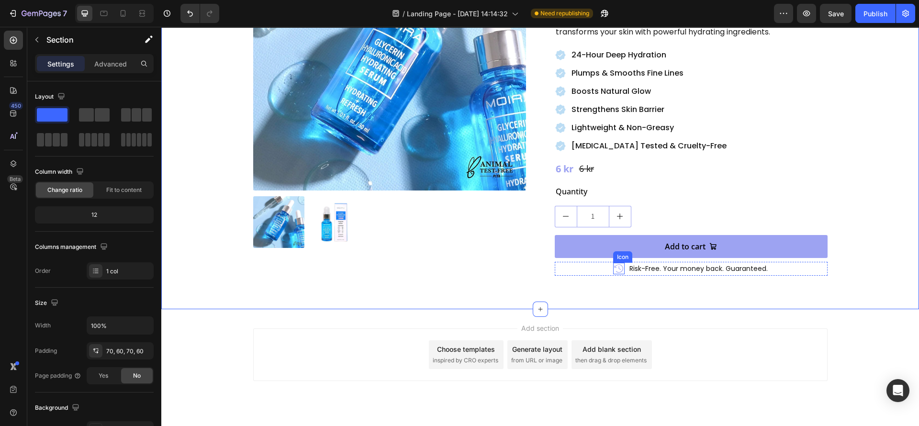
click at [613, 263] on icon at bounding box center [618, 268] width 11 height 11
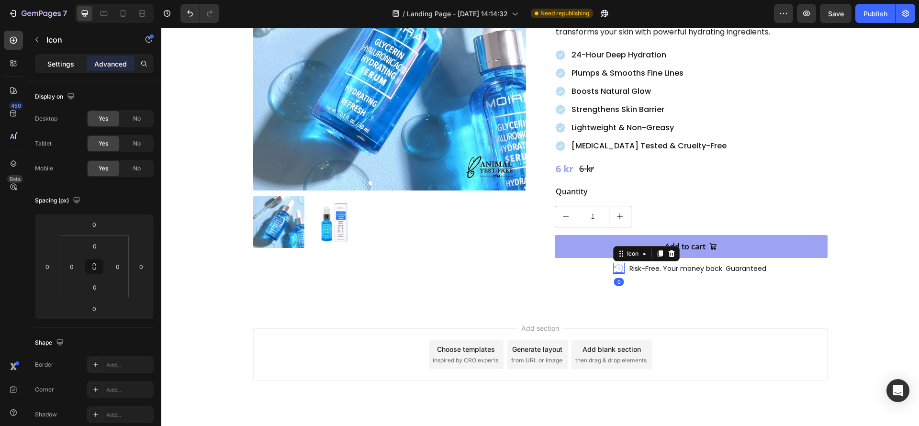
click at [66, 66] on p "Settings" at bounding box center [60, 64] width 27 height 10
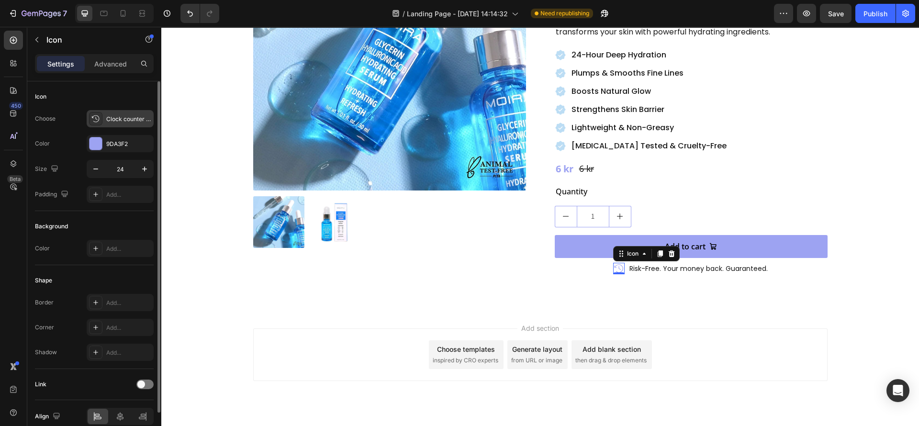
click at [113, 122] on div "Clock counter clockwise light" at bounding box center [128, 119] width 45 height 9
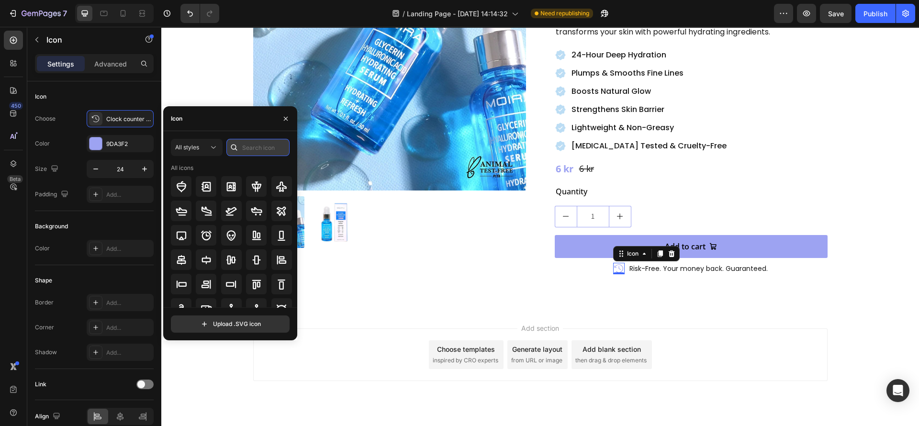
click at [249, 149] on input "text" at bounding box center [258, 147] width 63 height 17
type input "back"
click at [258, 152] on input "text" at bounding box center [258, 147] width 63 height 17
type input "shield"
click at [280, 236] on icon at bounding box center [281, 236] width 9 height 9
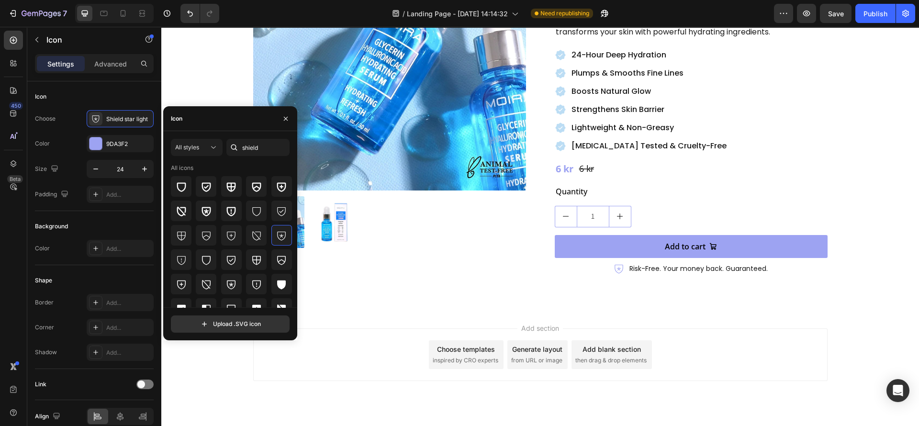
click at [616, 309] on div "Add section Choose templates inspired by CRO experts Generate layout from URL o…" at bounding box center [540, 368] width 758 height 118
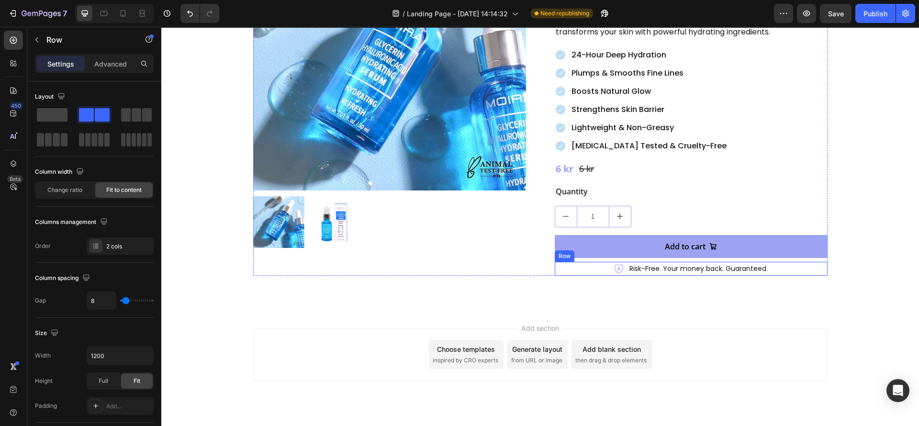
click at [564, 283] on div "Product Images Moira Hydrating Serum with Glycerin & Hyaluronic Acid Product Ti…" at bounding box center [540, 96] width 758 height 425
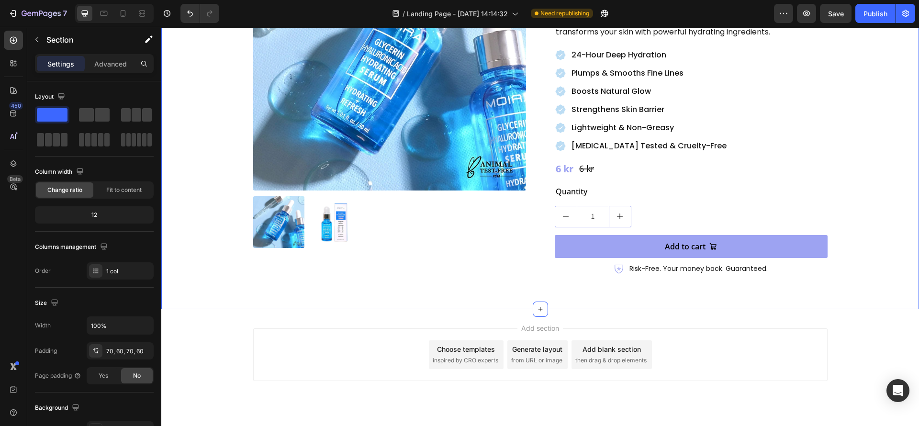
click at [380, 260] on div "Product Images Moira Hydrating Serum with Glycerin & Hyaluronic Acid Product Ti…" at bounding box center [540, 96] width 758 height 425
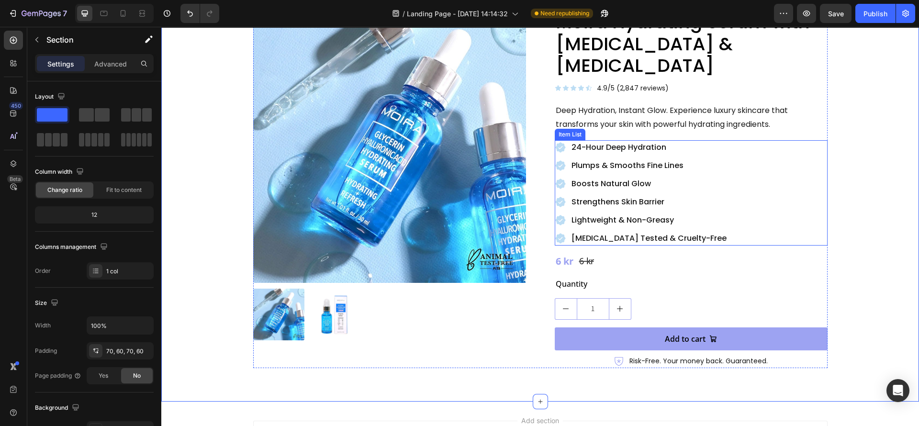
scroll to position [91, 0]
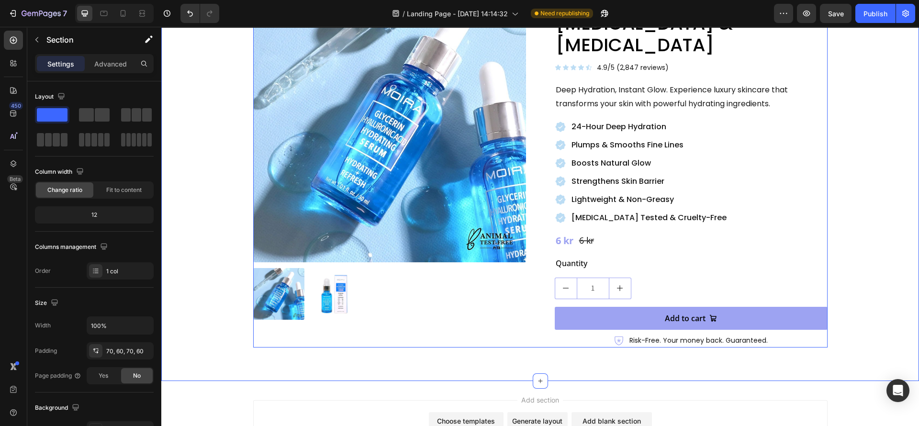
click at [527, 297] on div "Product Images Moira Hydrating Serum with Glycerin & Hyaluronic Acid Product Ti…" at bounding box center [540, 168] width 575 height 358
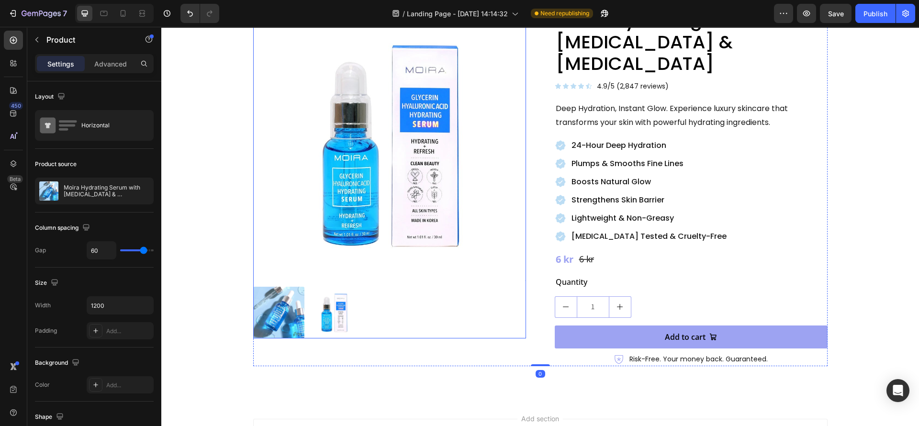
scroll to position [144, 0]
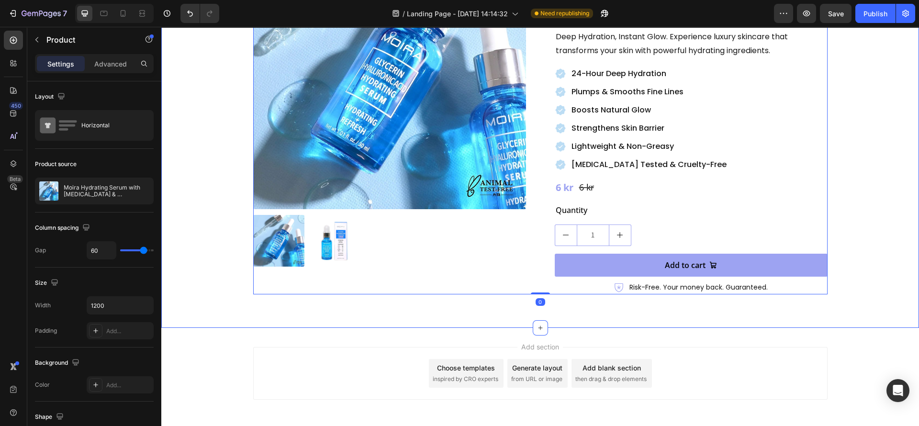
click at [360, 301] on div "Product Images Moira Hydrating Serum with Glycerin & Hyaluronic Acid Product Ti…" at bounding box center [540, 115] width 758 height 425
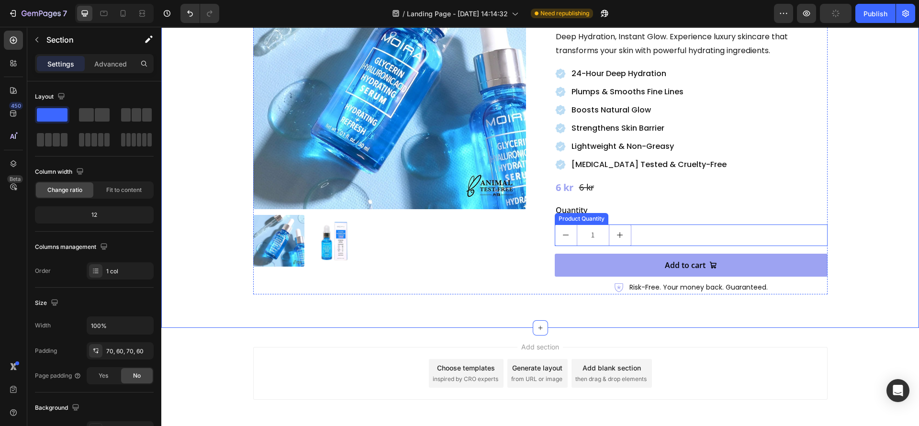
click at [646, 225] on div "1" at bounding box center [691, 236] width 273 height 22
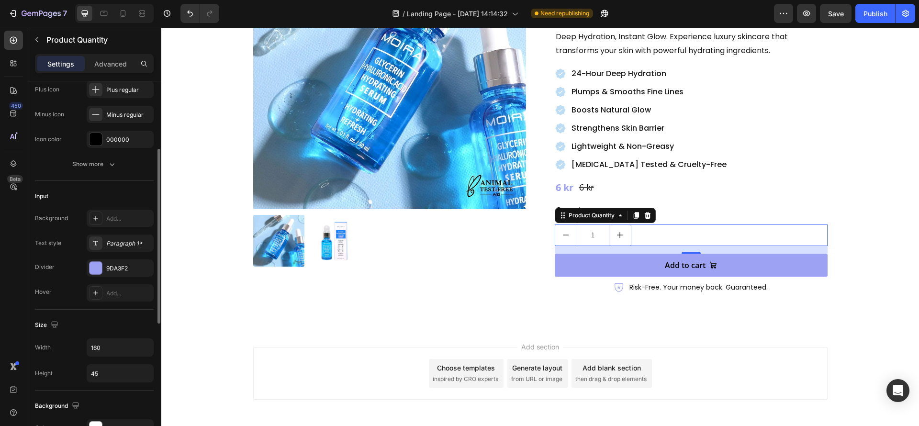
drag, startPoint x: 104, startPoint y: 59, endPoint x: 61, endPoint y: 282, distance: 227.2
click at [104, 61] on p "Advanced" at bounding box center [110, 64] width 33 height 10
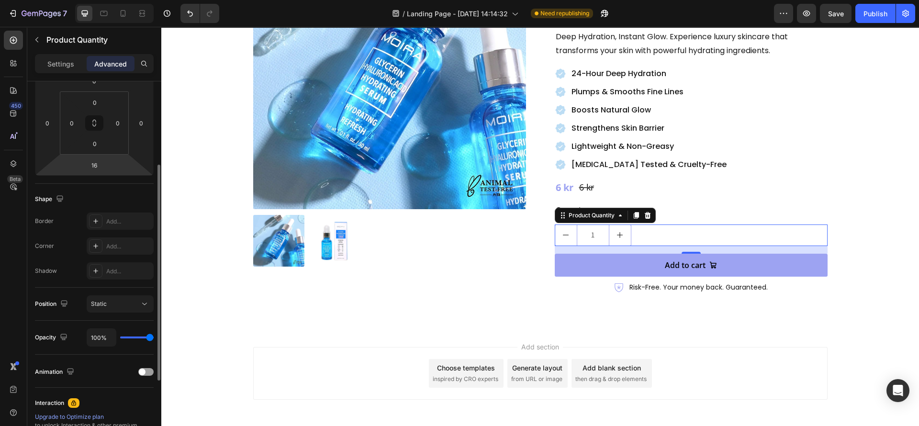
click at [94, 165] on input "16" at bounding box center [94, 165] width 19 height 14
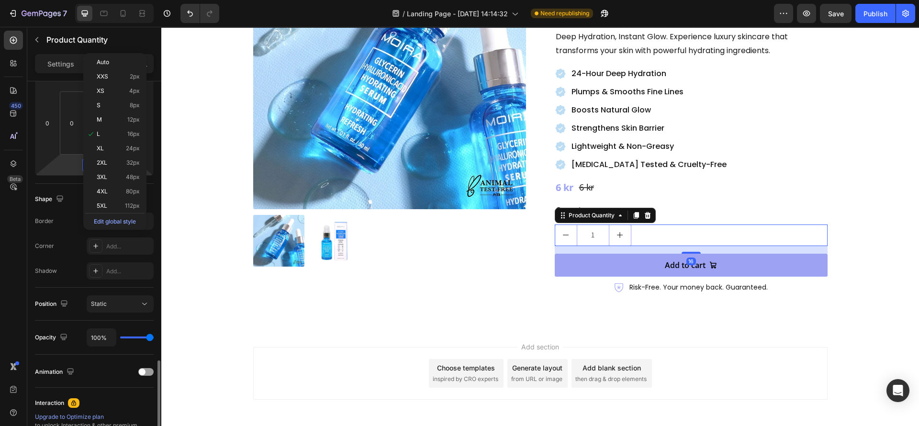
scroll to position [267, 0]
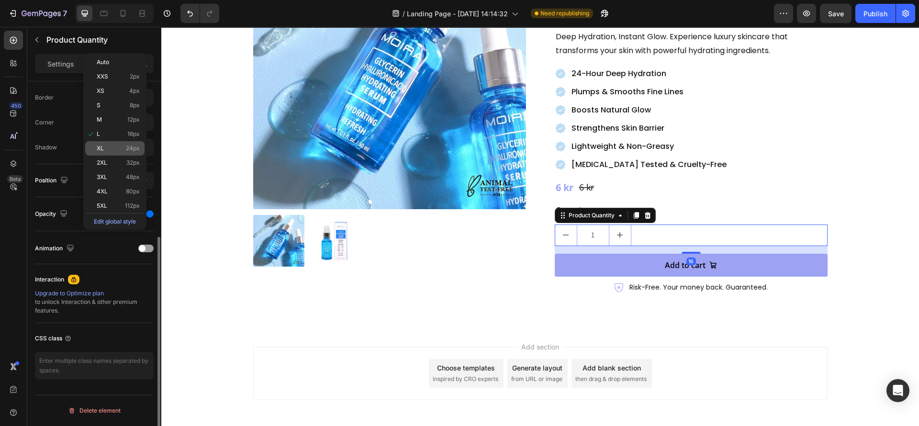
click at [134, 149] on span "24px" at bounding box center [133, 148] width 14 height 7
type input "24"
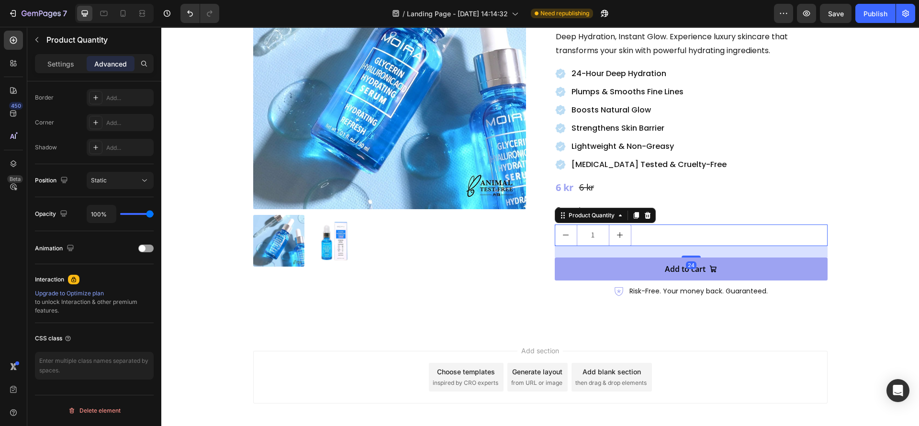
click at [481, 285] on div "Product Images Moira Hydrating Serum with Glycerin & Hyaluronic Acid Product Ti…" at bounding box center [540, 117] width 758 height 429
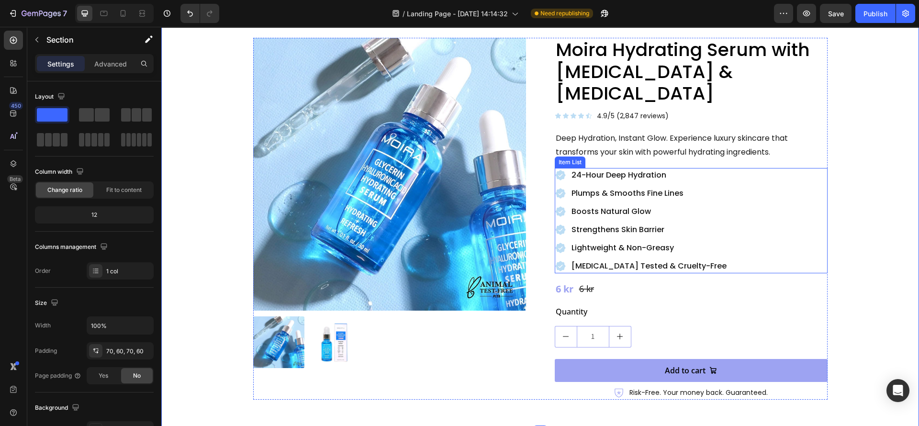
scroll to position [0, 0]
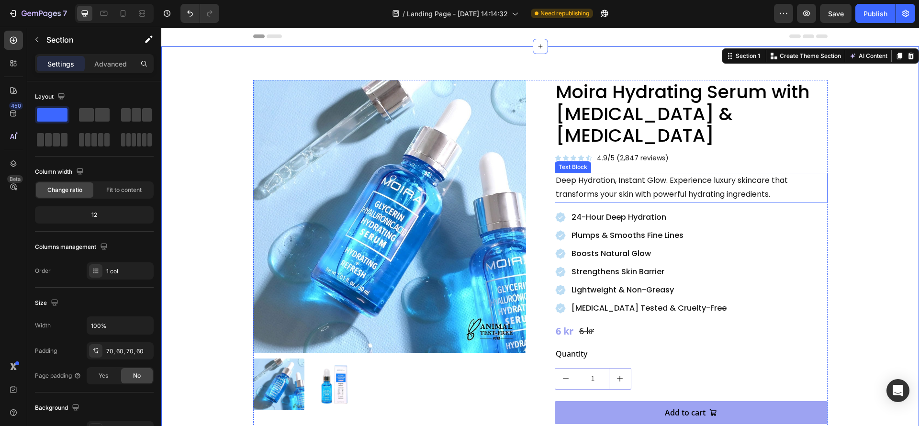
click at [673, 174] on p "Deep Hydration, Instant Glow. Experience luxury skincare that transforms your s…" at bounding box center [691, 188] width 271 height 28
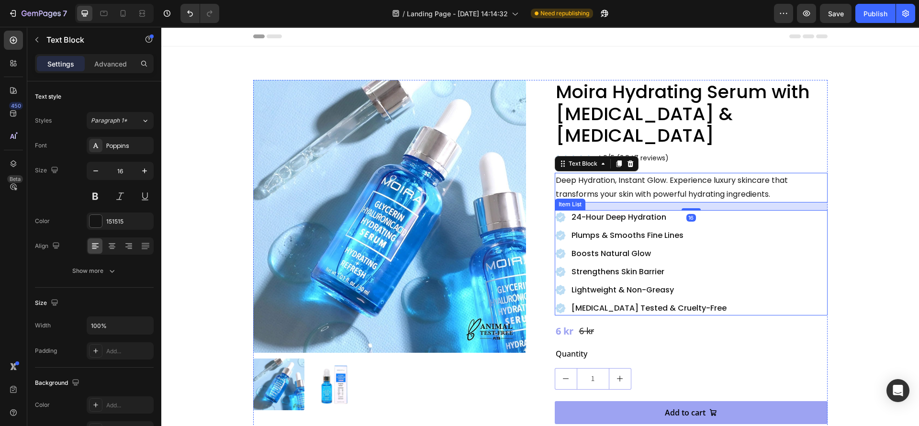
scroll to position [72, 0]
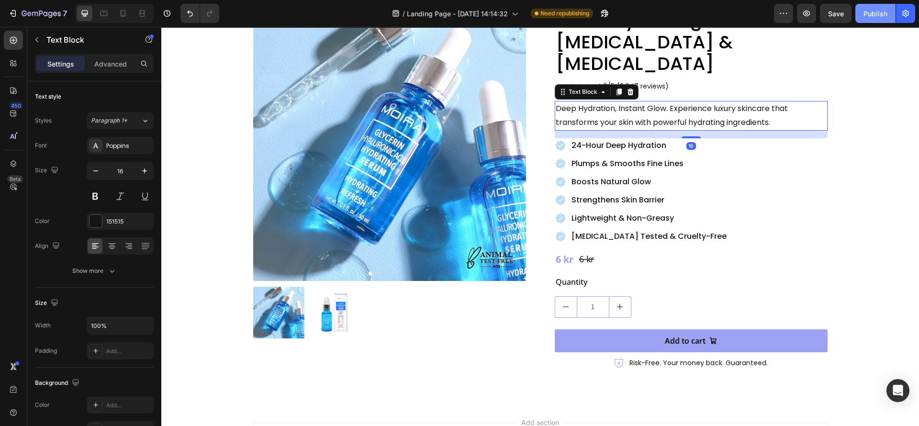
drag, startPoint x: 869, startPoint y: 3, endPoint x: 875, endPoint y: 10, distance: 9.5
click at [869, 4] on div "7 Version history / Landing Page - Aug 27, 14:14:32 Need republishing Preview S…" at bounding box center [459, 13] width 919 height 27
click at [877, 17] on div "Publish" at bounding box center [876, 14] width 24 height 10
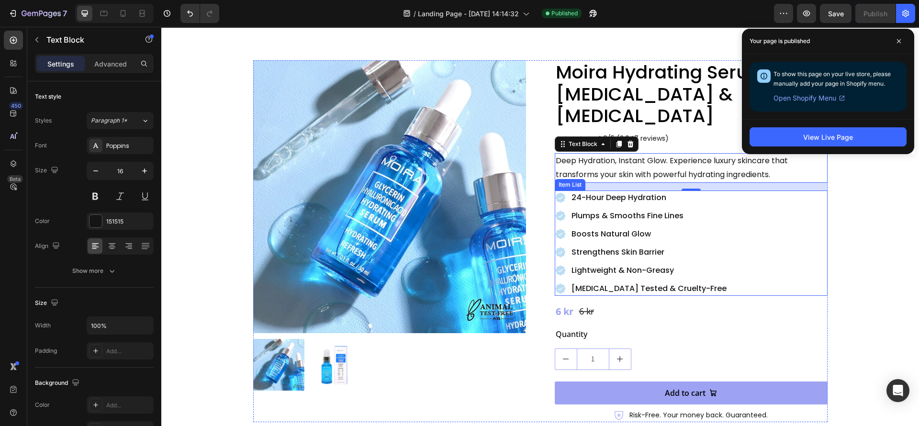
scroll to position [0, 0]
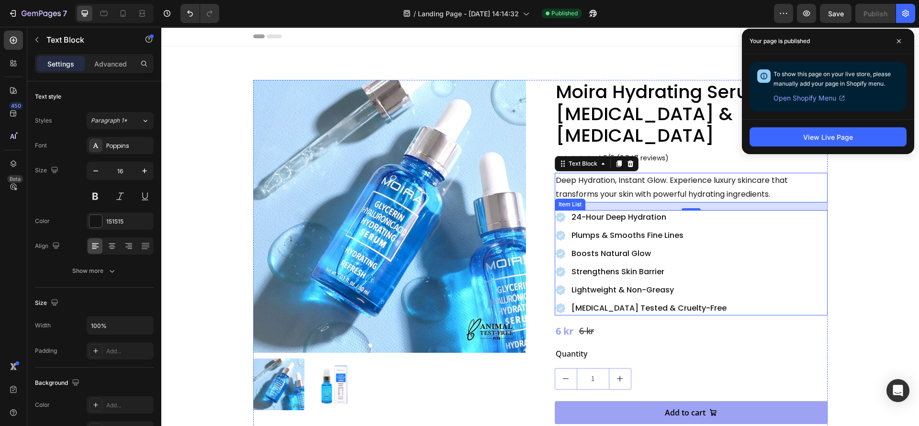
click at [556, 212] on icon at bounding box center [560, 217] width 11 height 11
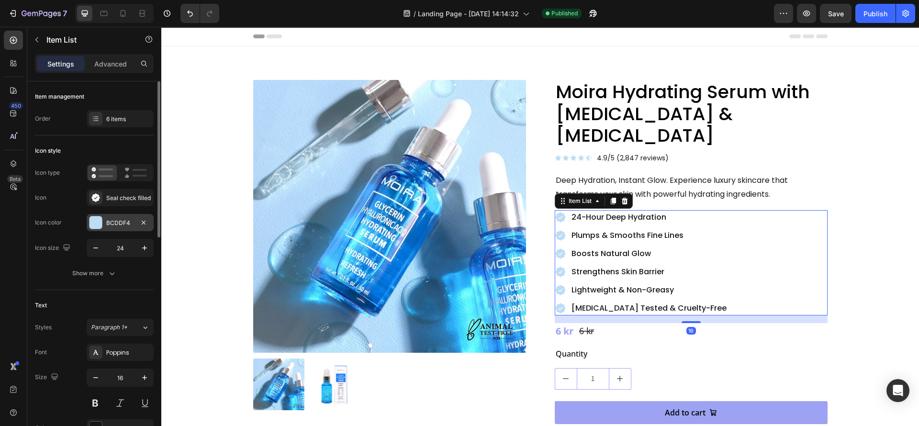
click at [98, 216] on div at bounding box center [96, 222] width 12 height 12
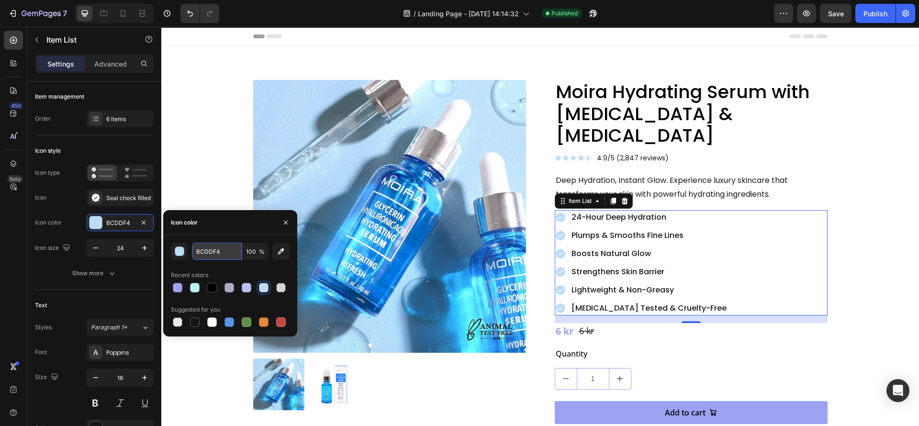
click at [226, 250] on input "BCDDF4" at bounding box center [217, 251] width 50 height 17
paste input "#f4bcc1"
type input "#f4bcc1"
click at [563, 155] on icon at bounding box center [566, 158] width 7 height 7
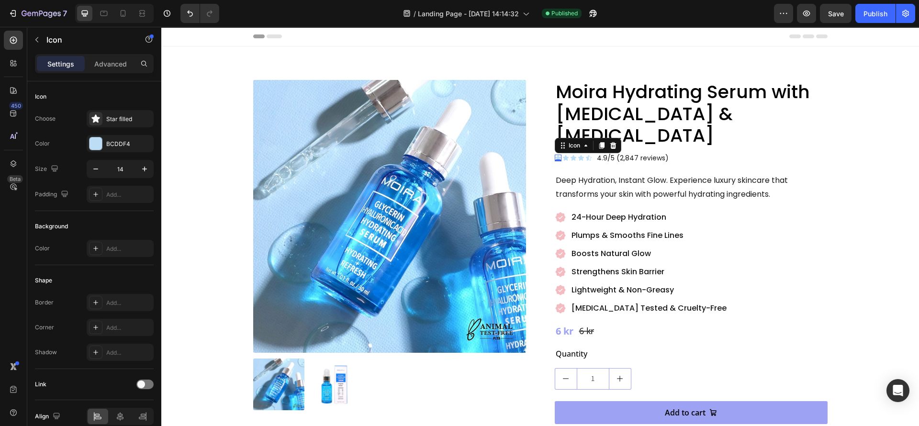
click at [555, 155] on div "Icon 0" at bounding box center [558, 158] width 7 height 7
click at [94, 140] on div at bounding box center [96, 143] width 12 height 12
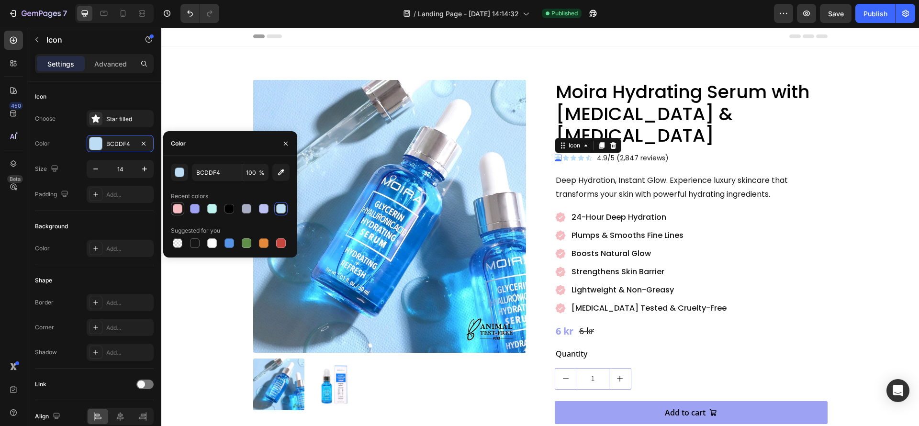
click at [179, 209] on div at bounding box center [178, 209] width 10 height 10
type input "F4BCC1"
click at [636, 182] on div "Moira Hydrating Serum with Glycerin & Hyaluronic Acid Product Title Icon 0 Icon…" at bounding box center [691, 261] width 273 height 362
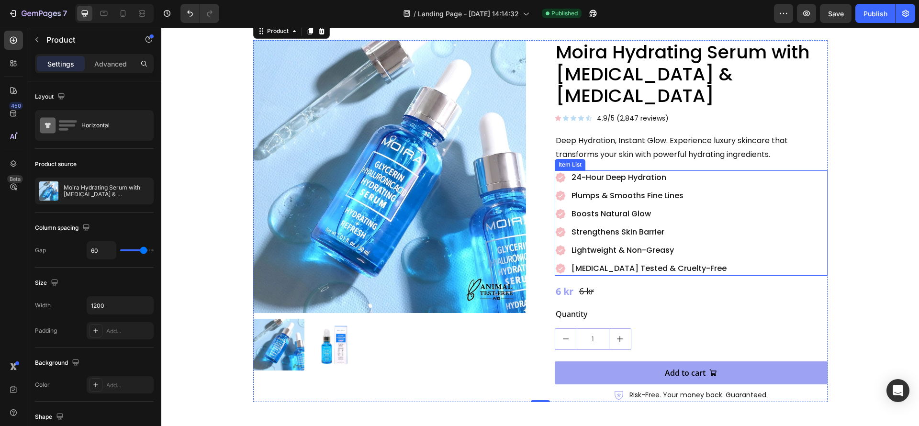
scroll to position [72, 0]
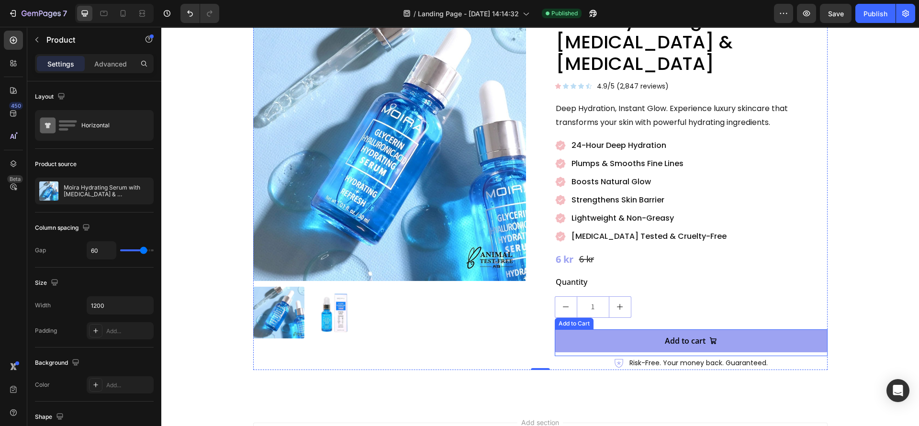
click at [572, 329] on button "Add to cart" at bounding box center [691, 340] width 273 height 23
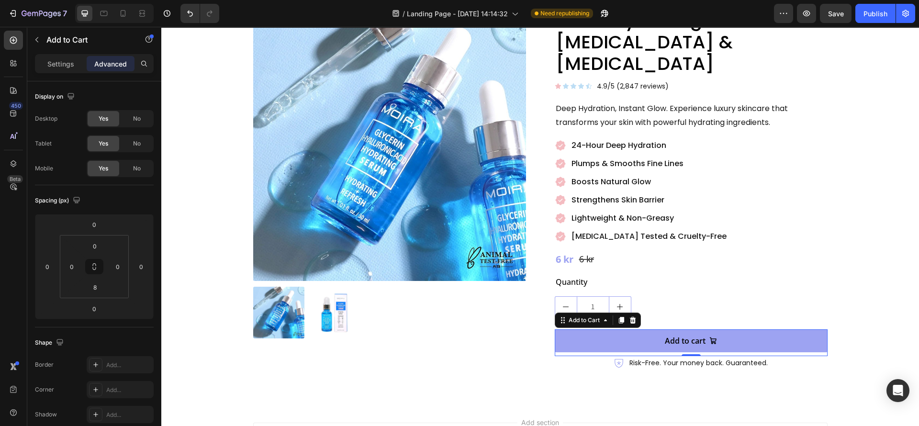
click at [567, 330] on button "Add to cart" at bounding box center [691, 340] width 273 height 23
click at [58, 66] on p "Settings" at bounding box center [60, 64] width 27 height 10
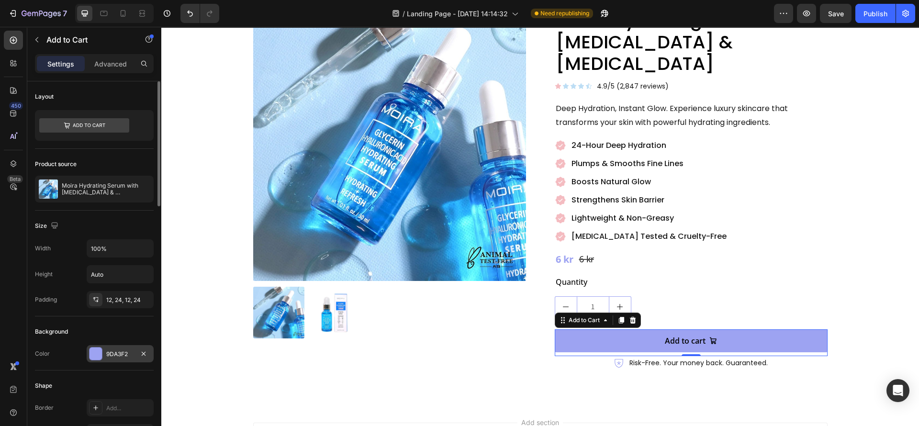
click at [94, 353] on div at bounding box center [96, 354] width 12 height 12
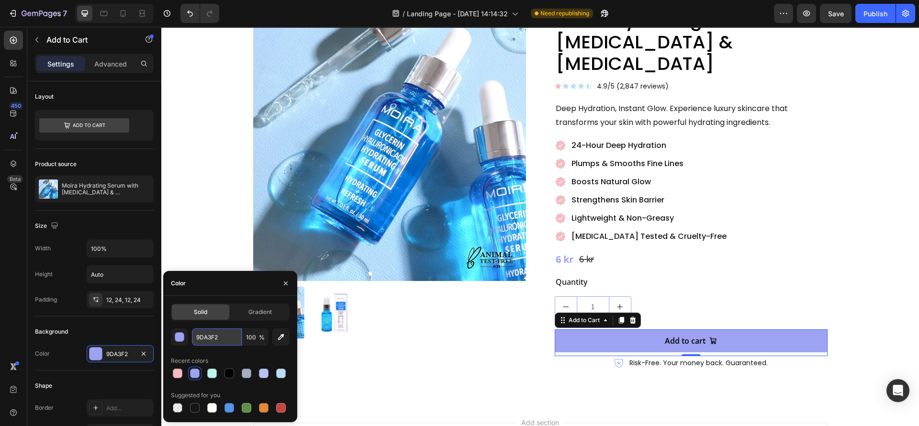
click at [215, 334] on input "9DA3F2" at bounding box center [217, 337] width 50 height 17
paste input "#bcc1f4"
type input "#bcc1f4"
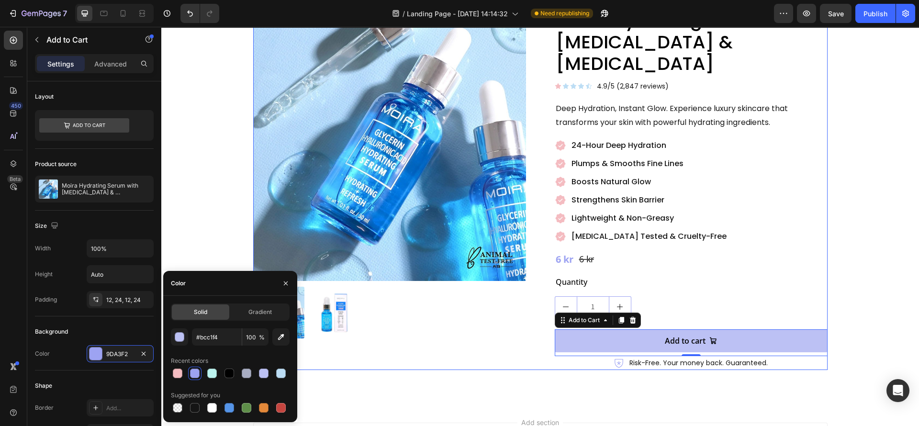
click at [403, 339] on div "Product Images" at bounding box center [389, 189] width 273 height 362
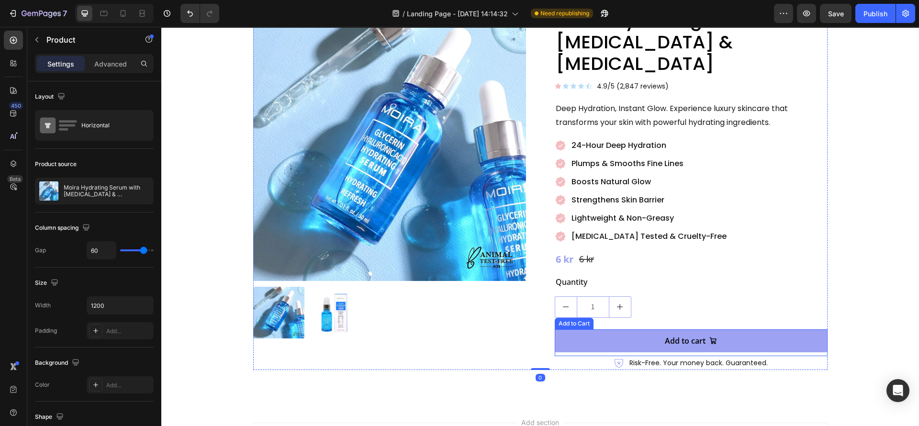
click at [555, 329] on button "Add to cart" at bounding box center [691, 340] width 273 height 23
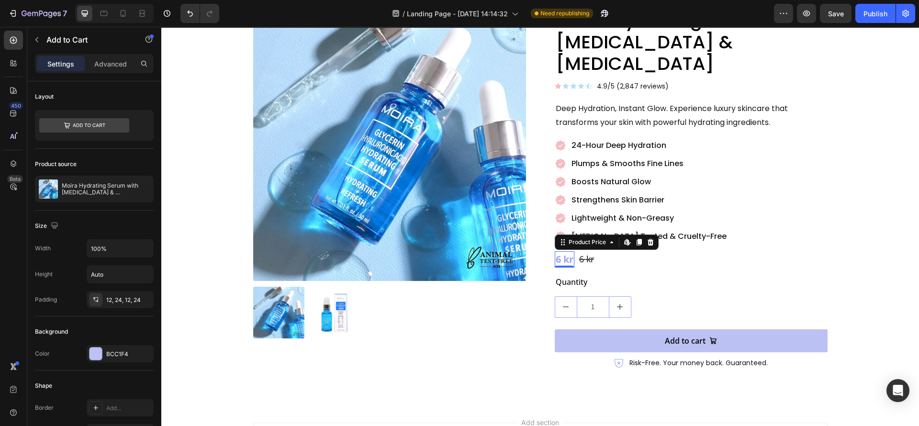
click at [560, 251] on div "6 kr" at bounding box center [565, 259] width 20 height 16
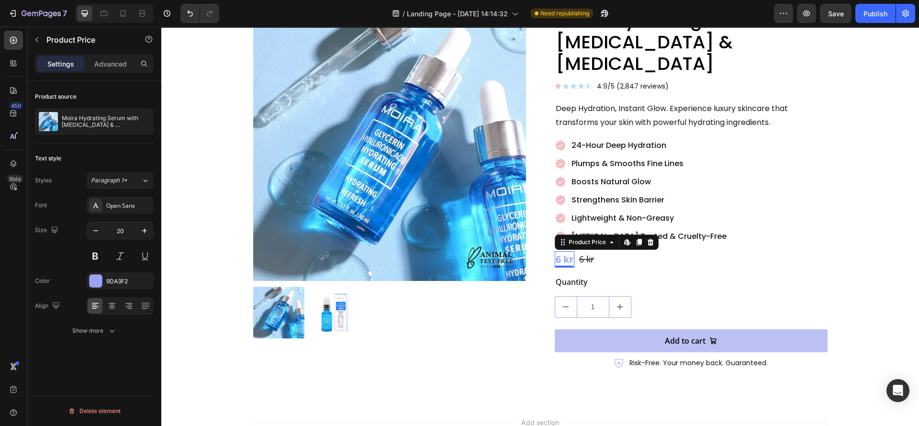
click at [85, 279] on div "Color 9DA3F2" at bounding box center [94, 280] width 119 height 17
click at [94, 282] on div at bounding box center [96, 281] width 12 height 12
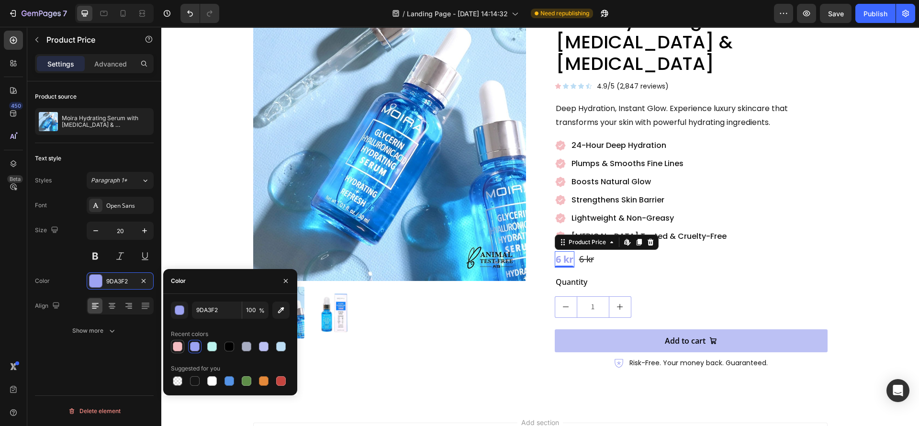
click at [176, 347] on div at bounding box center [178, 347] width 10 height 10
type input "F4BCC1"
click at [503, 345] on div "Product Images" at bounding box center [389, 189] width 273 height 362
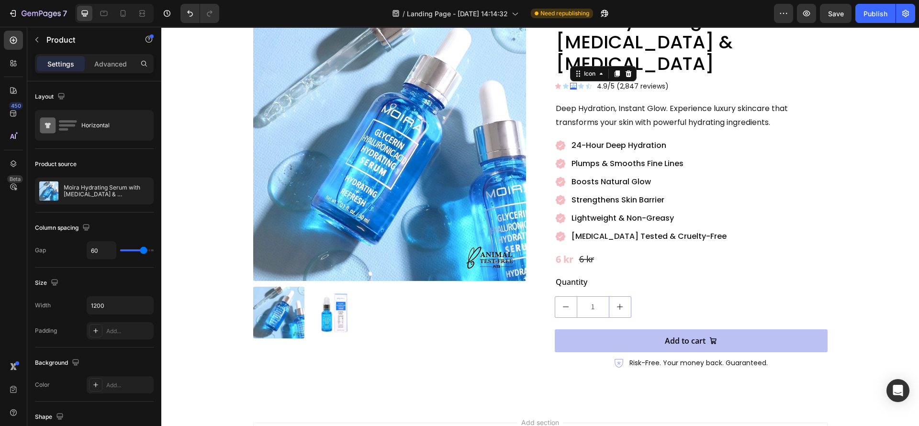
click at [570, 83] on icon at bounding box center [573, 86] width 7 height 7
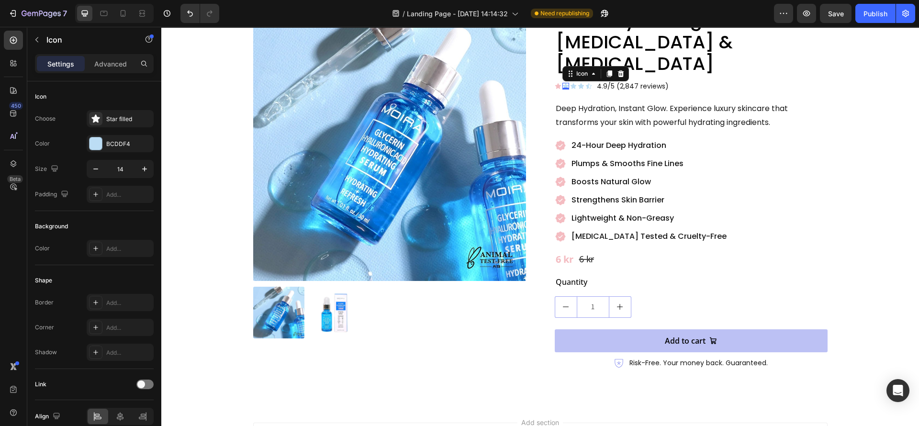
click at [563, 83] on icon at bounding box center [566, 86] width 7 height 7
click at [555, 140] on icon at bounding box center [560, 145] width 11 height 11
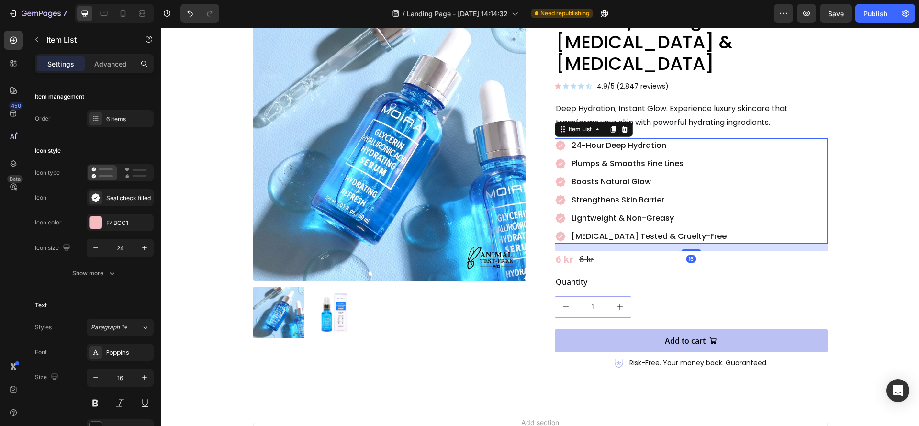
click at [556, 140] on icon at bounding box center [561, 145] width 10 height 10
click at [91, 218] on div at bounding box center [96, 222] width 12 height 12
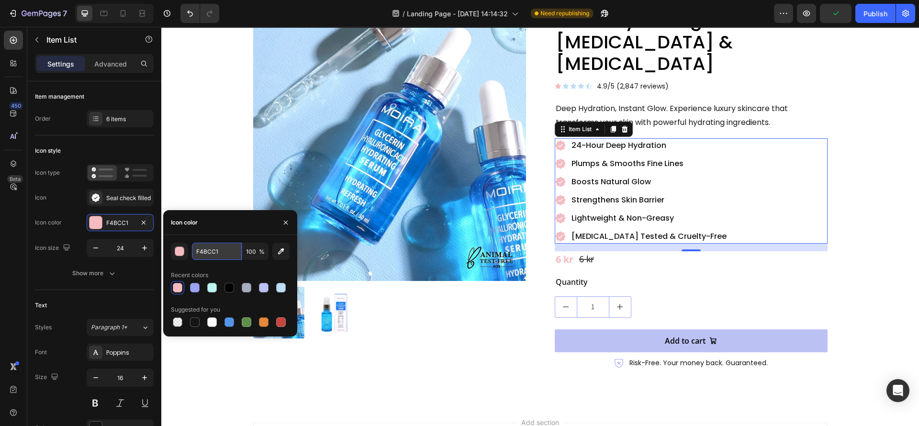
click at [235, 244] on input "F4BCC1" at bounding box center [217, 251] width 50 height 17
click at [563, 83] on div "Icon" at bounding box center [566, 86] width 7 height 7
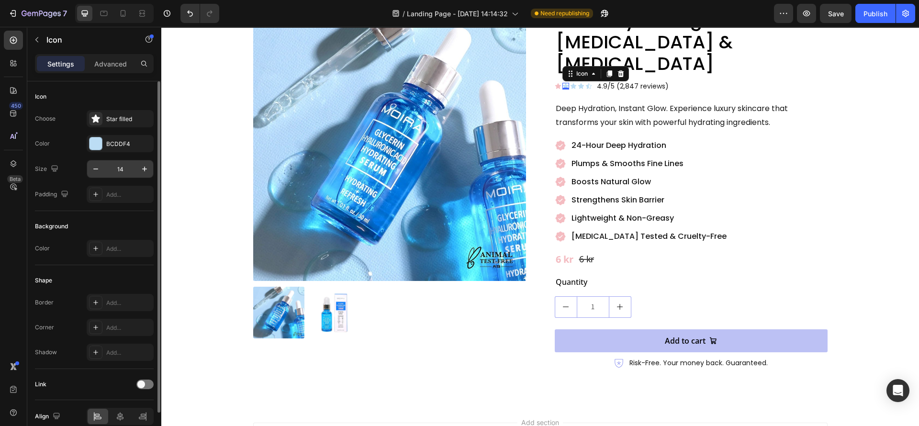
drag, startPoint x: 94, startPoint y: 147, endPoint x: 123, endPoint y: 175, distance: 40.3
click at [94, 147] on div at bounding box center [96, 143] width 12 height 12
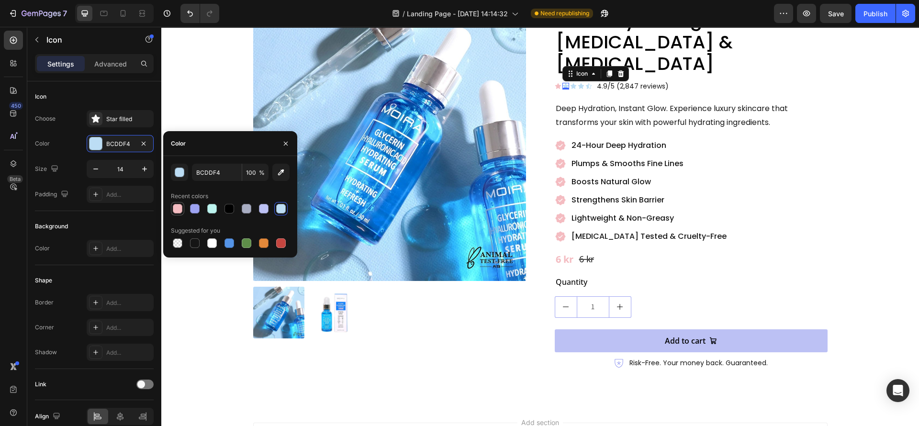
drag, startPoint x: 176, startPoint y: 209, endPoint x: 288, endPoint y: 198, distance: 113.1
click at [177, 209] on div at bounding box center [178, 209] width 10 height 10
type input "F4BCC1"
click at [570, 83] on div "Icon" at bounding box center [573, 86] width 7 height 7
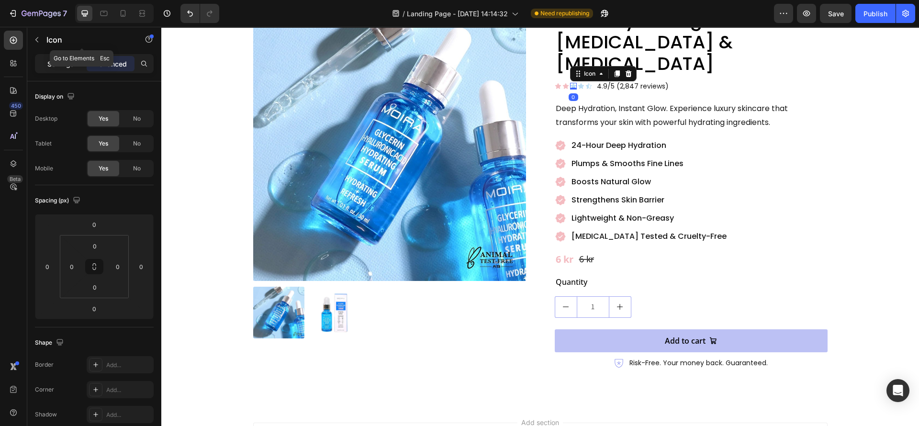
click at [62, 60] on p "Settings" at bounding box center [60, 64] width 27 height 10
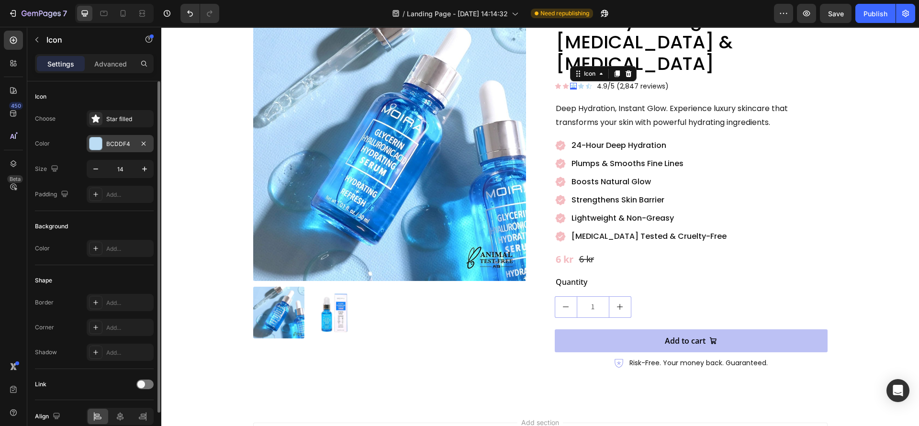
click at [100, 136] on div "BCDDF4" at bounding box center [120, 143] width 67 height 17
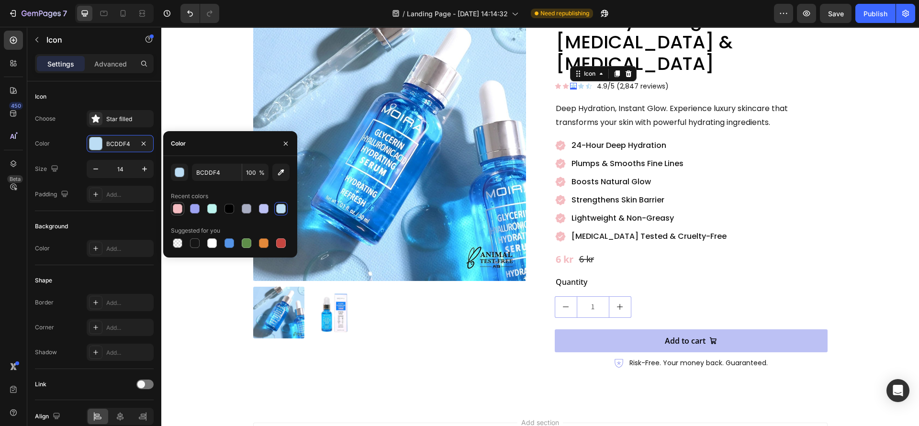
click at [182, 211] on div at bounding box center [178, 209] width 10 height 10
type input "F4BCC1"
click at [579, 83] on div "Icon Icon Icon 0 Icon Icon" at bounding box center [573, 86] width 37 height 7
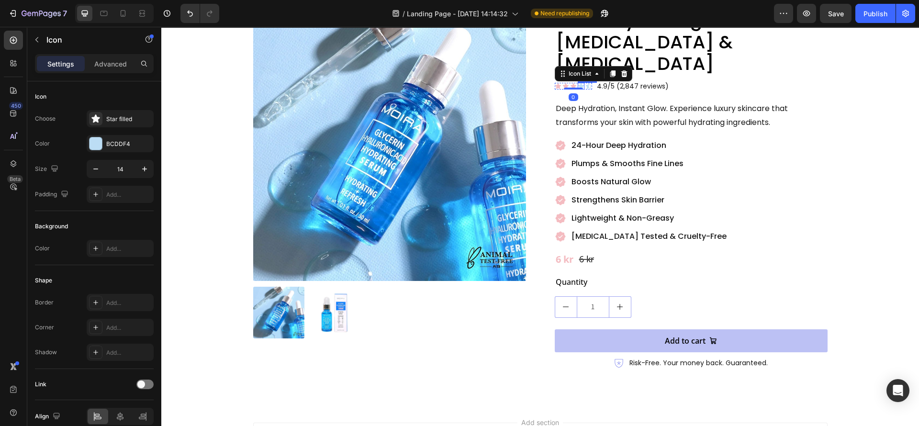
click at [578, 83] on div "Icon" at bounding box center [581, 86] width 7 height 7
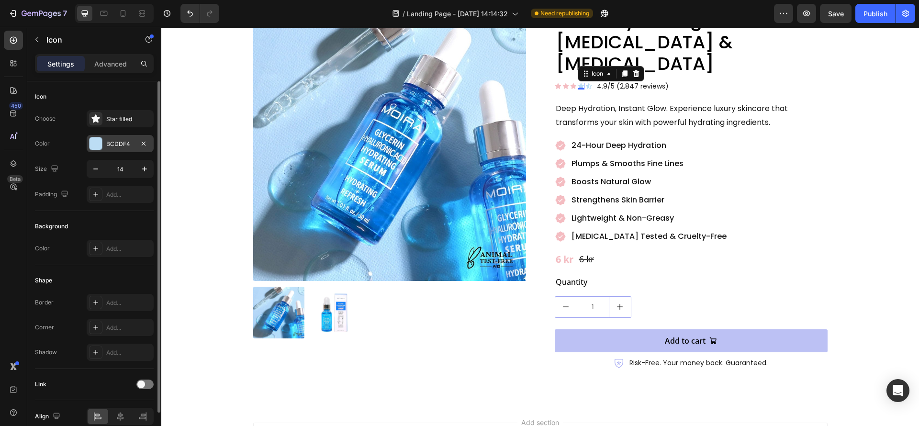
click at [96, 139] on div at bounding box center [96, 143] width 12 height 12
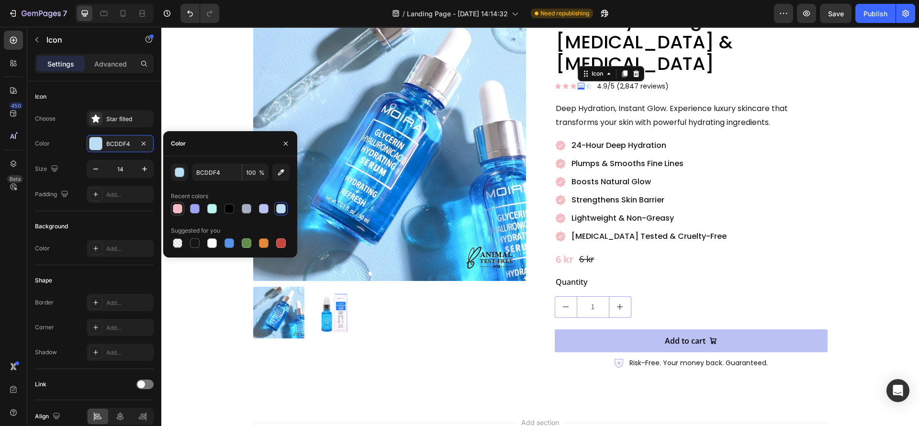
click at [174, 210] on div at bounding box center [178, 209] width 10 height 10
type input "F4BCC1"
click at [586, 83] on icon at bounding box center [589, 86] width 7 height 7
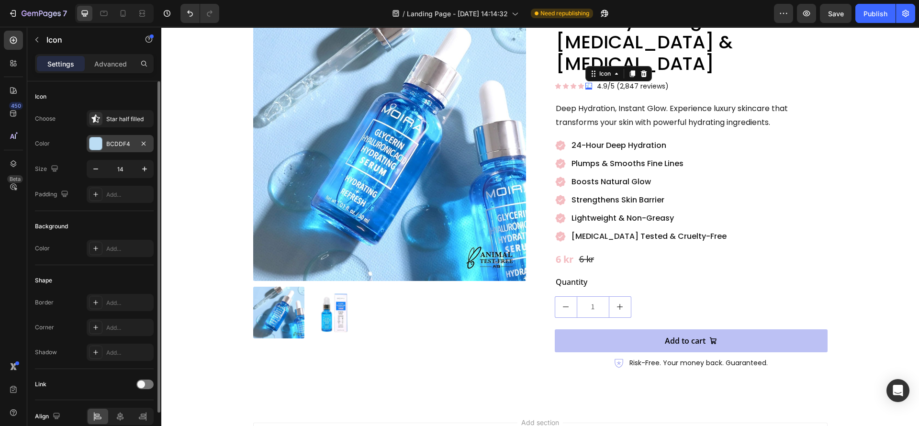
click at [96, 142] on div at bounding box center [96, 143] width 12 height 12
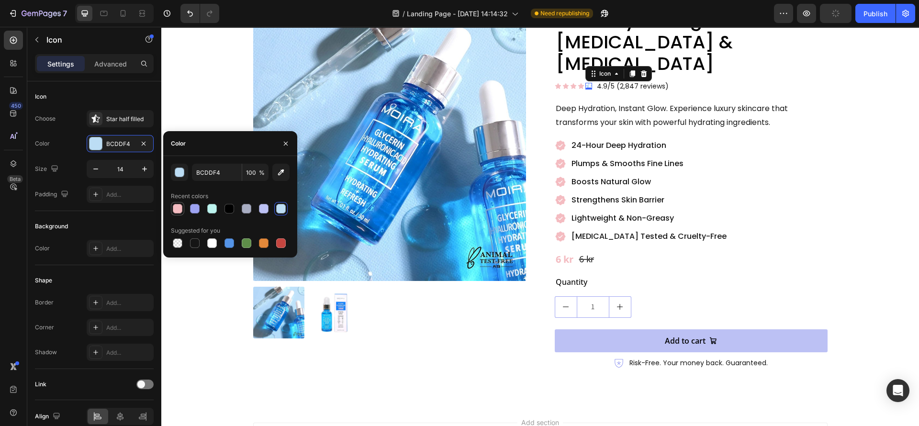
click at [176, 213] on div at bounding box center [178, 209] width 10 height 10
type input "F4BCC1"
click at [442, 310] on div at bounding box center [389, 313] width 273 height 52
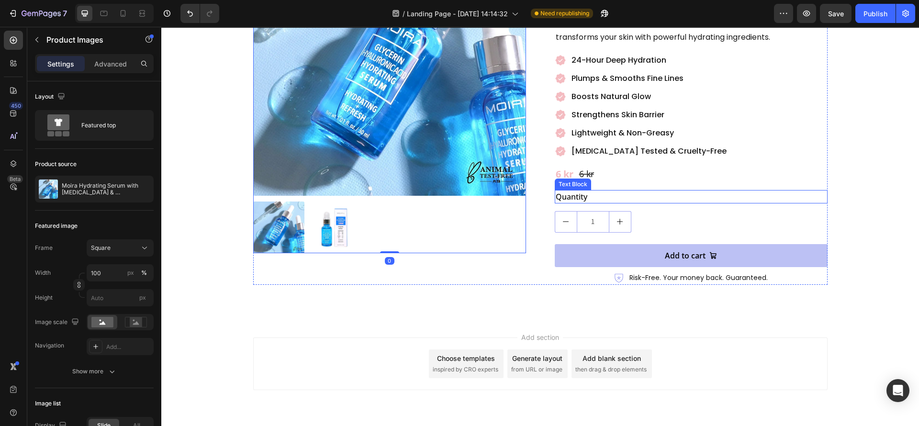
scroll to position [166, 0]
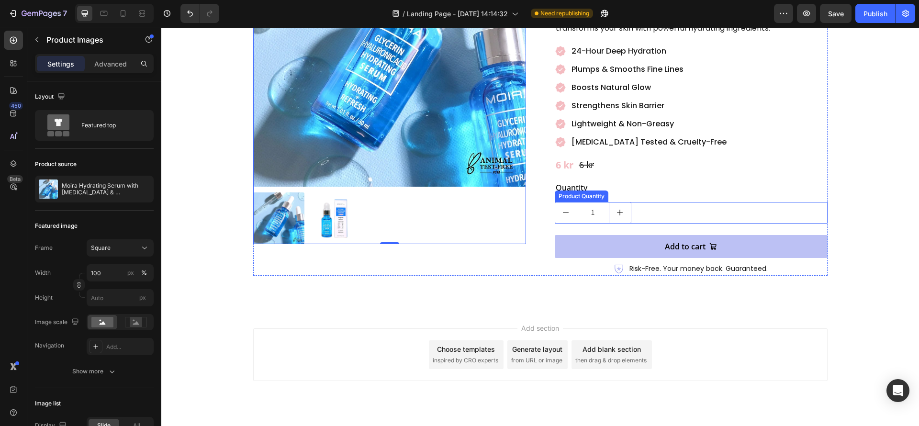
click at [630, 202] on div "1" at bounding box center [691, 213] width 273 height 22
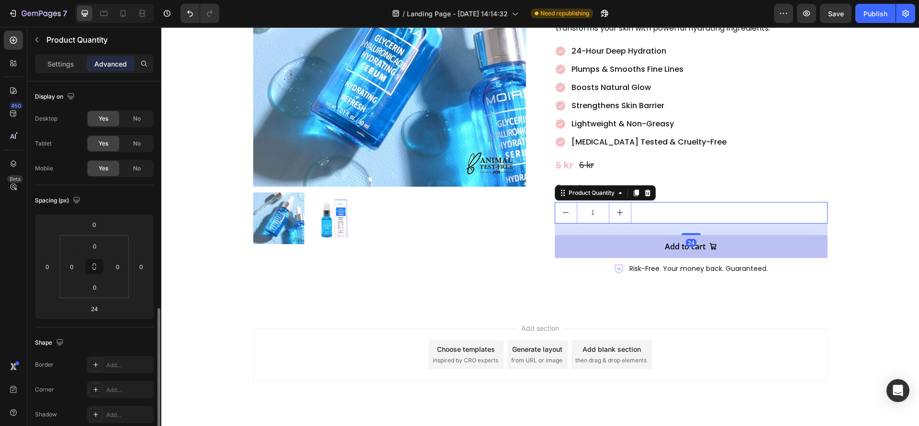
scroll to position [144, 0]
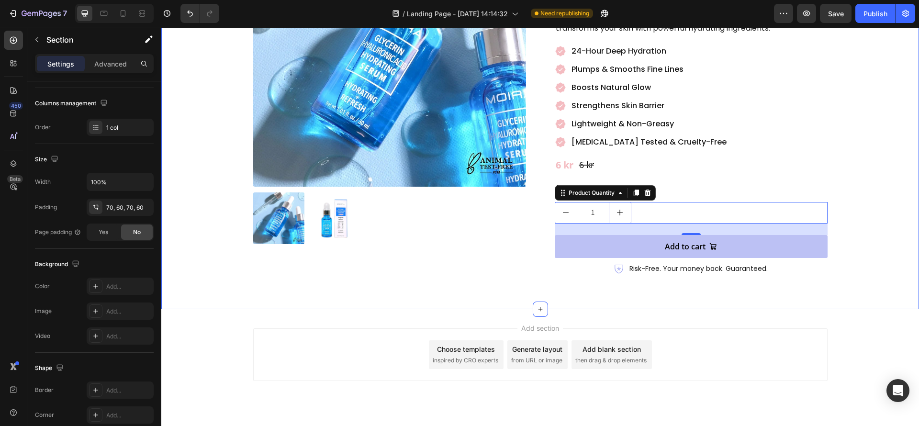
click at [536, 258] on div "Product Images Moira Hydrating Serum with Glycerin & Hyaluronic Acid Product Ti…" at bounding box center [540, 94] width 758 height 429
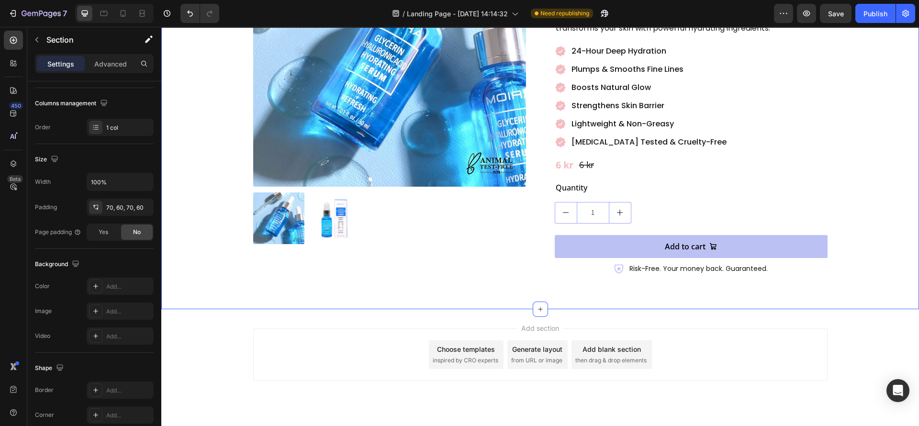
scroll to position [0, 0]
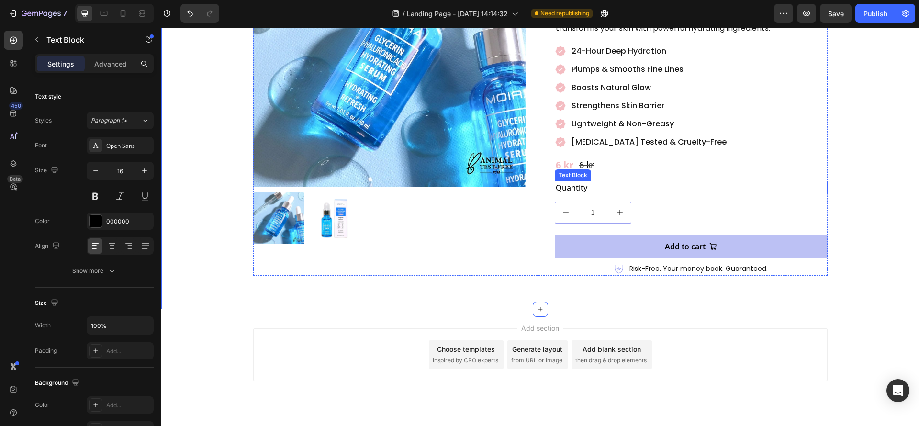
click at [592, 181] on div "Quantity" at bounding box center [691, 187] width 273 height 13
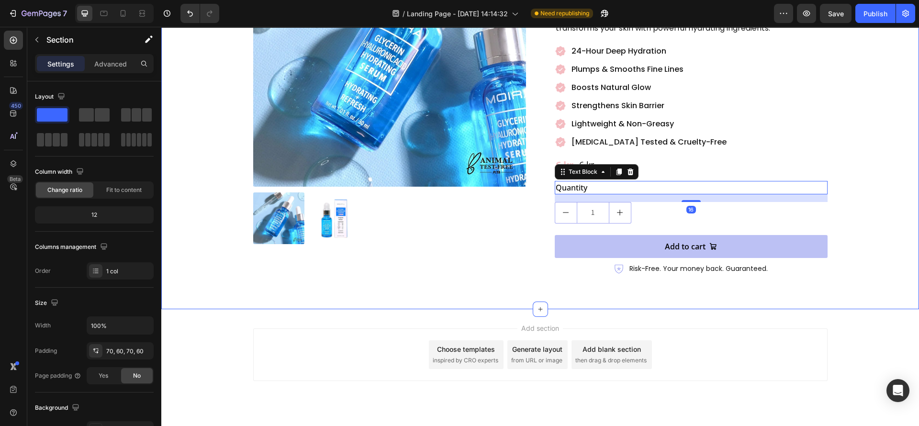
drag, startPoint x: 474, startPoint y: 261, endPoint x: 543, endPoint y: 253, distance: 69.4
click at [476, 260] on div "Product Images Moira Hydrating Serum with Glycerin & Hyaluronic Acid Product Ti…" at bounding box center [540, 94] width 758 height 429
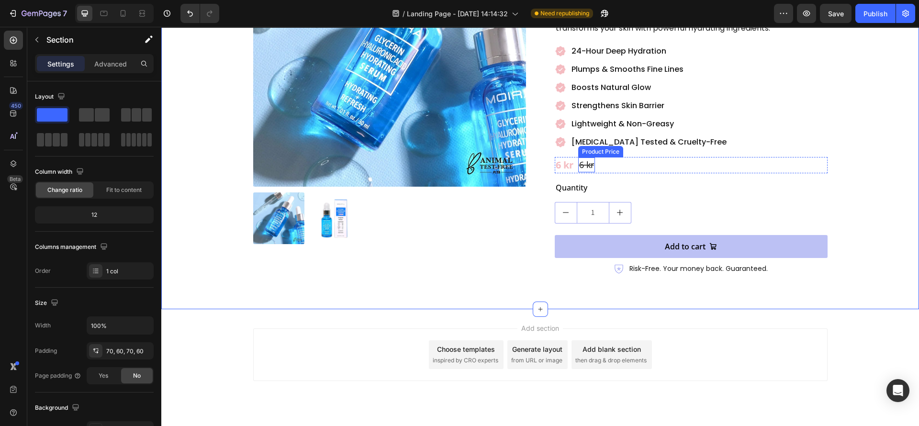
click at [580, 158] on div "6 kr" at bounding box center [586, 165] width 17 height 15
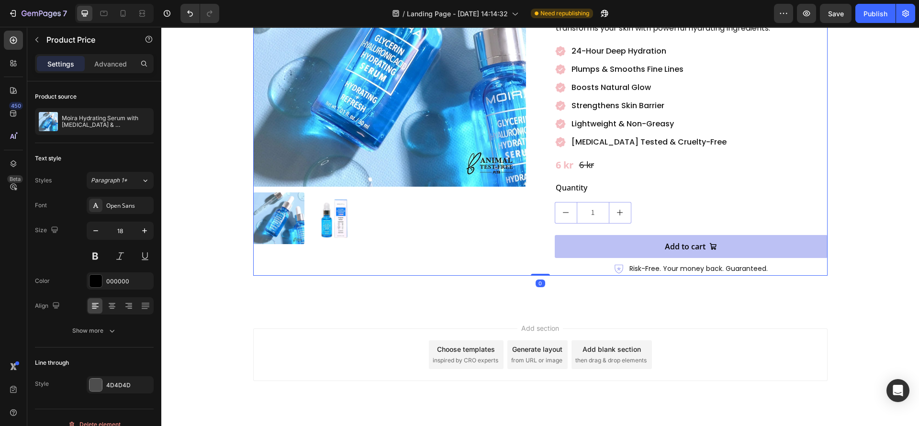
click at [544, 150] on div "Product Images Moira Hydrating Serum with Glycerin & Hyaluronic Acid Product Ti…" at bounding box center [540, 95] width 575 height 362
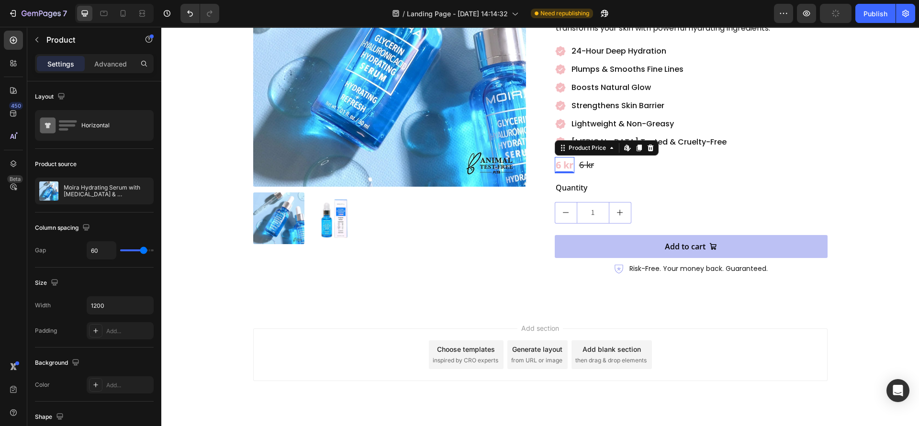
drag, startPoint x: 568, startPoint y: 147, endPoint x: 634, endPoint y: 159, distance: 66.6
click at [568, 157] on div "6 kr" at bounding box center [565, 165] width 20 height 16
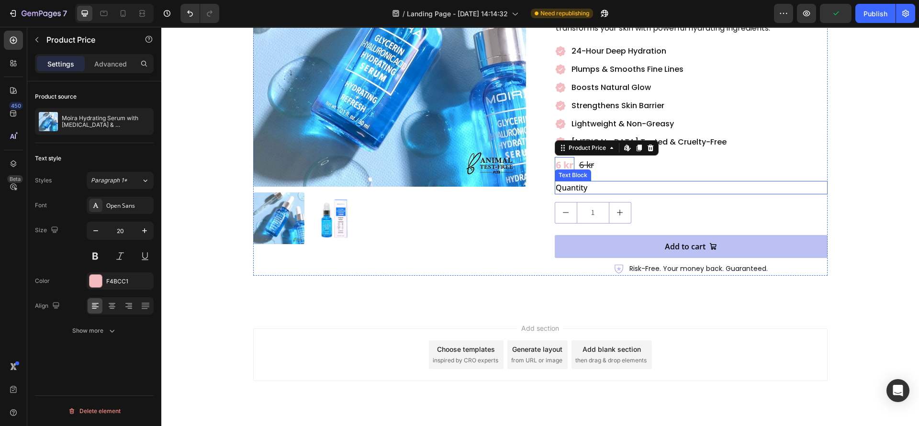
drag, startPoint x: 652, startPoint y: 162, endPoint x: 714, endPoint y: 138, distance: 66.1
click at [657, 181] on div "Quantity" at bounding box center [691, 187] width 273 height 13
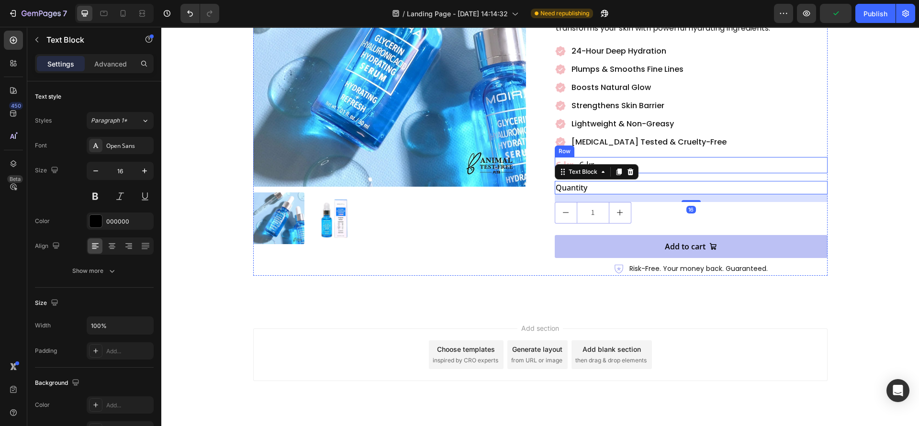
click at [724, 127] on div "24-Hour Deep Hydration Plumps & Smooths Fine Lines Boosts Natural Glow Strength…" at bounding box center [691, 96] width 273 height 105
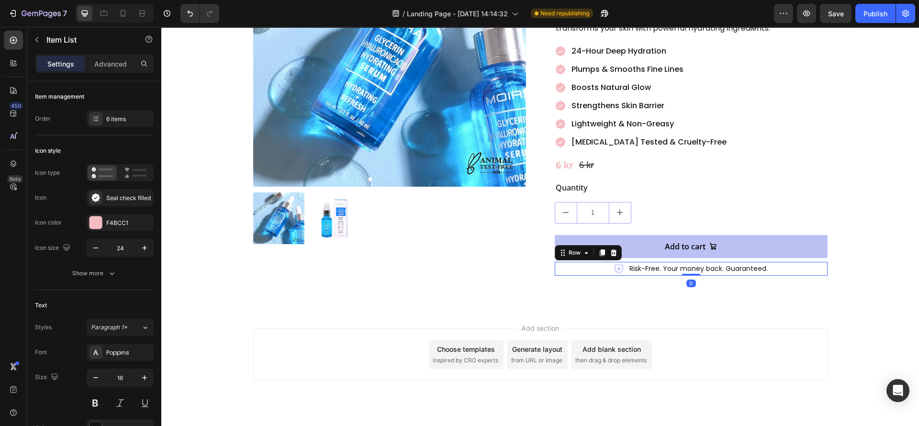
click at [569, 262] on div "Icon Risk-Free. Your money back. Guaranteed. Text Block Row 0" at bounding box center [691, 269] width 273 height 14
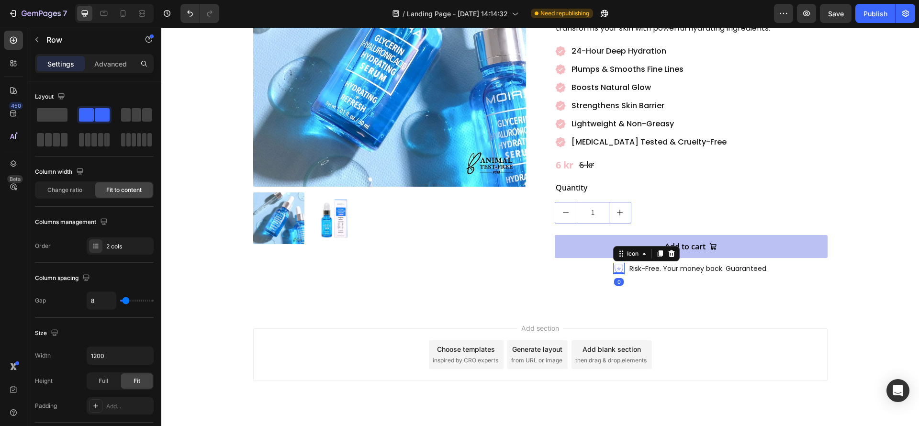
click at [613, 263] on icon at bounding box center [618, 268] width 11 height 11
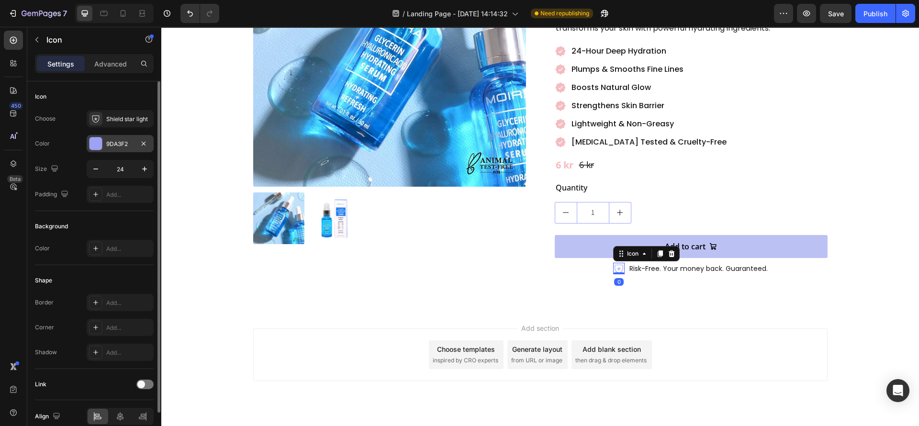
click at [99, 142] on div at bounding box center [96, 143] width 12 height 12
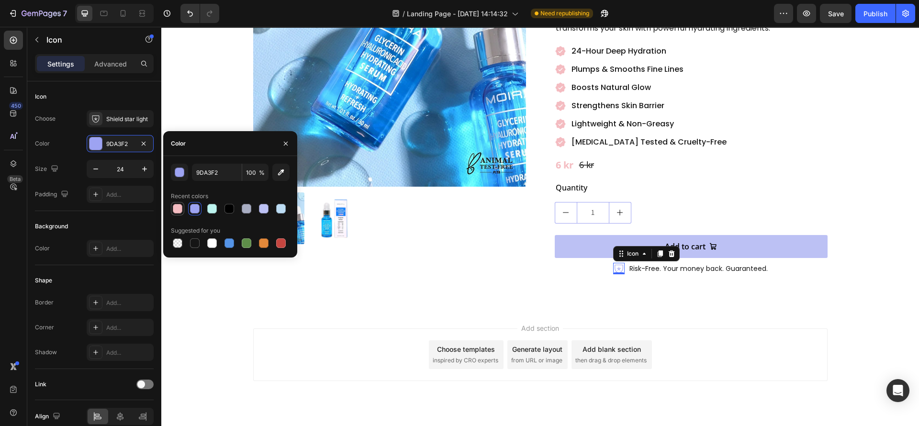
click at [173, 213] on div at bounding box center [177, 208] width 11 height 11
type input "F4BCC1"
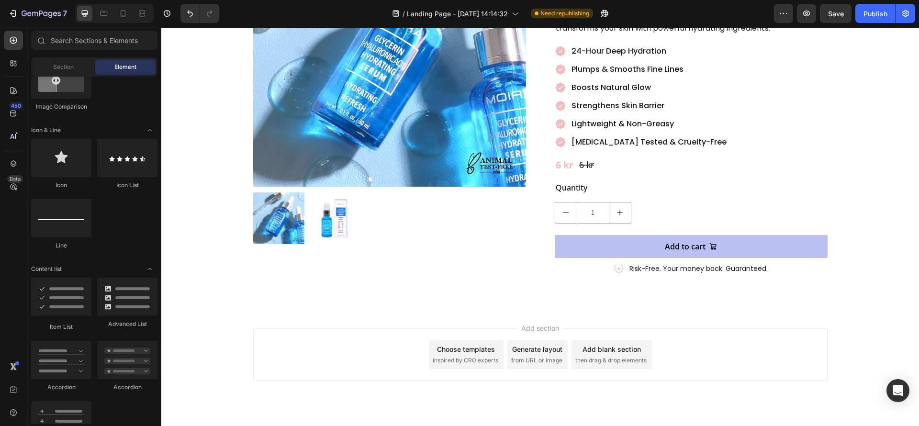
click at [492, 309] on div "Add section Choose templates inspired by CRO experts Generate layout from URL o…" at bounding box center [540, 368] width 758 height 118
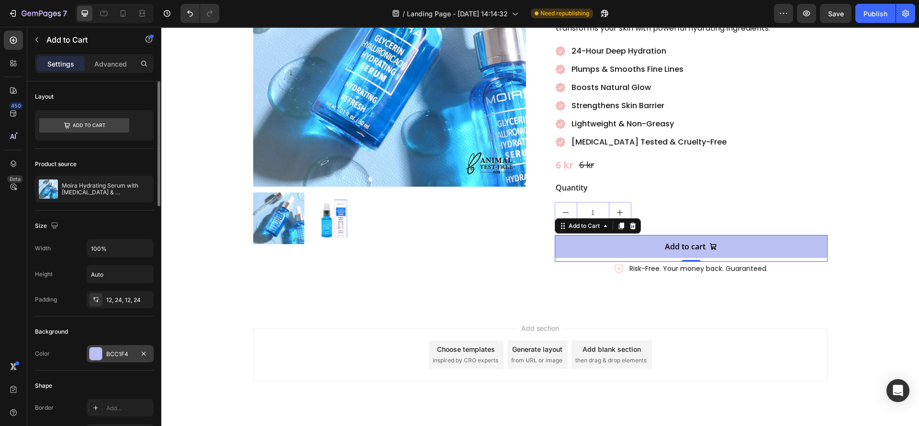
click at [93, 357] on div at bounding box center [96, 354] width 12 height 12
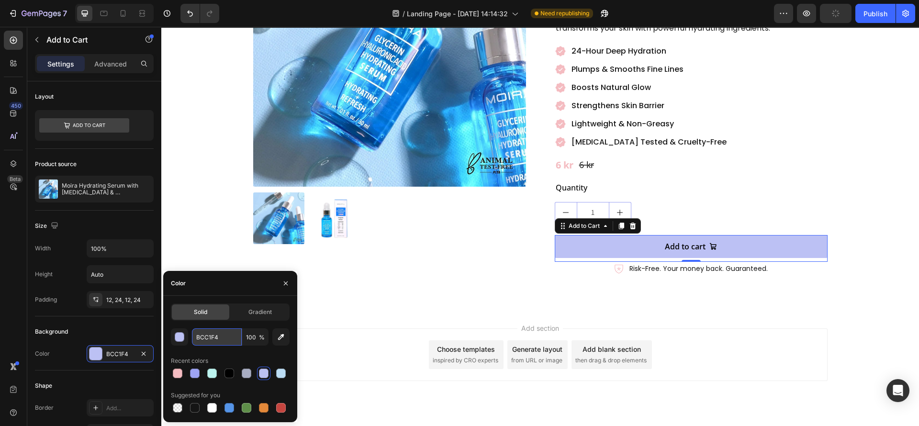
click at [211, 331] on input "BCC1F4" at bounding box center [217, 337] width 50 height 17
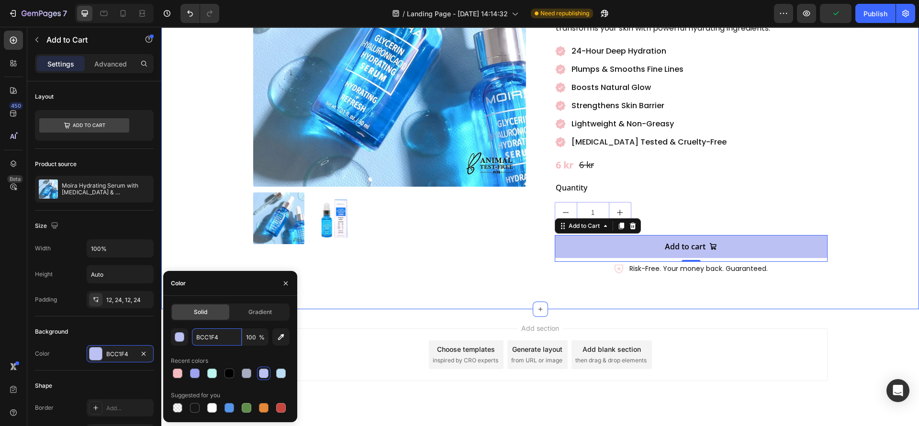
paste input "#c1f4bc"
type input "#c1f4bc"
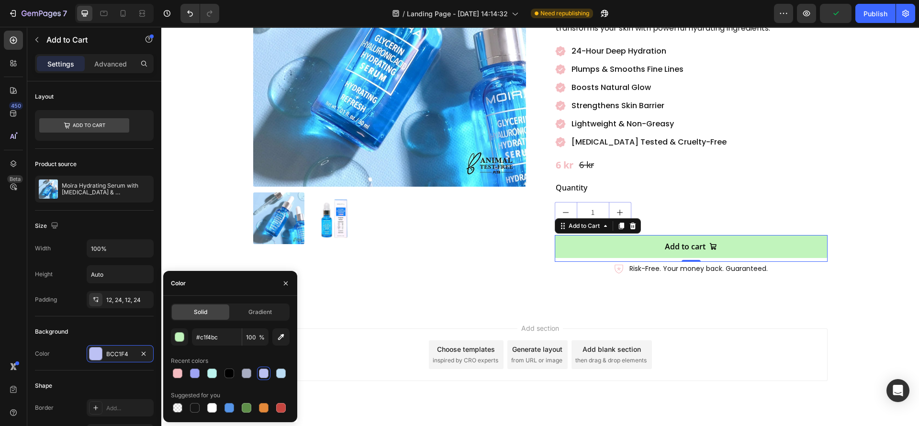
click at [469, 309] on div "Add section Choose templates inspired by CRO experts Generate layout from URL o…" at bounding box center [540, 368] width 758 height 118
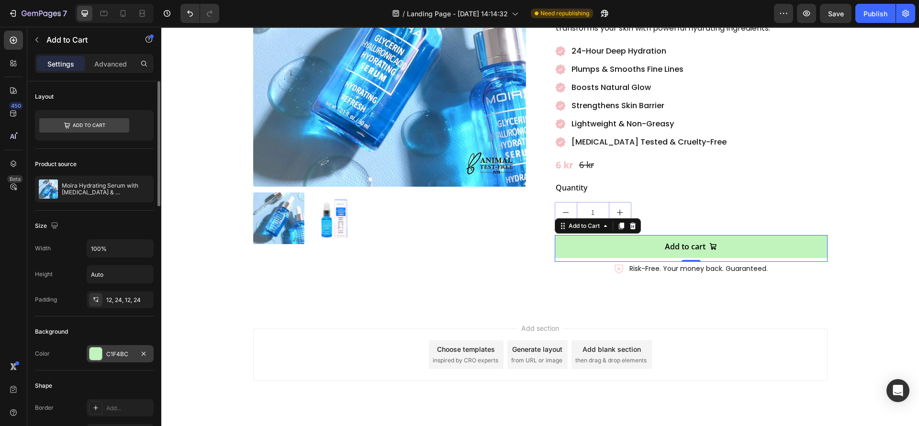
scroll to position [215, 0]
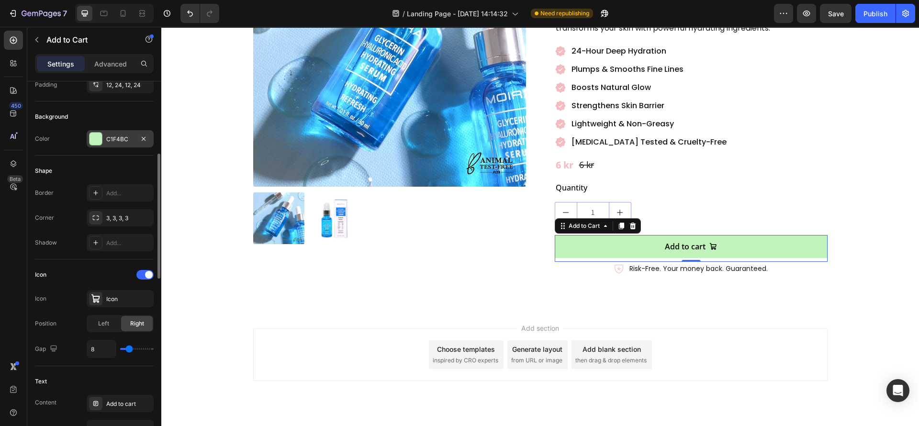
click at [99, 142] on div at bounding box center [96, 139] width 12 height 12
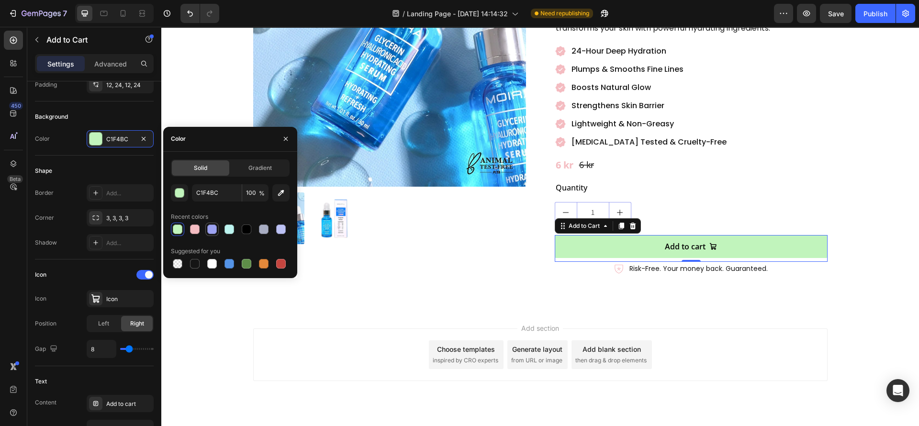
click at [211, 228] on div at bounding box center [212, 230] width 10 height 10
type input "9DA3F2"
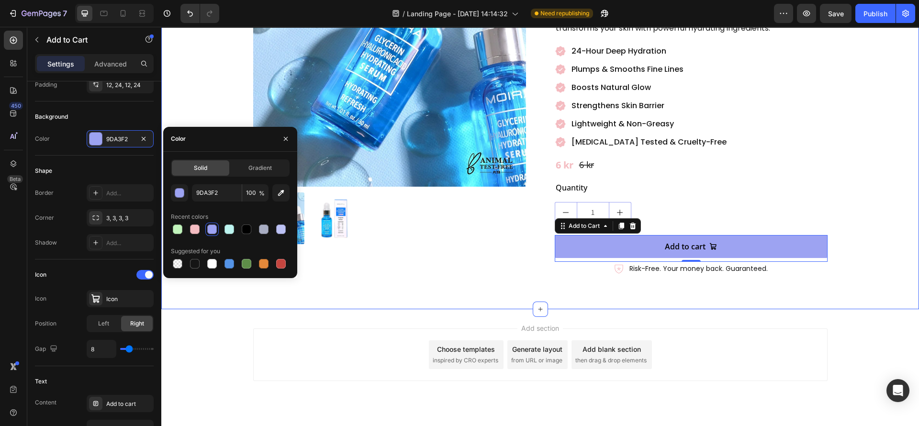
drag, startPoint x: 573, startPoint y: 282, endPoint x: 624, endPoint y: 273, distance: 52.0
click at [576, 282] on div "Product Images Moira Hydrating Serum with Glycerin & Hyaluronic Acid Product Ti…" at bounding box center [540, 94] width 758 height 429
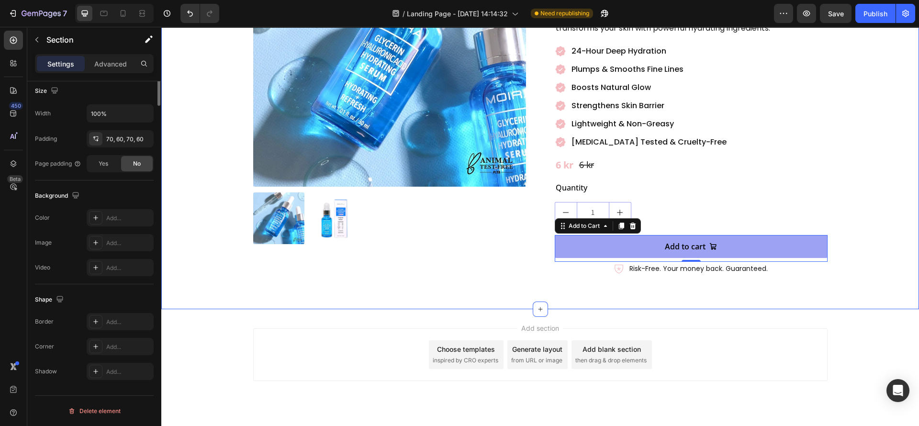
scroll to position [0, 0]
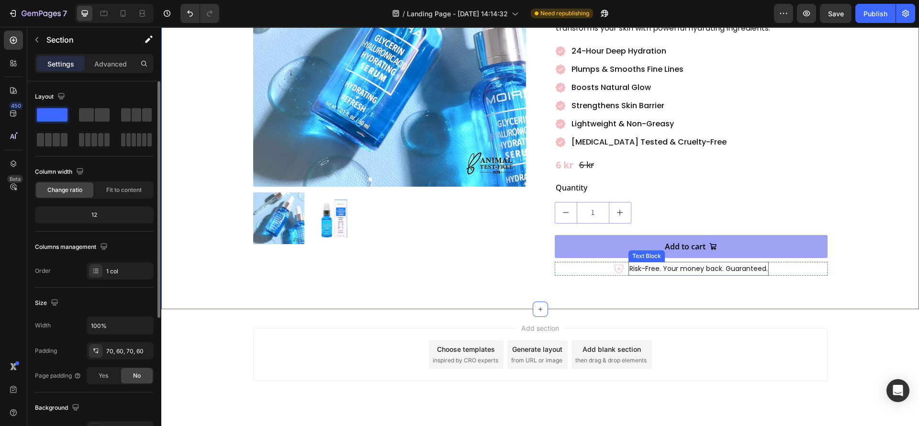
click at [601, 235] on button "Add to cart" at bounding box center [691, 246] width 273 height 23
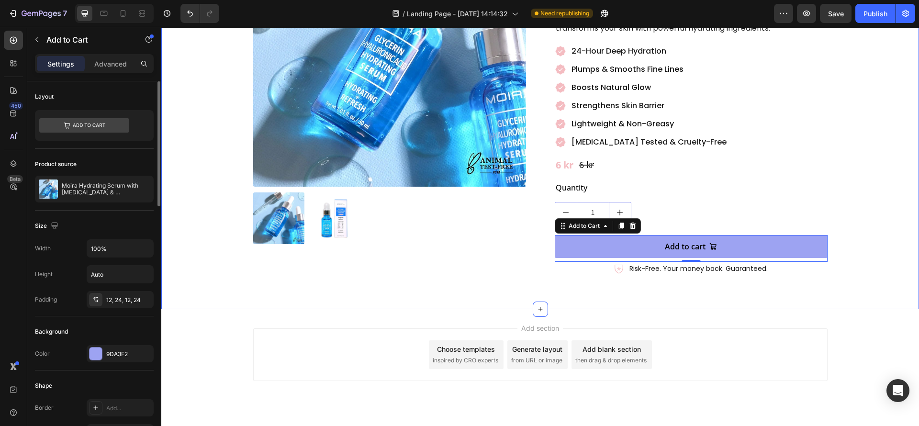
click at [467, 267] on div "Product Images Moira Hydrating Serum with Glycerin & Hyaluronic Acid Product Ti…" at bounding box center [540, 94] width 758 height 429
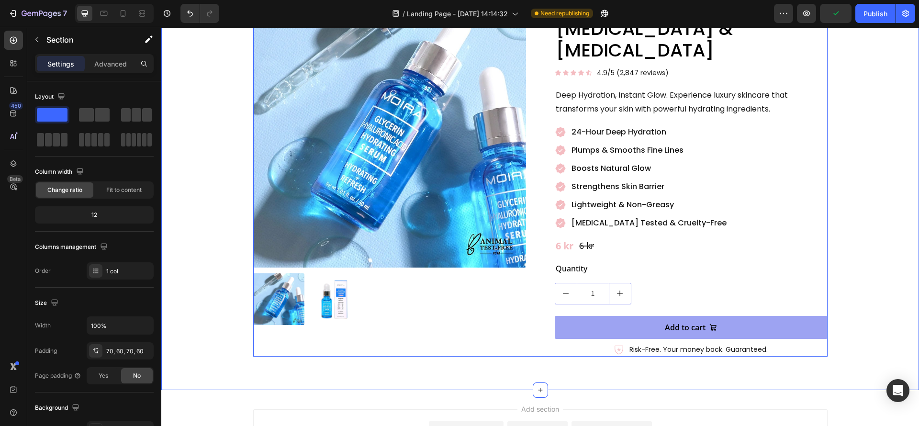
scroll to position [144, 0]
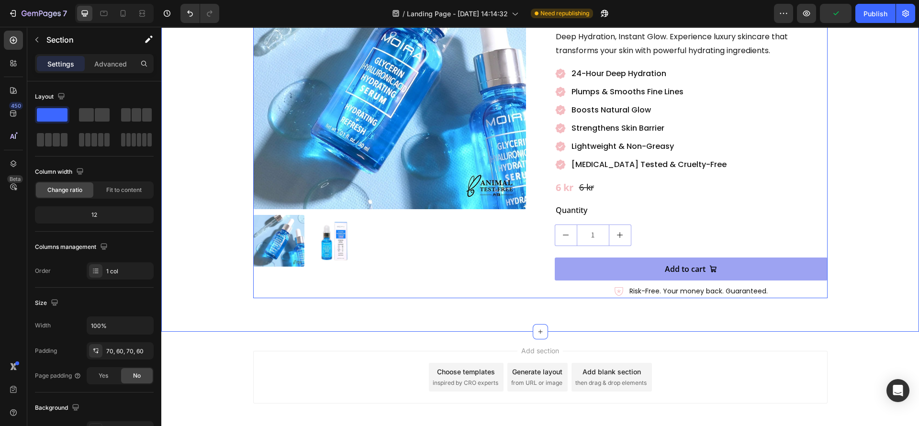
click at [475, 270] on div "Product Images" at bounding box center [389, 117] width 273 height 362
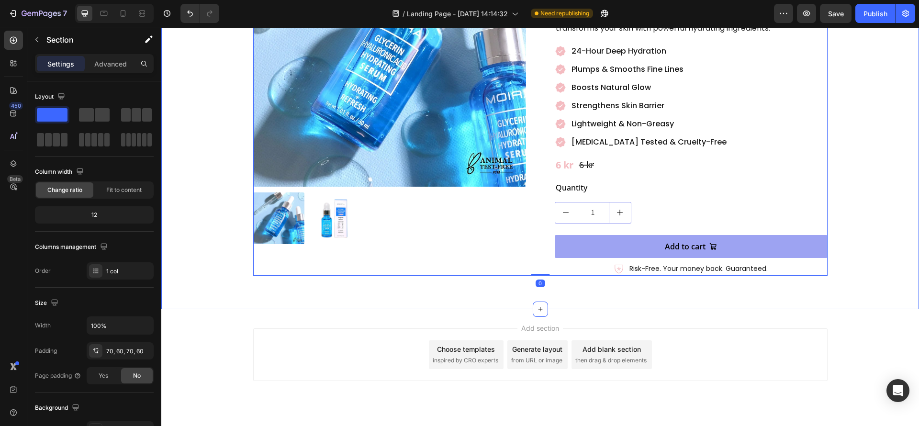
click at [251, 277] on div "Product Images Moira Hydrating Serum with Glycerin & Hyaluronic Acid Product Ti…" at bounding box center [540, 94] width 758 height 429
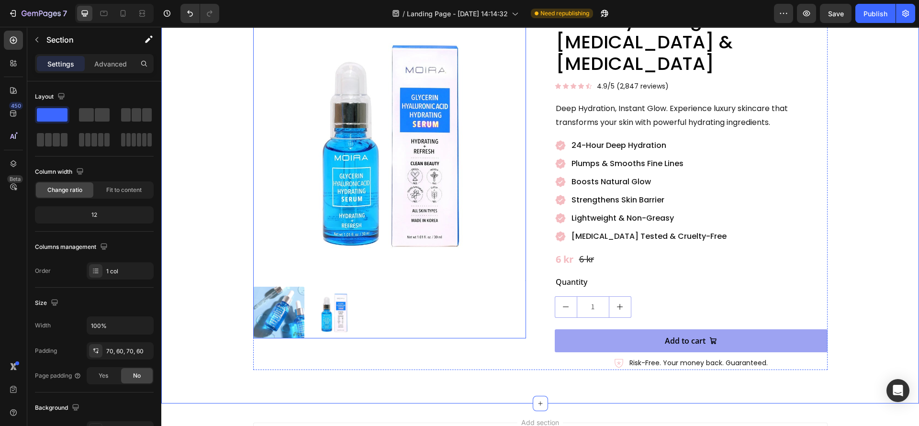
scroll to position [166, 0]
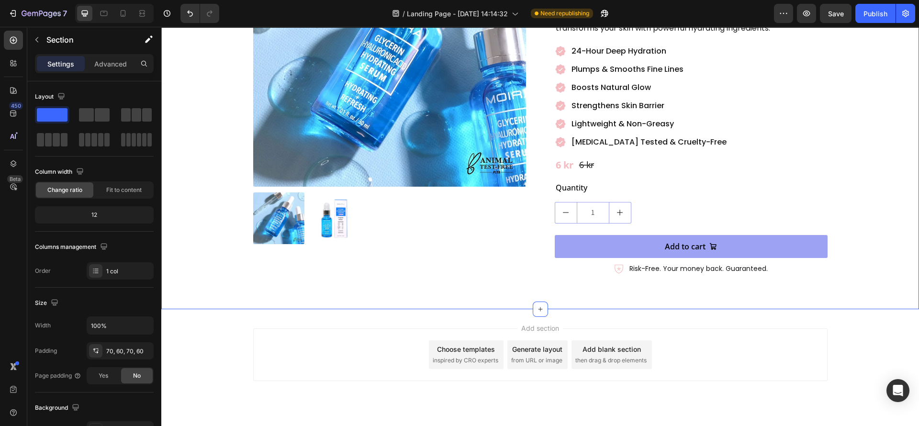
click at [397, 329] on div "Add section Choose templates inspired by CRO experts Generate layout from URL o…" at bounding box center [540, 355] width 575 height 53
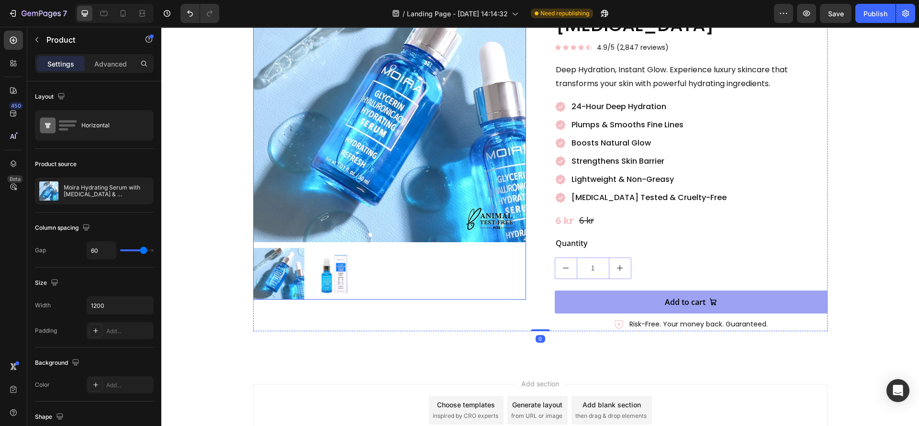
scroll to position [0, 0]
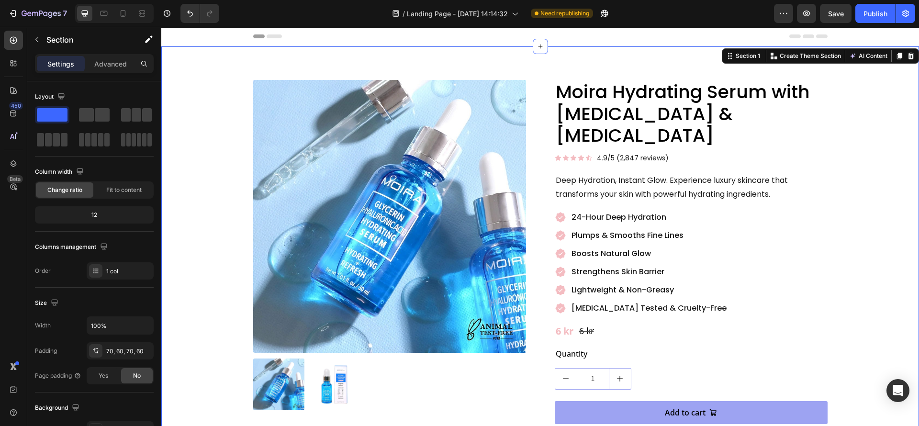
click at [214, 241] on div "Product Images Moira Hydrating Serum with Glycerin & Hyaluronic Acid Product Ti…" at bounding box center [540, 261] width 701 height 362
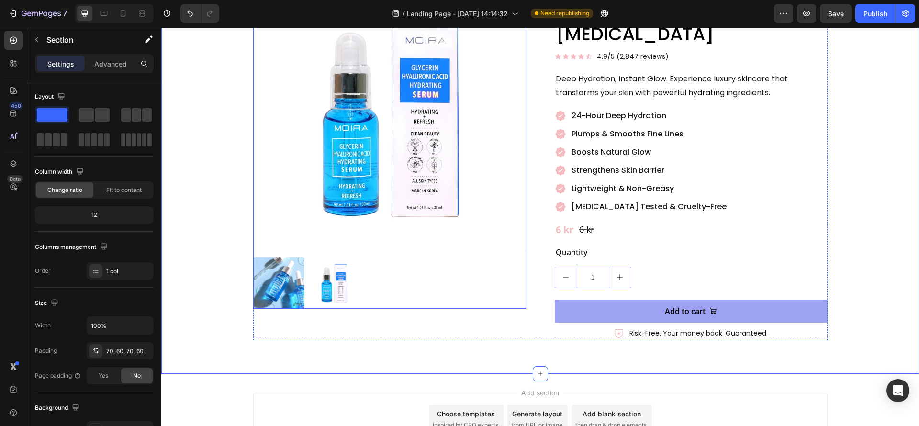
scroll to position [144, 0]
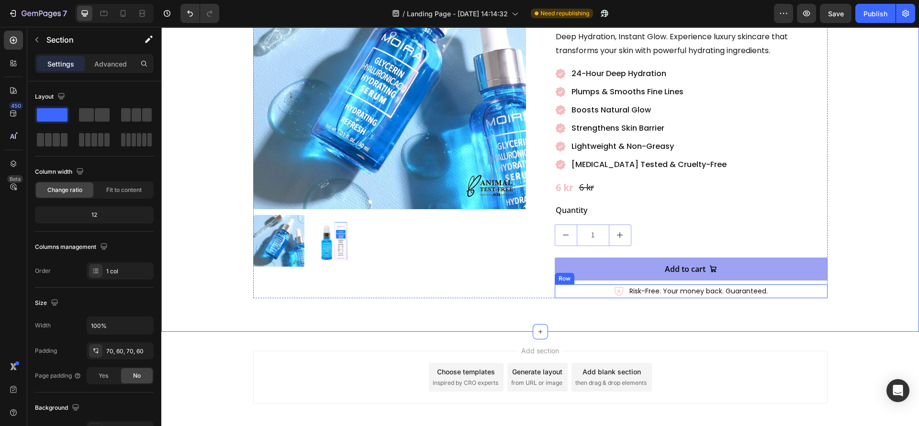
click at [603, 284] on div "Icon Risk-Free. Your money back. Guaranteed. Text Block Row" at bounding box center [691, 291] width 273 height 14
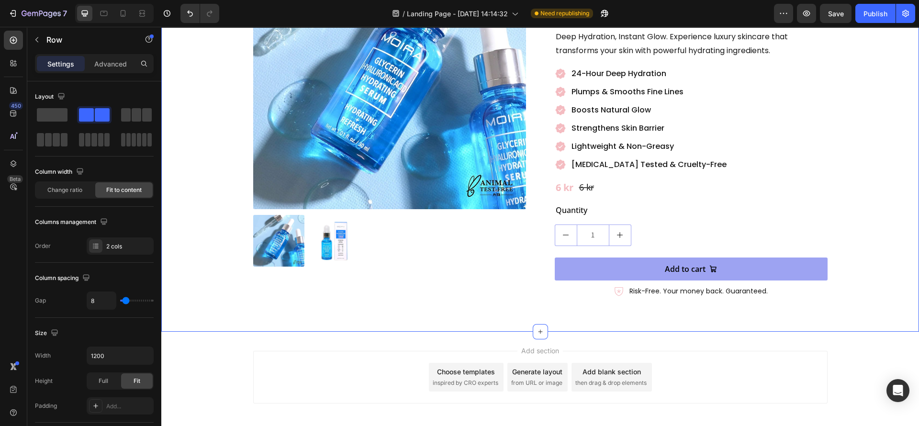
click at [578, 283] on div "Product Images Moira Hydrating Serum with Glycerin & Hyaluronic Acid Product Ti…" at bounding box center [540, 117] width 758 height 429
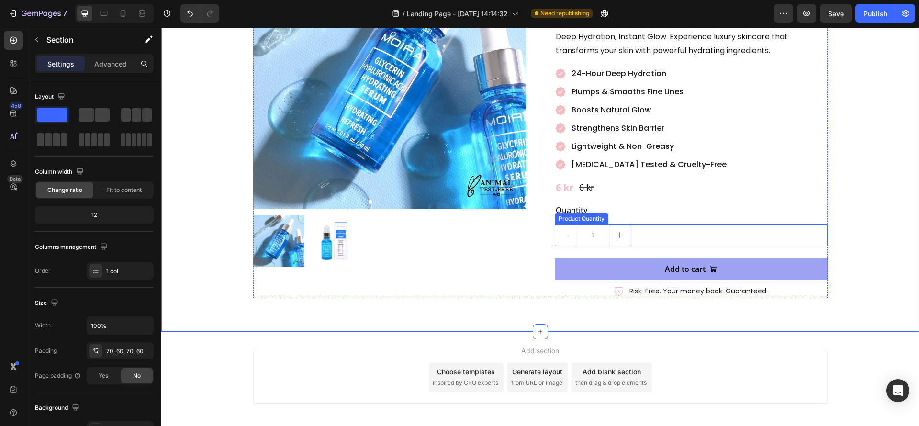
click at [626, 225] on div "1" at bounding box center [691, 236] width 273 height 22
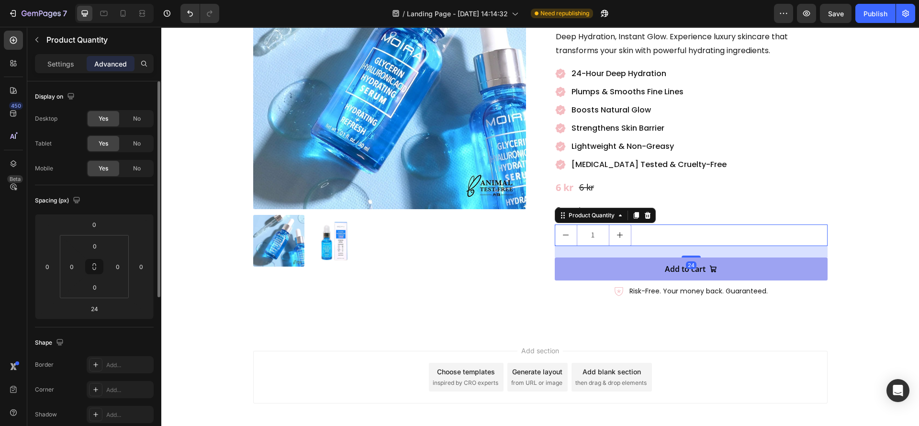
scroll to position [267, 0]
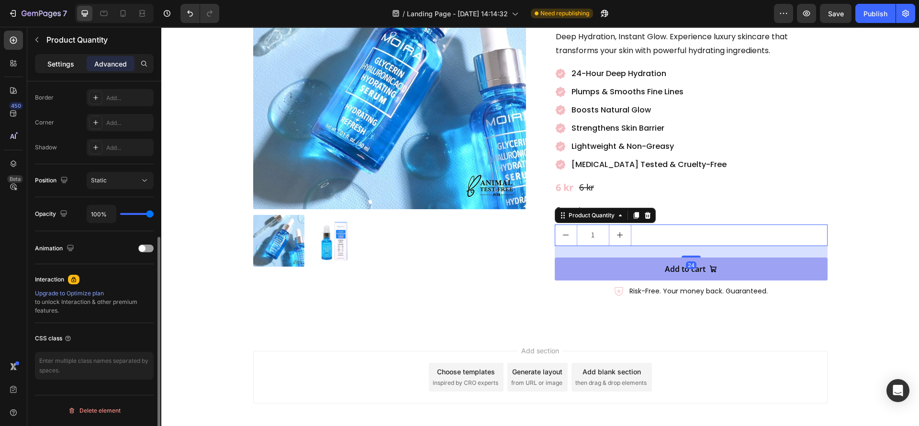
drag, startPoint x: 57, startPoint y: 66, endPoint x: 0, endPoint y: 157, distance: 107.0
click at [53, 69] on div "Settings" at bounding box center [61, 63] width 48 height 15
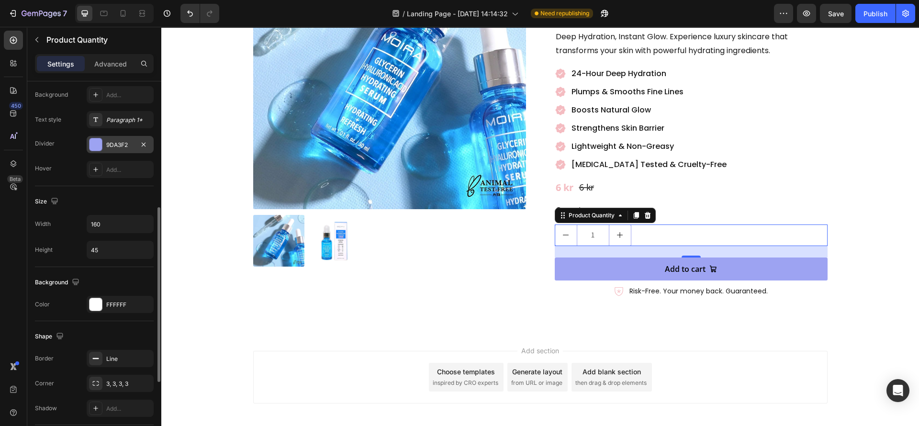
click at [94, 146] on div at bounding box center [96, 144] width 12 height 12
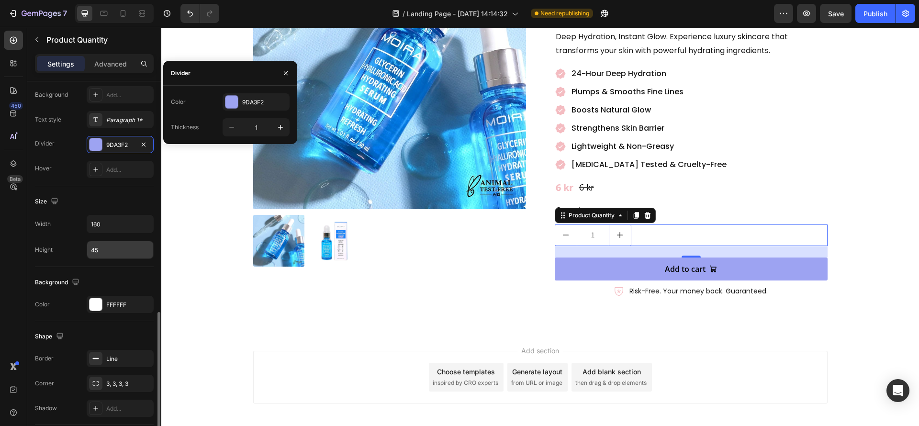
scroll to position [418, 0]
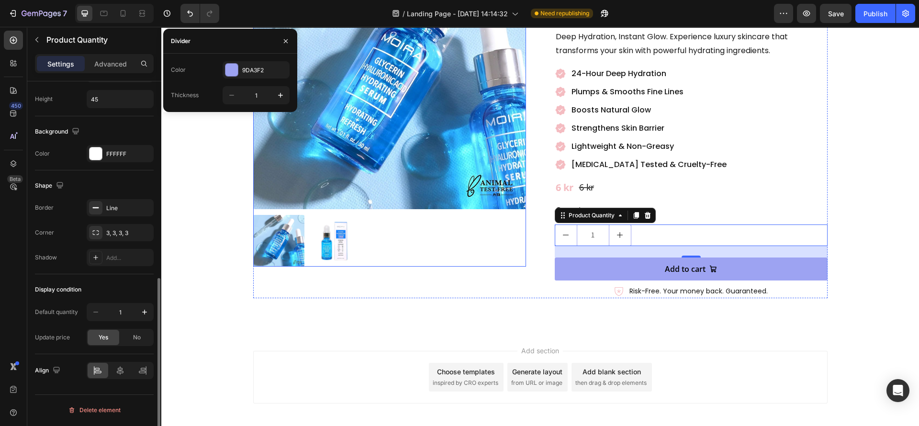
click at [393, 275] on div "Product Images" at bounding box center [389, 117] width 273 height 362
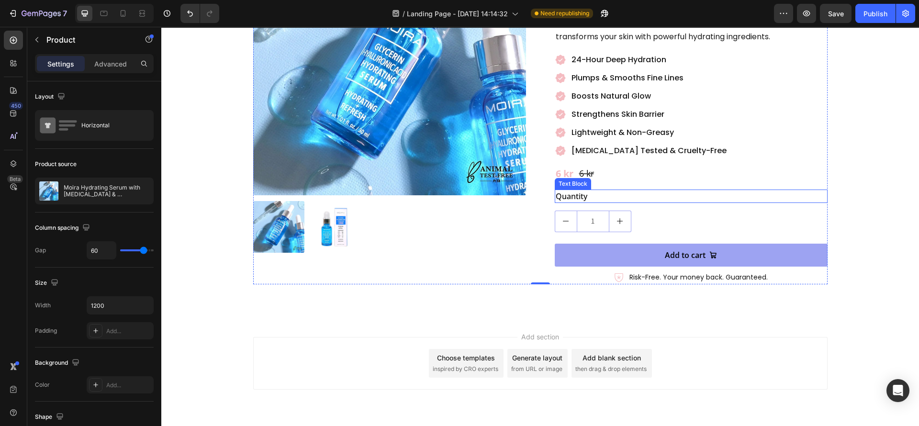
scroll to position [166, 0]
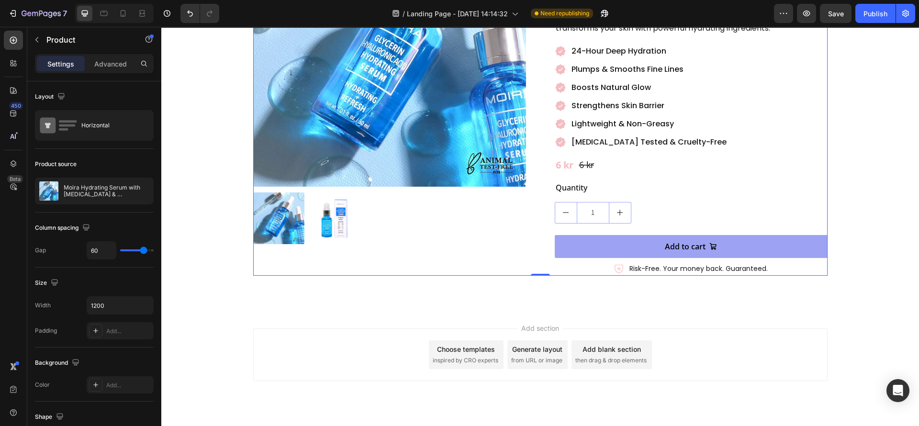
click at [504, 246] on div "Product Images" at bounding box center [389, 95] width 273 height 362
click at [14, 38] on icon at bounding box center [14, 40] width 10 height 10
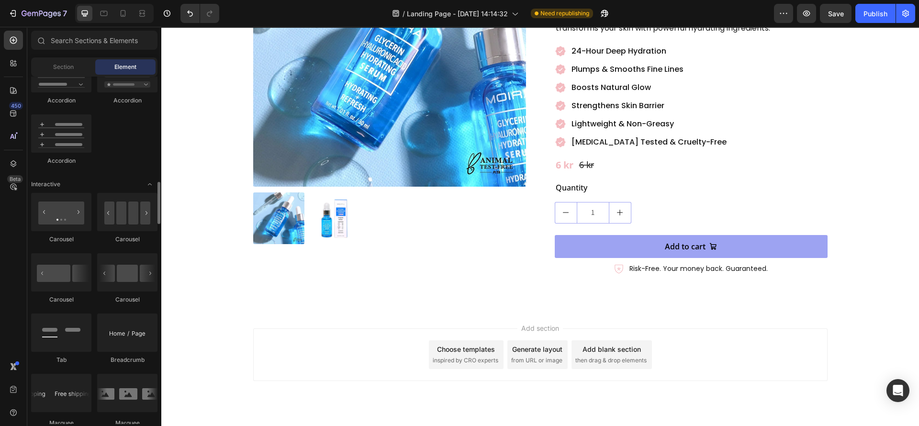
scroll to position [718, 0]
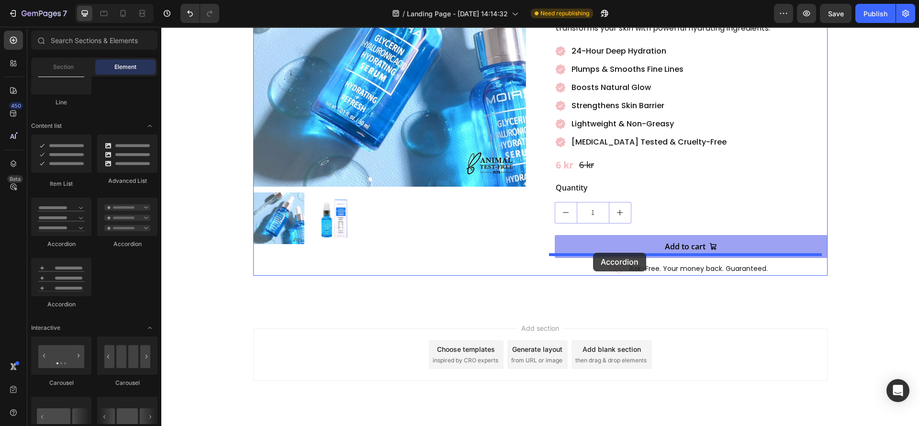
drag, startPoint x: 228, startPoint y: 247, endPoint x: 593, endPoint y: 253, distance: 365.4
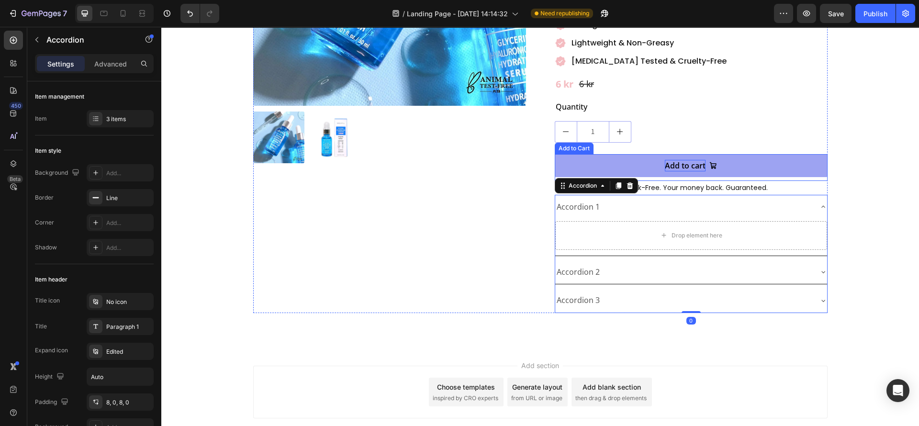
scroll to position [257, 0]
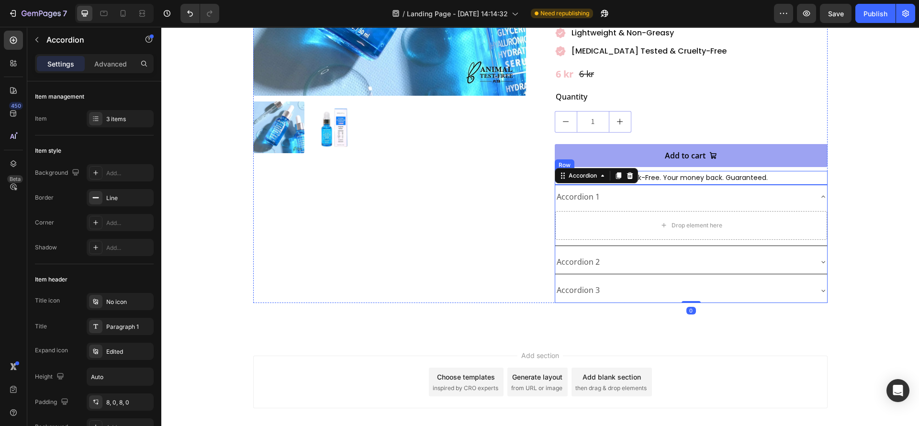
click at [777, 171] on div "Icon Risk-Free. Your money back. Guaranteed. Text Block Row" at bounding box center [691, 178] width 273 height 14
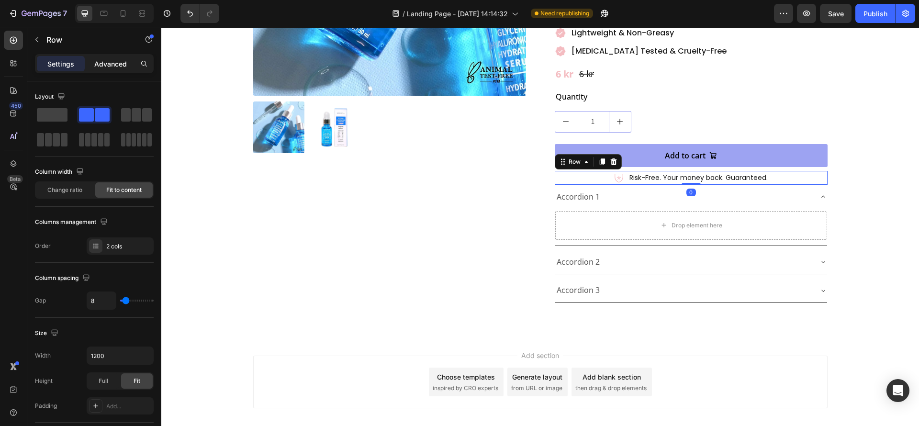
click at [112, 66] on p "Advanced" at bounding box center [110, 64] width 33 height 10
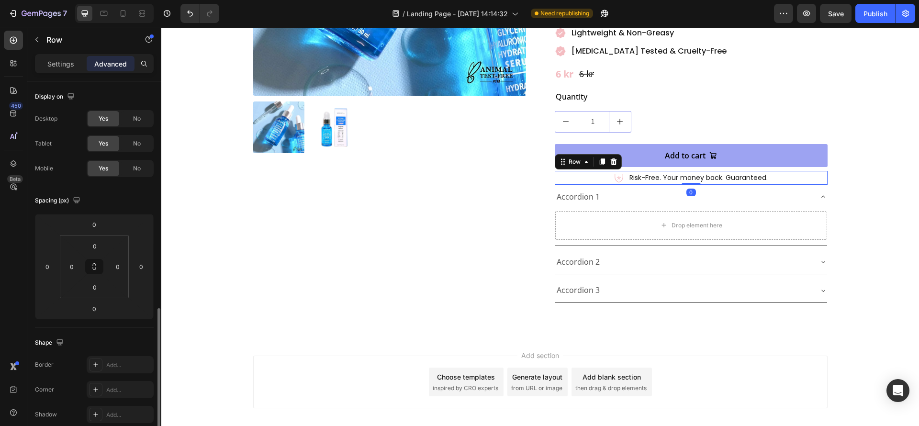
scroll to position [144, 0]
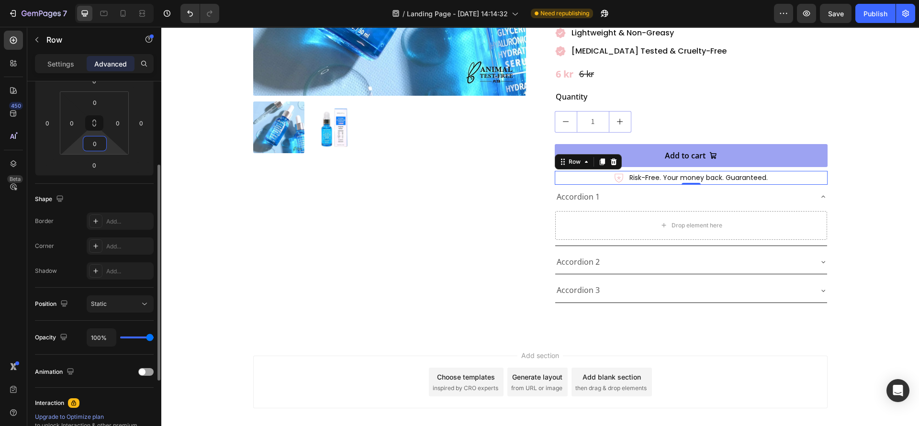
click at [90, 136] on input "0" at bounding box center [94, 143] width 19 height 14
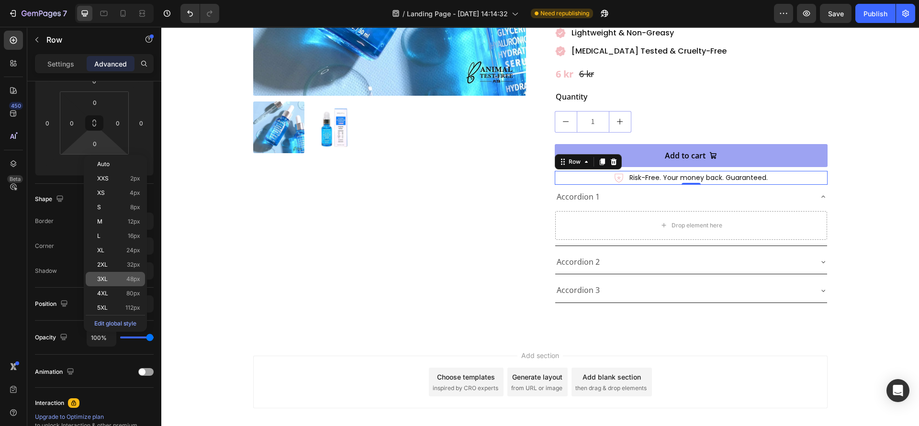
drag, startPoint x: 133, startPoint y: 278, endPoint x: 253, endPoint y: 253, distance: 123.2
click at [133, 278] on span "48px" at bounding box center [133, 279] width 14 height 7
type input "48"
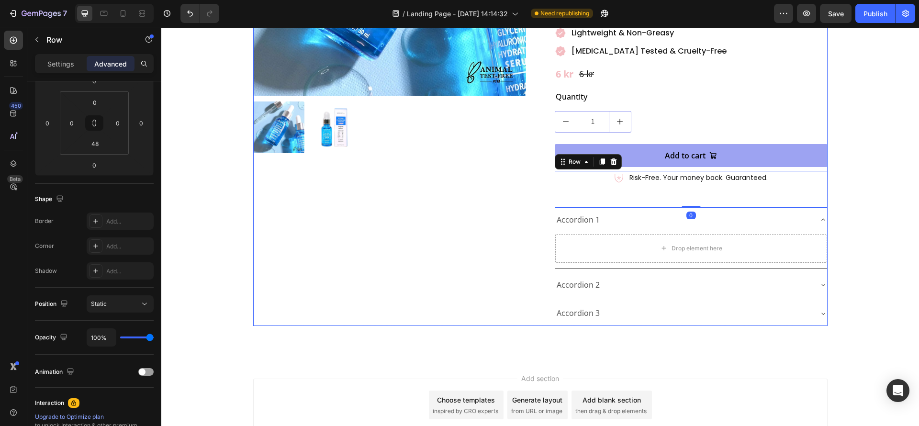
click at [432, 275] on div "Product Images" at bounding box center [389, 74] width 273 height 503
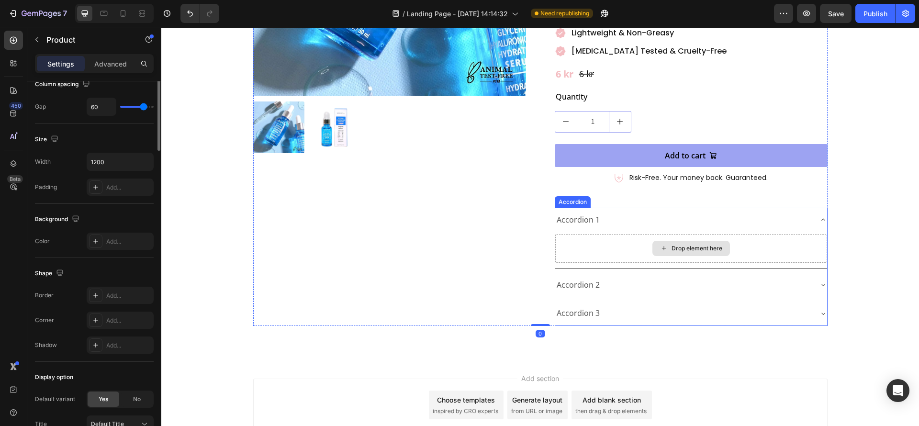
scroll to position [0, 0]
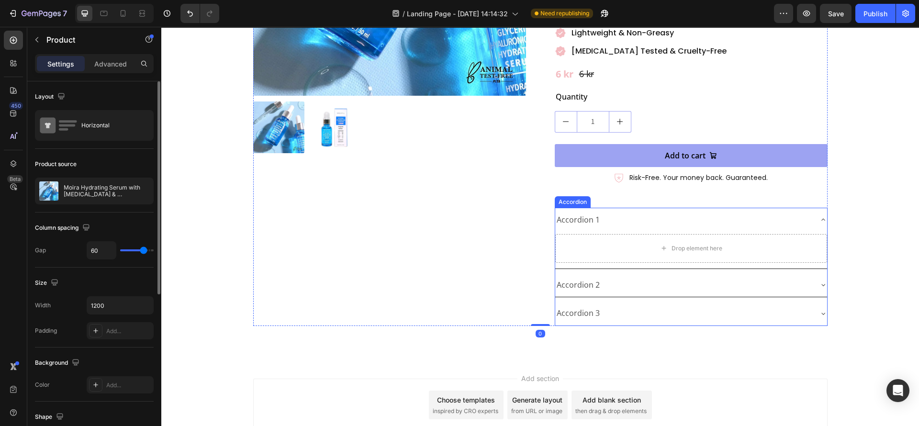
click at [668, 208] on div "Accordion 1" at bounding box center [692, 220] width 272 height 24
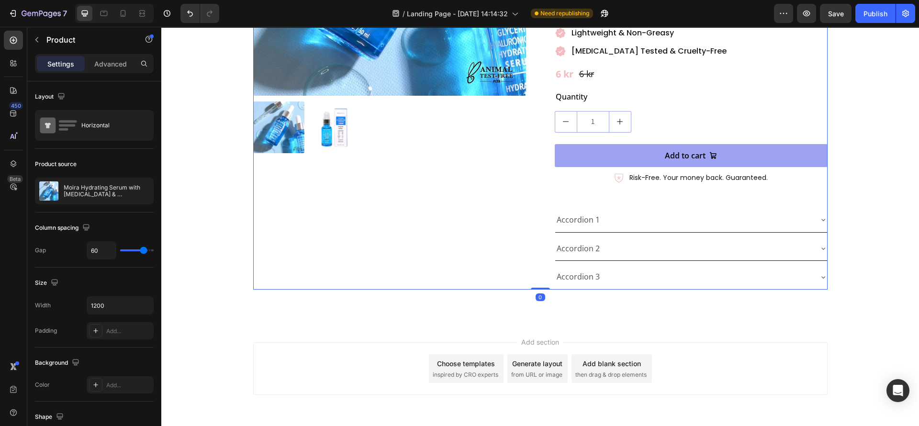
click at [513, 269] on div "Product Images" at bounding box center [389, 56] width 273 height 467
click at [635, 182] on div "Icon Risk-Free. Your money back. Guaranteed. Text Block Row" at bounding box center [691, 189] width 273 height 37
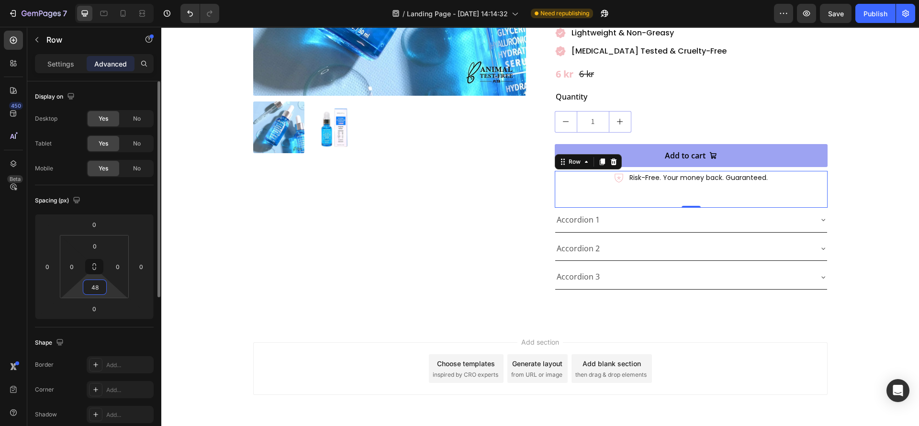
click at [87, 287] on input "48" at bounding box center [94, 287] width 19 height 14
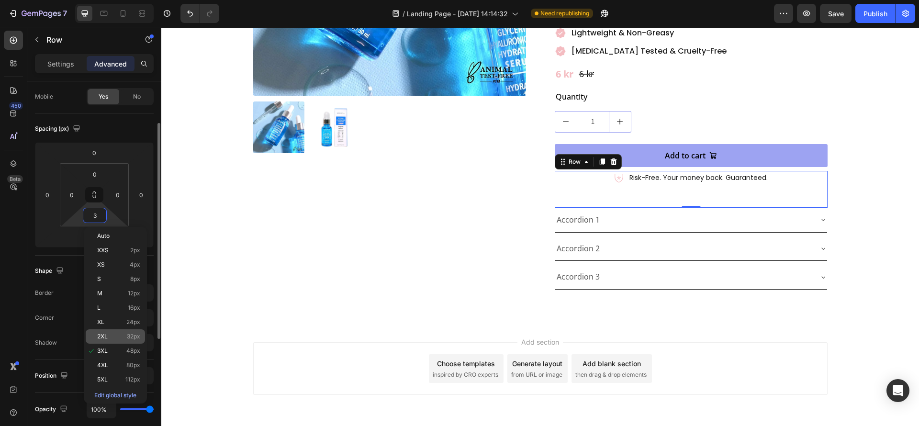
click at [122, 334] on p "2XL 32px" at bounding box center [118, 336] width 43 height 7
type input "32"
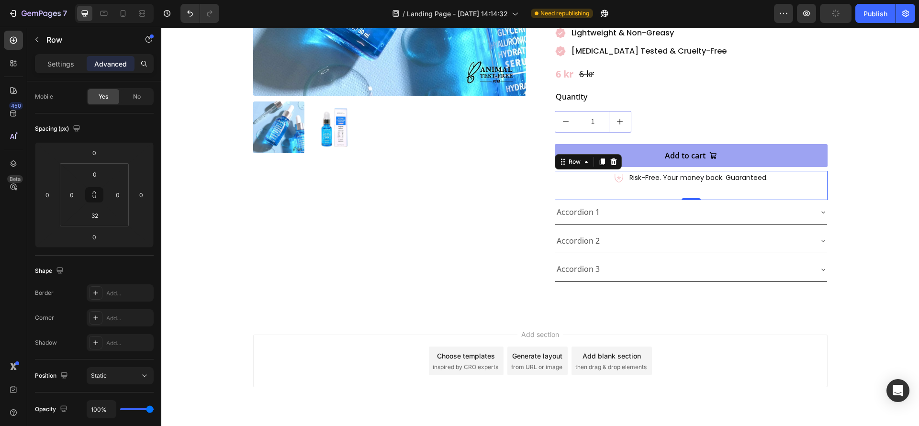
drag, startPoint x: 316, startPoint y: 316, endPoint x: 417, endPoint y: 307, distance: 100.9
click at [320, 335] on div "Add section Choose templates inspired by CRO experts Generate layout from URL o…" at bounding box center [540, 361] width 575 height 53
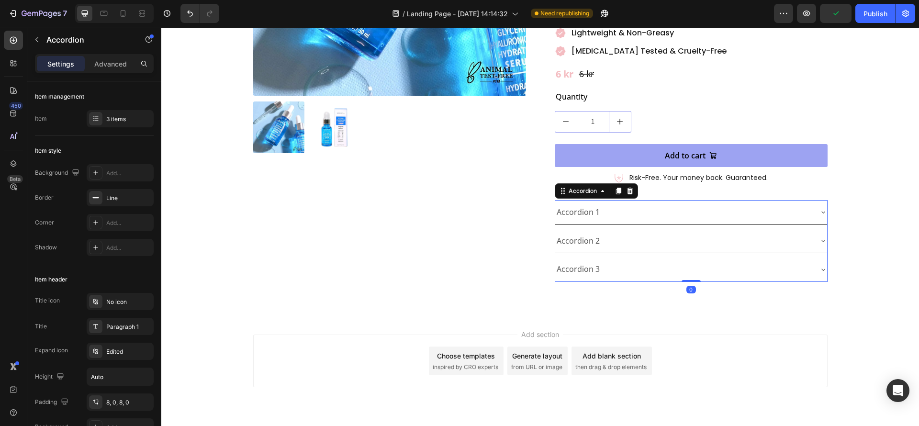
click at [569, 204] on div "Accordion 1" at bounding box center [579, 212] width 46 height 17
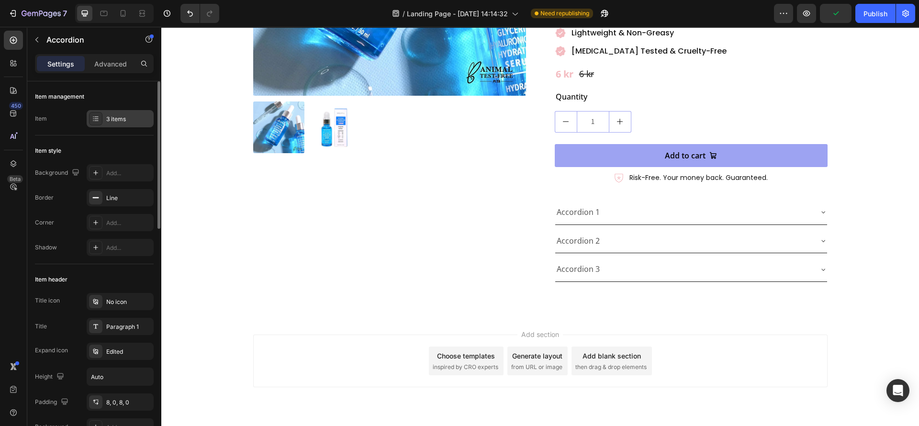
click at [102, 127] on div "3 items" at bounding box center [120, 118] width 67 height 17
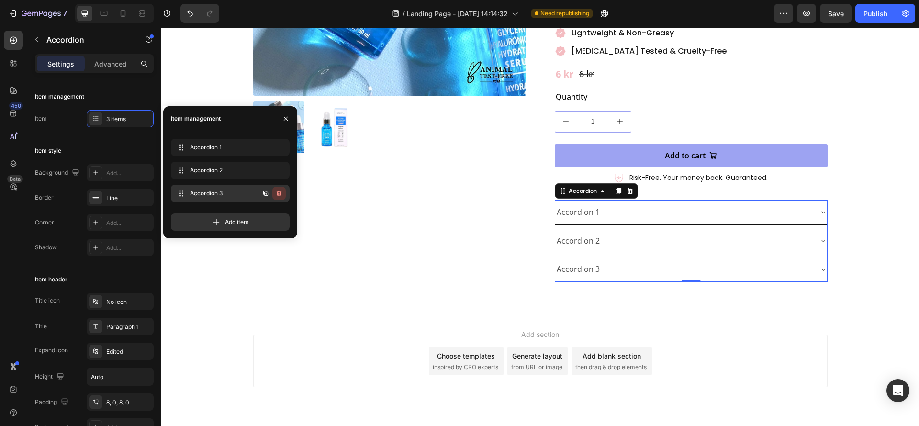
click at [283, 195] on icon "button" at bounding box center [279, 194] width 8 height 8
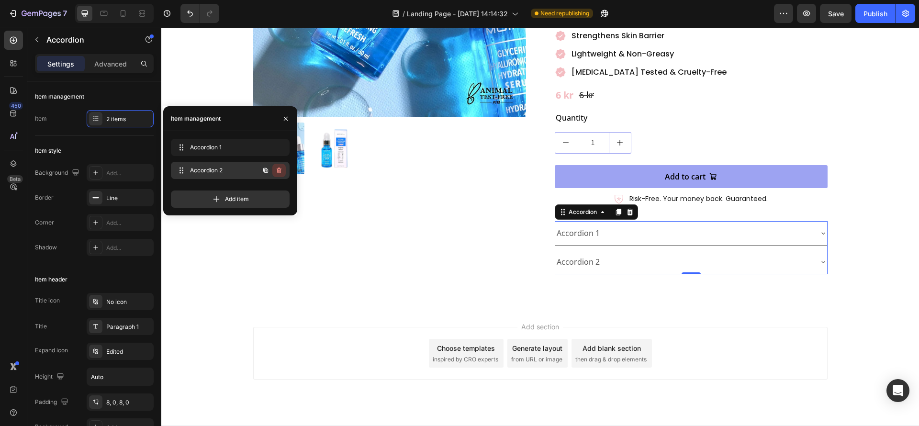
click at [281, 168] on icon "button" at bounding box center [279, 171] width 8 height 8
click at [281, 168] on button "Delete" at bounding box center [273, 170] width 26 height 13
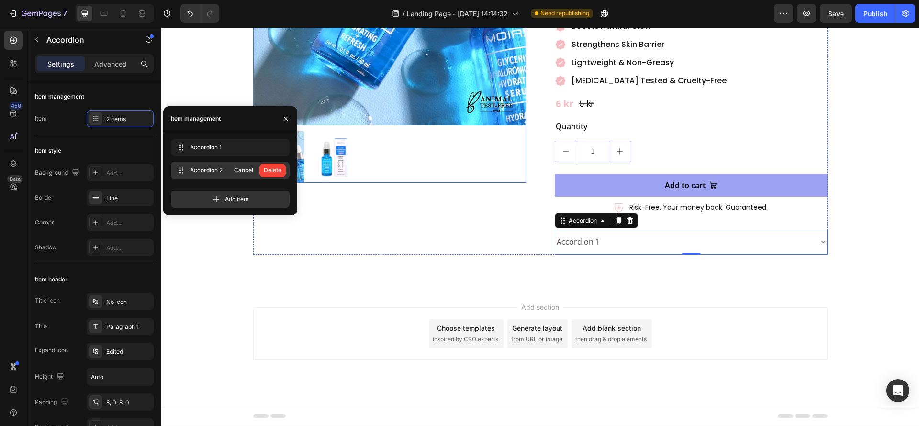
scroll to position [206, 0]
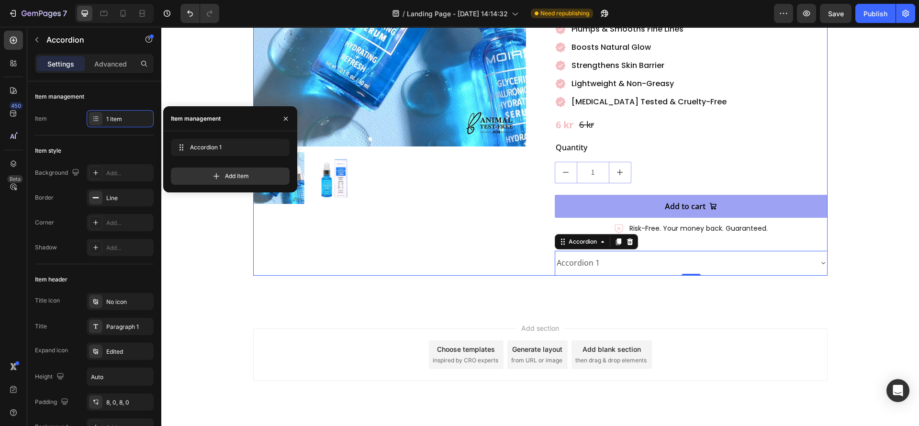
click at [425, 228] on div "Product Images" at bounding box center [389, 75] width 273 height 402
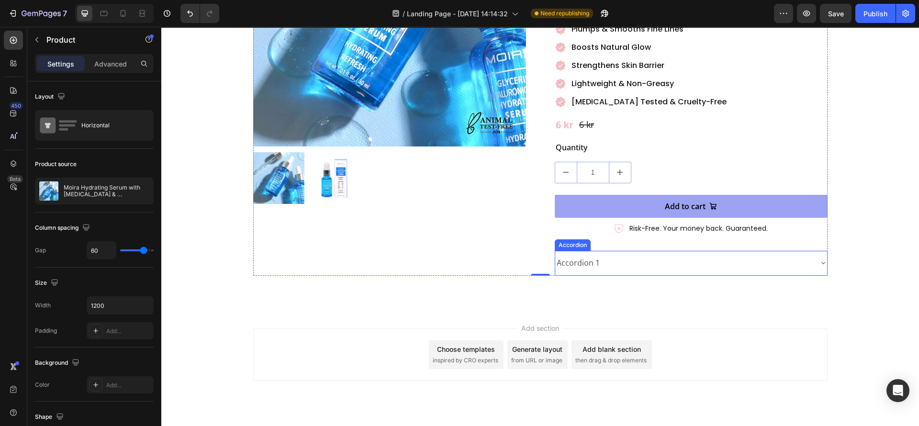
click at [590, 256] on p "Accordion 1" at bounding box center [578, 263] width 43 height 14
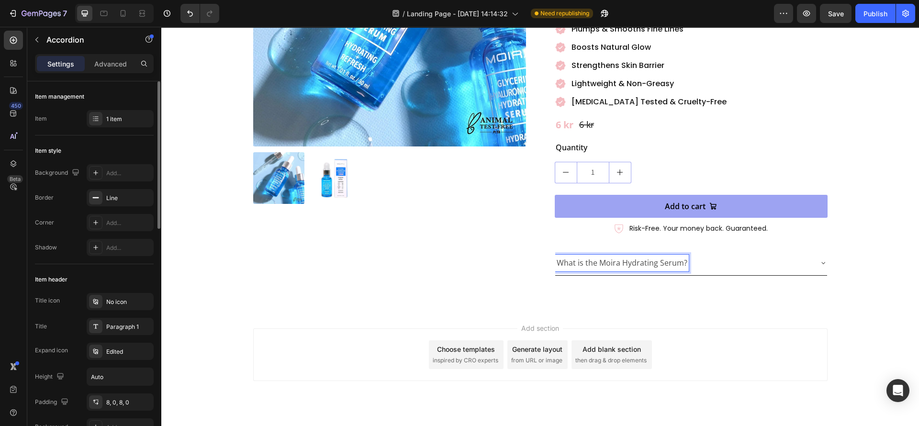
scroll to position [144, 0]
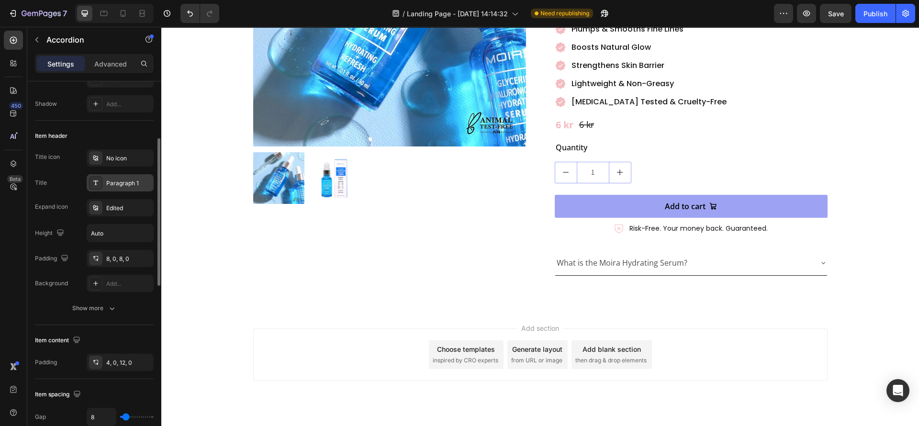
click at [109, 177] on div "Paragraph 1" at bounding box center [120, 182] width 67 height 17
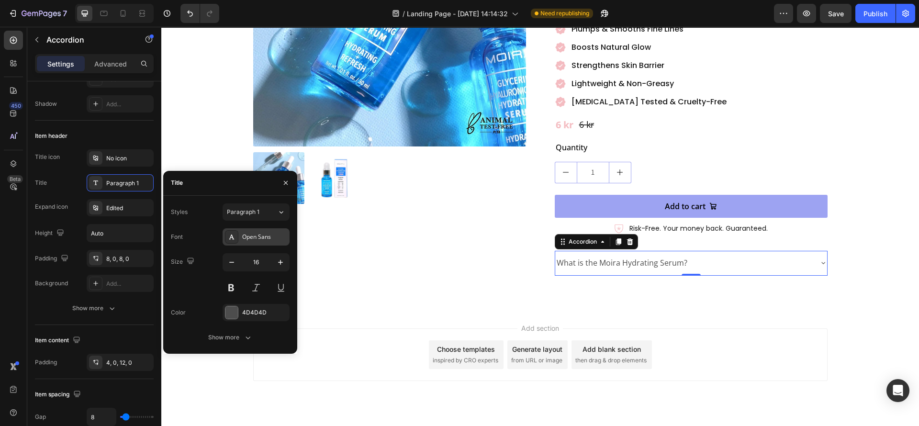
click at [252, 236] on div "Open Sans" at bounding box center [264, 237] width 45 height 9
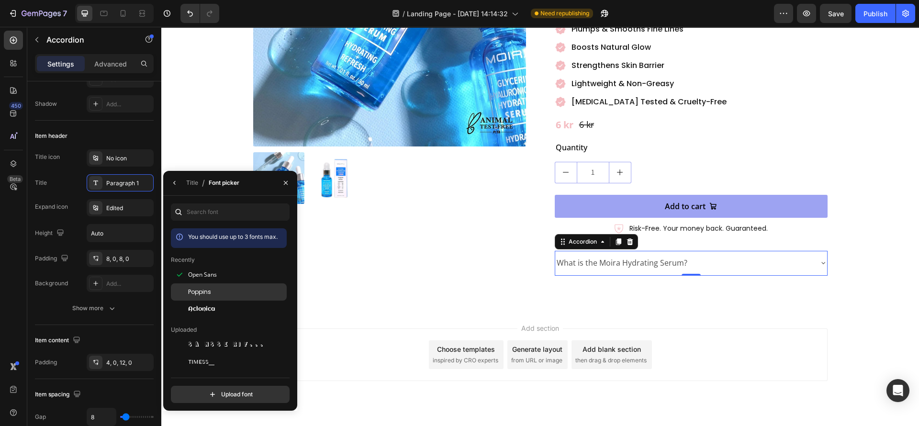
click at [215, 392] on div "Poppins" at bounding box center [229, 400] width 116 height 17
click at [189, 181] on div "Title" at bounding box center [192, 183] width 12 height 9
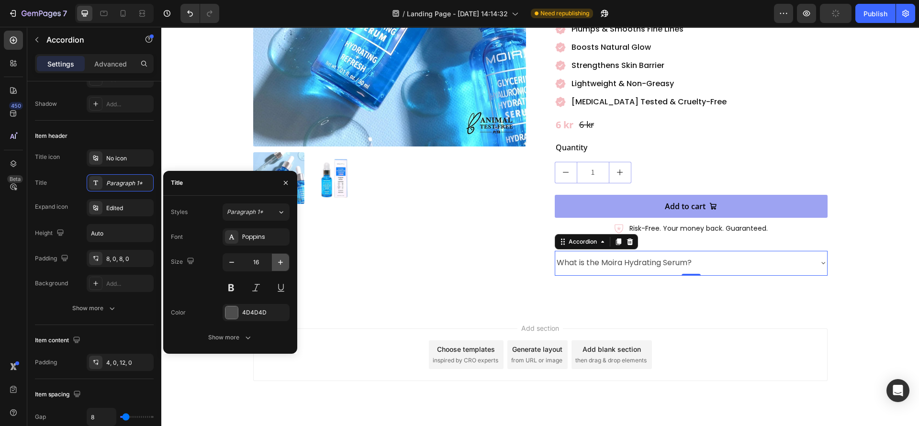
click at [281, 259] on icon "button" at bounding box center [281, 263] width 10 height 10
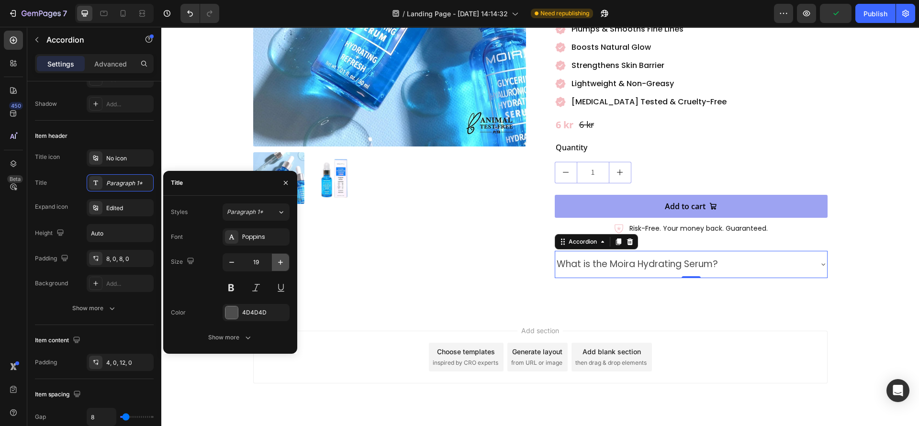
type input "20"
click at [236, 314] on div at bounding box center [232, 312] width 12 height 12
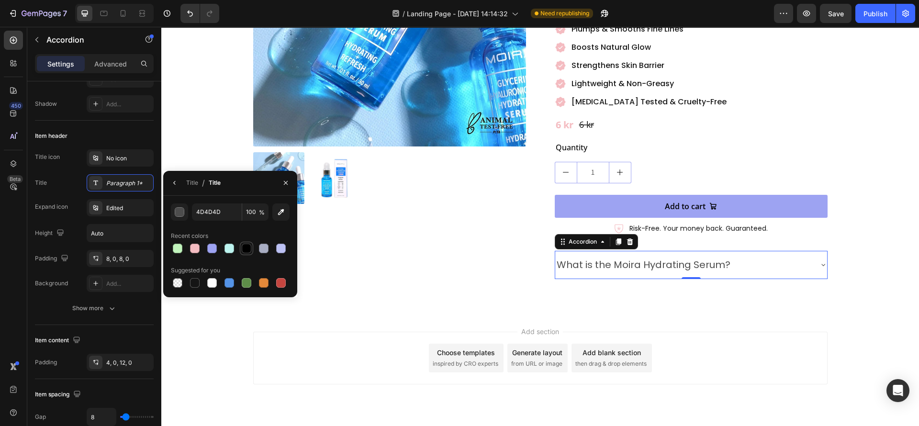
click at [247, 249] on div at bounding box center [247, 249] width 10 height 10
type input "000000"
click at [69, 176] on div "Title Paragraph 1*" at bounding box center [94, 182] width 119 height 17
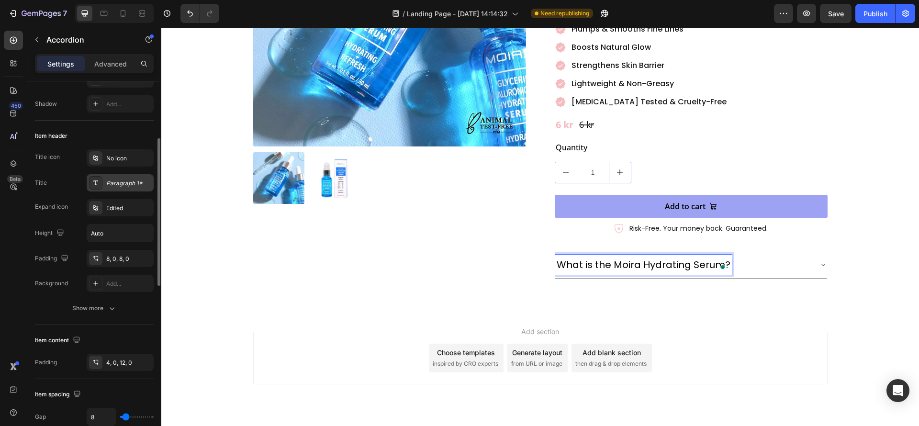
click at [120, 190] on div "Paragraph 1*" at bounding box center [120, 182] width 67 height 17
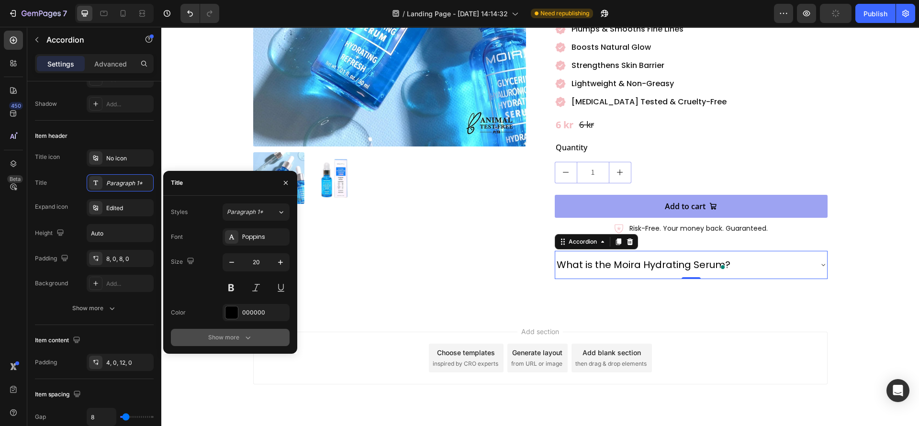
click at [225, 334] on div "Show more" at bounding box center [230, 338] width 45 height 10
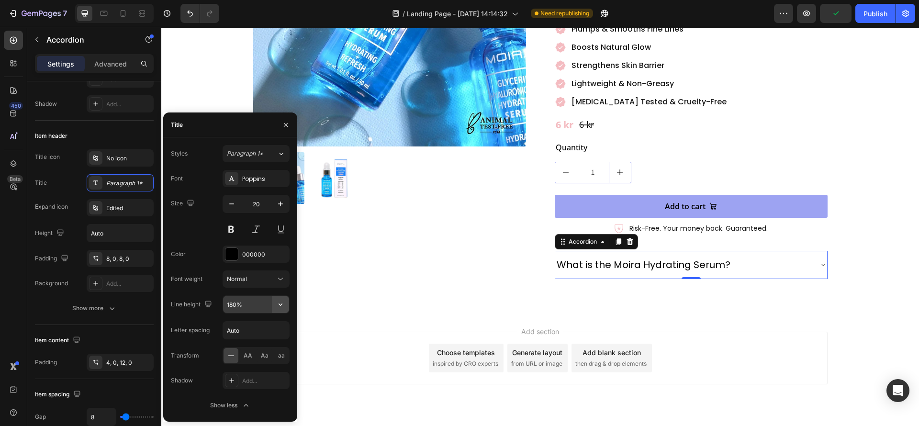
click at [281, 303] on icon "button" at bounding box center [281, 305] width 10 height 10
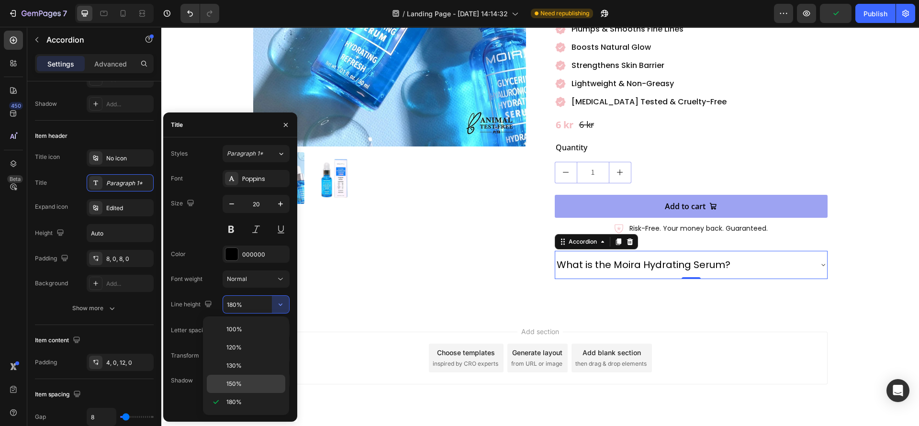
click at [247, 379] on div "150%" at bounding box center [246, 384] width 79 height 18
type input "150%"
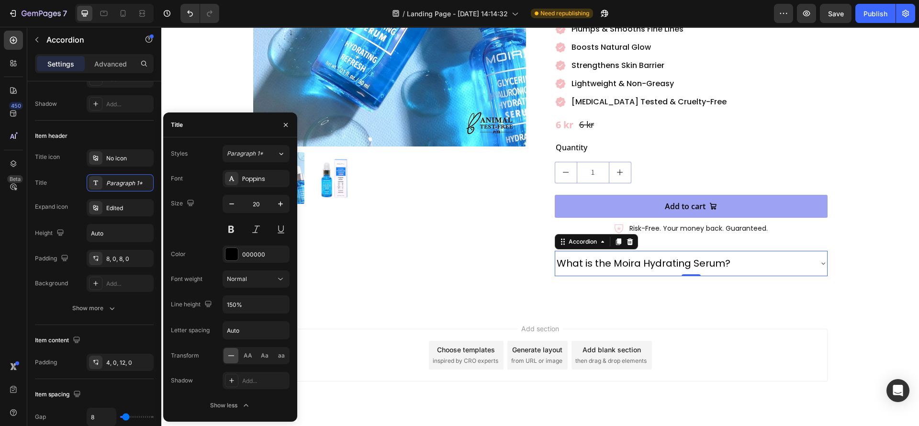
click at [279, 290] on div "Font Poppins Size 20 Color 000000 Font weight Normal Line height 150% Letter sp…" at bounding box center [230, 292] width 119 height 244
click at [278, 280] on icon at bounding box center [281, 279] width 10 height 10
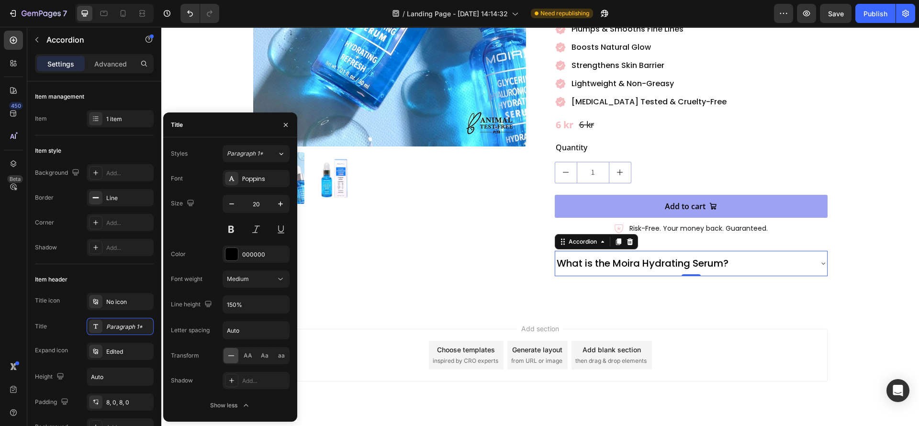
scroll to position [144, 0]
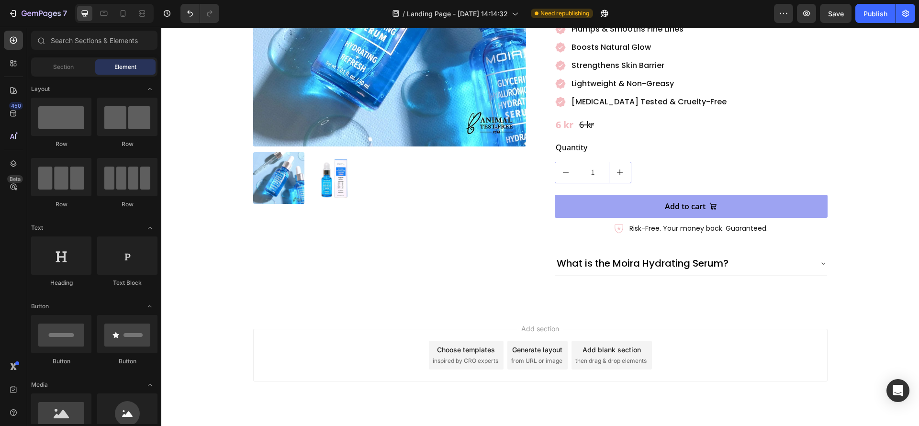
click at [438, 310] on div "Add section Choose templates inspired by CRO experts Generate layout from URL o…" at bounding box center [540, 369] width 758 height 118
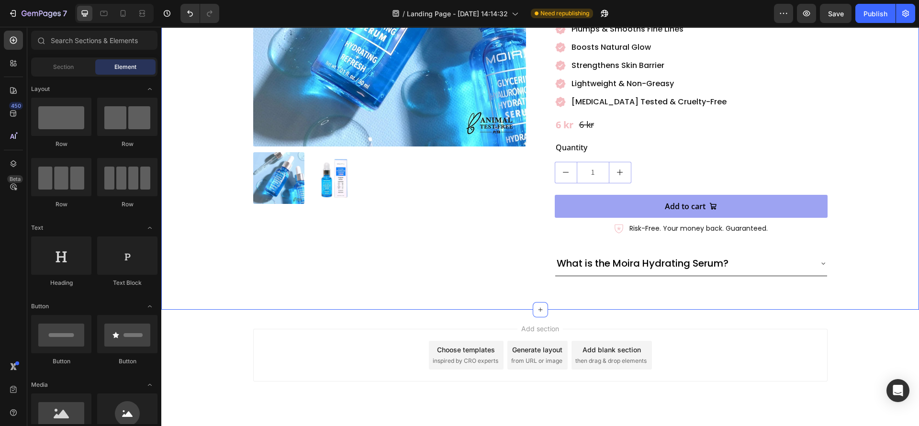
click at [648, 265] on div "Product Images Moira Hydrating Serum with Glycerin & Hyaluronic Acid Product Ti…" at bounding box center [540, 75] width 758 height 470
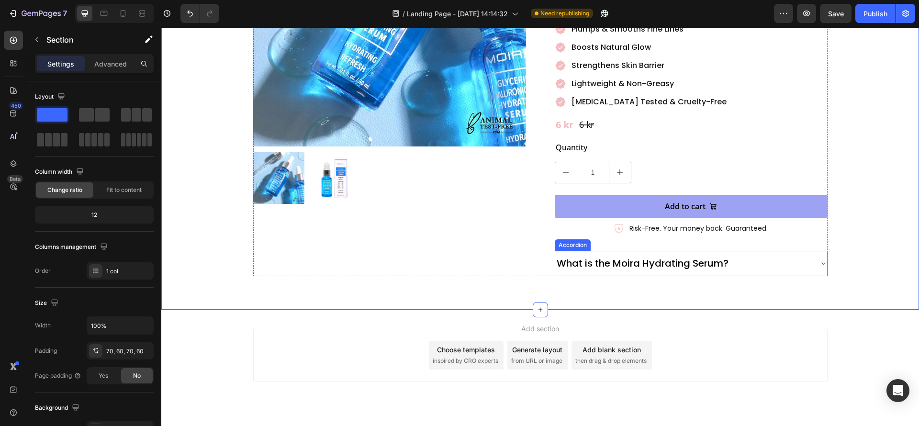
drag, startPoint x: 724, startPoint y: 244, endPoint x: 719, endPoint y: 247, distance: 6.0
click at [725, 255] on div "What is the Moira Hydrating Serum?" at bounding box center [643, 263] width 175 height 17
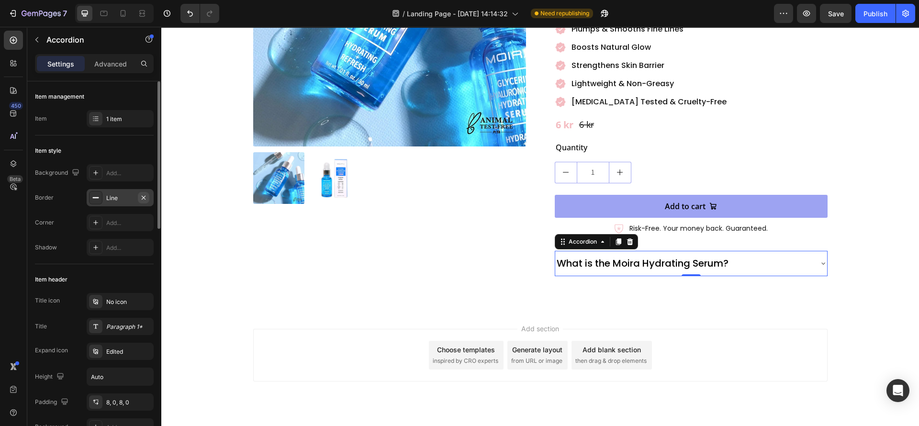
click at [143, 193] on button "button" at bounding box center [143, 197] width 11 height 11
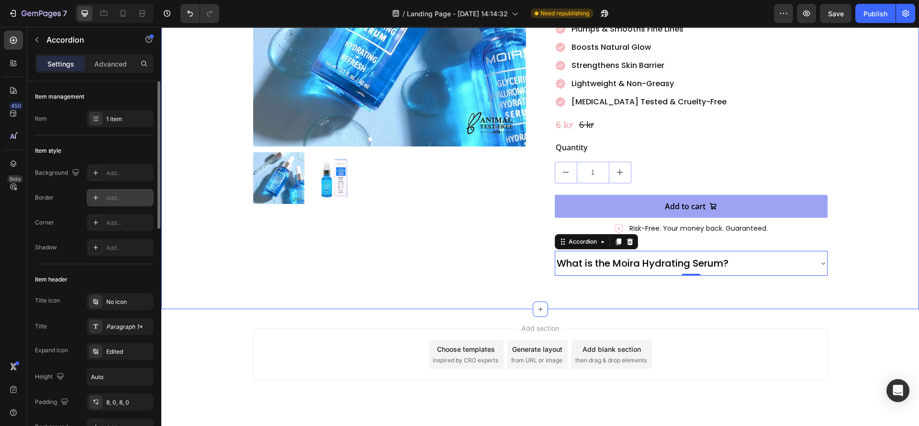
click at [476, 257] on div "Product Images Moira Hydrating Serum with Glycerin & Hyaluronic Acid Product Ti…" at bounding box center [540, 74] width 758 height 469
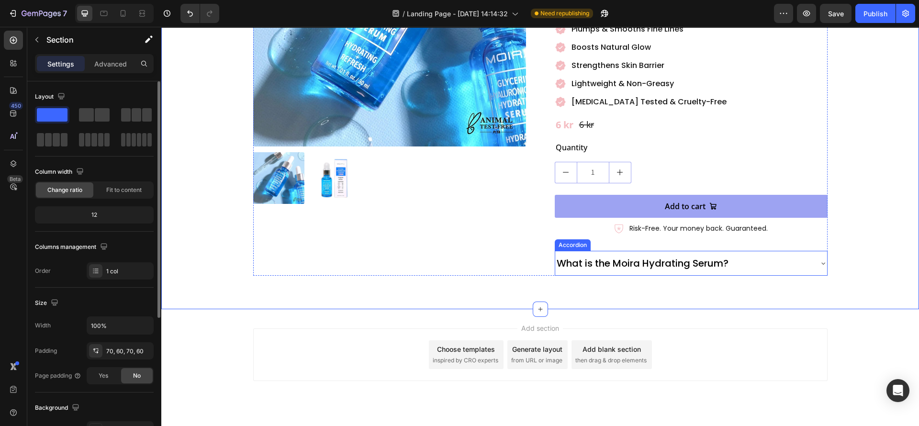
click at [758, 255] on div "What is the Moira Hydrating Serum?" at bounding box center [684, 263] width 257 height 17
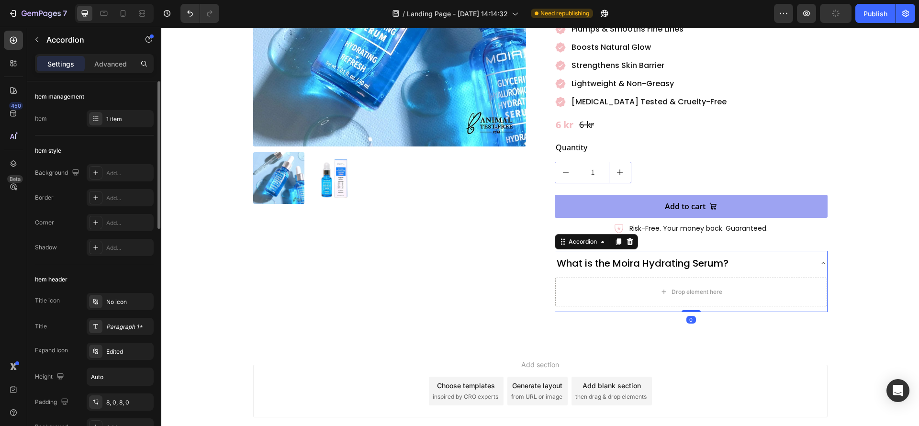
click at [787, 255] on div "What is the Moira Hydrating Serum?" at bounding box center [684, 263] width 257 height 17
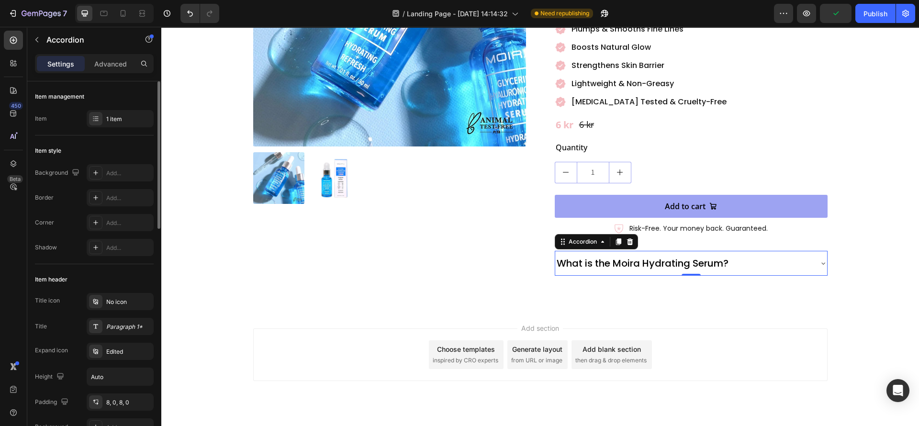
click at [777, 255] on div "What is the Moira Hydrating Serum?" at bounding box center [684, 263] width 257 height 17
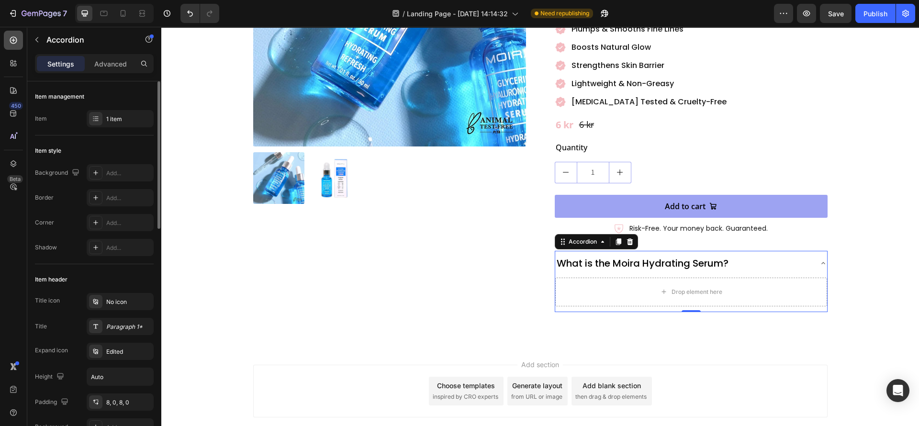
click at [15, 40] on icon at bounding box center [13, 40] width 7 height 7
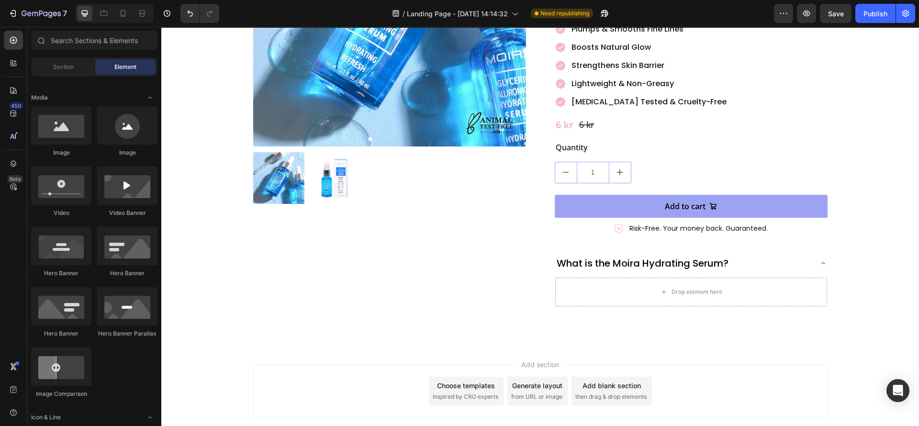
scroll to position [0, 0]
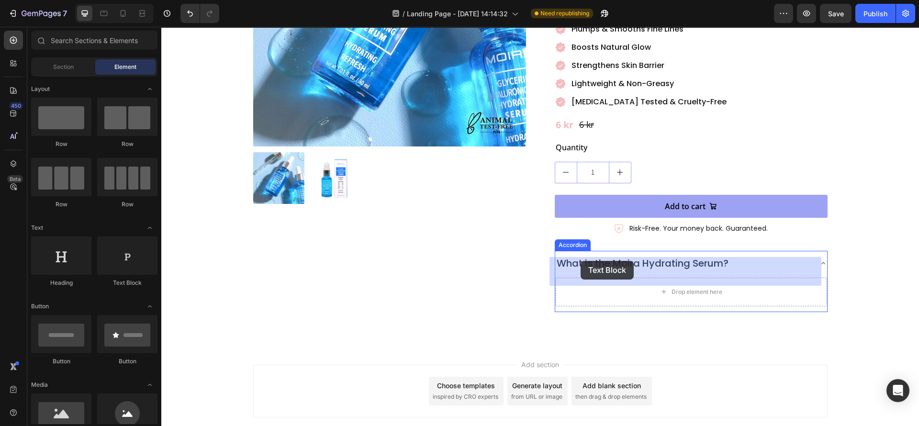
drag, startPoint x: 272, startPoint y: 277, endPoint x: 581, endPoint y: 261, distance: 309.8
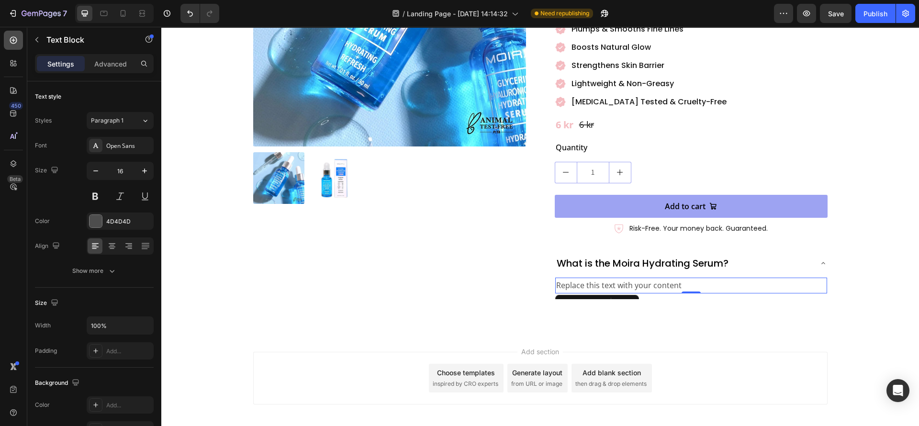
click at [7, 41] on div at bounding box center [13, 40] width 19 height 19
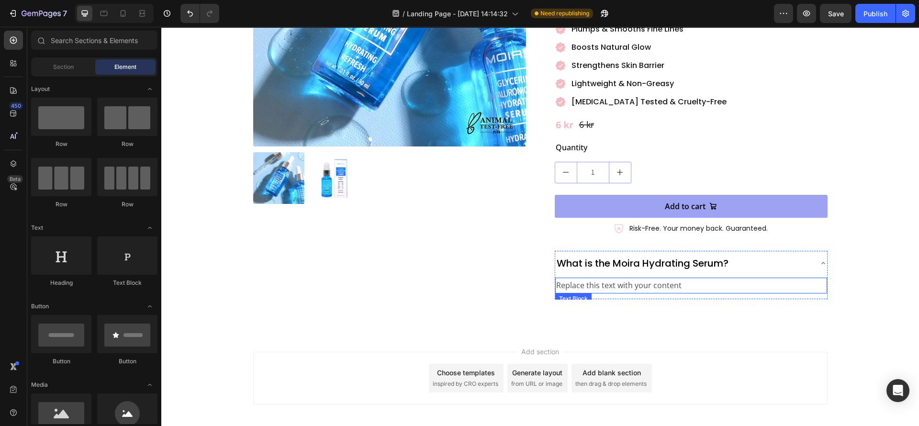
drag, startPoint x: 575, startPoint y: 267, endPoint x: 582, endPoint y: 265, distance: 7.8
click at [576, 278] on div "Replace this text with your content" at bounding box center [692, 286] width 272 height 16
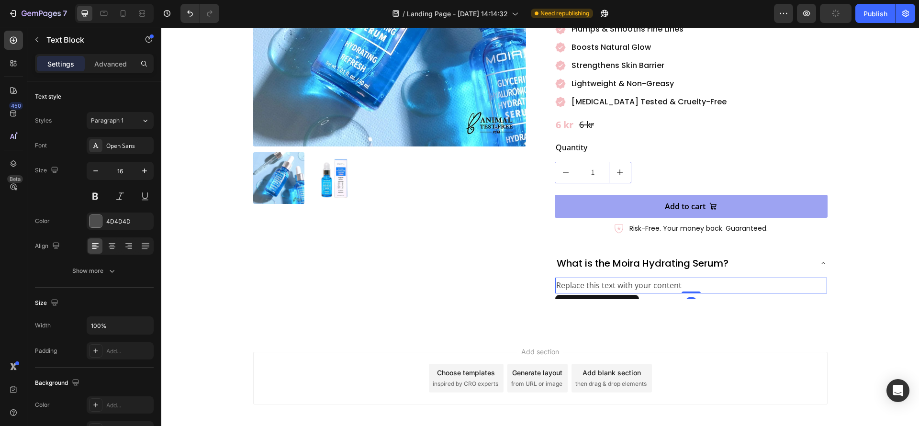
click at [595, 278] on div "Replace this text with your content" at bounding box center [692, 286] width 272 height 16
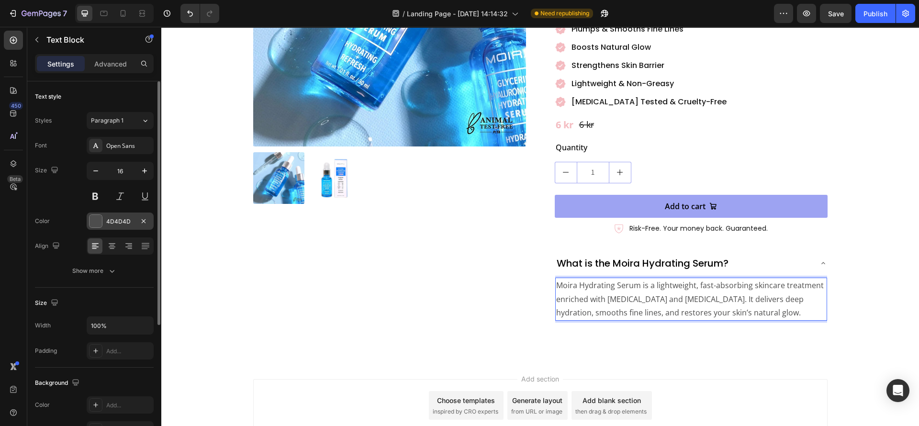
click at [96, 223] on div at bounding box center [96, 221] width 12 height 12
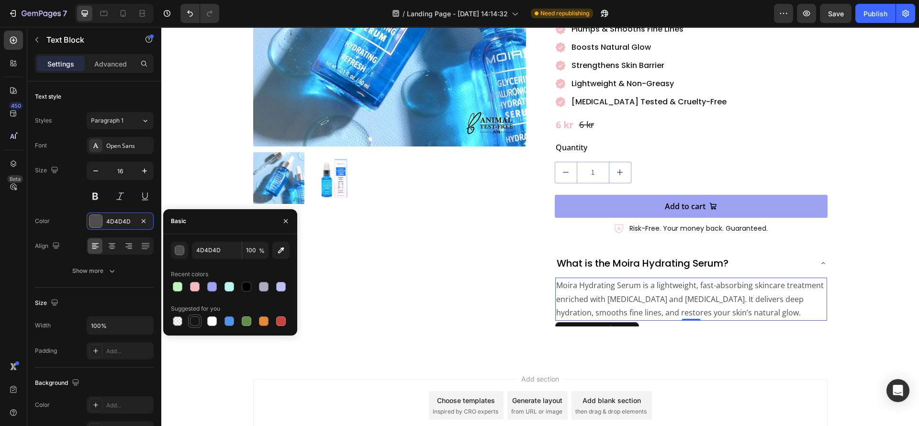
click at [194, 320] on div at bounding box center [195, 322] width 10 height 10
click at [345, 307] on div "Product Images Moira Hydrating Serum with Glycerin & Hyaluronic Acid Product Ti…" at bounding box center [540, 100] width 758 height 520
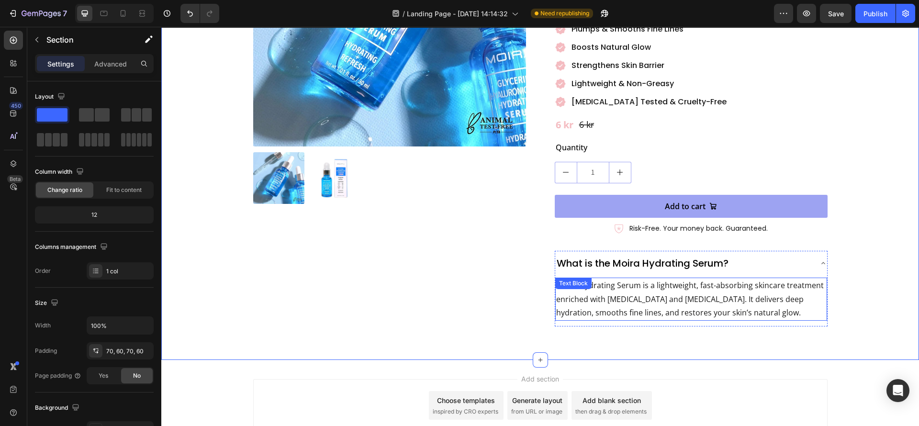
click at [665, 279] on p "Moira Hydrating Serum is a lightweight, fast-absorbing skincare treatment enric…" at bounding box center [691, 299] width 270 height 41
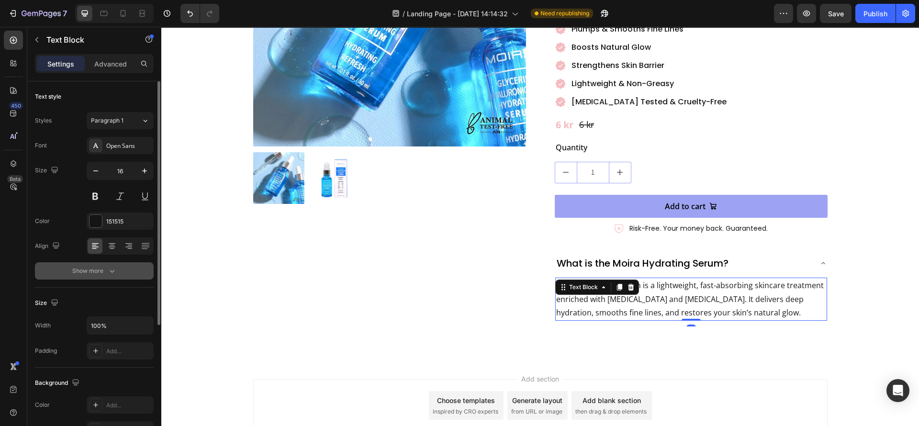
click at [110, 265] on button "Show more" at bounding box center [94, 270] width 119 height 17
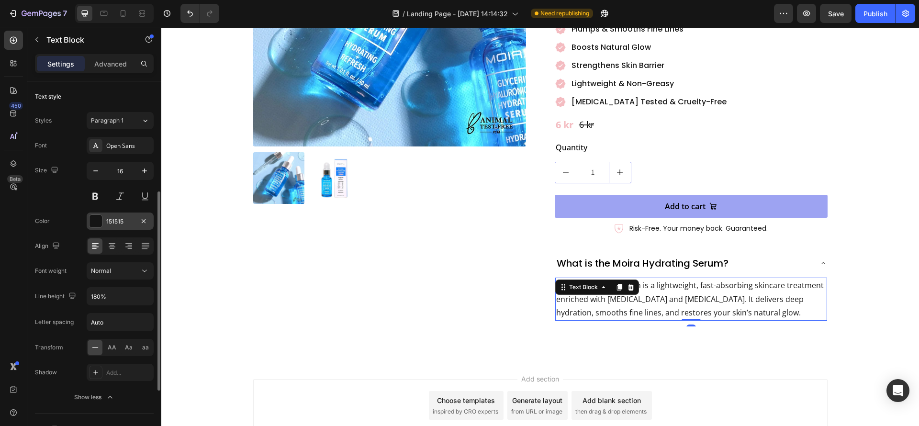
scroll to position [72, 0]
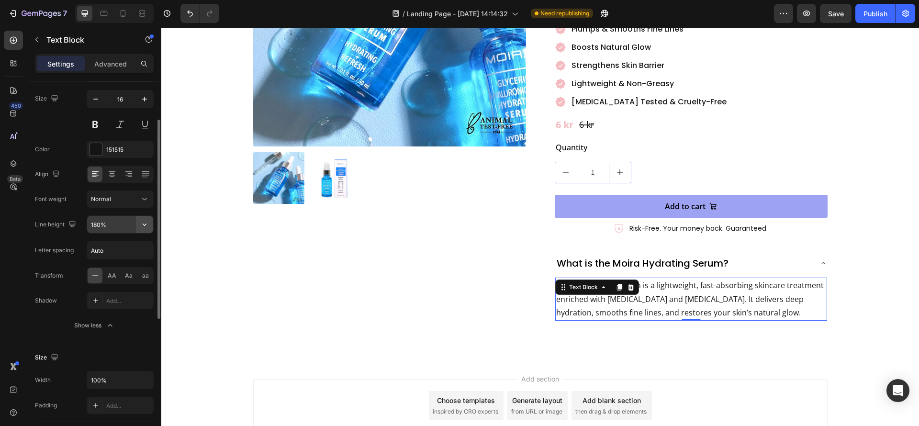
click at [143, 224] on icon "button" at bounding box center [145, 225] width 10 height 10
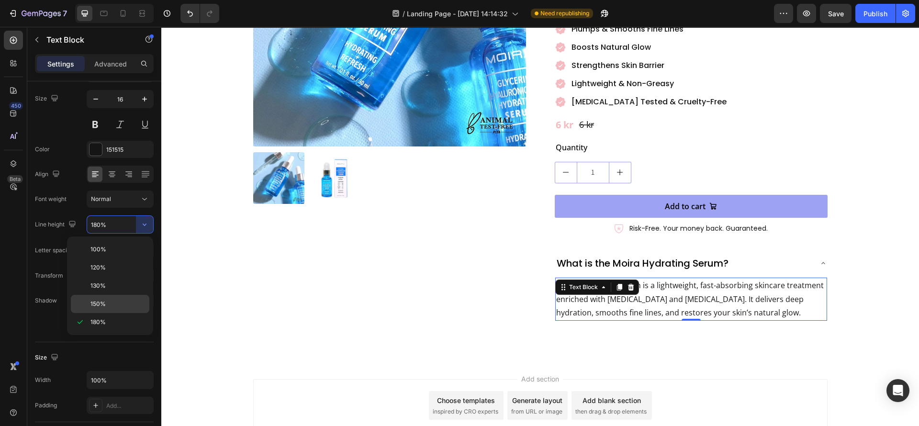
click at [105, 301] on span "150%" at bounding box center [98, 304] width 15 height 9
type input "150%"
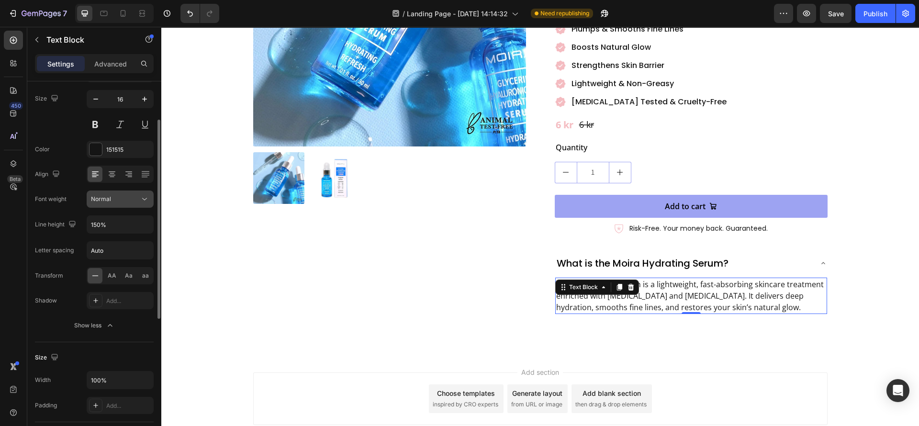
click at [137, 204] on div "Normal" at bounding box center [115, 199] width 49 height 9
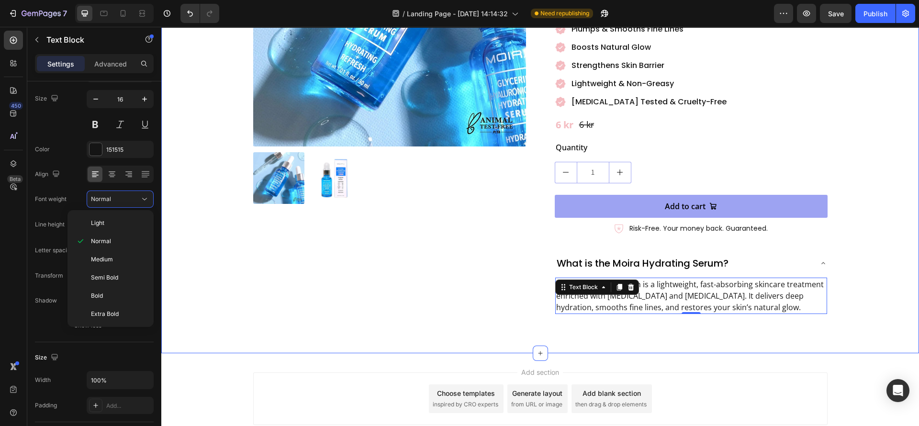
click at [285, 275] on div "Product Images" at bounding box center [389, 97] width 273 height 446
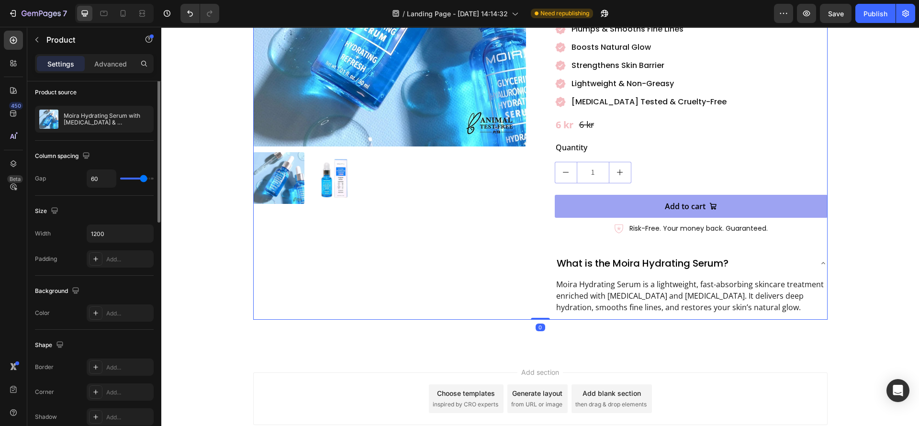
scroll to position [0, 0]
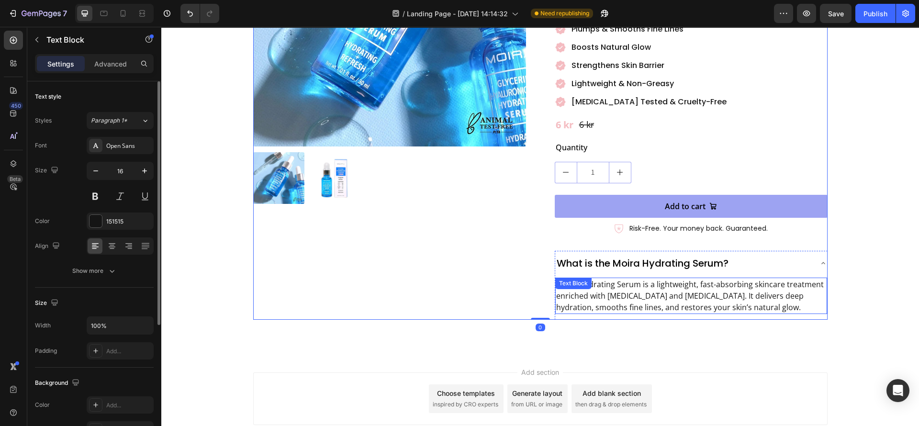
click at [673, 279] on p "Moira Hydrating Serum is a lightweight, fast-absorbing skincare treatment enric…" at bounding box center [691, 296] width 270 height 34
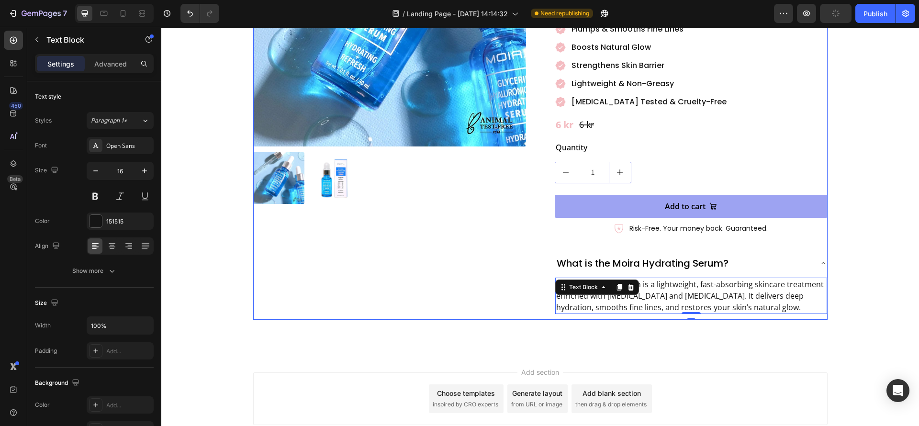
click at [433, 276] on div "Product Images" at bounding box center [389, 97] width 273 height 446
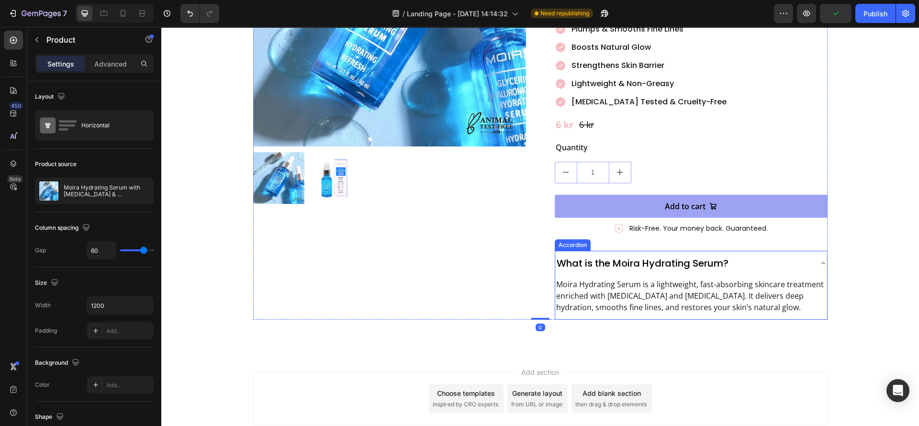
click at [743, 251] on div "What is the Moira Hydrating Serum?" at bounding box center [692, 263] width 272 height 25
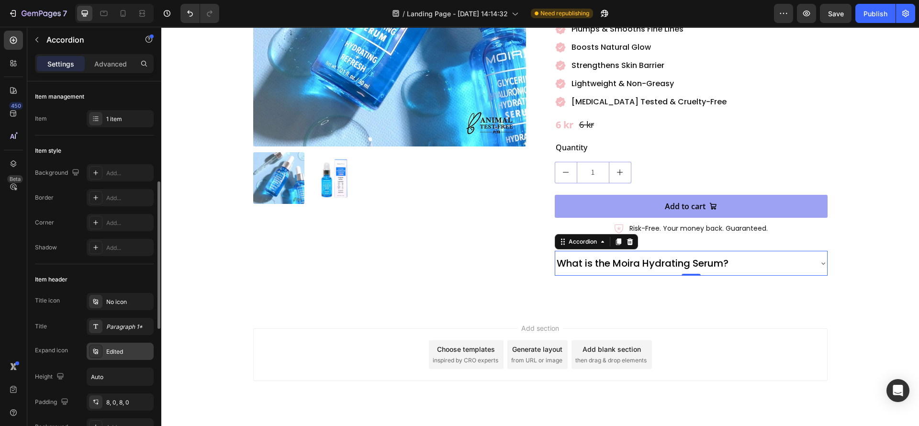
scroll to position [72, 0]
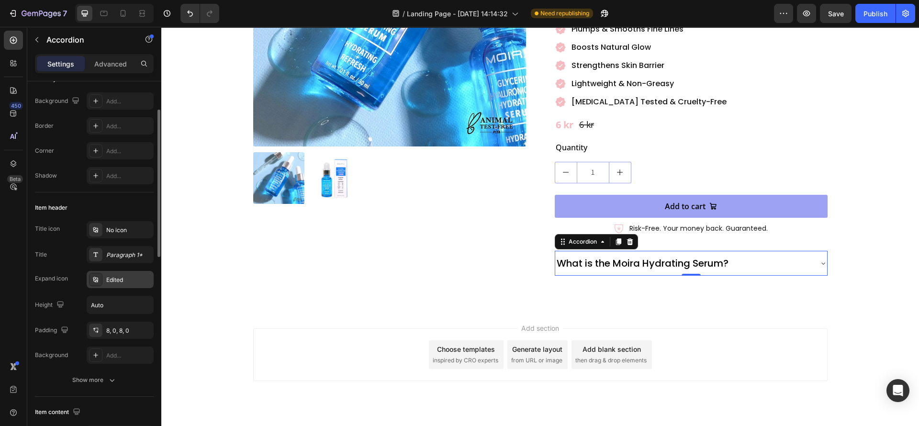
click at [97, 278] on icon at bounding box center [95, 279] width 5 height 5
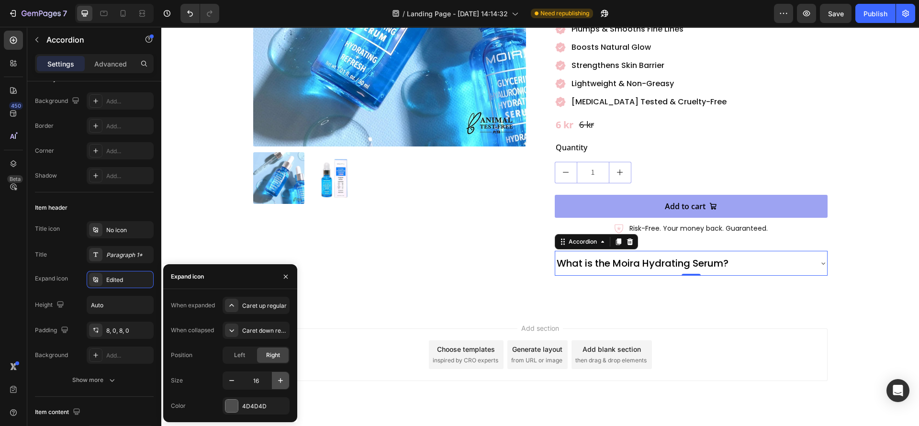
click at [283, 380] on icon "button" at bounding box center [281, 381] width 10 height 10
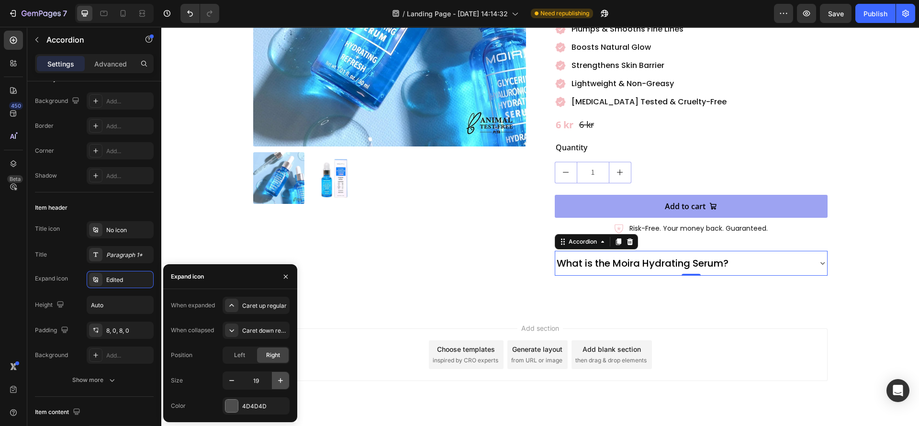
type input "20"
click at [237, 407] on div at bounding box center [232, 406] width 12 height 12
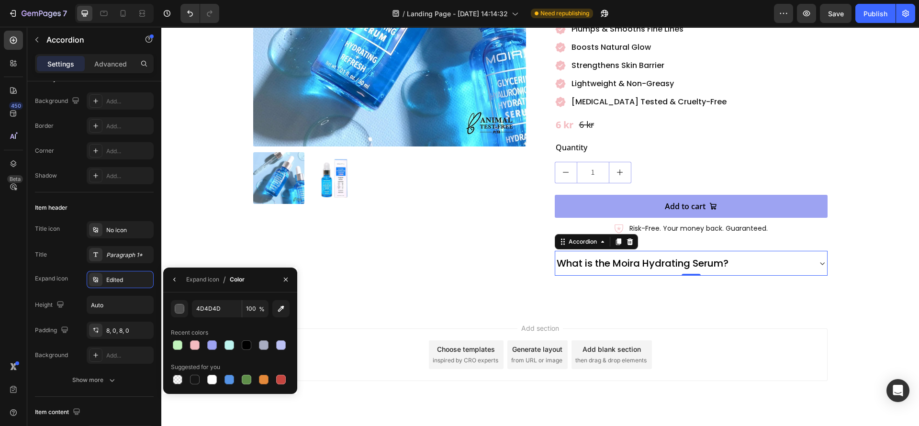
drag, startPoint x: 193, startPoint y: 378, endPoint x: 291, endPoint y: 374, distance: 98.2
click at [197, 377] on div at bounding box center [195, 380] width 10 height 10
type input "151515"
click at [371, 351] on div "Add section Choose templates inspired by CRO experts Generate layout from URL o…" at bounding box center [540, 355] width 575 height 53
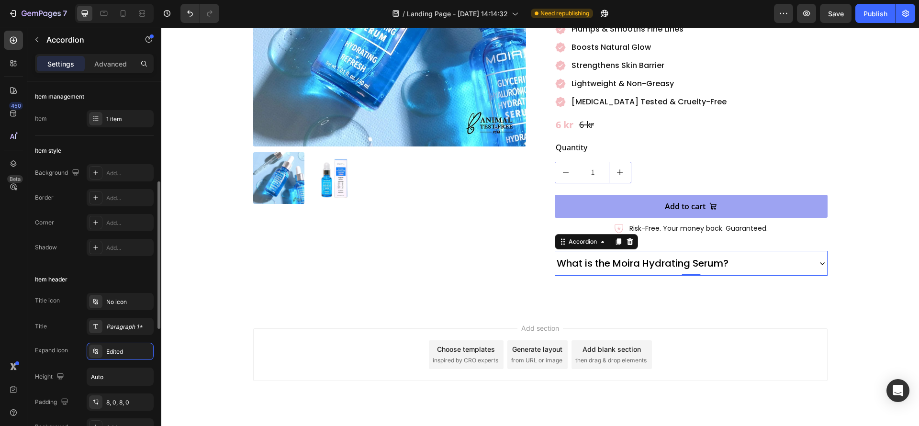
scroll to position [144, 0]
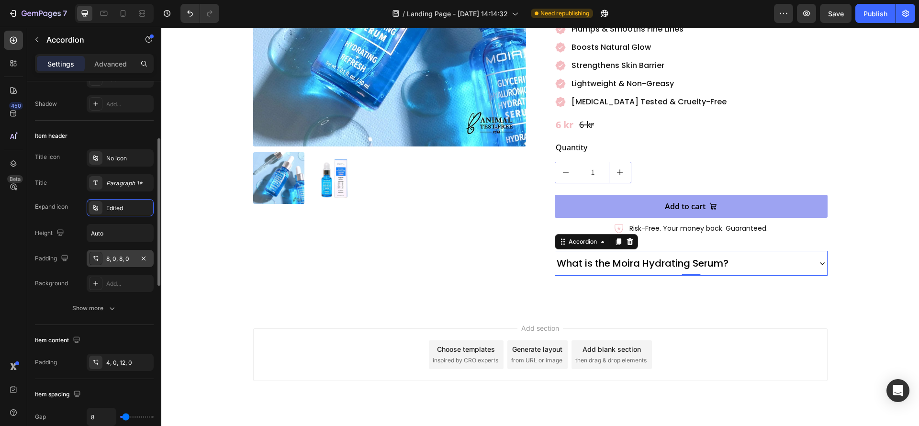
click at [95, 259] on icon at bounding box center [96, 259] width 8 height 8
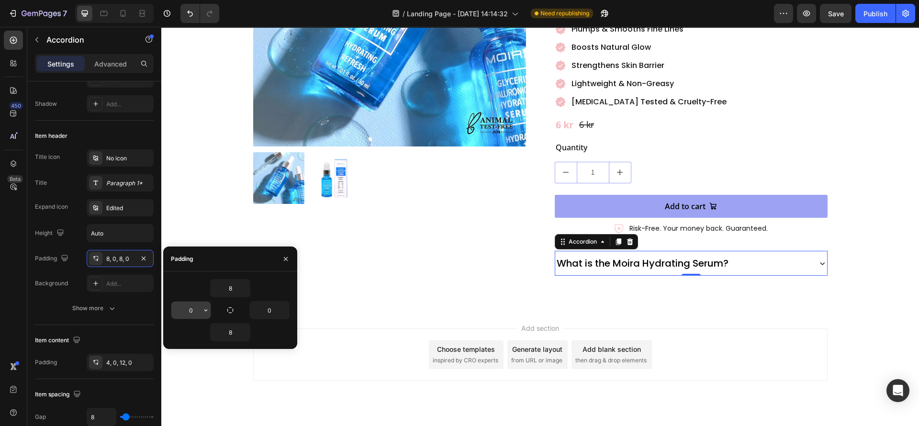
click at [199, 314] on input "0" at bounding box center [190, 310] width 39 height 17
click at [202, 307] on icon "button" at bounding box center [206, 310] width 8 height 8
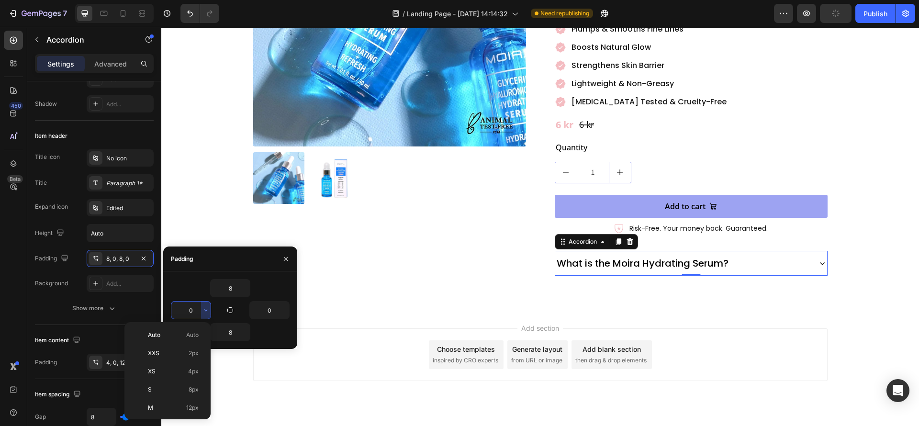
drag, startPoint x: 174, startPoint y: 409, endPoint x: 267, endPoint y: 345, distance: 113.2
click at [175, 408] on p "M 12px" at bounding box center [173, 408] width 51 height 9
type input "12"
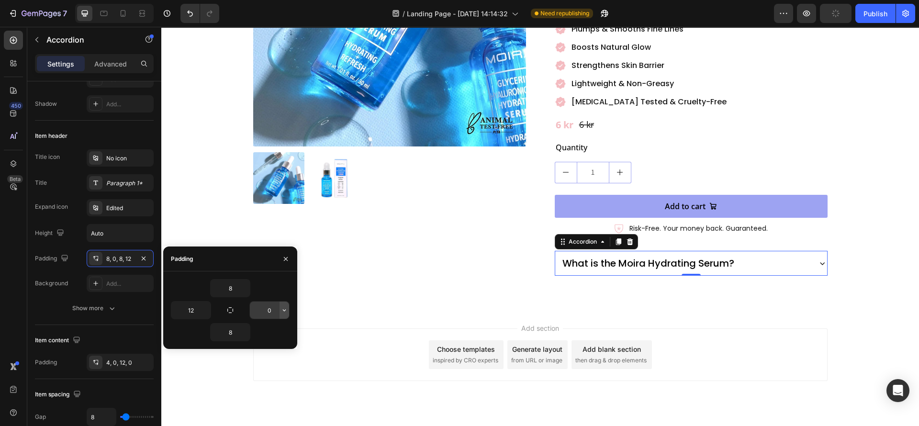
click at [283, 311] on icon "button" at bounding box center [285, 310] width 8 height 8
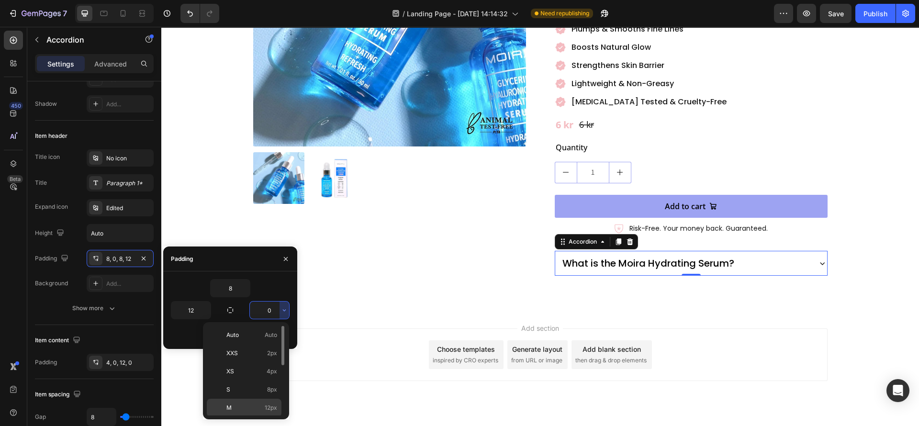
click at [267, 405] on span "12px" at bounding box center [271, 408] width 12 height 9
type input "12"
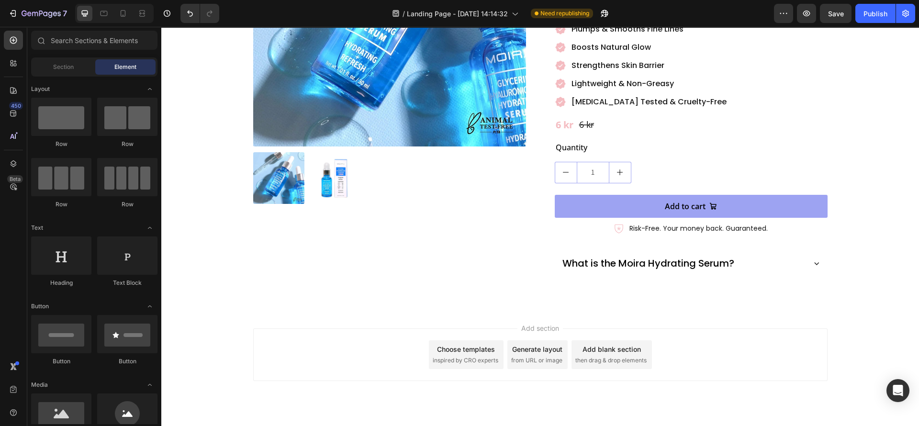
click at [374, 309] on div "Add section Choose templates inspired by CRO experts Generate layout from URL o…" at bounding box center [540, 368] width 758 height 118
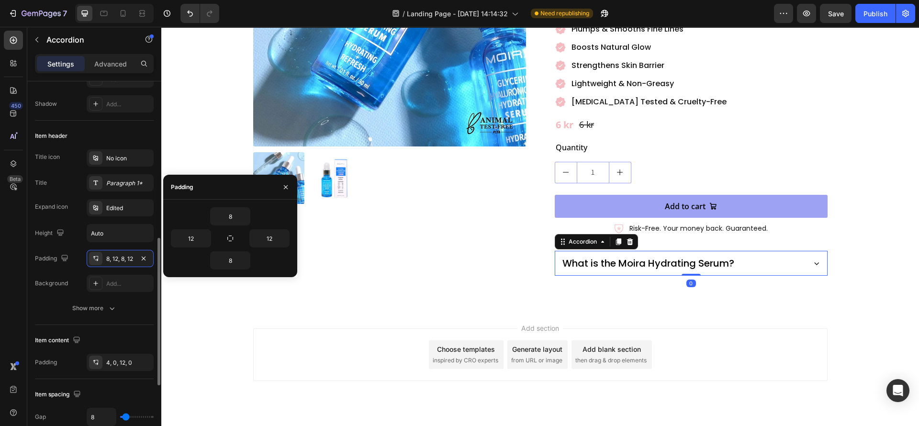
scroll to position [215, 0]
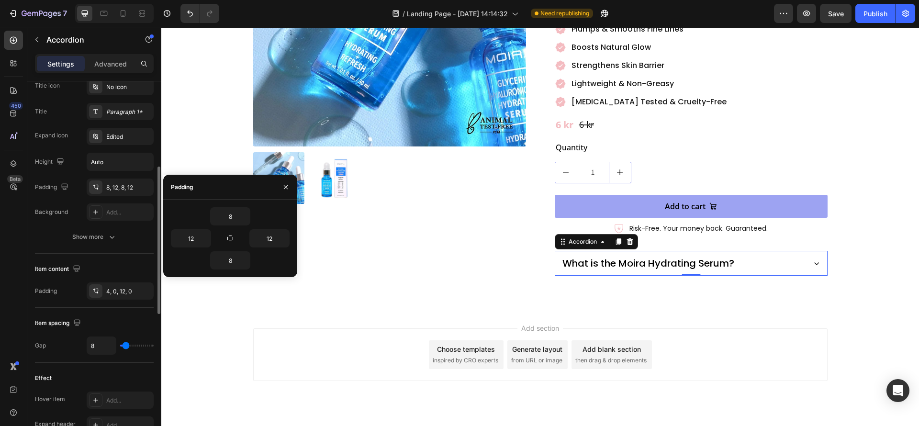
drag, startPoint x: 93, startPoint y: 288, endPoint x: 126, endPoint y: 350, distance: 70.1
click at [93, 288] on icon at bounding box center [96, 291] width 8 height 8
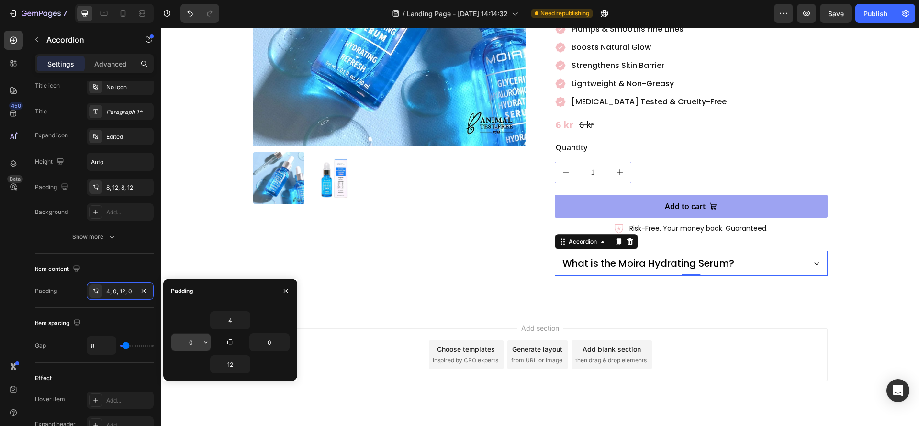
click at [203, 340] on icon "button" at bounding box center [206, 343] width 8 height 8
click at [202, 345] on icon "button" at bounding box center [206, 343] width 8 height 8
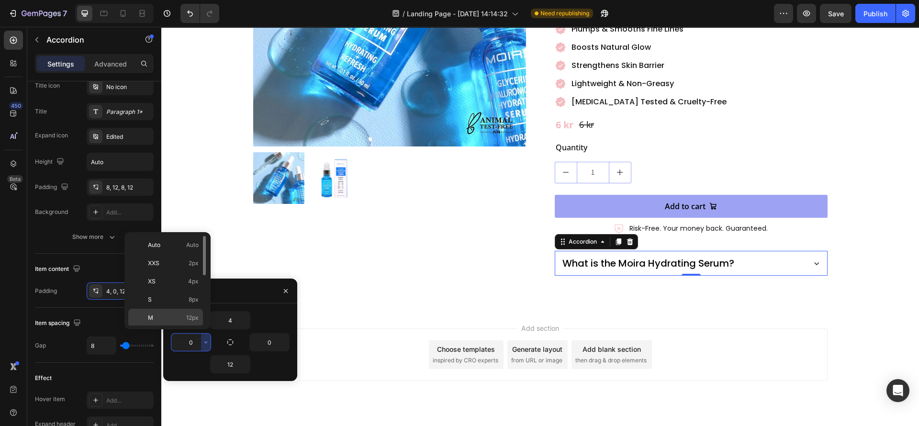
click at [181, 327] on div "M 12px" at bounding box center [165, 336] width 75 height 18
type input "12"
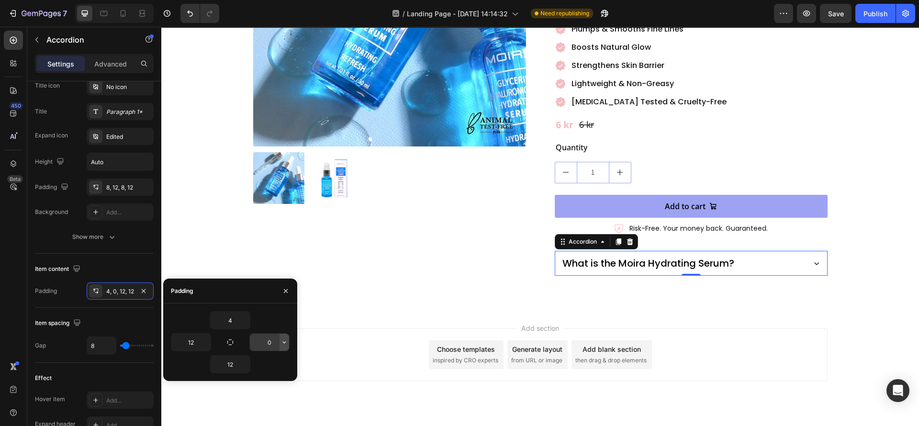
click at [286, 341] on icon "button" at bounding box center [285, 343] width 8 height 8
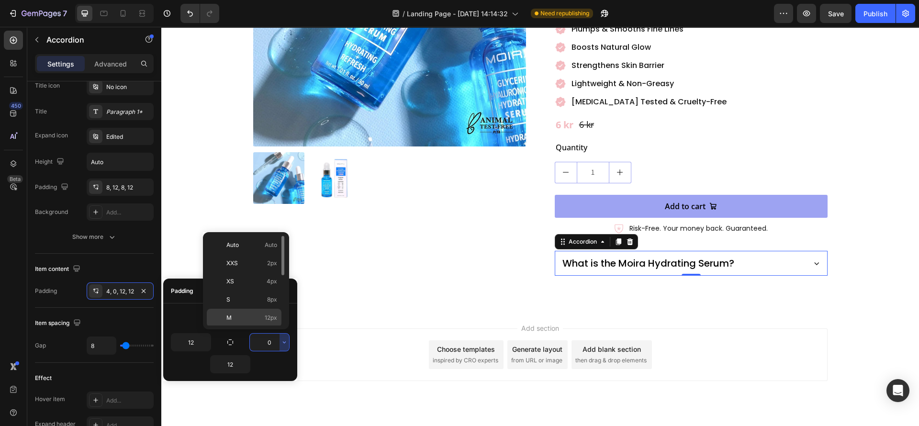
click at [270, 321] on span "12px" at bounding box center [271, 318] width 12 height 9
type input "12"
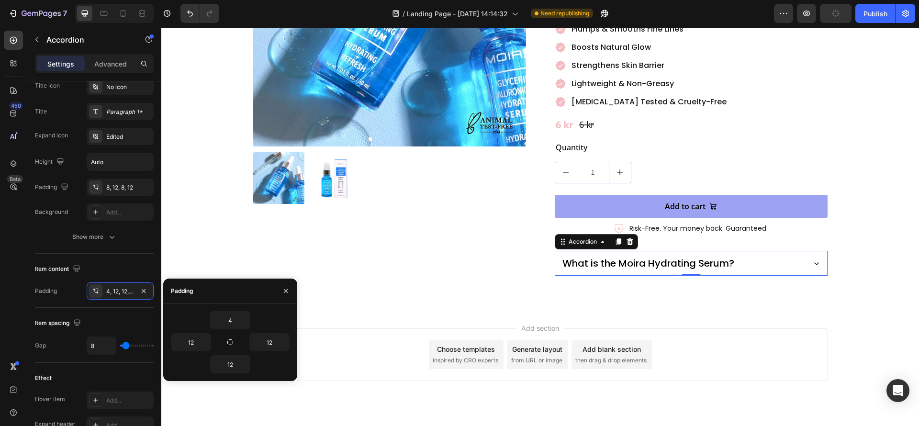
drag, startPoint x: 418, startPoint y: 290, endPoint x: 533, endPoint y: 270, distance: 117.2
click at [420, 309] on div "Add section Choose templates inspired by CRO experts Generate layout from URL o…" at bounding box center [540, 368] width 758 height 118
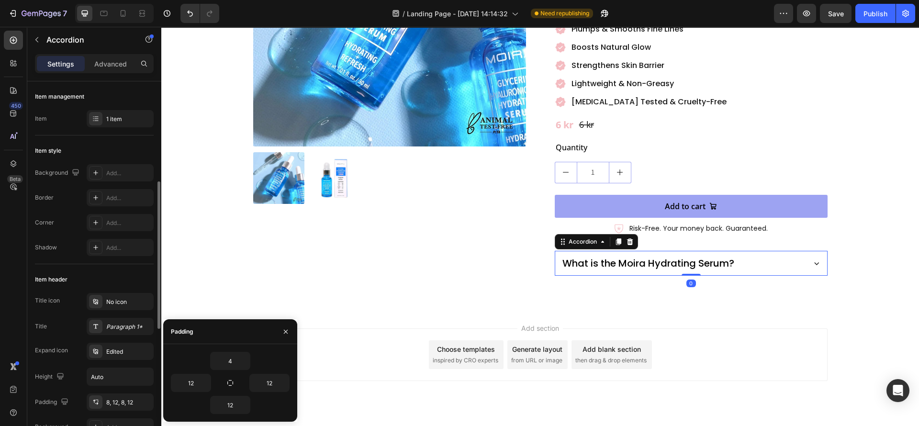
scroll to position [72, 0]
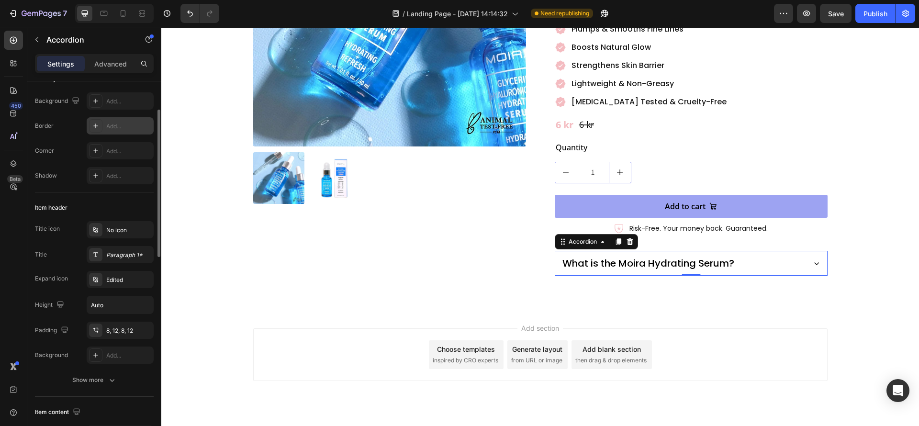
click at [97, 124] on icon at bounding box center [96, 126] width 8 height 8
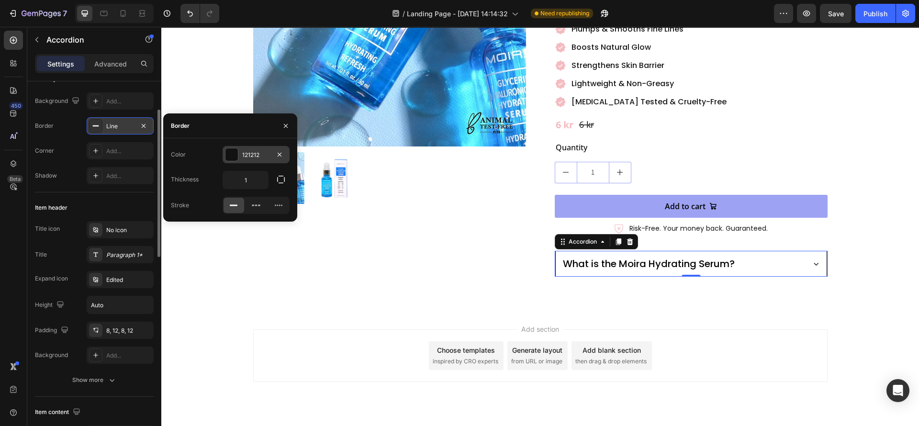
click at [229, 154] on div at bounding box center [232, 154] width 12 height 12
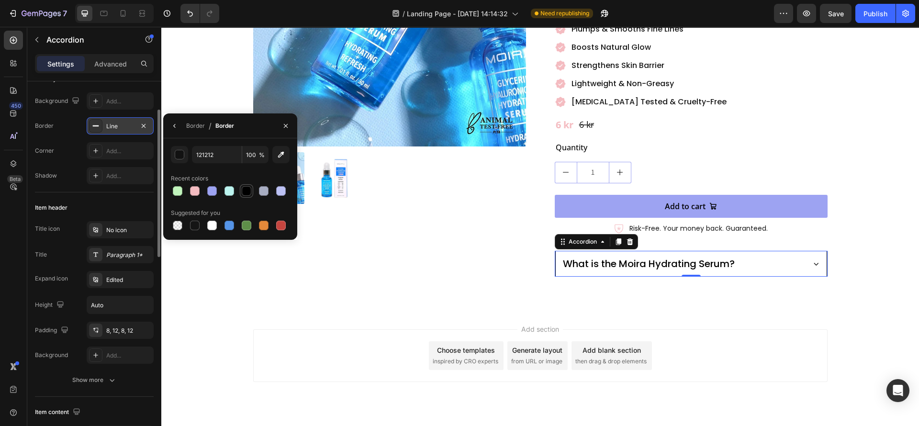
click at [243, 191] on div at bounding box center [247, 191] width 10 height 10
type input "000000"
click at [248, 155] on input "100" at bounding box center [255, 154] width 26 height 17
type input "20"
click at [71, 175] on div "Shadow Add..." at bounding box center [94, 175] width 119 height 17
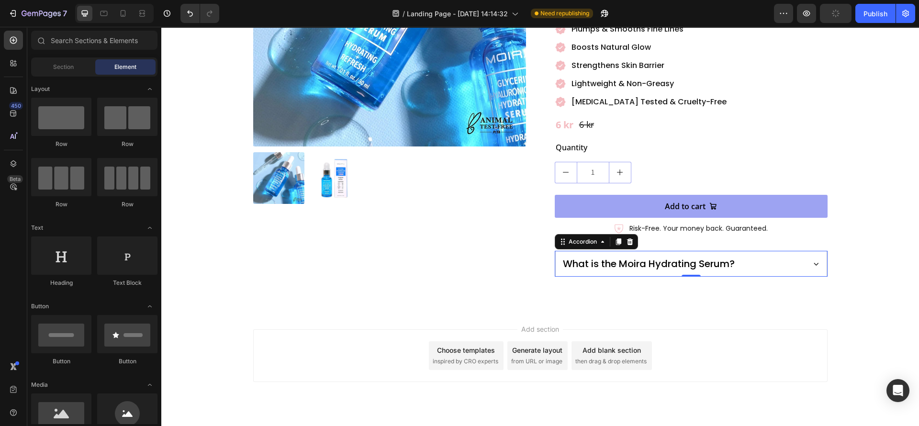
click at [302, 310] on div "Add section Choose templates inspired by CRO experts Generate layout from URL o…" at bounding box center [540, 369] width 758 height 118
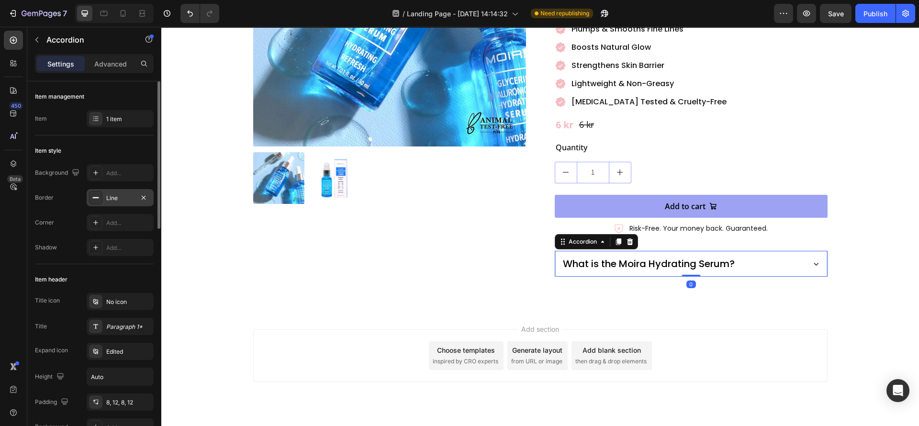
click at [97, 194] on icon at bounding box center [96, 198] width 8 height 8
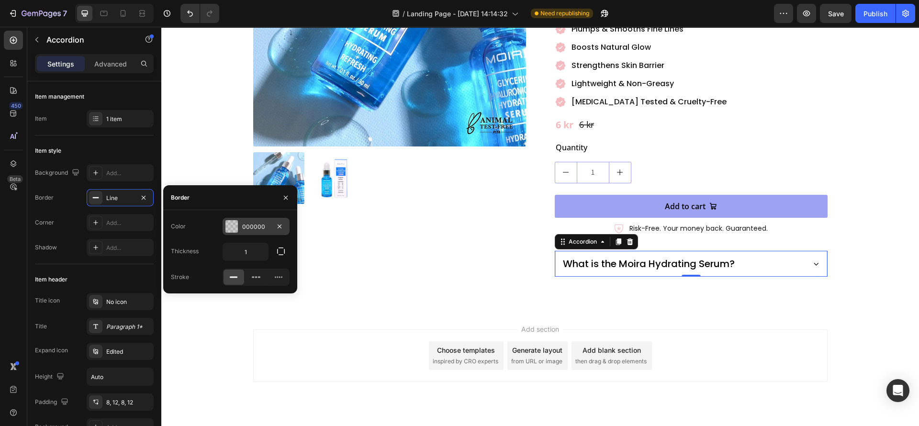
click at [232, 224] on div at bounding box center [232, 226] width 12 height 12
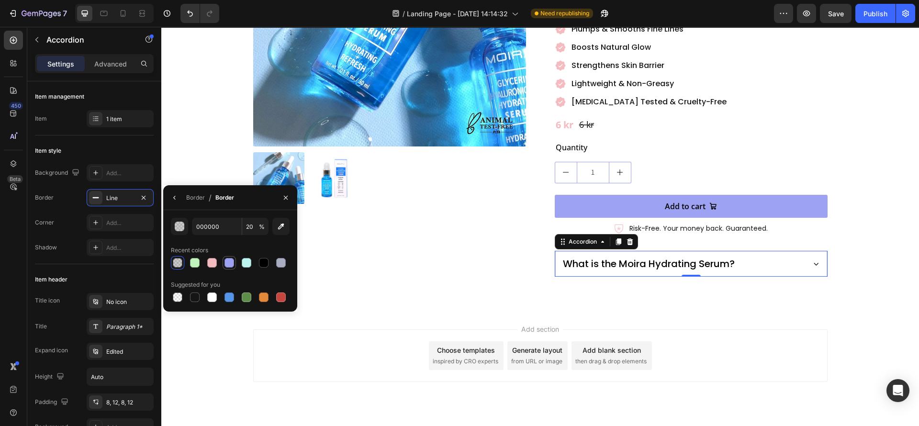
click at [233, 262] on div at bounding box center [230, 263] width 10 height 10
type input "9DA3F2"
type input "100"
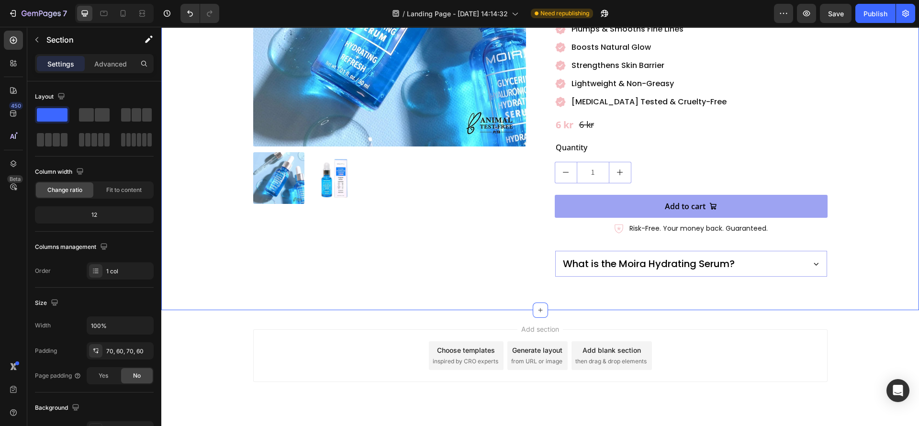
click at [381, 273] on div "Product Images Moira Hydrating Serum with Glycerin & Hyaluronic Acid Product Ti…" at bounding box center [540, 75] width 758 height 470
click at [556, 256] on div "Product Images Moira Hydrating Serum with Glycerin & Hyaluronic Acid Product Ti…" at bounding box center [540, 75] width 758 height 470
click at [562, 255] on div "What is the Moira Hydrating Serum?" at bounding box center [649, 263] width 175 height 17
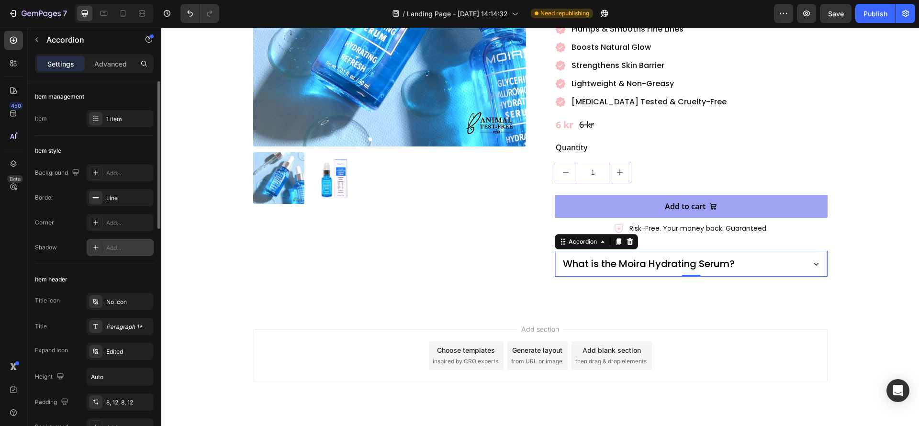
drag, startPoint x: 96, startPoint y: 219, endPoint x: 148, endPoint y: 252, distance: 62.0
click at [96, 220] on icon at bounding box center [96, 223] width 8 height 8
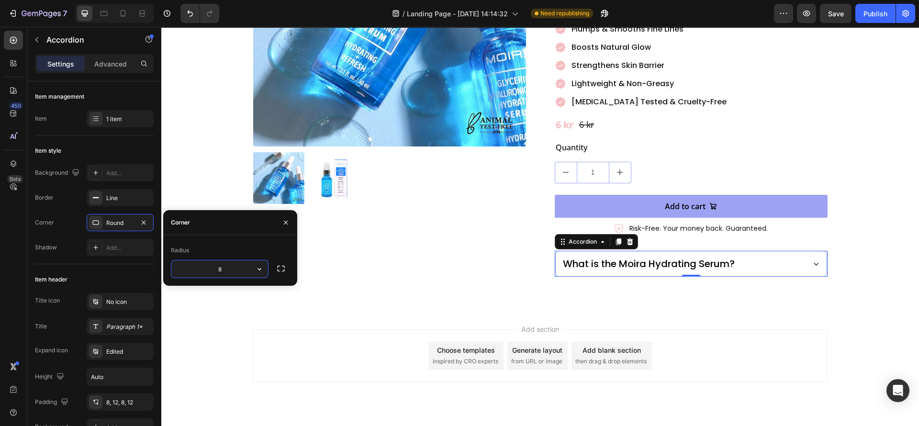
click at [238, 268] on input "8" at bounding box center [219, 269] width 97 height 17
click at [234, 267] on input "8" at bounding box center [219, 269] width 97 height 17
drag, startPoint x: 233, startPoint y: 267, endPoint x: 211, endPoint y: 270, distance: 22.2
click at [211, 270] on input "8" at bounding box center [219, 269] width 97 height 17
type input "6"
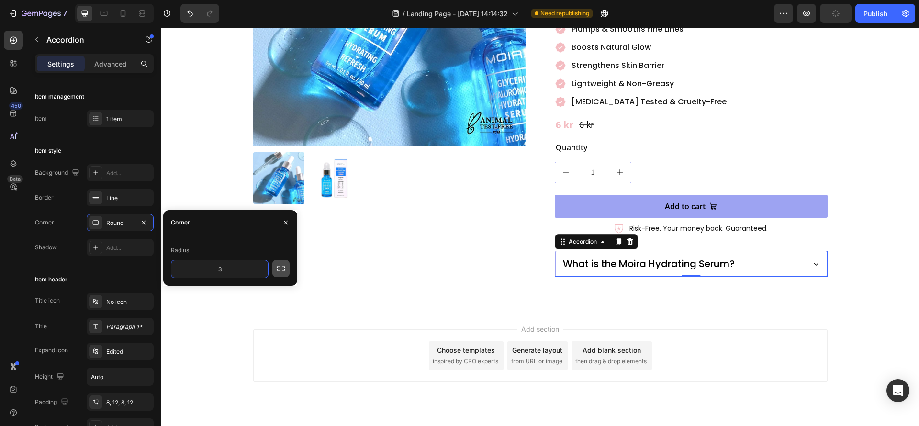
type input "3"
drag, startPoint x: 287, startPoint y: 262, endPoint x: 291, endPoint y: 272, distance: 10.5
click at [287, 263] on button "button" at bounding box center [280, 268] width 17 height 17
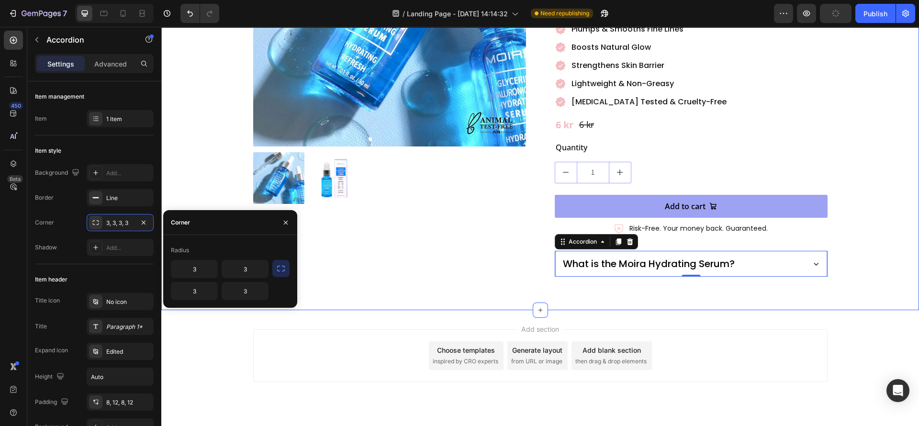
click at [366, 273] on div "Product Images Moira Hydrating Serum with Glycerin & Hyaluronic Acid Product Ti…" at bounding box center [540, 75] width 758 height 470
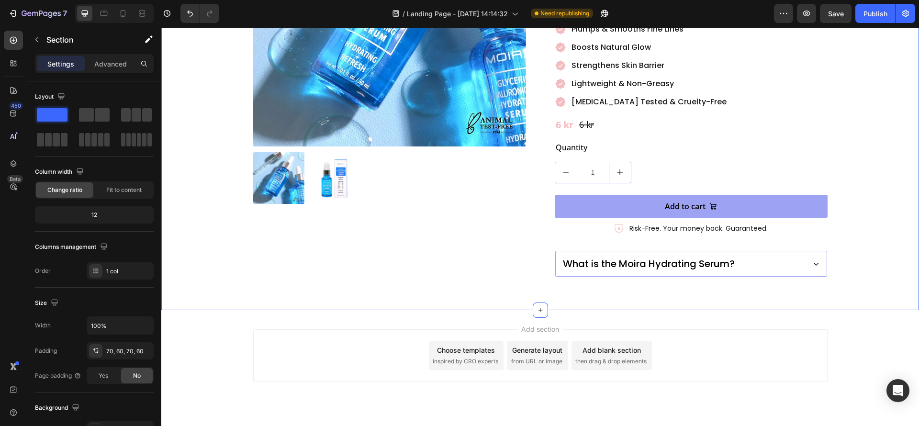
click at [789, 253] on div "What is the Moira Hydrating Serum?" at bounding box center [691, 263] width 271 height 25
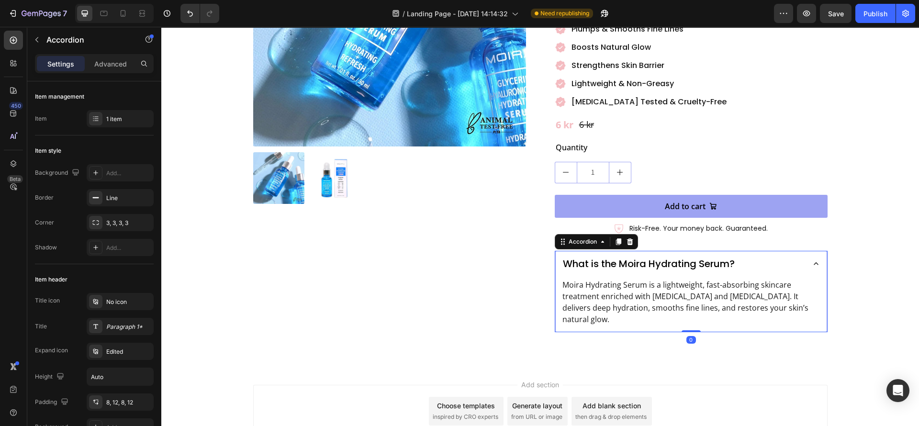
click at [798, 253] on div "What is the Moira Hydrating Serum?" at bounding box center [691, 263] width 271 height 25
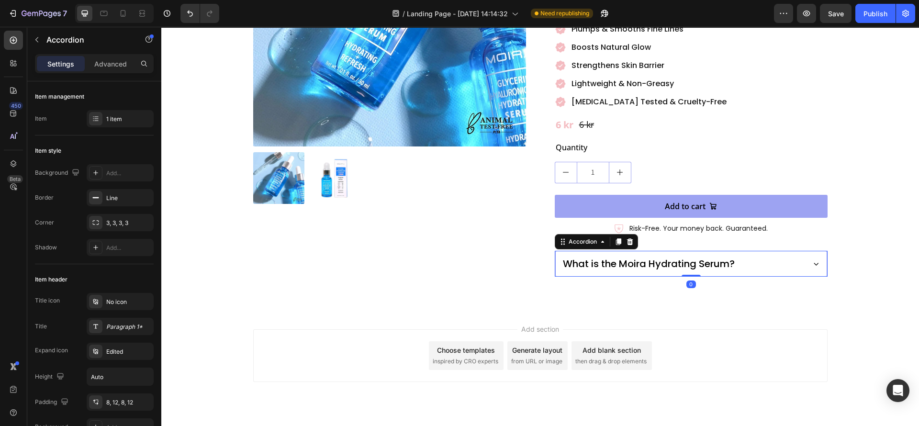
click at [799, 253] on div "What is the Moira Hydrating Serum?" at bounding box center [691, 263] width 271 height 25
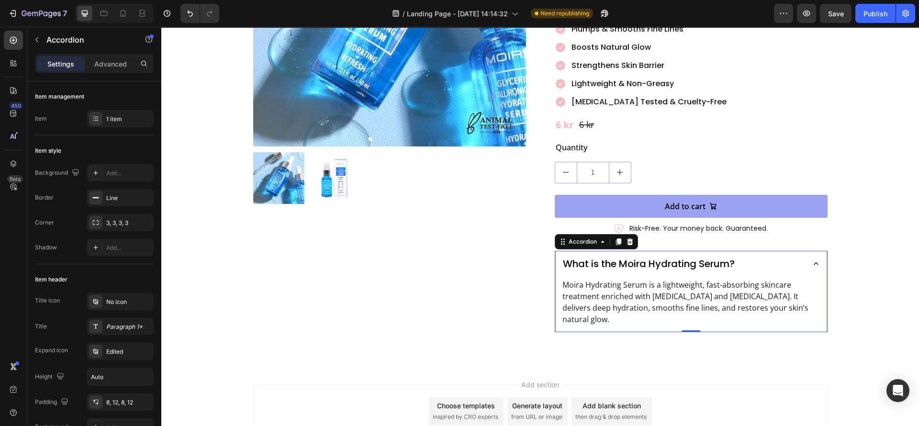
click at [785, 253] on div "What is the Moira Hydrating Serum?" at bounding box center [691, 263] width 271 height 25
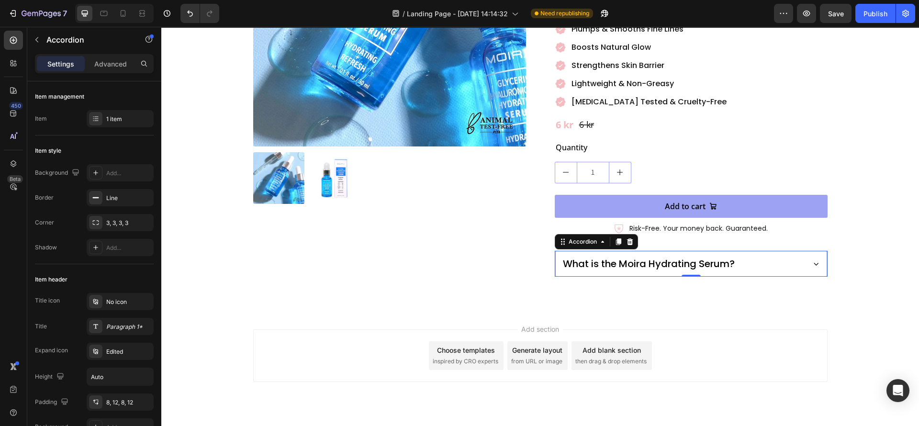
click at [438, 310] on div "Add section Choose templates inspired by CRO experts Generate layout from URL o…" at bounding box center [540, 369] width 758 height 118
click at [83, 113] on div "Item 1 item" at bounding box center [94, 118] width 119 height 17
click at [94, 115] on icon at bounding box center [96, 119] width 8 height 8
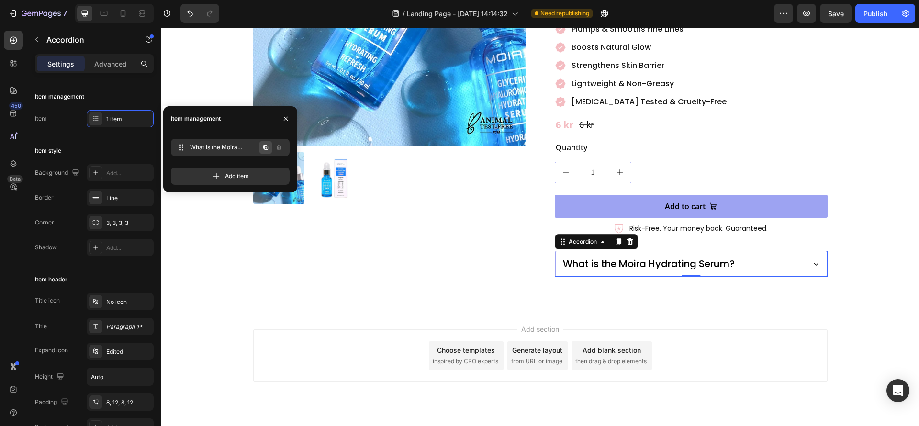
click at [264, 146] on icon "button" at bounding box center [266, 148] width 8 height 8
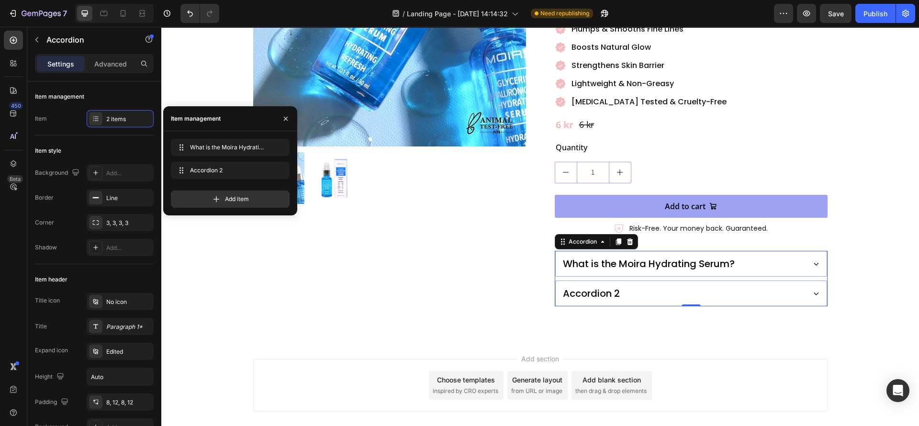
click at [461, 305] on div "Product Images Moira Hydrating Serum with Glycerin & Hyaluronic Acid Product Ti…" at bounding box center [540, 90] width 758 height 500
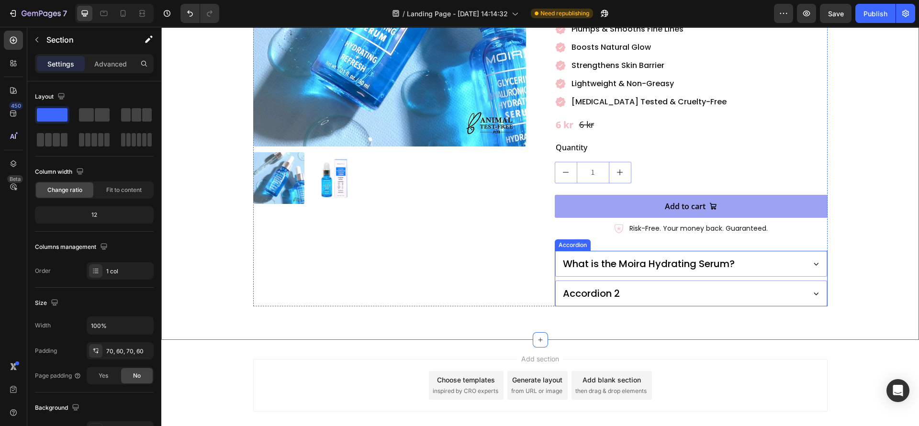
click at [719, 285] on div "Accordion 2" at bounding box center [683, 293] width 242 height 17
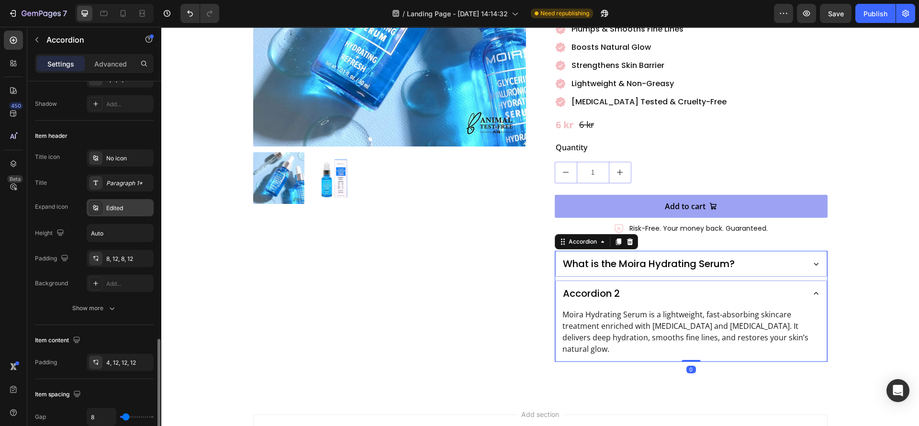
scroll to position [287, 0]
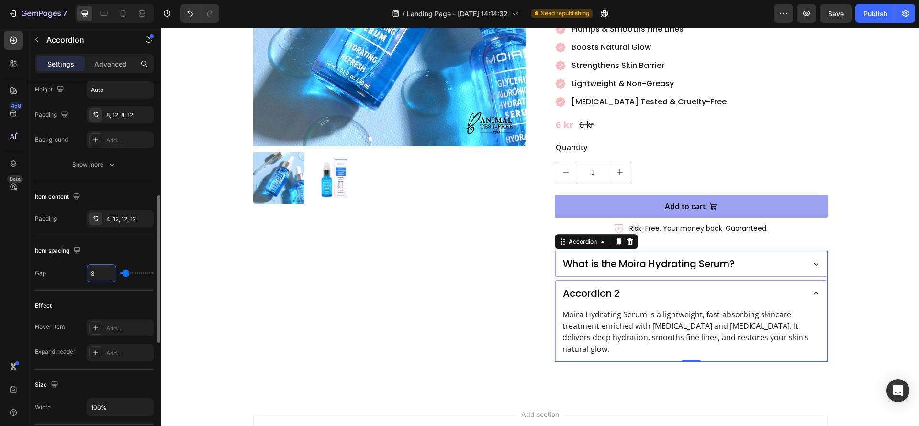
click at [96, 274] on input "8" at bounding box center [101, 273] width 29 height 17
type input "1"
type input "12"
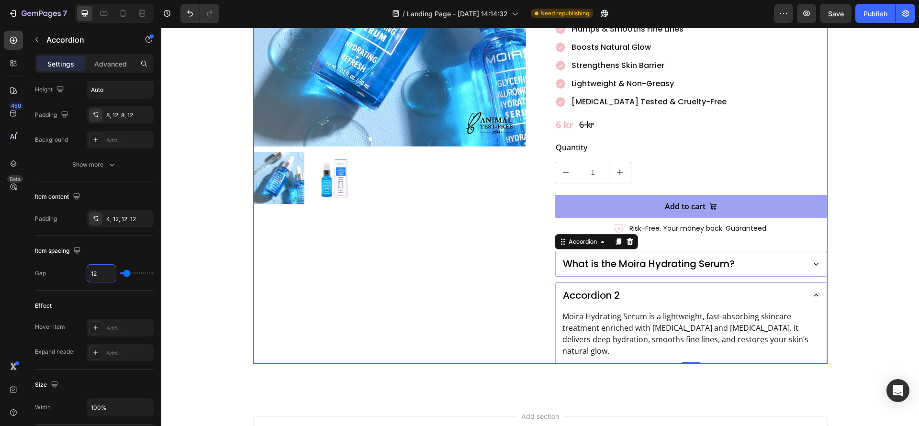
click at [411, 328] on div "Product Images" at bounding box center [389, 119] width 273 height 490
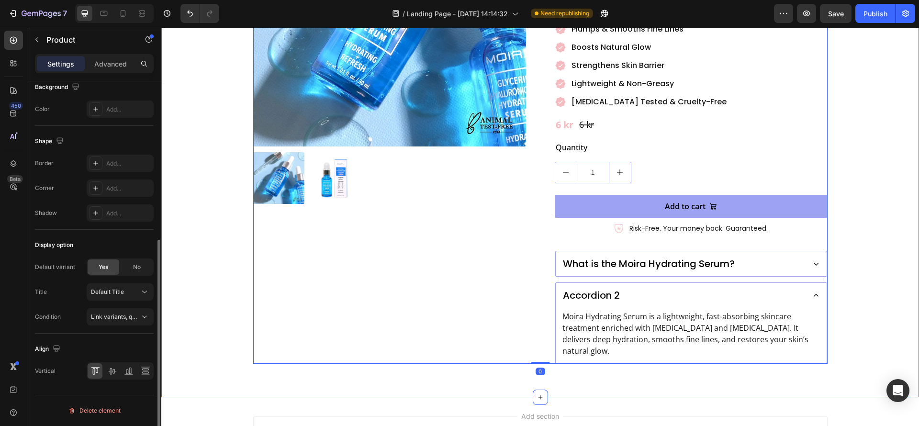
scroll to position [0, 0]
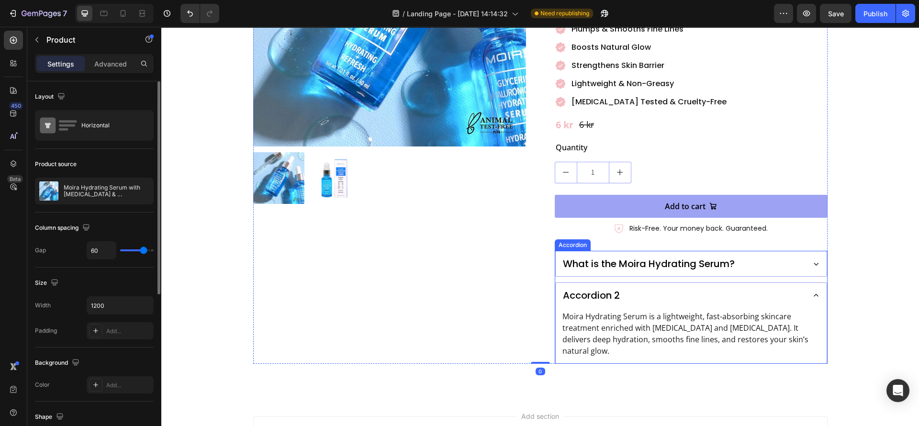
click at [786, 287] on div "Accordion 2" at bounding box center [683, 295] width 242 height 17
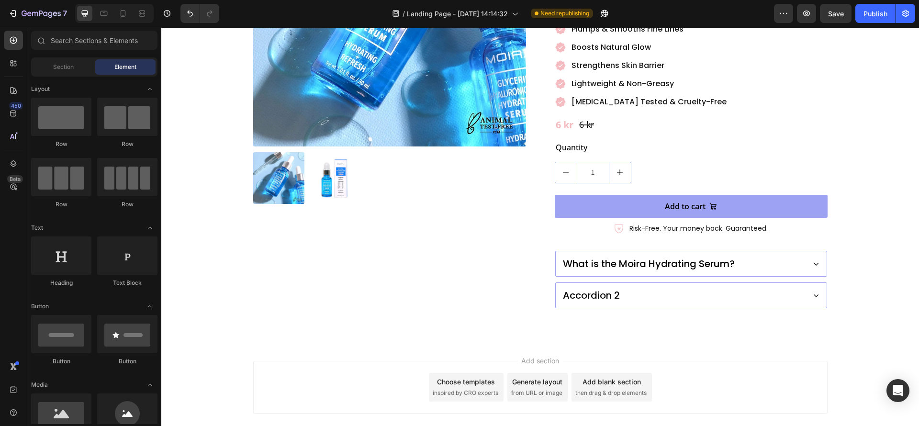
click at [483, 342] on div "Add section Choose templates inspired by CRO experts Generate layout from URL o…" at bounding box center [540, 401] width 758 height 118
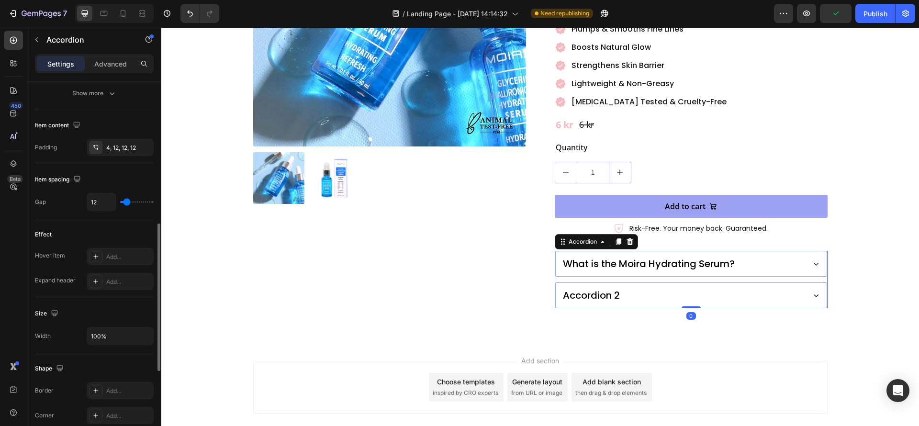
scroll to position [565, 0]
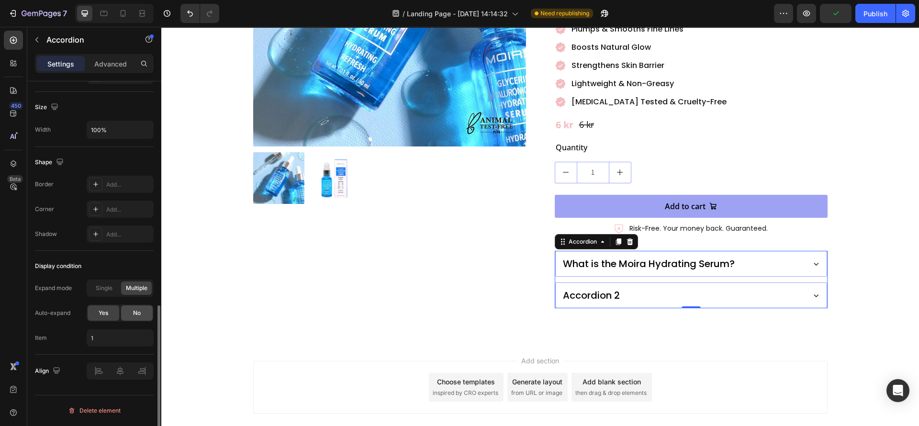
click at [131, 318] on div "No" at bounding box center [137, 313] width 32 height 15
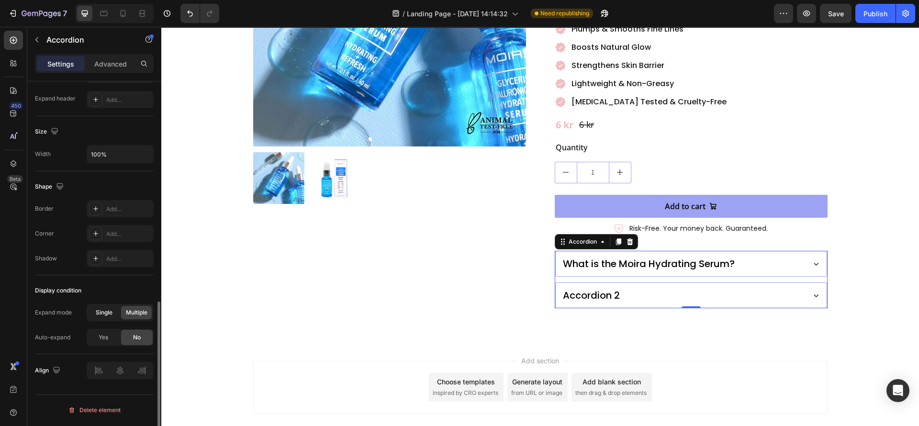
click at [108, 311] on span "Single" at bounding box center [104, 312] width 17 height 9
click at [510, 276] on div "Product Images" at bounding box center [389, 91] width 273 height 435
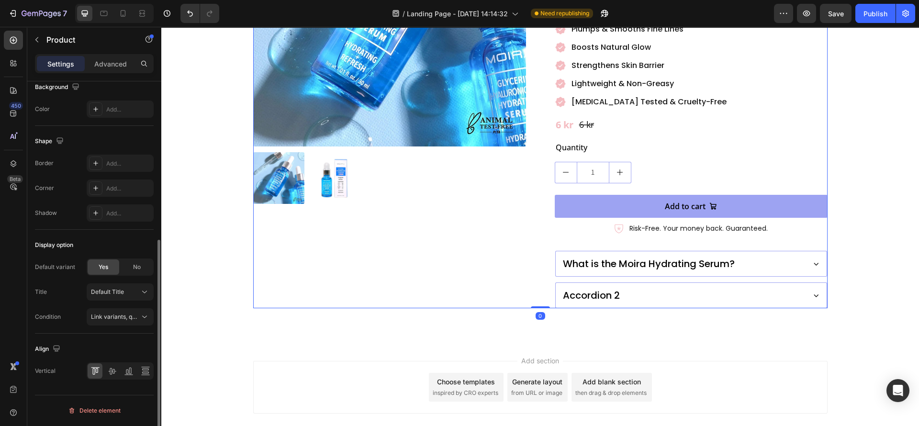
scroll to position [0, 0]
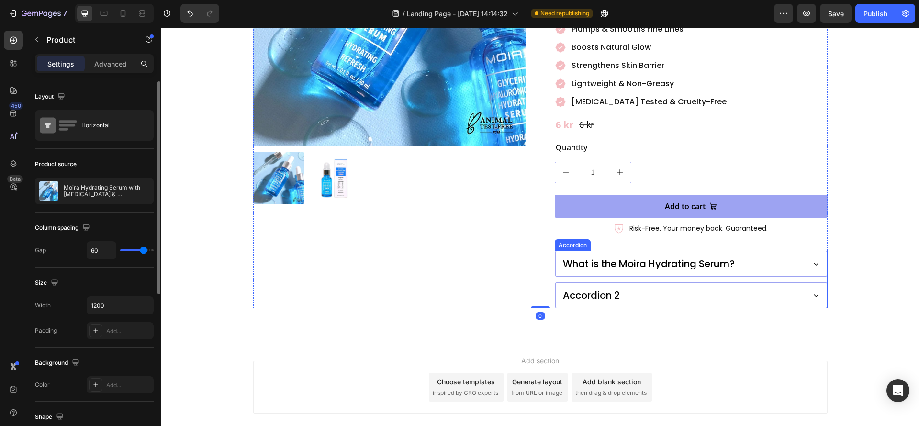
click at [704, 283] on div "Accordion 2" at bounding box center [691, 295] width 271 height 25
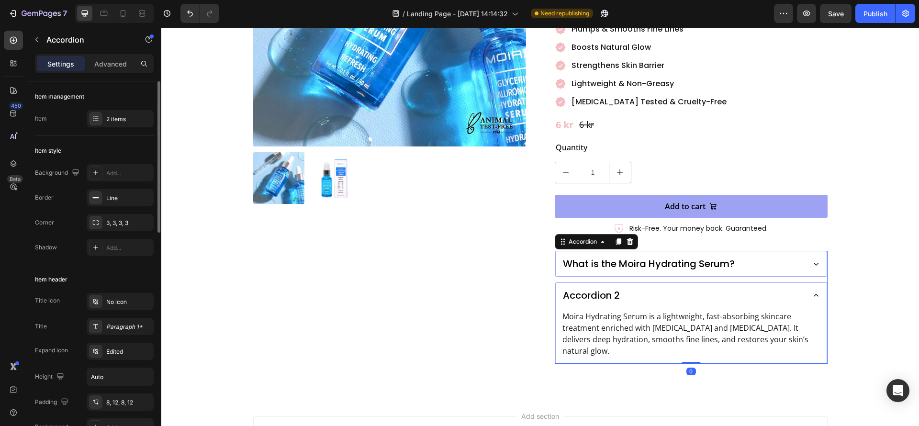
click at [709, 287] on div "Accordion 2" at bounding box center [683, 295] width 242 height 17
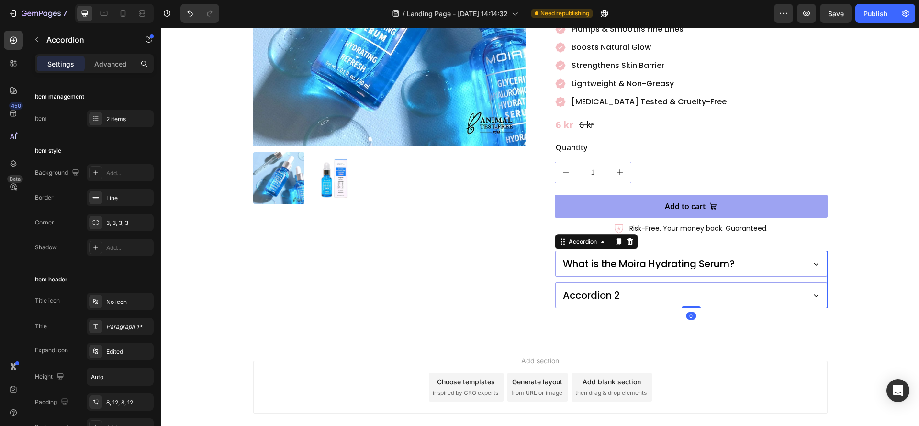
click at [774, 255] on div "What is the Moira Hydrating Serum?" at bounding box center [683, 263] width 242 height 17
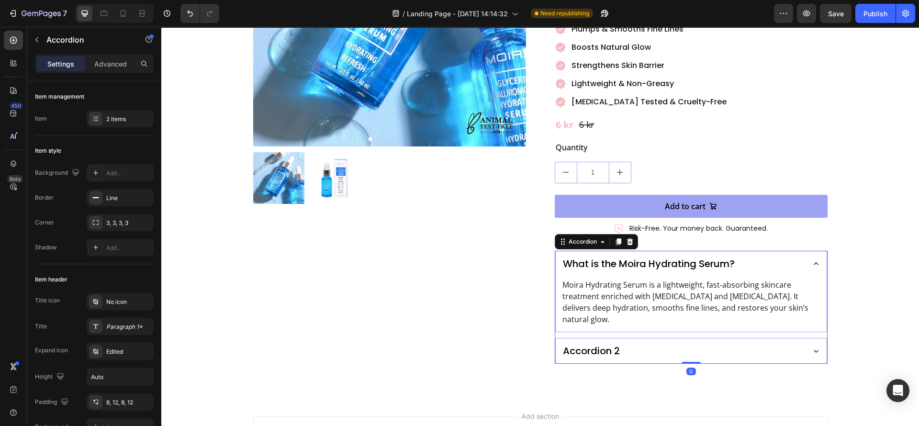
click at [779, 255] on div "What is the Moira Hydrating Serum?" at bounding box center [683, 263] width 242 height 17
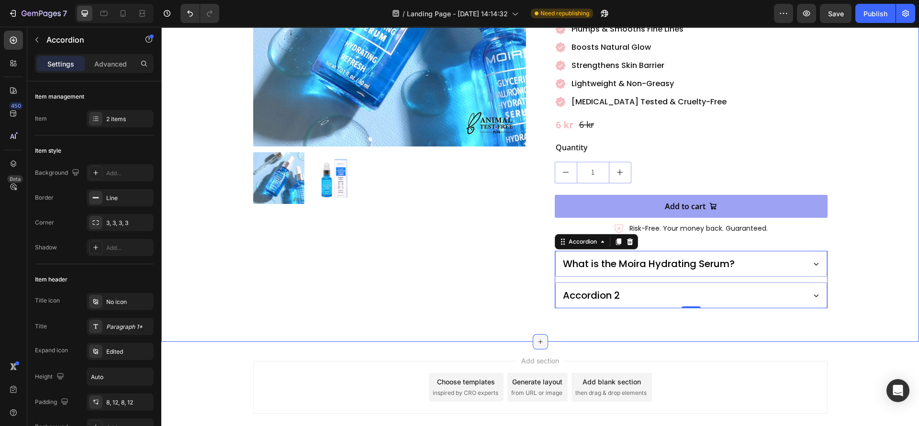
click at [533, 334] on div at bounding box center [540, 341] width 15 height 15
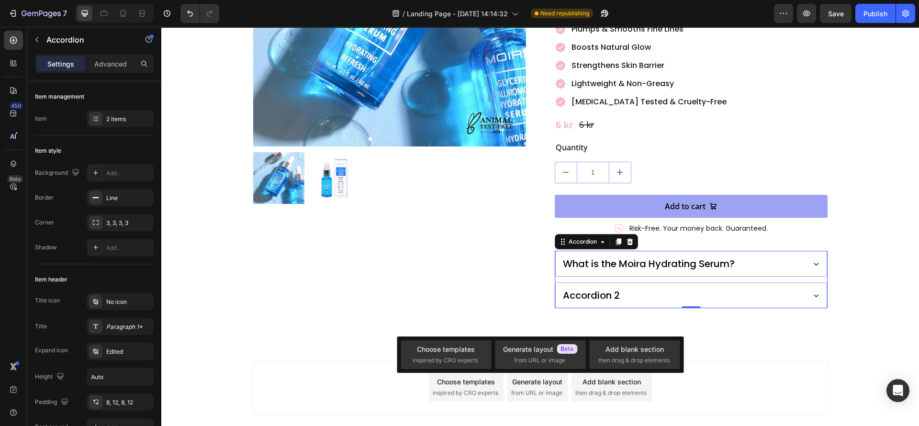
click at [590, 342] on div "Add section Choose templates inspired by CRO experts Generate layout from URL o…" at bounding box center [540, 401] width 758 height 118
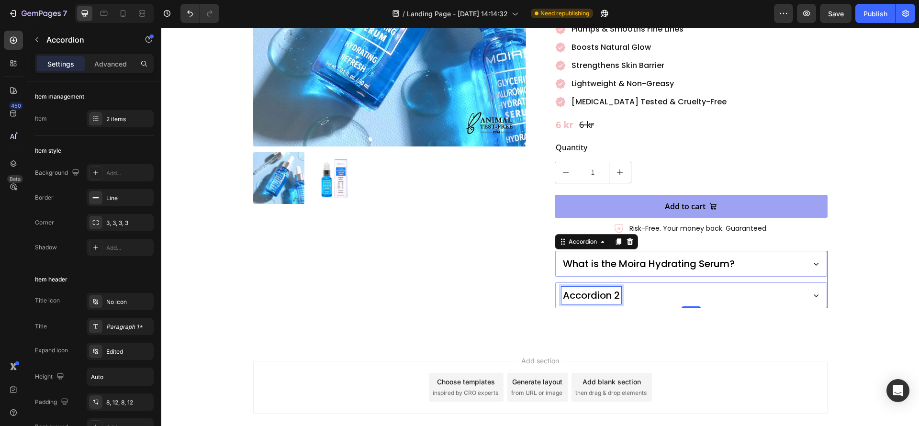
click at [590, 287] on div "Accordion 2" at bounding box center [592, 295] width 60 height 17
click at [590, 288] on p "Accordion 2" at bounding box center [591, 295] width 57 height 14
click at [750, 287] on div "Who can use this serum?" at bounding box center [683, 295] width 242 height 17
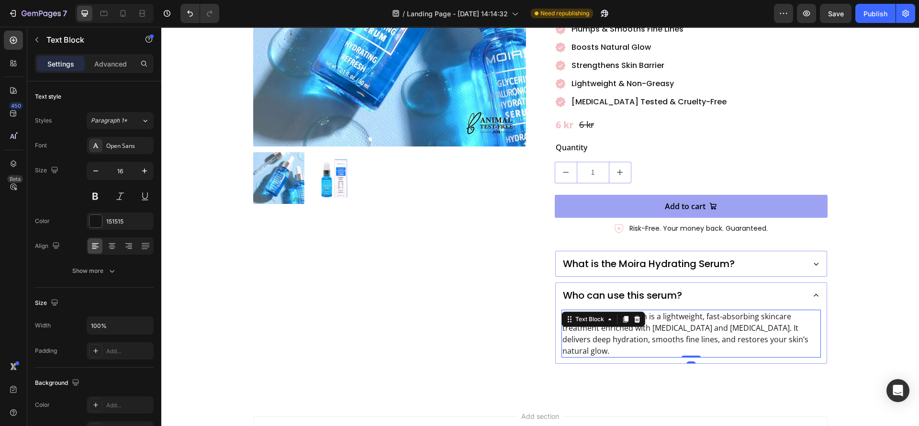
click at [619, 310] on div "Moira Hydrating Serum is a lightweight, fast-absorbing skincare treatment enric…" at bounding box center [692, 334] width 260 height 48
click at [632, 314] on div at bounding box center [637, 319] width 11 height 11
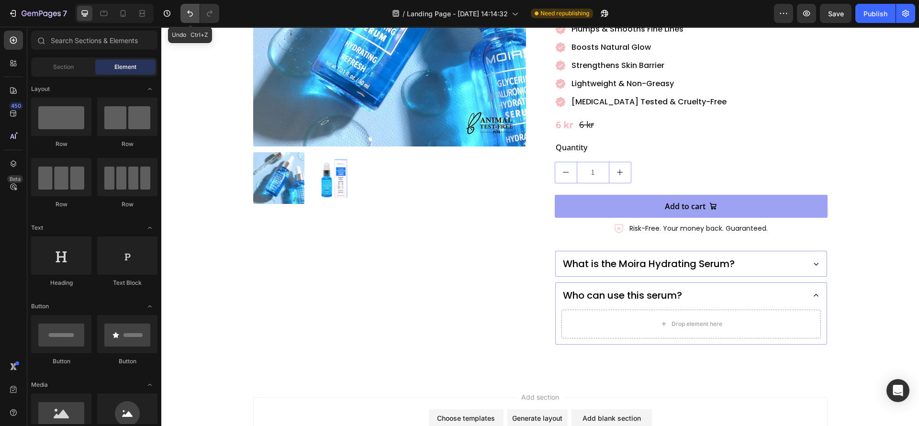
click at [184, 17] on button "Undo/Redo" at bounding box center [190, 13] width 19 height 19
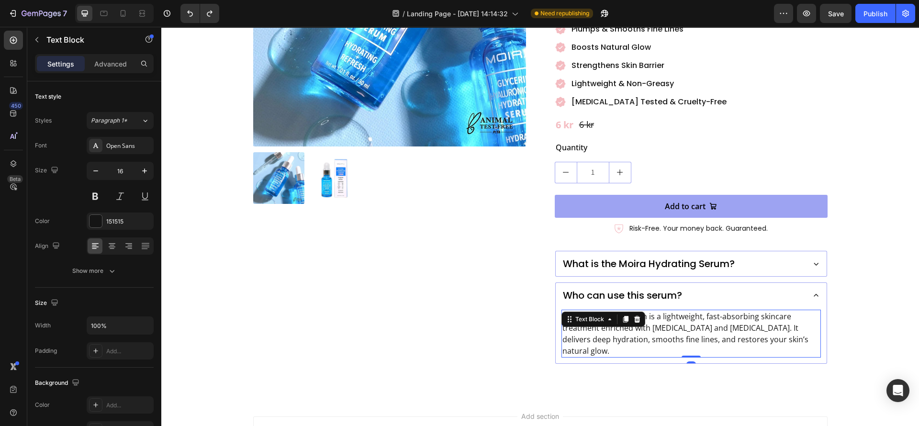
click at [616, 311] on p "Moira Hydrating Serum is a lightweight, fast-absorbing skincare treatment enric…" at bounding box center [692, 334] width 258 height 46
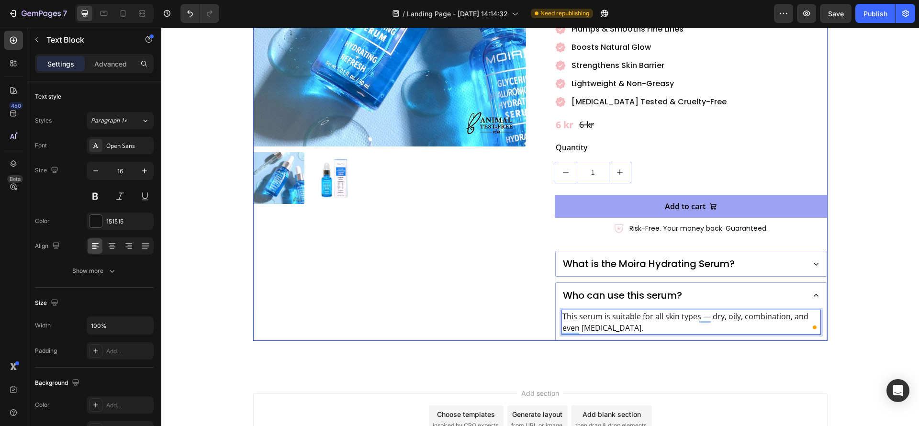
click at [546, 313] on div "Product Images Moira Hydrating Serum with Glycerin & Hyaluronic Acid Product Ti…" at bounding box center [540, 107] width 575 height 467
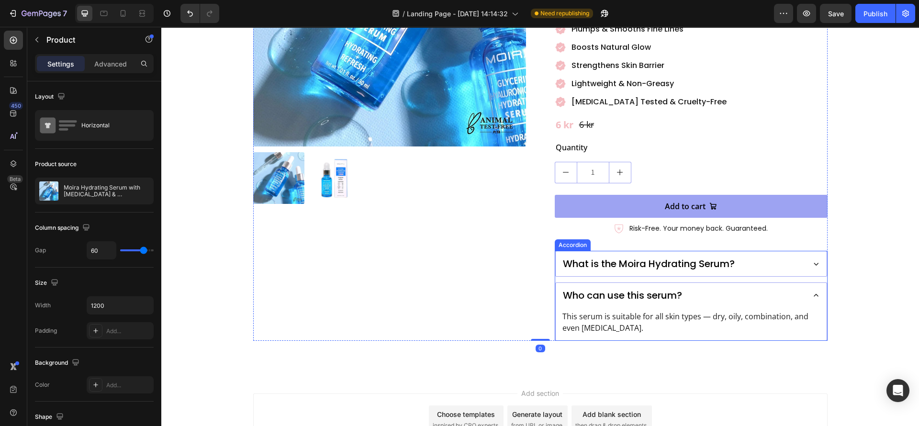
drag, startPoint x: 589, startPoint y: 251, endPoint x: 490, endPoint y: 250, distance: 98.7
click at [590, 255] on div "What is the Moira Hydrating Serum?" at bounding box center [649, 263] width 175 height 17
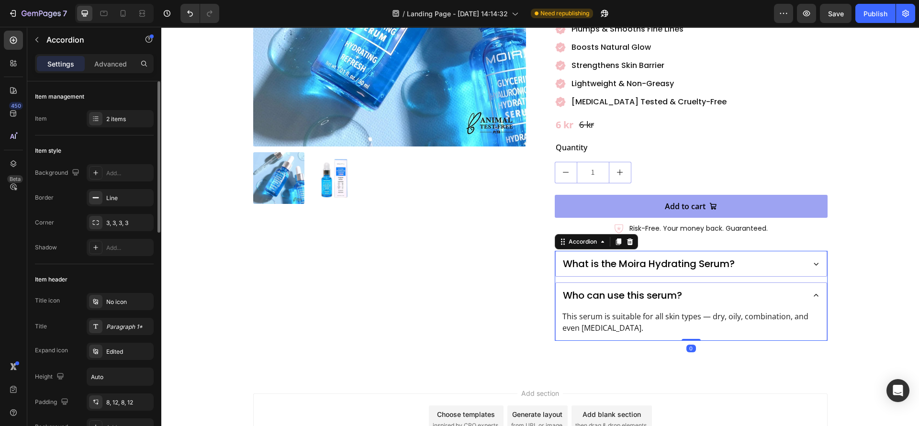
click at [94, 264] on div "Item management Item 2 items" at bounding box center [94, 366] width 119 height 204
drag, startPoint x: 94, startPoint y: 113, endPoint x: 147, endPoint y: 160, distance: 71.6
click at [94, 113] on div at bounding box center [95, 118] width 13 height 13
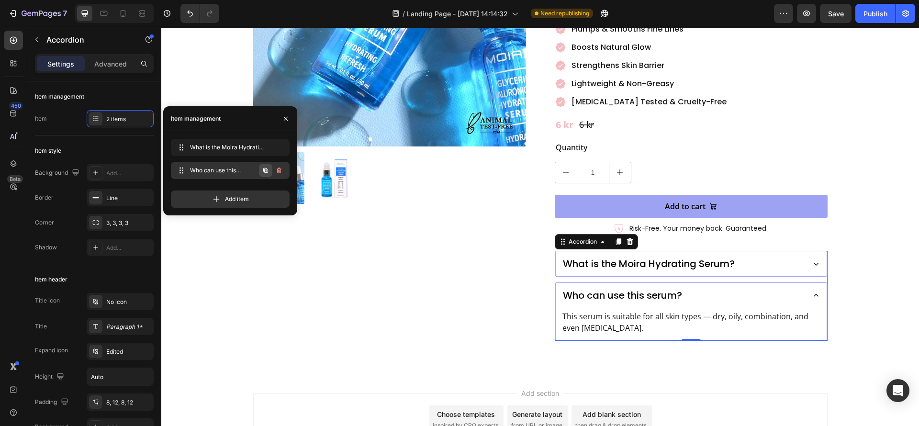
click at [265, 170] on icon "button" at bounding box center [265, 170] width 5 height 5
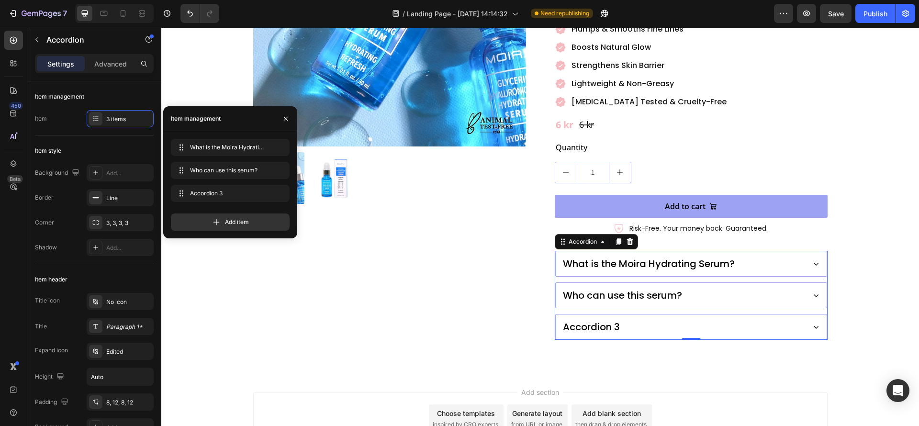
click at [641, 315] on div "Accordion 3" at bounding box center [691, 327] width 271 height 25
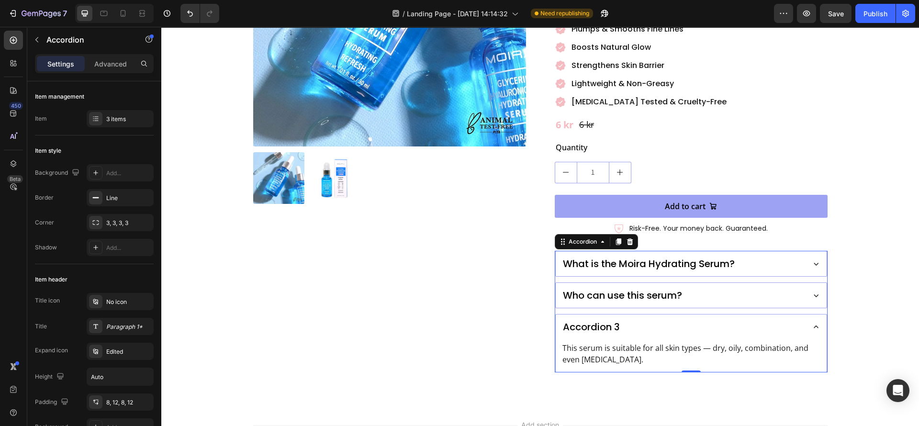
click at [601, 318] on div "Accordion 3" at bounding box center [592, 326] width 60 height 17
click at [601, 320] on p "Accordion 3" at bounding box center [591, 327] width 57 height 14
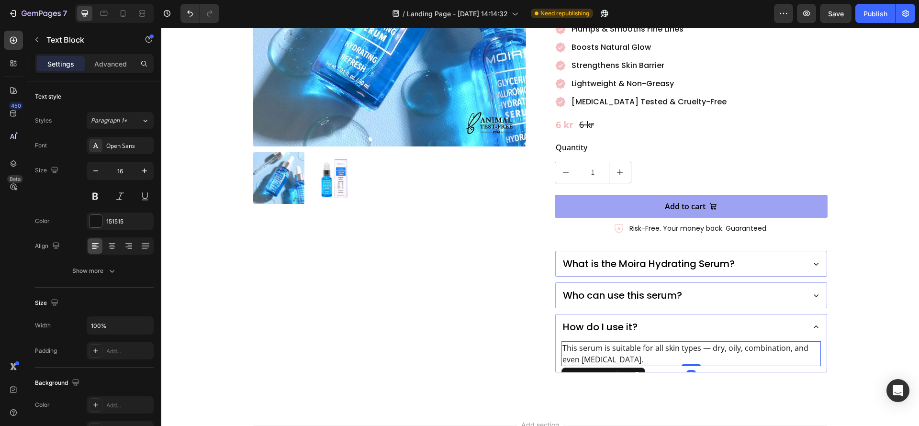
click at [601, 342] on p "This serum is suitable for all skin types — dry, oily, combination, and even se…" at bounding box center [692, 353] width 258 height 23
click at [118, 63] on p "Advanced" at bounding box center [110, 64] width 33 height 10
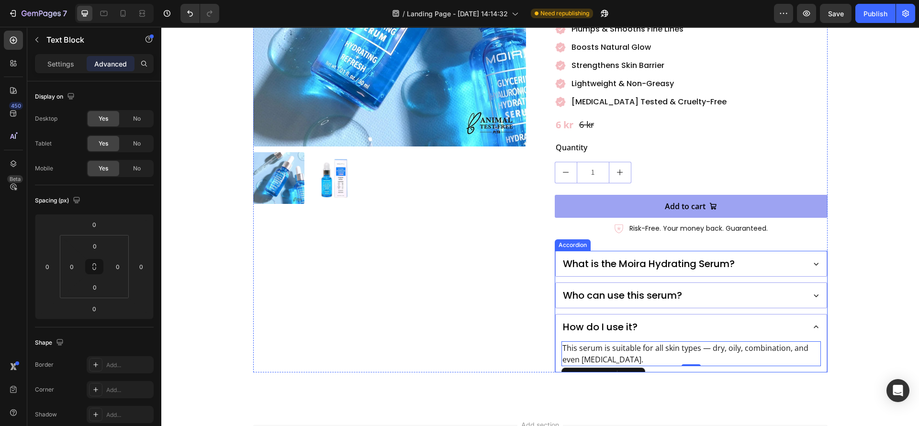
click at [567, 342] on p "This serum is suitable for all skin types — dry, oily, combination, and even se…" at bounding box center [692, 353] width 258 height 23
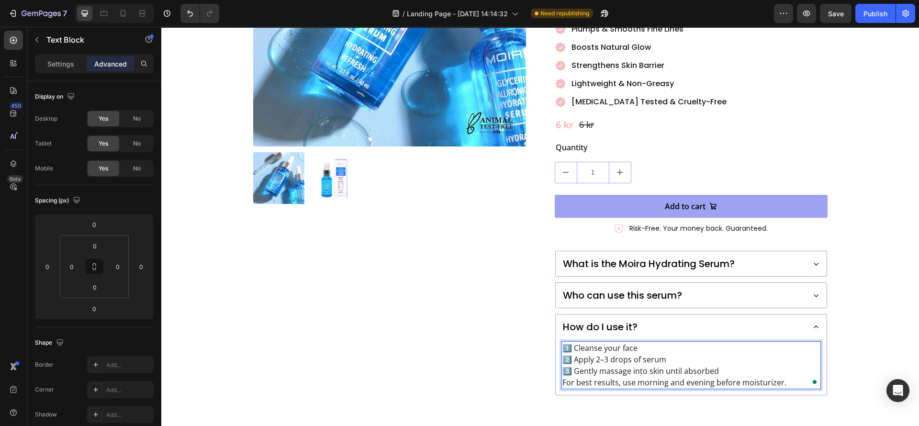
click at [596, 342] on p "1️⃣ Cleanse your face 2️⃣ Apply 2–3 drops of serum 3️⃣ Gently massage into skin…" at bounding box center [692, 365] width 258 height 46
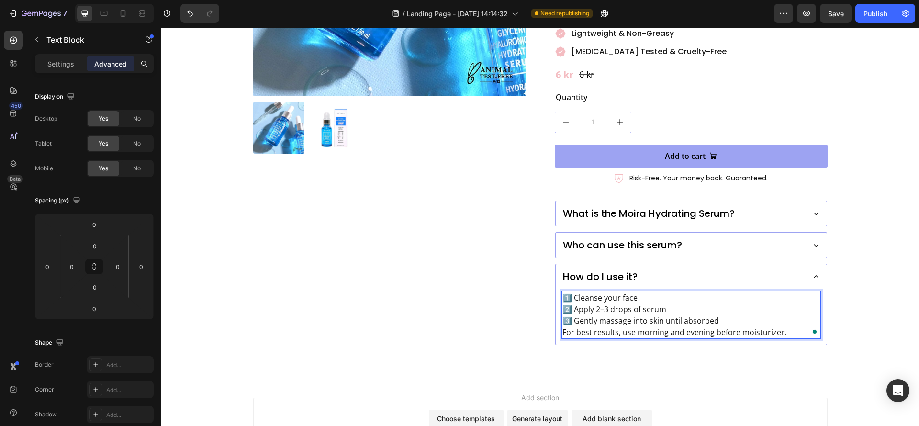
scroll to position [279, 0]
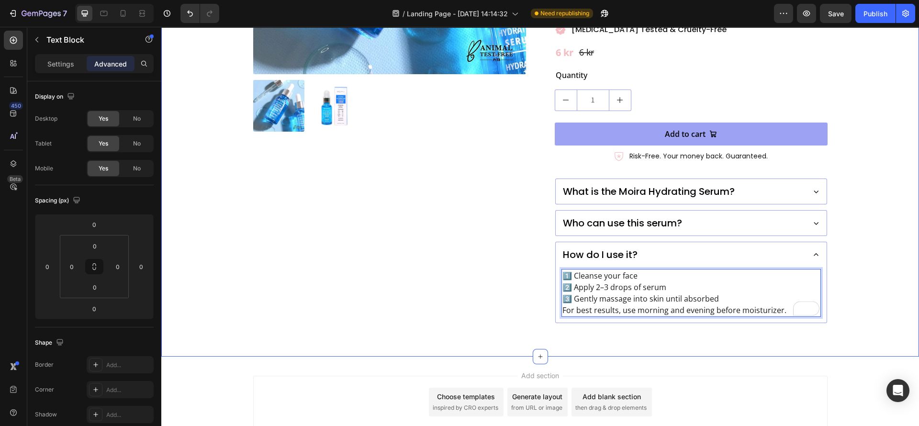
click at [570, 330] on div "Product Images Moira Hydrating Serum with Glycerin & Hyaluronic Acid Product Ti…" at bounding box center [540, 62] width 758 height 589
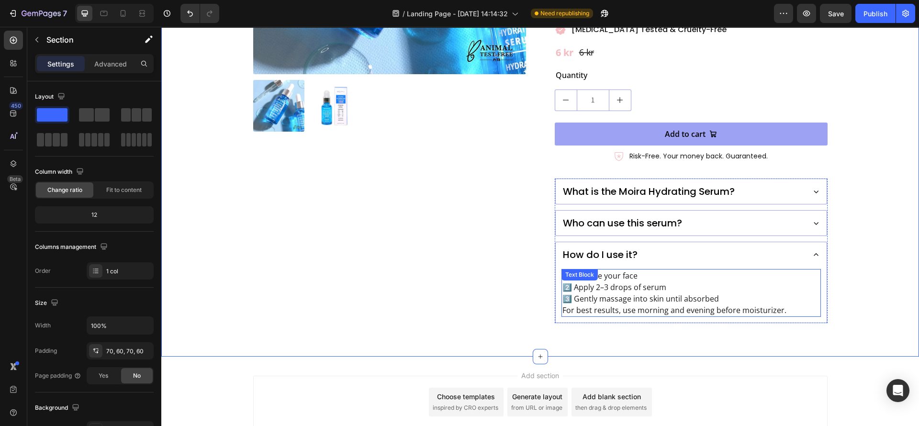
click at [684, 270] on p "1️⃣ Cleanse your face 2️⃣ Apply 2–3 drops of serum 3️⃣ Gently massage into skin…" at bounding box center [692, 293] width 258 height 46
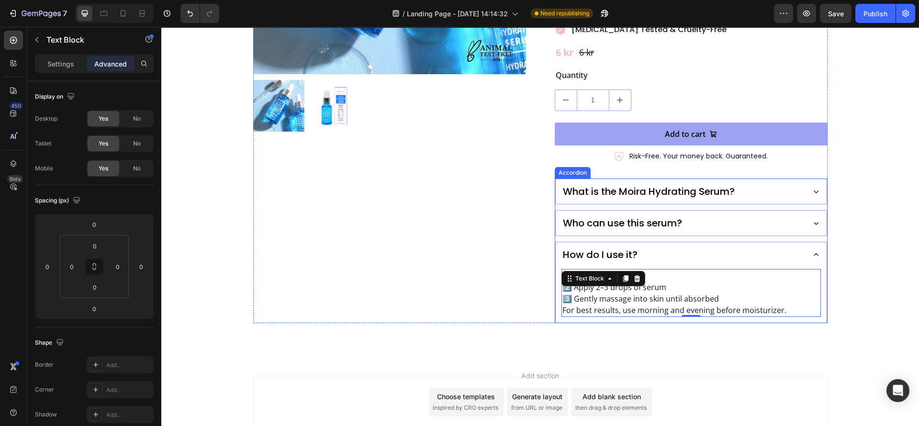
click at [722, 246] on div "How do I use it?" at bounding box center [683, 254] width 242 height 17
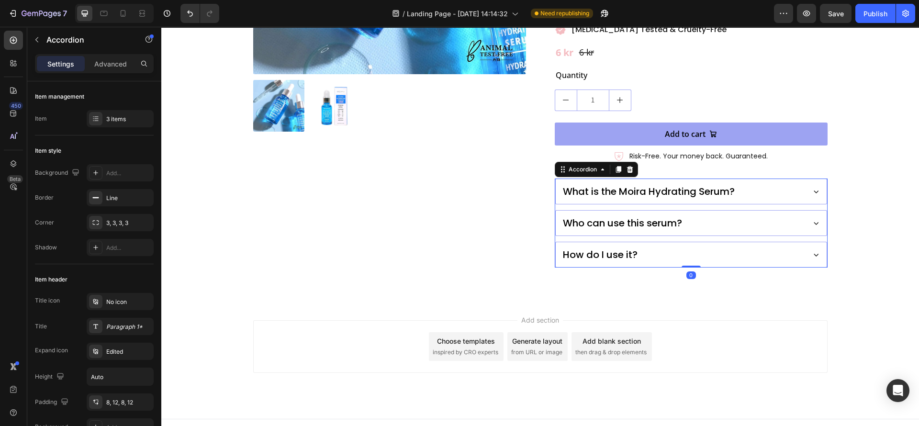
scroll to position [272, 0]
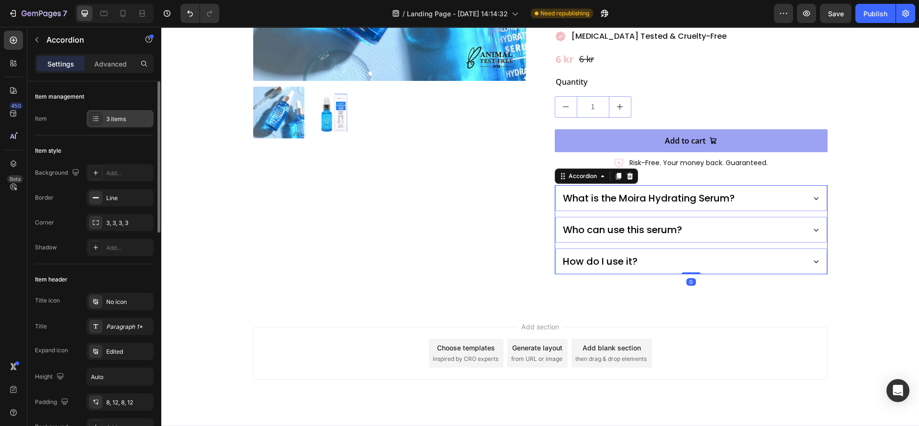
click at [100, 113] on div at bounding box center [95, 118] width 13 height 13
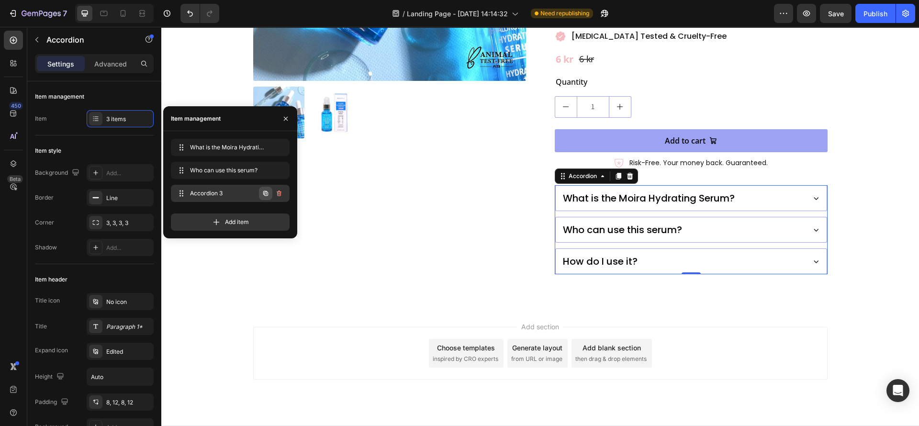
click at [261, 190] on button "button" at bounding box center [265, 193] width 13 height 13
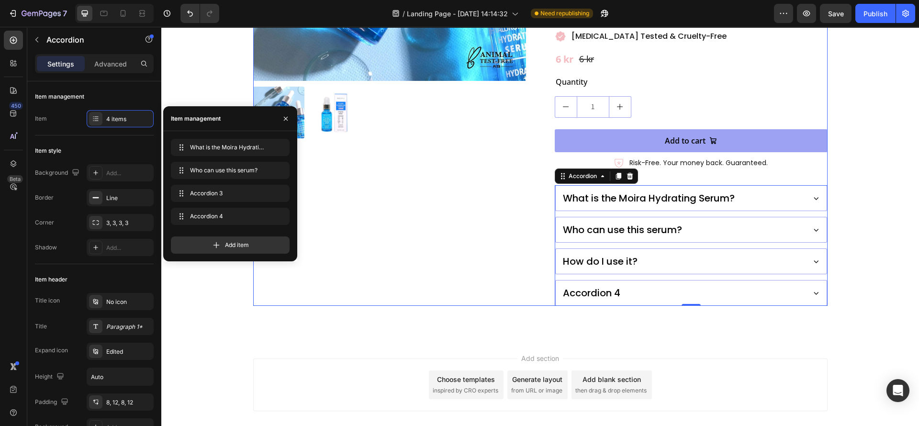
scroll to position [279, 0]
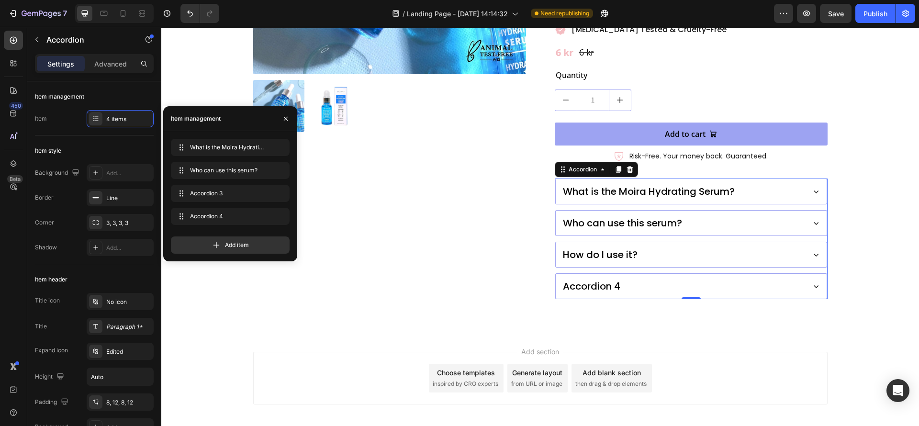
click at [591, 278] on div "Accordion 4" at bounding box center [592, 286] width 60 height 17
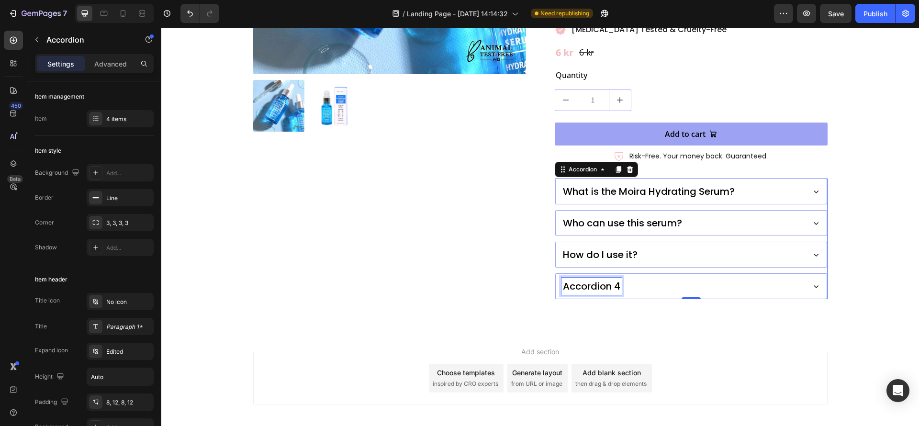
click at [590, 279] on p "Accordion 4" at bounding box center [591, 286] width 57 height 14
click at [722, 278] on div "When will I see results?" at bounding box center [683, 286] width 242 height 17
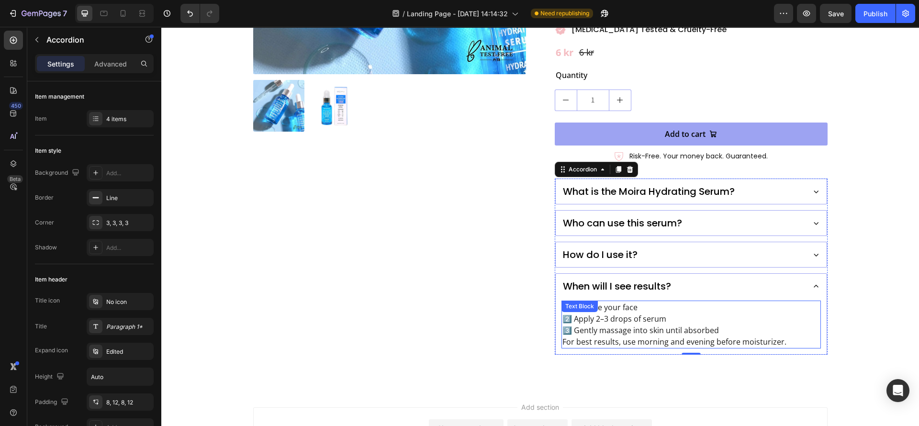
click at [623, 301] on div "1️⃣ Cleanse your face 2️⃣ Apply 2–3 drops of serum 3️⃣ Gently massage into skin…" at bounding box center [692, 325] width 260 height 48
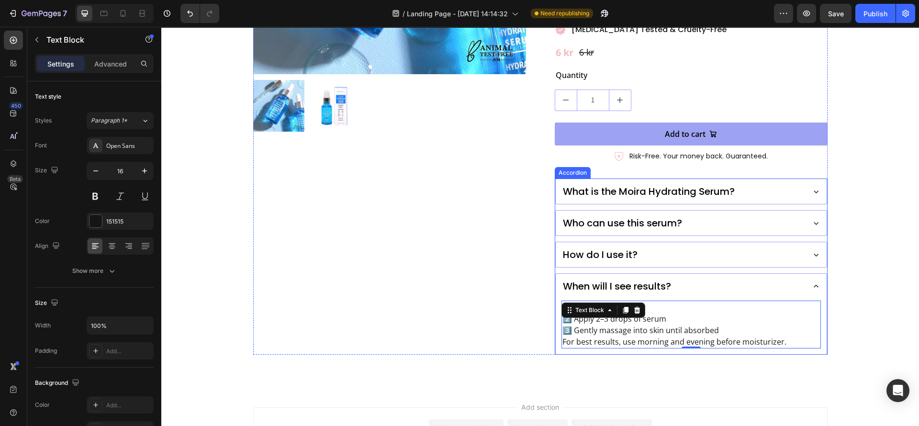
click at [595, 329] on div "1️⃣ Cleanse your face 2️⃣ Apply 2–3 drops of serum 3️⃣ Gently massage into skin…" at bounding box center [691, 327] width 271 height 56
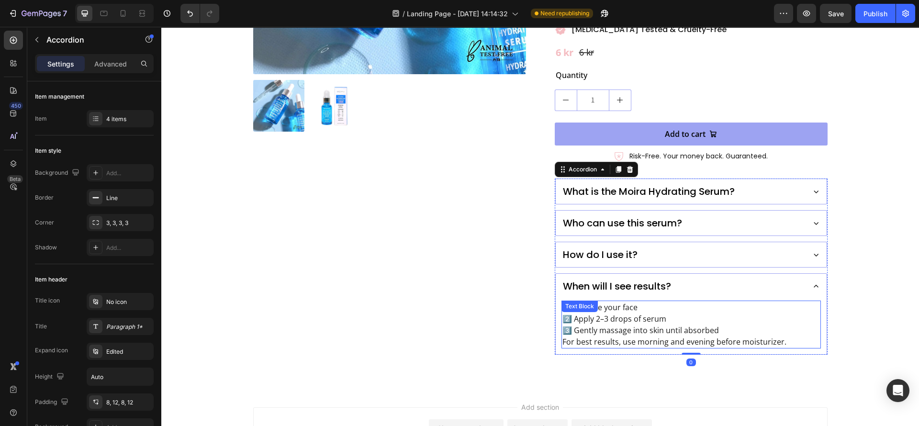
click at [596, 323] on p "1️⃣ Cleanse your face 2️⃣ Apply 2–3 drops of serum 3️⃣ Gently massage into skin…" at bounding box center [692, 325] width 258 height 46
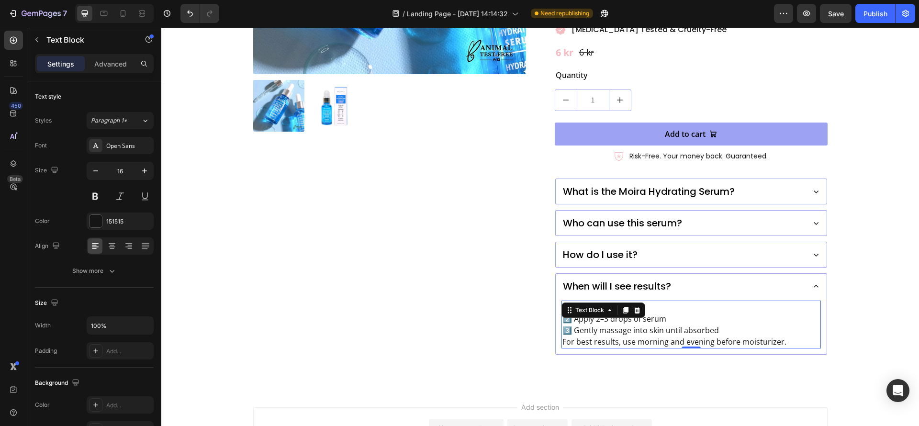
click at [604, 318] on p "1️⃣ Cleanse your face 2️⃣ Apply 2–3 drops of serum 3️⃣ Gently massage into skin…" at bounding box center [692, 325] width 258 height 46
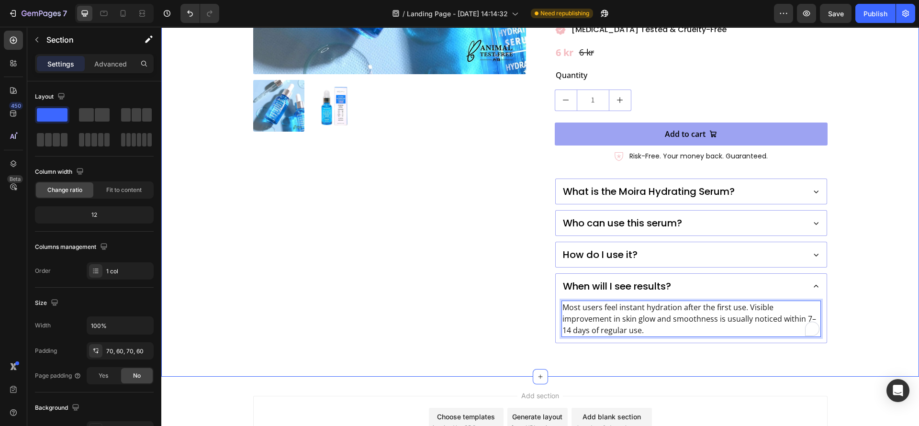
click at [588, 329] on div "Product Images Moira Hydrating Serum with Glycerin & Hyaluronic Acid Product Ti…" at bounding box center [540, 72] width 758 height 609
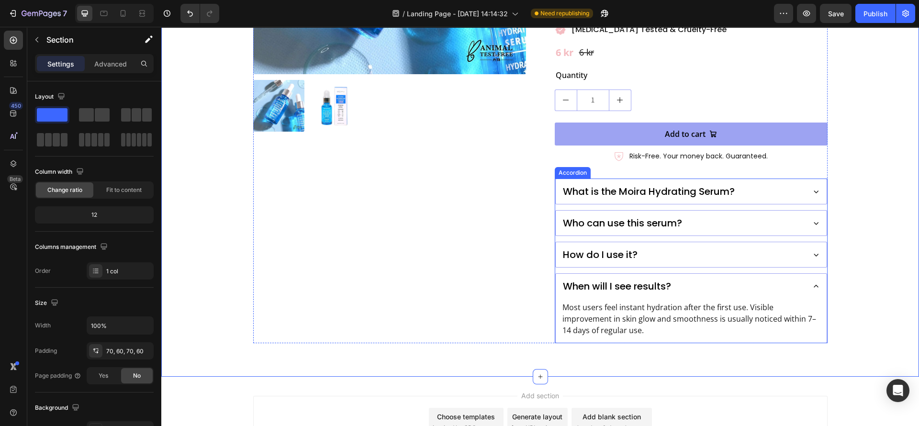
drag, startPoint x: 550, startPoint y: 308, endPoint x: 464, endPoint y: 300, distance: 86.5
click at [556, 308] on div "Most users feel instant hydration after the first use. Visible improvement in s…" at bounding box center [691, 321] width 271 height 44
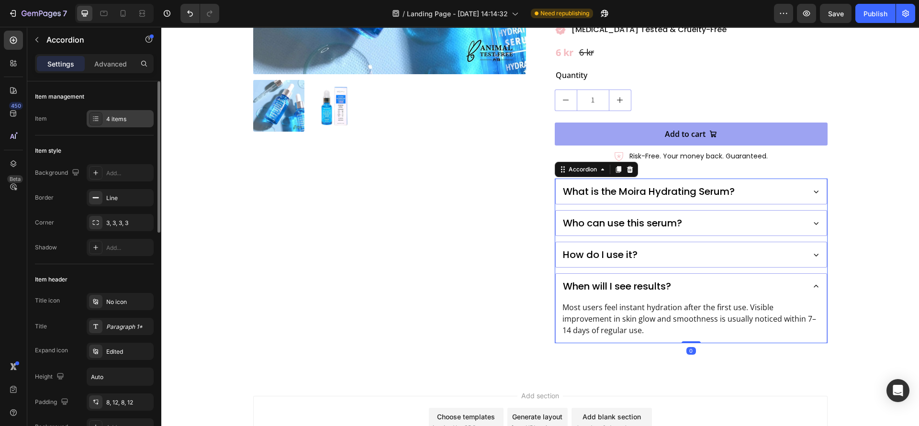
click at [94, 113] on div at bounding box center [95, 118] width 13 height 13
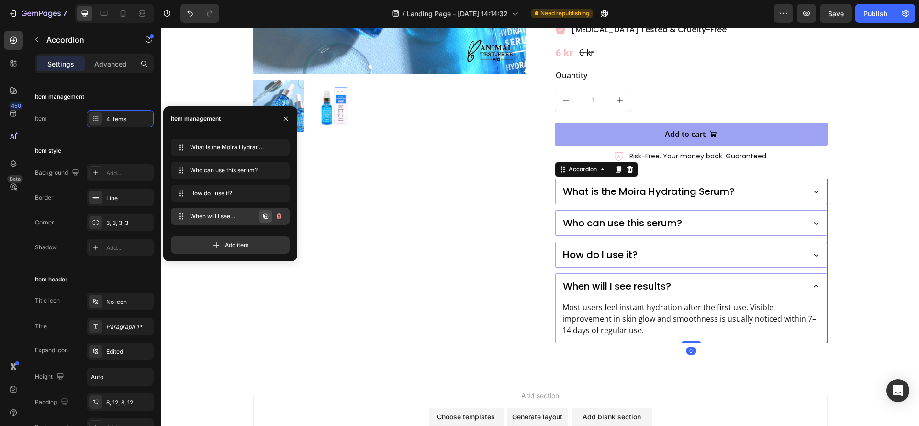
click at [269, 216] on icon "button" at bounding box center [266, 217] width 8 height 8
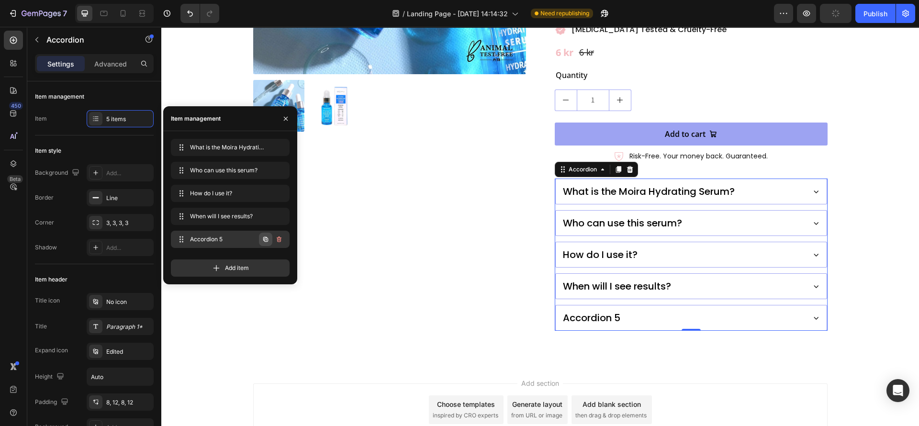
click at [266, 239] on icon "button" at bounding box center [266, 240] width 2 height 2
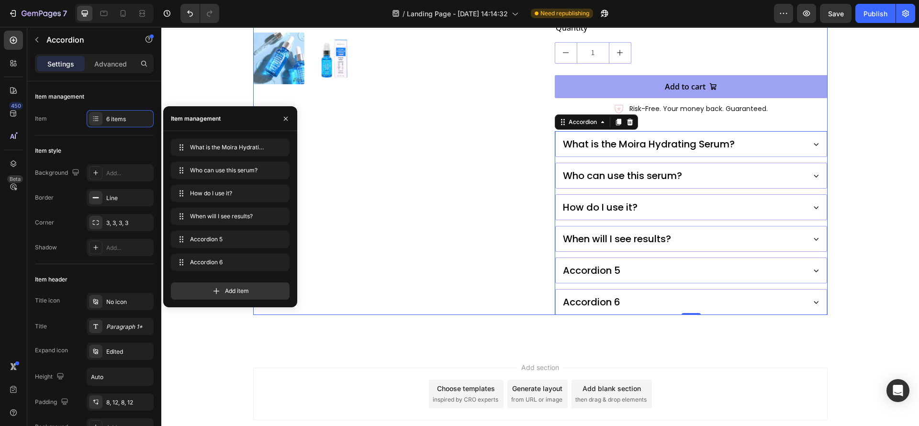
scroll to position [368, 0]
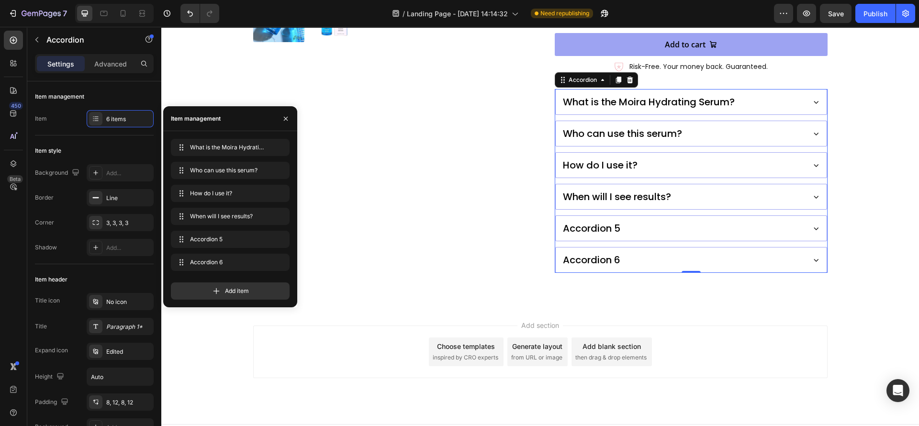
click at [590, 220] on div "Accordion 5" at bounding box center [592, 228] width 60 height 17
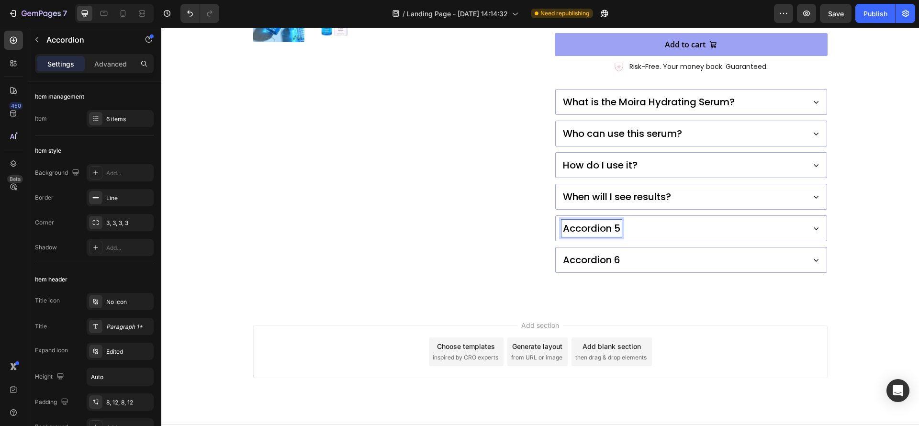
click at [593, 221] on p "Accordion 5" at bounding box center [591, 228] width 57 height 14
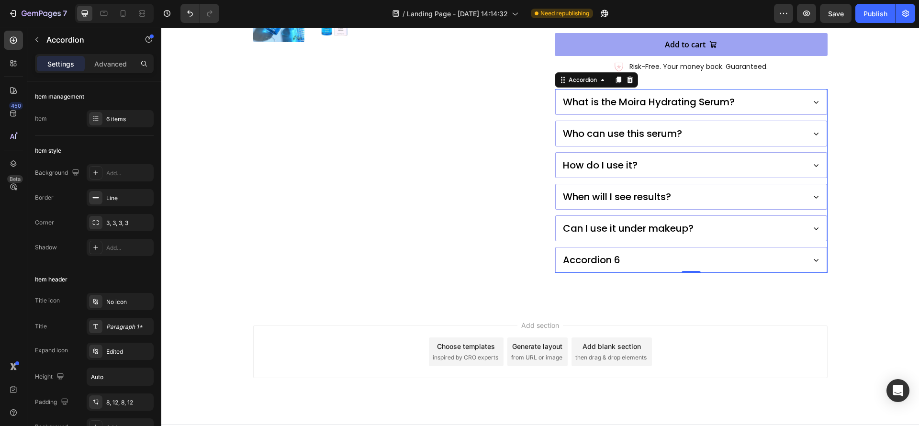
click at [700, 220] on div "Can I use it under makeup?" at bounding box center [683, 228] width 242 height 17
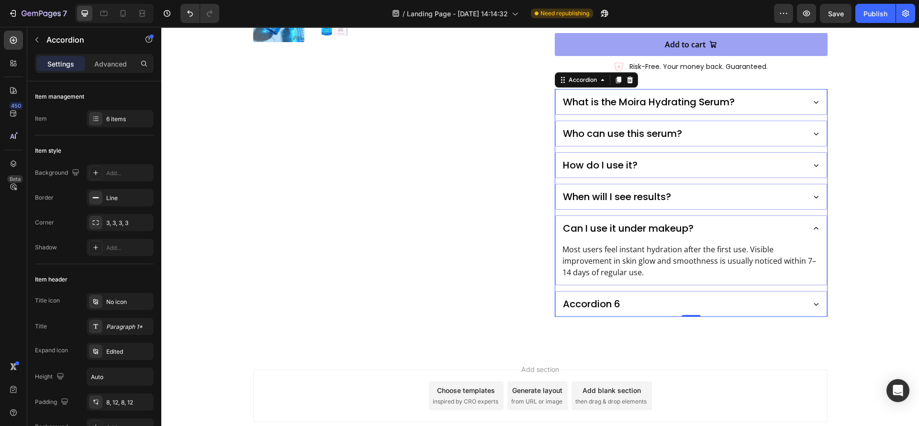
click at [621, 295] on div "Accordion 6" at bounding box center [683, 303] width 242 height 17
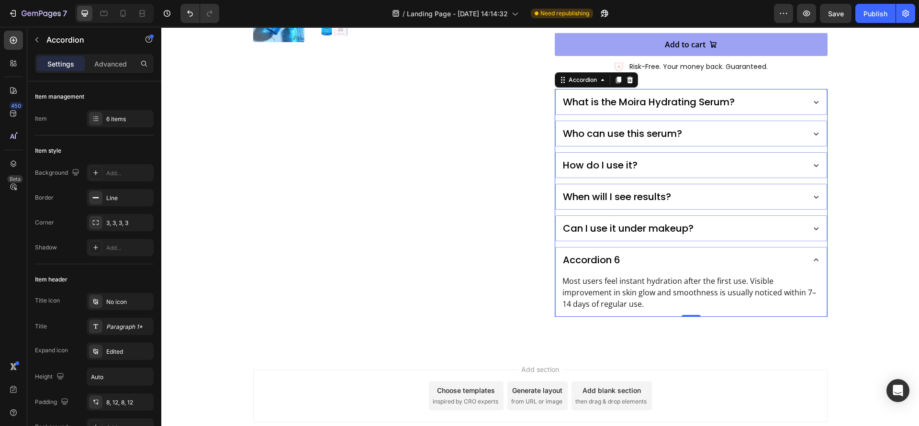
click at [750, 220] on div "Can I use it under makeup?" at bounding box center [683, 228] width 242 height 17
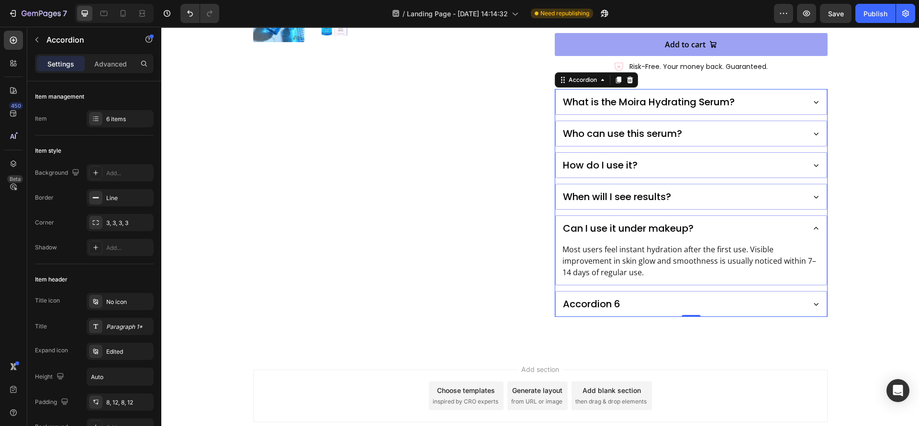
click at [715, 188] on div "When will I see results?" at bounding box center [683, 196] width 242 height 17
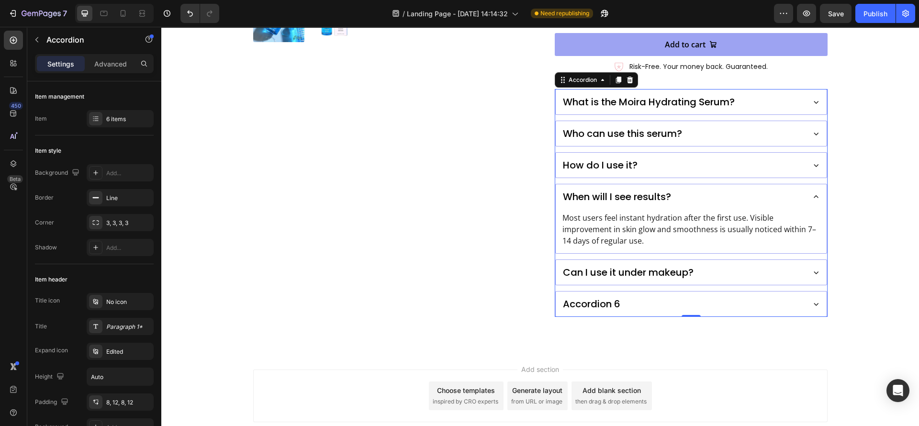
click at [702, 264] on div "Can I use it under makeup?" at bounding box center [683, 272] width 242 height 17
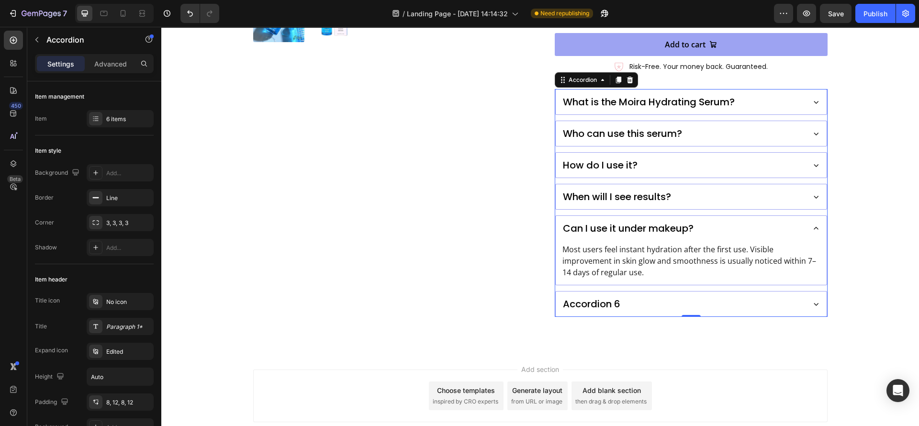
click at [704, 188] on div "When will I see results?" at bounding box center [683, 196] width 242 height 17
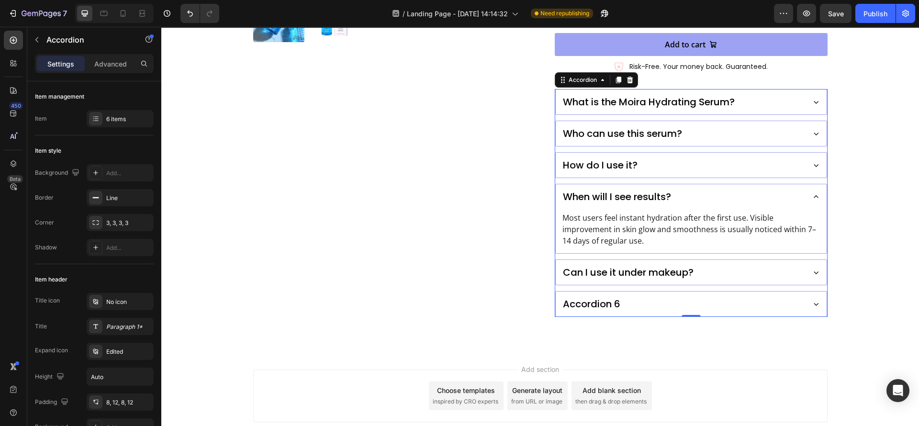
click at [731, 260] on div "Can I use it under makeup?" at bounding box center [691, 272] width 271 height 25
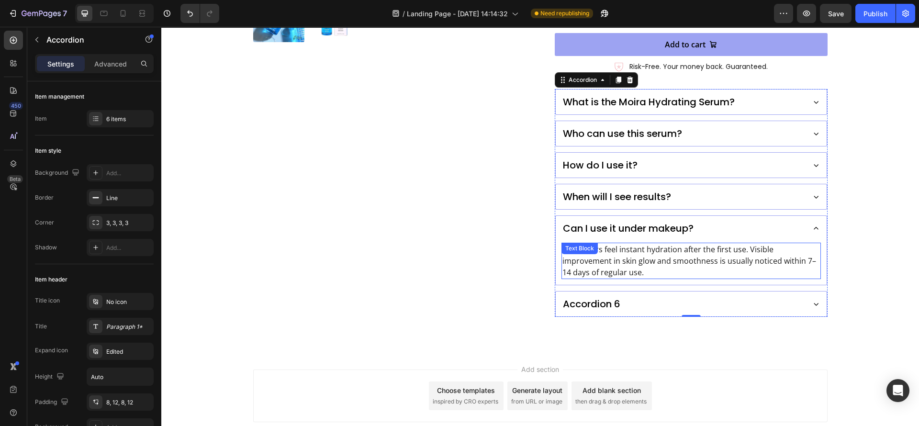
click at [611, 245] on p "Most users feel instant hydration after the first use. Visible improvement in s…" at bounding box center [692, 261] width 258 height 34
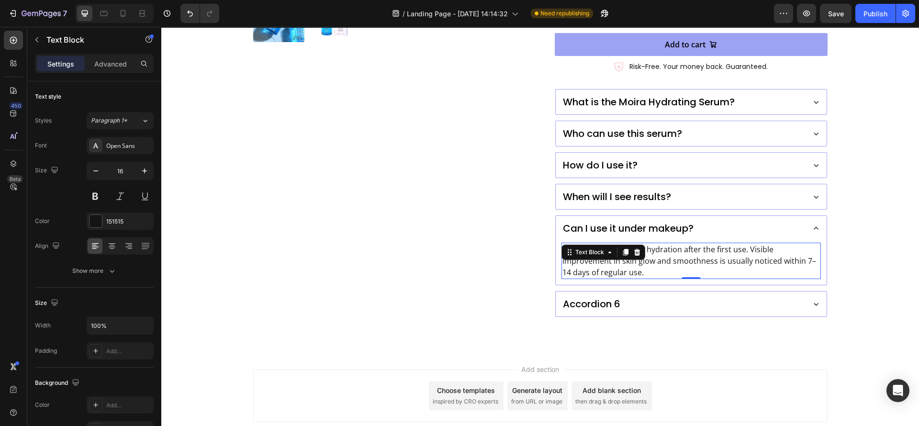
click at [611, 250] on p "Most users feel instant hydration after the first use. Visible improvement in s…" at bounding box center [692, 261] width 258 height 34
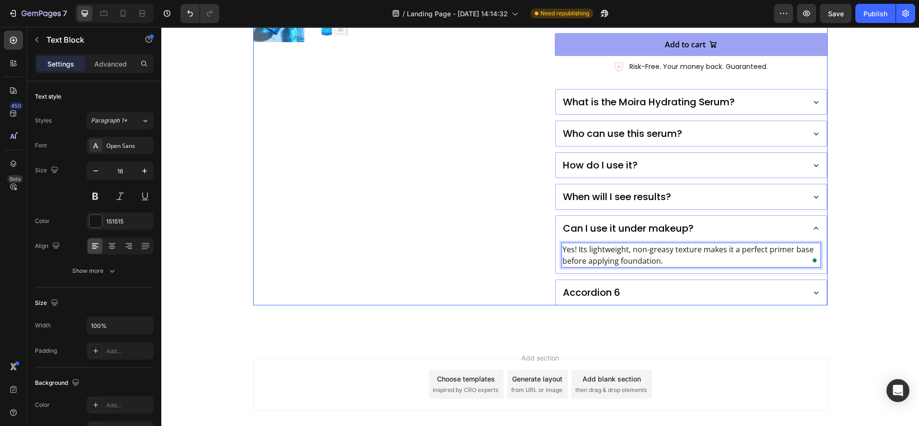
click at [506, 250] on div "Product Images" at bounding box center [389, 9] width 273 height 594
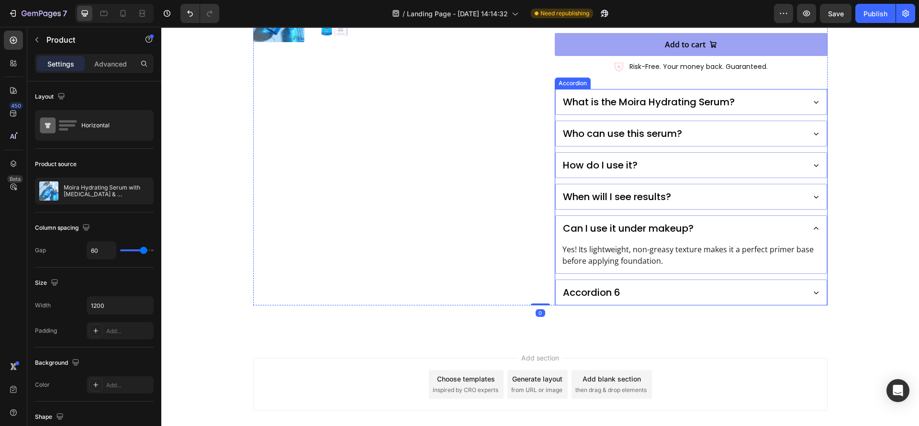
click at [676, 284] on div "Accordion 6" at bounding box center [683, 292] width 242 height 17
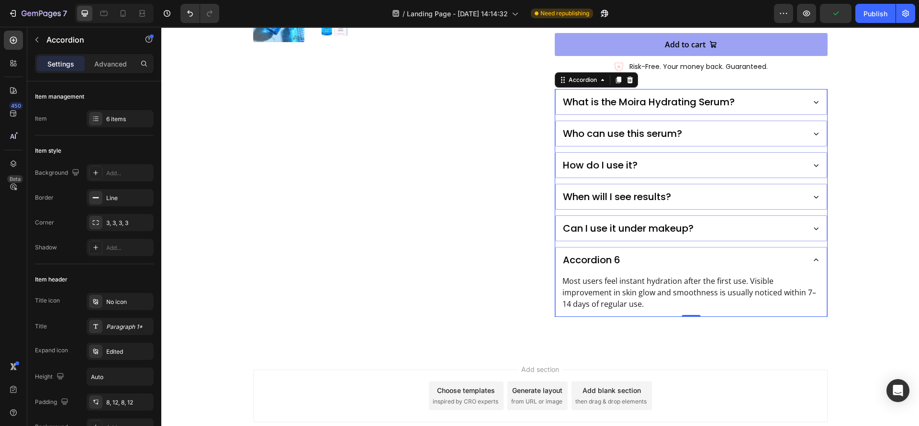
scroll to position [368, 0]
click at [601, 253] on p "Accordion 6" at bounding box center [591, 260] width 57 height 14
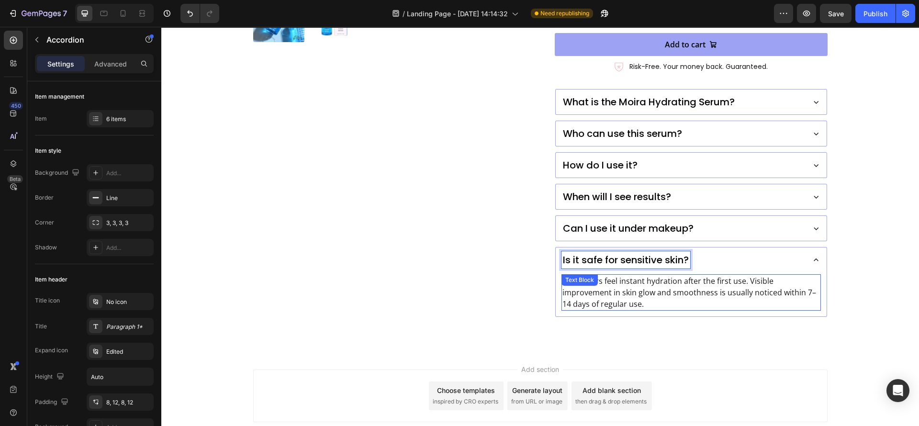
click at [608, 278] on p "Most users feel instant hydration after the first use. Visible improvement in s…" at bounding box center [692, 292] width 258 height 34
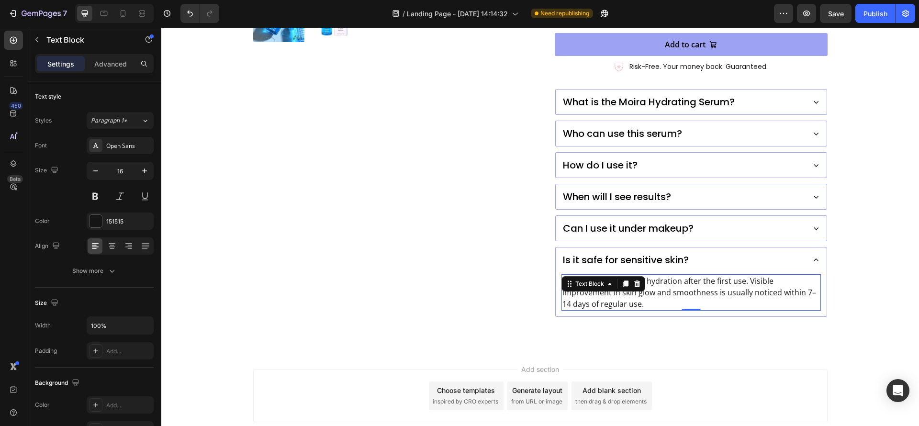
click at [608, 276] on div "Text Block" at bounding box center [604, 283] width 84 height 15
click at [611, 283] on p "Most users feel instant hydration after the first use. Visible improvement in s…" at bounding box center [692, 292] width 258 height 34
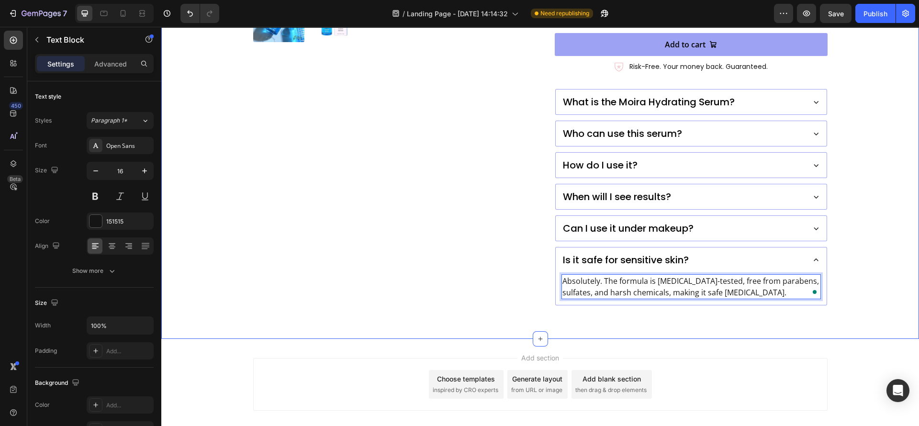
click at [642, 302] on div "Product Images Moira Hydrating Serum with [MEDICAL_DATA] & [MEDICAL_DATA] Produ…" at bounding box center [540, 8] width 758 height 661
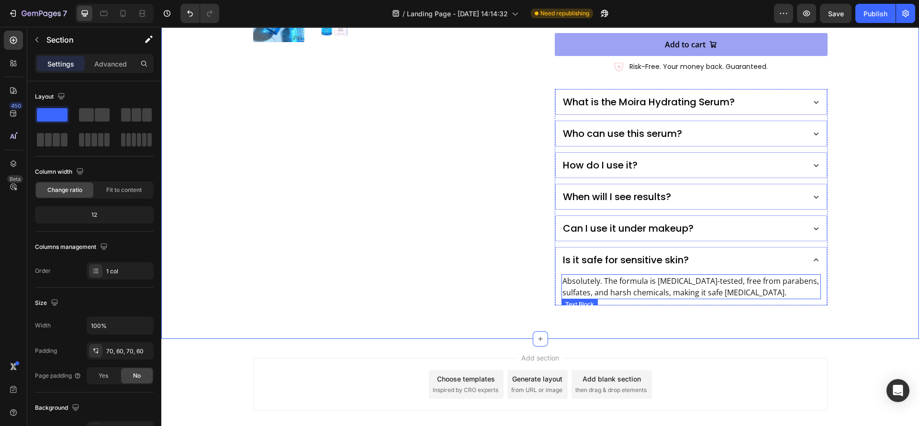
click at [653, 275] on p "Absolutely. The formula is [MEDICAL_DATA]-tested, free from parabens, sulfates,…" at bounding box center [692, 286] width 258 height 23
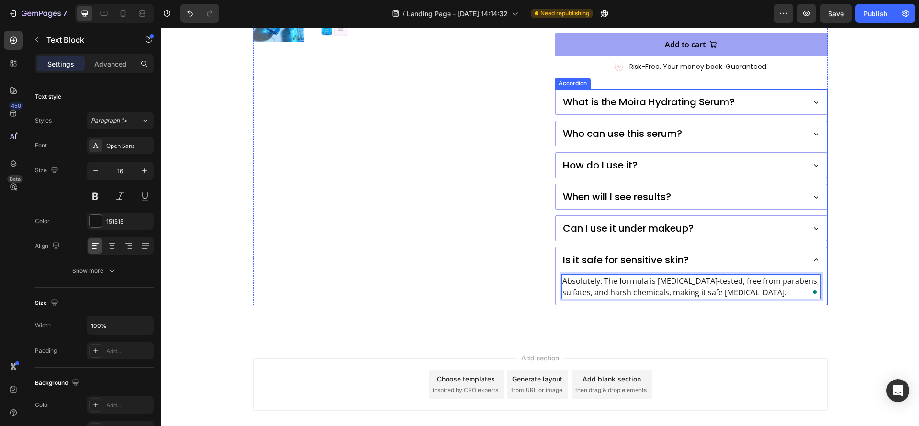
drag, startPoint x: 652, startPoint y: 260, endPoint x: 674, endPoint y: 280, distance: 29.8
click at [651, 275] on p "Absolutely. The formula is [MEDICAL_DATA]-tested, free from parabens, sulfates,…" at bounding box center [692, 286] width 258 height 23
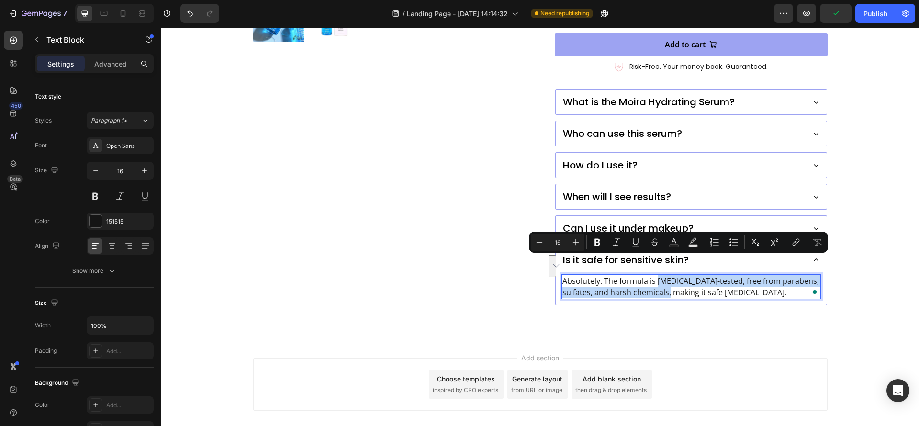
drag, startPoint x: 651, startPoint y: 262, endPoint x: 663, endPoint y: 277, distance: 19.2
click at [663, 277] on p "Absolutely. The formula is [MEDICAL_DATA]-tested, free from parabens, sulfates,…" at bounding box center [692, 286] width 258 height 23
click at [593, 248] on button "Bold" at bounding box center [597, 242] width 17 height 17
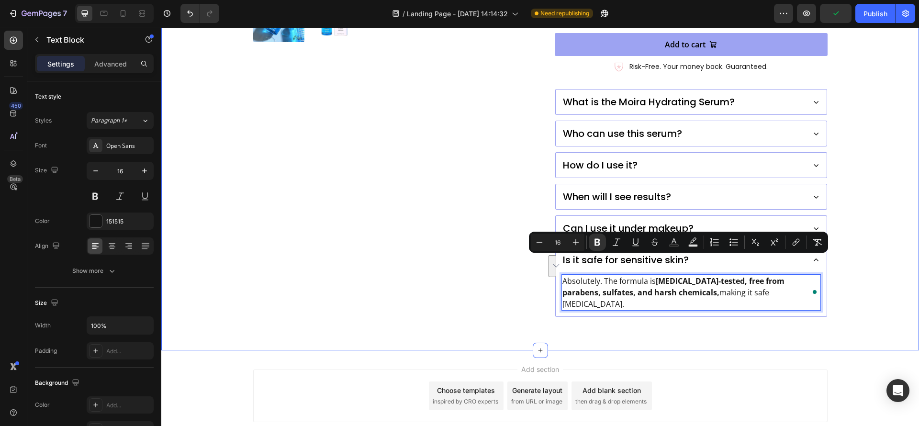
drag, startPoint x: 595, startPoint y: 314, endPoint x: 645, endPoint y: 302, distance: 51.2
click at [595, 314] on div "Product Images Moira Hydrating Serum with [MEDICAL_DATA] & [MEDICAL_DATA] Produ…" at bounding box center [540, 14] width 758 height 672
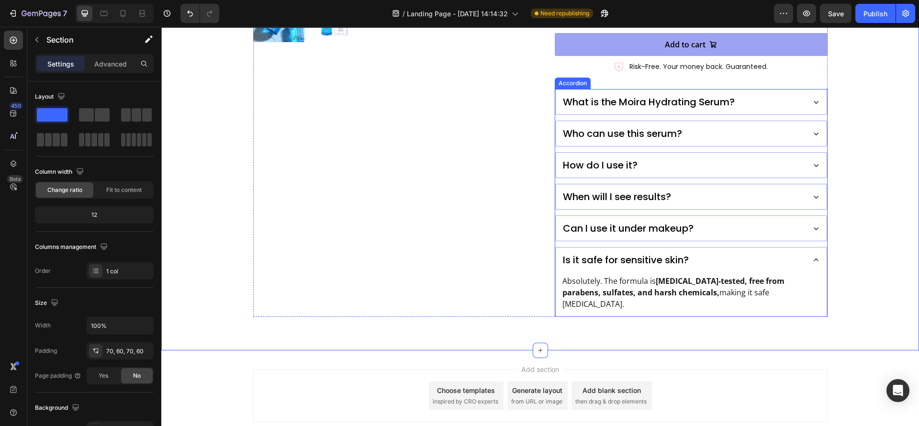
click at [577, 221] on p "Can I use it under makeup?" at bounding box center [628, 228] width 131 height 14
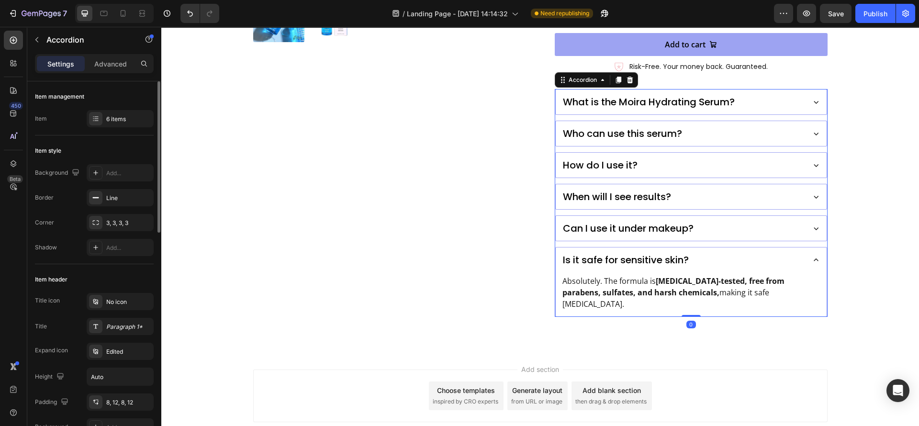
drag, startPoint x: 97, startPoint y: 115, endPoint x: 108, endPoint y: 181, distance: 67.5
click at [97, 115] on icon at bounding box center [96, 119] width 8 height 8
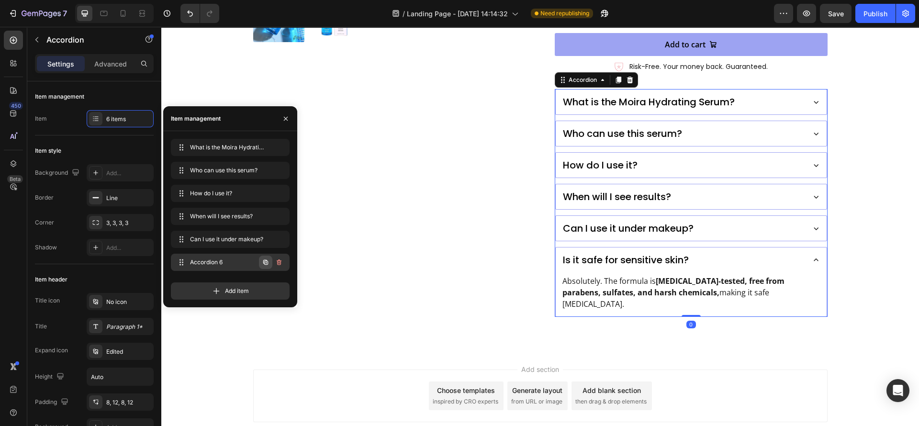
click at [265, 264] on icon "button" at bounding box center [266, 263] width 8 height 8
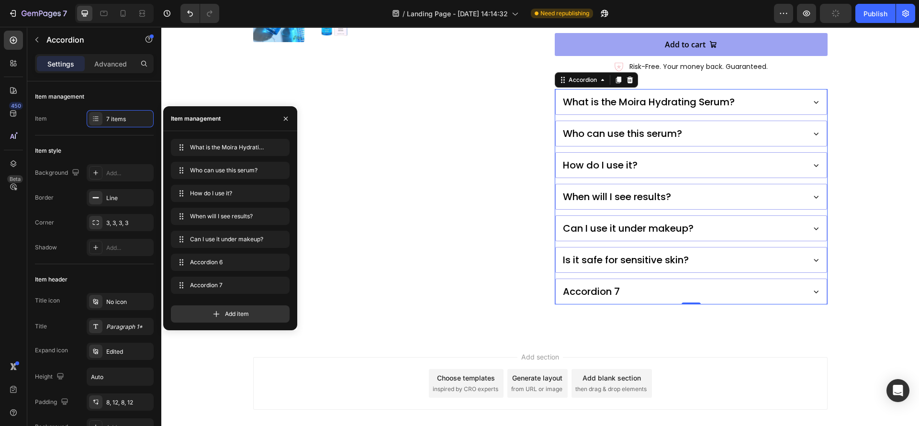
click at [610, 283] on div "Accordion 7" at bounding box center [592, 291] width 60 height 17
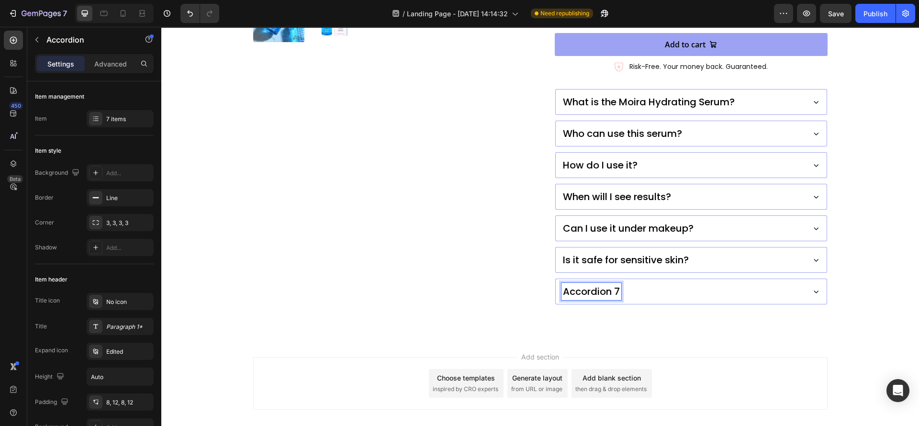
click at [582, 284] on p "Accordion 7" at bounding box center [591, 291] width 57 height 14
click at [766, 283] on div "Is this product vegan and cruelty-free?" at bounding box center [683, 291] width 242 height 17
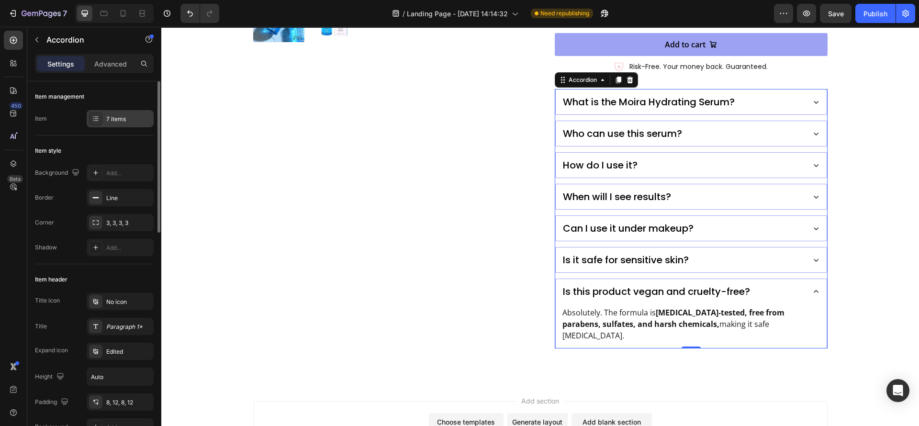
click at [93, 113] on div at bounding box center [95, 118] width 13 height 13
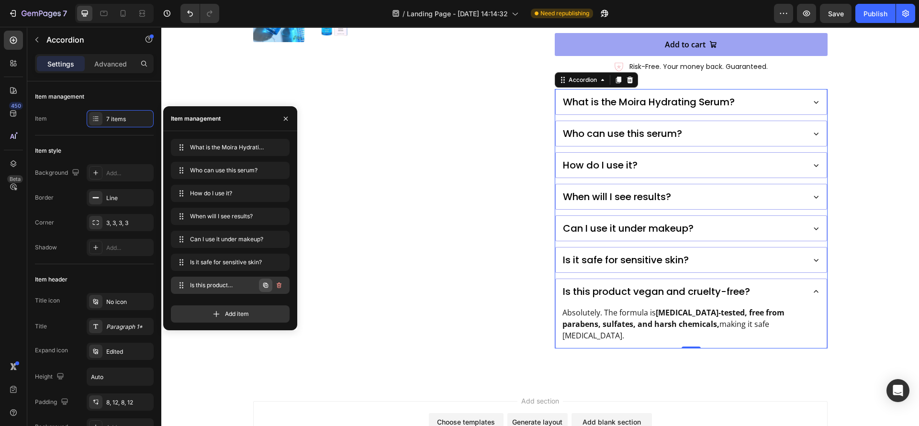
click at [265, 287] on icon "button" at bounding box center [265, 285] width 5 height 5
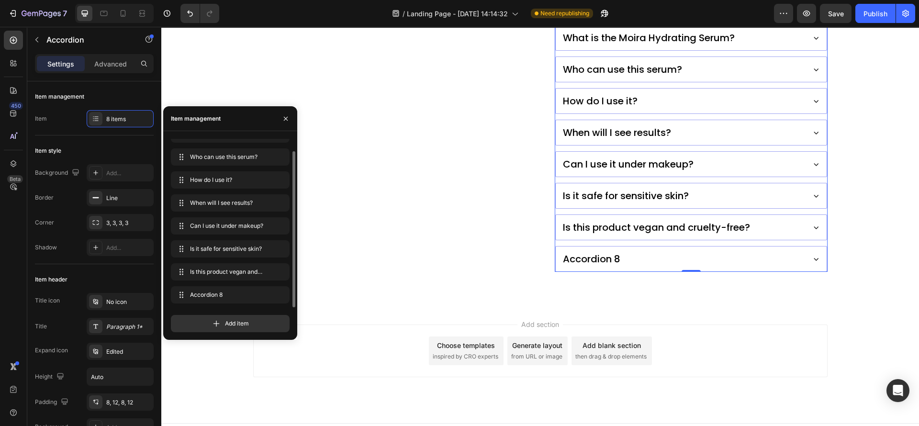
scroll to position [432, 0]
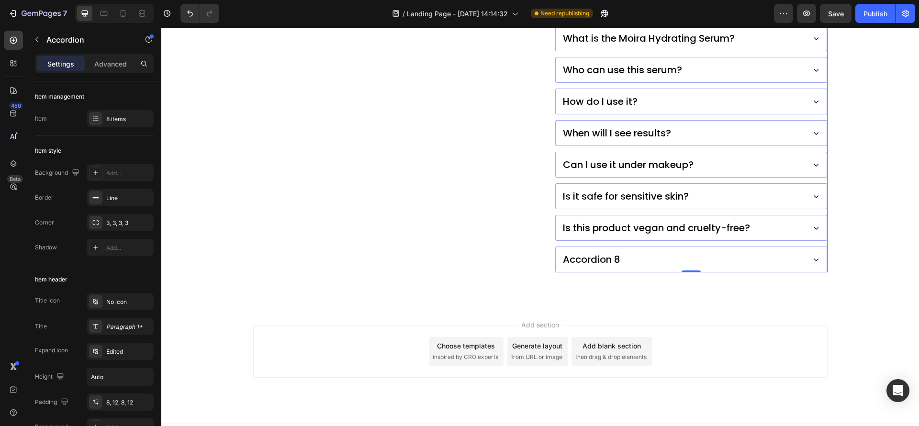
click at [806, 216] on div "Is this product vegan and cruelty-free?" at bounding box center [691, 228] width 271 height 25
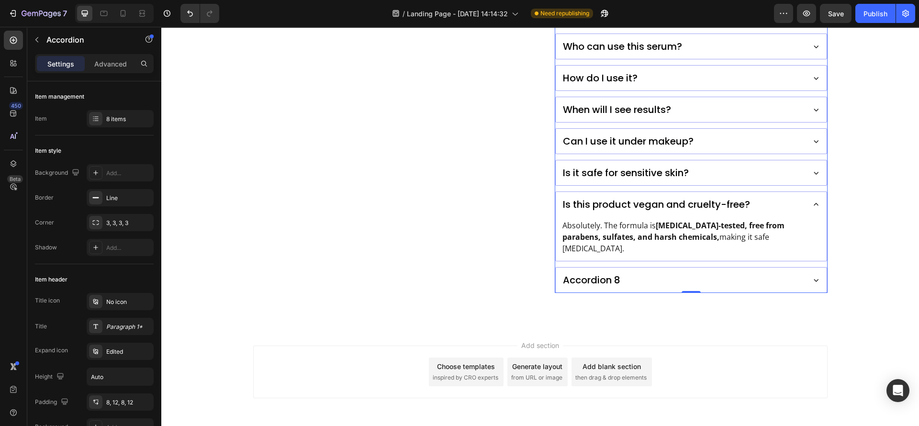
scroll to position [464, 0]
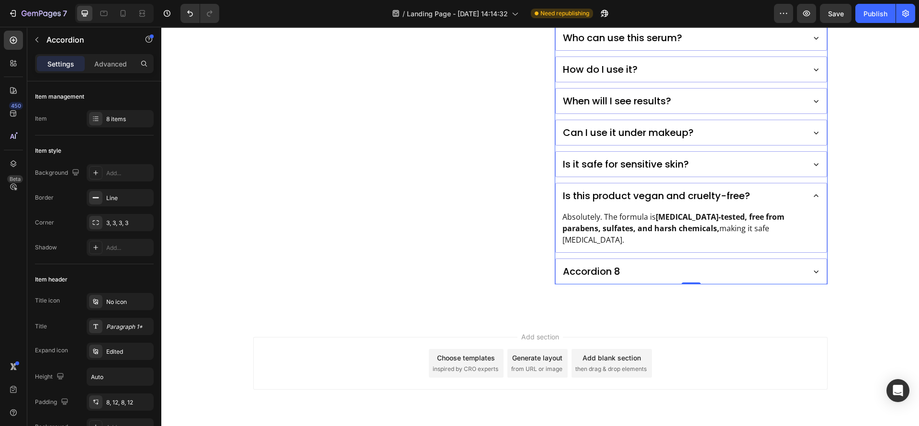
click at [726, 156] on div "Is it safe for sensitive skin?" at bounding box center [683, 164] width 242 height 17
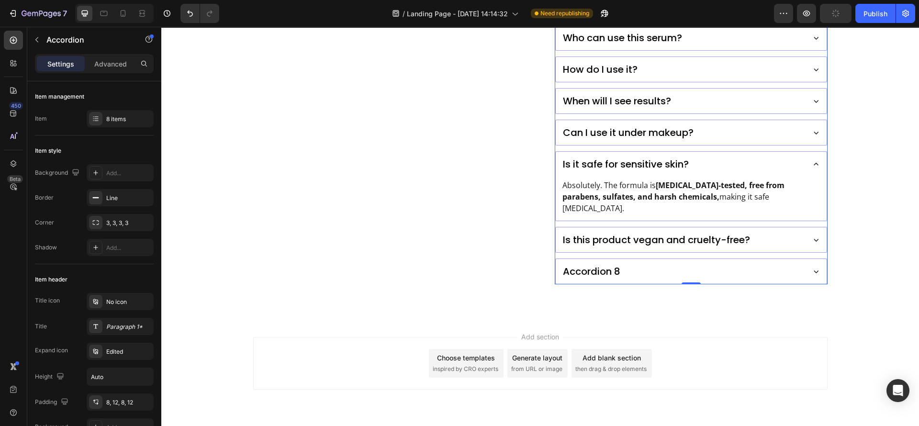
click at [762, 231] on div "Is this product vegan and cruelty-free?" at bounding box center [683, 239] width 242 height 17
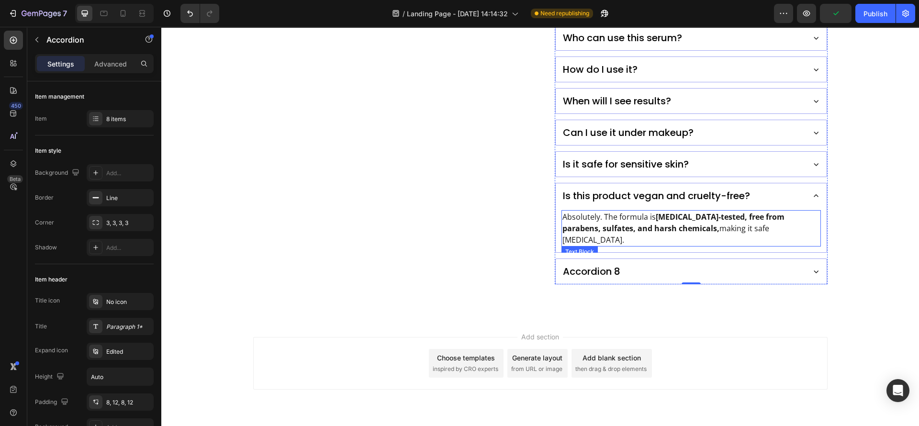
drag, startPoint x: 628, startPoint y: 205, endPoint x: 405, endPoint y: 355, distance: 268.2
click at [628, 212] on strong "[MEDICAL_DATA]-tested, free from parabens, sulfates, and harsh chemicals," at bounding box center [674, 223] width 222 height 22
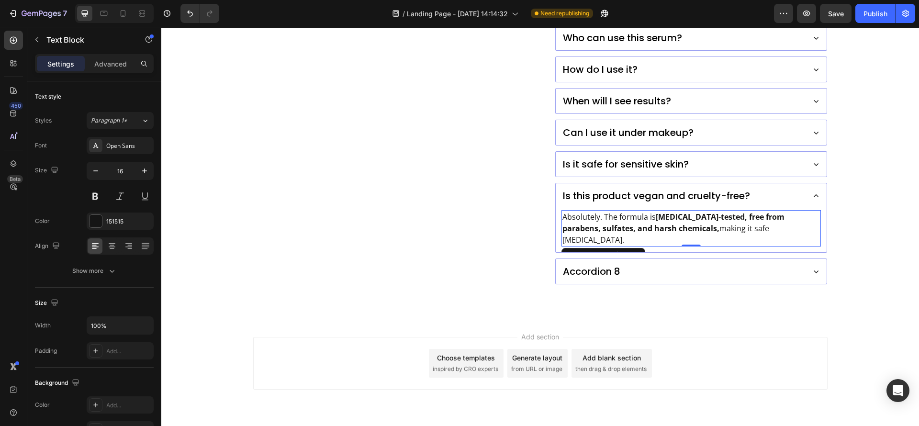
click at [635, 211] on p "Absolutely. The formula is [MEDICAL_DATA]-tested, free from parabens, sulfates,…" at bounding box center [692, 228] width 258 height 34
click at [634, 211] on p "Absolutely. The formula is [MEDICAL_DATA]-tested, free from parabens, sulfates,…" at bounding box center [692, 228] width 258 height 34
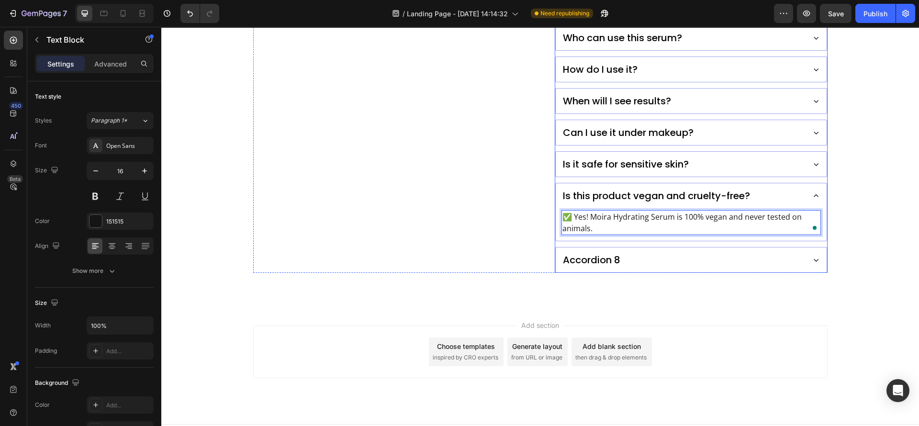
click at [621, 222] on div "Is this product vegan and cruelty-free? ✅ Yes! Moira Hydrating Serum is 100% ve…" at bounding box center [692, 212] width 272 height 58
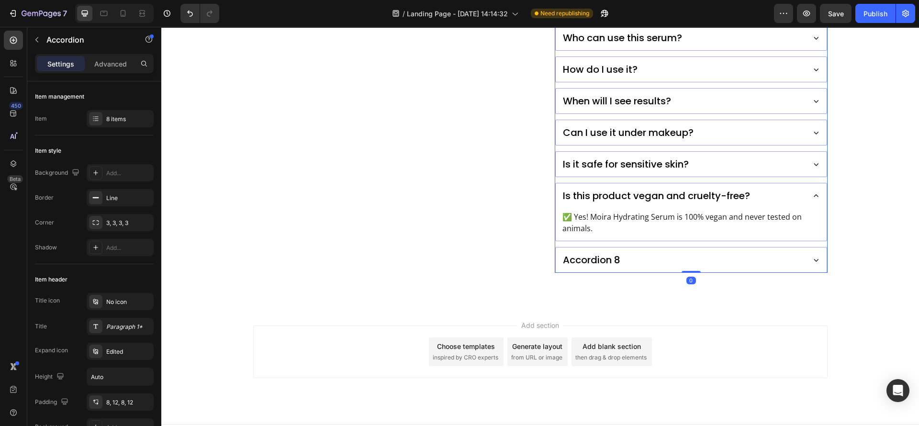
click at [603, 251] on div "Accordion 8" at bounding box center [592, 259] width 60 height 17
click at [587, 253] on p "Accordion 8" at bounding box center [591, 260] width 57 height 14
click at [743, 251] on div "Does it come with a guarantee?" at bounding box center [683, 259] width 242 height 17
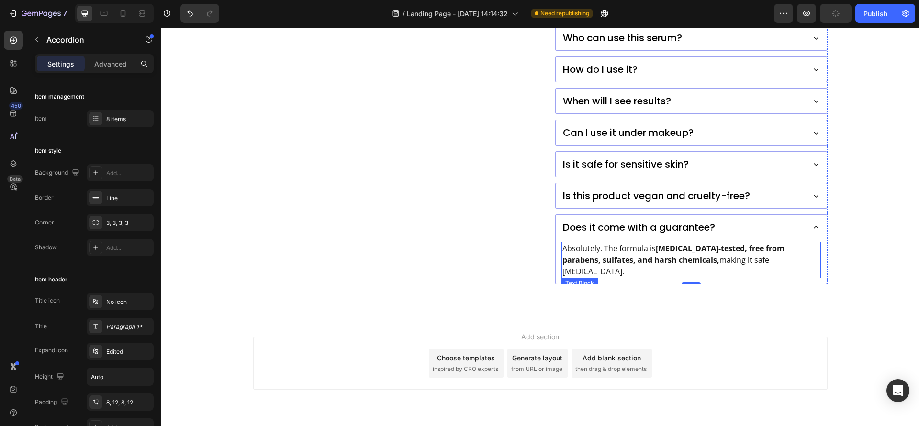
click at [641, 243] on strong "[MEDICAL_DATA]-tested, free from parabens, sulfates, and harsh chemicals," at bounding box center [674, 254] width 222 height 22
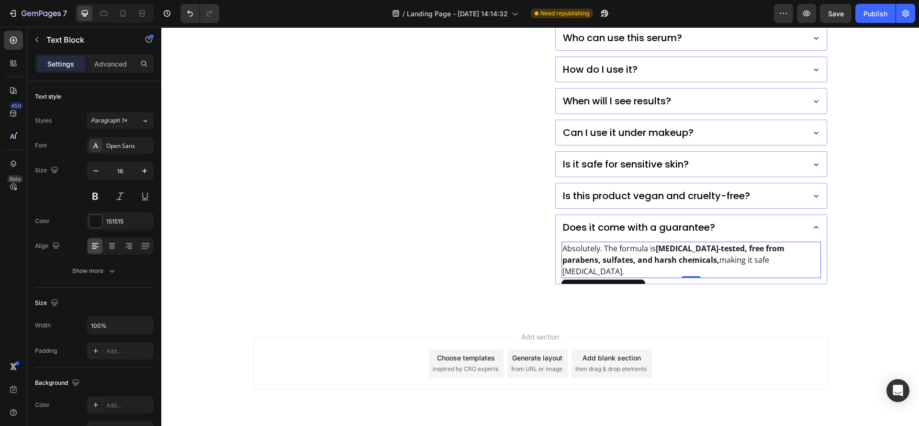
click at [630, 243] on p "Absolutely. The formula is [MEDICAL_DATA]-tested, free from parabens, sulfates,…" at bounding box center [692, 260] width 258 height 34
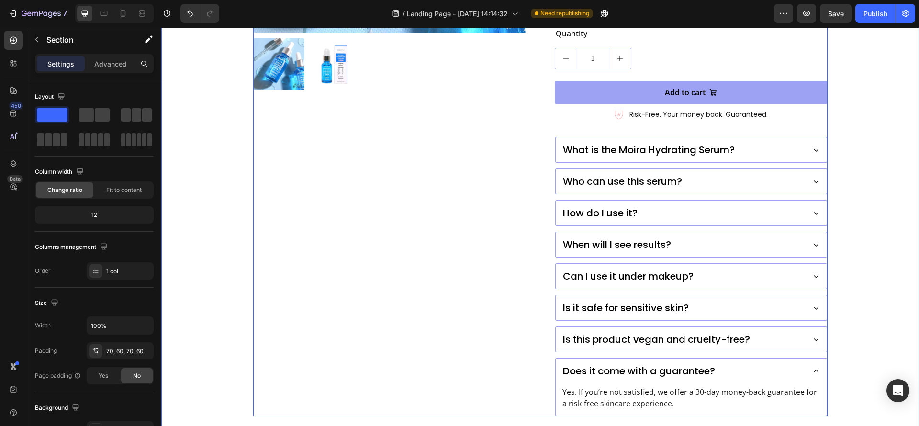
scroll to position [392, 0]
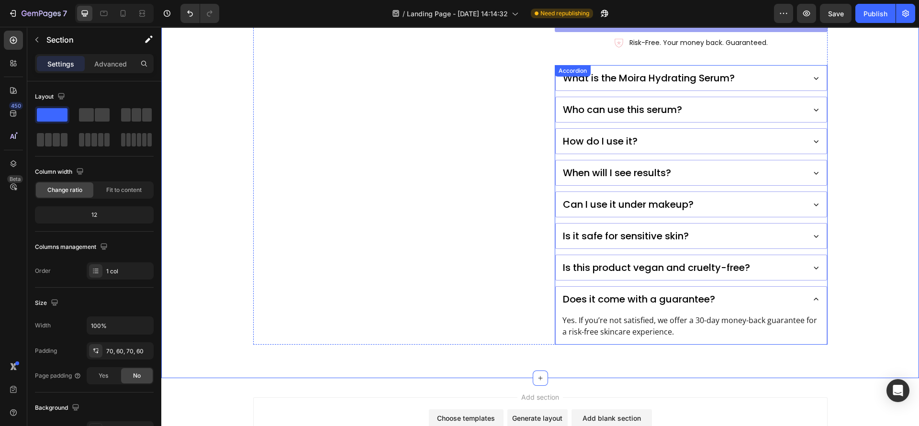
click at [813, 295] on icon at bounding box center [817, 300] width 10 height 10
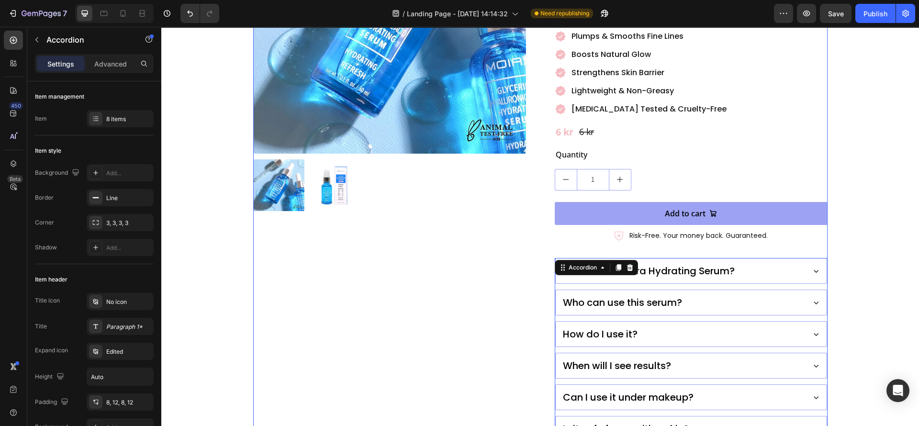
scroll to position [177, 0]
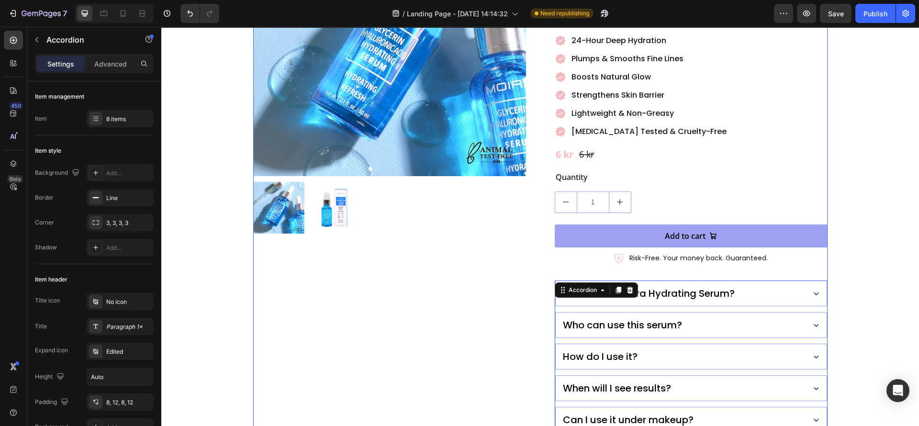
drag, startPoint x: 449, startPoint y: 286, endPoint x: 439, endPoint y: 290, distance: 10.8
click at [449, 286] on div "Product Images" at bounding box center [389, 215] width 273 height 624
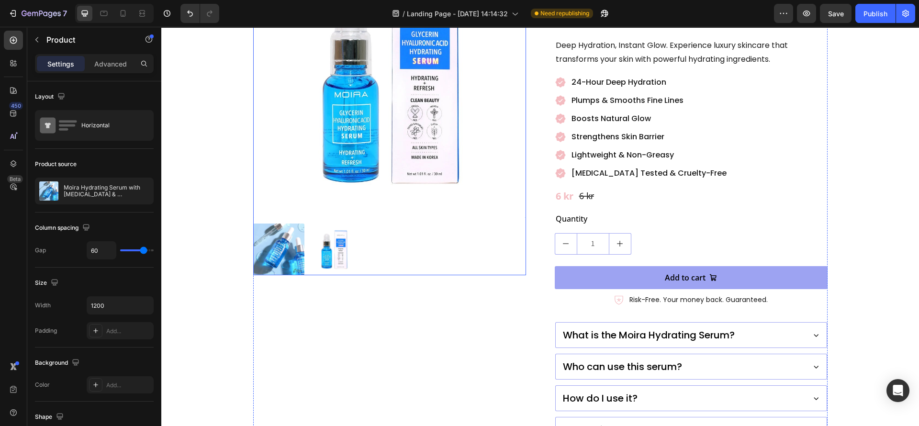
scroll to position [287, 0]
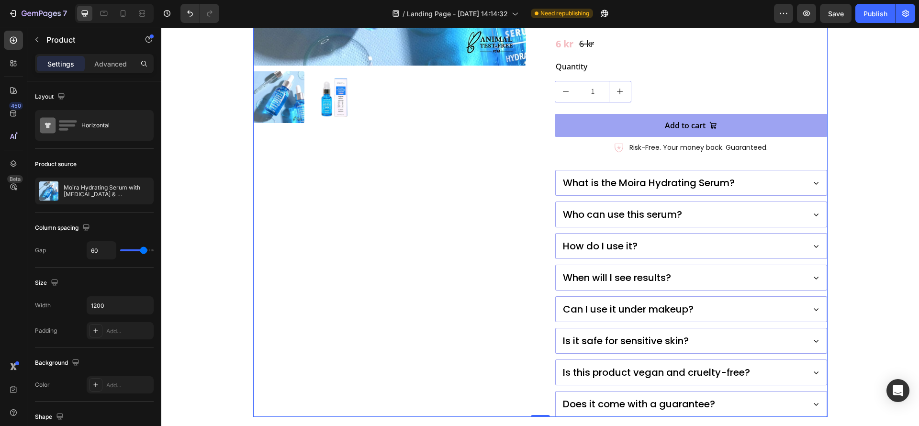
click at [528, 237] on div "Product Images Moira Hydrating Serum with [MEDICAL_DATA] & [MEDICAL_DATA] Produ…" at bounding box center [540, 105] width 575 height 624
drag, startPoint x: 361, startPoint y: 62, endPoint x: 354, endPoint y: 69, distance: 9.8
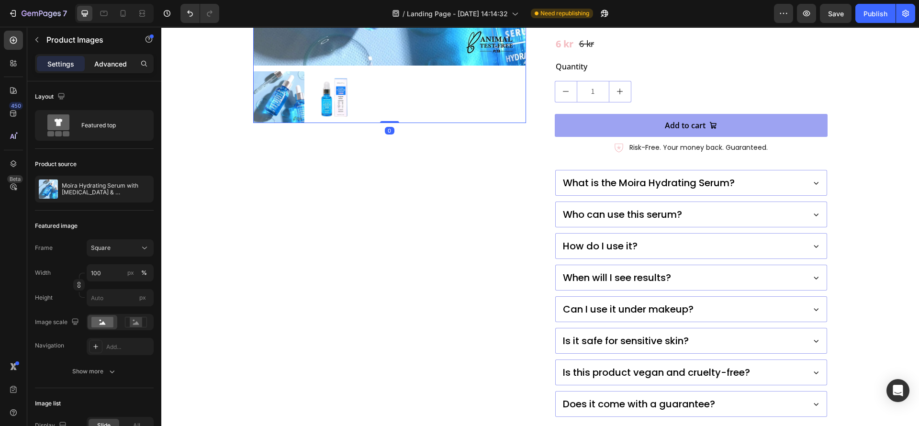
click at [107, 59] on p "Advanced" at bounding box center [110, 64] width 33 height 10
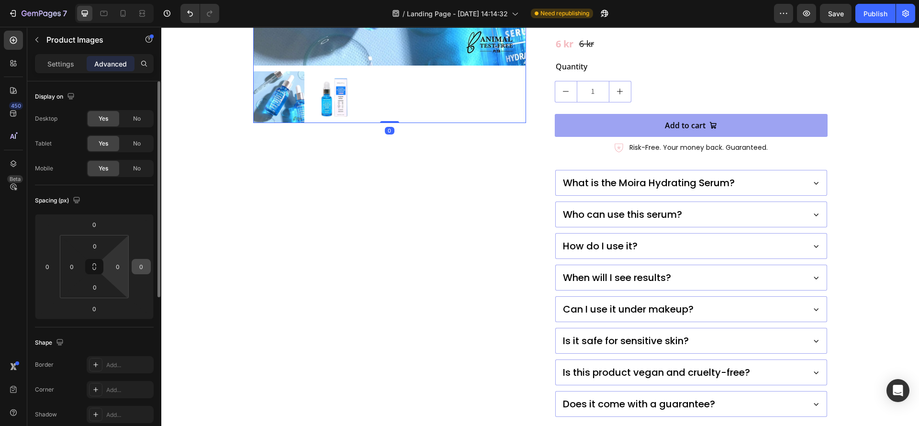
scroll to position [215, 0]
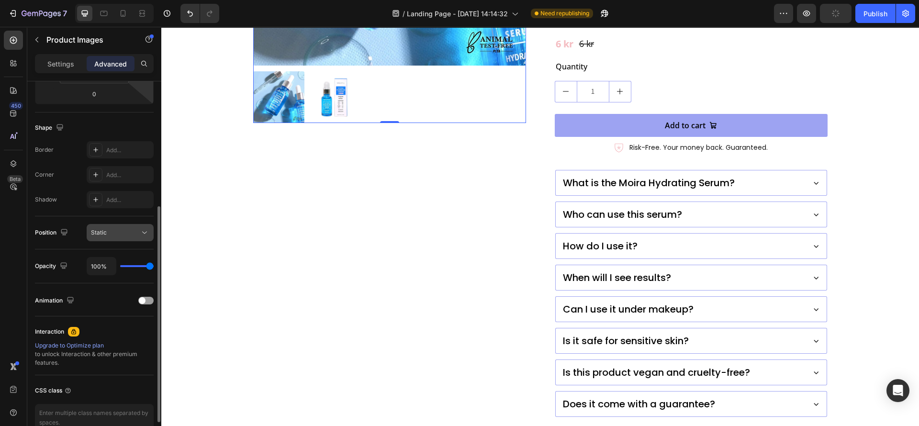
click at [137, 237] on div "Static" at bounding box center [115, 232] width 49 height 9
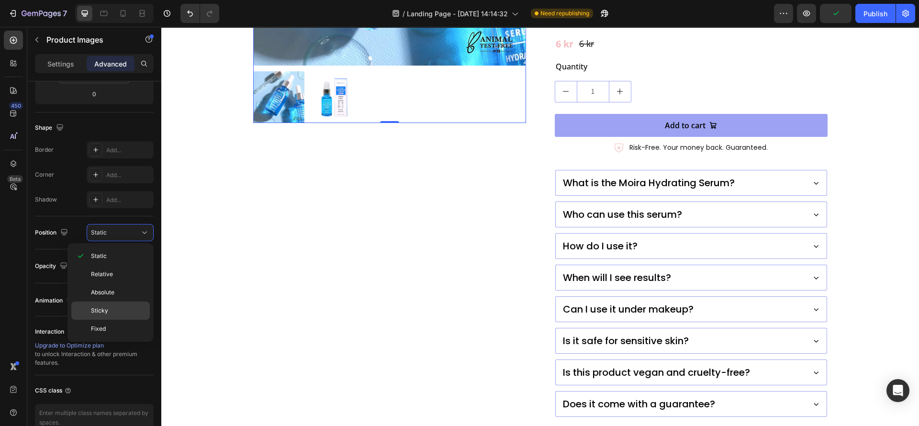
click at [106, 320] on div "Sticky" at bounding box center [110, 329] width 79 height 18
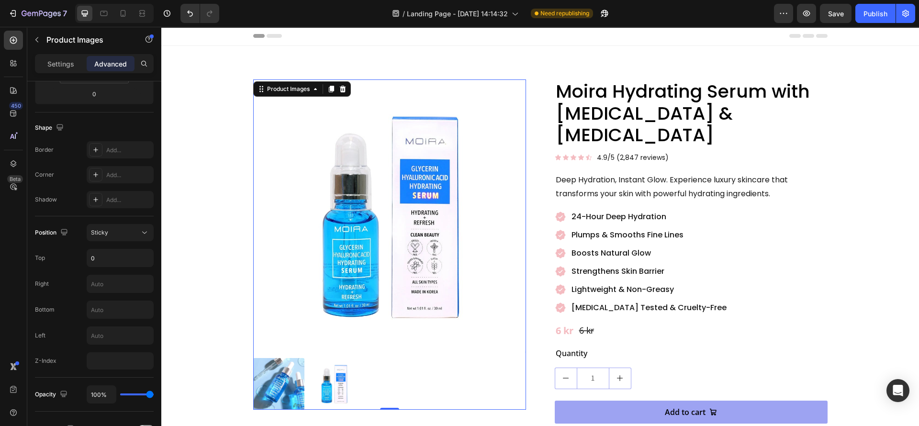
scroll to position [0, 0]
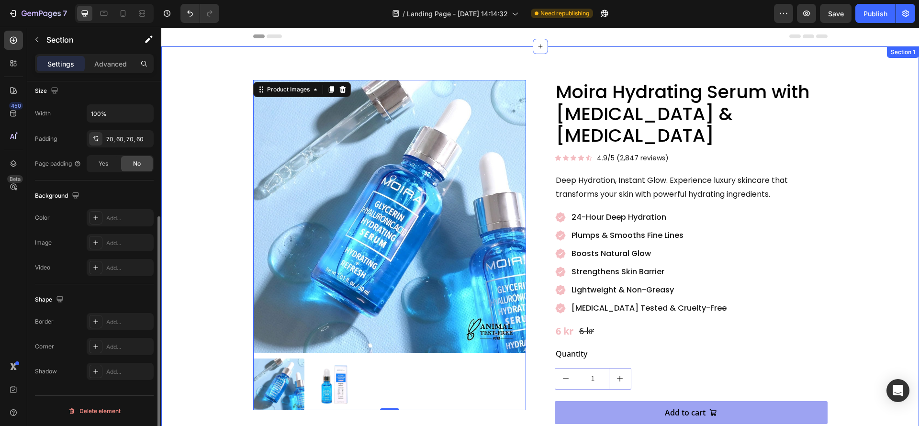
click at [223, 248] on div "Product Images 0 Moira Hydrating Serum with [MEDICAL_DATA] & [MEDICAL_DATA] Pro…" at bounding box center [540, 392] width 701 height 624
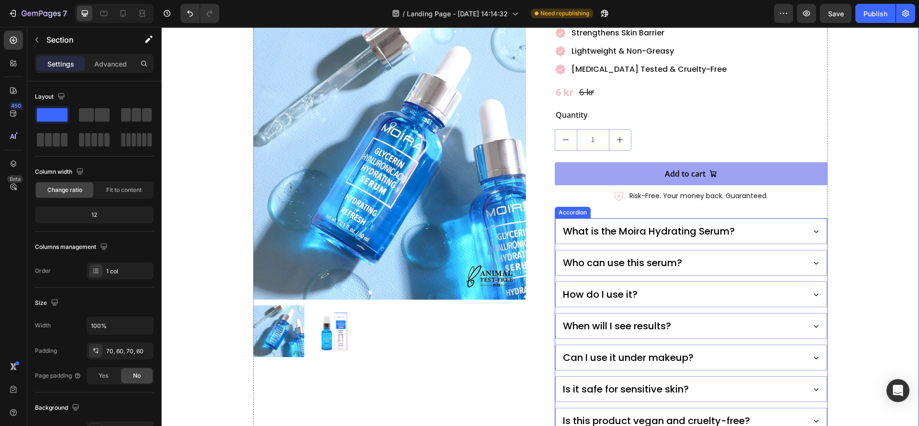
scroll to position [287, 0]
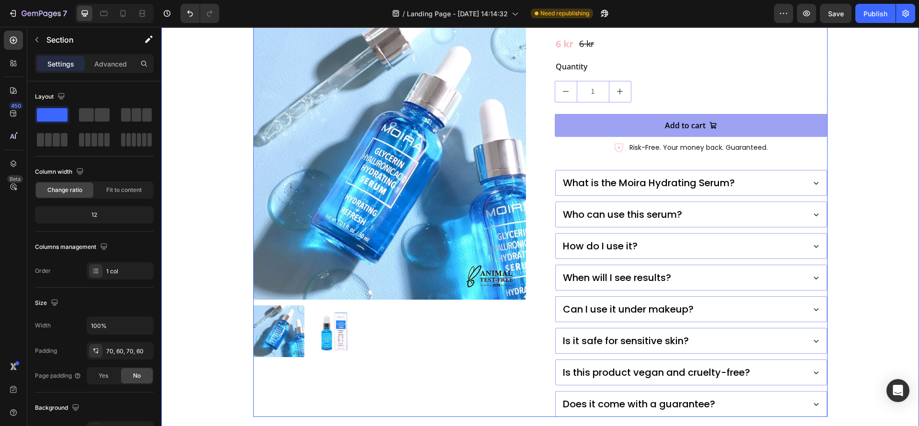
click at [470, 381] on div "Product Images" at bounding box center [389, 105] width 273 height 624
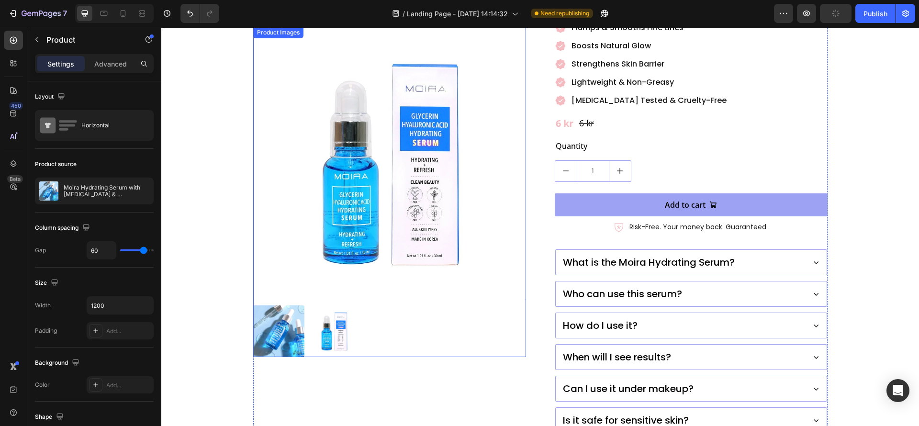
scroll to position [215, 0]
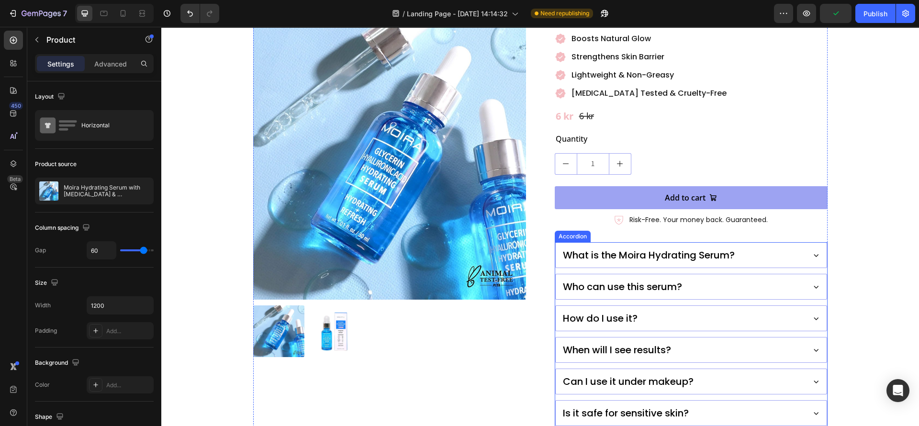
click at [556, 243] on div "What is the Moira Hydrating Serum?" at bounding box center [691, 255] width 271 height 25
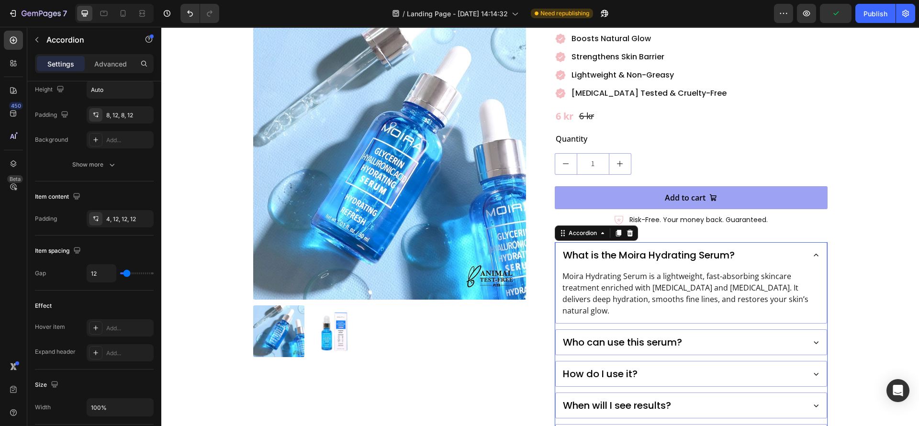
scroll to position [0, 0]
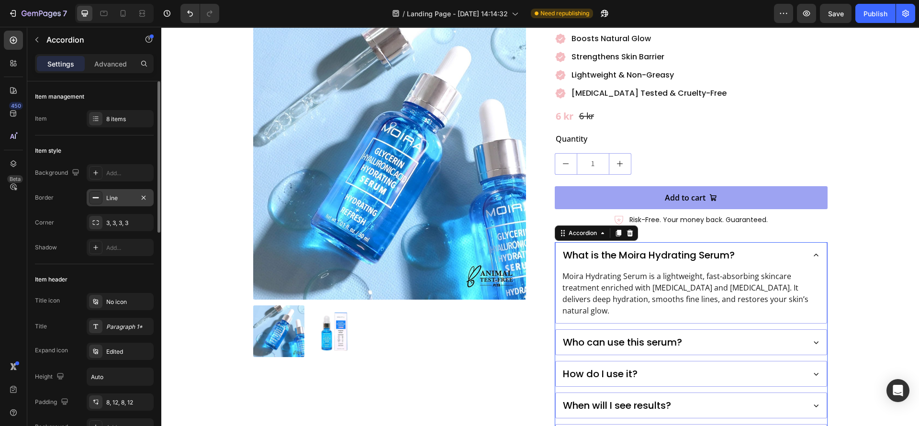
click at [97, 195] on icon at bounding box center [96, 198] width 8 height 8
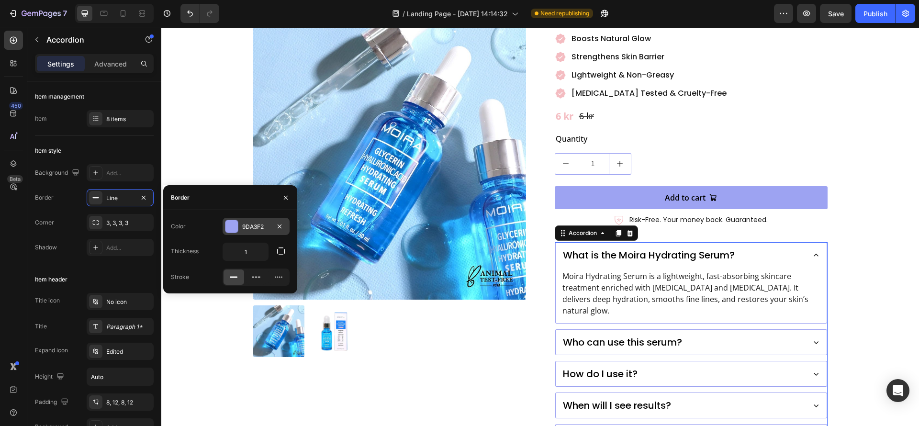
click at [231, 233] on div at bounding box center [231, 226] width 13 height 13
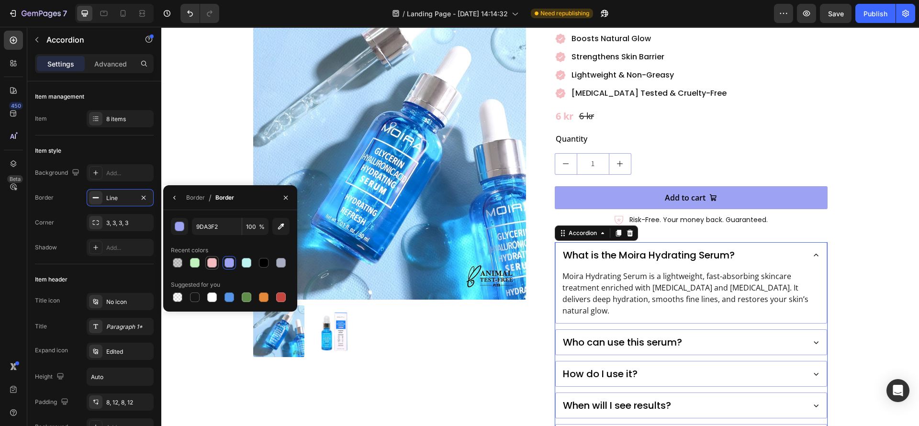
drag, startPoint x: 209, startPoint y: 268, endPoint x: 175, endPoint y: 307, distance: 52.3
click at [209, 268] on div at bounding box center [211, 262] width 11 height 11
type input "F4BCC1"
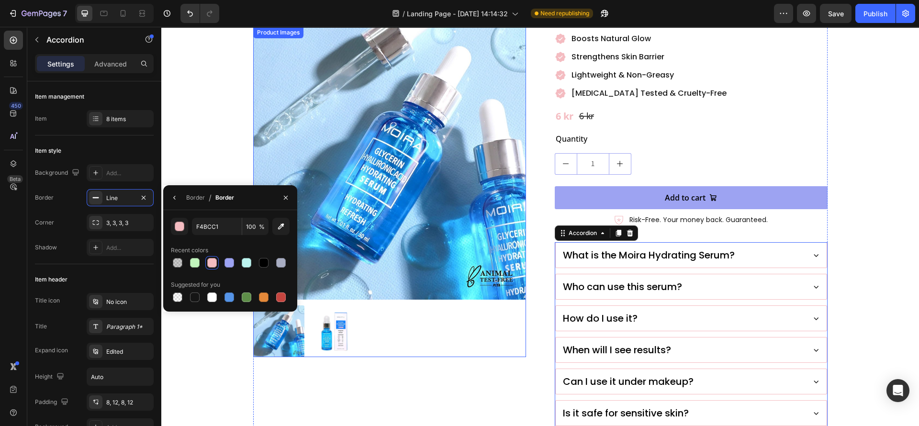
click at [408, 356] on div at bounding box center [389, 332] width 273 height 52
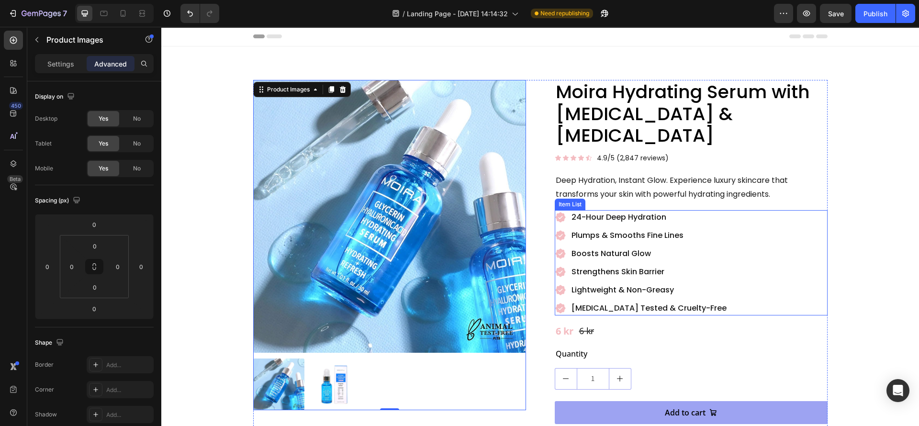
click at [555, 228] on div "Plumps & Smooths Fine Lines" at bounding box center [641, 235] width 173 height 14
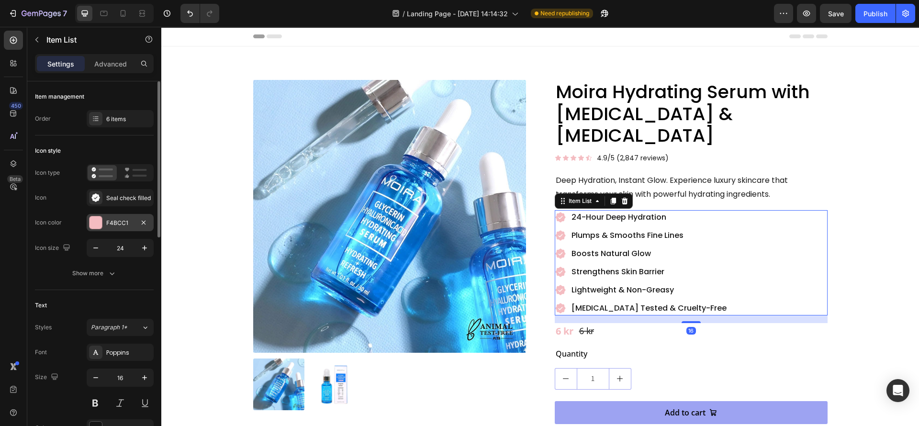
click at [93, 222] on div at bounding box center [96, 222] width 12 height 12
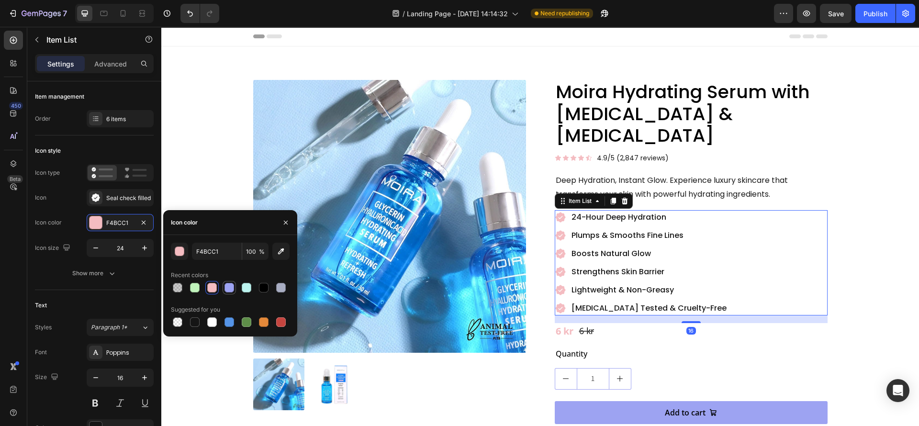
click at [229, 289] on div at bounding box center [230, 288] width 10 height 10
type input "9DA3F2"
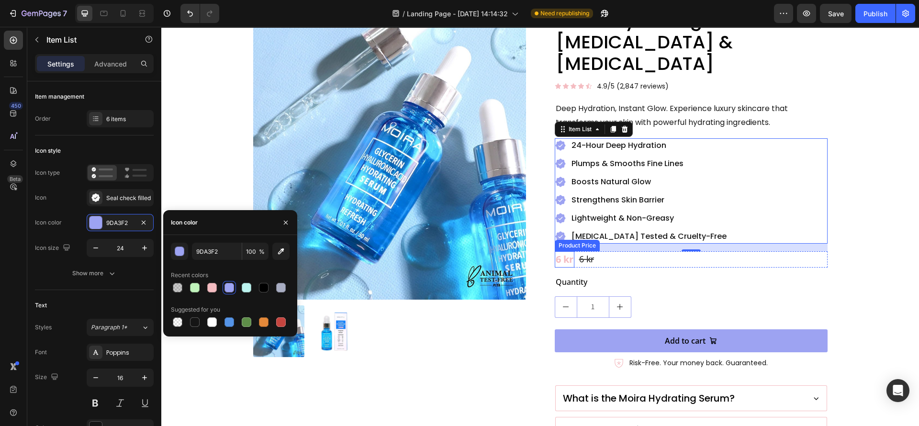
click at [565, 251] on div "6 kr" at bounding box center [565, 259] width 20 height 16
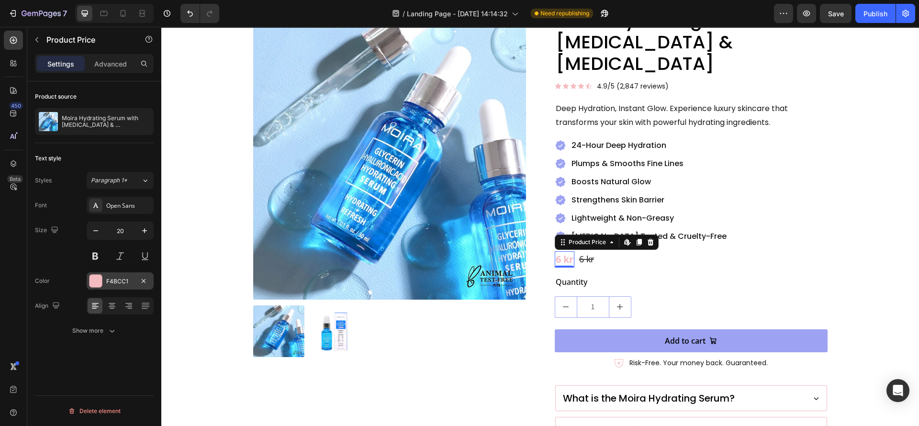
click at [97, 282] on div at bounding box center [96, 281] width 12 height 12
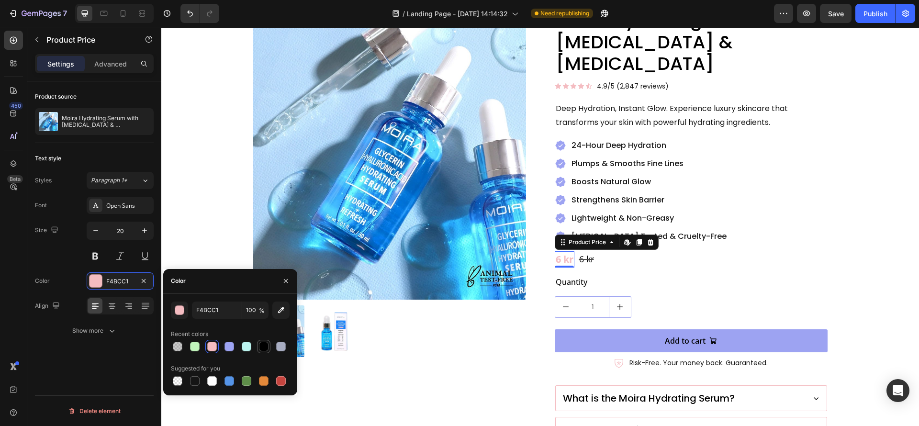
click at [224, 342] on div at bounding box center [229, 346] width 11 height 11
type input "9DA3F2"
click at [533, 303] on div "Product Images Moira Hydrating Serum with [MEDICAL_DATA] & [MEDICAL_DATA] Produ…" at bounding box center [540, 320] width 575 height 624
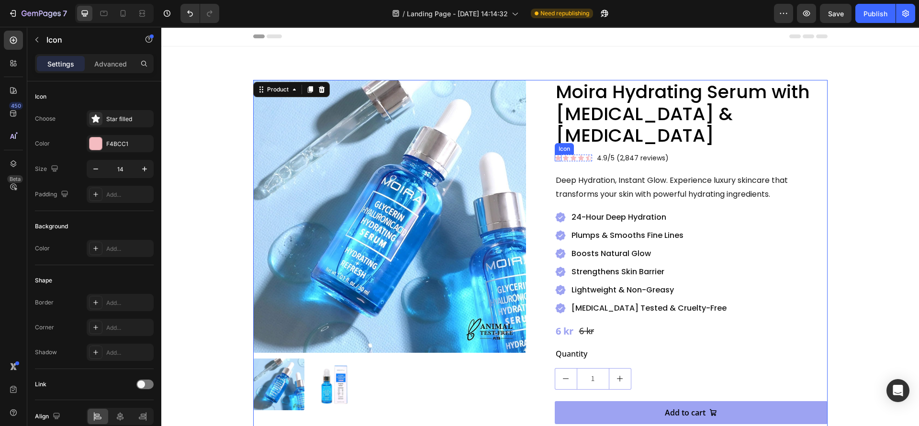
click at [555, 151] on div "Icon Icon Icon Icon Icon Icon List" at bounding box center [573, 158] width 37 height 14
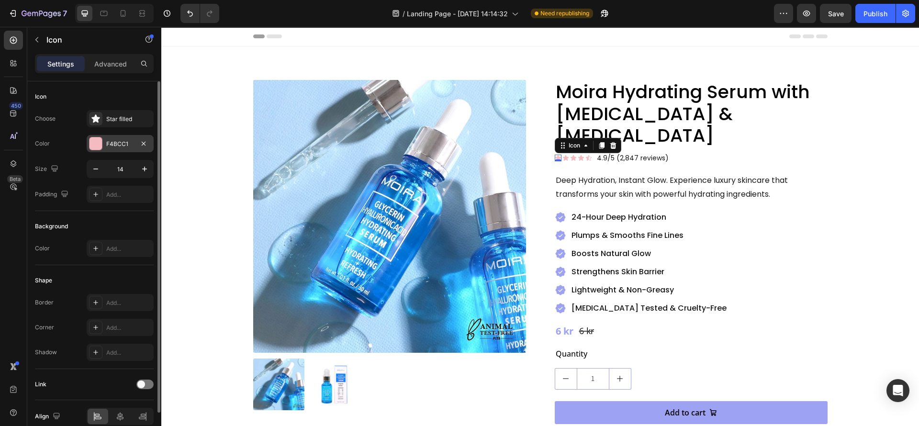
click at [96, 144] on div at bounding box center [96, 143] width 12 height 12
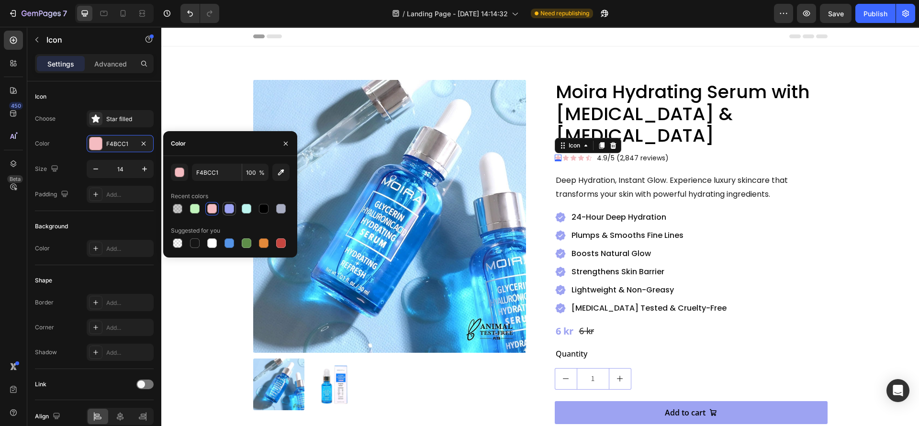
click at [229, 207] on div at bounding box center [230, 209] width 10 height 10
type input "9DA3F2"
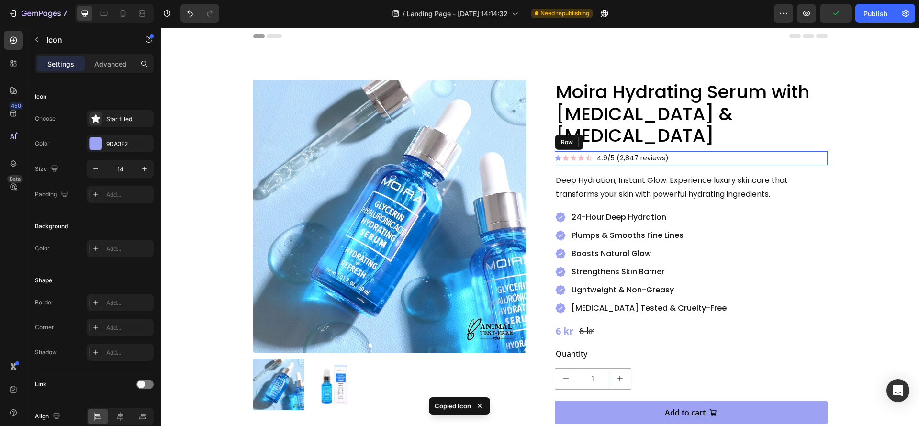
click at [560, 151] on div "Icon 0 Icon Icon Icon Icon Icon List" at bounding box center [573, 158] width 37 height 14
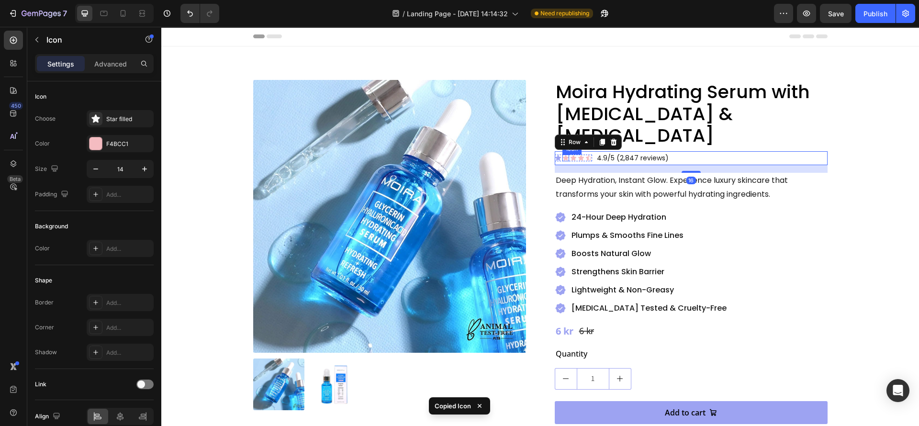
click at [563, 155] on div "Icon" at bounding box center [566, 158] width 7 height 7
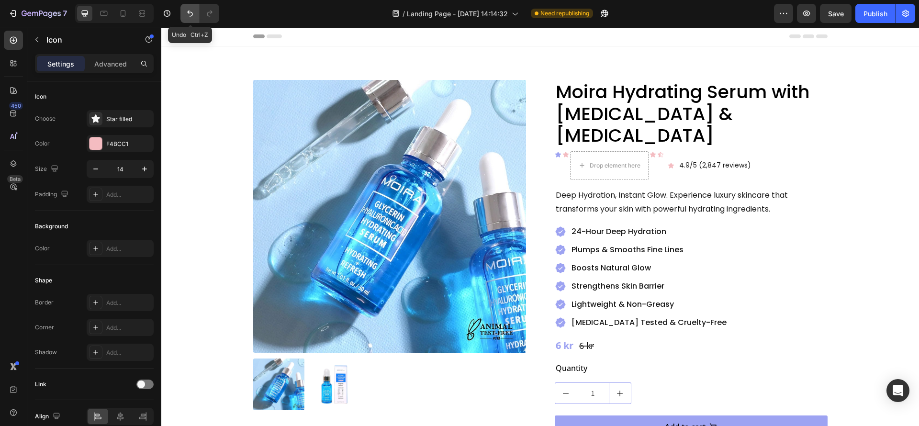
drag, startPoint x: 193, startPoint y: 18, endPoint x: 22, endPoint y: 107, distance: 193.0
click at [193, 18] on button "Undo/Redo" at bounding box center [190, 13] width 19 height 19
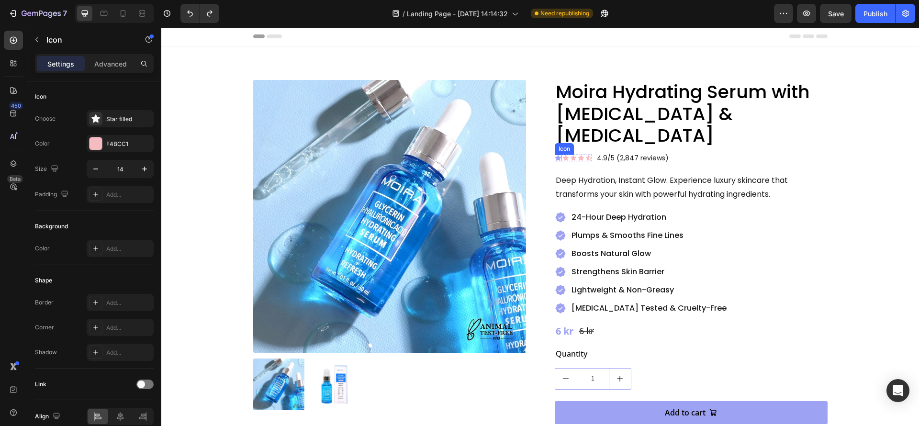
click at [555, 155] on div "Icon" at bounding box center [558, 158] width 7 height 7
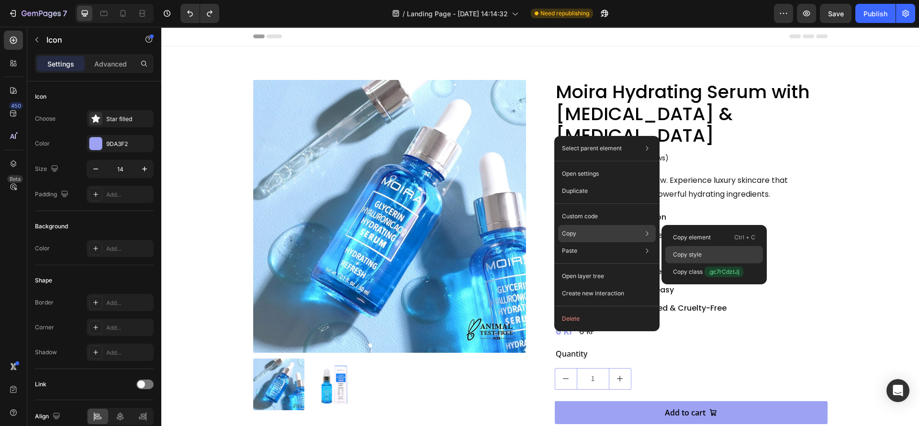
drag, startPoint x: 683, startPoint y: 253, endPoint x: 446, endPoint y: 146, distance: 259.6
click at [683, 253] on p "Copy style" at bounding box center [687, 254] width 29 height 9
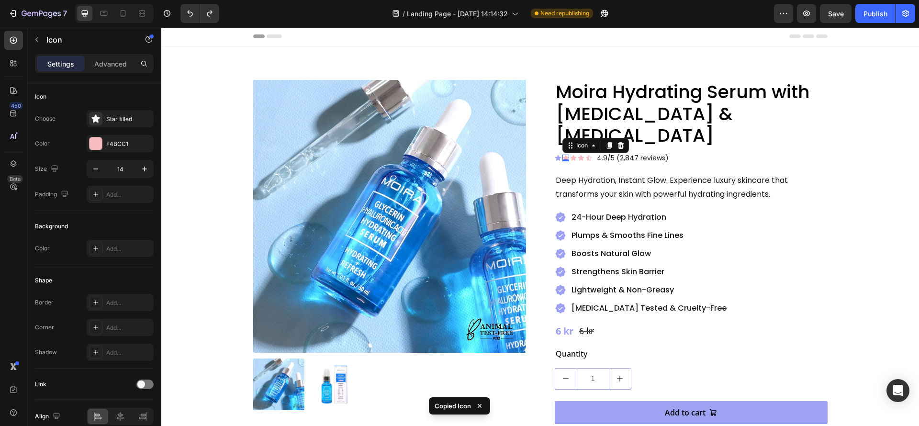
click at [563, 155] on div "Icon 0" at bounding box center [566, 158] width 7 height 7
click at [570, 155] on icon at bounding box center [573, 158] width 7 height 7
click at [578, 155] on div "Icon 0" at bounding box center [581, 158] width 7 height 7
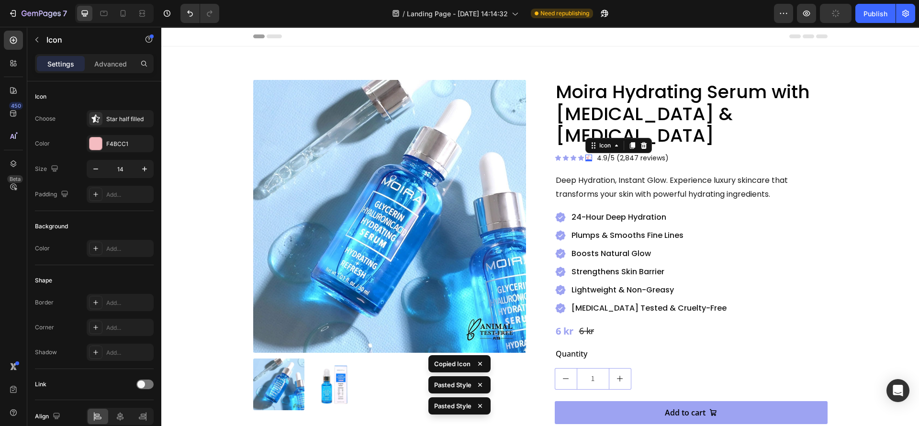
click at [586, 155] on div "Icon 0" at bounding box center [589, 158] width 7 height 7
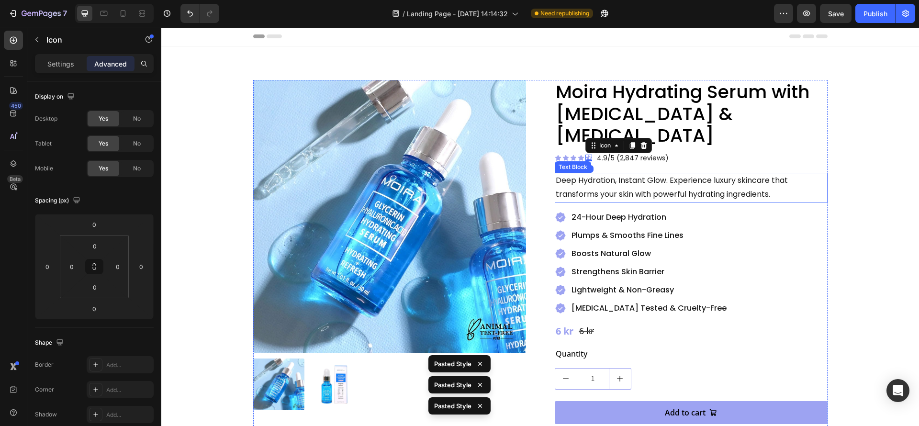
click at [577, 180] on div "Deep Hydration, Instant Glow. Experience luxury skincare that transforms your s…" at bounding box center [691, 188] width 273 height 30
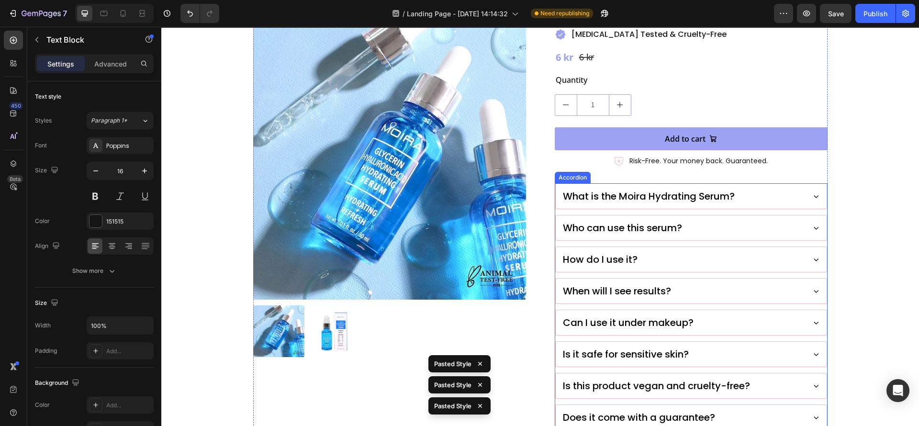
scroll to position [287, 0]
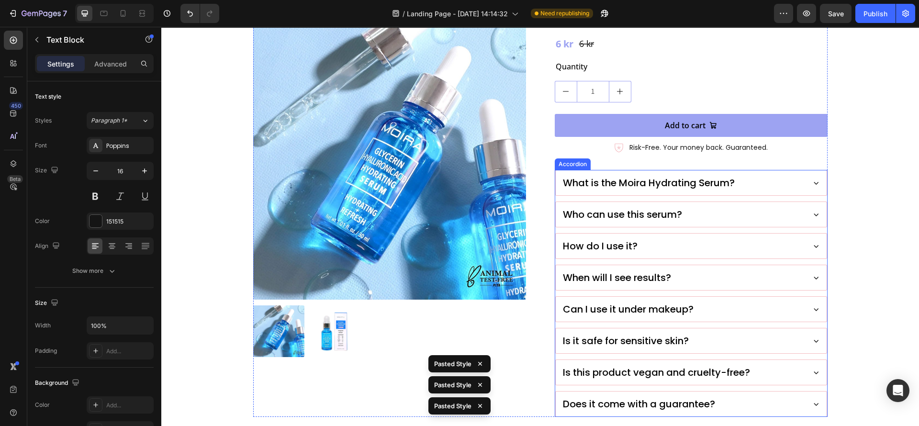
click at [595, 202] on div "Who can use this serum?" at bounding box center [691, 214] width 271 height 25
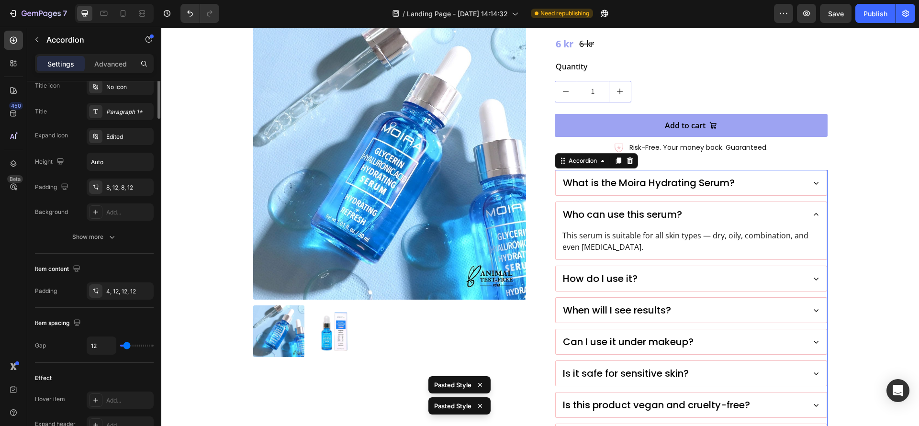
scroll to position [0, 0]
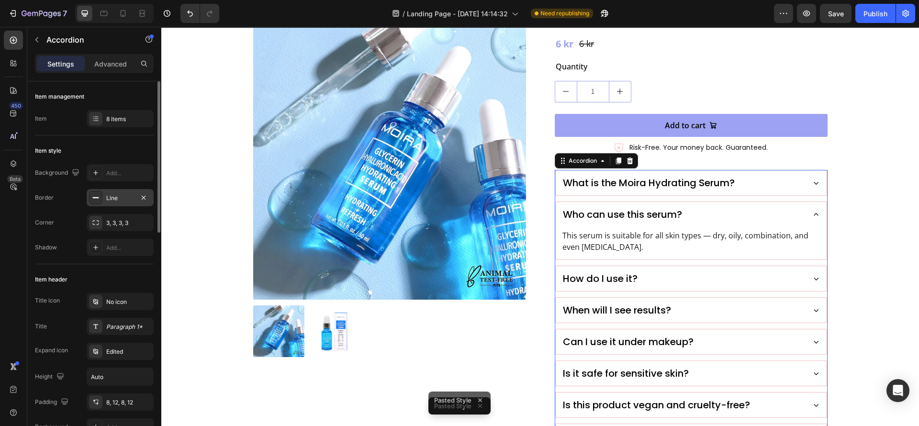
click at [95, 191] on div at bounding box center [95, 197] width 13 height 13
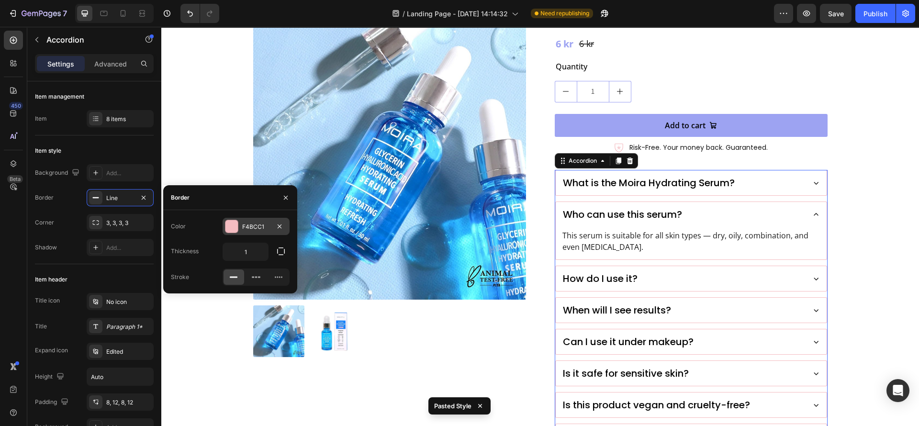
click at [231, 230] on div at bounding box center [232, 226] width 12 height 12
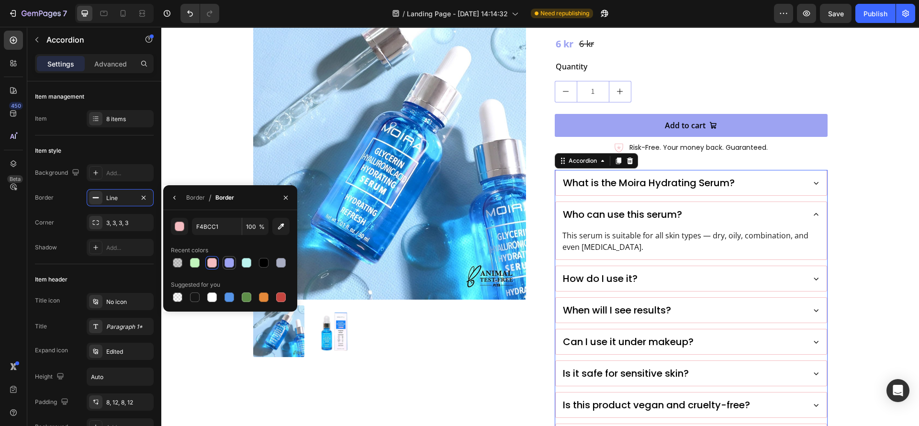
click at [234, 267] on div at bounding box center [229, 262] width 11 height 11
type input "9DA3F2"
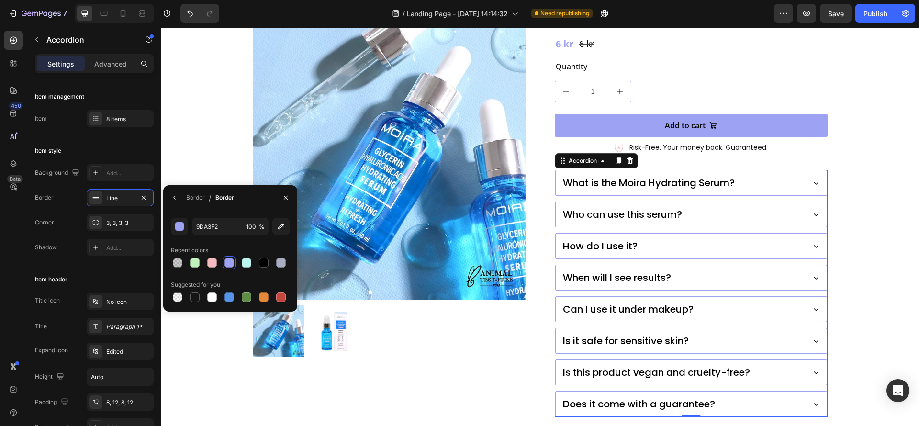
click at [505, 339] on div at bounding box center [389, 332] width 273 height 52
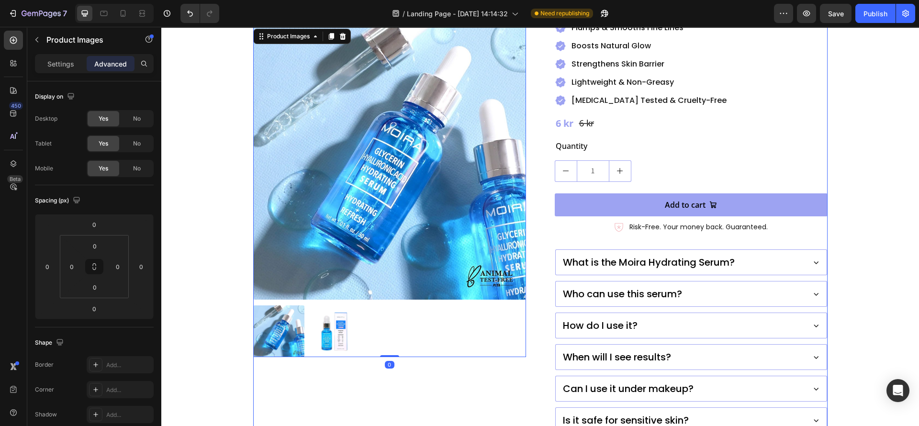
scroll to position [215, 0]
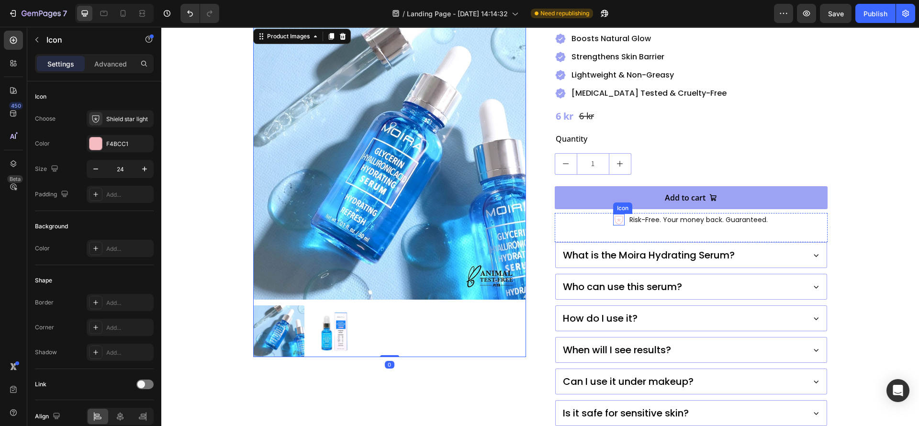
click at [613, 214] on icon at bounding box center [618, 219] width 11 height 11
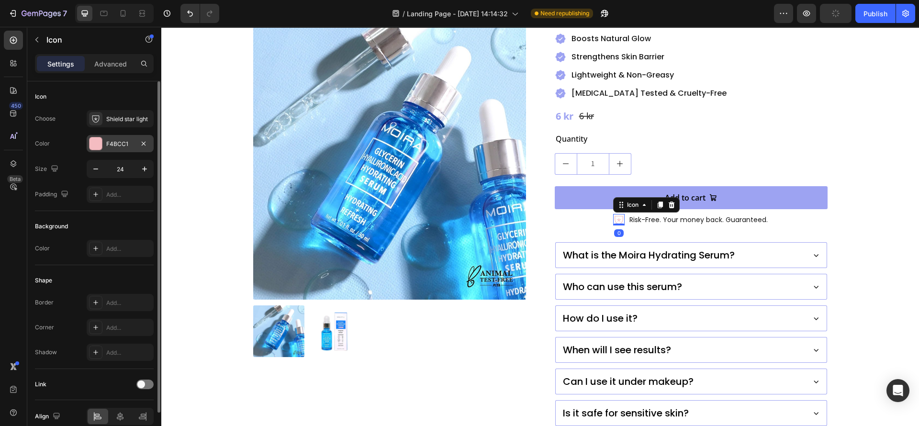
click at [96, 139] on div at bounding box center [96, 143] width 12 height 12
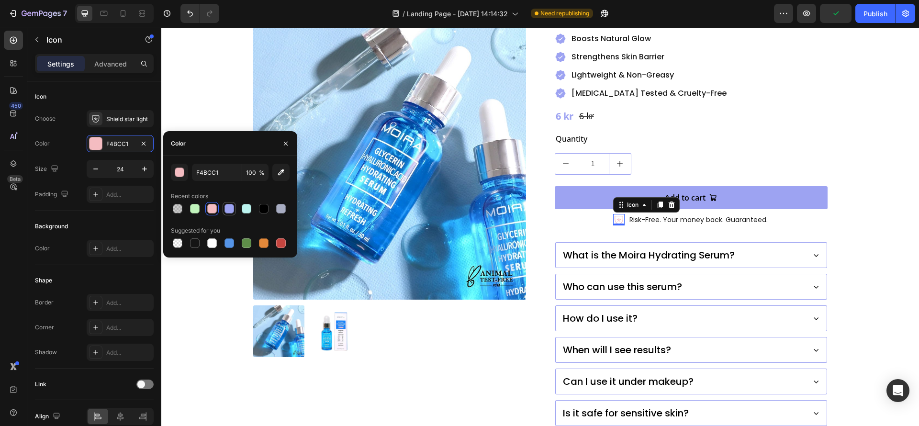
click at [231, 203] on div at bounding box center [229, 208] width 11 height 11
type input "9DA3F2"
click at [526, 316] on div "Product Images Moira Hydrating Serum with [MEDICAL_DATA] & [MEDICAL_DATA] Produ…" at bounding box center [540, 177] width 575 height 624
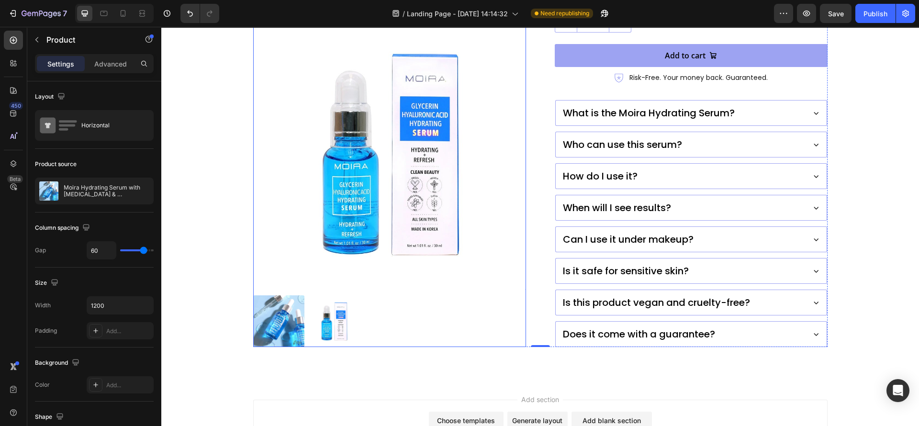
scroll to position [359, 0]
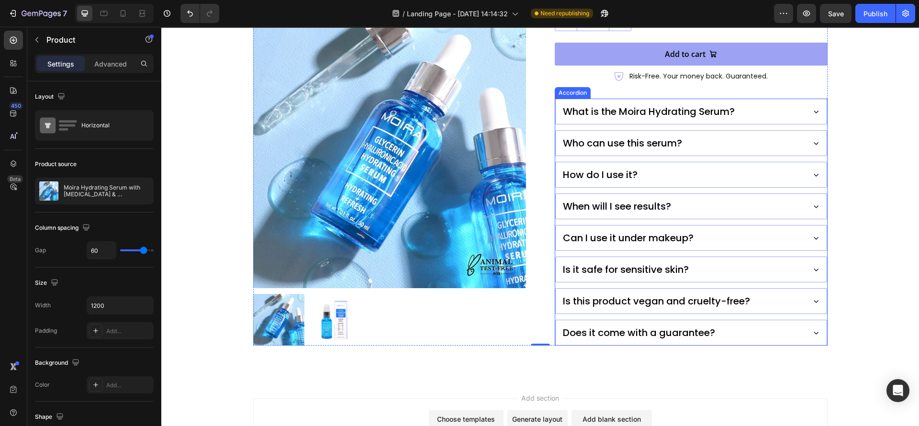
click at [563, 136] on p "Who can use this serum?" at bounding box center [622, 143] width 119 height 14
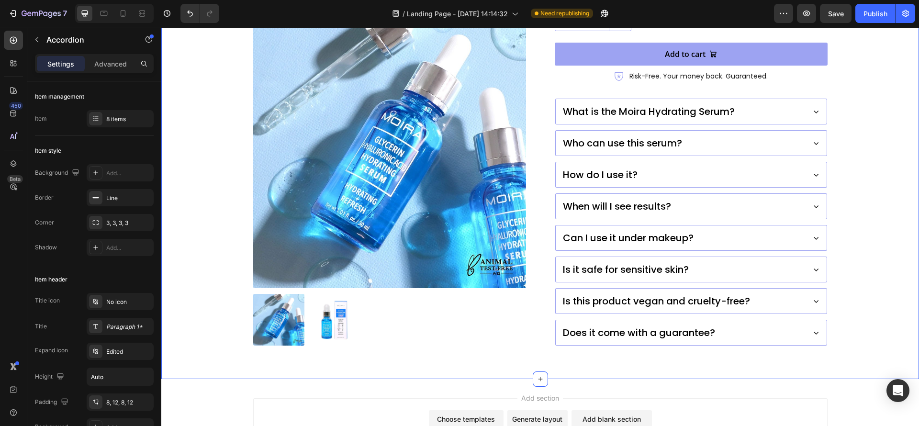
click at [476, 337] on div "Product Images Moira Hydrating Serum with [MEDICAL_DATA] & [MEDICAL_DATA] Produ…" at bounding box center [540, 34] width 758 height 692
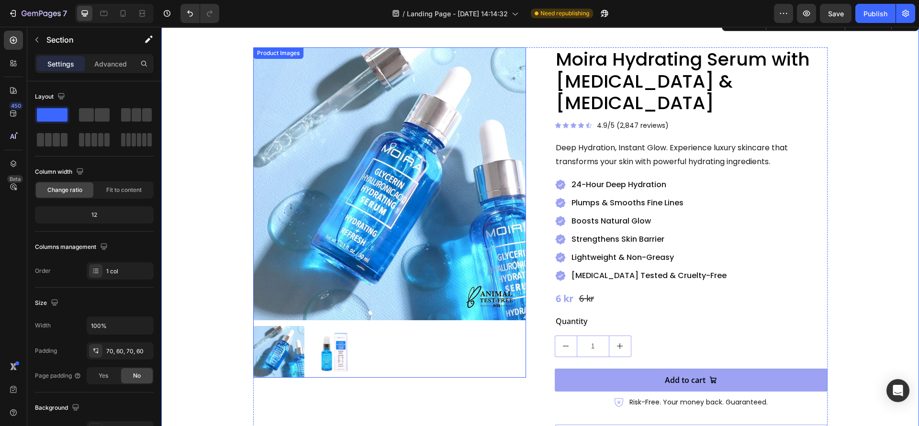
scroll to position [0, 0]
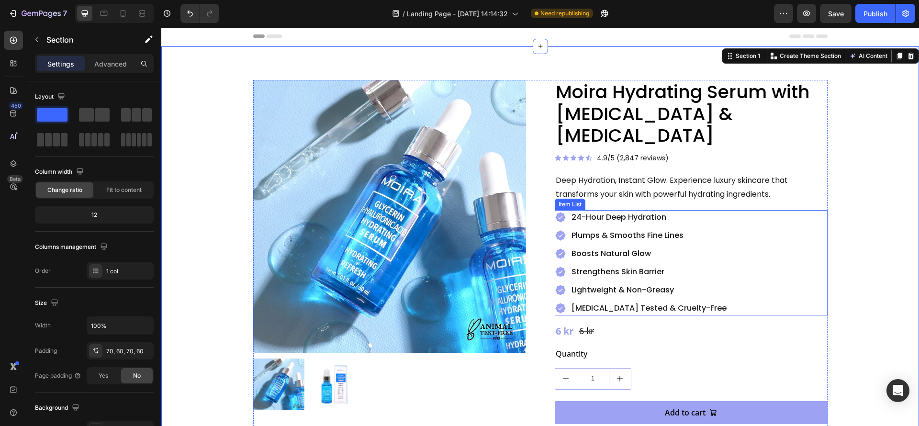
click at [598, 284] on p "Lightweight & Non-Greasy" at bounding box center [649, 289] width 155 height 11
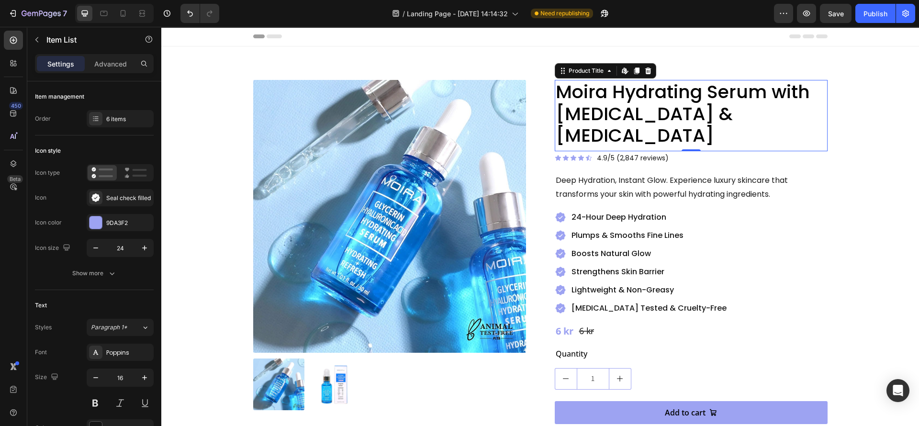
click at [612, 118] on h2 "Moira Hydrating Serum with [MEDICAL_DATA] & [MEDICAL_DATA]" at bounding box center [691, 114] width 273 height 68
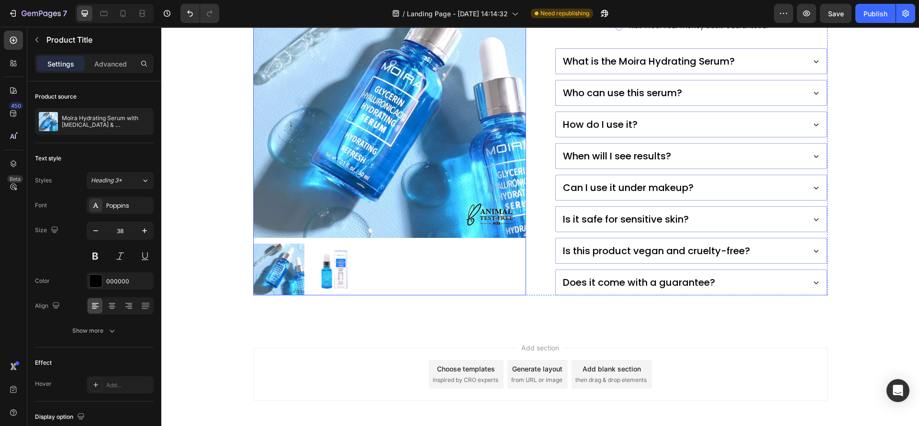
scroll to position [432, 0]
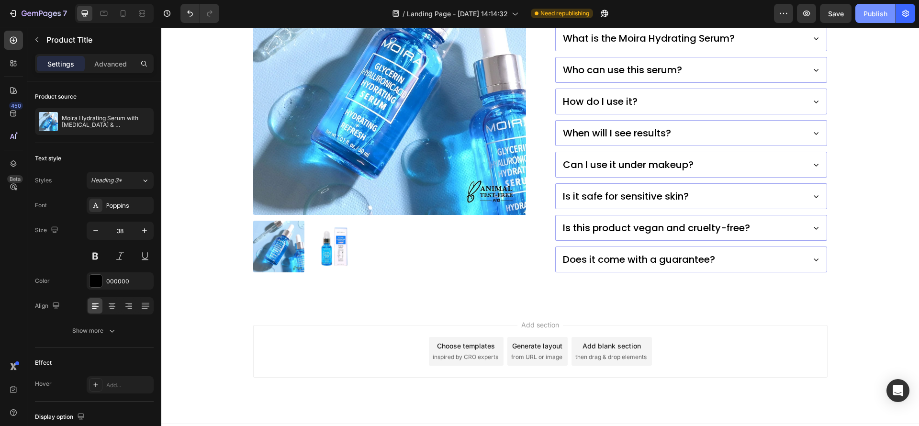
click at [875, 20] on button "Publish" at bounding box center [876, 13] width 40 height 19
click at [98, 10] on div at bounding box center [103, 13] width 15 height 15
type input "41"
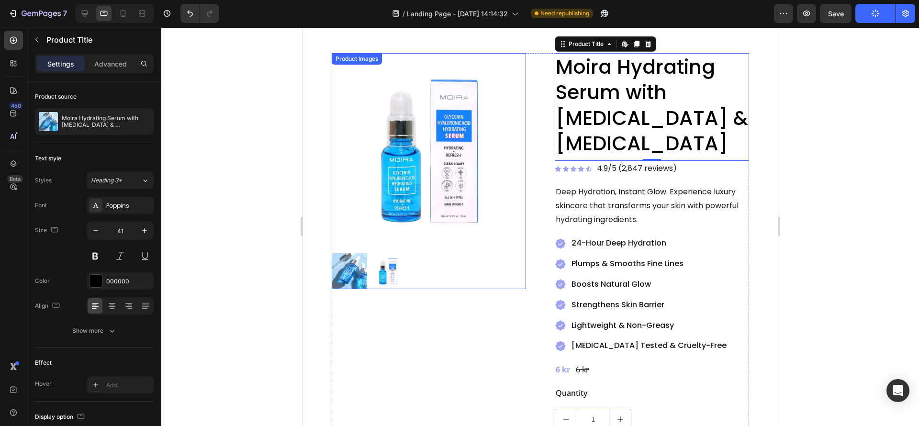
scroll to position [19, 0]
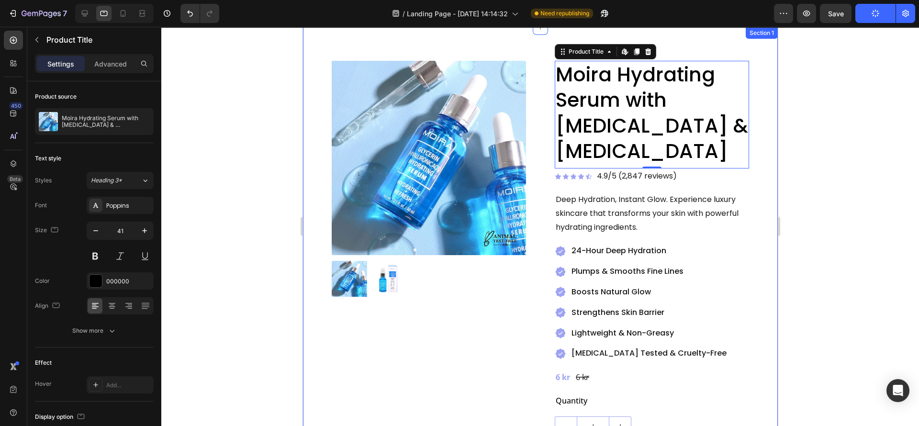
click at [310, 221] on div "Product Images Moira Hydrating Serum with [MEDICAL_DATA] & [MEDICAL_DATA] Produ…" at bounding box center [540, 406] width 475 height 759
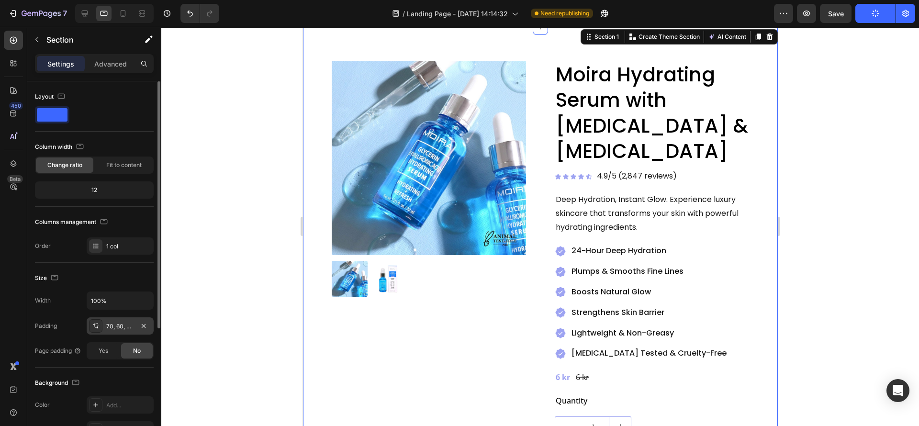
click at [96, 329] on icon at bounding box center [96, 326] width 8 height 8
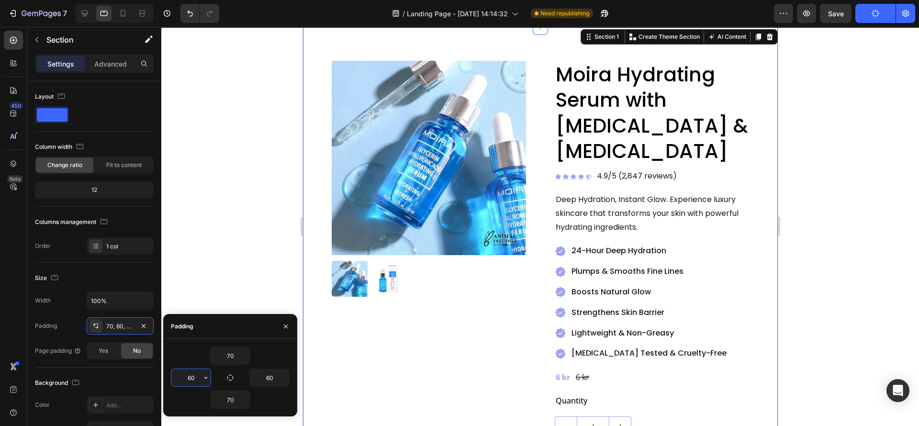
click at [193, 377] on input "60" at bounding box center [190, 377] width 39 height 17
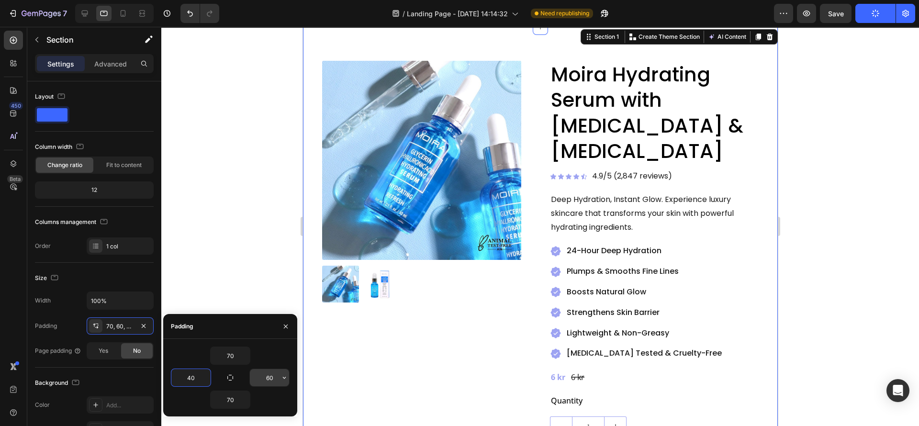
type input "40"
click at [271, 379] on input "60" at bounding box center [269, 377] width 39 height 17
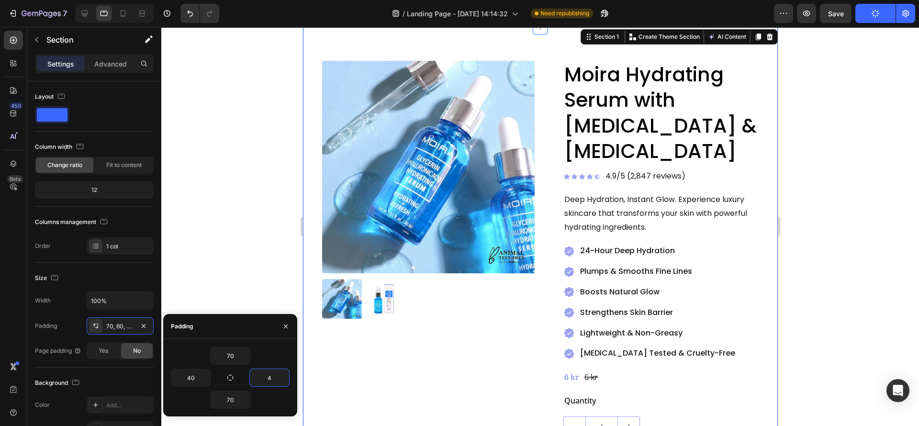
type input "40"
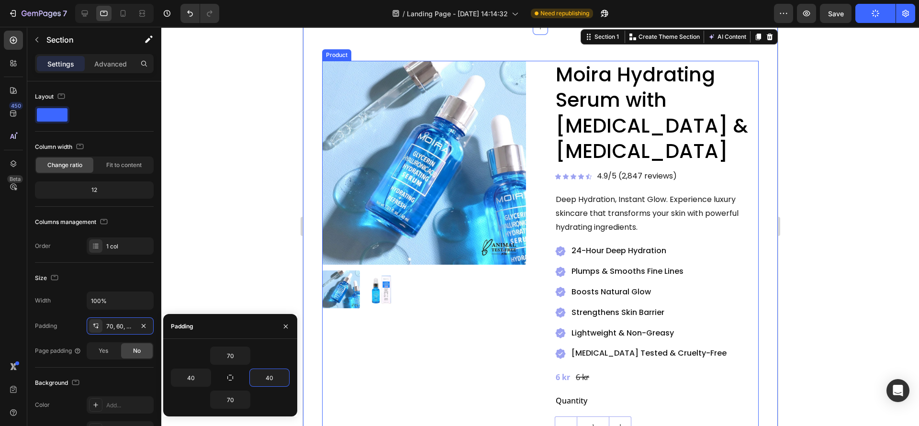
click at [460, 353] on div "Product Images" at bounding box center [424, 407] width 204 height 692
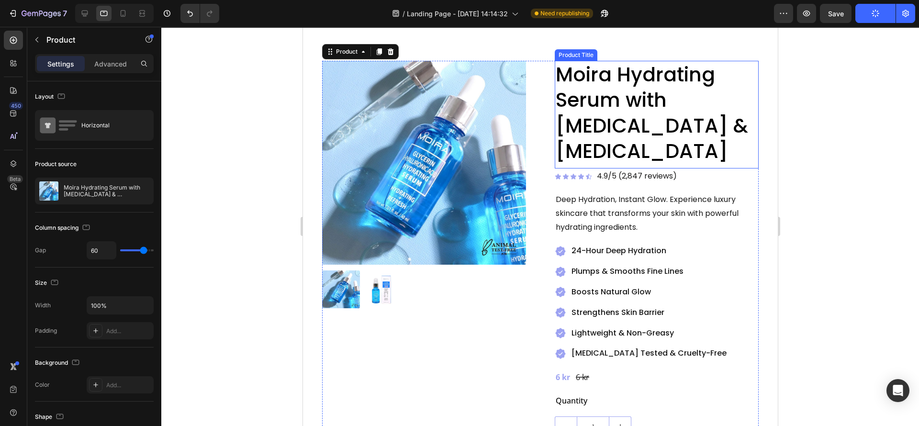
click at [585, 88] on h2 "Moira Hydrating Serum with [MEDICAL_DATA] & [MEDICAL_DATA]" at bounding box center [657, 113] width 204 height 104
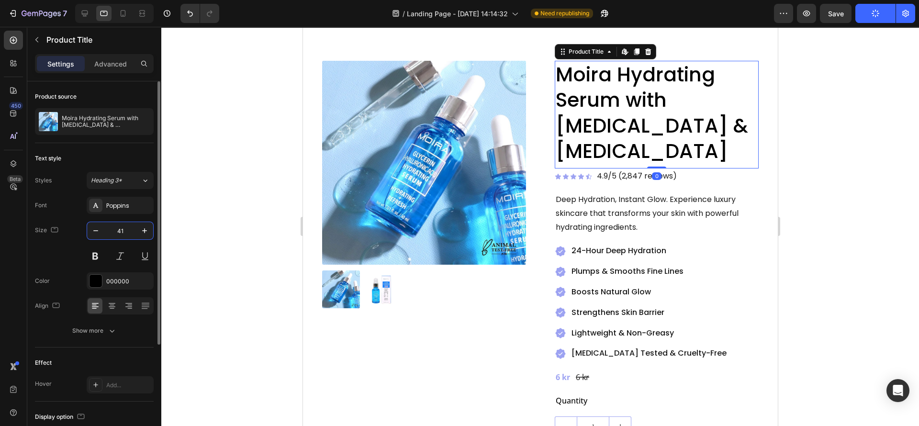
click at [122, 233] on input "41" at bounding box center [120, 230] width 32 height 17
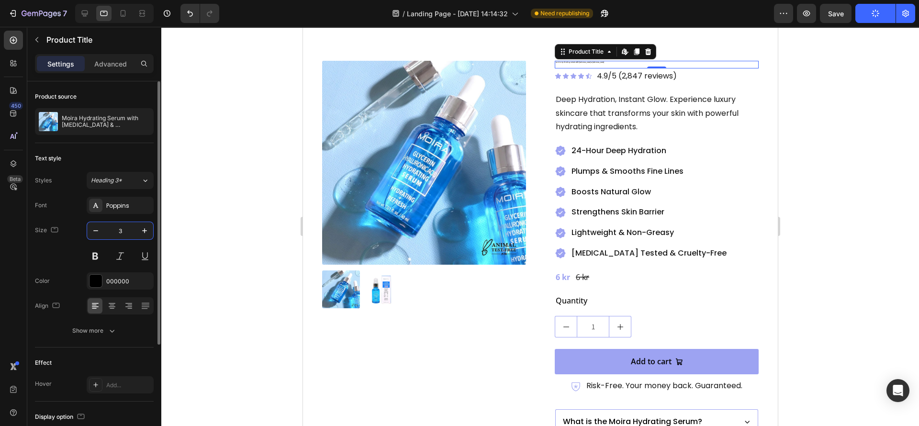
type input "32"
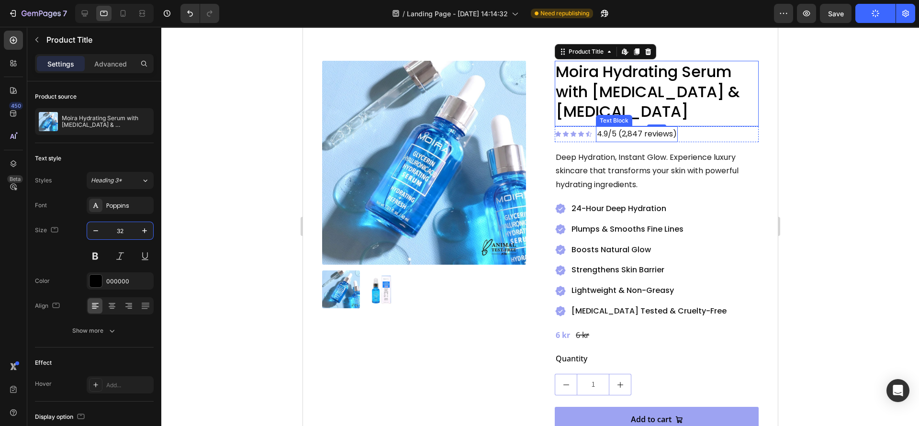
click at [676, 133] on div "Icon Icon Icon Icon Icon Icon List 4.9/5 (2,847 reviews) Text Block Row" at bounding box center [657, 134] width 204 height 16
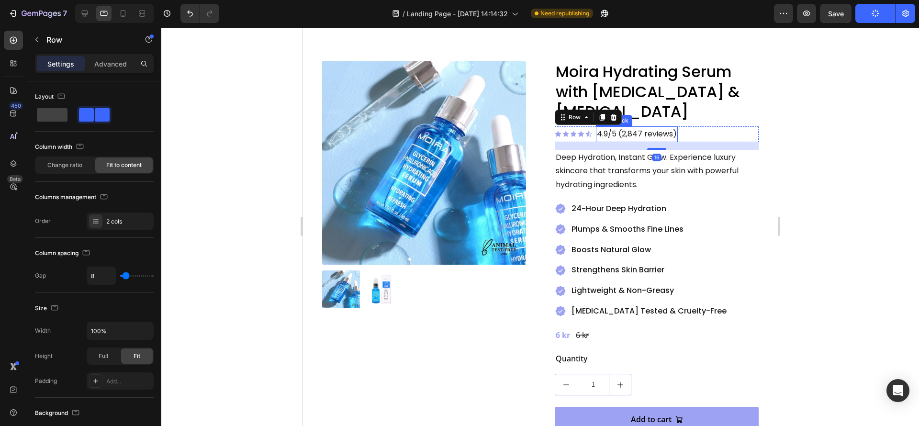
click at [652, 136] on p "4.9/5 (2,847 reviews)" at bounding box center [637, 134] width 80 height 14
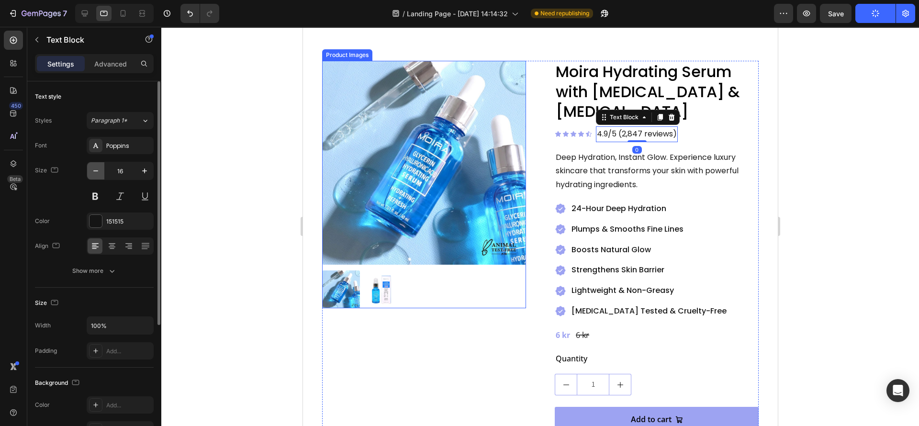
click at [102, 172] on button "button" at bounding box center [95, 170] width 17 height 17
type input "14"
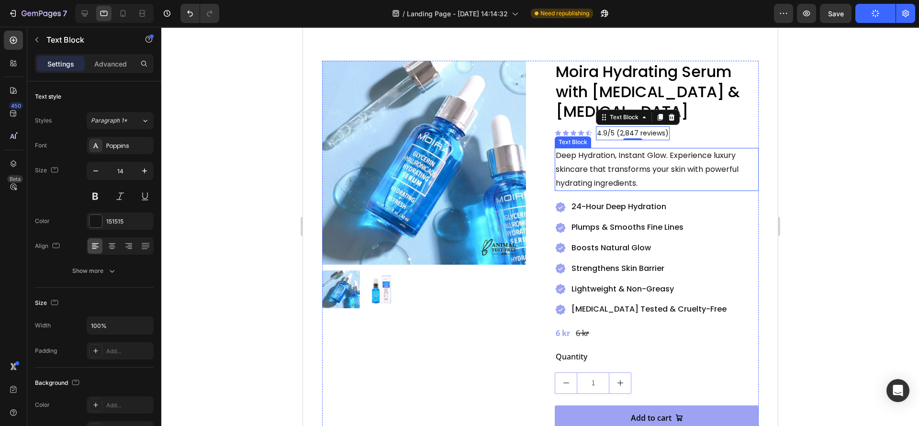
click at [659, 172] on p "Deep Hydration, Instant Glow. Experience luxury skincare that transforms your s…" at bounding box center [657, 169] width 202 height 41
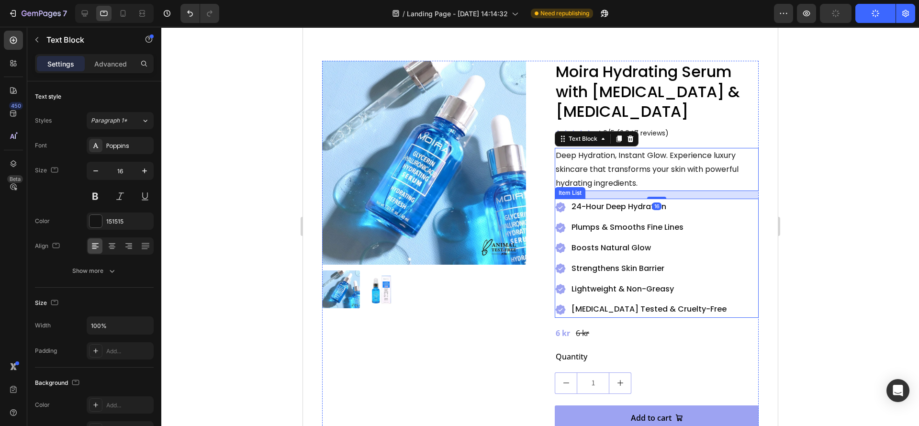
click at [634, 241] on p "Boosts Natural Glow" at bounding box center [648, 248] width 155 height 14
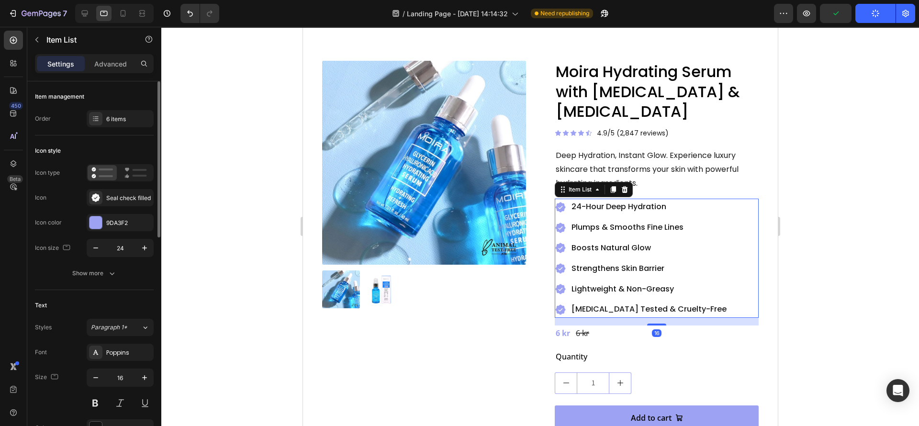
scroll to position [287, 0]
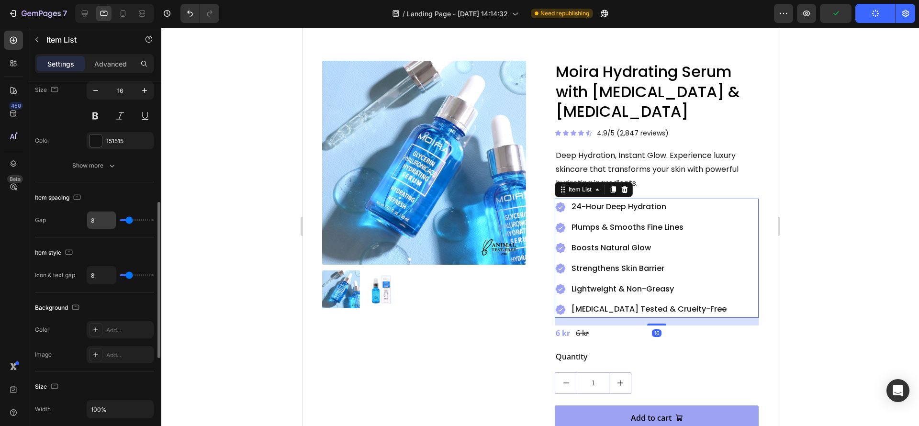
click at [107, 221] on input "8" at bounding box center [101, 220] width 29 height 17
type input "4"
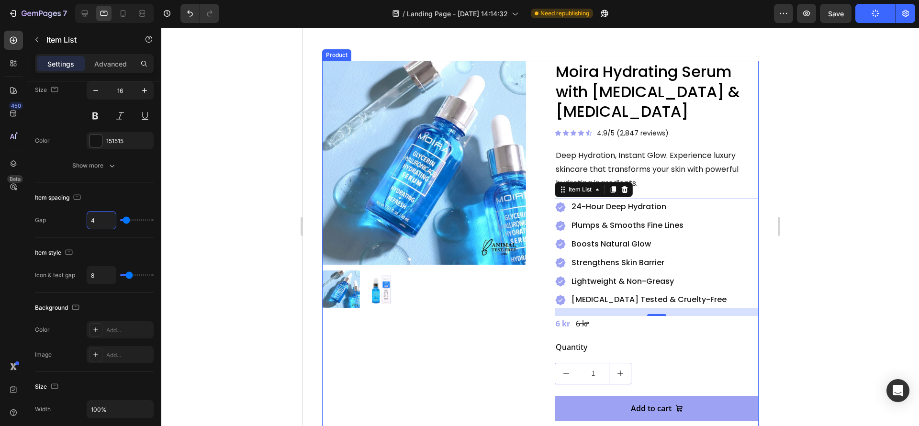
click at [455, 352] on div "Product Images" at bounding box center [424, 380] width 204 height 638
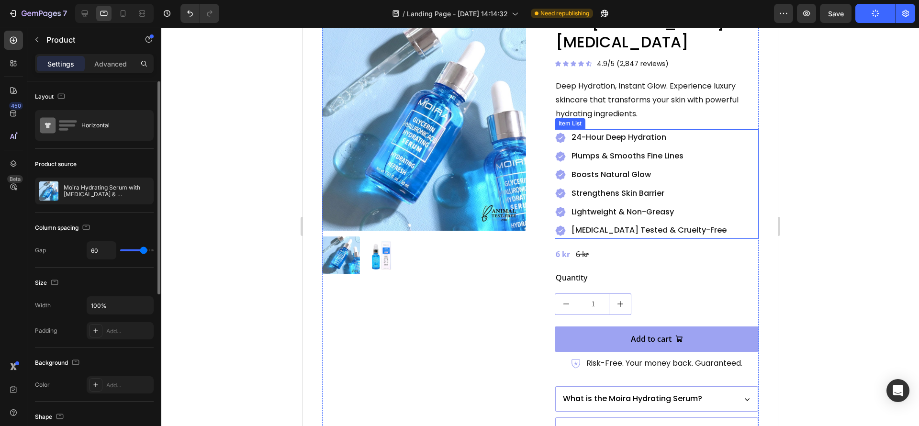
scroll to position [163, 0]
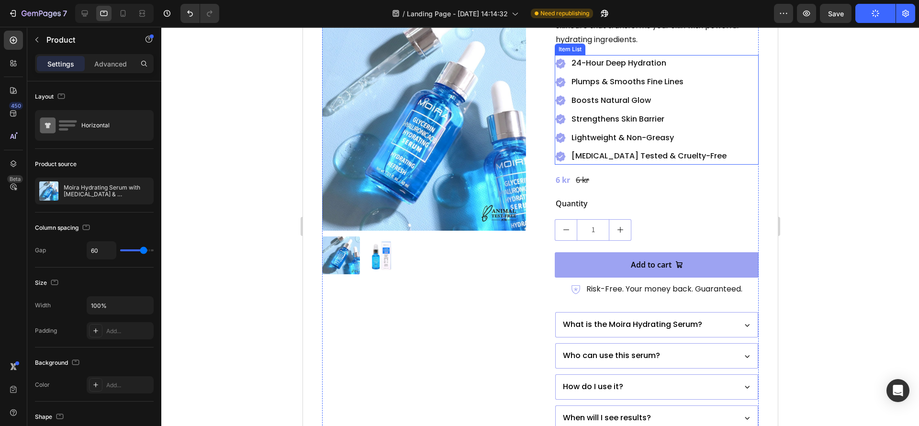
click at [571, 84] on p "Plumps & Smooths Fine Lines" at bounding box center [648, 82] width 155 height 14
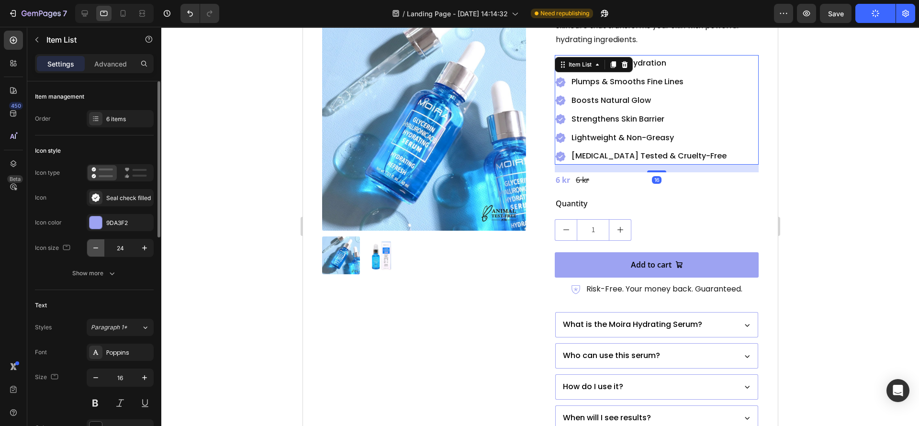
click at [99, 245] on icon "button" at bounding box center [96, 248] width 10 height 10
drag, startPoint x: 99, startPoint y: 245, endPoint x: 96, endPoint y: 250, distance: 5.2
click at [99, 245] on icon "button" at bounding box center [96, 248] width 10 height 10
type input "22"
click at [494, 287] on div "Product Images" at bounding box center [424, 236] width 204 height 638
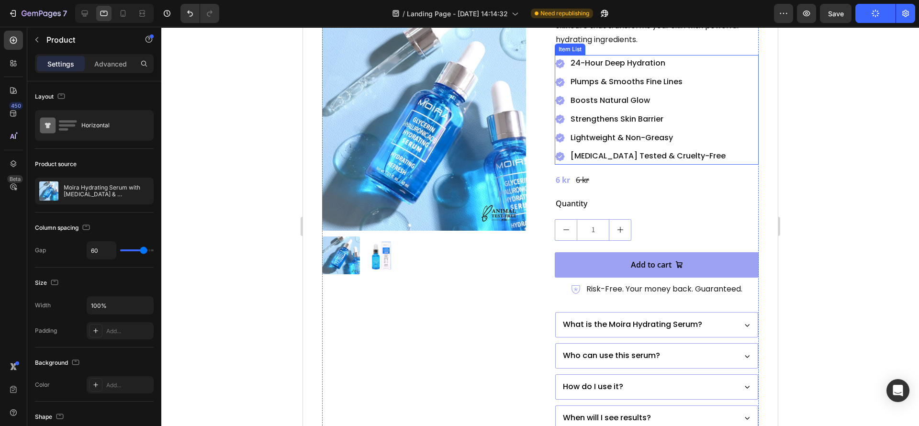
scroll to position [235, 0]
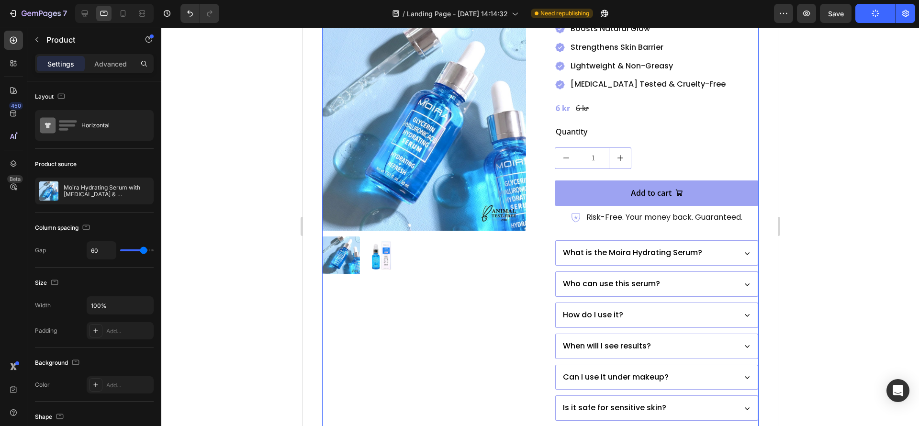
drag, startPoint x: 535, startPoint y: 164, endPoint x: 465, endPoint y: 191, distance: 75.2
click at [534, 165] on div "Product Images Moira Hydrating Serum with [MEDICAL_DATA] & [MEDICAL_DATA] Produ…" at bounding box center [540, 164] width 437 height 638
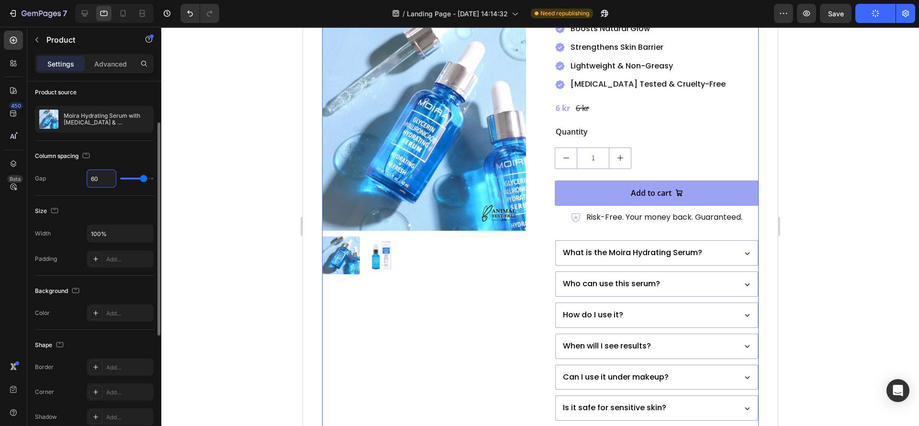
click at [98, 184] on input "60" at bounding box center [101, 178] width 29 height 17
type input "5"
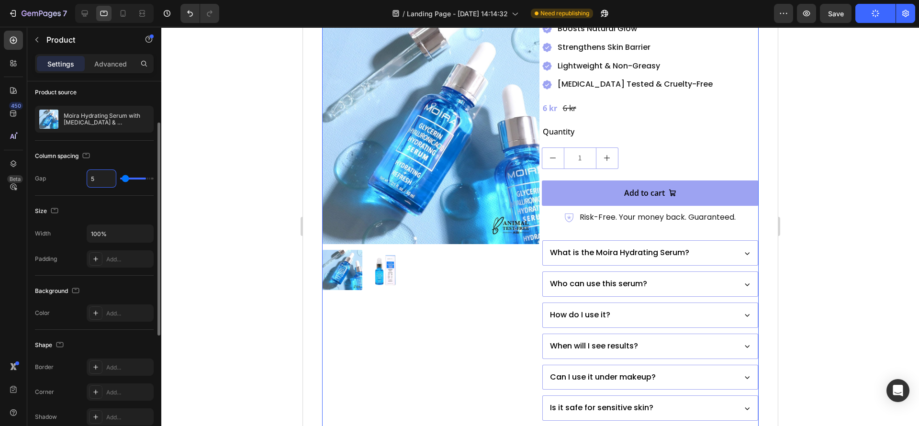
type input "50"
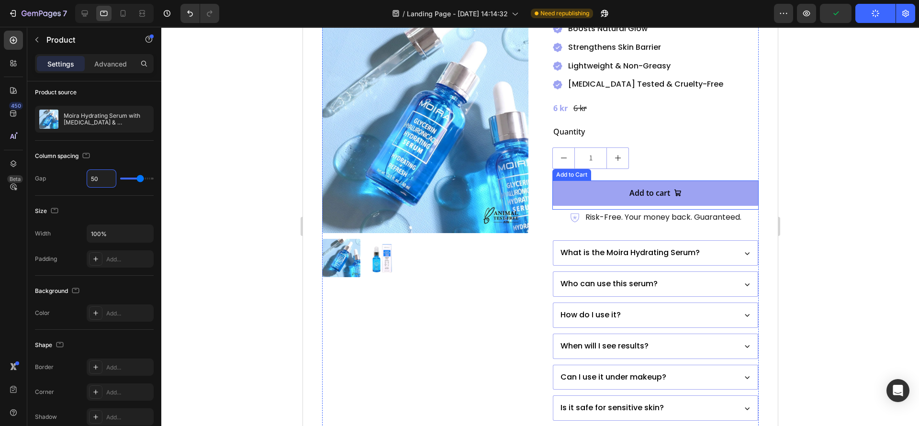
click at [556, 181] on button "Add to cart" at bounding box center [655, 193] width 206 height 25
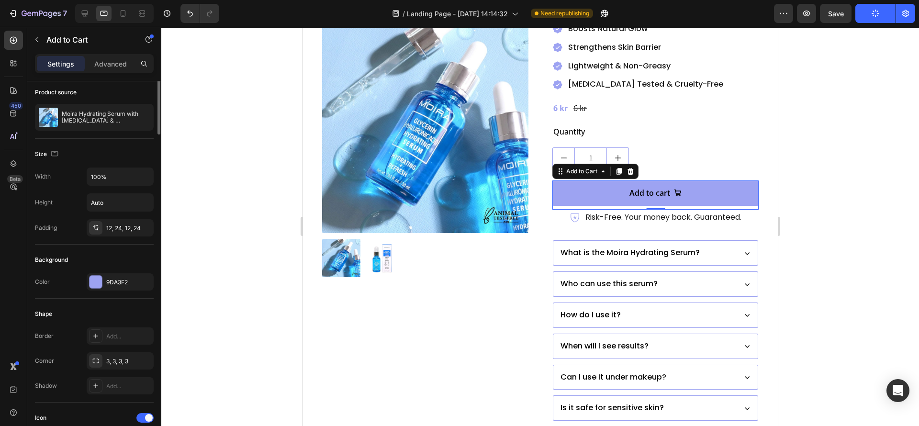
scroll to position [0, 0]
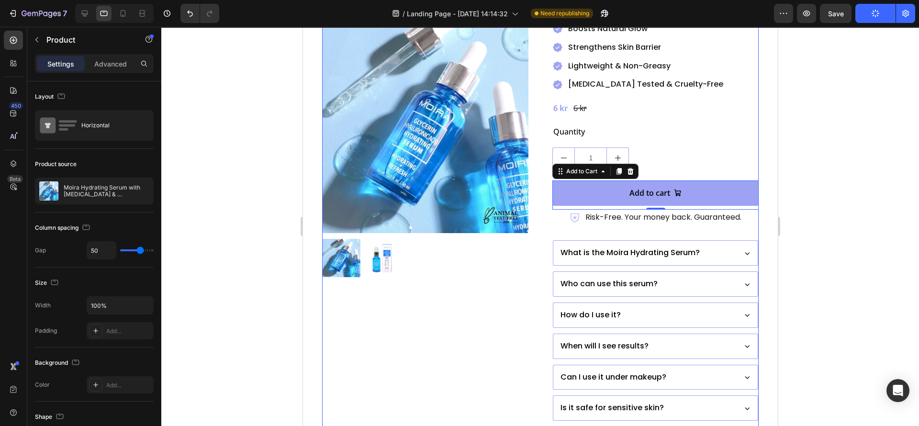
click at [461, 303] on div "Product Images" at bounding box center [425, 164] width 206 height 638
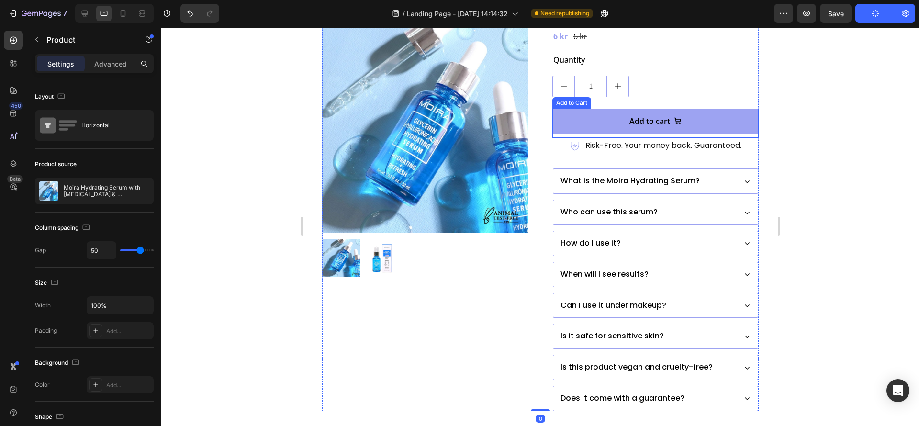
click at [602, 117] on button "Add to cart" at bounding box center [655, 121] width 206 height 25
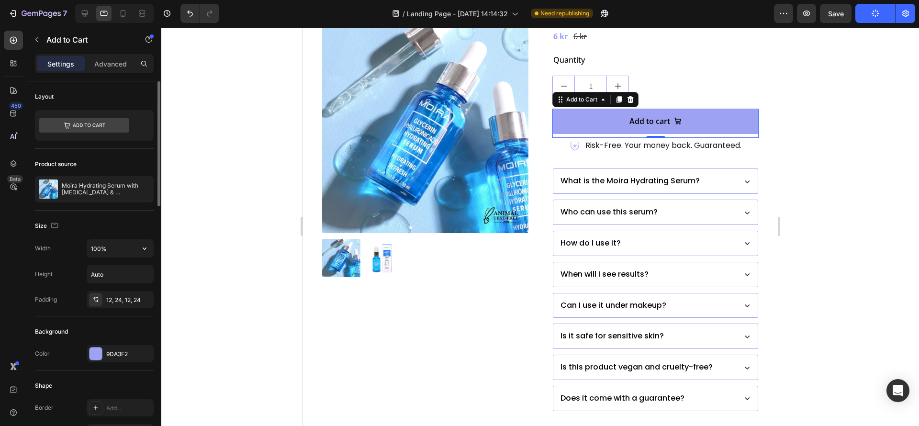
scroll to position [215, 0]
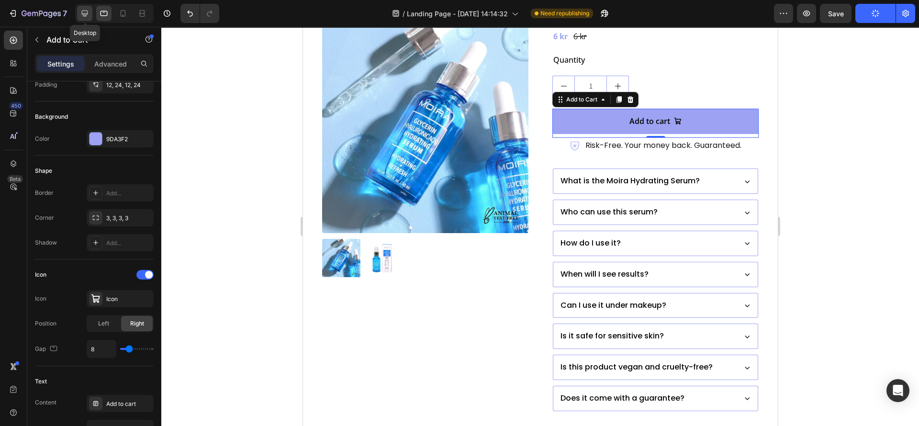
click at [86, 17] on icon at bounding box center [85, 14] width 10 height 10
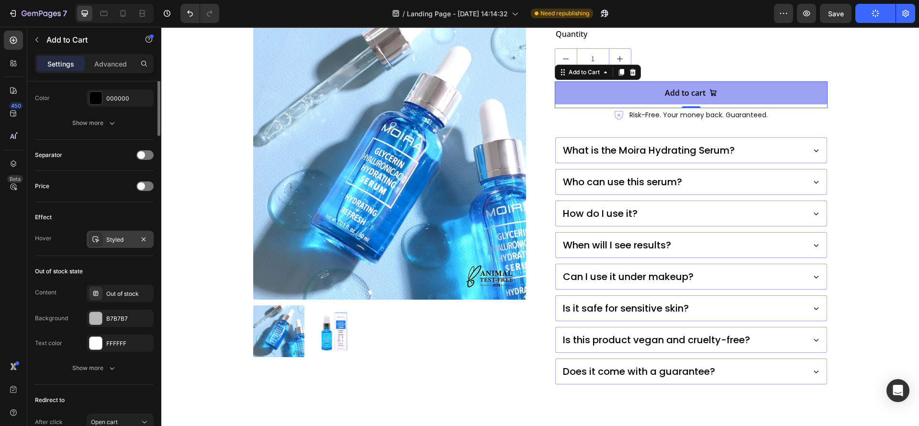
scroll to position [431, 0]
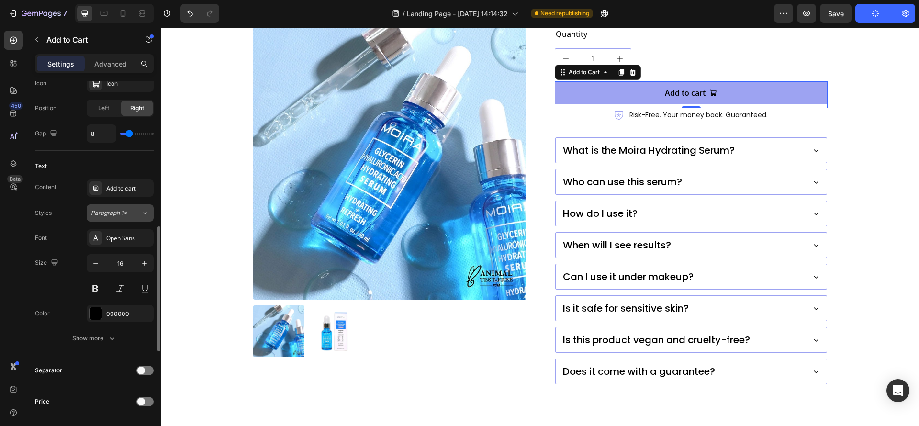
click at [114, 214] on span "Paragraph 1*" at bounding box center [109, 213] width 36 height 9
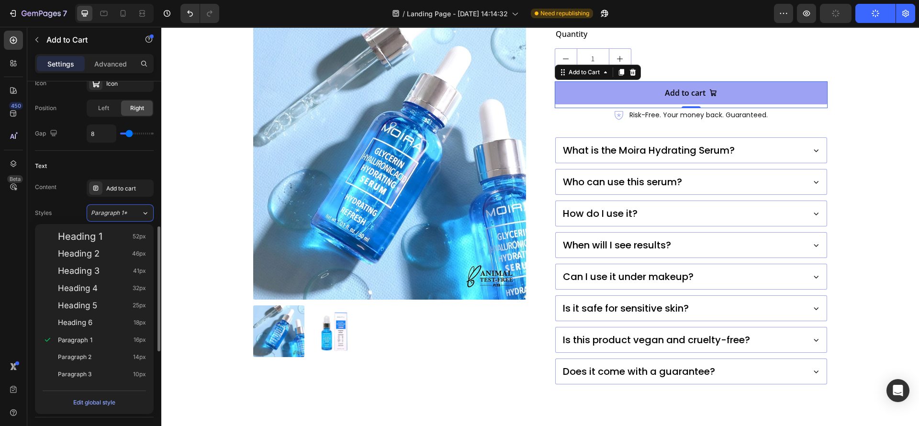
click at [59, 213] on div "Styles Paragraph 1*" at bounding box center [94, 212] width 119 height 17
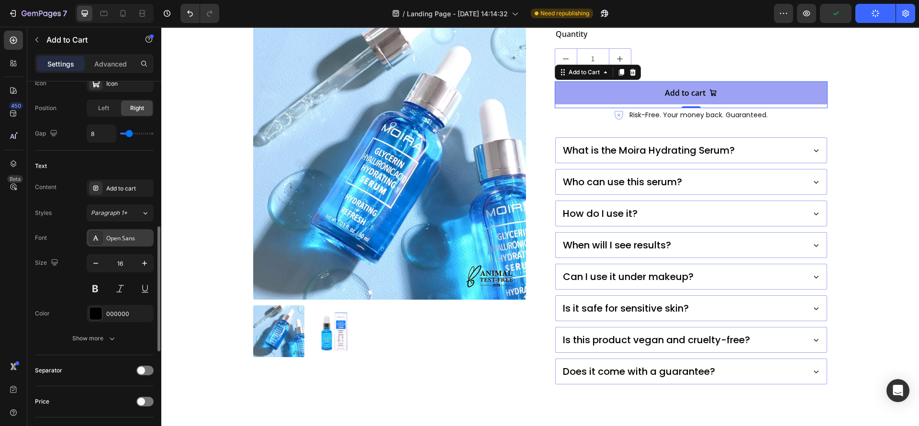
drag, startPoint x: 122, startPoint y: 238, endPoint x: 116, endPoint y: 254, distance: 16.5
click at [122, 239] on div "Open Sans" at bounding box center [128, 238] width 45 height 9
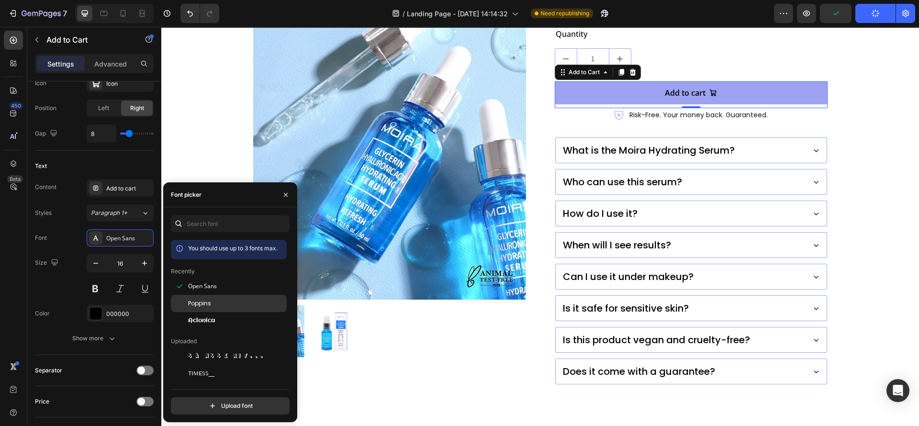
click at [206, 305] on span "Poppins" at bounding box center [199, 303] width 23 height 9
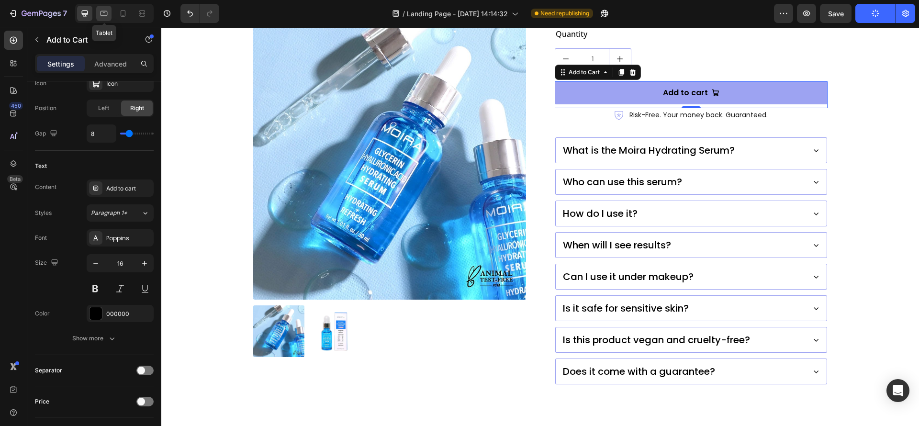
click at [104, 18] on icon at bounding box center [104, 14] width 10 height 10
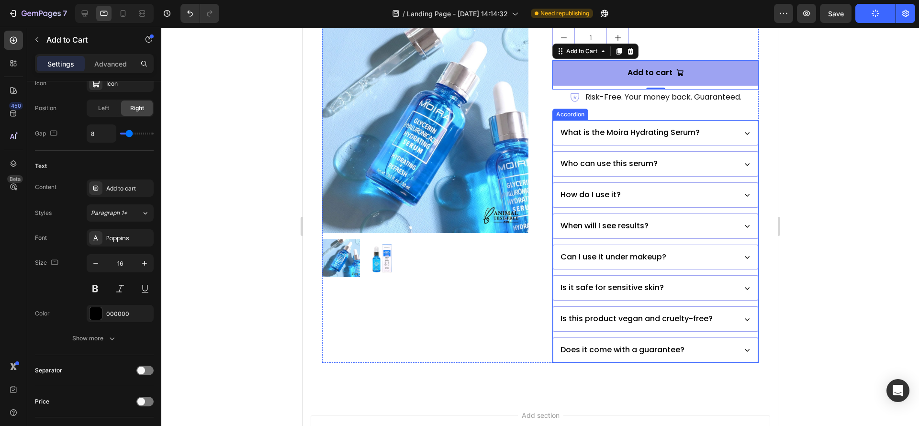
scroll to position [355, 0]
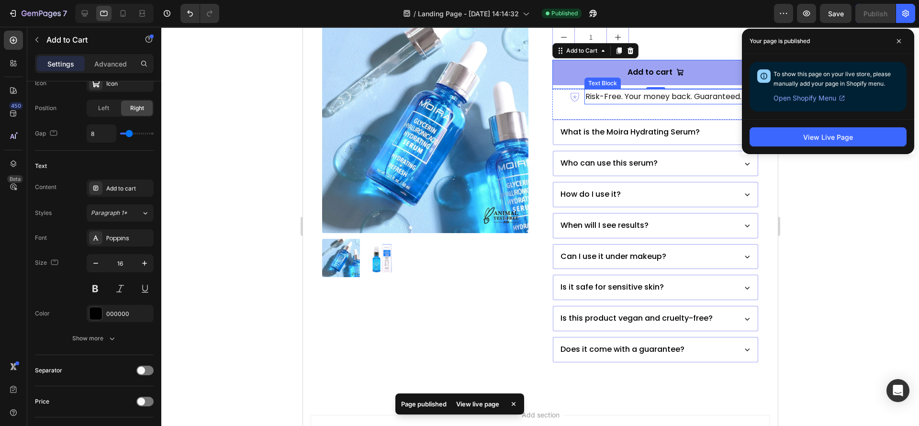
click at [624, 102] on p "Risk-Free. Your money back. Guaranteed." at bounding box center [663, 97] width 156 height 14
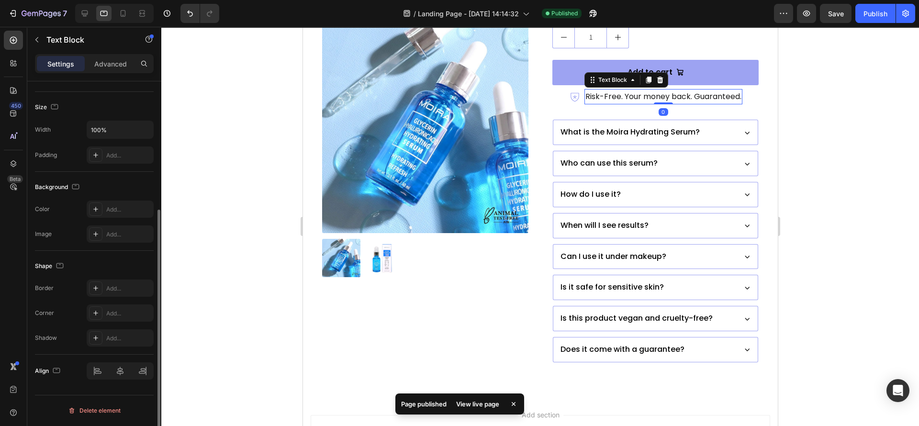
scroll to position [0, 0]
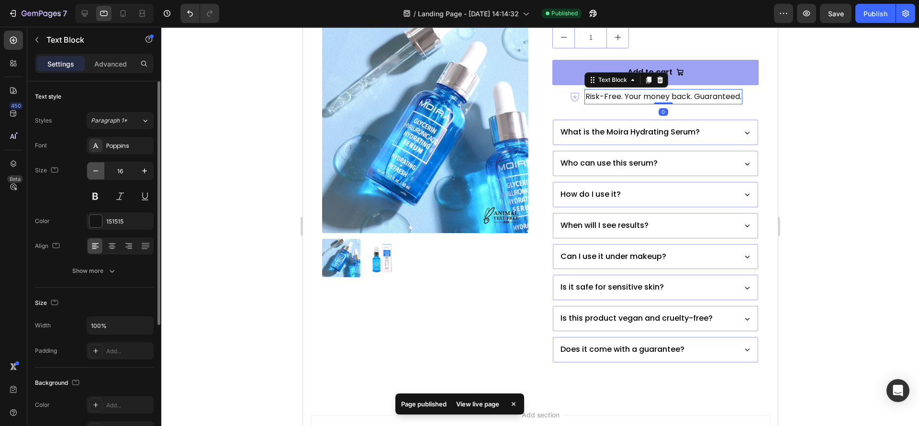
click at [100, 176] on button "button" at bounding box center [95, 170] width 17 height 17
click at [93, 160] on div "Font Poppins Size 15 Color 151515 Align Show more" at bounding box center [94, 208] width 119 height 143
click at [95, 165] on button "button" at bounding box center [95, 170] width 17 height 17
type input "14"
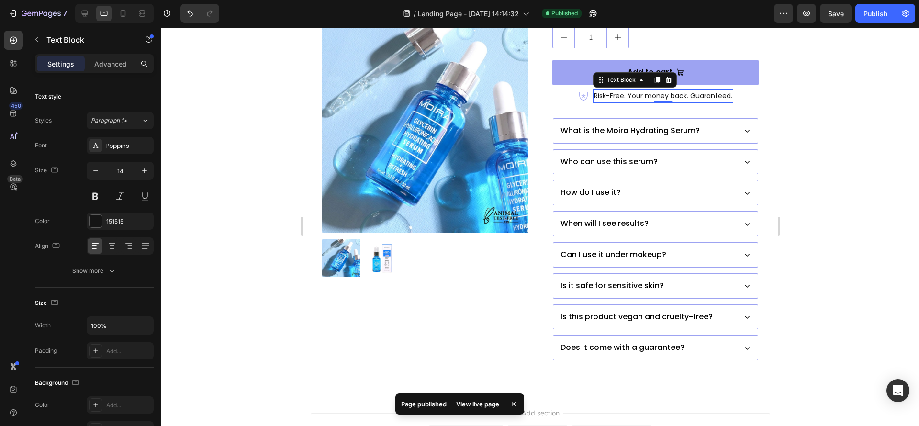
click at [389, 287] on div "Product Images" at bounding box center [425, 43] width 206 height 636
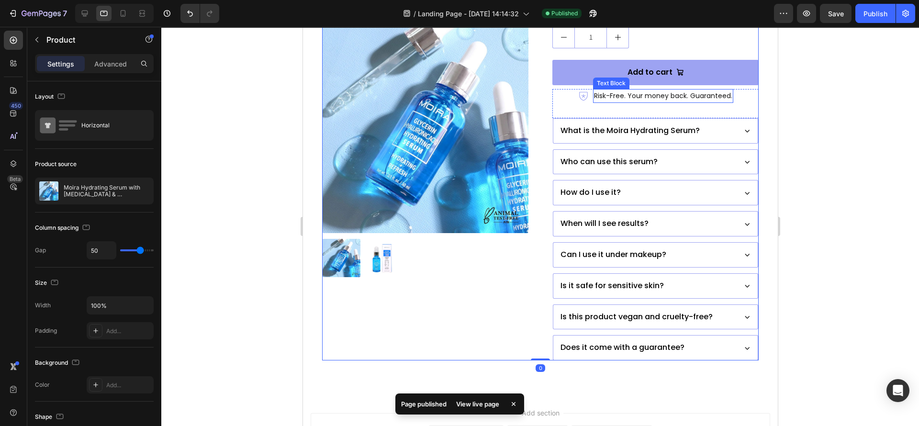
click at [594, 98] on p "Risk-Free. Your money back. Guaranteed." at bounding box center [663, 96] width 138 height 12
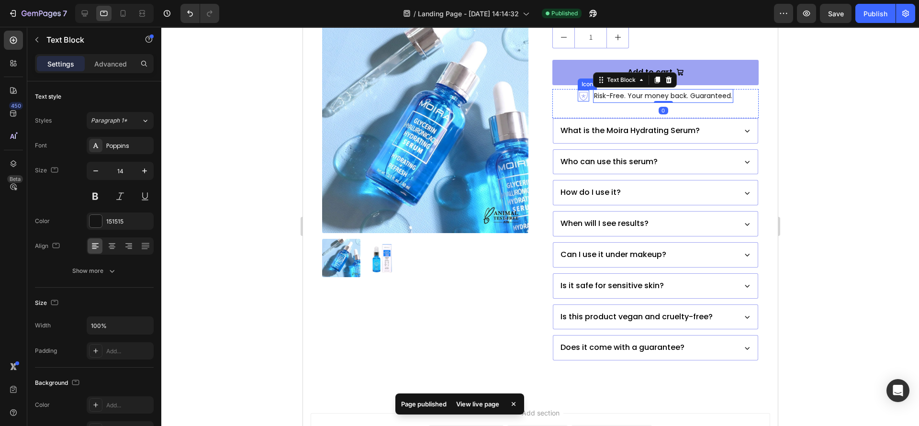
click at [578, 98] on icon at bounding box center [583, 95] width 11 height 11
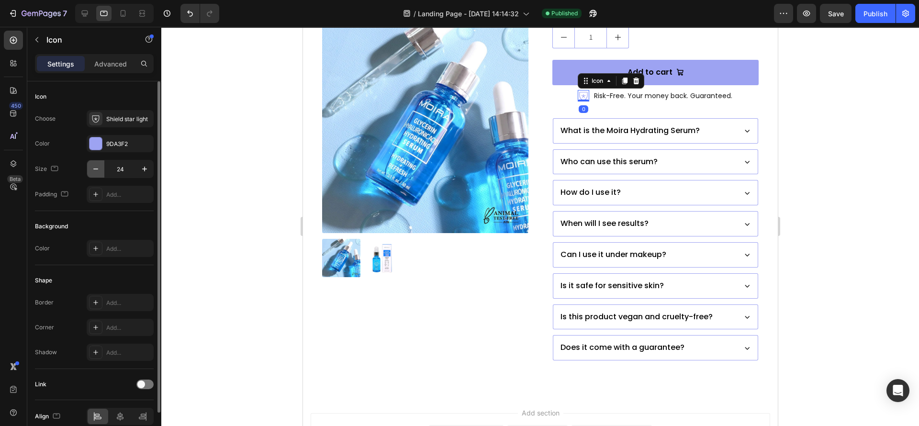
click at [97, 170] on icon "button" at bounding box center [96, 169] width 10 height 10
type input "20"
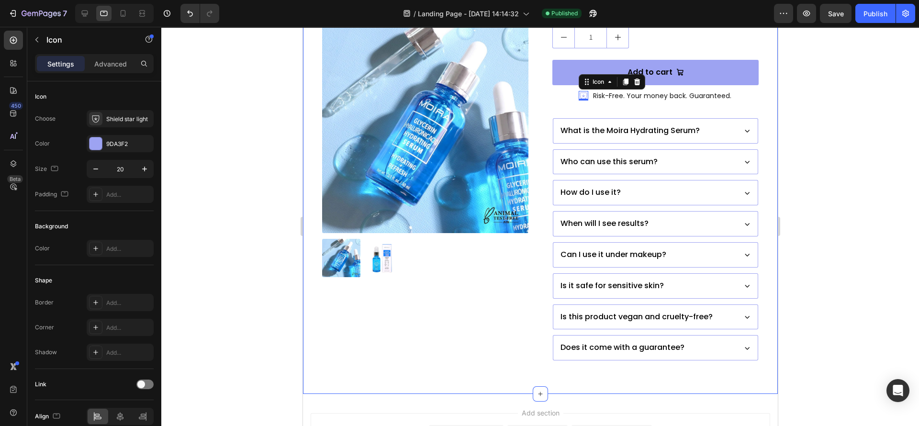
click at [339, 376] on div "Product Images Moira Hydrating Serum with Glycerin & Hyaluronic Acid Product Ti…" at bounding box center [540, 42] width 475 height 703
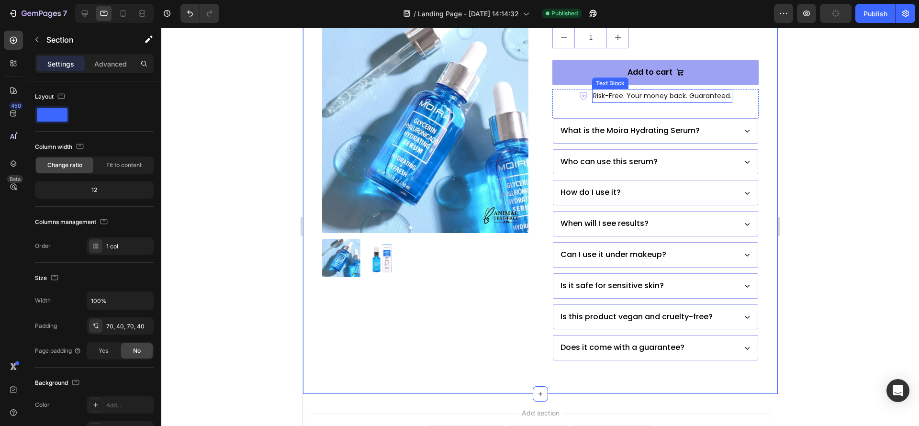
click at [593, 101] on p "Risk-Free. Your money back. Guaranteed." at bounding box center [662, 96] width 138 height 12
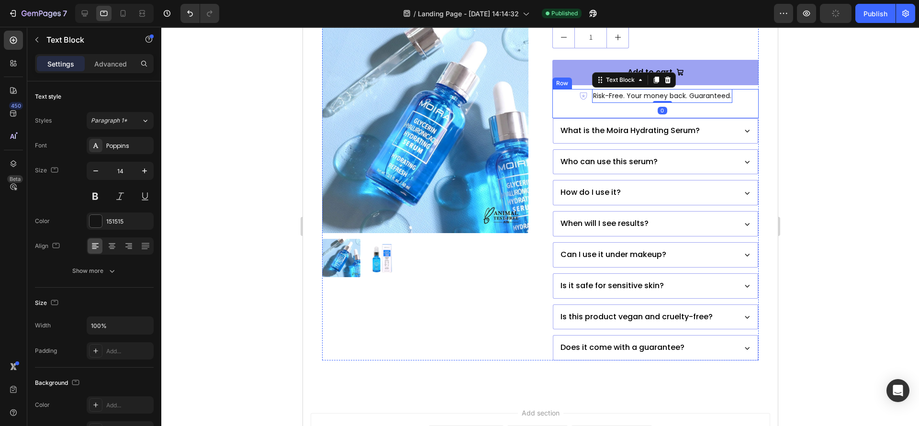
click at [582, 101] on div "Icon Risk-Free. Your money back. Guaranteed. Text Block 0 Row" at bounding box center [655, 103] width 206 height 29
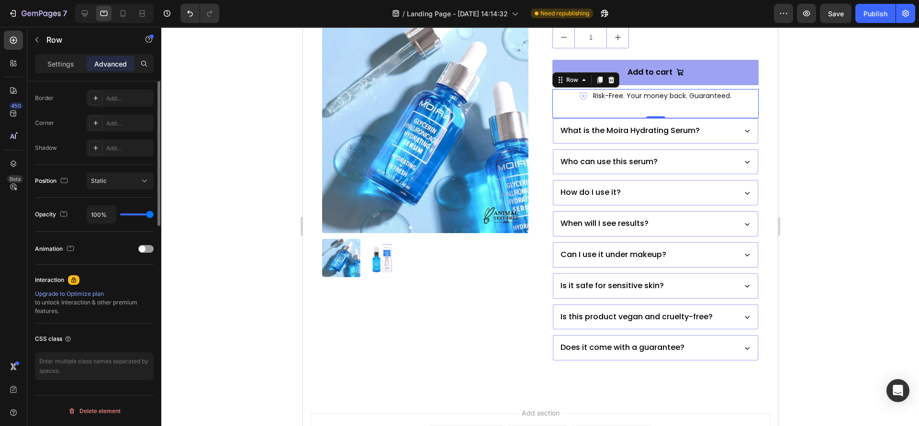
scroll to position [124, 0]
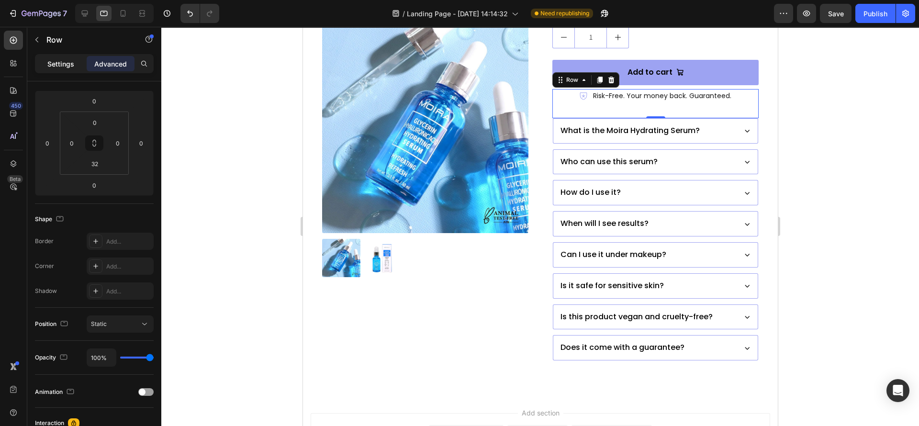
click at [64, 70] on div "Settings" at bounding box center [61, 63] width 48 height 15
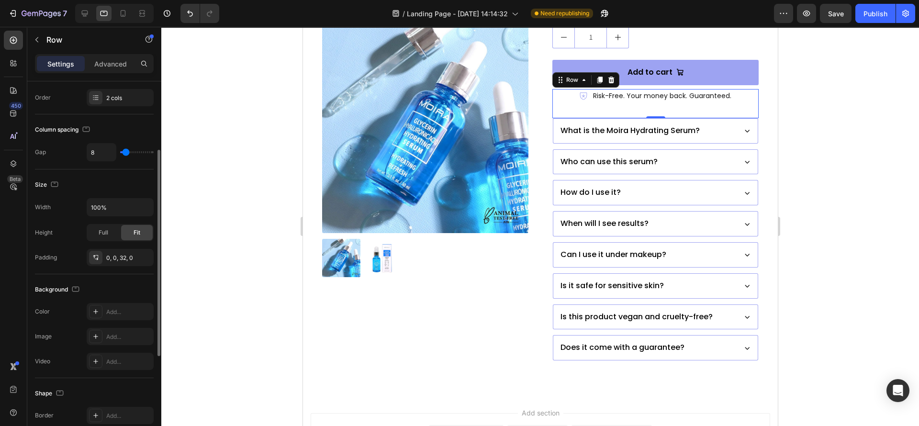
scroll to position [297, 0]
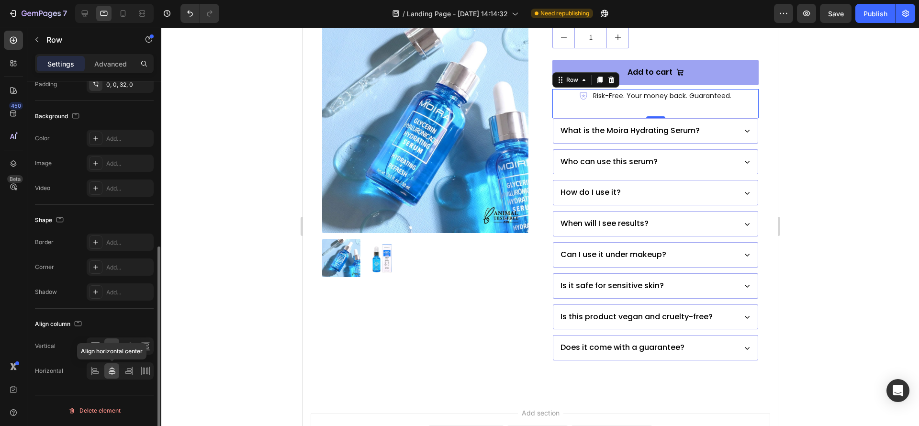
click at [110, 366] on icon at bounding box center [112, 371] width 10 height 10
click at [490, 340] on div "Product Images" at bounding box center [425, 43] width 206 height 636
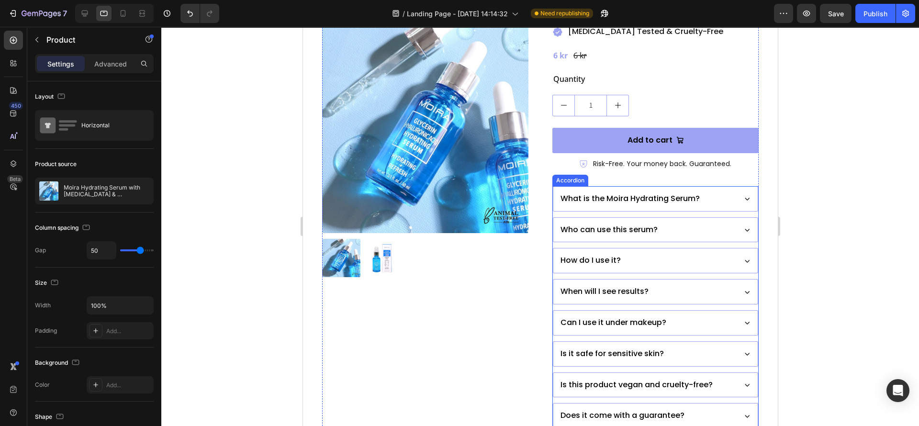
scroll to position [465, 0]
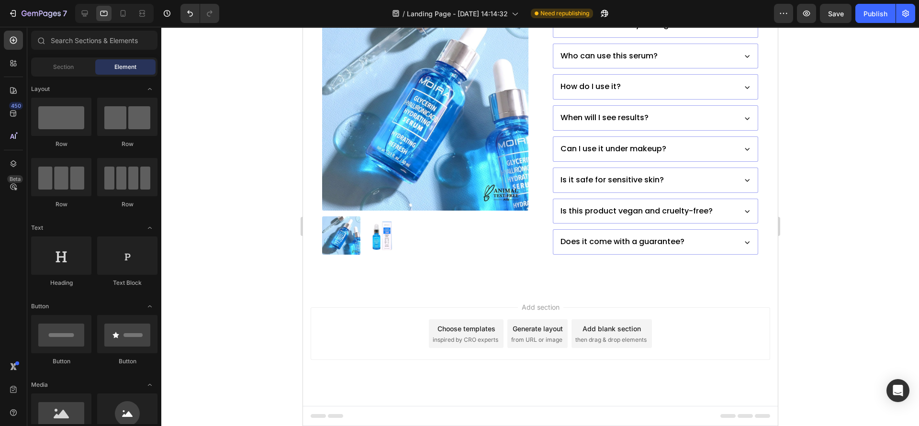
click at [543, 290] on div "Add section Choose templates inspired by CRO experts Generate layout from URL o…" at bounding box center [540, 347] width 475 height 118
click at [122, 9] on icon at bounding box center [123, 14] width 10 height 10
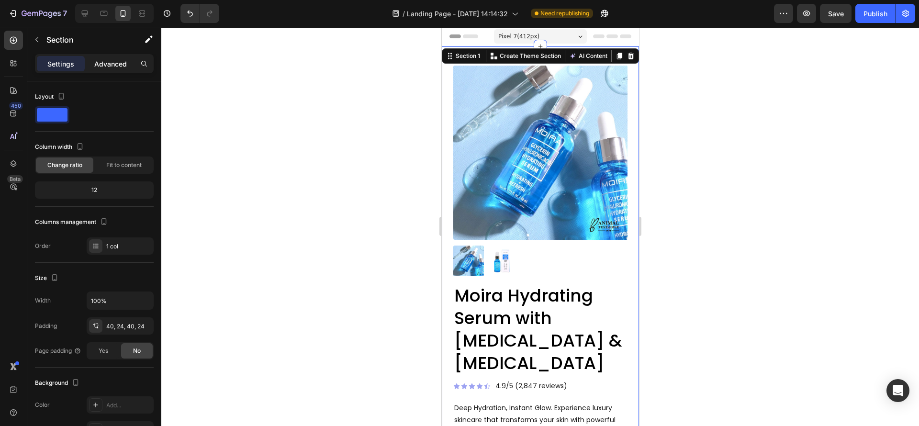
click at [113, 64] on p "Advanced" at bounding box center [110, 64] width 33 height 10
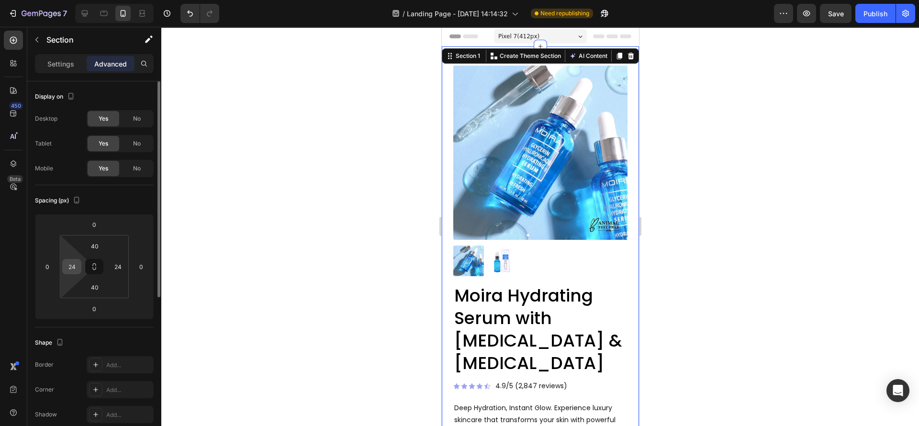
drag, startPoint x: 71, startPoint y: 267, endPoint x: 70, endPoint y: 262, distance: 4.9
click at [71, 267] on input "24" at bounding box center [72, 267] width 14 height 14
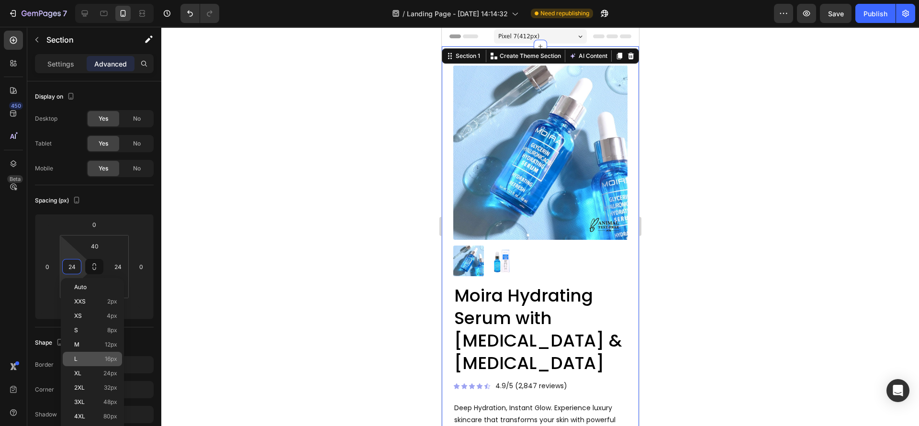
scroll to position [144, 0]
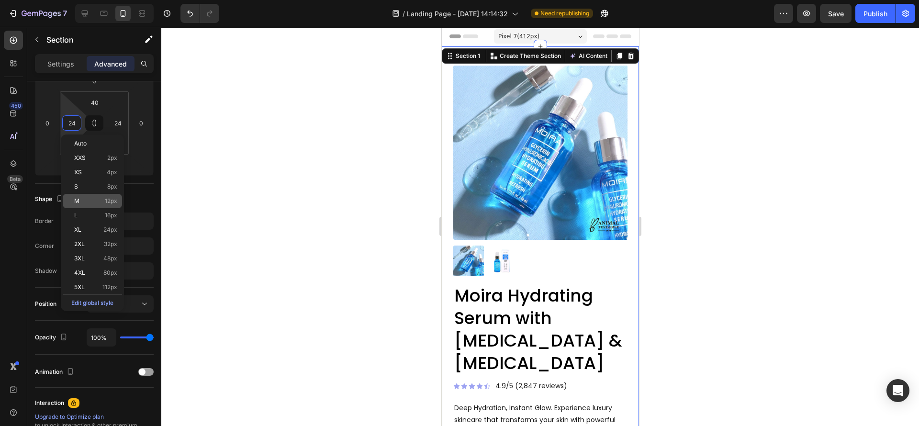
click at [97, 202] on p "M 12px" at bounding box center [95, 201] width 43 height 7
type input "12"
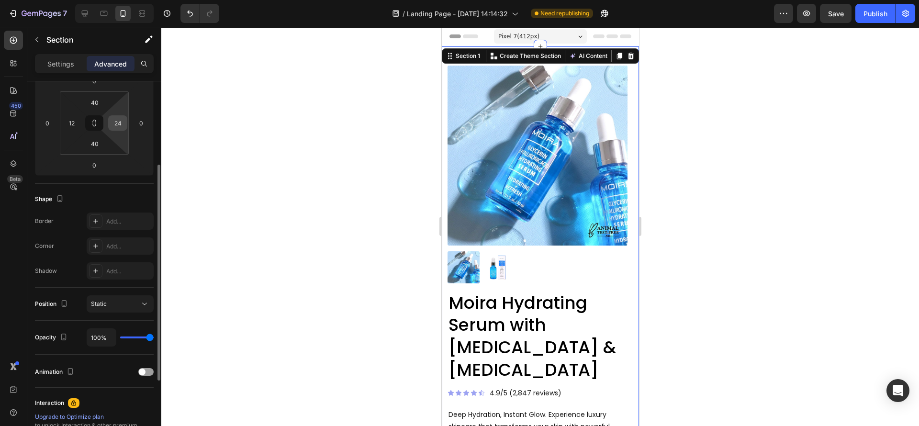
click at [118, 125] on input "24" at bounding box center [118, 123] width 14 height 14
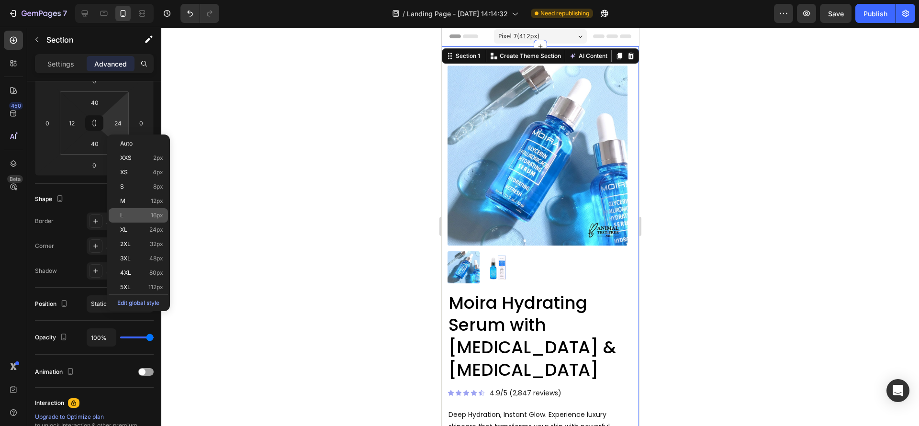
click at [149, 212] on p "L 16px" at bounding box center [141, 215] width 43 height 7
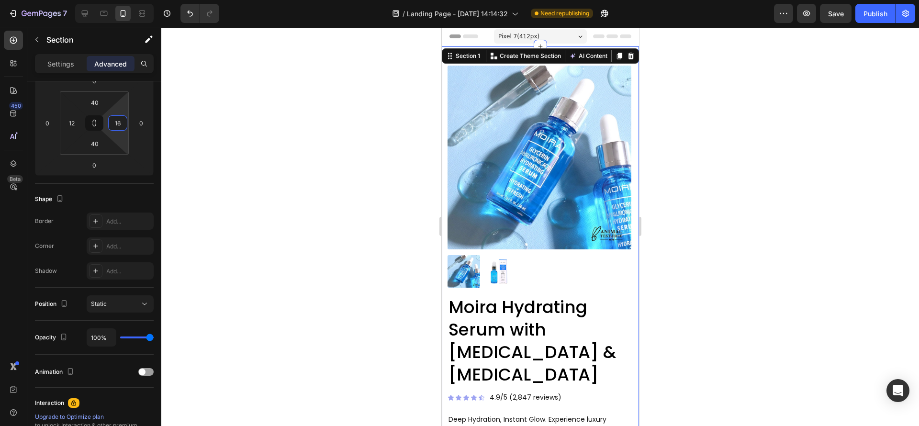
drag, startPoint x: 119, startPoint y: 118, endPoint x: 107, endPoint y: 205, distance: 87.5
click at [119, 119] on input "16" at bounding box center [118, 123] width 14 height 14
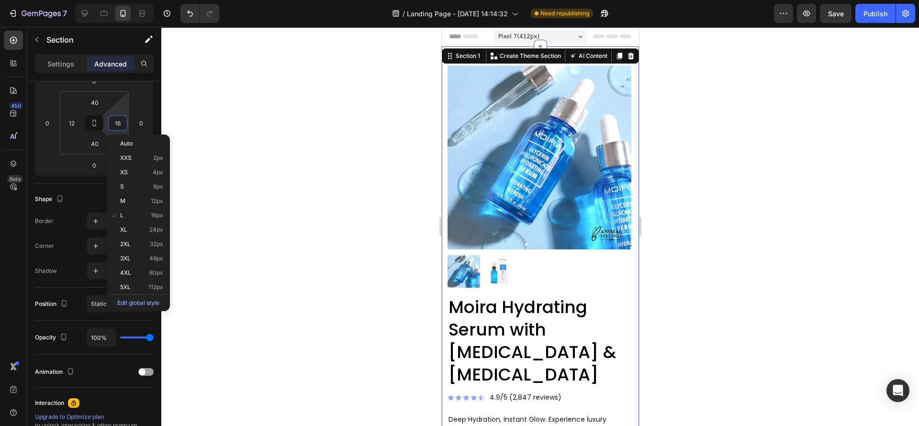
click at [143, 201] on p "M 12px" at bounding box center [141, 201] width 43 height 7
type input "12"
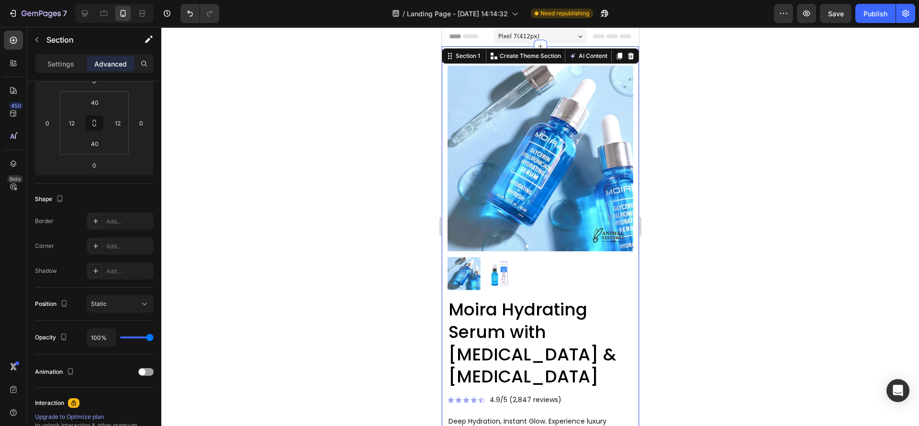
click at [342, 273] on div at bounding box center [540, 226] width 758 height 399
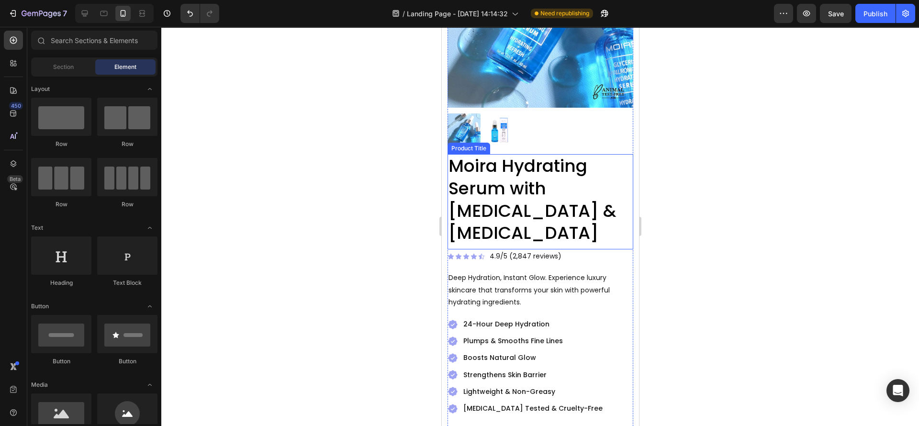
click at [529, 193] on h2 "Moira Hydrating Serum with Glycerin & Hyaluronic Acid" at bounding box center [540, 199] width 186 height 91
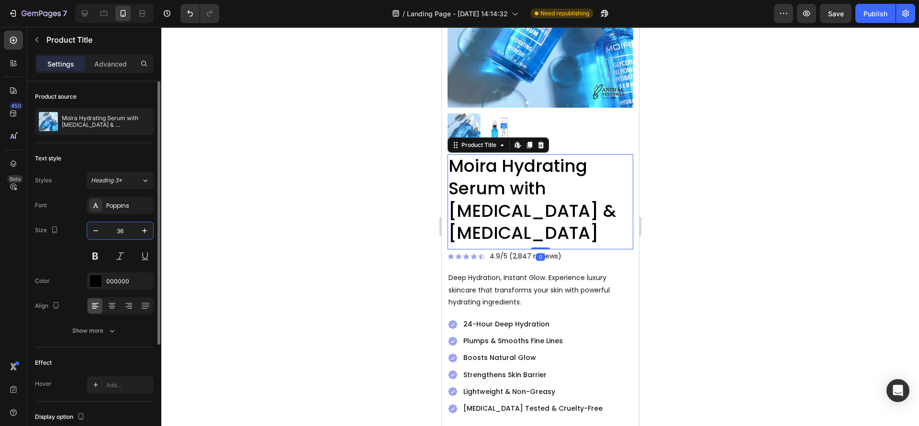
click at [119, 227] on input "36" at bounding box center [120, 230] width 32 height 17
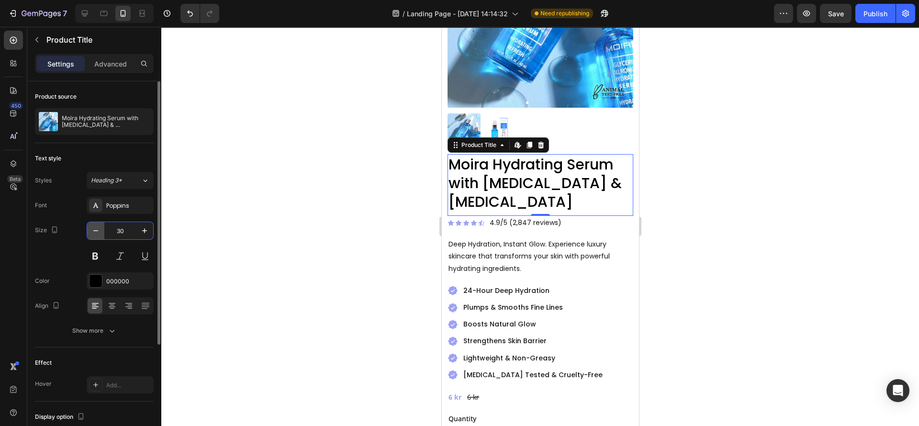
click at [94, 231] on icon "button" at bounding box center [95, 230] width 5 height 1
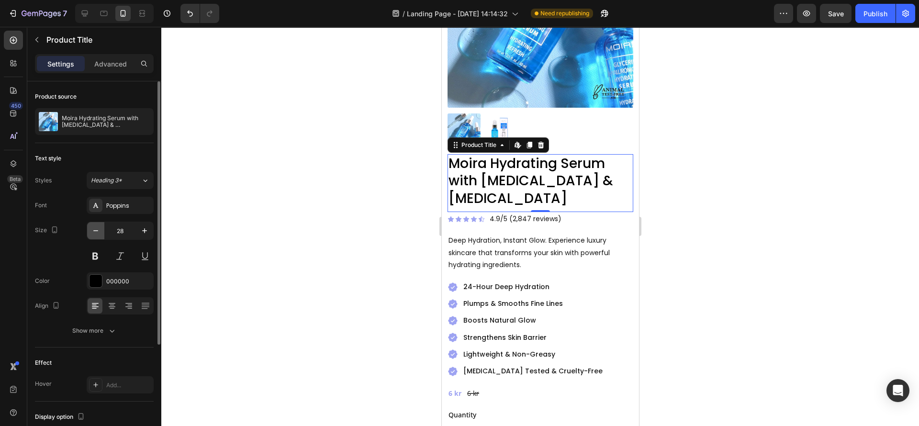
click at [94, 233] on icon "button" at bounding box center [96, 231] width 10 height 10
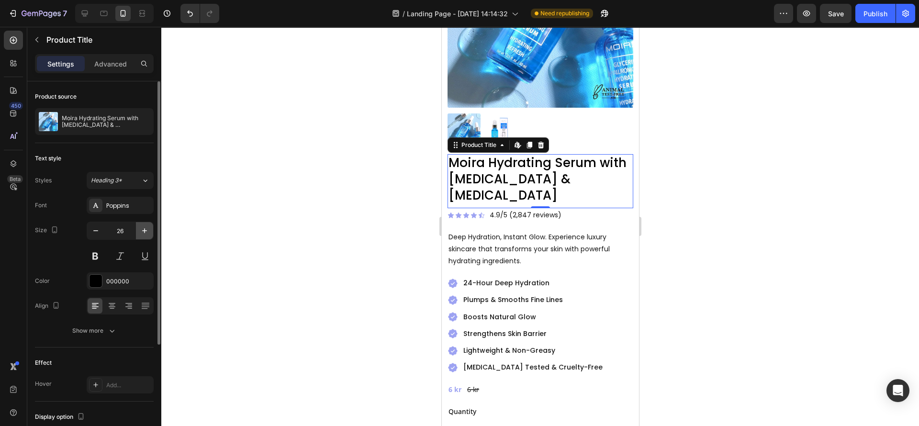
click at [147, 231] on icon "button" at bounding box center [145, 231] width 10 height 10
type input "27"
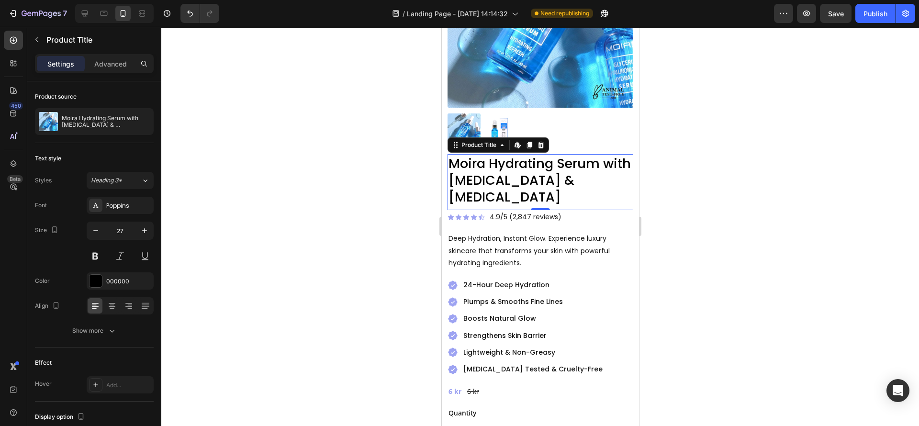
click at [321, 236] on div at bounding box center [540, 226] width 758 height 399
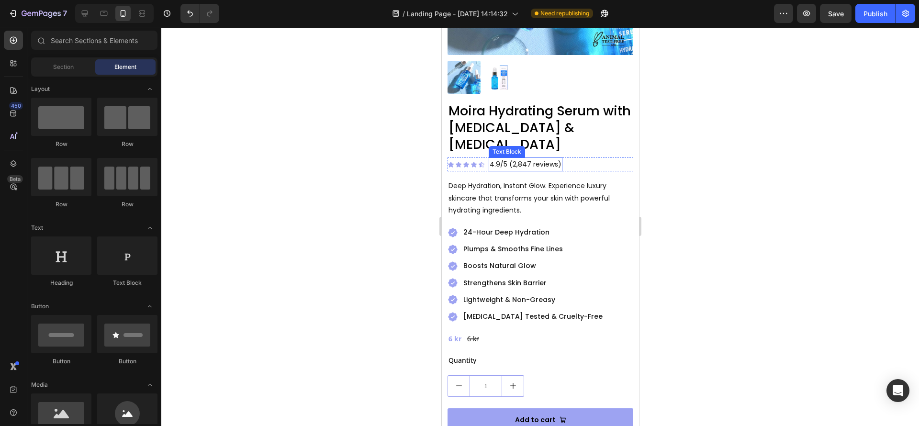
scroll to position [215, 0]
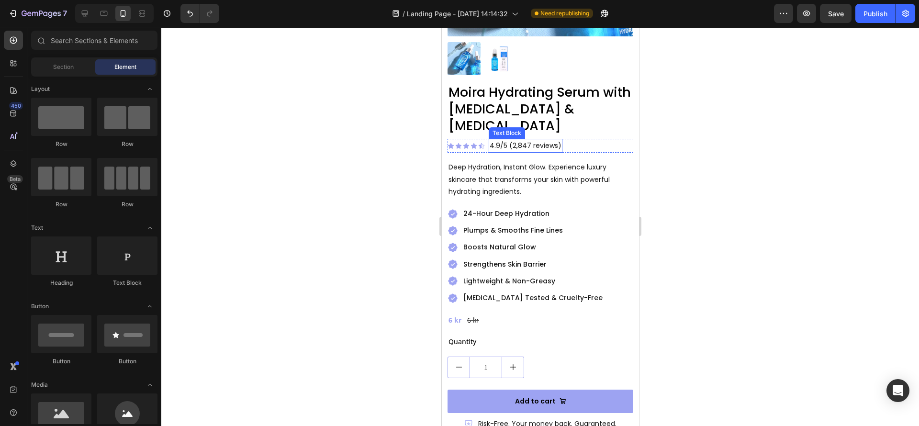
click at [552, 140] on p "4.9/5 (2,847 reviews)" at bounding box center [525, 146] width 72 height 12
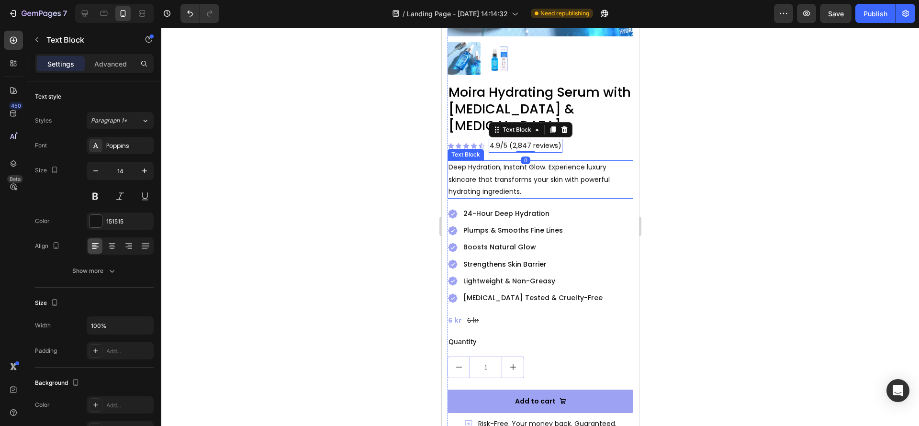
click at [488, 178] on p "Deep Hydration, Instant Glow. Experience luxury skincare that transforms your s…" at bounding box center [540, 179] width 184 height 36
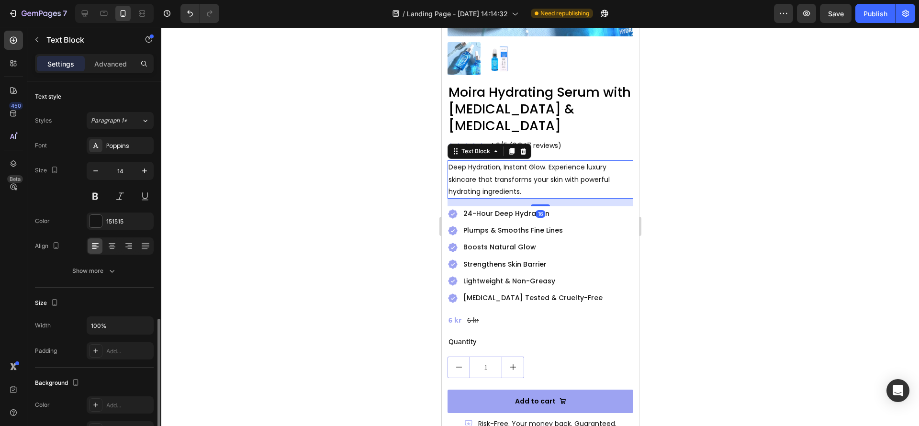
scroll to position [144, 0]
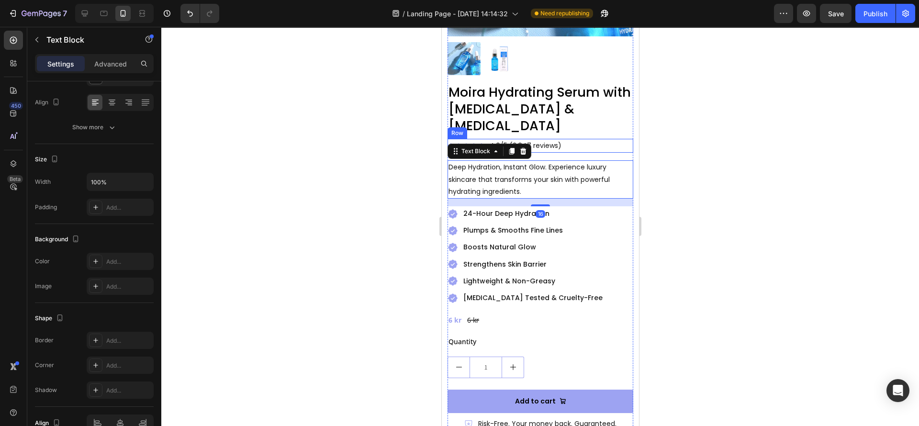
click at [575, 139] on div "Icon Icon Icon Icon Icon Icon List 4.9/5 (2,847 reviews) Text Block Row" at bounding box center [540, 146] width 186 height 14
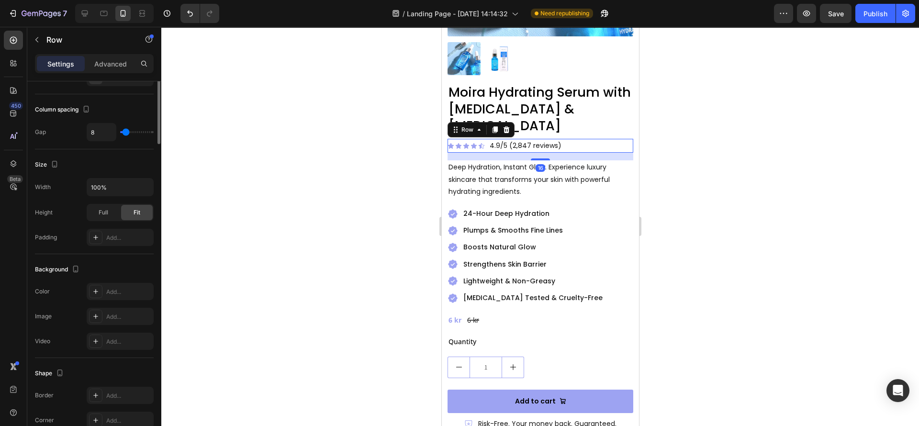
scroll to position [0, 0]
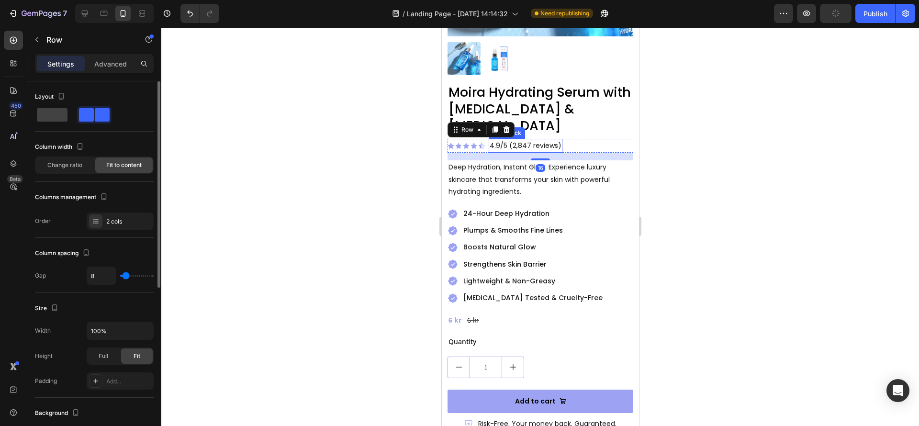
drag, startPoint x: 664, startPoint y: 196, endPoint x: 525, endPoint y: 137, distance: 150.9
click at [530, 140] on p "4.9/5 (2,847 reviews)" at bounding box center [525, 146] width 72 height 12
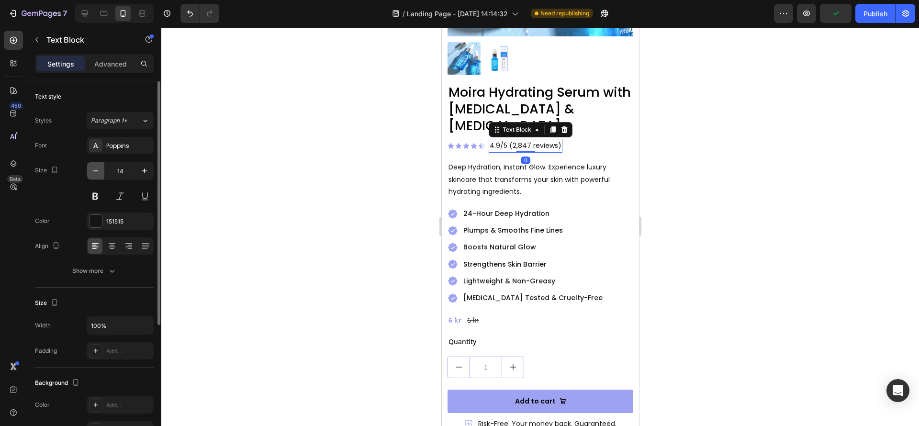
click at [99, 172] on icon "button" at bounding box center [96, 171] width 10 height 10
type input "13"
click at [280, 188] on div at bounding box center [540, 226] width 758 height 399
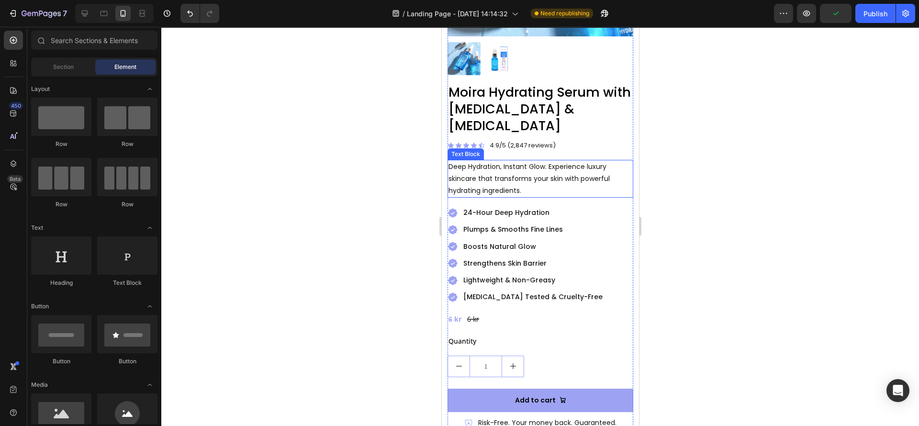
click at [556, 161] on p "Deep Hydration, Instant Glow. Experience luxury skincare that transforms your s…" at bounding box center [540, 179] width 184 height 36
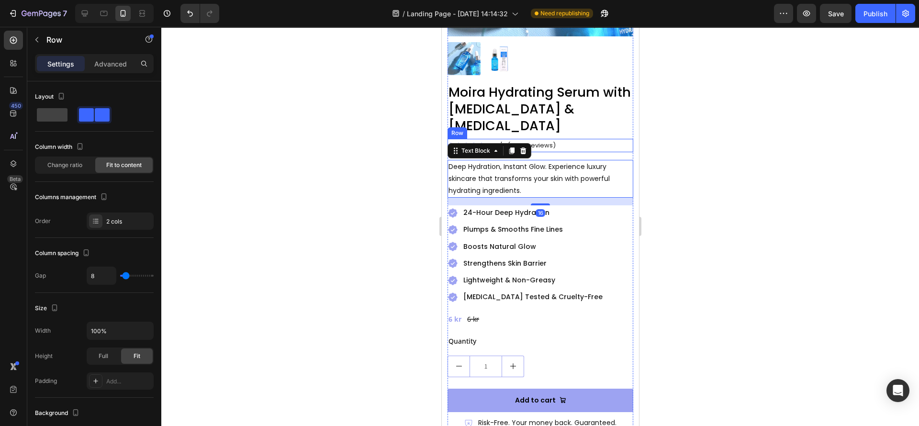
click at [583, 139] on div "Icon Icon Icon Icon Icon Icon List 4.9/5 (2,847 reviews) Text Block Row" at bounding box center [540, 145] width 186 height 13
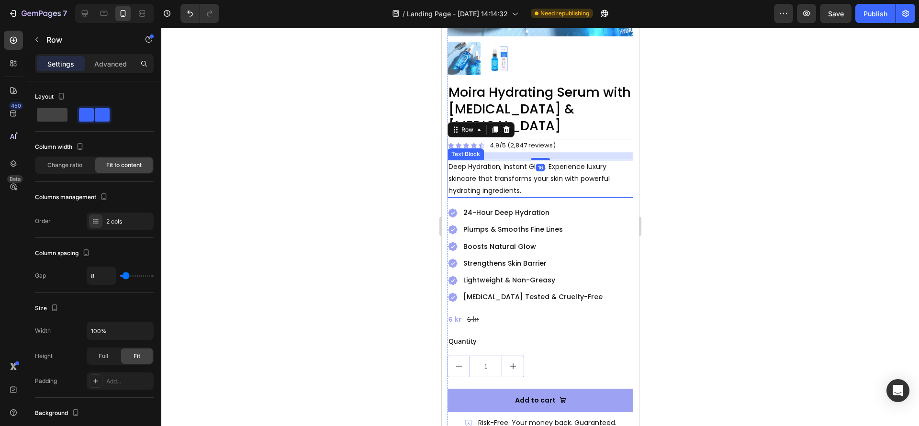
click at [554, 179] on p "Deep Hydration, Instant Glow. Experience luxury skincare that transforms your s…" at bounding box center [540, 179] width 184 height 36
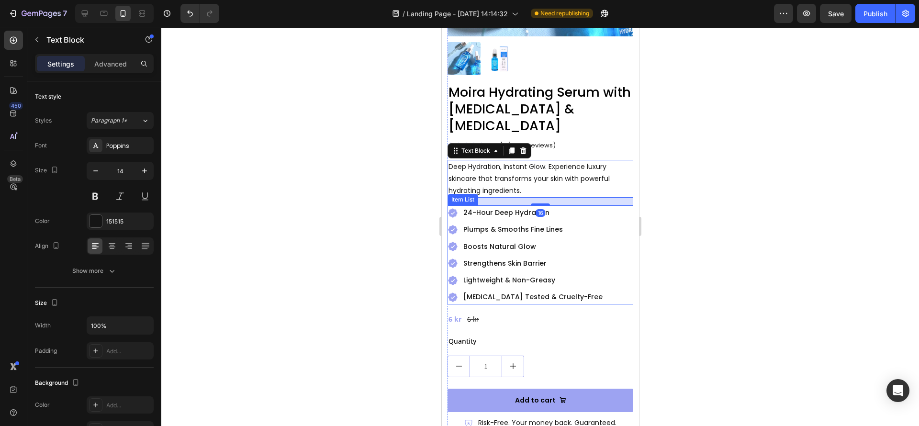
click at [557, 207] on p "24-Hour Deep Hydration" at bounding box center [532, 213] width 139 height 12
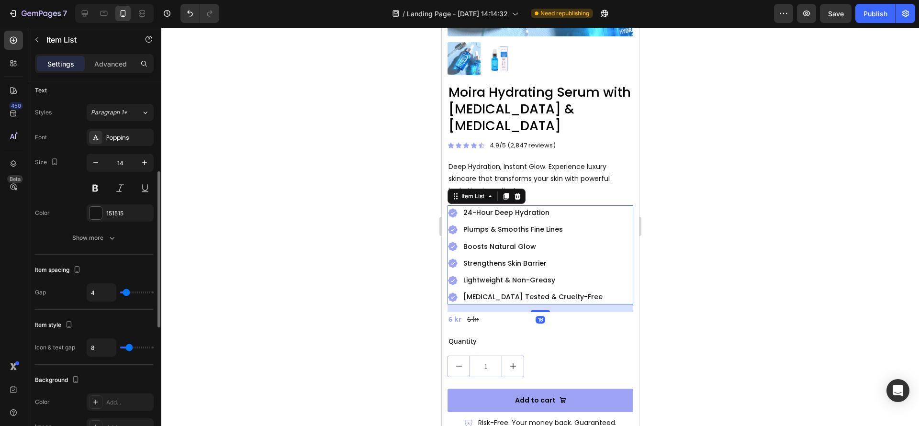
scroll to position [287, 0]
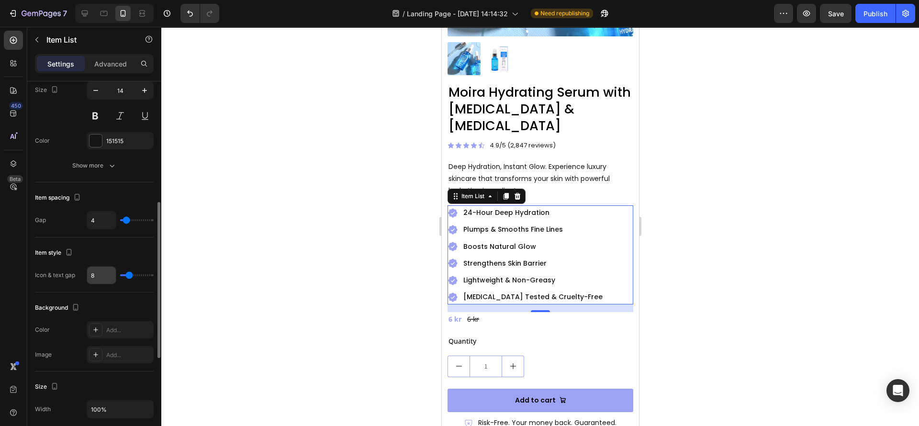
click at [99, 275] on input "8" at bounding box center [101, 275] width 29 height 17
type input "4"
click at [349, 282] on div at bounding box center [540, 226] width 758 height 399
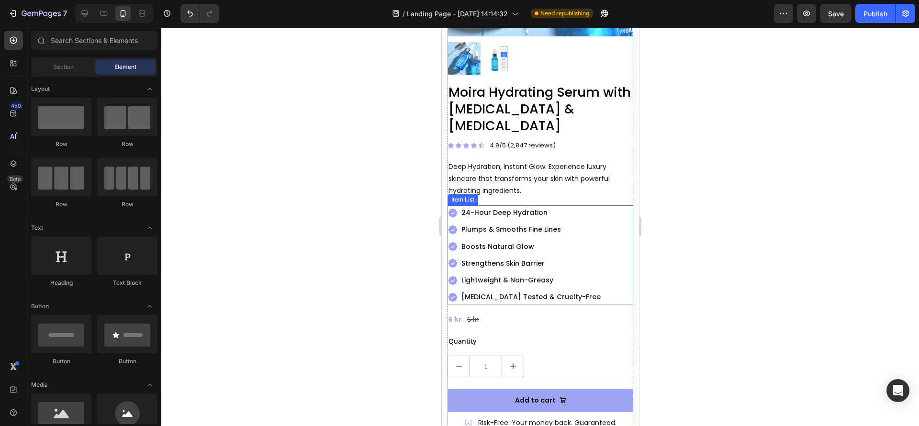
click at [454, 222] on div "Plumps & Smooths Fine Lines" at bounding box center [524, 229] width 155 height 15
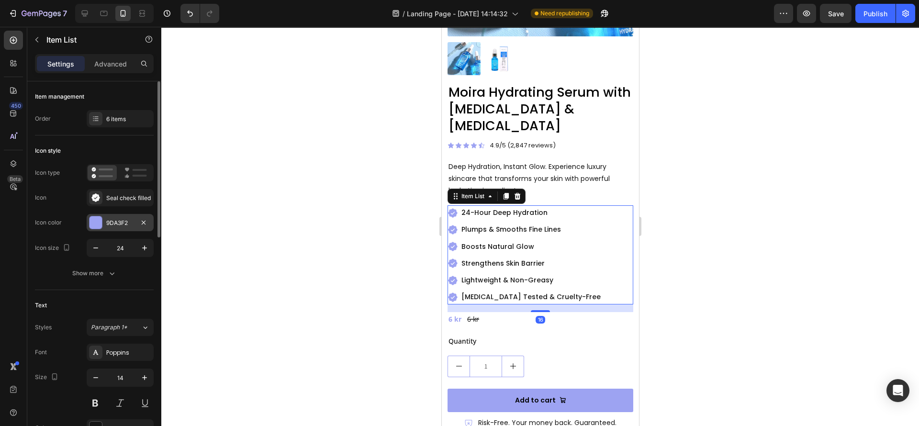
scroll to position [72, 0]
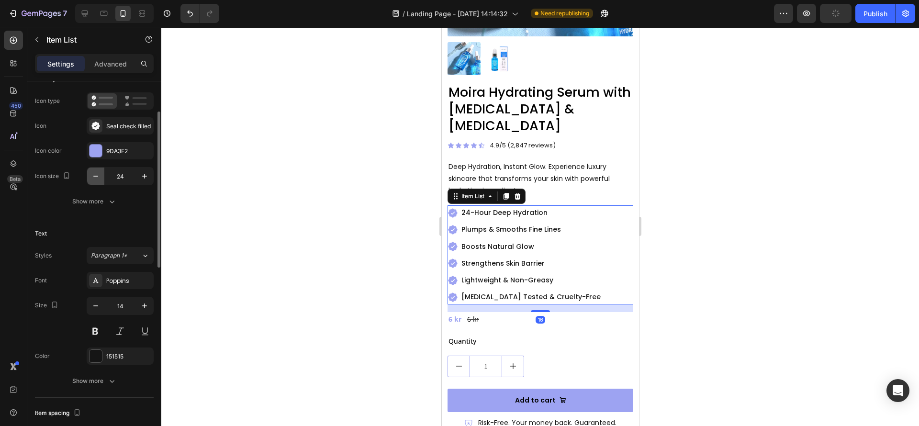
click at [99, 178] on icon "button" at bounding box center [96, 176] width 10 height 10
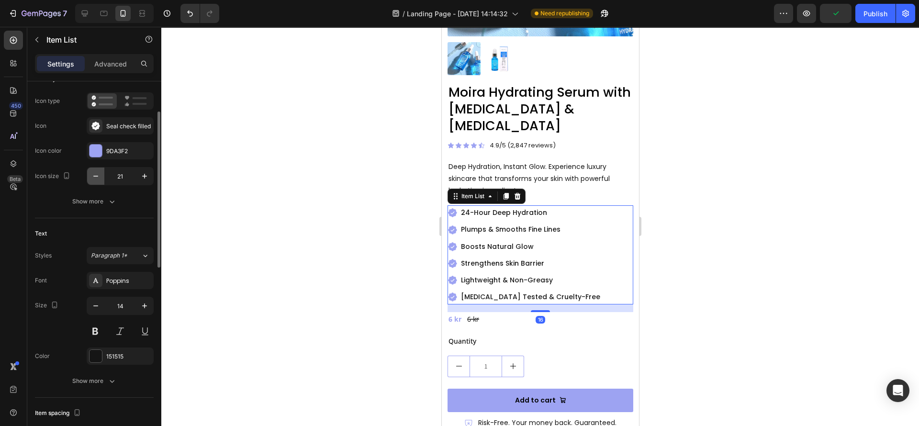
type input "20"
click at [203, 277] on div at bounding box center [540, 226] width 758 height 399
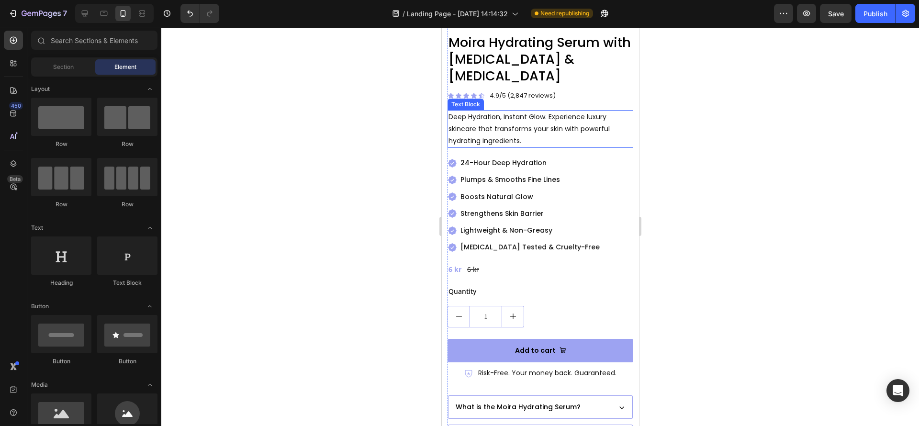
scroll to position [287, 0]
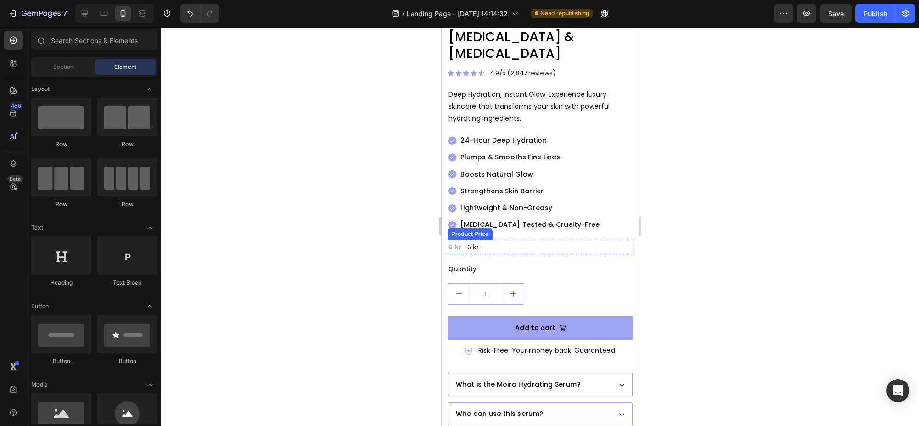
click at [456, 240] on div "6 kr" at bounding box center [454, 247] width 15 height 14
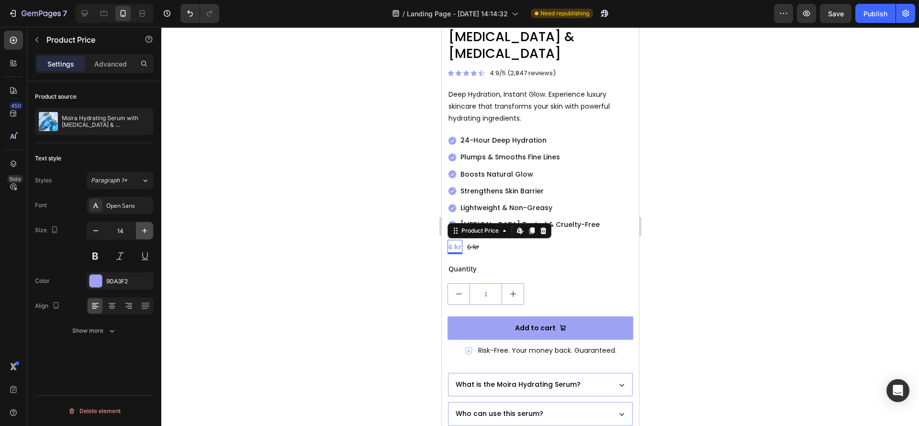
click at [145, 228] on icon "button" at bounding box center [145, 231] width 10 height 10
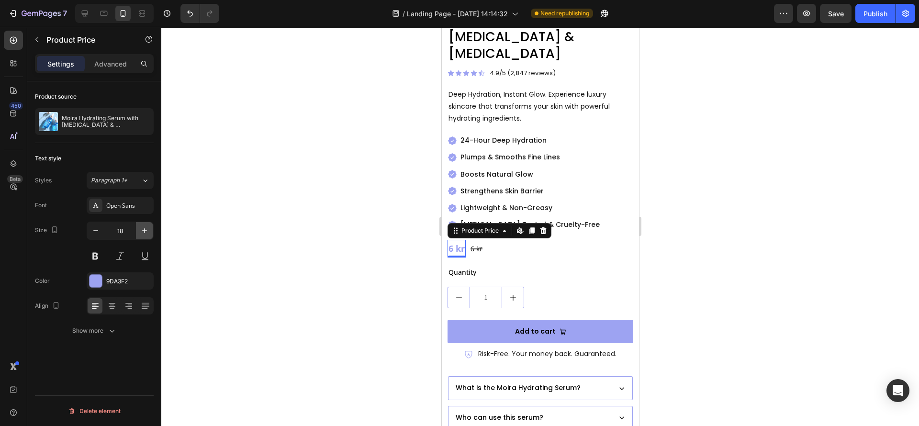
click at [145, 228] on icon "button" at bounding box center [145, 231] width 10 height 10
click at [95, 232] on icon "button" at bounding box center [96, 231] width 10 height 10
type input "18"
click at [319, 257] on div at bounding box center [540, 226] width 758 height 399
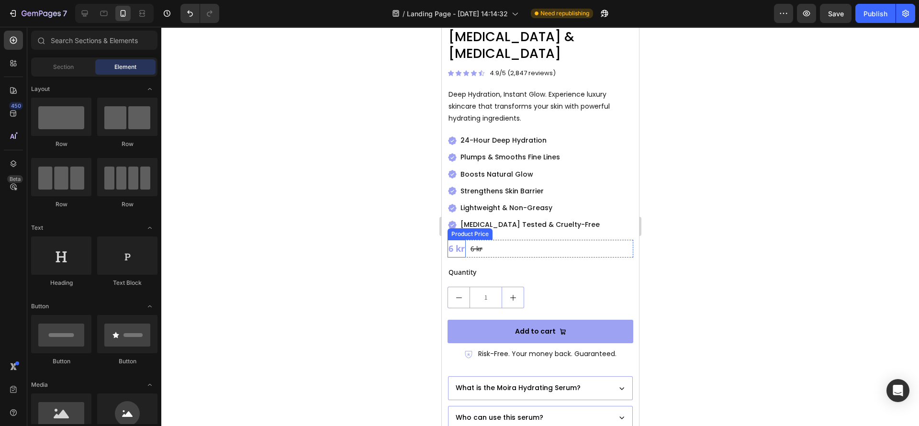
click at [452, 240] on div "6 kr" at bounding box center [456, 248] width 18 height 17
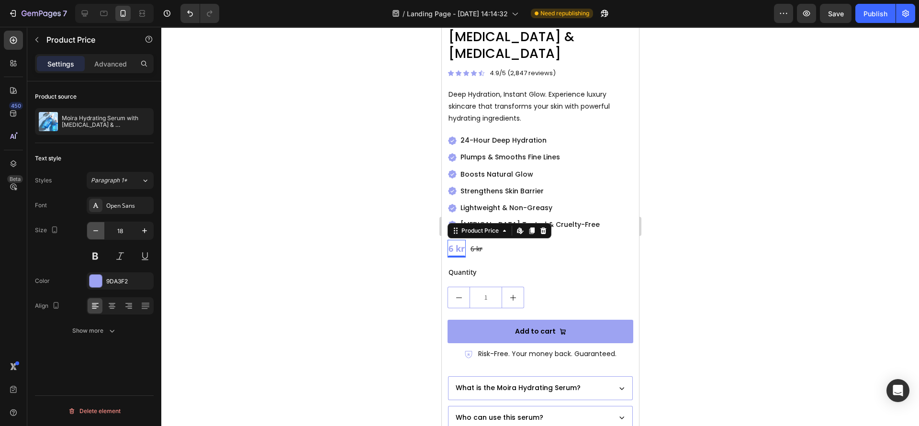
click at [93, 234] on icon "button" at bounding box center [96, 231] width 10 height 10
type input "16"
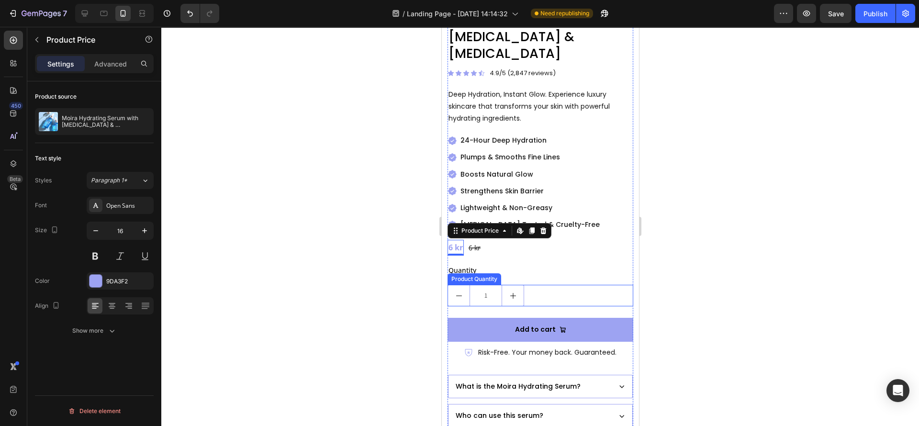
click at [546, 285] on div "1" at bounding box center [540, 296] width 186 height 22
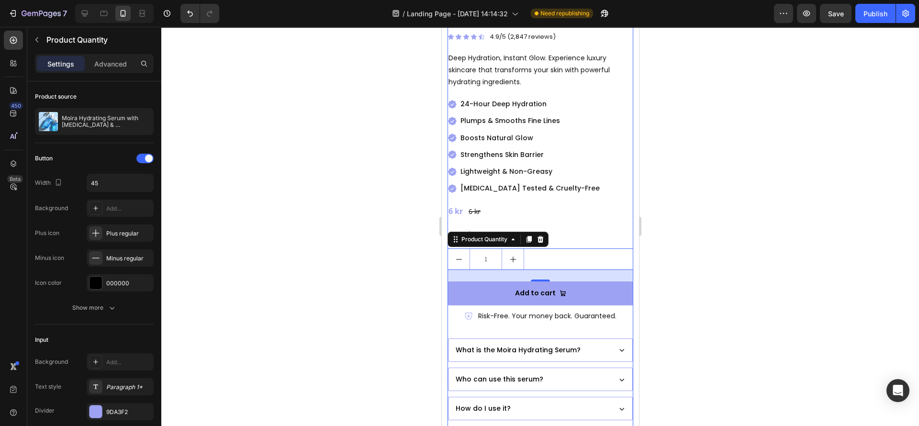
scroll to position [359, 0]
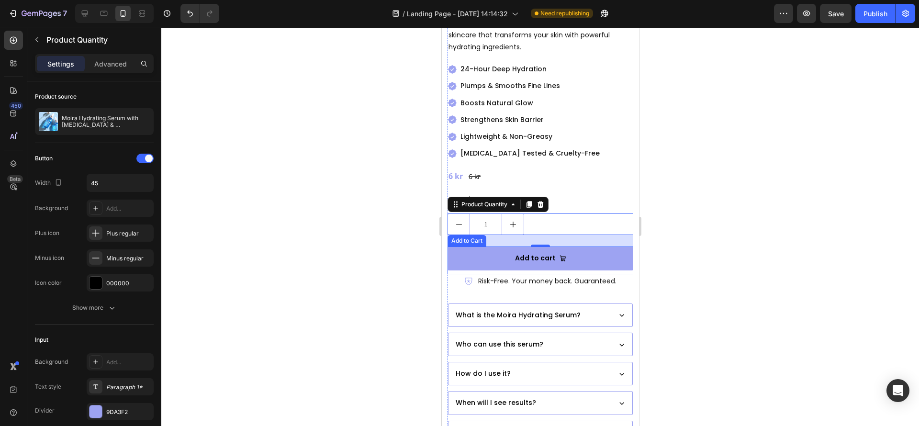
click at [470, 249] on button "Add to cart" at bounding box center [540, 258] width 186 height 23
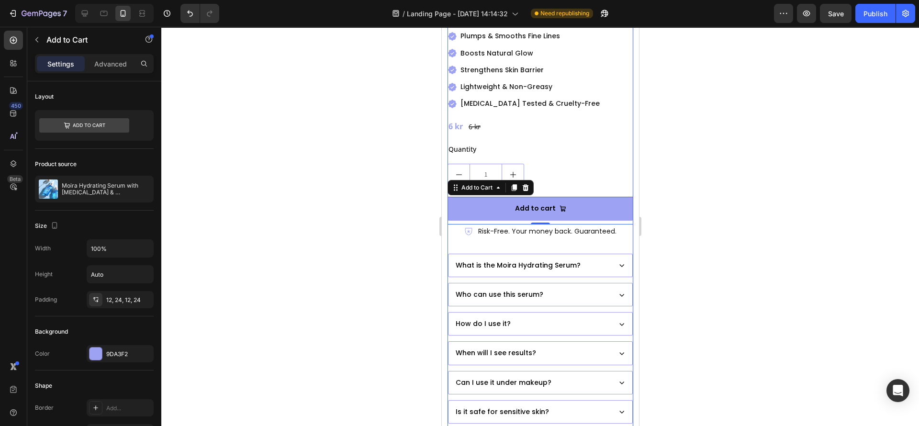
scroll to position [431, 0]
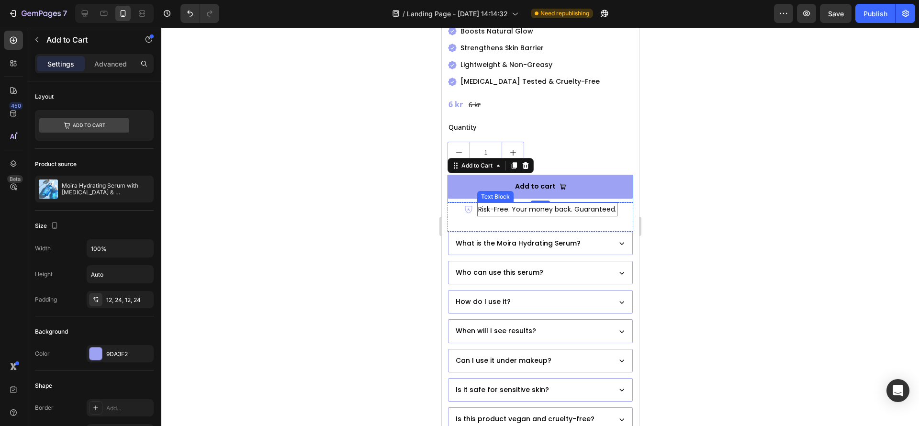
click at [489, 204] on p "Risk-Free. Your money back. Guaranteed." at bounding box center [547, 210] width 138 height 12
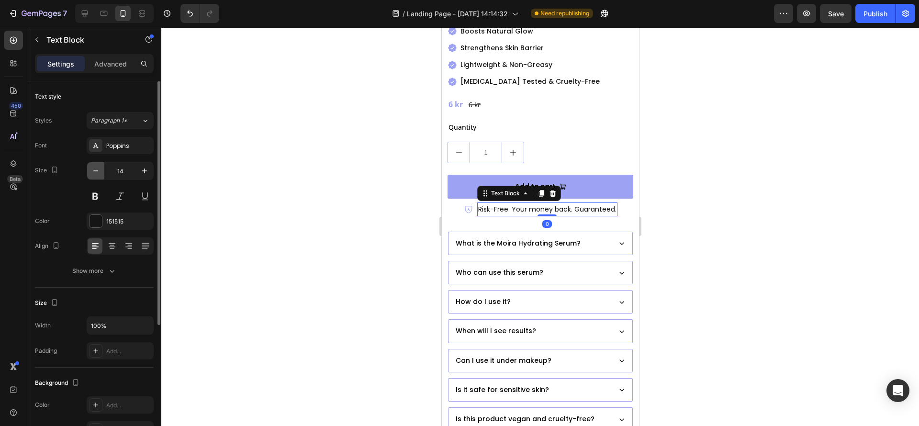
click at [93, 173] on icon "button" at bounding box center [96, 171] width 10 height 10
type input "13"
click at [468, 204] on icon at bounding box center [473, 209] width 10 height 10
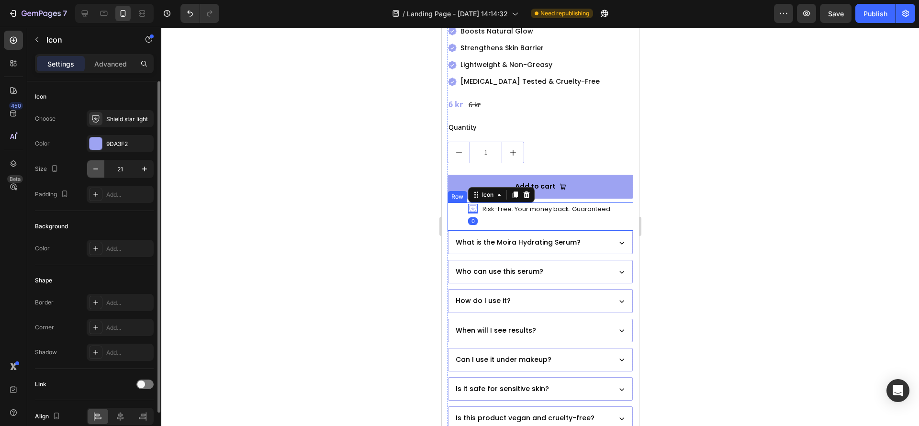
click at [102, 172] on button "button" at bounding box center [95, 168] width 17 height 17
type input "20"
drag, startPoint x: 307, startPoint y: 271, endPoint x: 337, endPoint y: 270, distance: 29.7
click at [308, 270] on div at bounding box center [540, 226] width 758 height 399
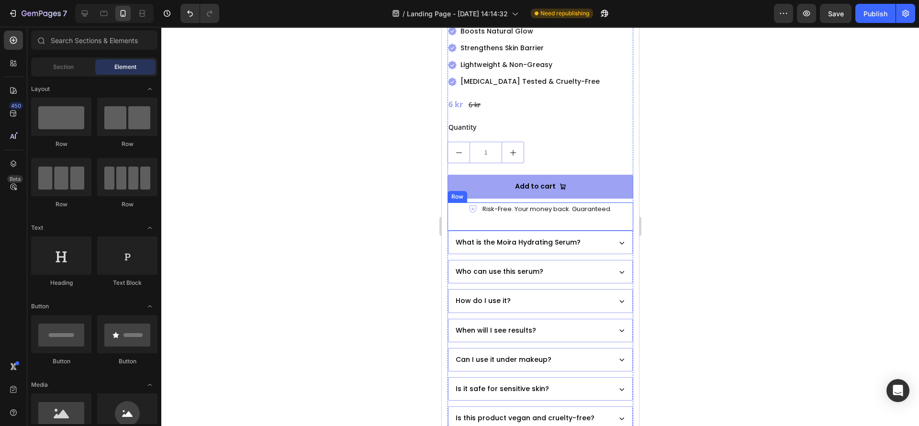
click at [605, 205] on div "Icon Risk-Free. Your money back. Guaranteed. Text Block Row" at bounding box center [540, 217] width 186 height 28
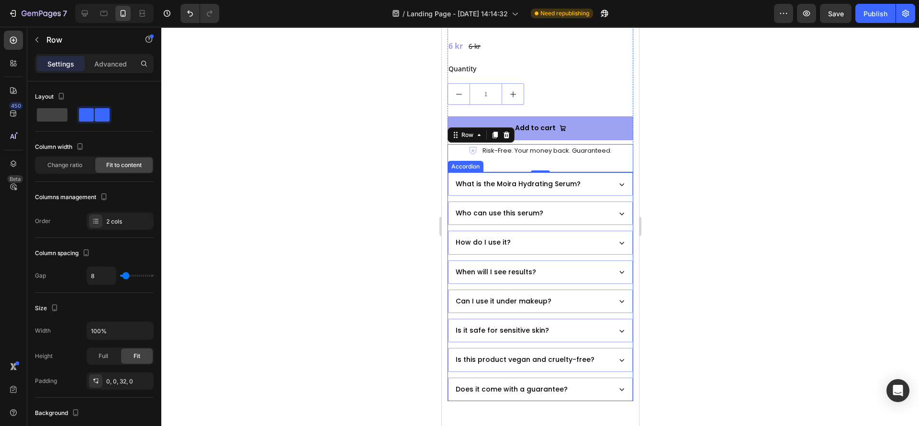
scroll to position [575, 0]
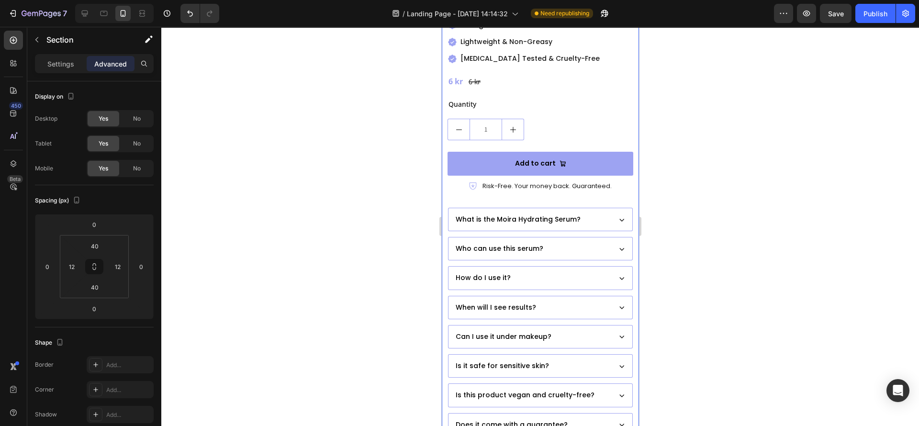
scroll to position [431, 0]
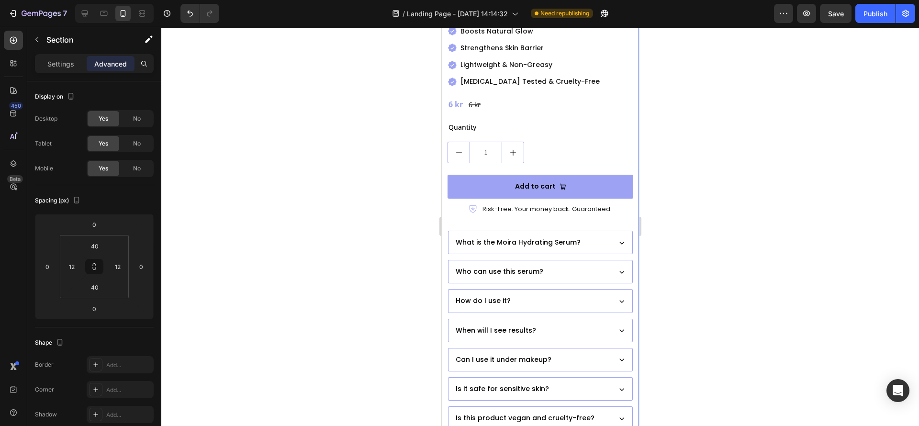
click at [484, 193] on div "Text Block" at bounding box center [500, 197] width 33 height 9
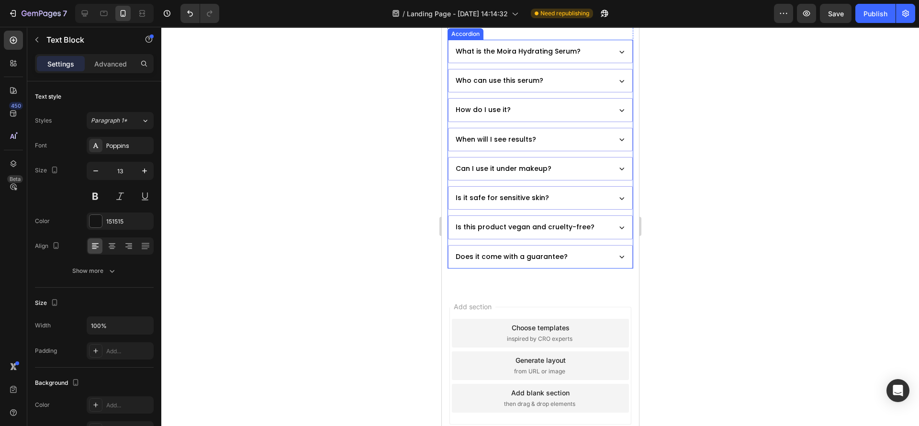
scroll to position [646, 0]
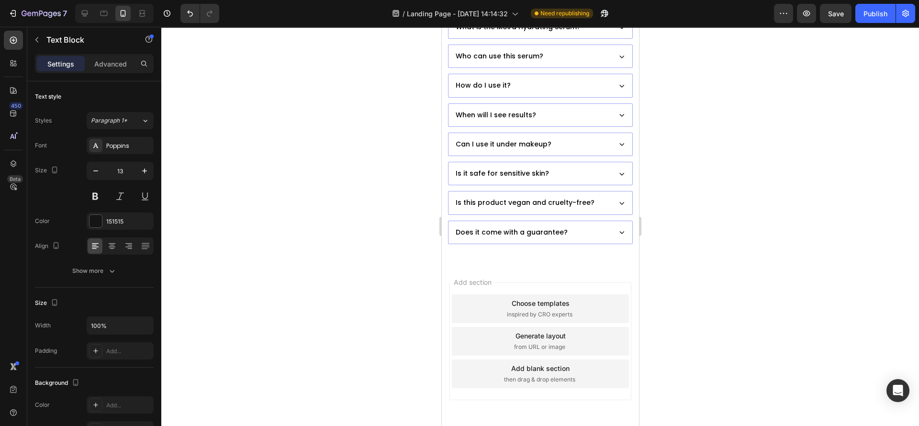
click at [517, 263] on div "Add section Choose templates inspired by CRO experts Generate layout from URL o…" at bounding box center [540, 354] width 197 height 183
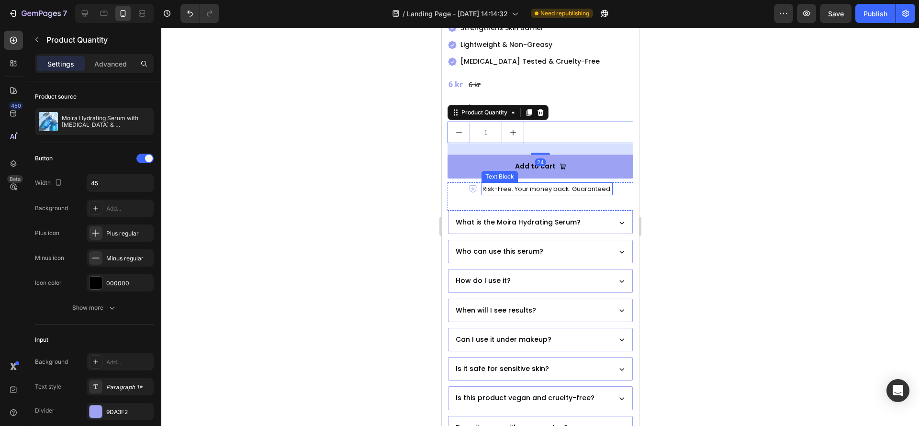
scroll to position [503, 0]
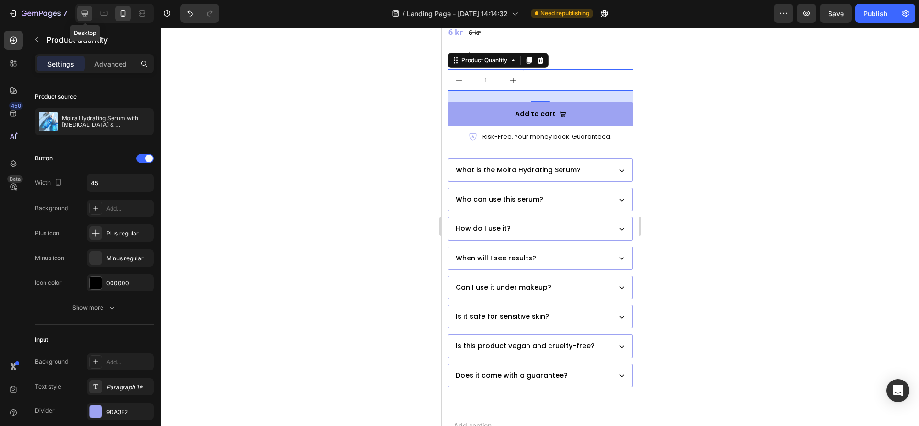
click at [82, 10] on icon at bounding box center [85, 14] width 10 height 10
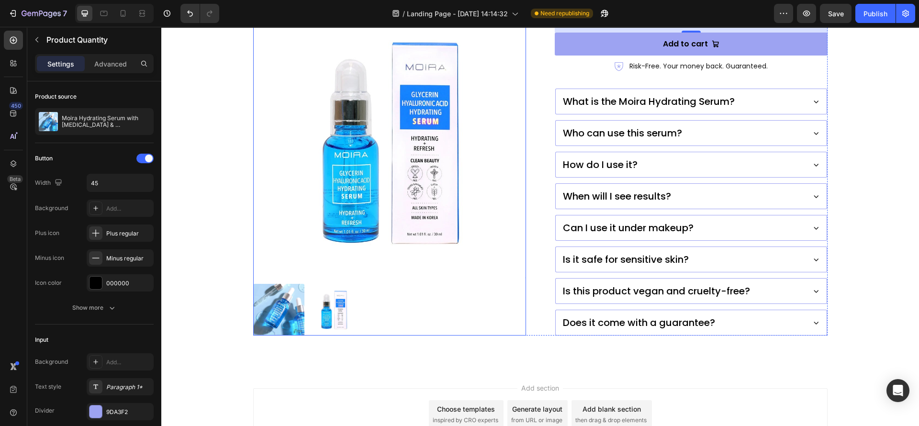
scroll to position [430, 0]
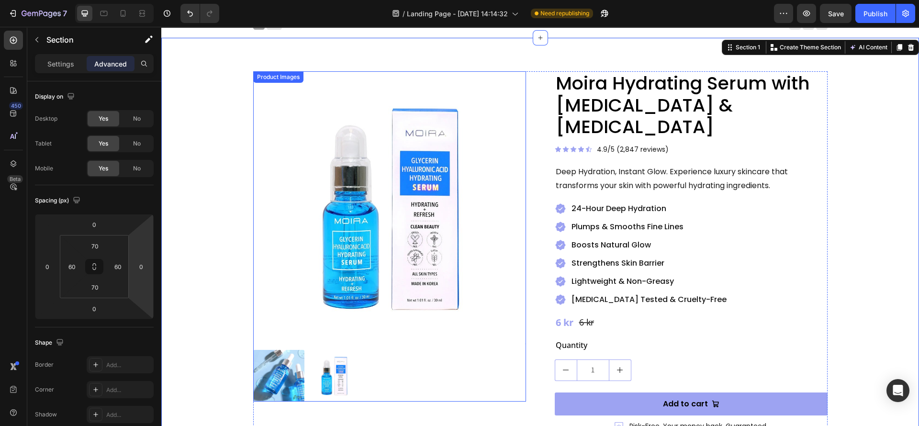
scroll to position [0, 0]
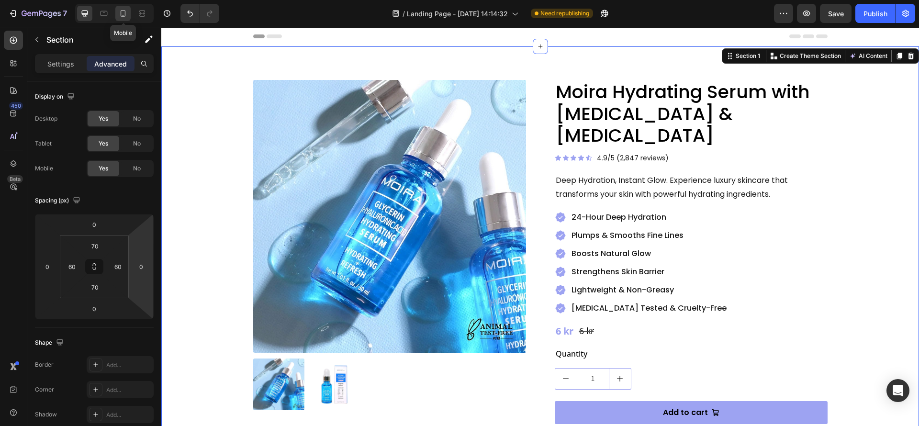
click at [123, 12] on icon at bounding box center [123, 14] width 10 height 10
type input "40"
type input "12"
type input "40"
type input "12"
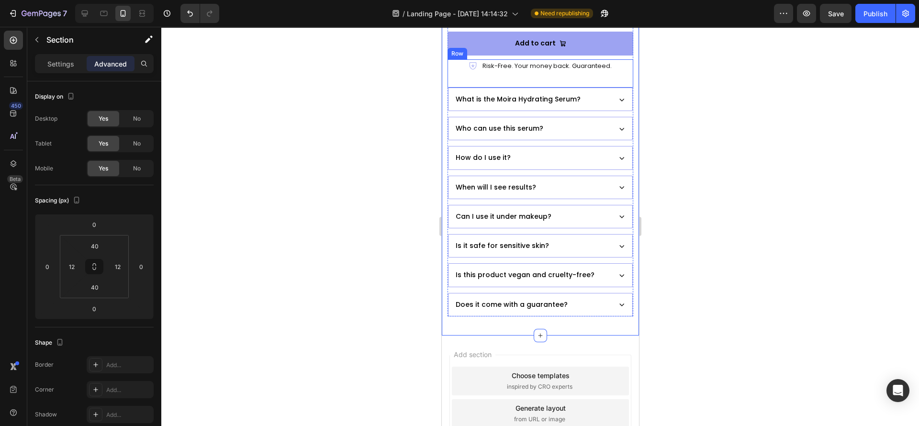
scroll to position [575, 0]
click at [93, 10] on div at bounding box center [114, 13] width 79 height 19
click at [85, 19] on div at bounding box center [84, 13] width 15 height 15
type input "70"
type input "60"
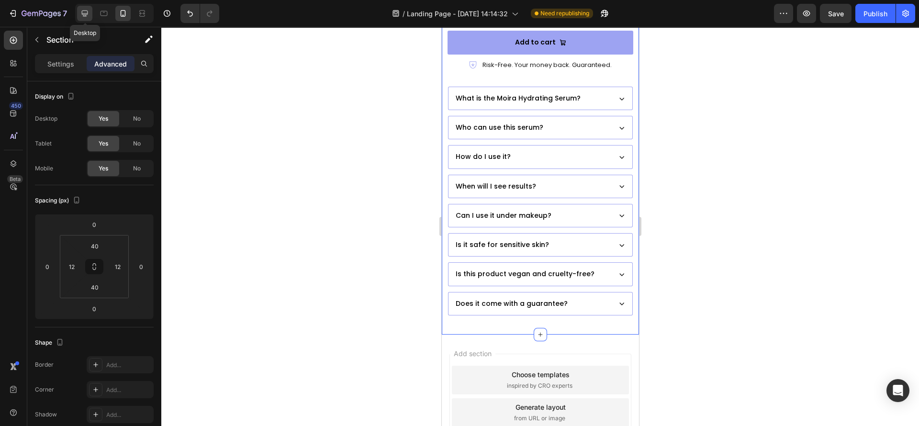
type input "70"
type input "60"
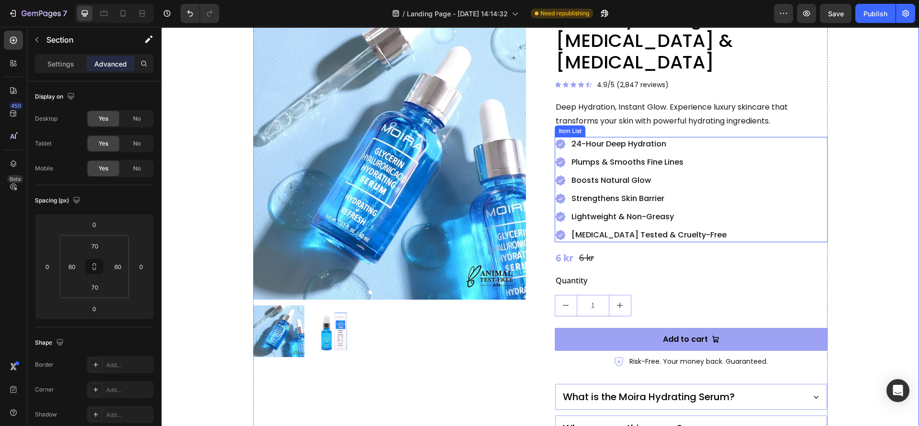
scroll to position [144, 0]
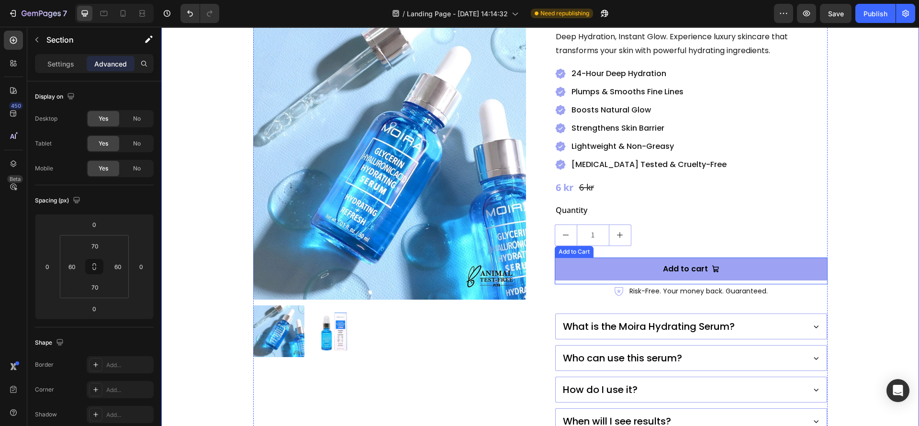
click at [569, 225] on button "decrement" at bounding box center [567, 235] width 22 height 21
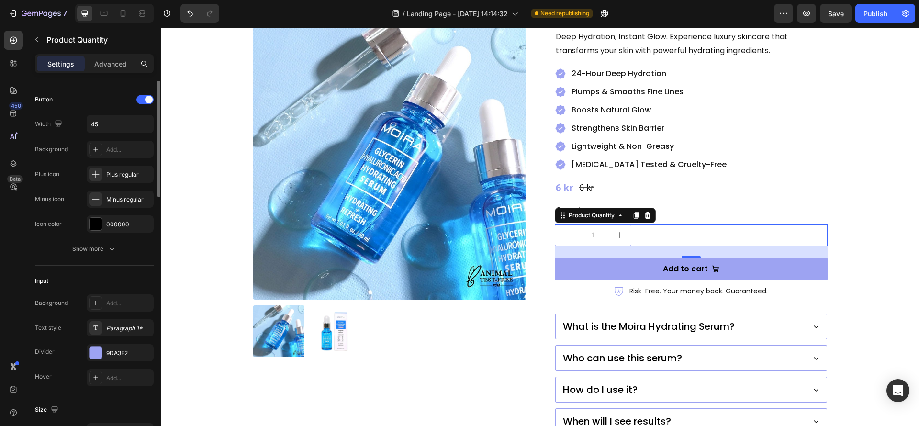
scroll to position [0, 0]
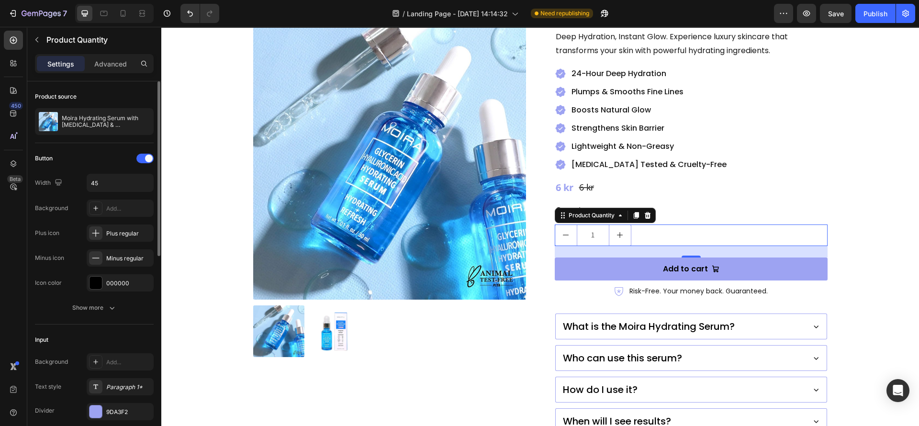
click at [96, 297] on div "Button Width 45 Background Add... Plus icon Plus regular Minus icon Minus regul…" at bounding box center [94, 234] width 119 height 166
click at [117, 306] on button "Show more" at bounding box center [94, 307] width 119 height 17
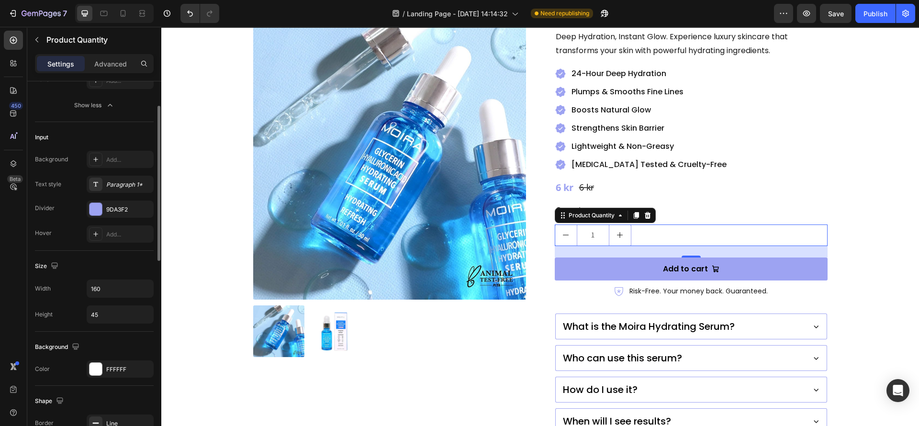
scroll to position [231, 0]
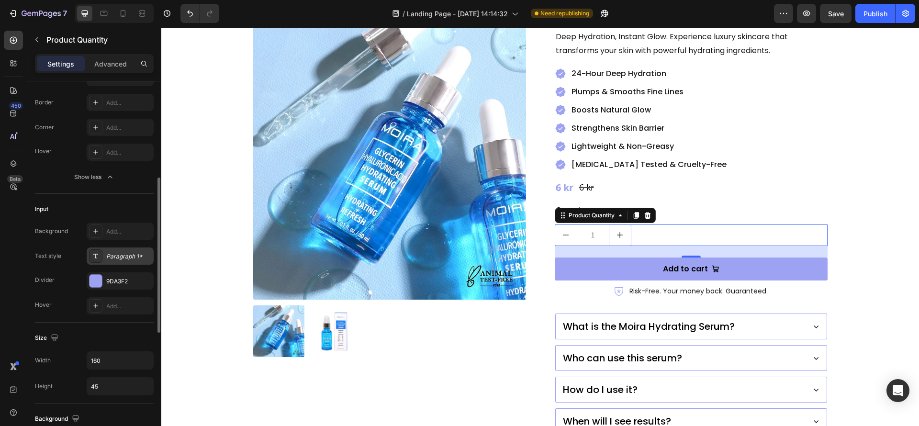
click at [123, 254] on div "Paragraph 1*" at bounding box center [128, 256] width 45 height 9
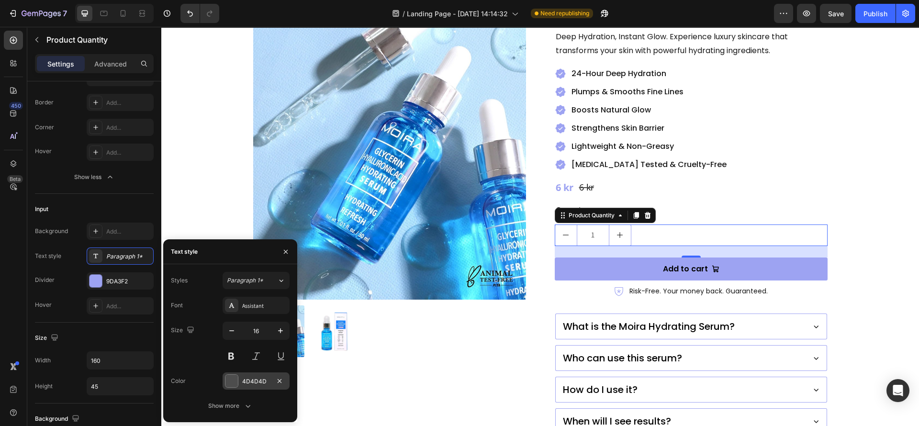
click at [234, 376] on div at bounding box center [232, 381] width 12 height 12
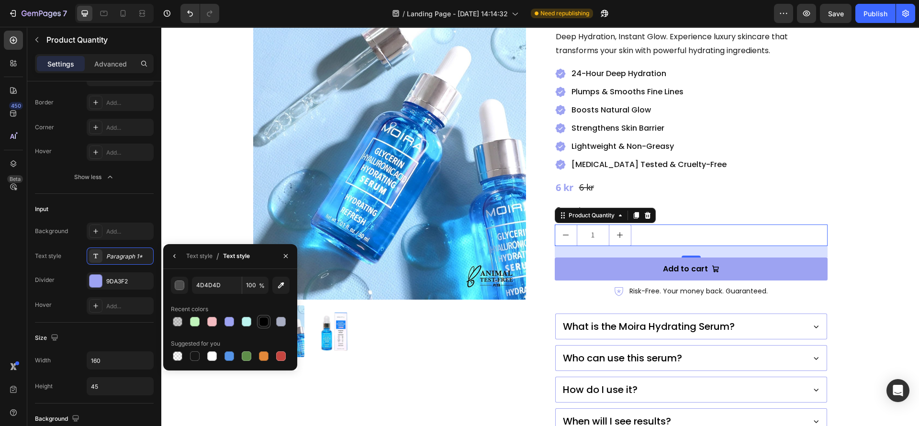
click at [265, 318] on div at bounding box center [264, 322] width 10 height 10
type input "000000"
click at [204, 254] on div "Text style" at bounding box center [199, 256] width 26 height 9
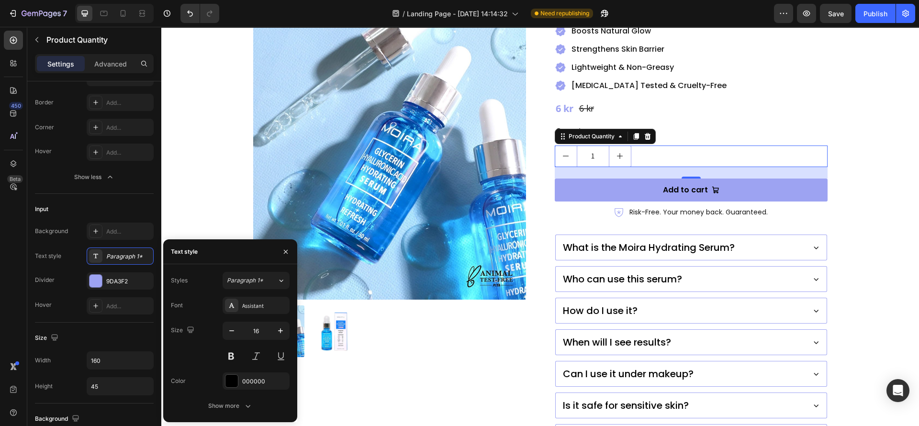
scroll to position [215, 0]
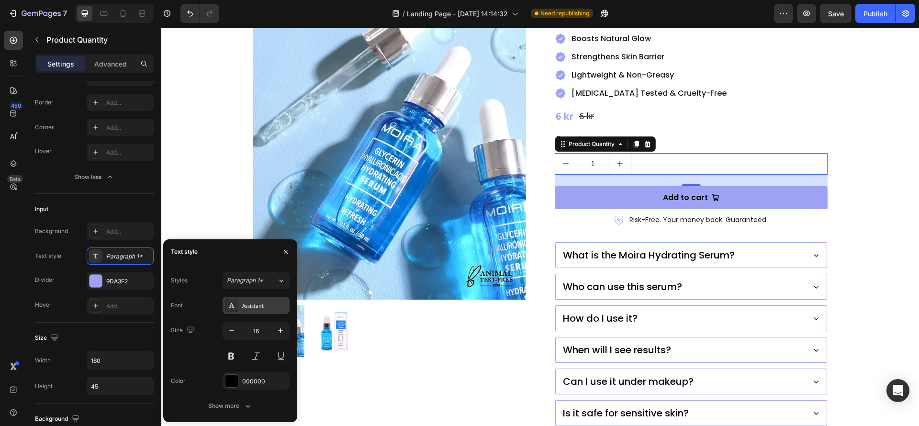
click at [251, 309] on div "Assistant" at bounding box center [264, 306] width 45 height 9
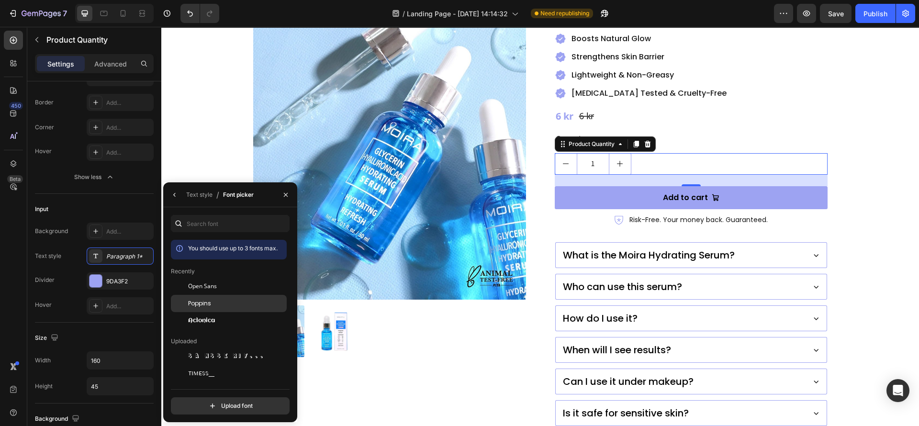
click at [204, 304] on span "Poppins" at bounding box center [199, 303] width 23 height 9
click at [289, 195] on icon "button" at bounding box center [286, 195] width 8 height 8
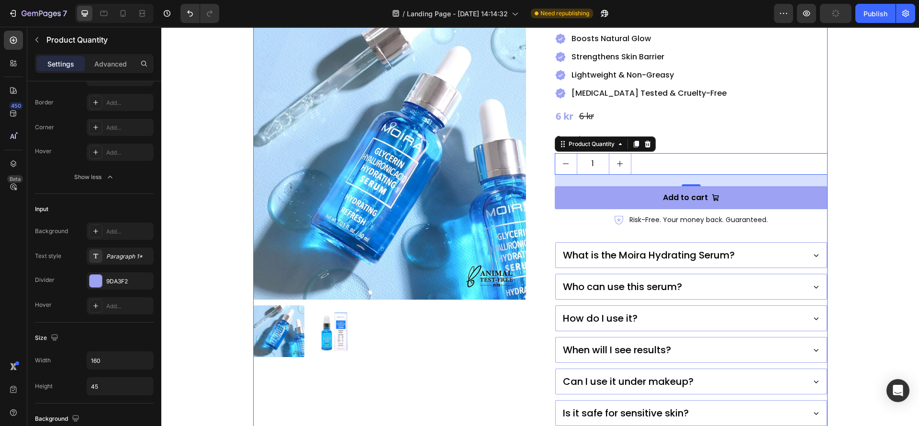
click at [437, 378] on div "Product Images" at bounding box center [389, 177] width 273 height 624
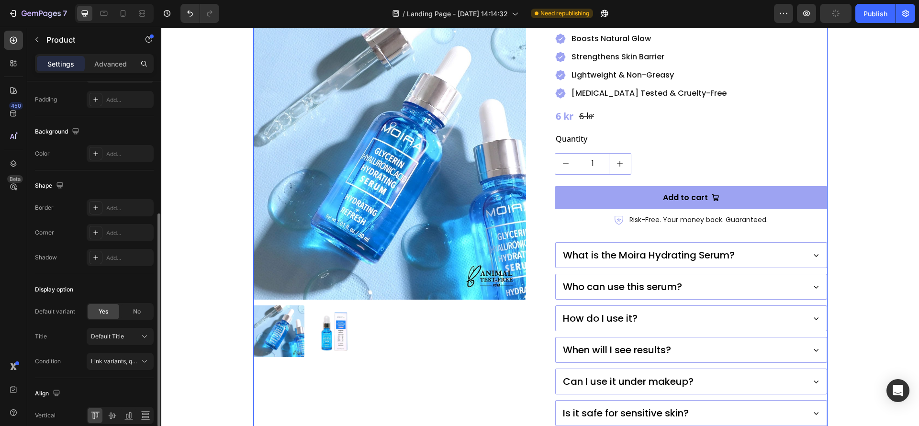
scroll to position [0, 0]
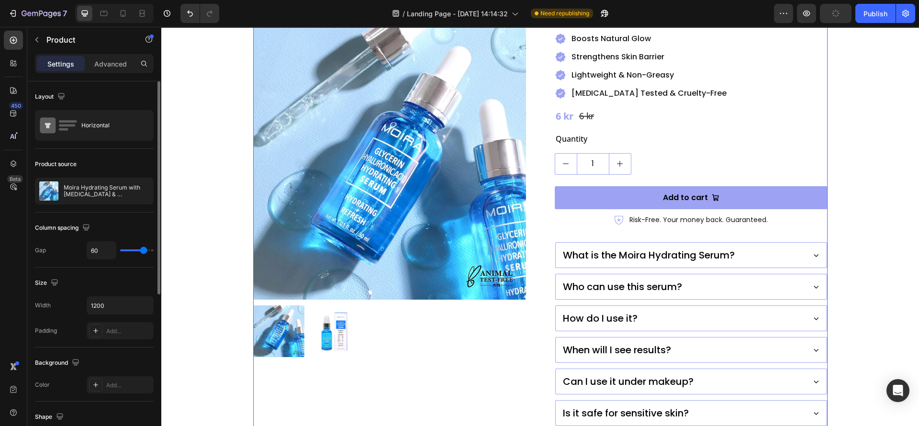
click at [668, 154] on div "Moira Hydrating Serum with Glycerin & Hyaluronic Acid Product Title Icon Icon I…" at bounding box center [691, 177] width 273 height 624
click at [641, 153] on div "1" at bounding box center [691, 164] width 273 height 22
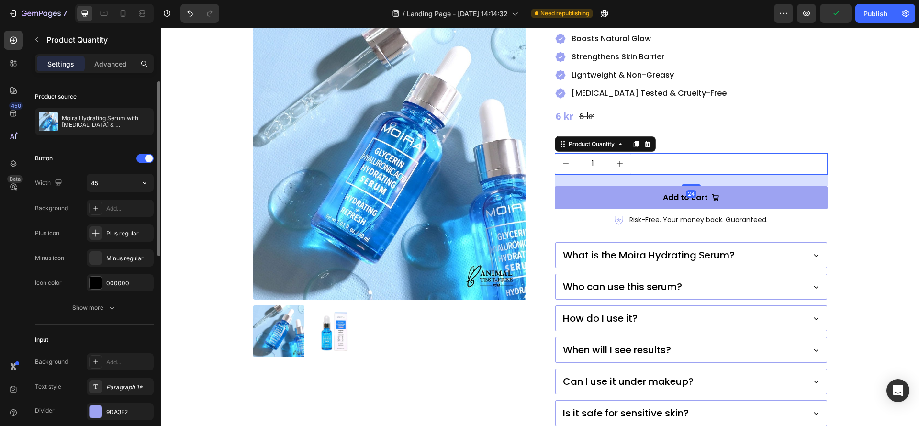
scroll to position [144, 0]
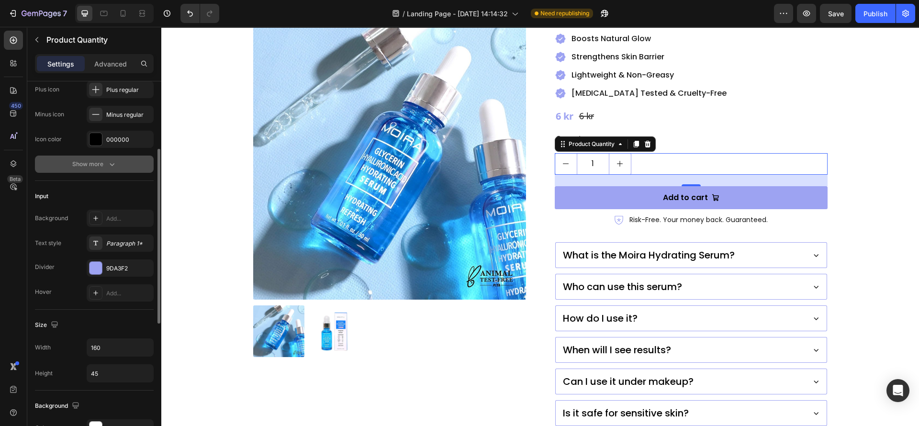
click at [96, 164] on div "Show more" at bounding box center [94, 164] width 45 height 10
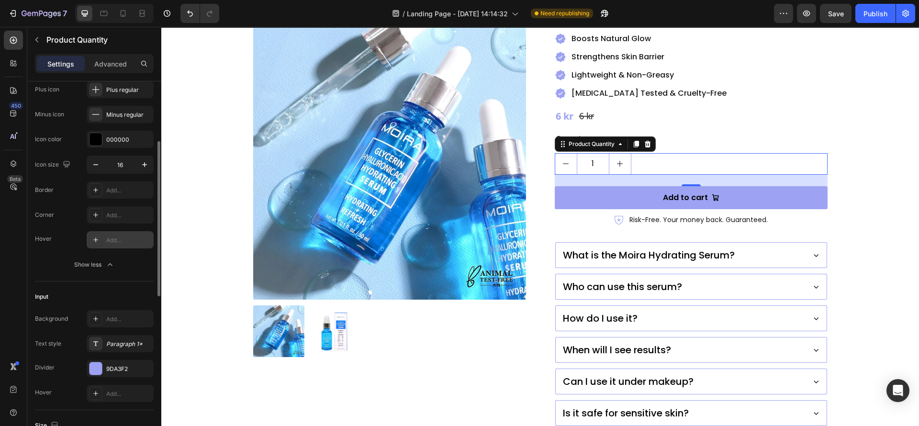
click at [97, 236] on div at bounding box center [95, 239] width 13 height 13
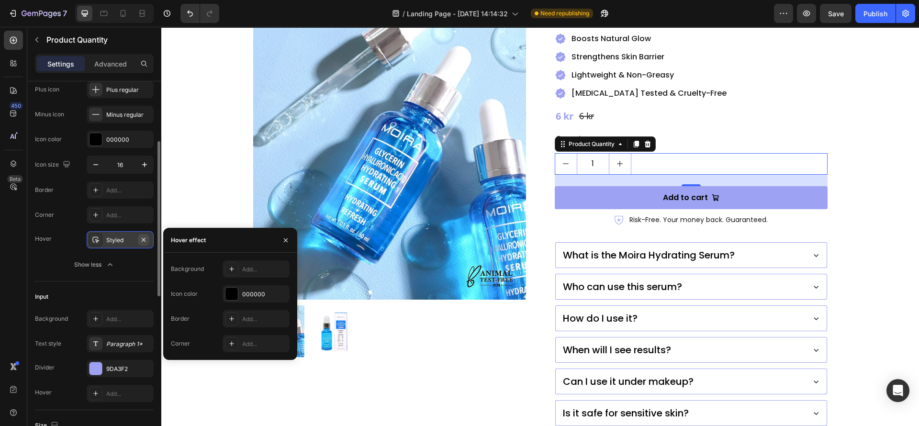
click at [139, 238] on button "button" at bounding box center [143, 239] width 11 height 11
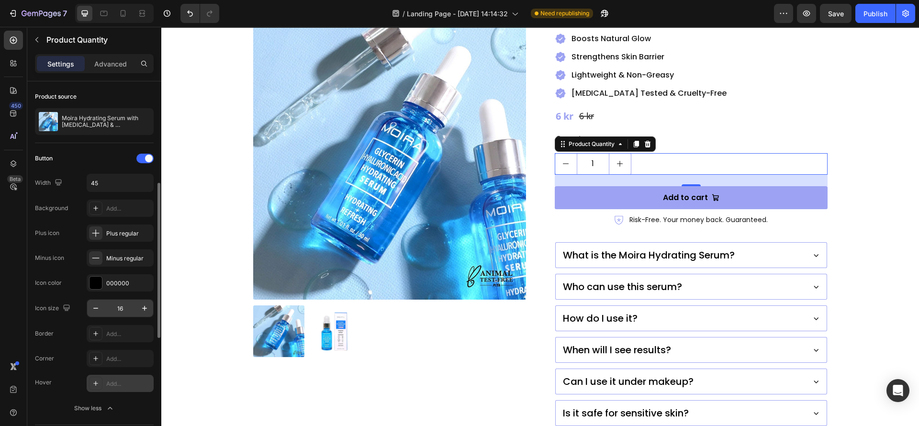
scroll to position [72, 0]
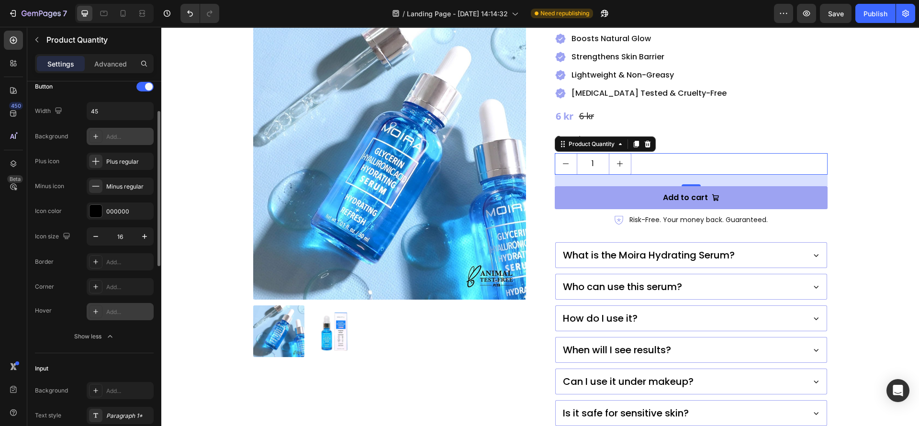
click at [120, 140] on div "Add..." at bounding box center [128, 137] width 45 height 9
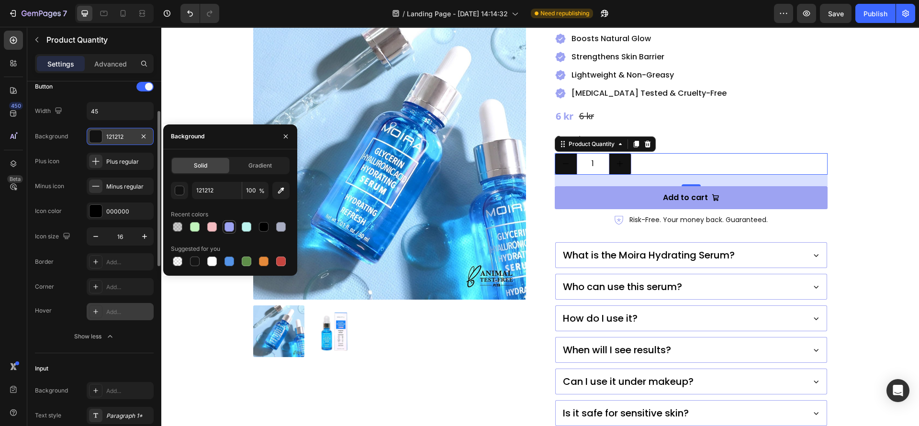
click at [226, 221] on div at bounding box center [229, 226] width 11 height 11
type input "9DA3F2"
click at [100, 207] on div at bounding box center [96, 211] width 12 height 12
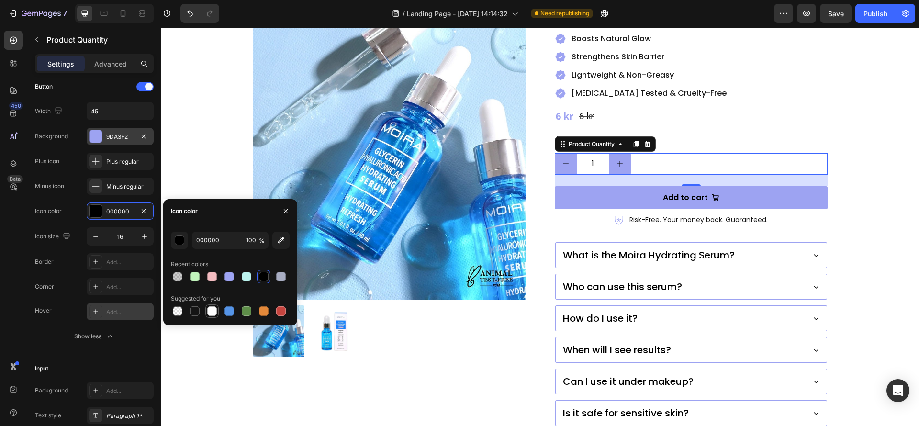
click at [213, 306] on div at bounding box center [211, 311] width 11 height 11
type input "FFFFFF"
click at [581, 374] on p "Can I use it under makeup?" at bounding box center [628, 381] width 131 height 14
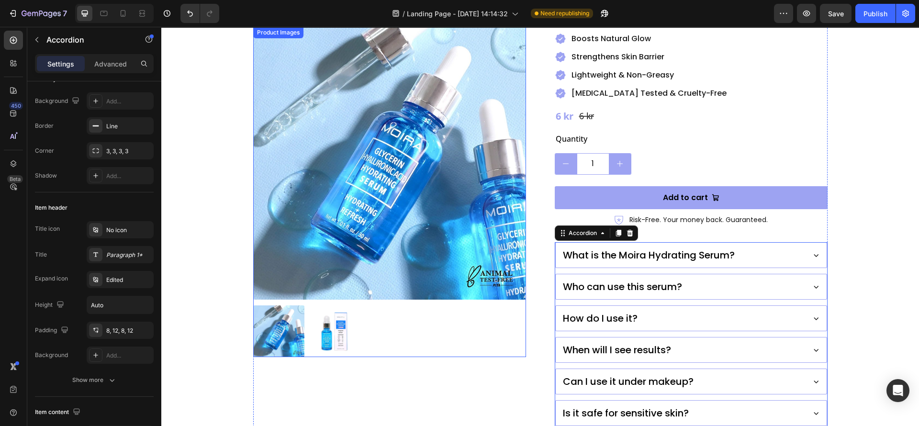
scroll to position [0, 0]
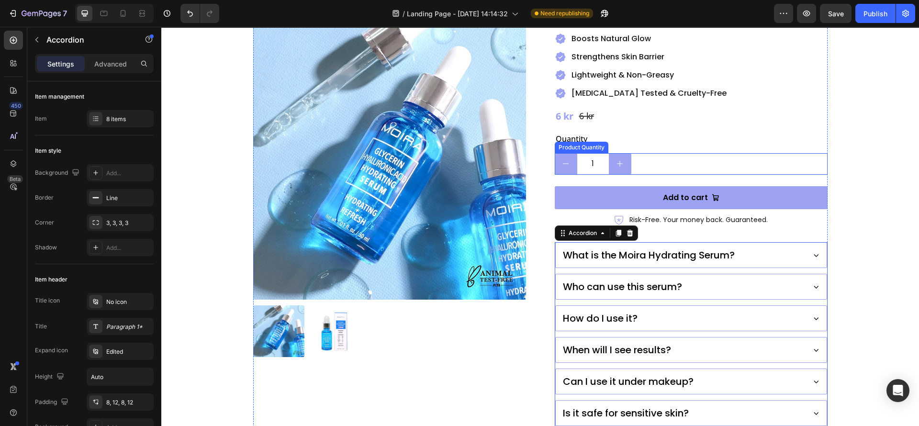
click at [556, 154] on button "decrement" at bounding box center [567, 164] width 22 height 21
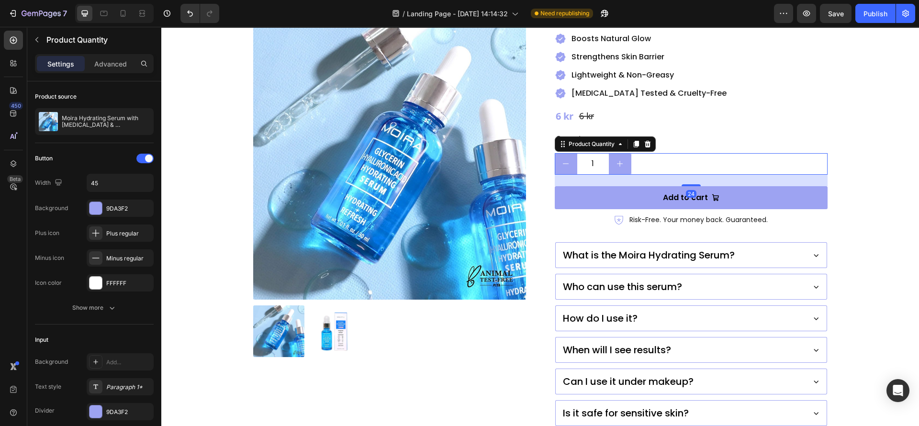
click at [624, 154] on button "increment" at bounding box center [621, 164] width 22 height 21
click at [555, 153] on div "2" at bounding box center [593, 164] width 77 height 22
click at [562, 160] on icon "decrement" at bounding box center [566, 164] width 8 height 8
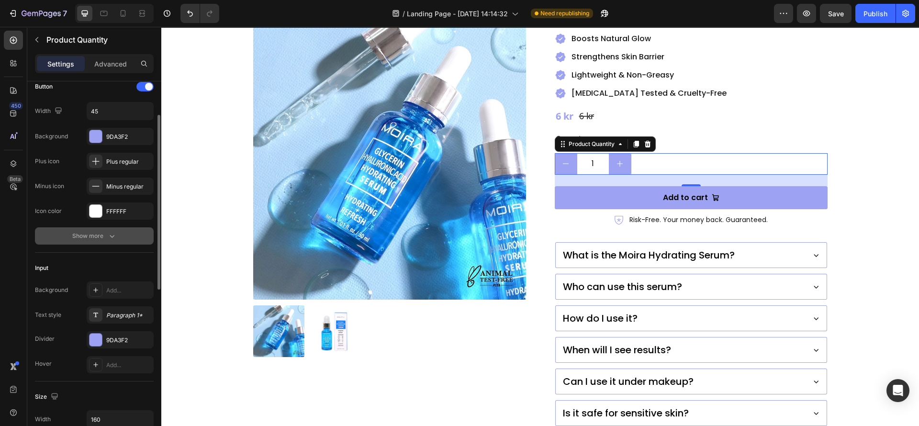
click at [108, 235] on icon "button" at bounding box center [112, 236] width 10 height 10
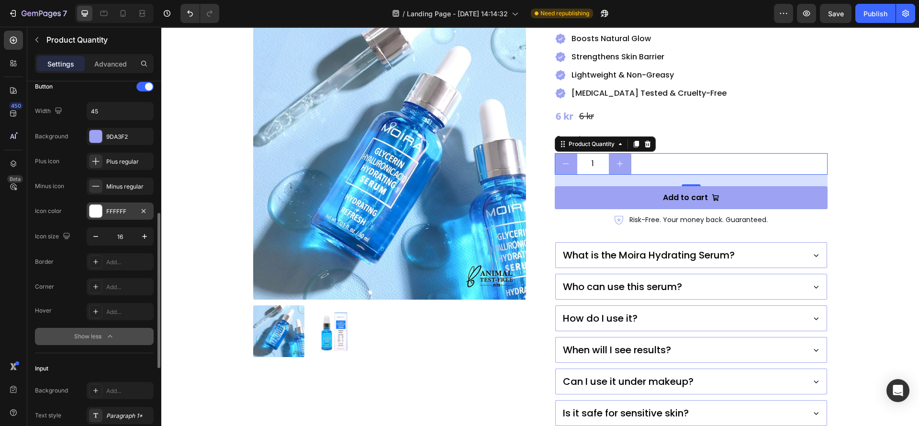
scroll to position [144, 0]
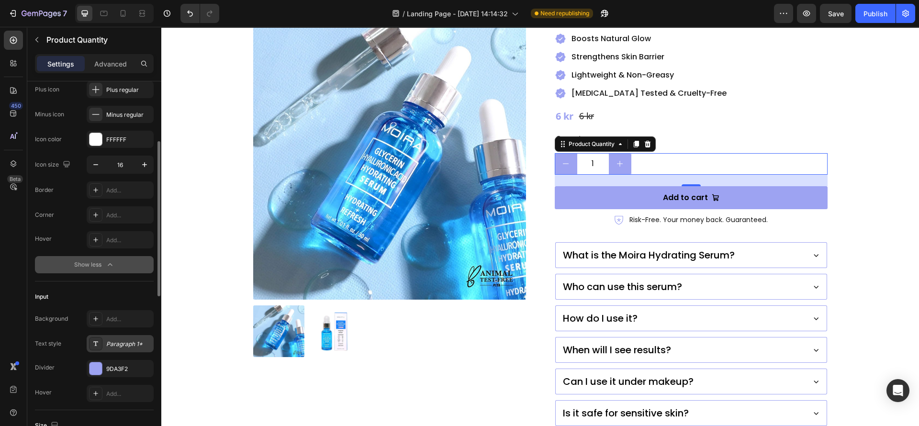
click at [106, 346] on div "Paragraph 1*" at bounding box center [128, 344] width 45 height 9
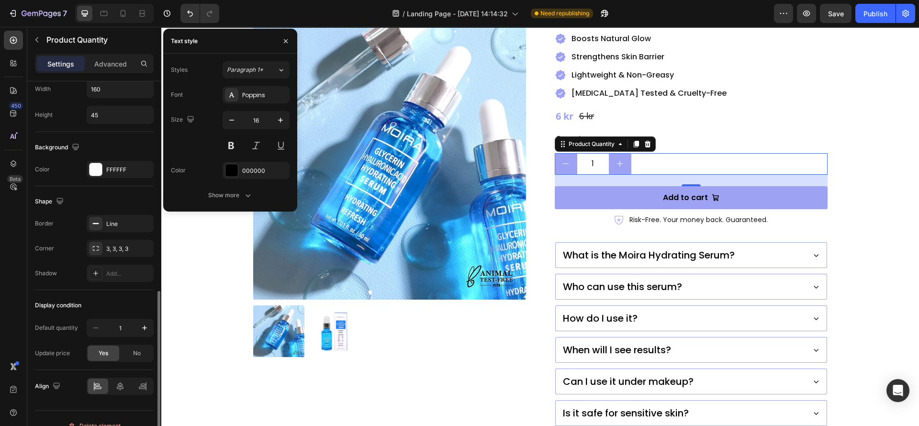
scroll to position [519, 0]
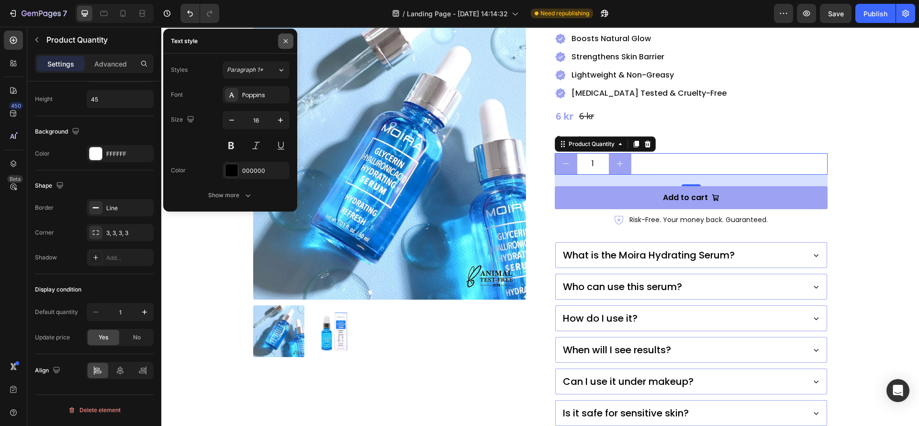
click at [285, 42] on icon "button" at bounding box center [286, 41] width 4 height 4
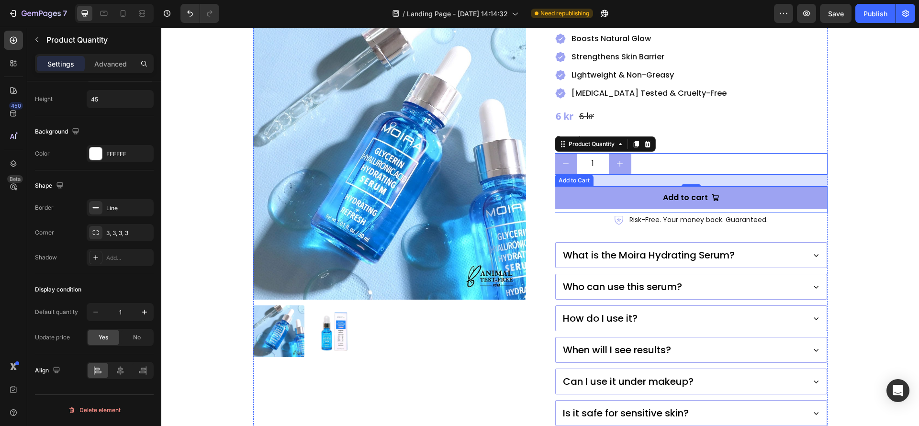
click at [578, 213] on div "Icon Risk-Free. Your money back. Guaranteed. Text Block Row" at bounding box center [691, 227] width 273 height 29
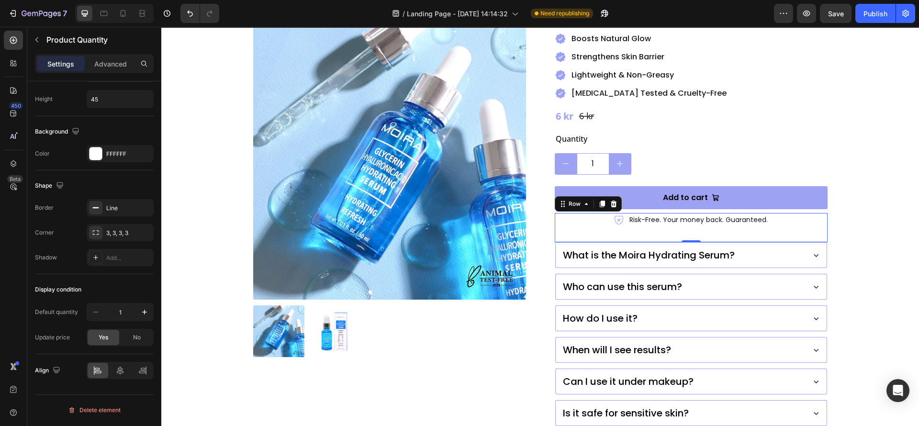
scroll to position [0, 0]
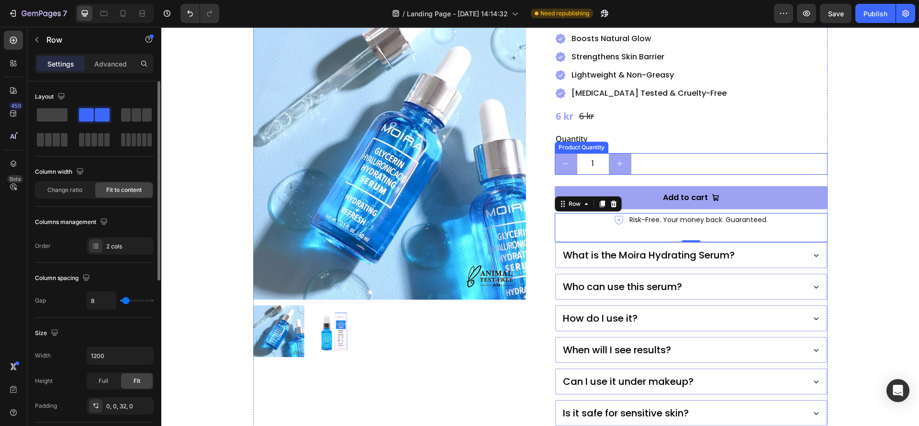
click at [615, 154] on button "increment" at bounding box center [621, 164] width 22 height 21
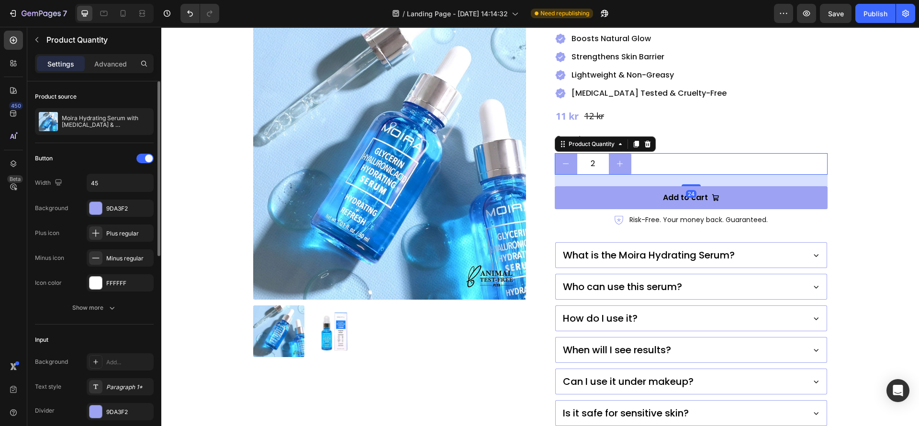
click at [556, 154] on button "decrement" at bounding box center [567, 164] width 22 height 21
click at [610, 154] on button "increment" at bounding box center [621, 164] width 22 height 21
click at [567, 154] on button "decrement" at bounding box center [567, 164] width 22 height 21
click at [619, 154] on button "increment" at bounding box center [621, 164] width 22 height 21
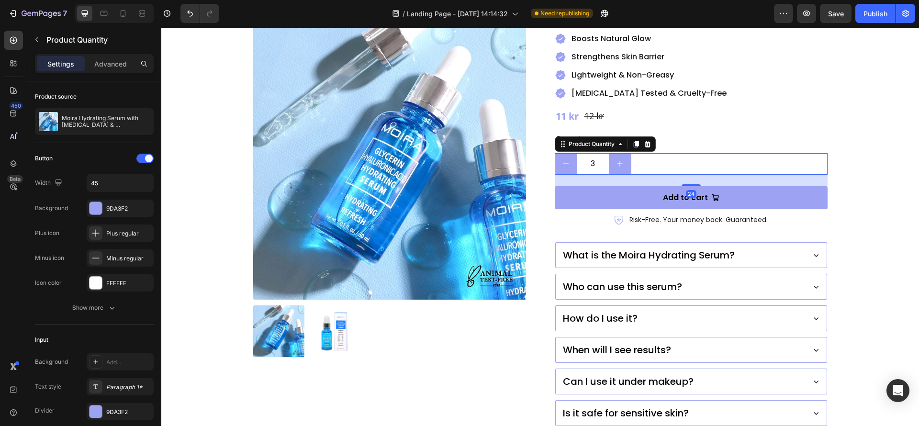
click at [619, 154] on button "increment" at bounding box center [621, 164] width 22 height 21
click at [562, 160] on icon "decrement" at bounding box center [566, 164] width 8 height 8
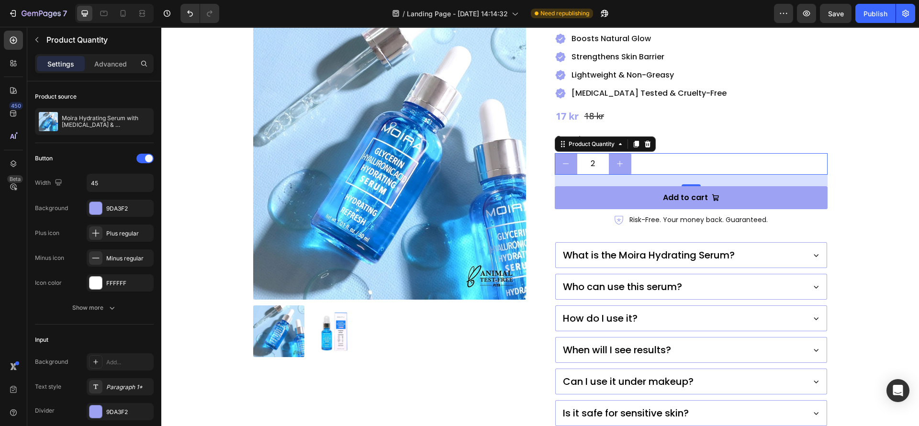
click at [562, 160] on icon "decrement" at bounding box center [566, 164] width 8 height 8
type input "1"
click at [562, 160] on icon "decrement" at bounding box center [566, 164] width 8 height 8
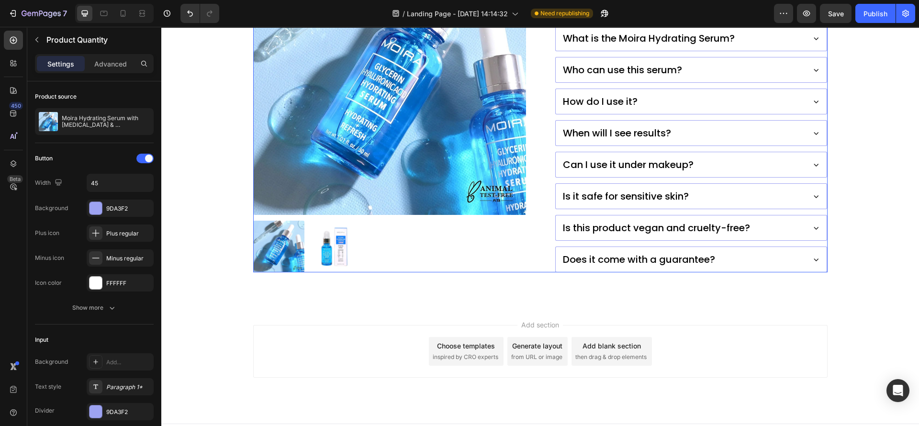
scroll to position [73, 0]
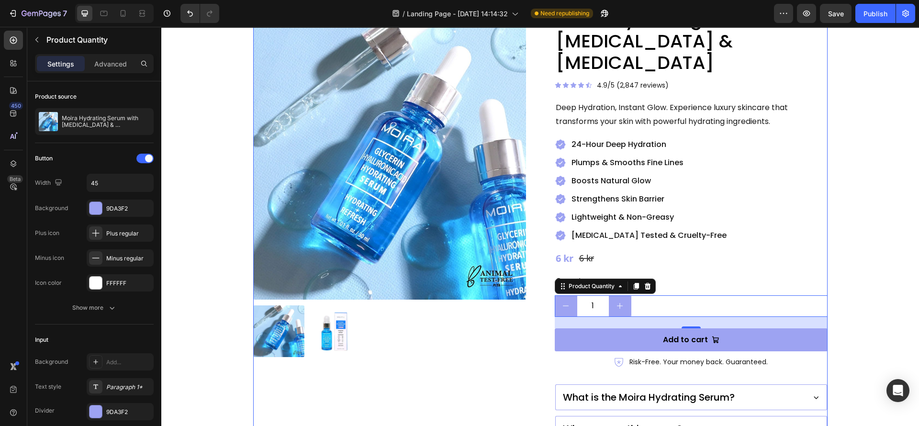
click at [758, 224] on div "Moira Hydrating Serum with Glycerin & Hyaluronic Acid Product Title Icon Icon I…" at bounding box center [691, 319] width 273 height 624
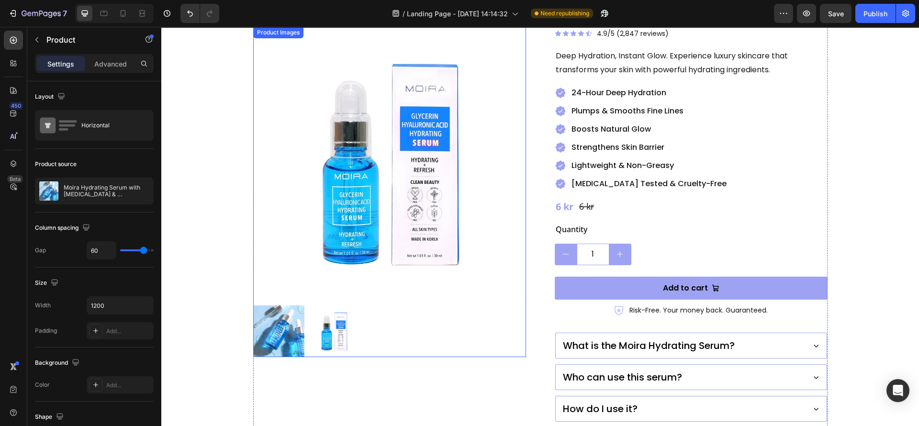
scroll to position [144, 0]
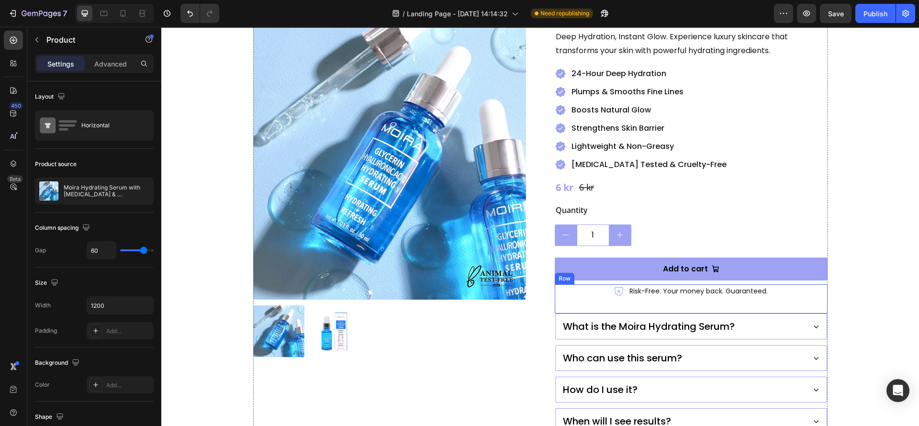
click at [602, 284] on div "Icon Risk-Free. Your money back. Guaranteed. Text Block Row" at bounding box center [691, 298] width 273 height 29
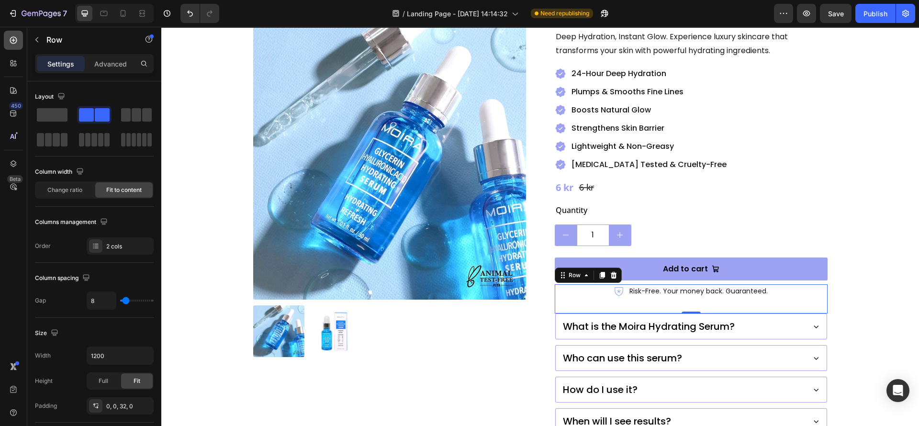
click at [13, 44] on icon at bounding box center [14, 40] width 10 height 10
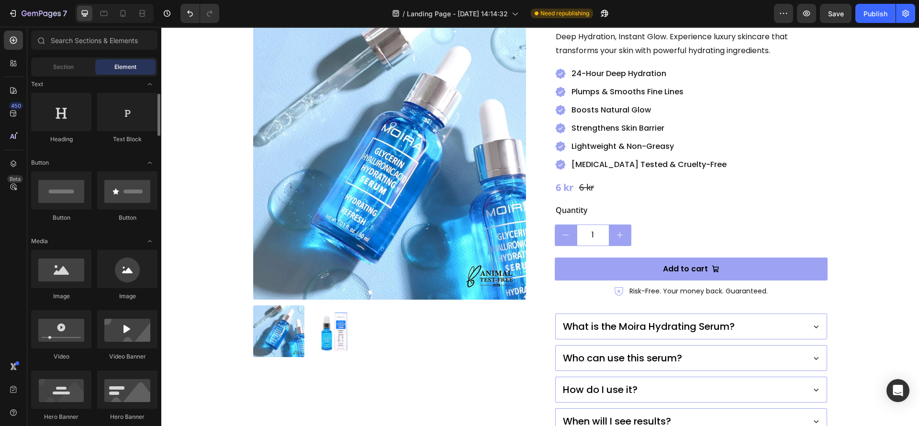
scroll to position [0, 0]
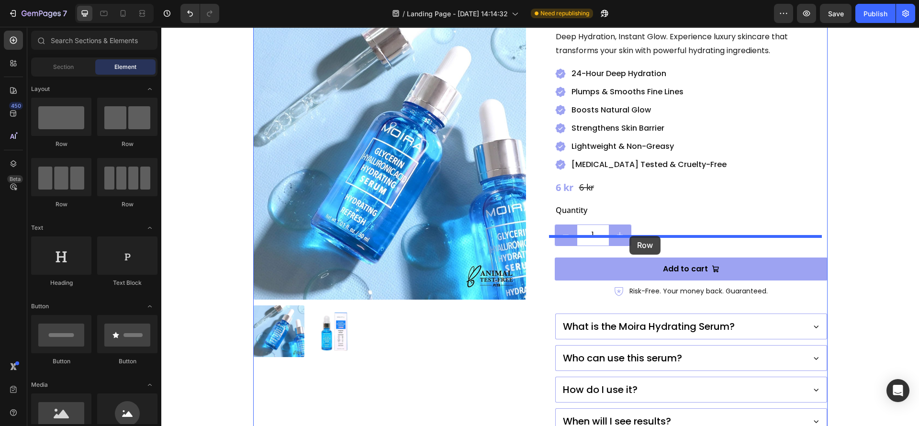
drag, startPoint x: 281, startPoint y: 148, endPoint x: 630, endPoint y: 236, distance: 359.9
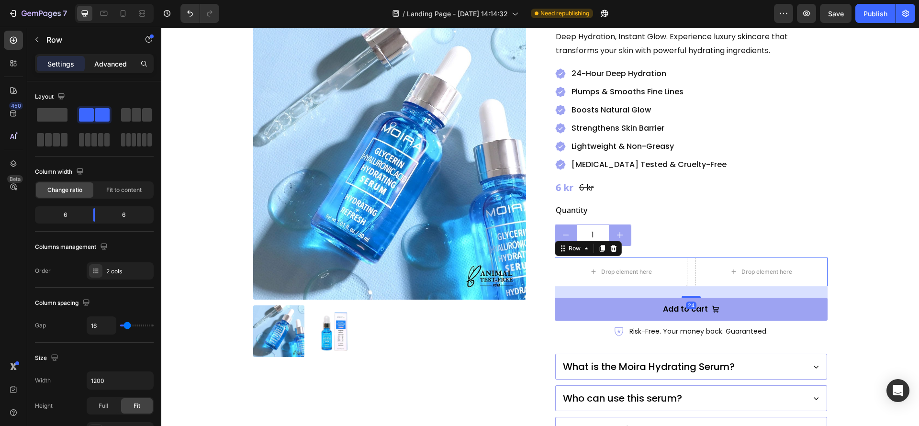
click at [119, 64] on p "Advanced" at bounding box center [110, 64] width 33 height 10
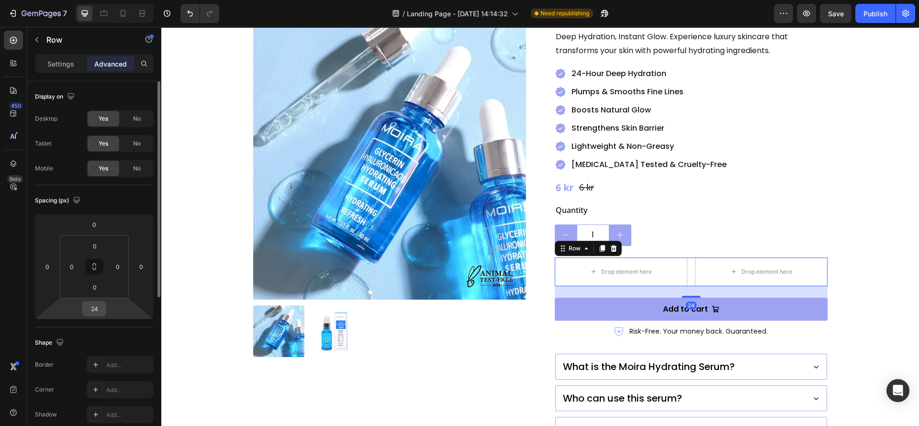
click at [93, 314] on input "24" at bounding box center [94, 309] width 19 height 14
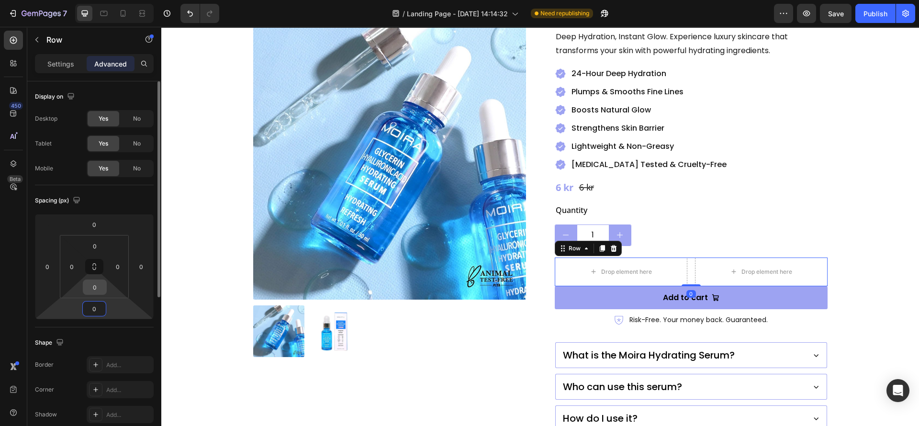
type input "0"
click at [98, 293] on input "0" at bounding box center [94, 287] width 19 height 14
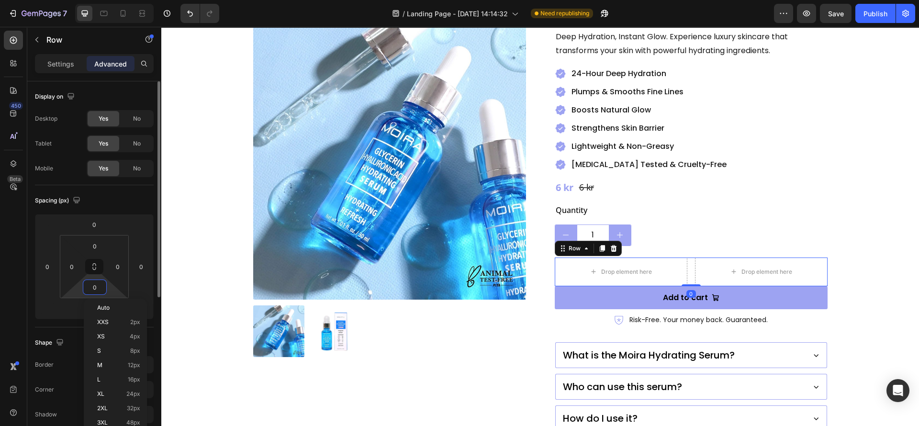
scroll to position [72, 0]
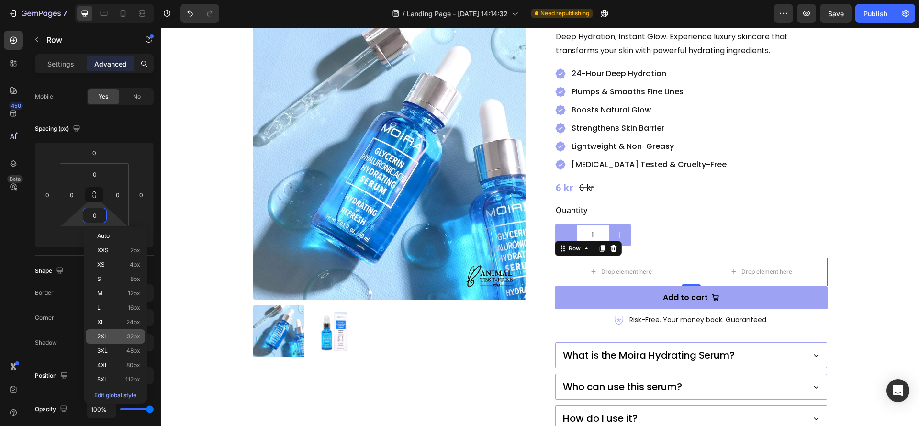
click at [115, 338] on p "2XL 32px" at bounding box center [118, 336] width 43 height 7
type input "32"
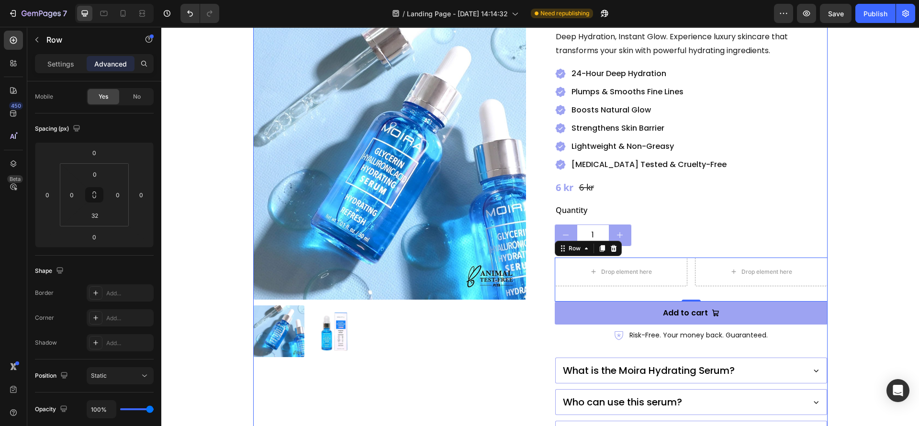
click at [398, 378] on div "Product Images" at bounding box center [389, 270] width 273 height 669
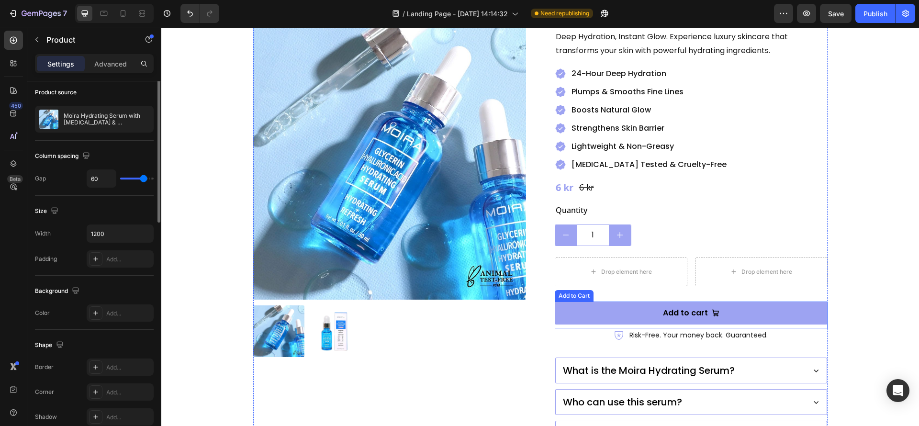
scroll to position [0, 0]
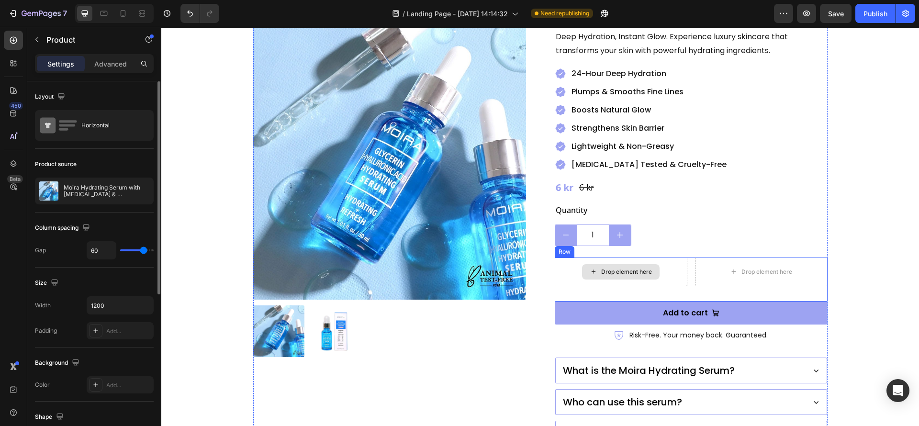
click at [681, 258] on div "Drop element here" at bounding box center [621, 272] width 133 height 29
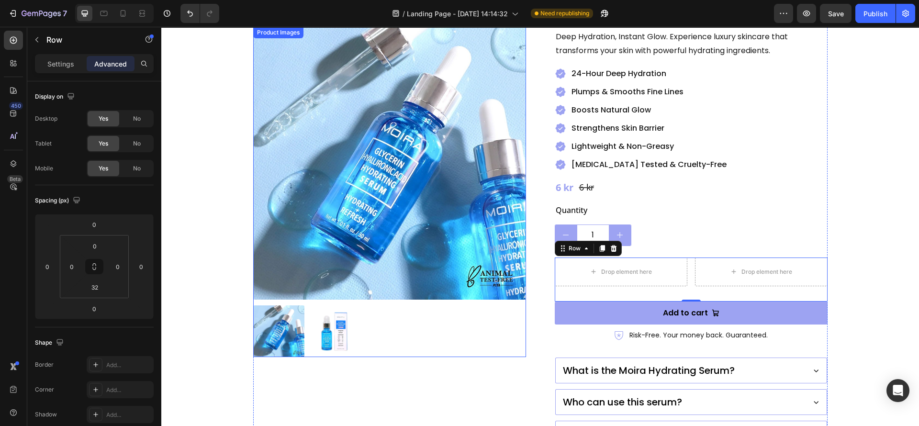
click at [346, 330] on img at bounding box center [334, 332] width 52 height 52
click at [330, 328] on img at bounding box center [334, 332] width 52 height 52
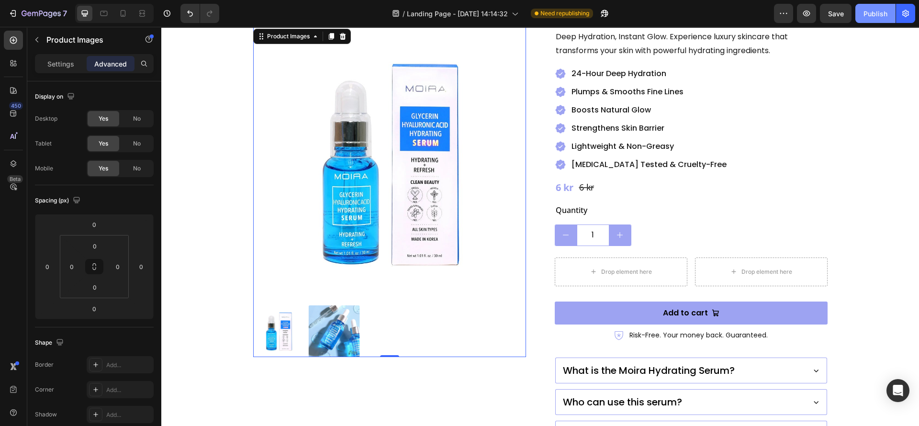
drag, startPoint x: 877, startPoint y: 11, endPoint x: 669, endPoint y: 1, distance: 207.6
click at [876, 11] on div "Publish" at bounding box center [876, 14] width 24 height 10
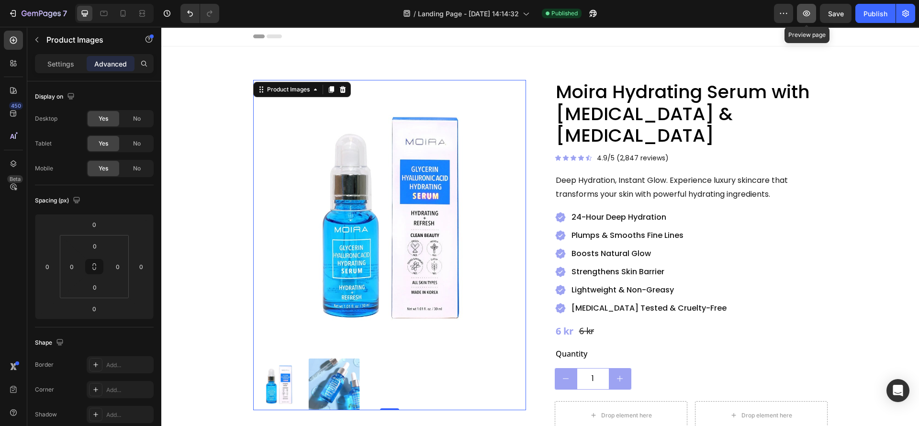
click at [809, 12] on icon "button" at bounding box center [807, 14] width 10 height 10
click at [561, 103] on h2 "Moira Hydrating Serum with Glycerin & Hyaluronic Acid" at bounding box center [691, 114] width 273 height 68
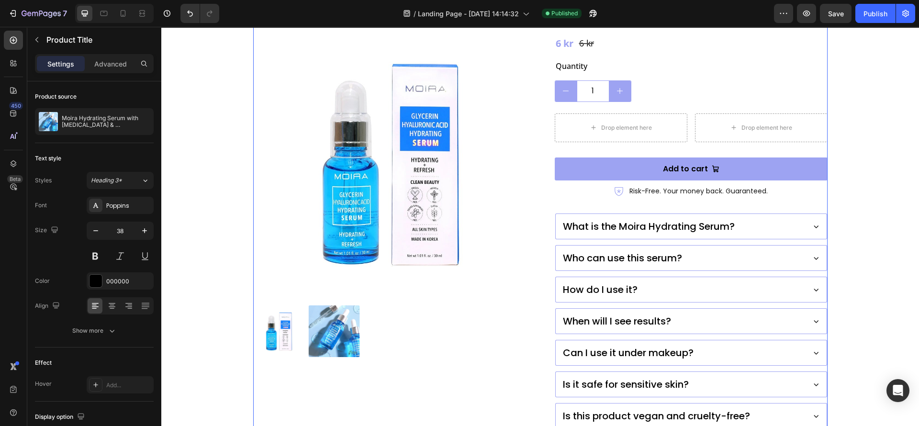
scroll to position [359, 0]
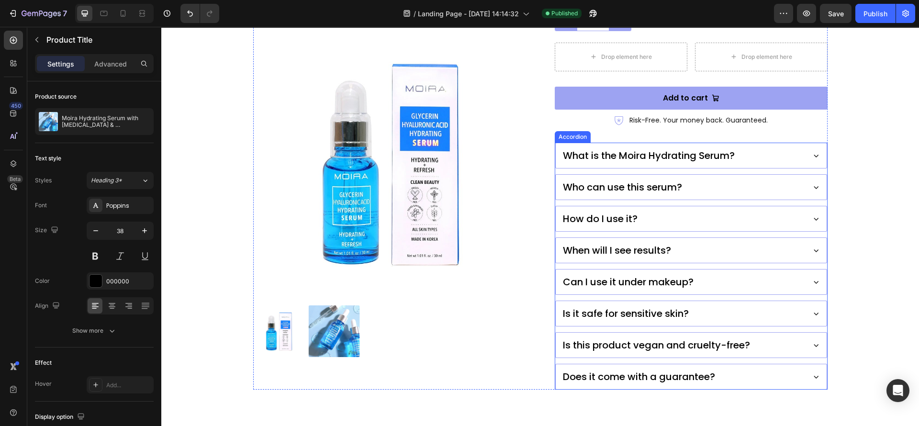
click at [601, 212] on p "How do I use it?" at bounding box center [600, 219] width 75 height 14
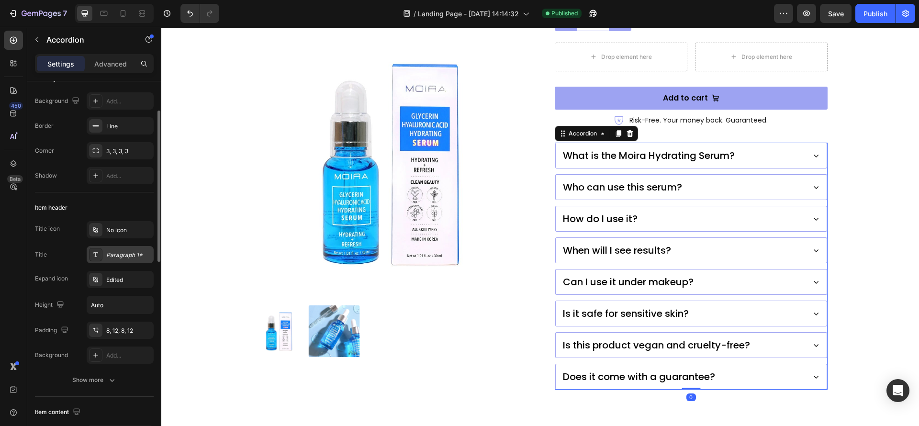
scroll to position [144, 0]
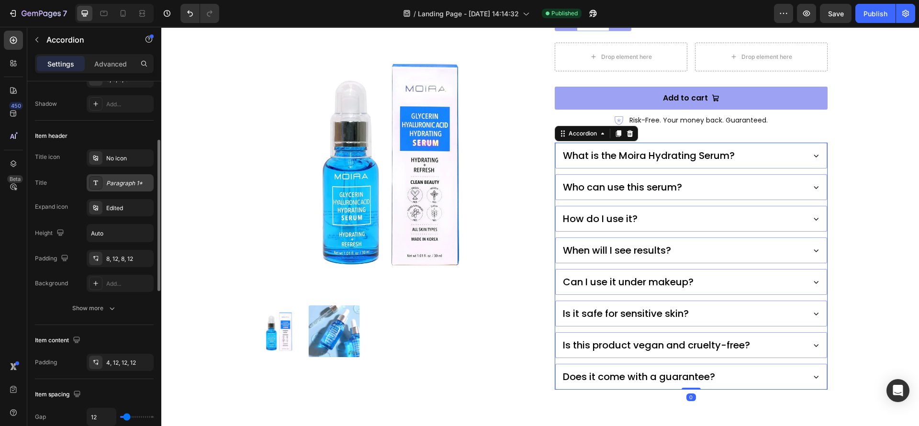
click at [122, 181] on div "Paragraph 1*" at bounding box center [128, 183] width 45 height 9
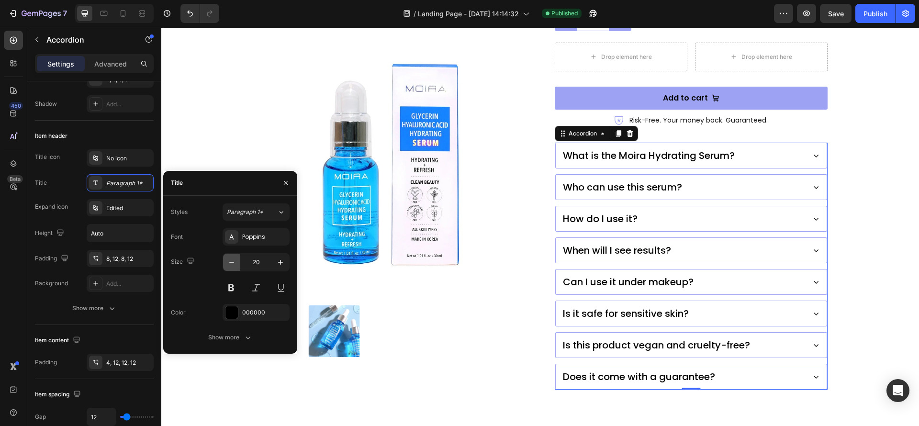
click at [235, 262] on icon "button" at bounding box center [232, 263] width 10 height 10
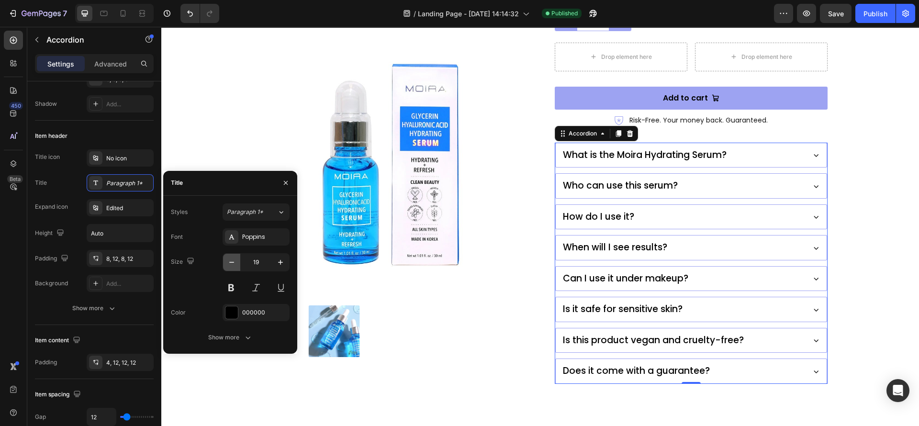
type input "18"
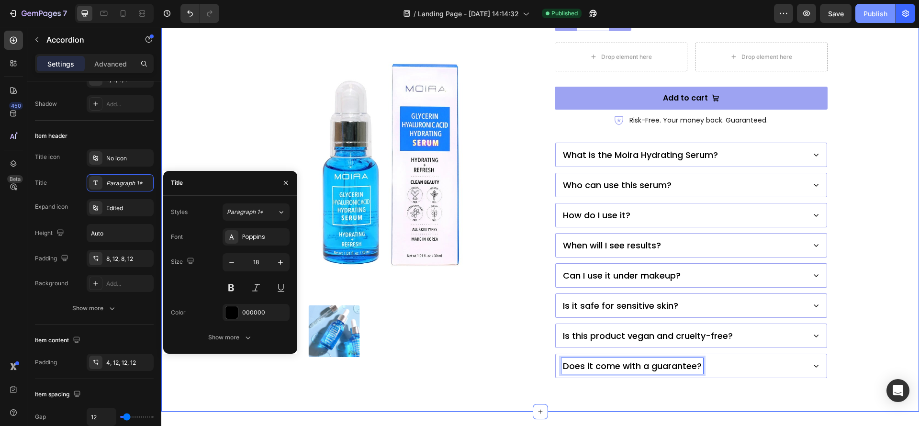
click at [876, 18] on button "Publish" at bounding box center [876, 13] width 40 height 19
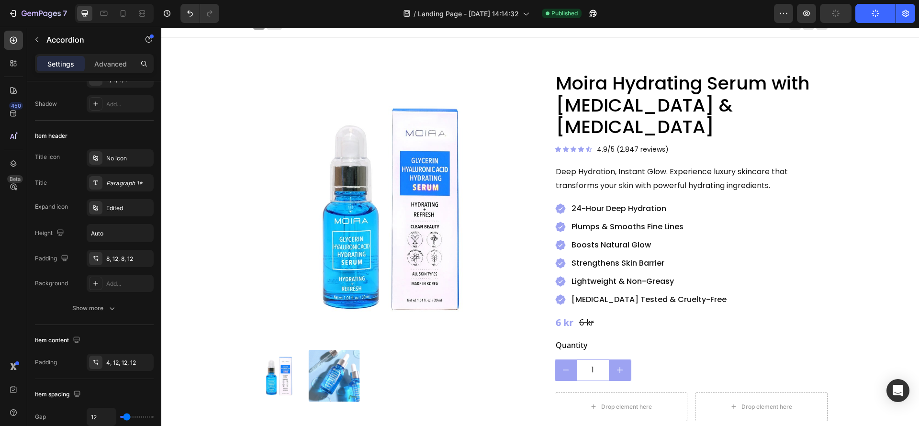
scroll to position [0, 0]
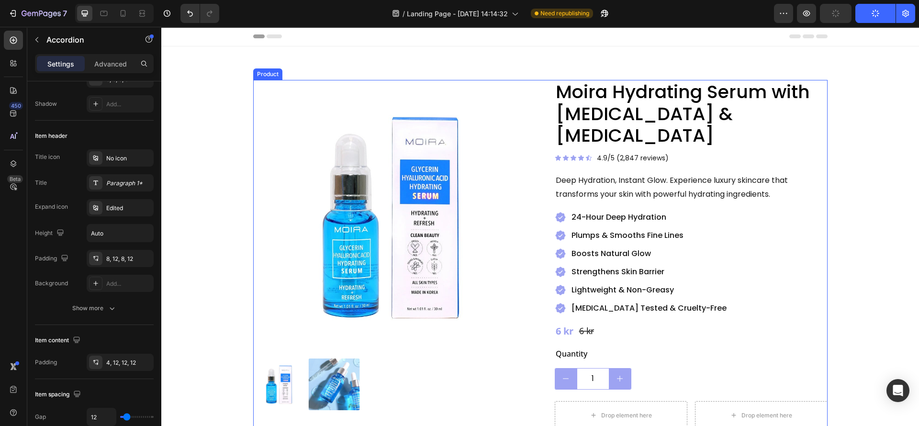
drag, startPoint x: 633, startPoint y: 109, endPoint x: 249, endPoint y: 222, distance: 400.8
click at [633, 108] on h2 "Moira Hydrating Serum with Glycerin & Hyaluronic Acid" at bounding box center [691, 114] width 273 height 68
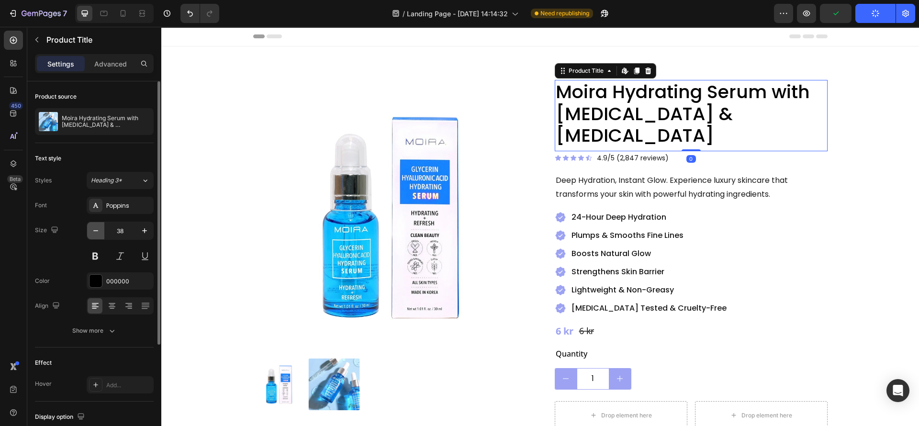
click at [91, 234] on icon "button" at bounding box center [96, 231] width 10 height 10
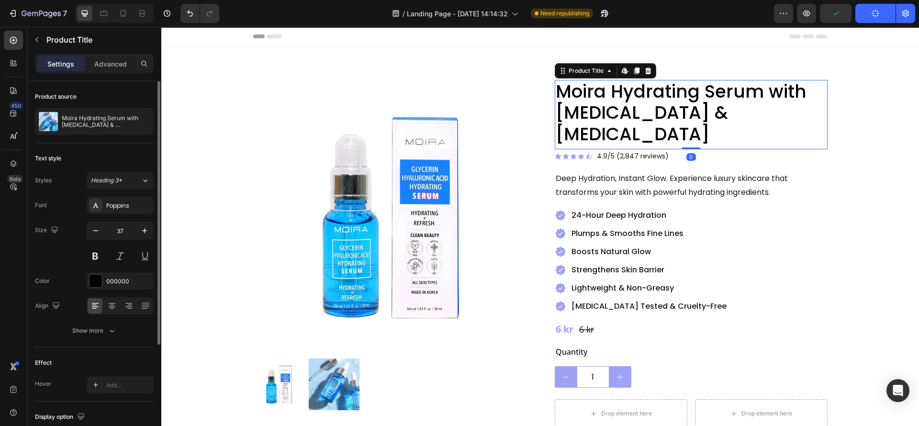
type input "36"
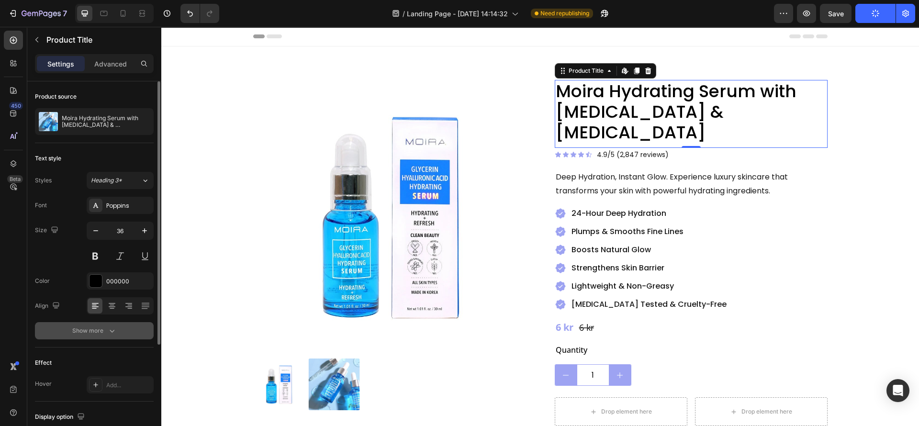
click at [106, 330] on div "Show more" at bounding box center [94, 331] width 45 height 10
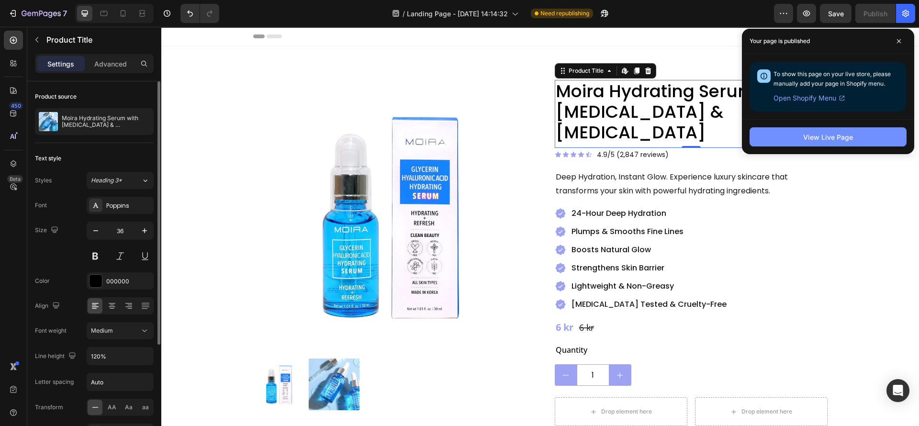
click at [795, 136] on button "View Live Page" at bounding box center [828, 136] width 157 height 19
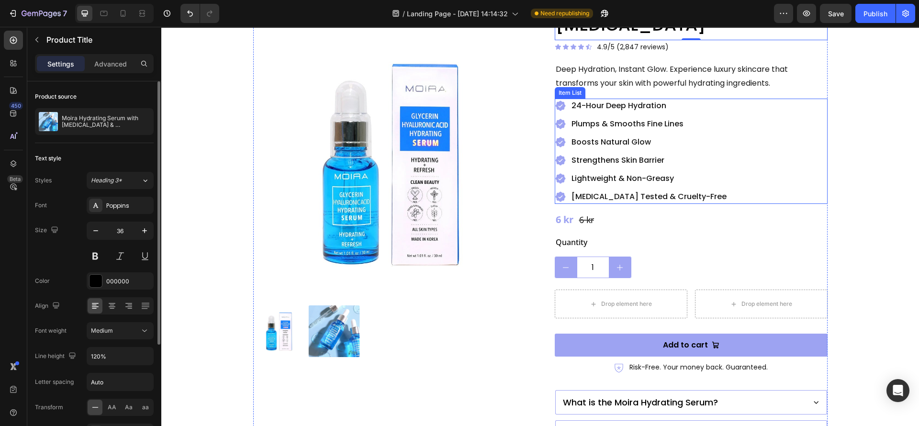
scroll to position [144, 0]
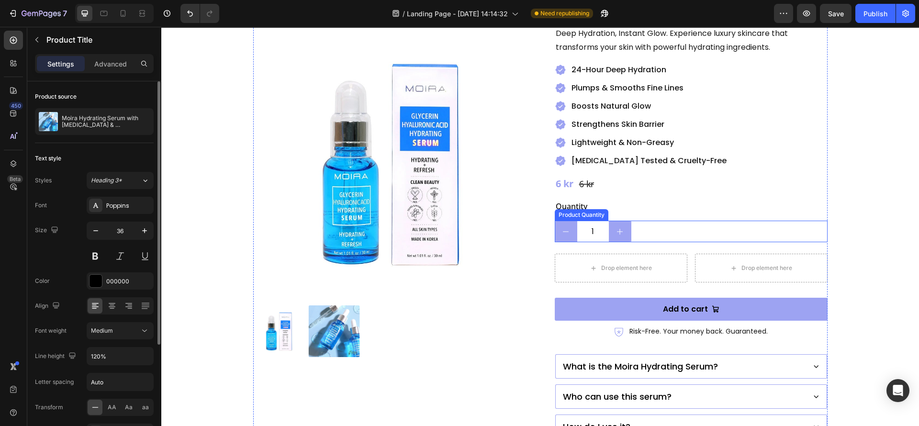
click at [651, 221] on div "1" at bounding box center [691, 232] width 273 height 22
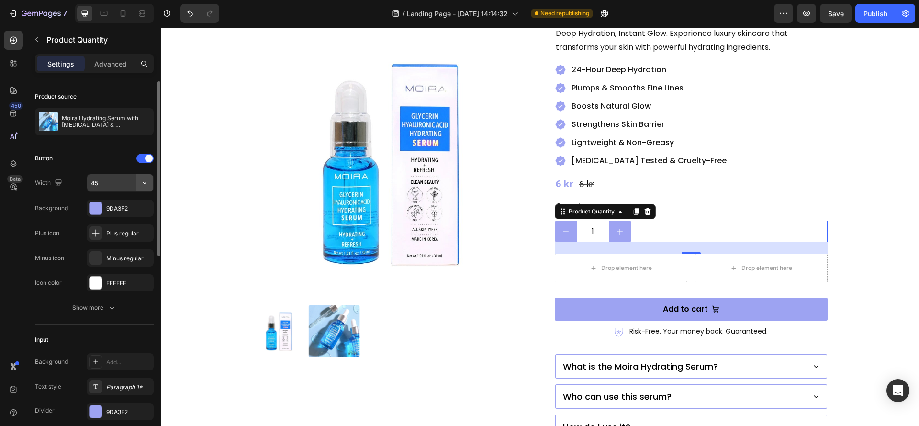
click at [146, 183] on icon "button" at bounding box center [145, 183] width 10 height 10
click at [129, 211] on span "100%" at bounding box center [137, 208] width 16 height 9
click at [146, 180] on icon "button" at bounding box center [145, 183] width 10 height 10
click at [100, 183] on input "100%" at bounding box center [120, 182] width 66 height 17
click at [107, 182] on input "50%" at bounding box center [120, 182] width 66 height 17
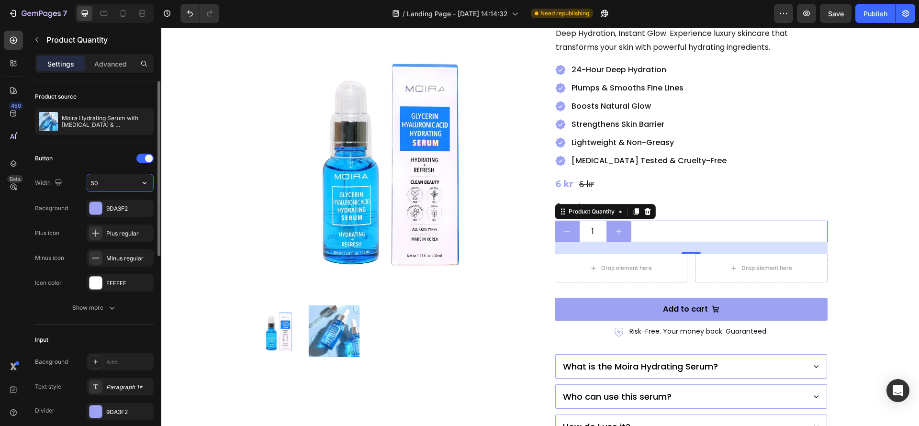
click at [99, 184] on input "50" at bounding box center [120, 182] width 66 height 17
drag, startPoint x: 102, startPoint y: 184, endPoint x: 87, endPoint y: 184, distance: 14.8
click at [87, 184] on input "50" at bounding box center [120, 182] width 66 height 17
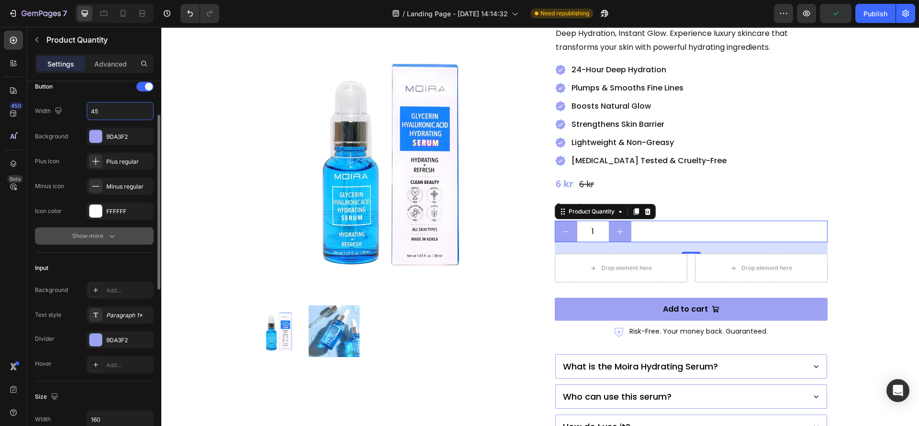
type input "45"
click at [96, 231] on div "Show more" at bounding box center [94, 236] width 45 height 10
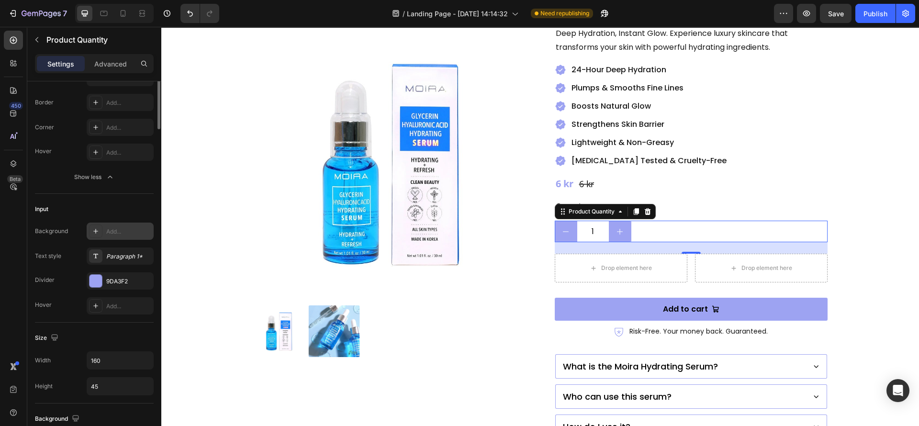
scroll to position [0, 0]
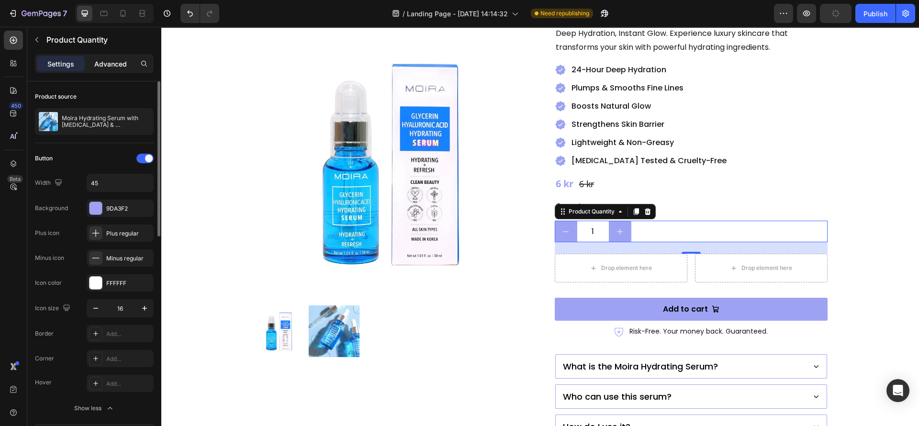
click at [113, 60] on p "Advanced" at bounding box center [110, 64] width 33 height 10
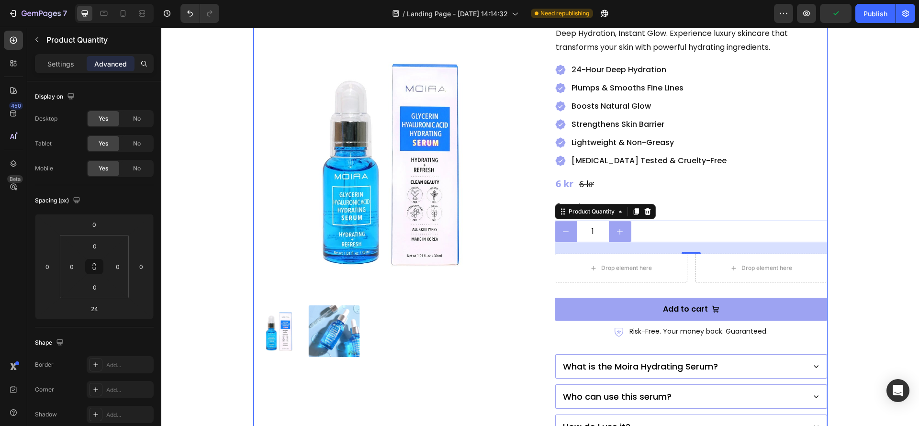
click at [539, 290] on div "Product Images Moira Hydrating Serum with Glycerin & Hyaluronic Acid Product Ti…" at bounding box center [540, 263] width 575 height 654
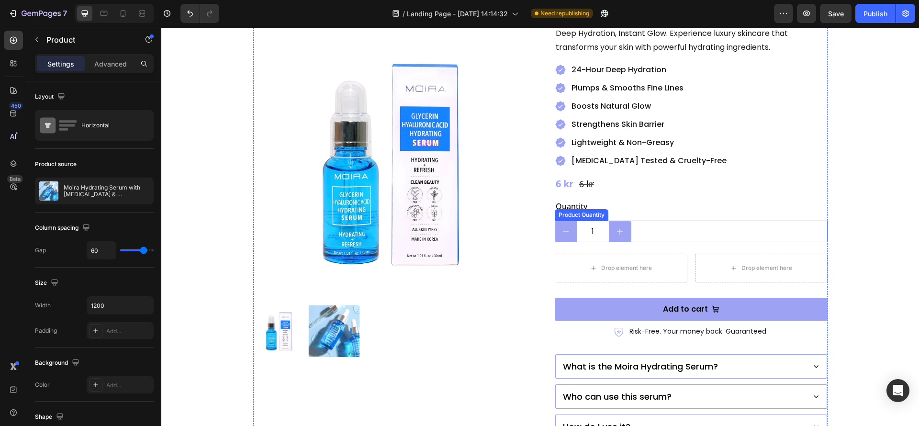
click at [641, 221] on div "1" at bounding box center [691, 232] width 273 height 22
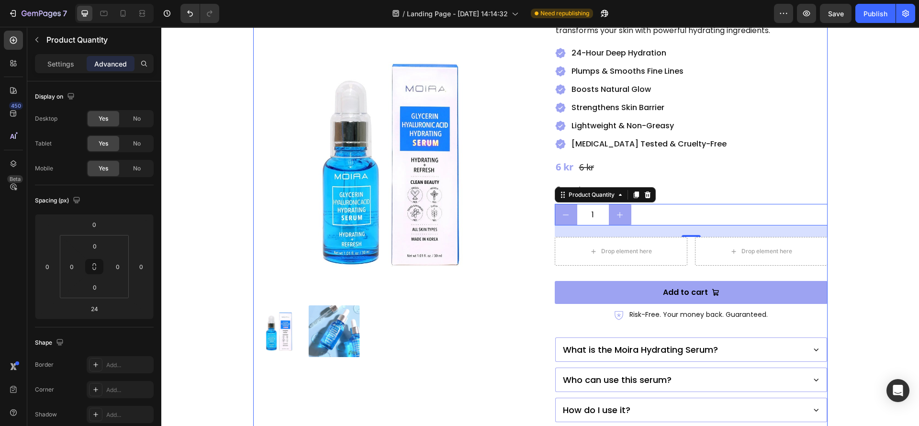
scroll to position [215, 0]
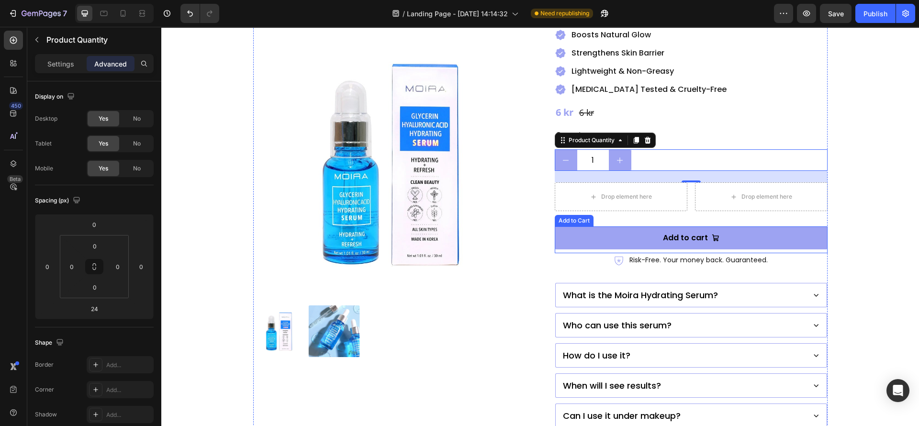
click at [592, 227] on button "Add to cart" at bounding box center [691, 238] width 273 height 23
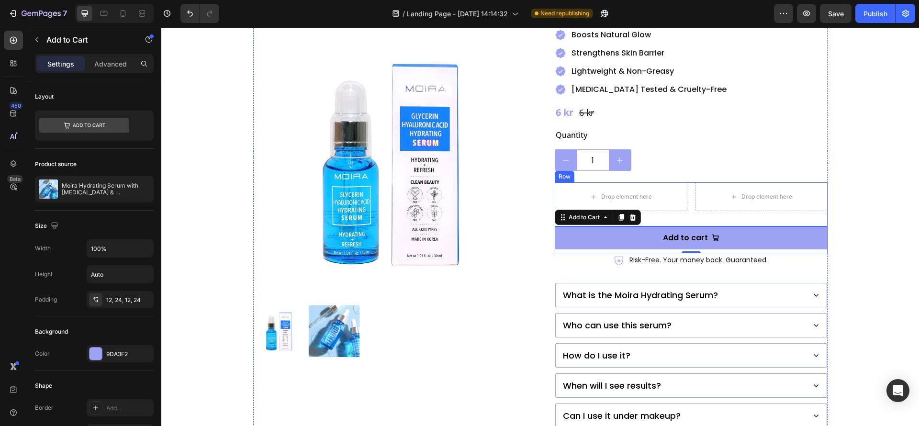
click at [687, 182] on div "Drop element here Drop element here Row" at bounding box center [691, 204] width 273 height 44
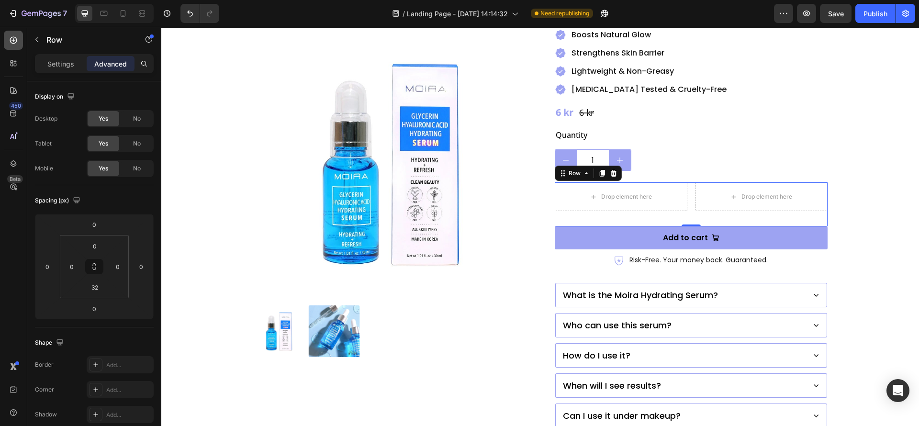
click at [12, 42] on icon at bounding box center [14, 40] width 10 height 10
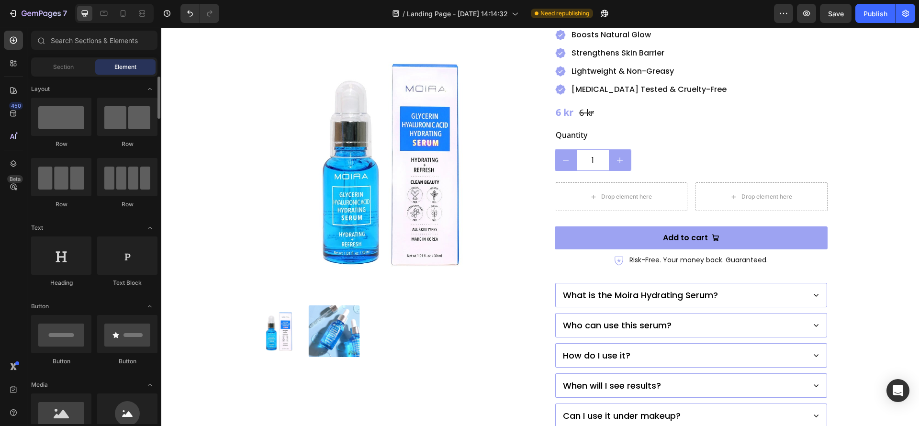
scroll to position [287, 0]
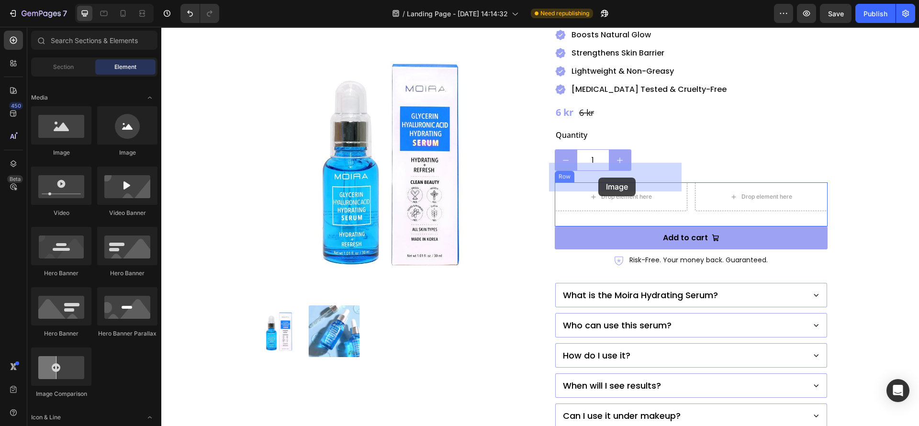
drag, startPoint x: 238, startPoint y: 159, endPoint x: 599, endPoint y: 178, distance: 361.6
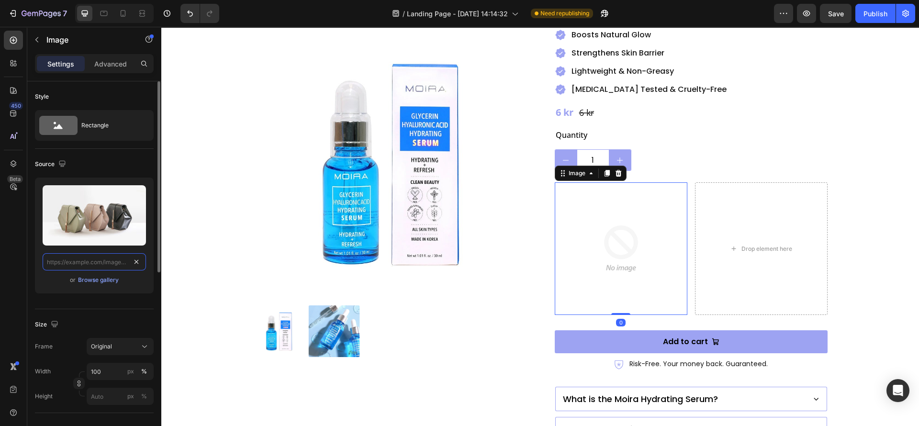
scroll to position [0, 0]
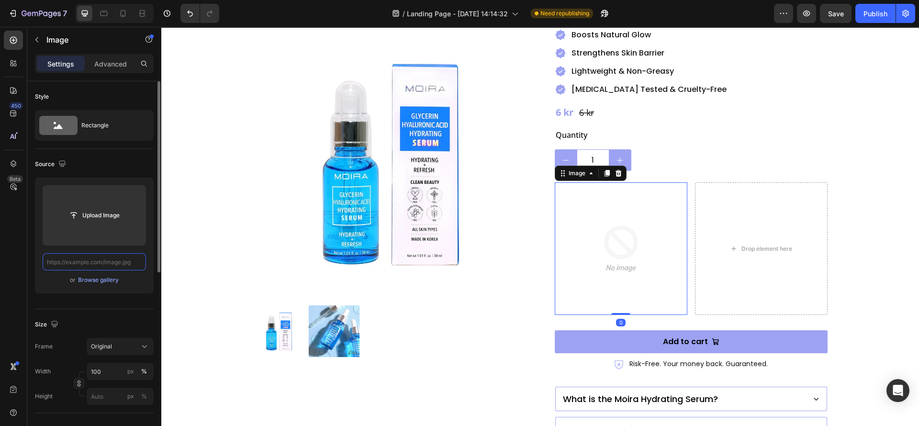
click at [122, 265] on input "text" at bounding box center [94, 261] width 103 height 17
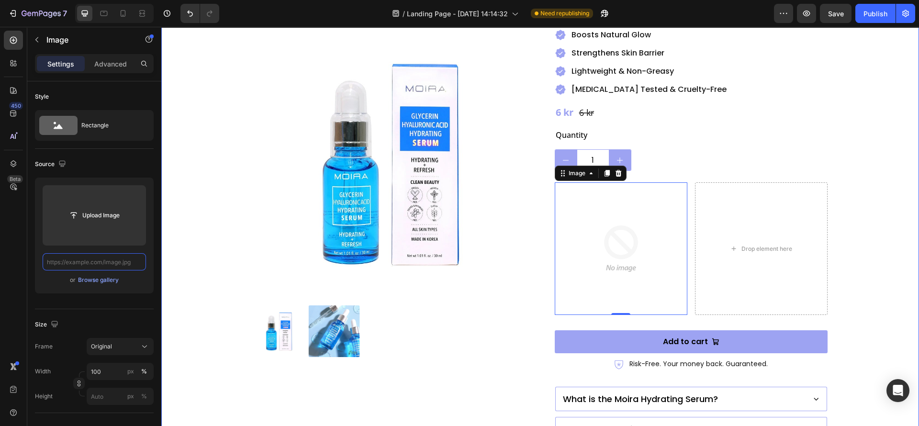
paste input "https://munna-shop1.myshopify.com/cdn/shop/files/moifsr004-moira-5228597_1800x1…"
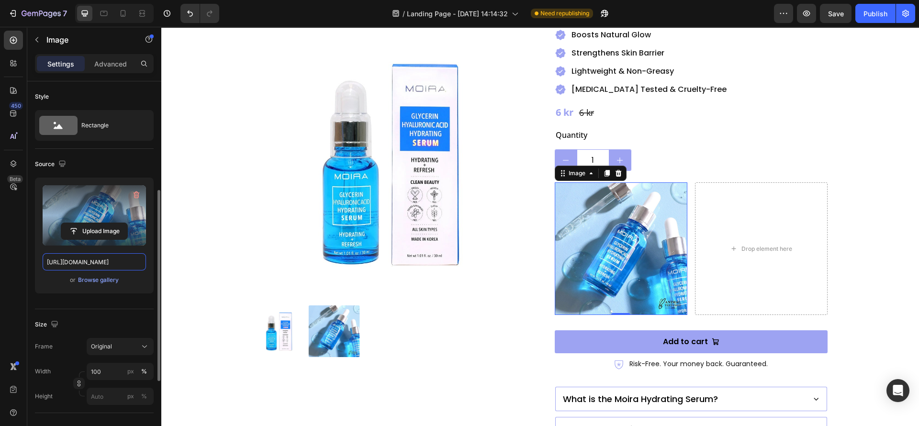
scroll to position [144, 0]
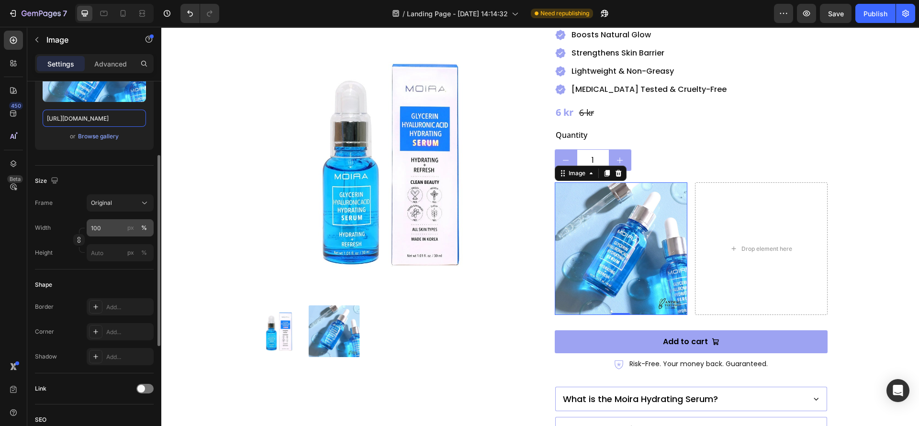
type input "https://munna-shop1.myshopify.com/cdn/shop/files/moifsr004-moira-5228597_1800x1…"
click at [102, 227] on input "100" at bounding box center [120, 227] width 67 height 17
click at [130, 227] on div "px" at bounding box center [130, 228] width 7 height 9
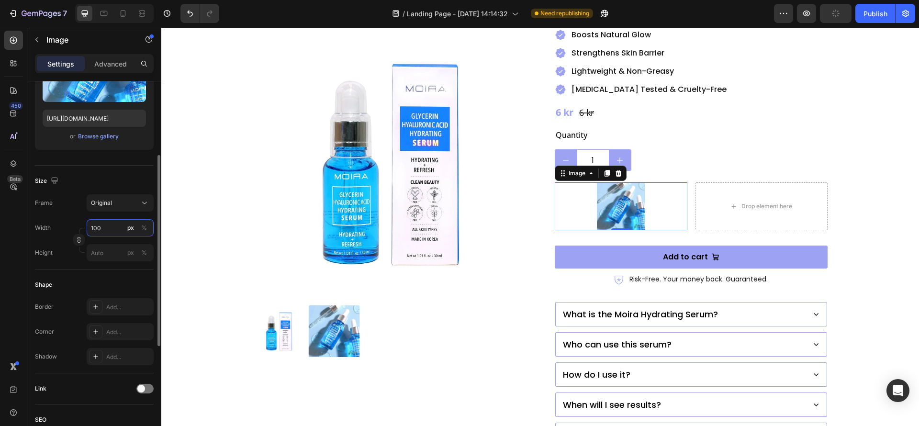
click at [107, 225] on input "100" at bounding box center [120, 227] width 67 height 17
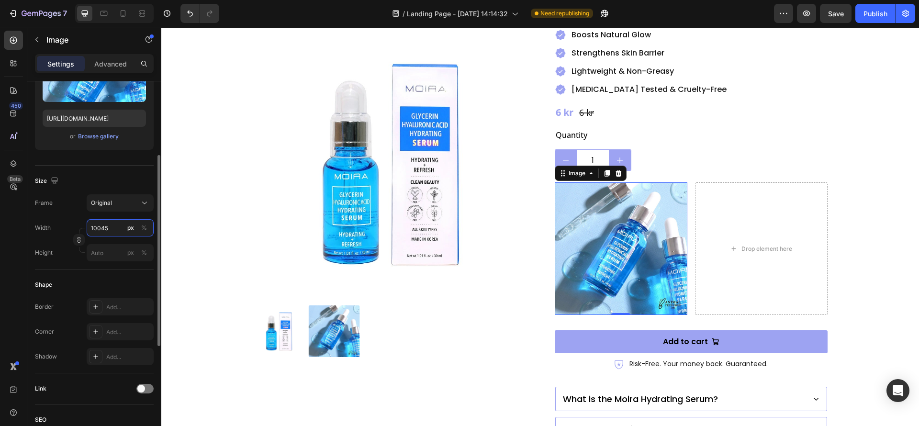
drag, startPoint x: 113, startPoint y: 227, endPoint x: 92, endPoint y: 227, distance: 20.1
click at [92, 227] on input "10045" at bounding box center [120, 227] width 67 height 17
type input "1"
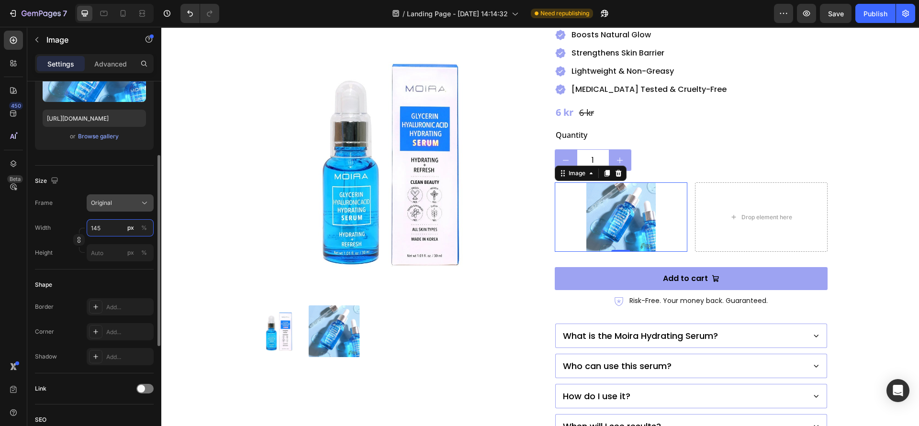
type input "145"
click at [123, 207] on div "Original" at bounding box center [114, 203] width 47 height 9
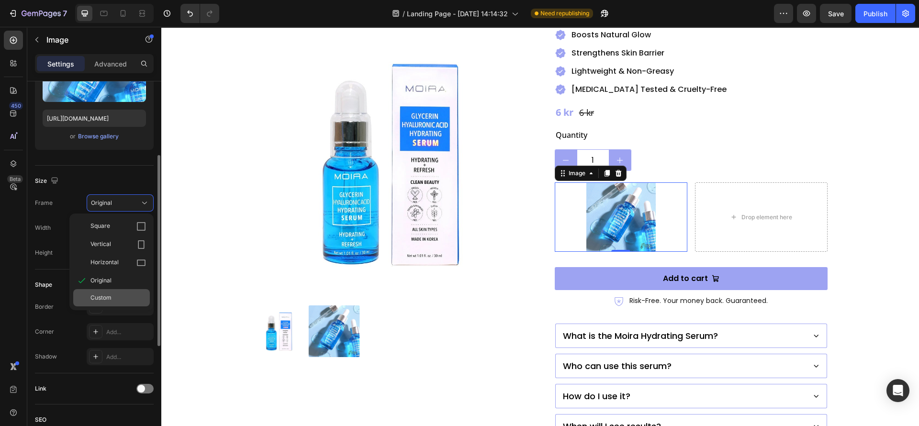
click at [112, 295] on div "Custom" at bounding box center [119, 298] width 56 height 9
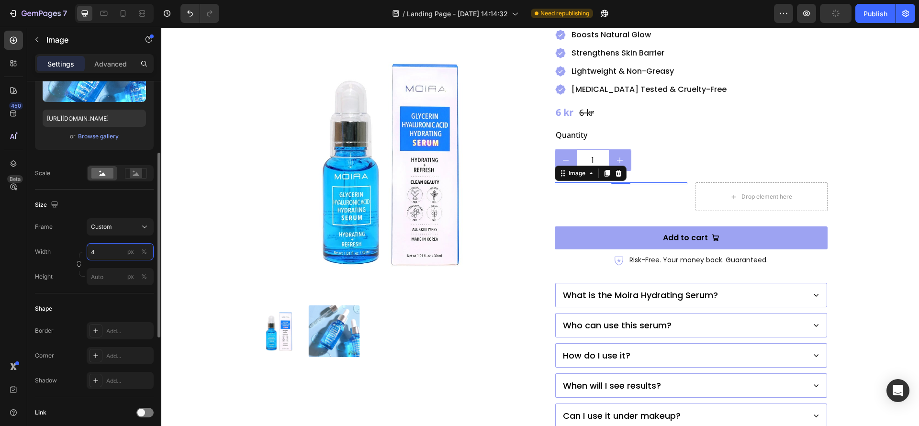
type input "45"
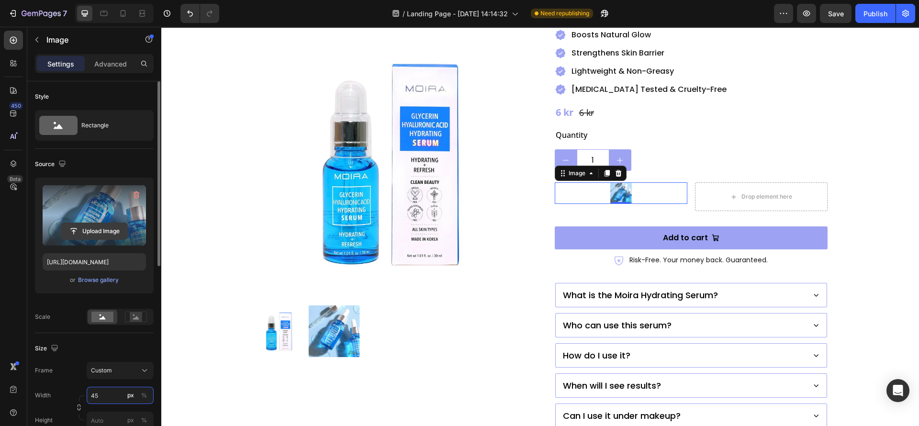
scroll to position [144, 0]
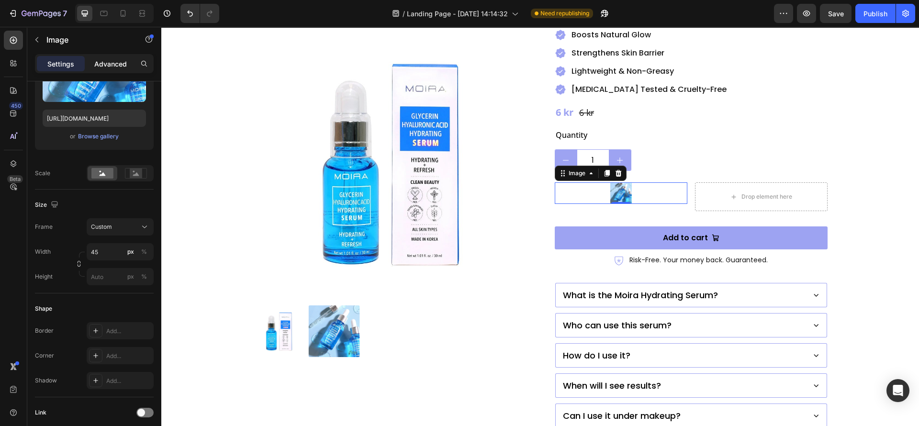
drag, startPoint x: 117, startPoint y: 67, endPoint x: 102, endPoint y: 77, distance: 18.3
click at [117, 66] on p "Advanced" at bounding box center [110, 64] width 33 height 10
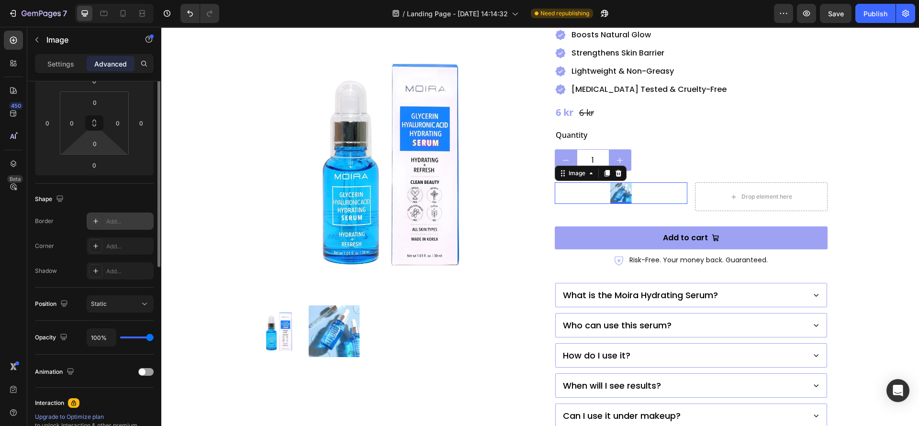
scroll to position [0, 0]
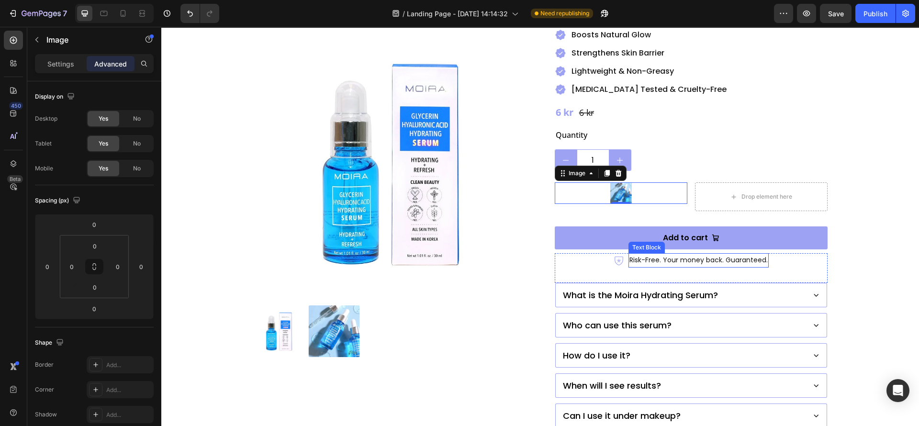
click at [676, 254] on p "Risk-Free. Your money back. Guaranteed." at bounding box center [699, 260] width 138 height 12
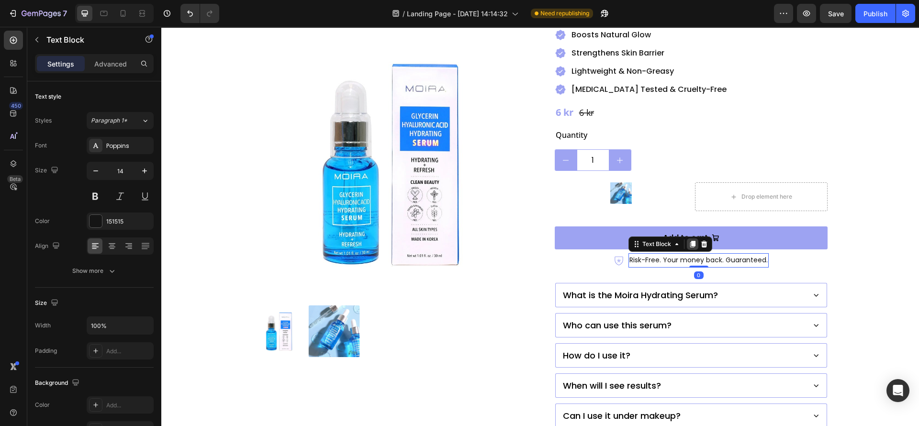
click at [691, 241] on icon at bounding box center [693, 244] width 5 height 7
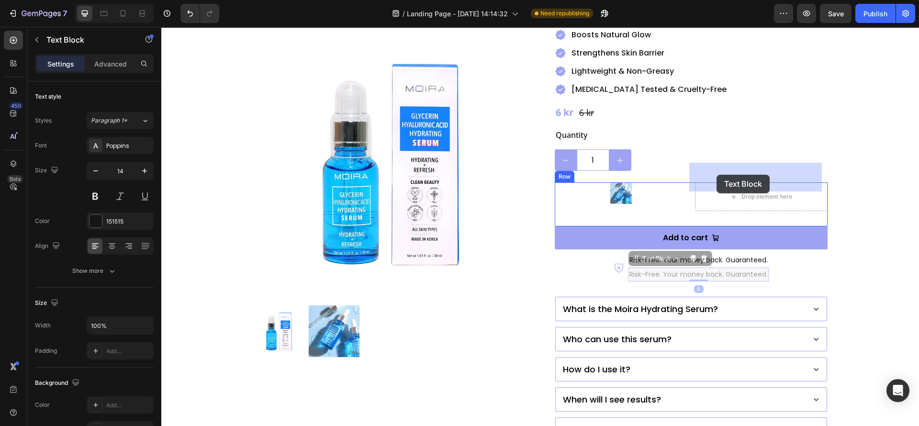
drag, startPoint x: 635, startPoint y: 239, endPoint x: 744, endPoint y: 170, distance: 129.3
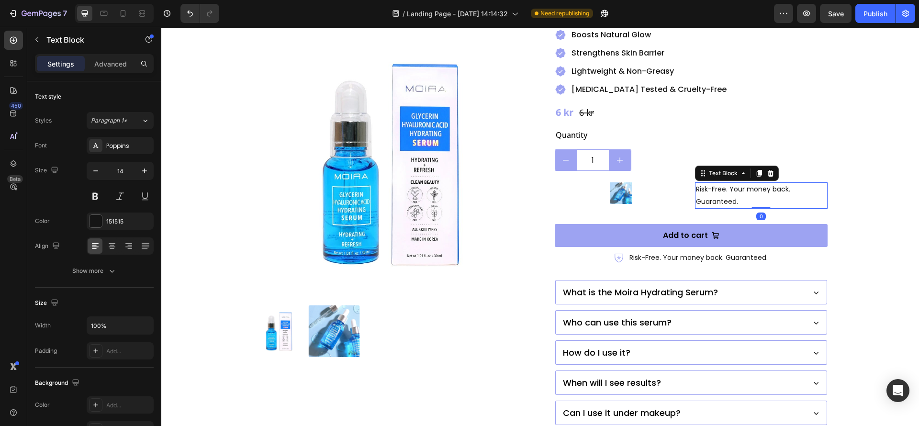
click at [113, 54] on div "Settings Advanced" at bounding box center [94, 63] width 119 height 19
click at [117, 63] on p "Advanced" at bounding box center [110, 64] width 33 height 10
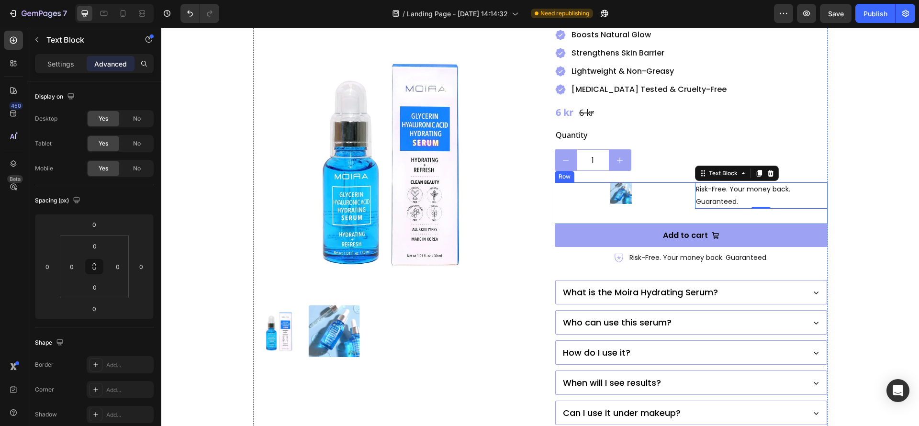
click at [685, 185] on div "Image Risk-Free. Your money back. Guaranteed. Text Block 0 Row" at bounding box center [691, 202] width 273 height 41
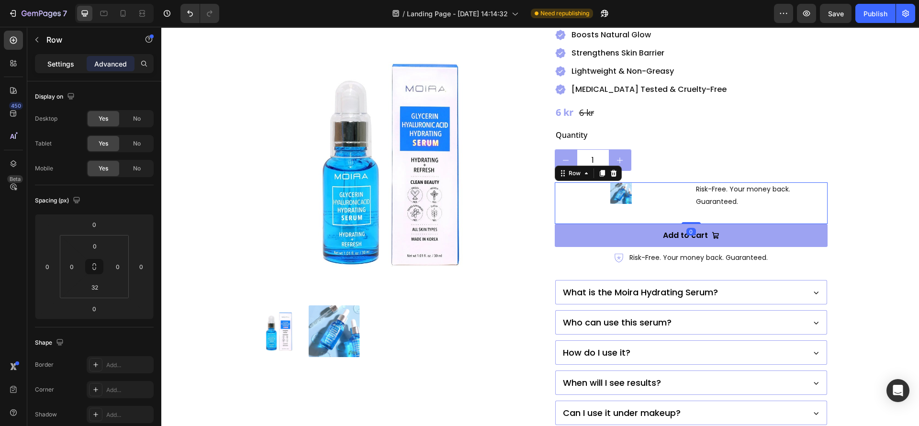
drag, startPoint x: 70, startPoint y: 61, endPoint x: 67, endPoint y: 66, distance: 5.5
click at [70, 63] on p "Settings" at bounding box center [60, 64] width 27 height 10
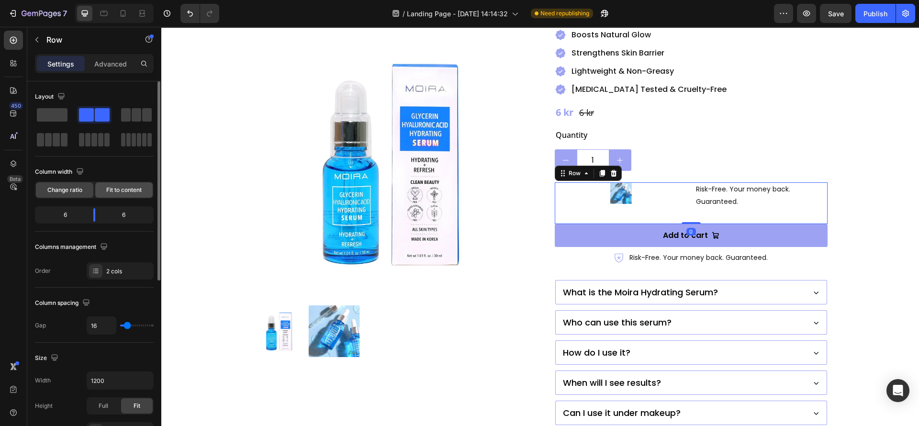
click at [127, 188] on span "Fit to content" at bounding box center [123, 190] width 35 height 9
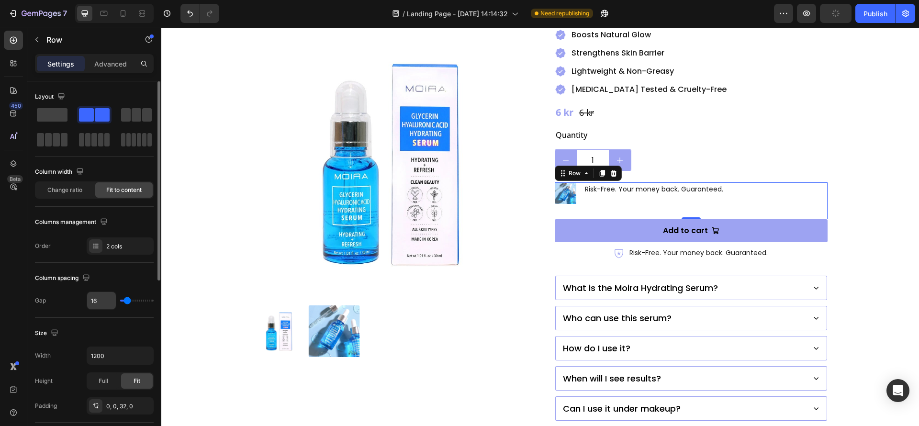
click at [95, 295] on input "16" at bounding box center [101, 300] width 29 height 17
type input "8"
type input "0"
type input "1"
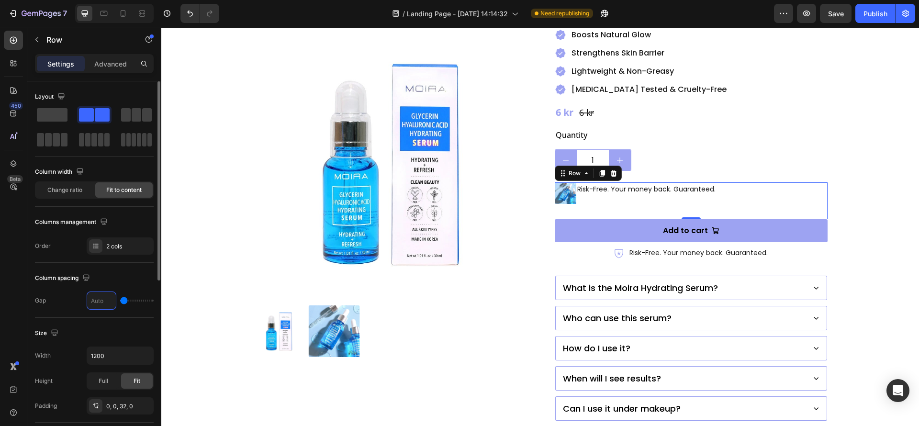
type input "1"
type input "12"
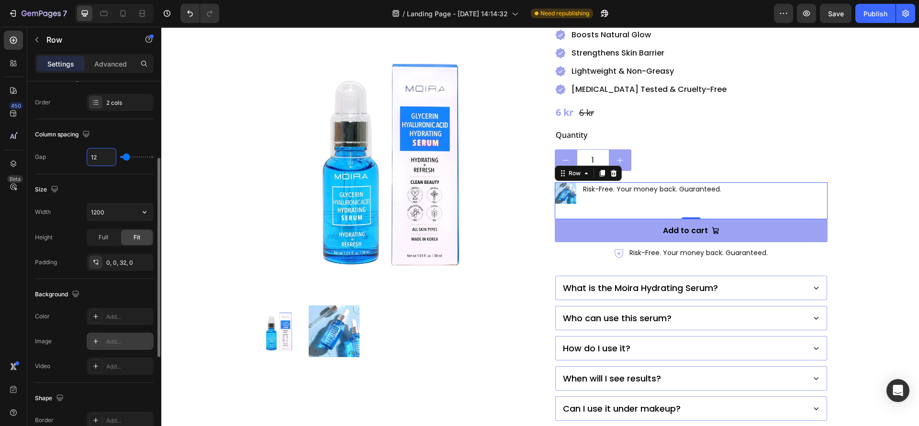
scroll to position [215, 0]
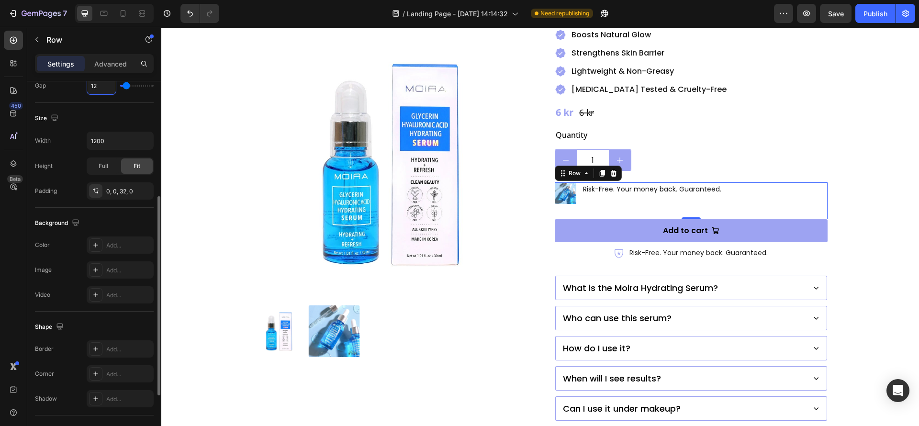
click at [117, 63] on p "Advanced" at bounding box center [110, 64] width 33 height 10
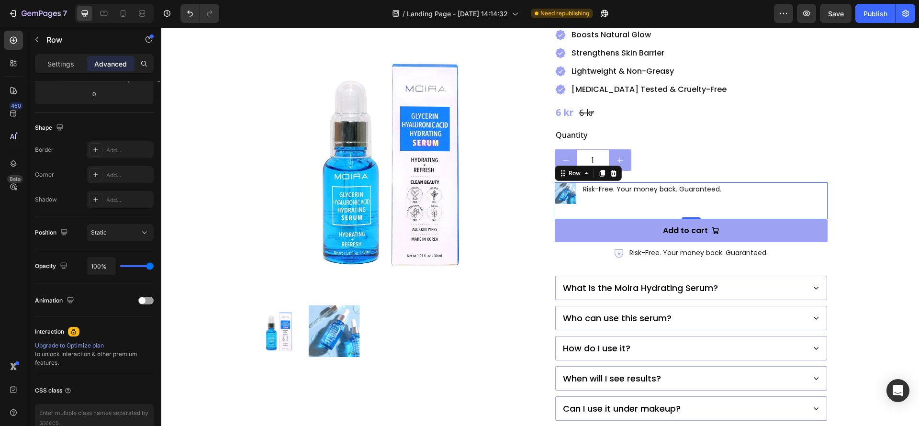
scroll to position [0, 0]
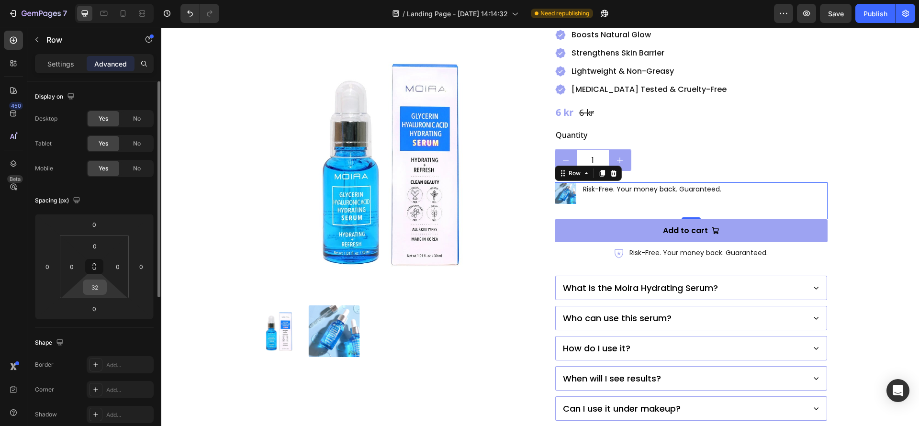
click at [94, 287] on input "32" at bounding box center [94, 287] width 19 height 14
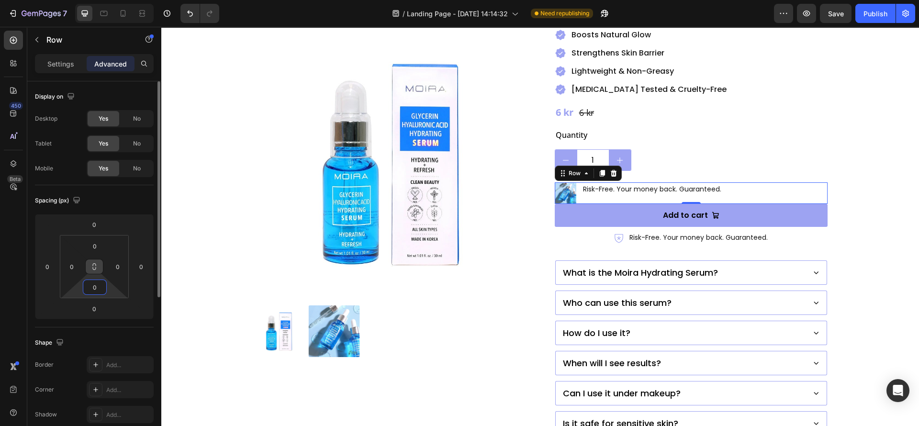
type input "0"
click at [94, 266] on icon at bounding box center [95, 267] width 8 height 8
click at [100, 245] on input "0" at bounding box center [94, 246] width 19 height 14
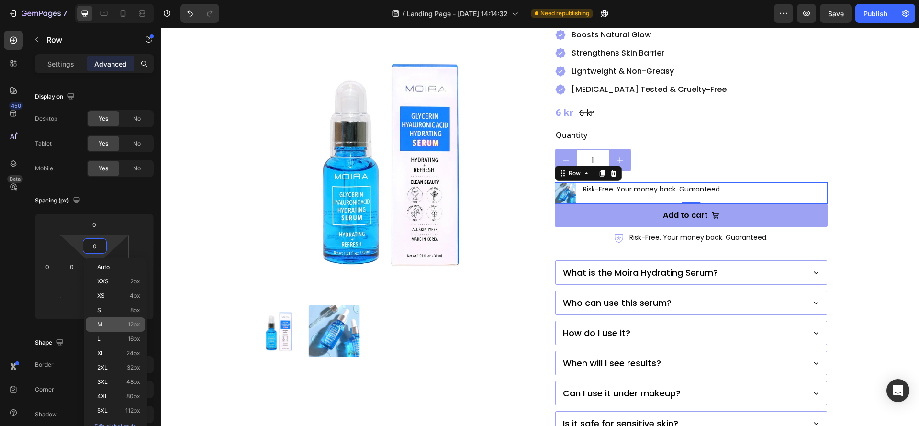
click at [123, 326] on p "M 12px" at bounding box center [118, 324] width 43 height 7
type input "12"
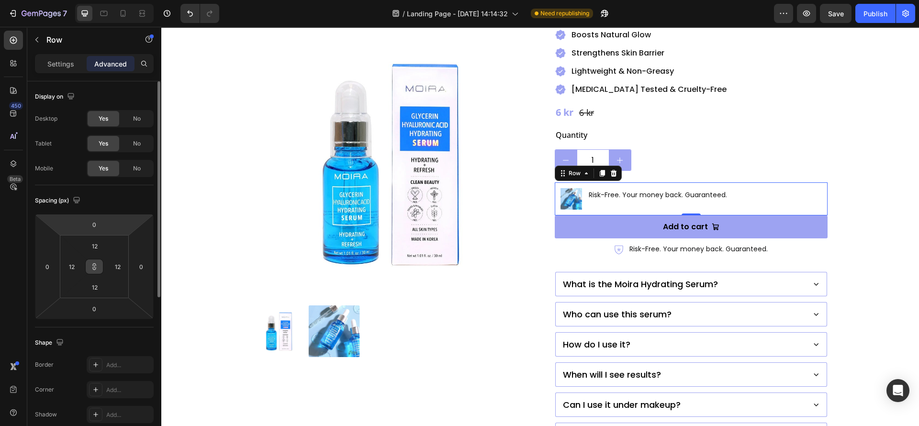
click at [60, 66] on p "Settings" at bounding box center [60, 64] width 27 height 10
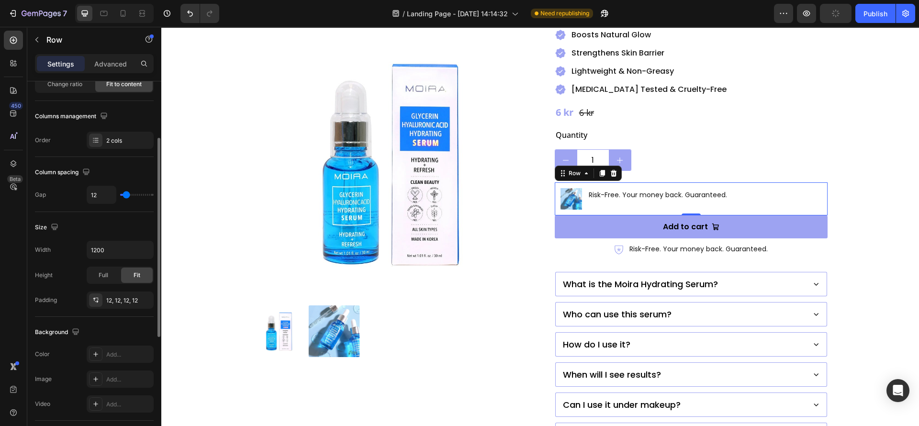
scroll to position [321, 0]
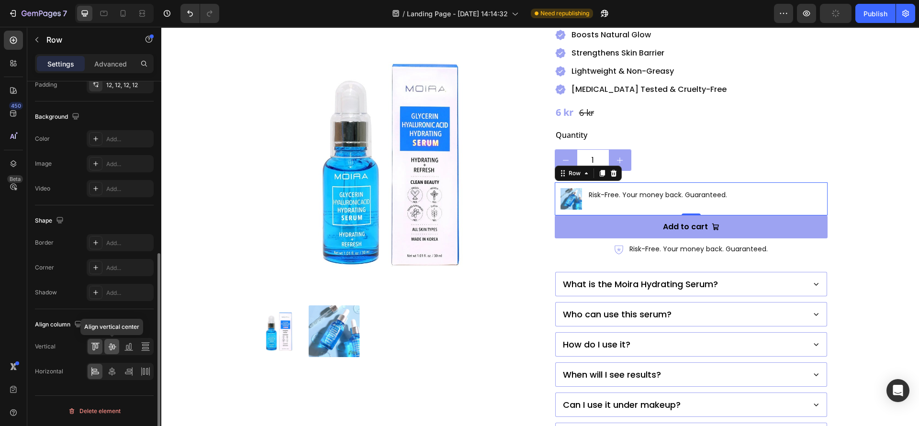
click at [106, 351] on div at bounding box center [111, 346] width 15 height 15
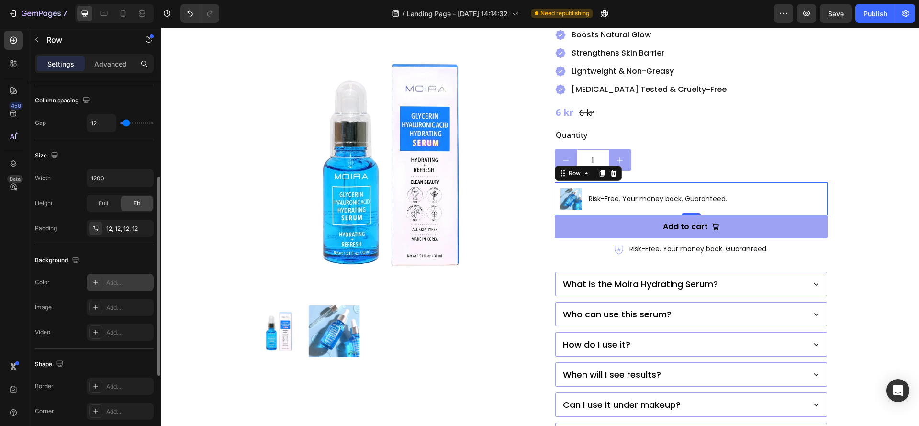
click at [95, 288] on div at bounding box center [95, 282] width 13 height 13
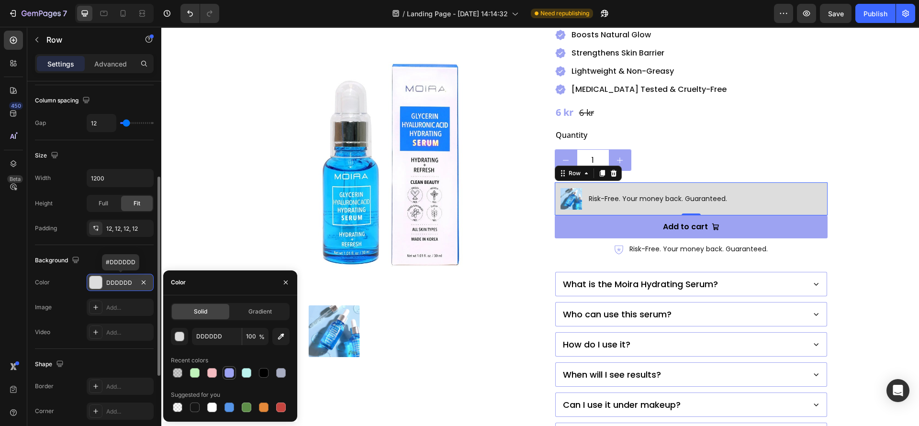
click at [226, 375] on div at bounding box center [230, 373] width 10 height 10
type input "9DA3F2"
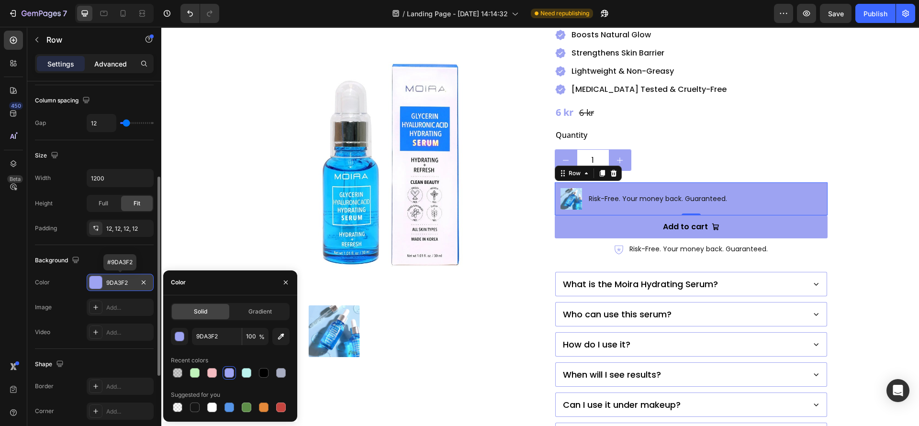
click at [113, 61] on p "Advanced" at bounding box center [110, 64] width 33 height 10
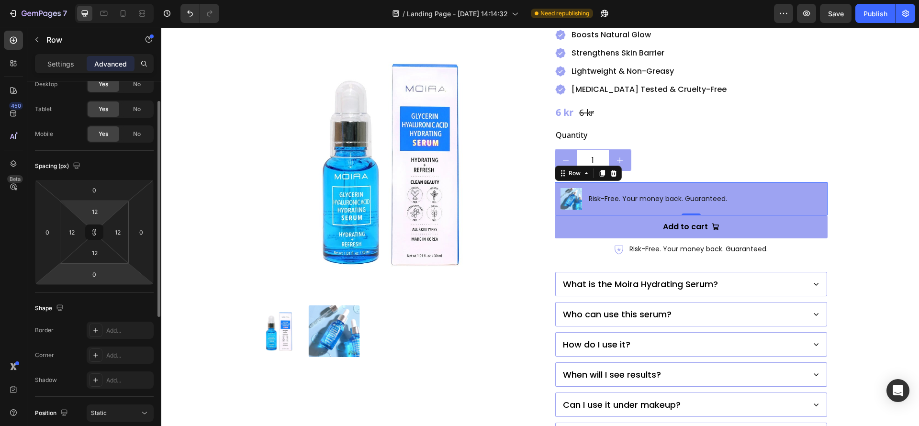
scroll to position [106, 0]
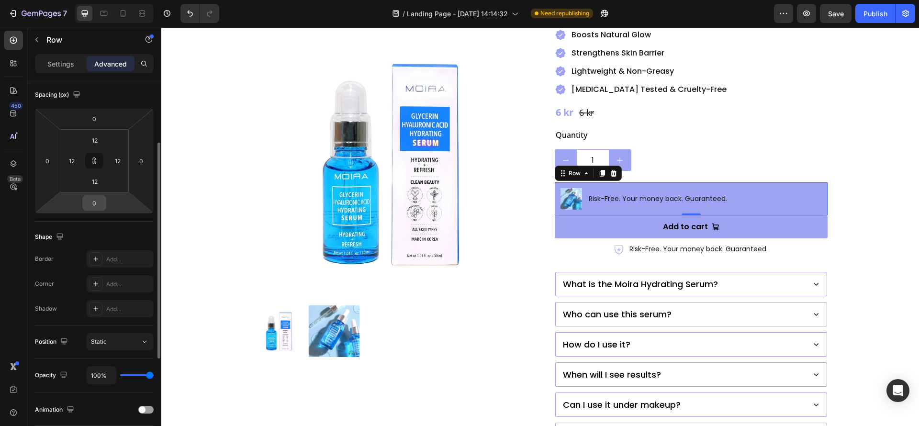
click at [93, 207] on input "0" at bounding box center [94, 203] width 19 height 14
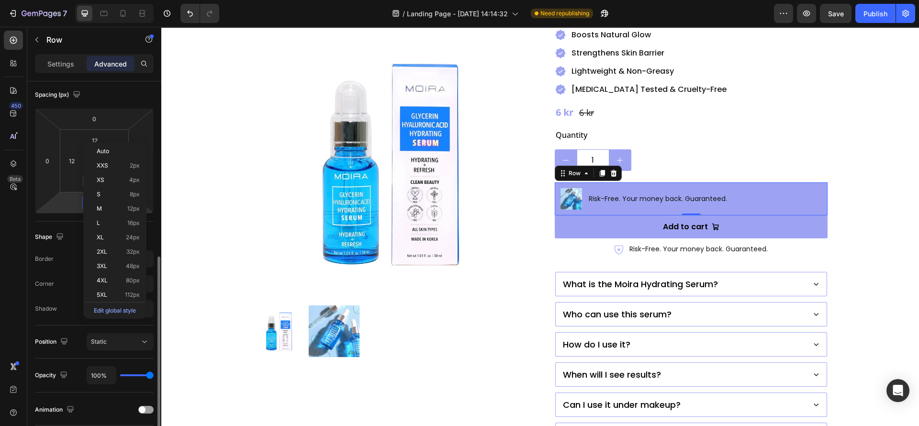
scroll to position [178, 0]
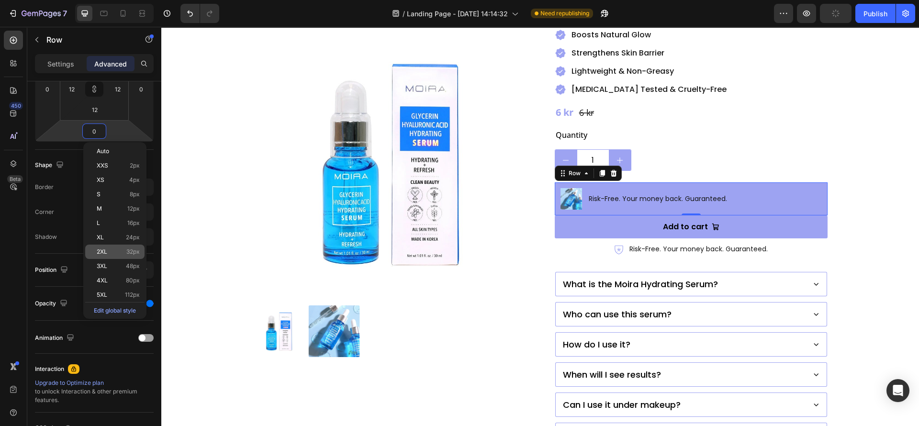
click at [123, 245] on div "2XL 32px" at bounding box center [114, 252] width 59 height 14
type input "32"
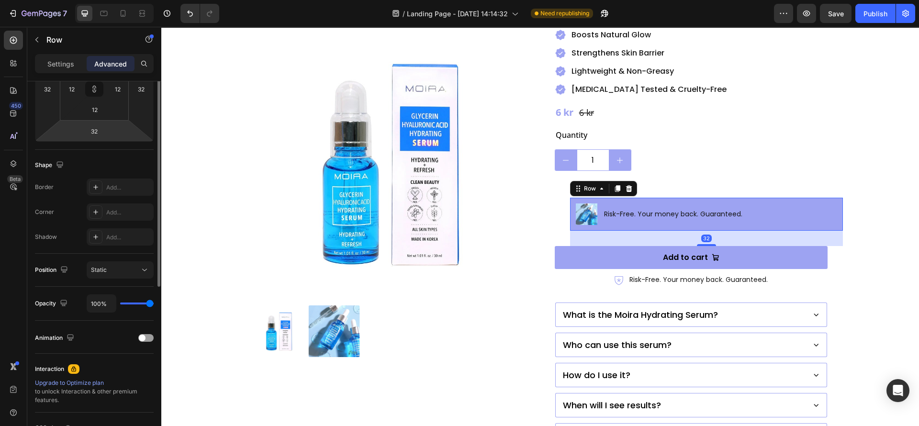
scroll to position [106, 0]
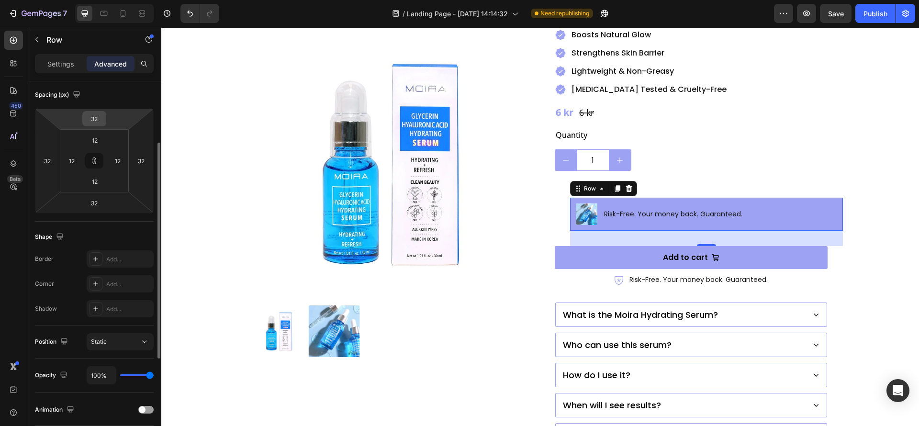
click at [93, 116] on input "32" at bounding box center [94, 119] width 19 height 14
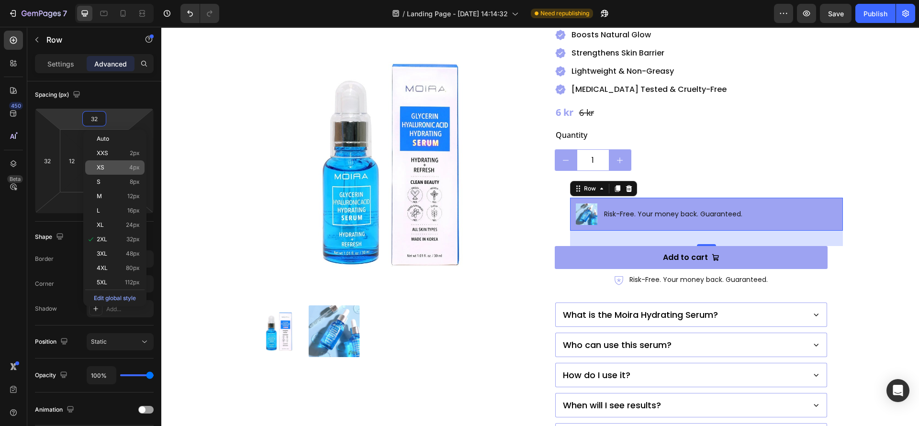
type input "0"
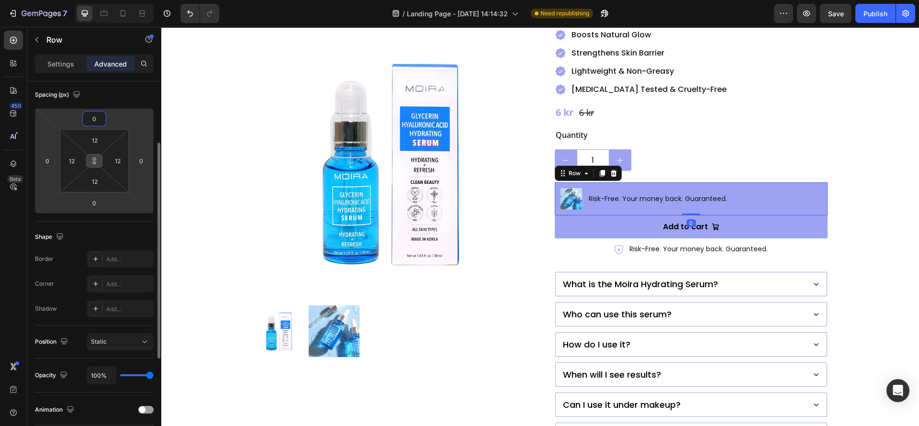
type input "0"
click at [91, 160] on icon at bounding box center [95, 161] width 8 height 8
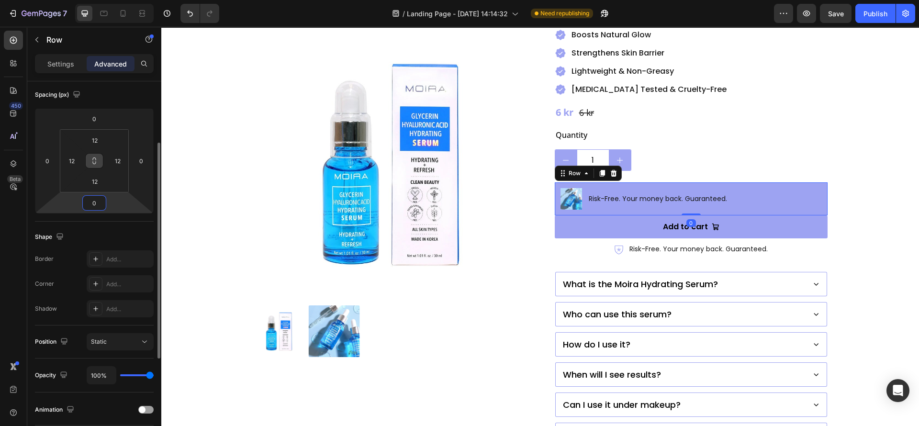
click at [98, 202] on input "0" at bounding box center [94, 203] width 19 height 14
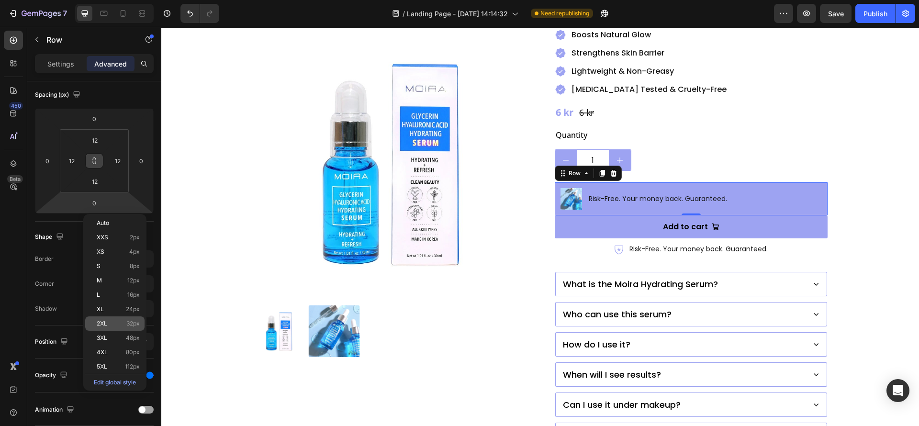
drag, startPoint x: 118, startPoint y: 328, endPoint x: 5, endPoint y: 314, distance: 113.9
click at [118, 328] on div "2XL 32px" at bounding box center [114, 324] width 59 height 14
type input "32"
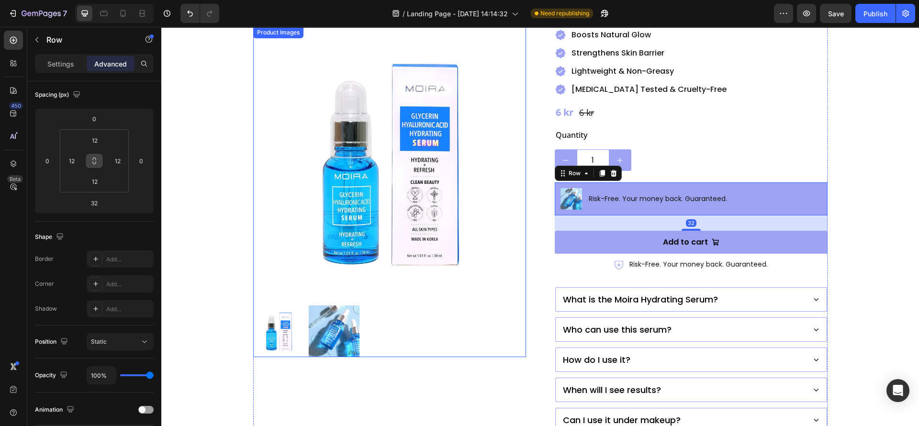
click at [443, 339] on div at bounding box center [389, 332] width 273 height 52
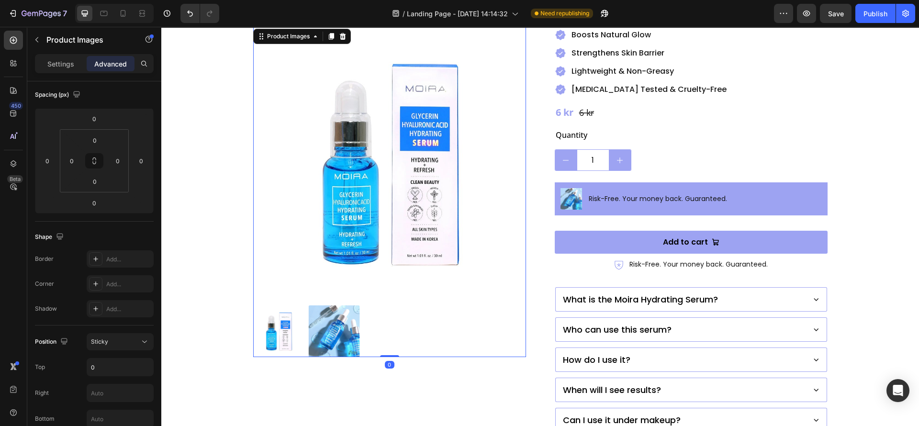
scroll to position [0, 0]
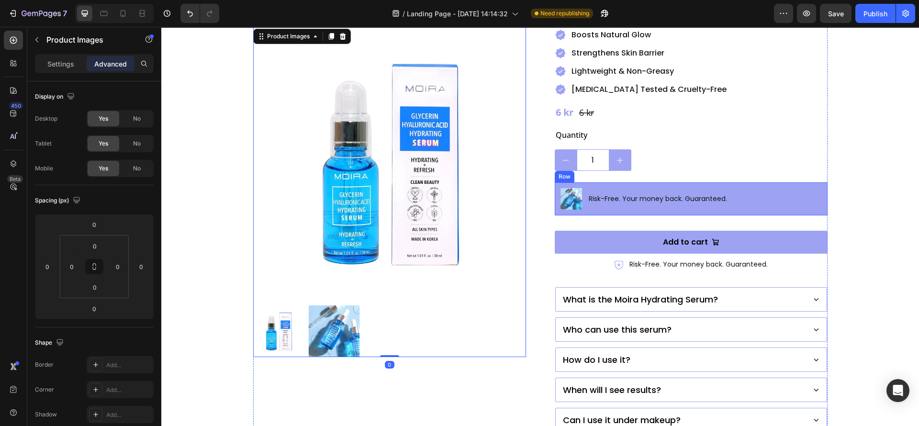
click at [555, 188] on div "Image Risk-Free. Your money back. Guaranteed. Text Block Row" at bounding box center [691, 198] width 273 height 33
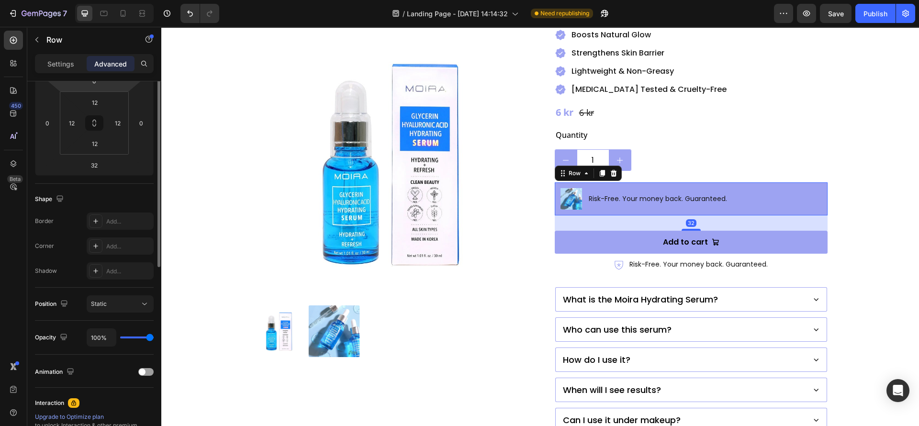
scroll to position [72, 0]
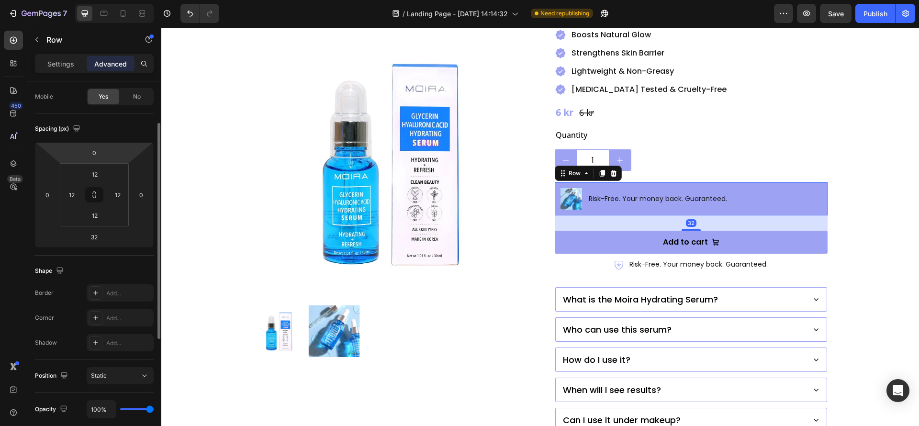
drag, startPoint x: 53, startPoint y: 66, endPoint x: 34, endPoint y: 139, distance: 76.2
click at [53, 65] on p "Settings" at bounding box center [60, 64] width 27 height 10
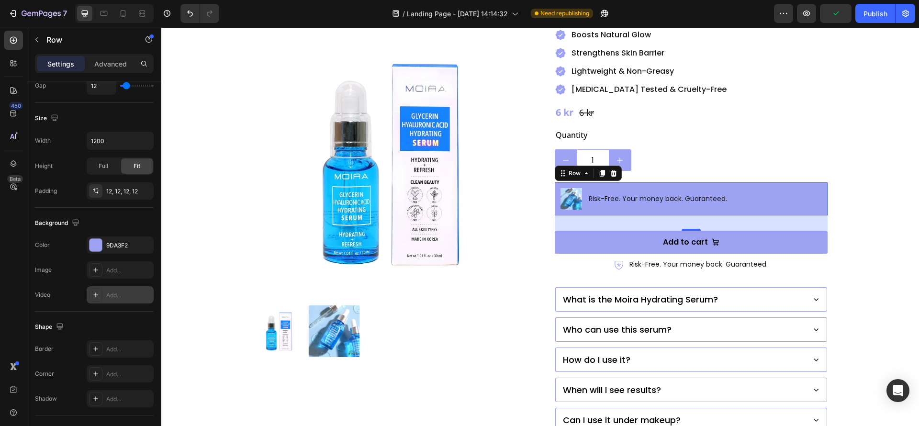
scroll to position [321, 0]
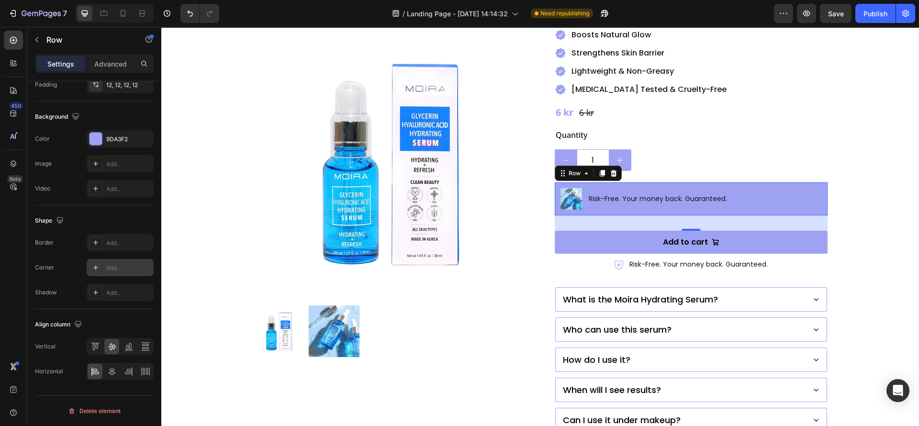
click at [91, 268] on div at bounding box center [95, 267] width 13 height 13
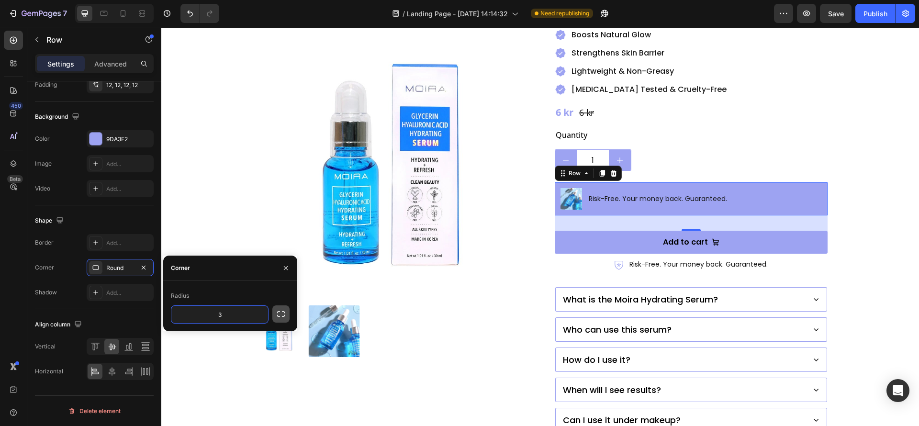
type input "3"
click at [275, 310] on button "button" at bounding box center [280, 314] width 17 height 17
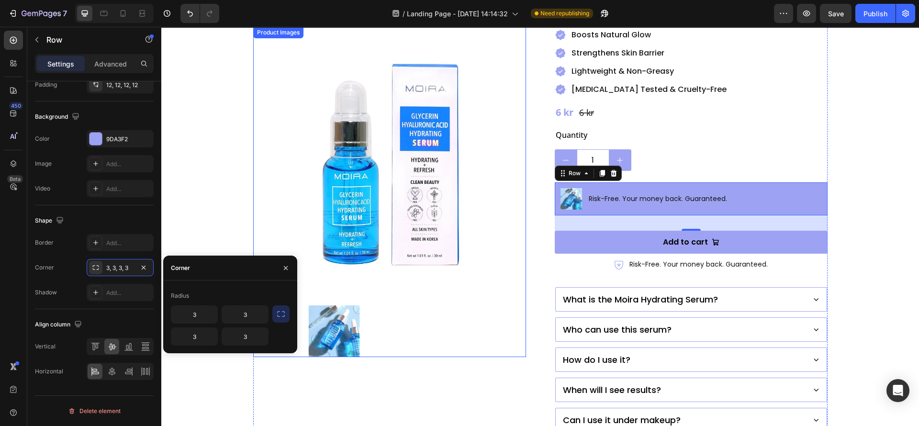
click at [471, 307] on div at bounding box center [389, 332] width 273 height 52
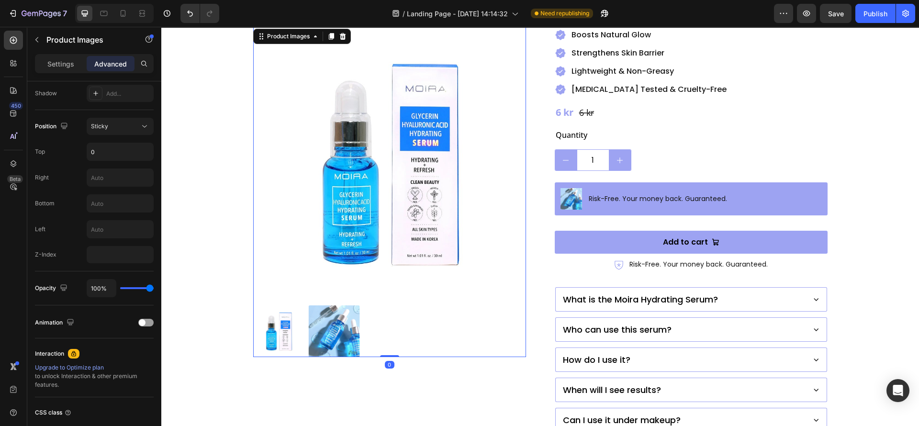
scroll to position [0, 0]
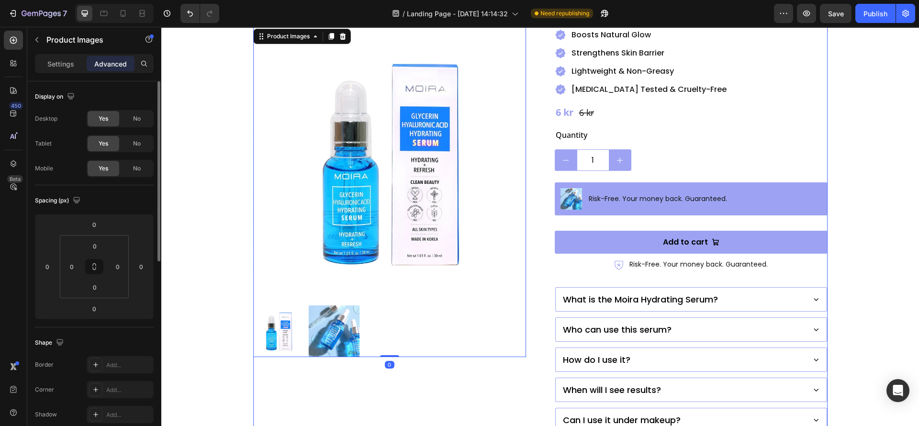
click at [489, 378] on div "Product Images 0" at bounding box center [389, 194] width 273 height 658
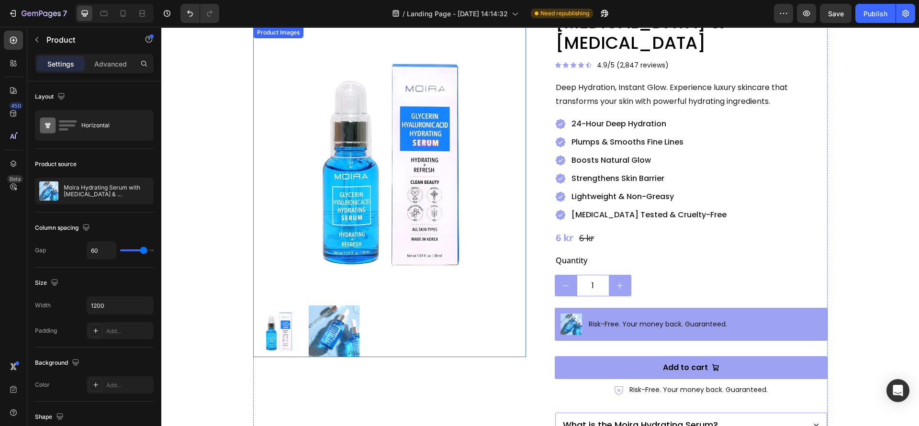
scroll to position [72, 0]
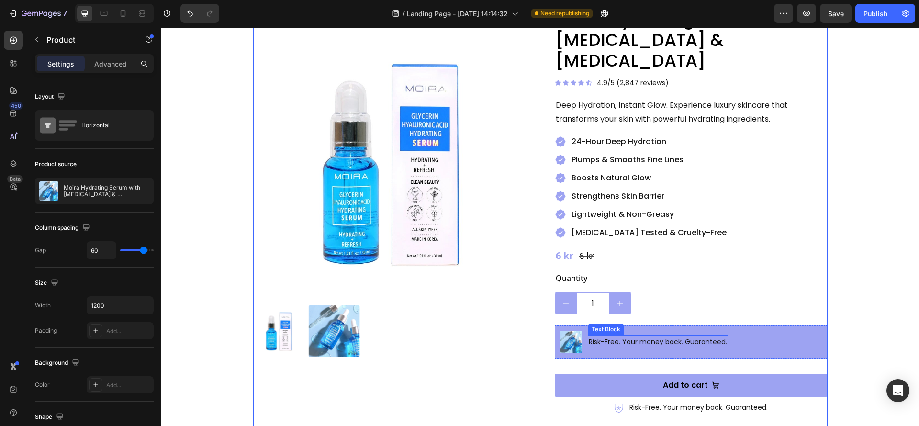
click at [613, 336] on p "Risk-Free. Your money back. Guaranteed." at bounding box center [658, 342] width 138 height 12
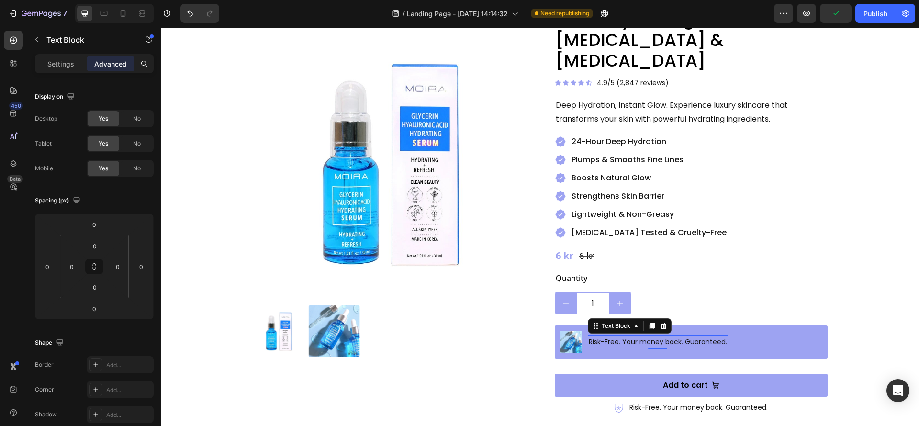
click at [650, 336] on p "Risk-Free. Your money back. Guaranteed." at bounding box center [658, 342] width 138 height 12
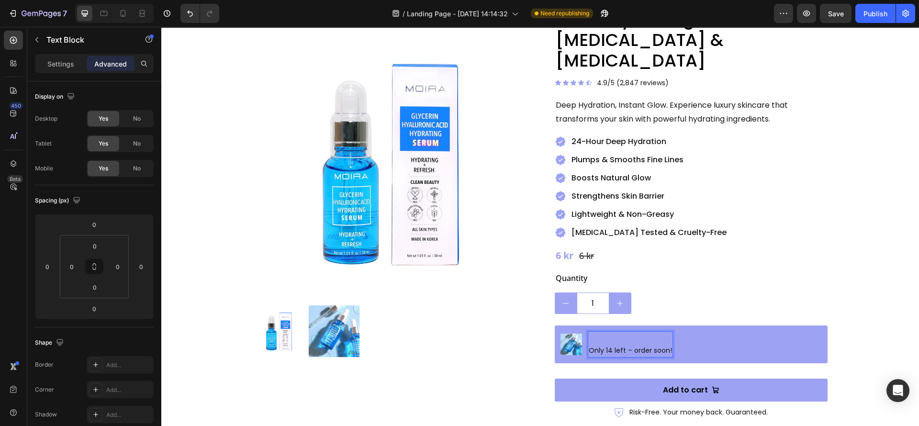
scroll to position [68, 0]
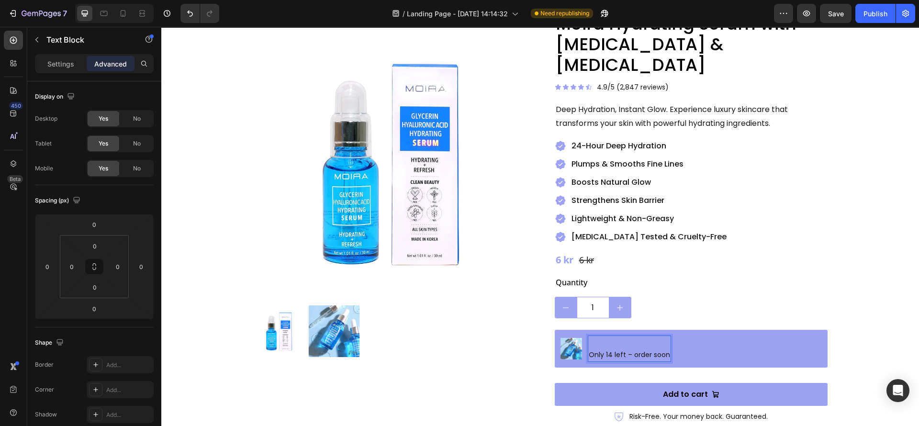
click at [589, 337] on p "Only 14 left – order soon" at bounding box center [629, 349] width 81 height 24
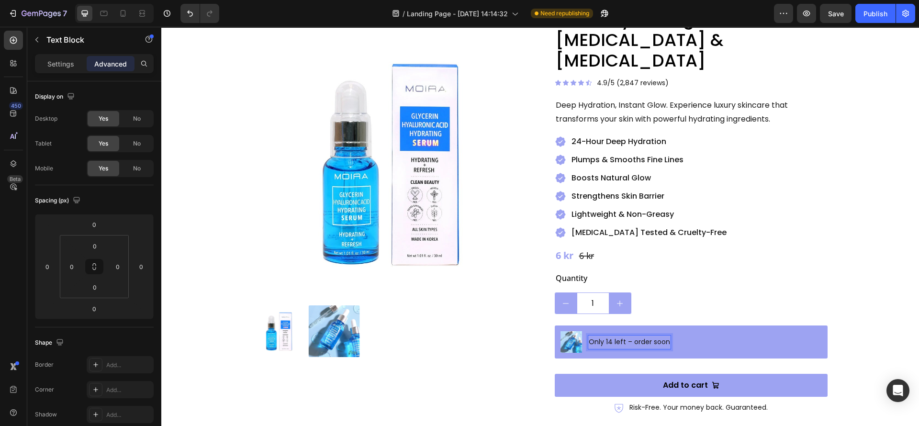
click at [588, 333] on div "Only 14 left – order soon Text Block 0" at bounding box center [629, 342] width 83 height 22
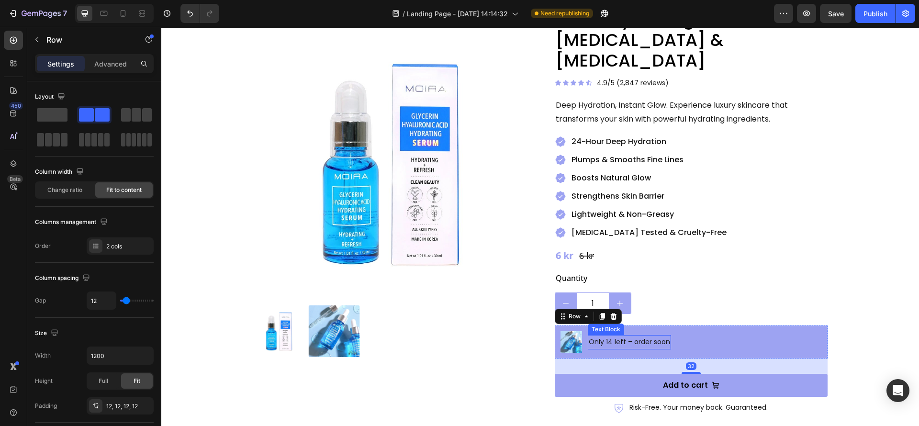
click at [629, 336] on p "Only 14 left – order soon" at bounding box center [629, 342] width 81 height 12
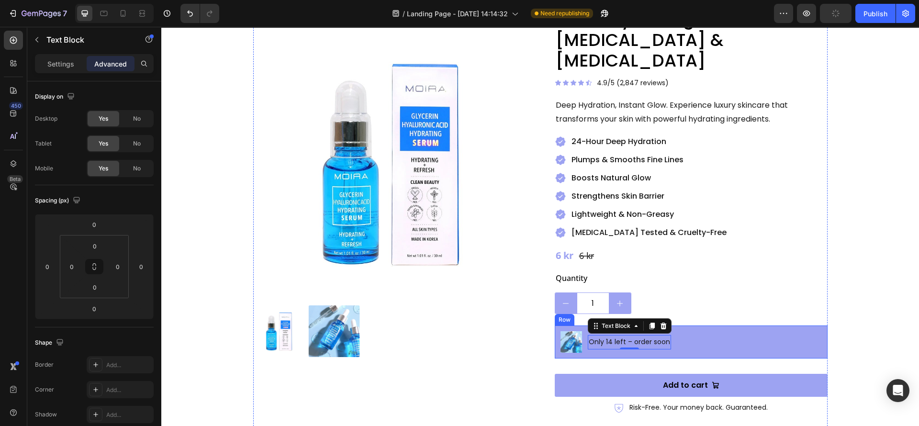
click at [691, 329] on div "Image Only 14 left – order soon Text Block 0 Row" at bounding box center [691, 342] width 273 height 33
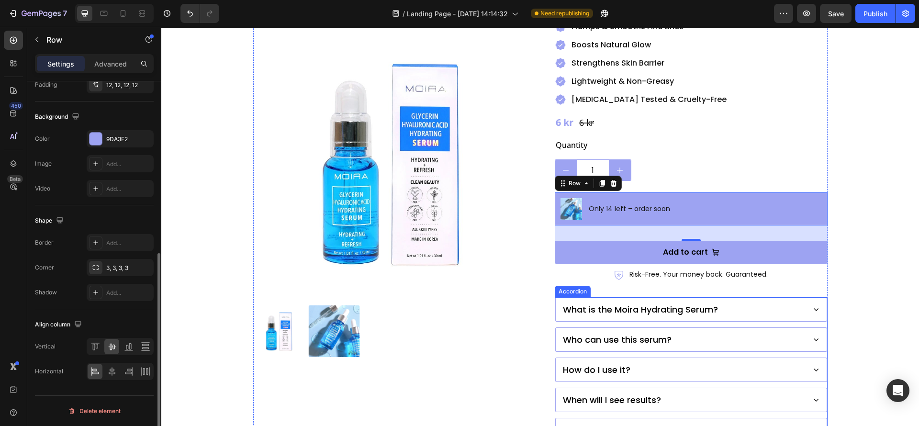
scroll to position [144, 0]
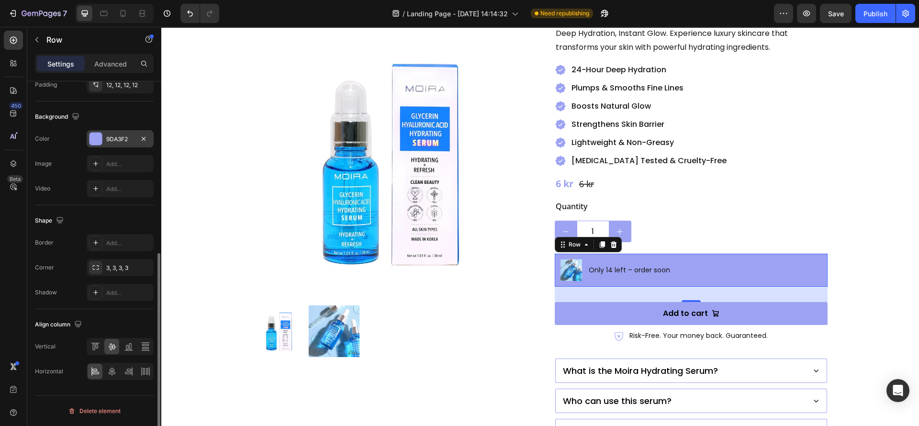
click at [98, 136] on div at bounding box center [96, 139] width 12 height 12
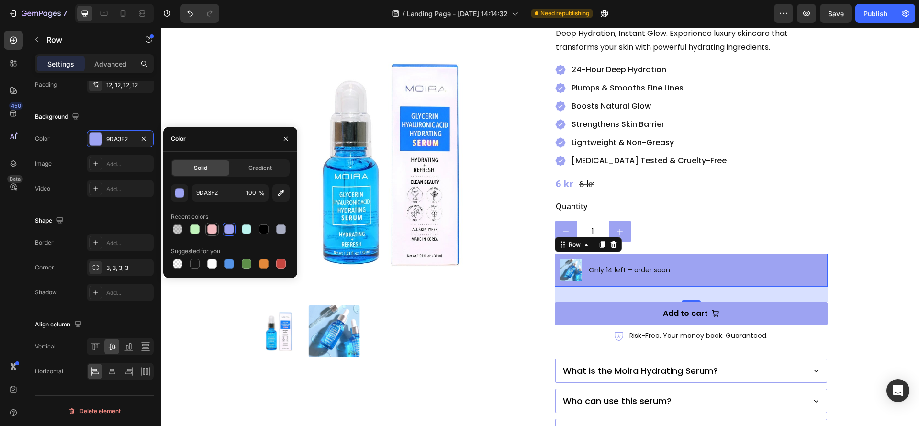
drag, startPoint x: 211, startPoint y: 229, endPoint x: 208, endPoint y: 306, distance: 77.2
click at [211, 229] on div at bounding box center [212, 230] width 10 height 10
type input "F4BCC1"
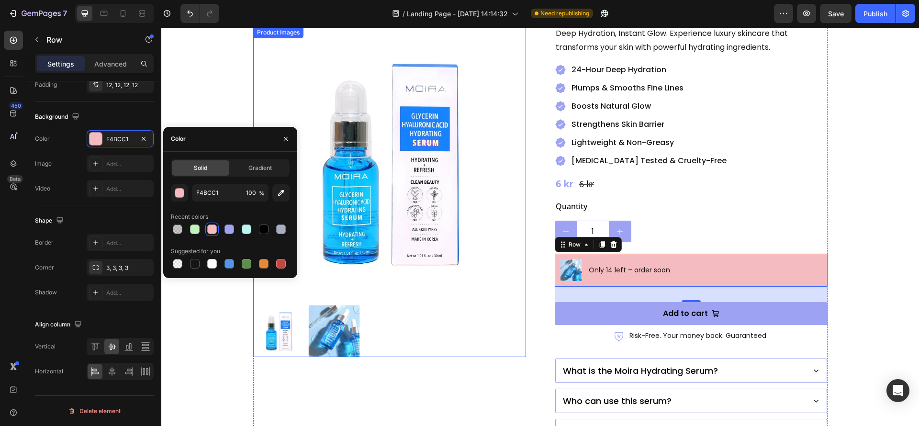
click at [510, 334] on div at bounding box center [389, 332] width 273 height 52
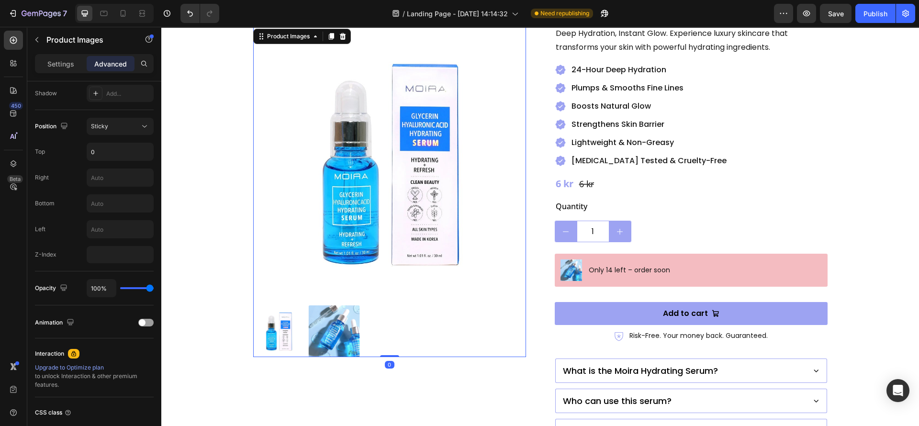
scroll to position [0, 0]
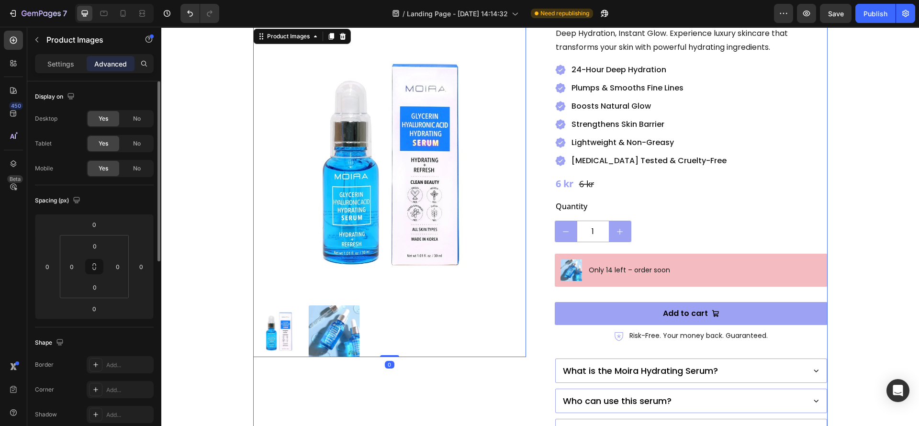
click at [509, 380] on div "Product Images 0" at bounding box center [389, 265] width 273 height 658
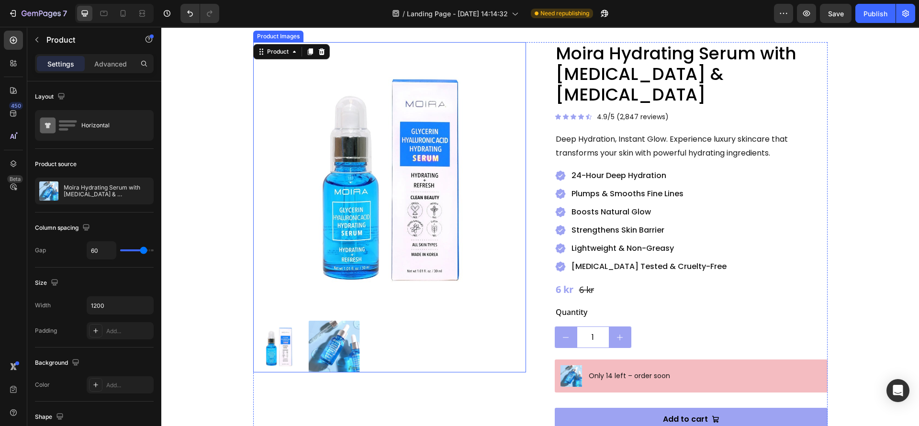
scroll to position [72, 0]
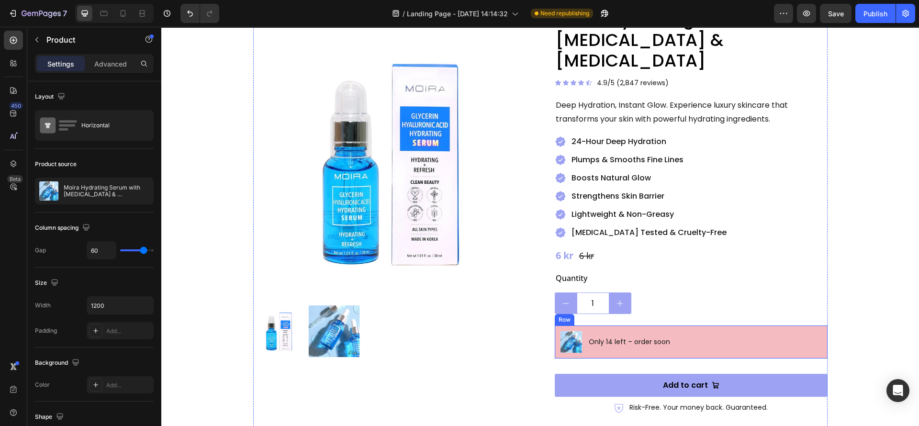
click at [562, 338] on div "Image Only 14 left – order soon Text Block Row" at bounding box center [691, 342] width 273 height 33
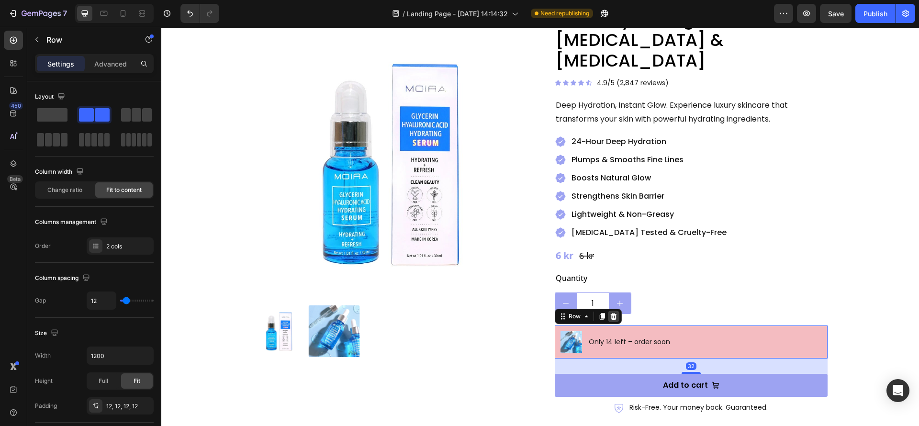
click at [611, 313] on icon at bounding box center [614, 316] width 6 height 7
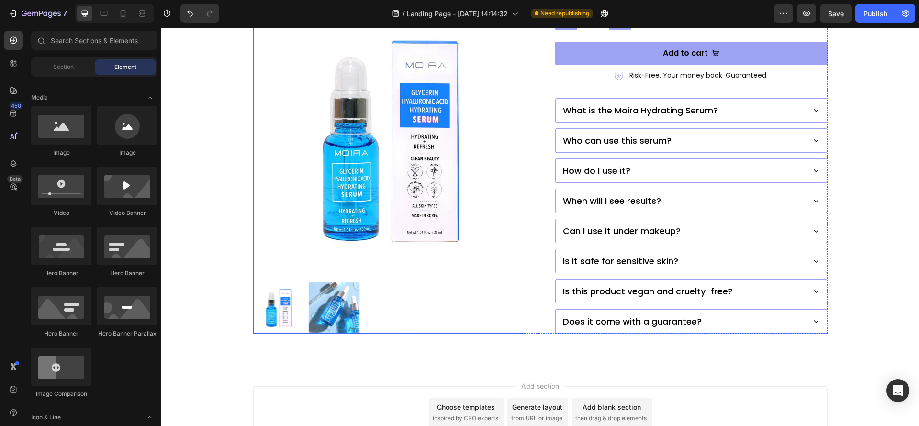
scroll to position [346, 0]
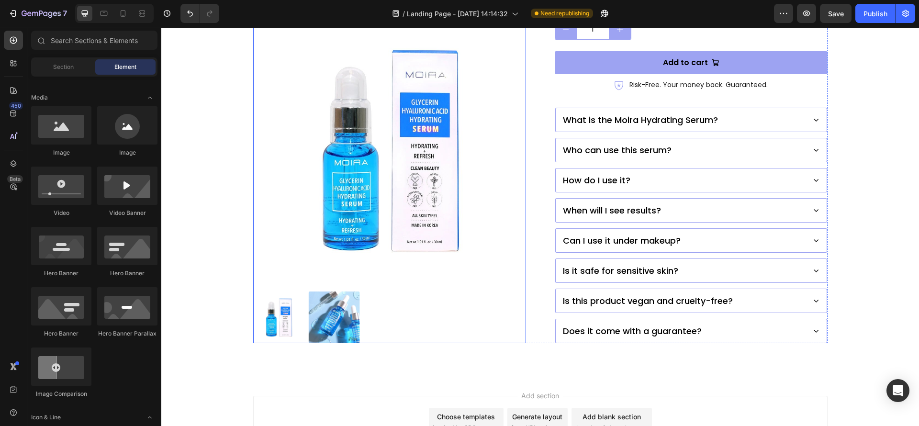
click at [333, 299] on img at bounding box center [334, 318] width 52 height 52
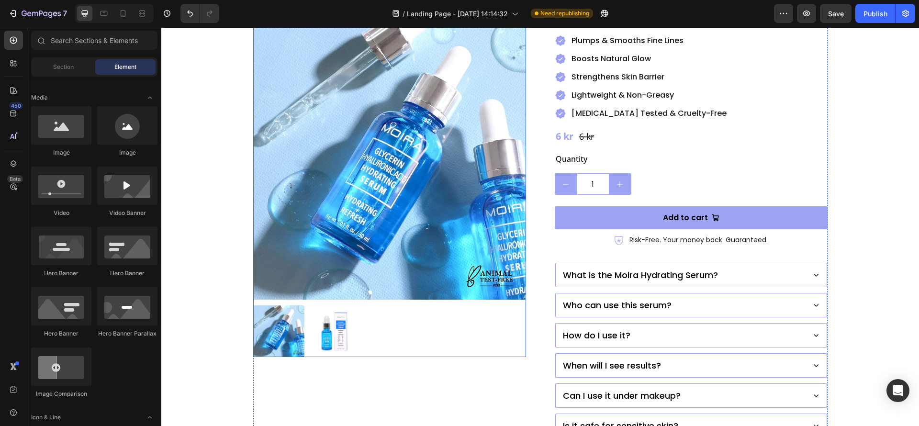
scroll to position [215, 0]
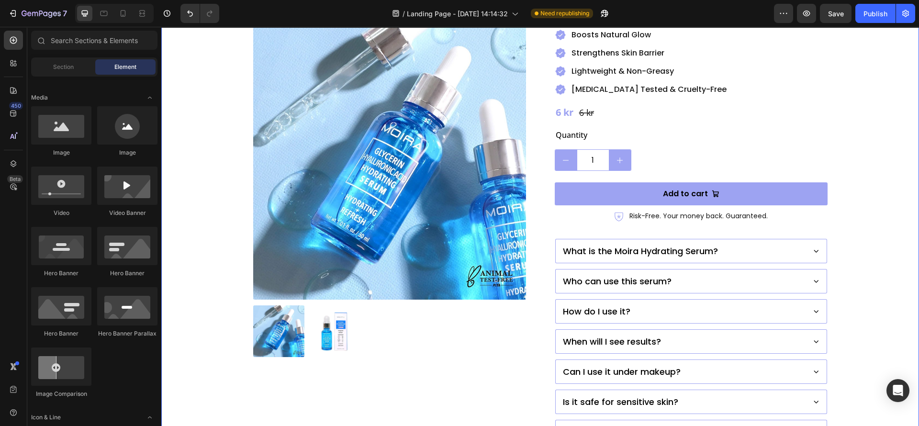
click at [222, 247] on div "Product Images Moira Hydrating Serum with Glycerin & Hyaluronic Acid Product Ti…" at bounding box center [540, 170] width 701 height 610
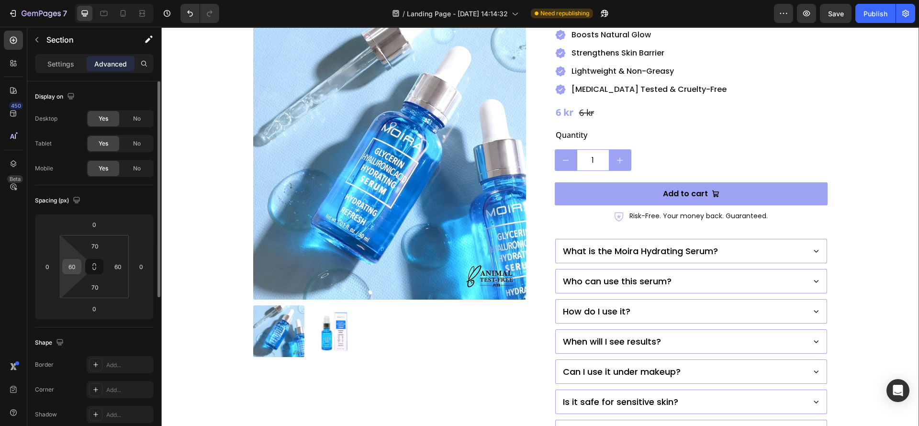
click at [68, 270] on input "60" at bounding box center [72, 267] width 14 height 14
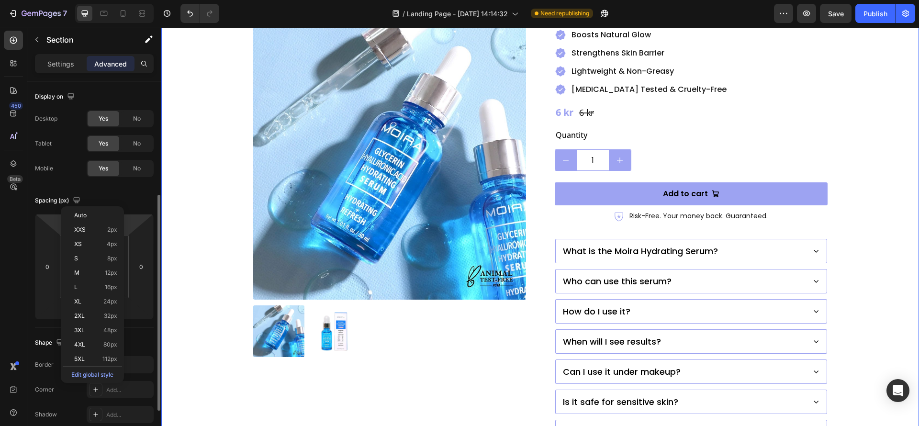
scroll to position [72, 0]
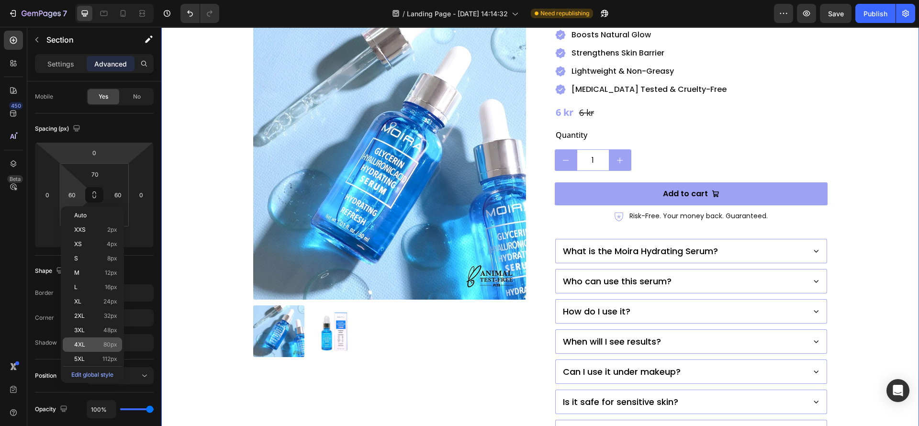
click at [96, 342] on p "4XL 80px" at bounding box center [95, 344] width 43 height 7
type input "80"
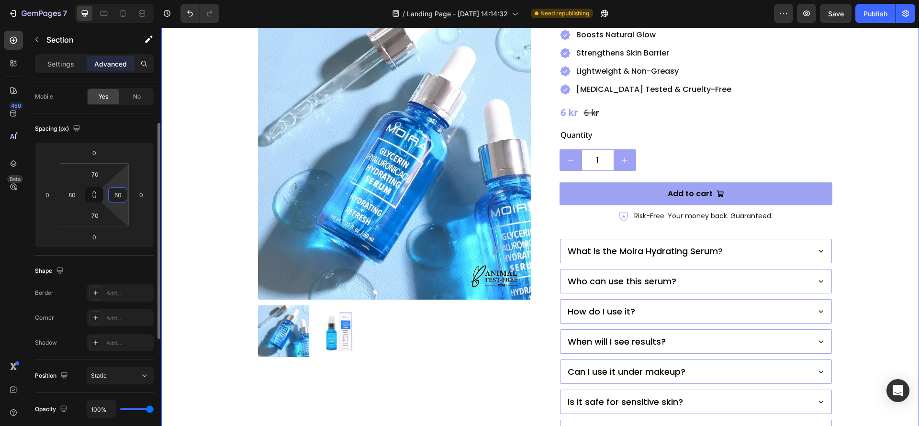
click at [122, 193] on input "60" at bounding box center [118, 195] width 14 height 14
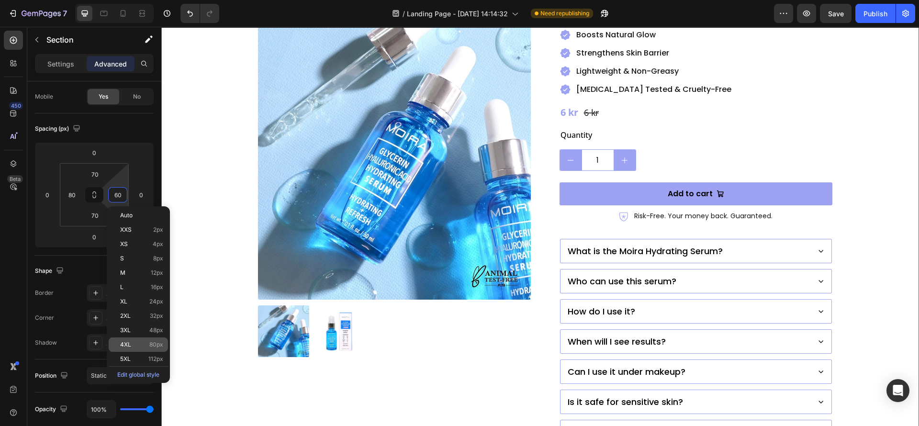
click at [128, 341] on span "4XL" at bounding box center [125, 344] width 11 height 7
type input "80"
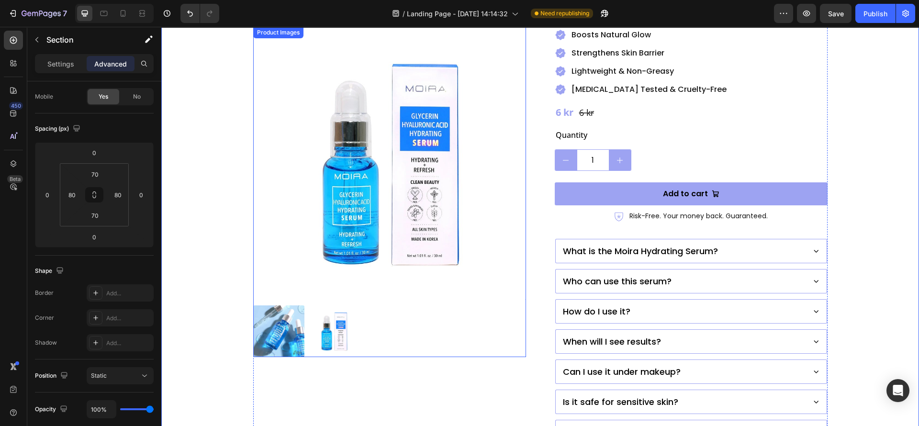
click at [427, 269] on img at bounding box center [389, 163] width 273 height 273
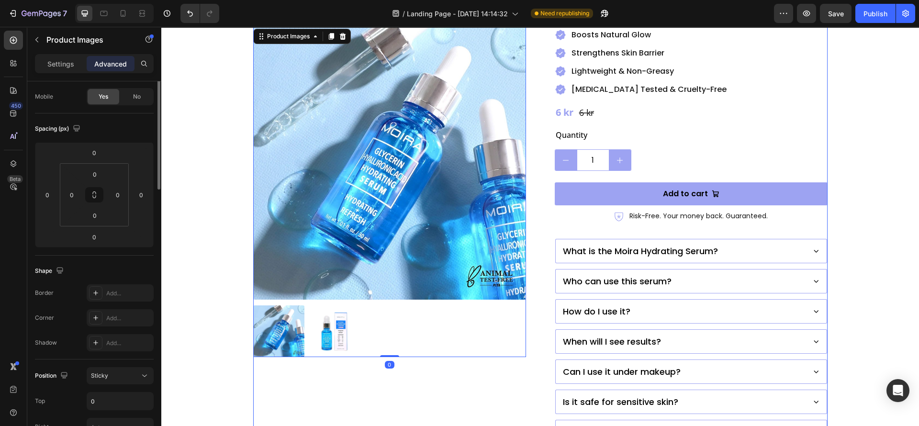
scroll to position [0, 0]
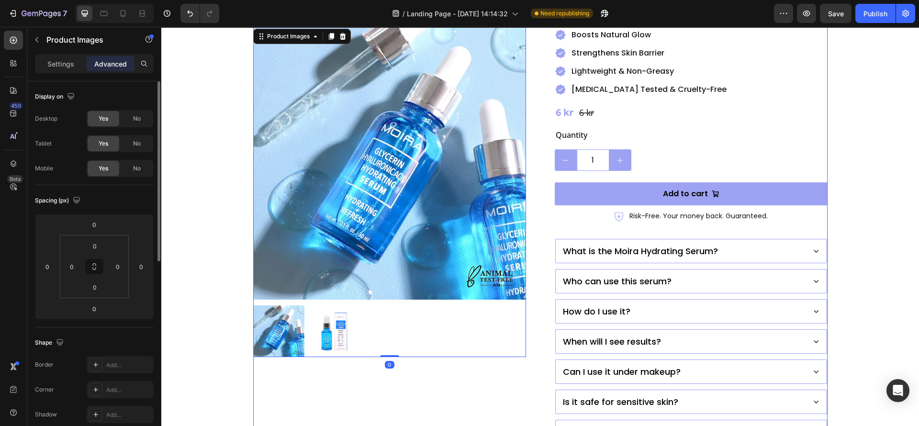
click at [529, 296] on div "Product Images 0 Moira Hydrating Serum with Glycerin & Hyaluronic Acid Product …" at bounding box center [540, 170] width 575 height 610
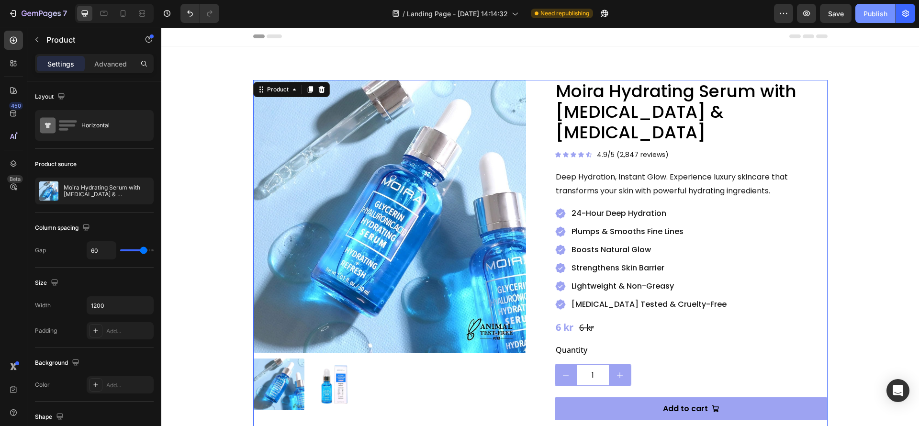
click at [878, 10] on div "Publish" at bounding box center [876, 14] width 24 height 10
click at [608, 98] on h2 "Moira Hydrating Serum with Glycerin & Hyaluronic Acid" at bounding box center [691, 112] width 273 height 64
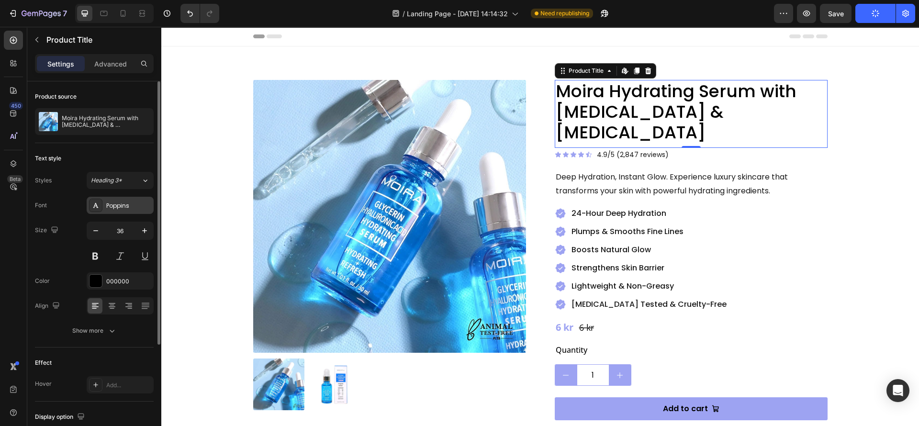
click at [106, 204] on div "Poppins" at bounding box center [128, 206] width 45 height 9
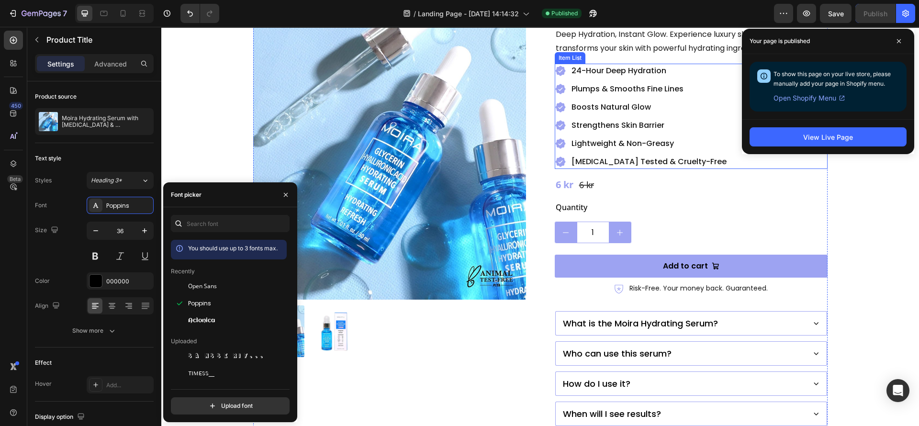
scroll to position [144, 0]
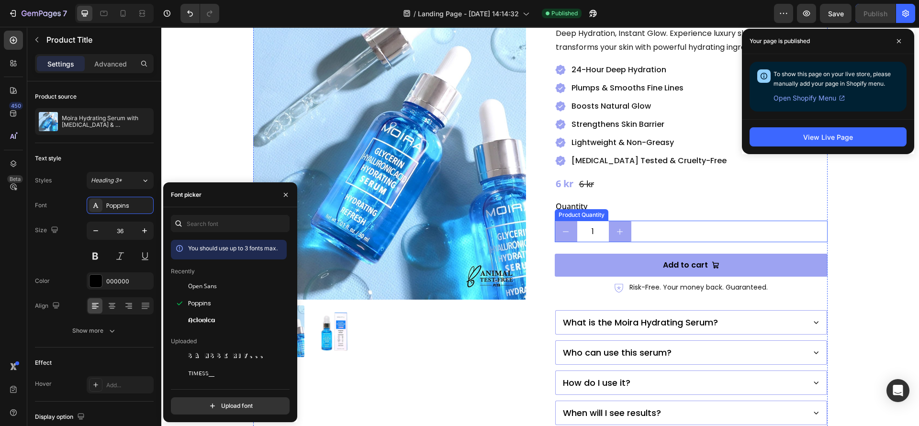
click at [600, 254] on button "Add to cart" at bounding box center [691, 265] width 273 height 23
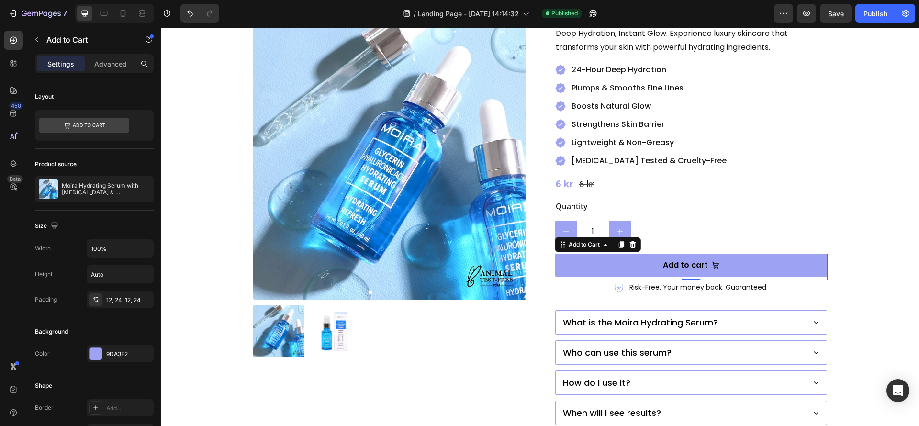
click at [654, 221] on div "1" at bounding box center [691, 232] width 273 height 22
